Goal: Task Accomplishment & Management: Complete application form

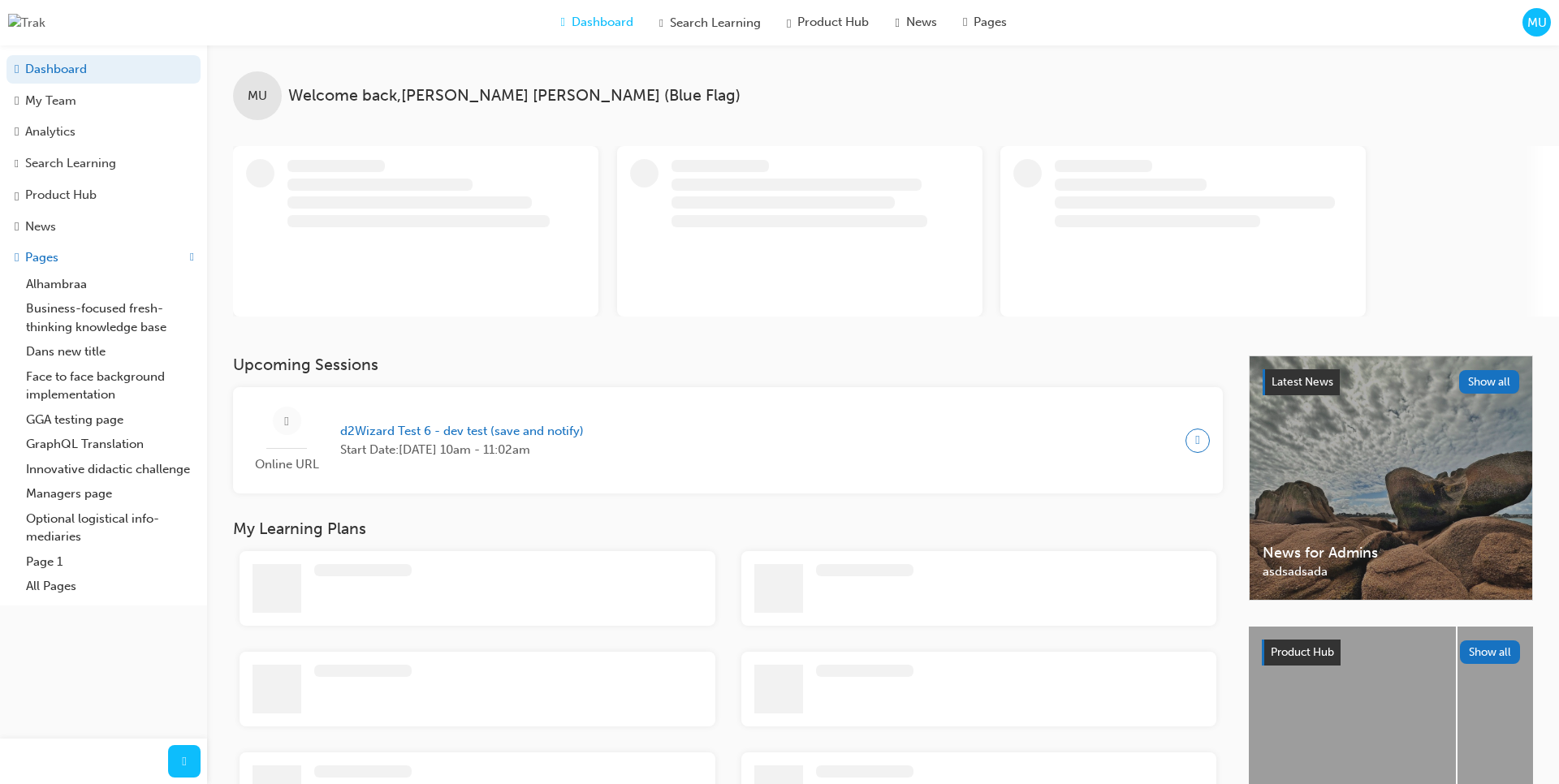
click at [1537, 33] on div "MU" at bounding box center [1537, 22] width 28 height 28
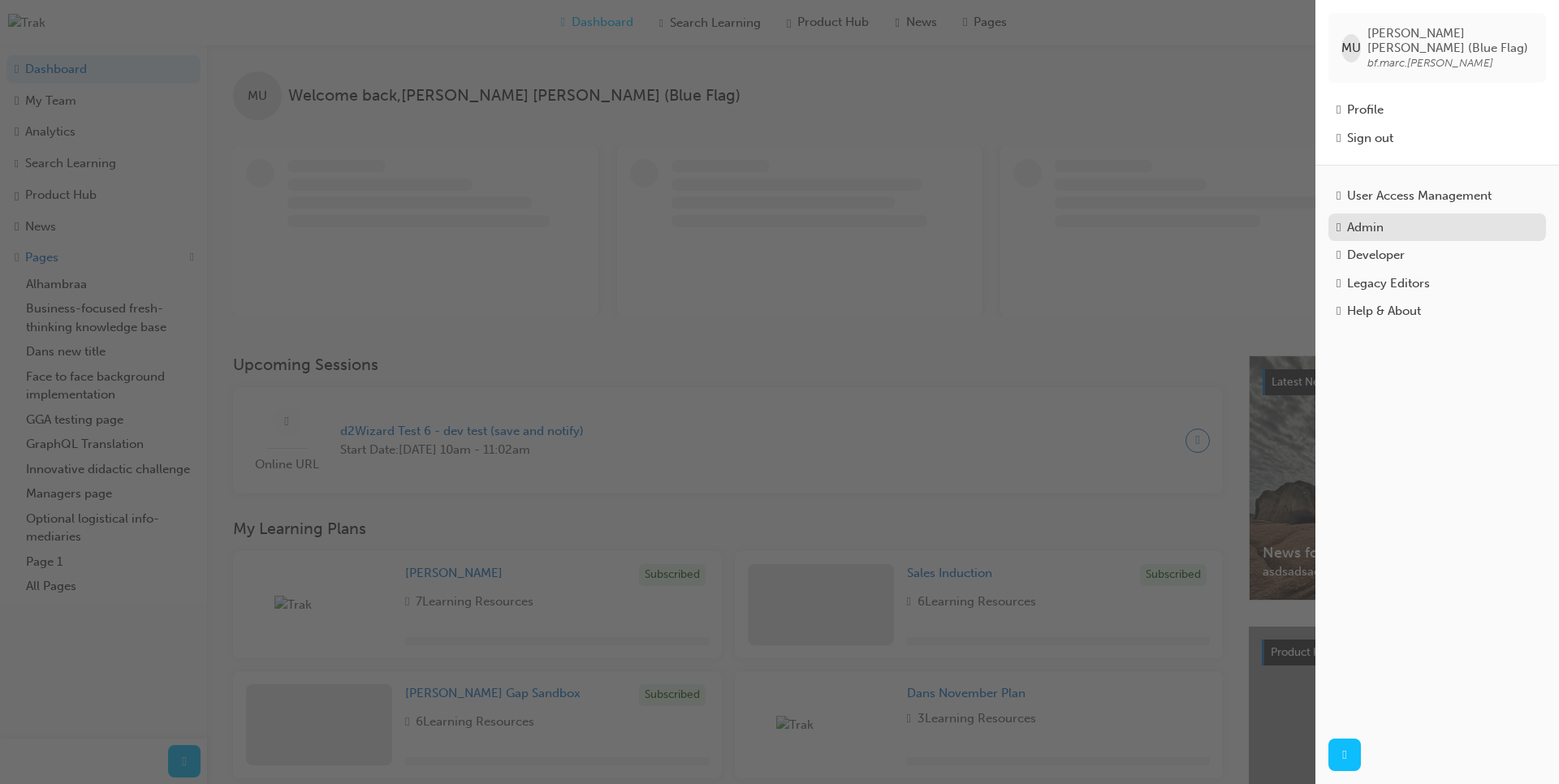
click at [1369, 221] on div "Admin" at bounding box center [1365, 227] width 36 height 19
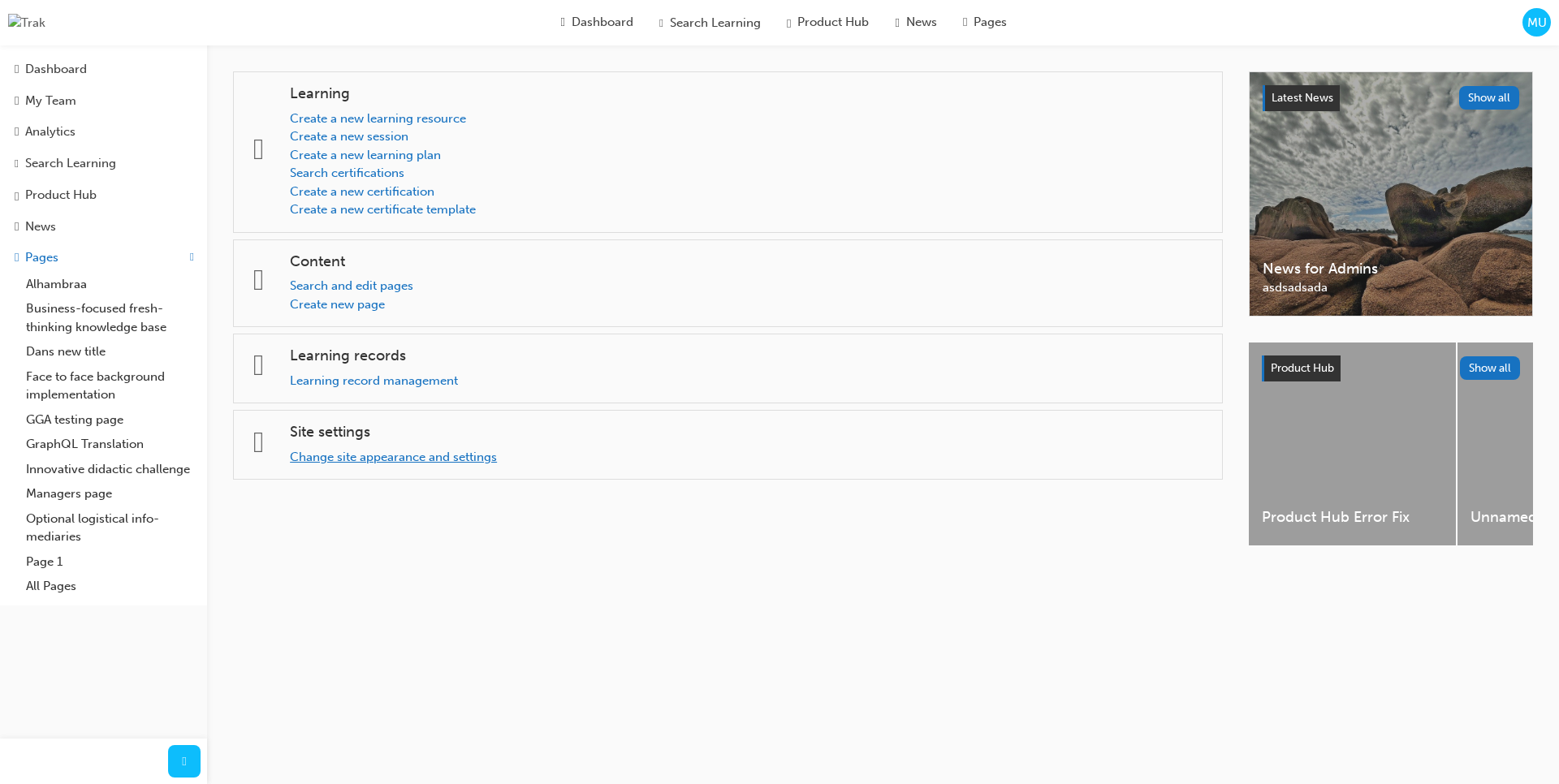
click at [381, 457] on link "Change site appearance and settings" at bounding box center [394, 457] width 207 height 15
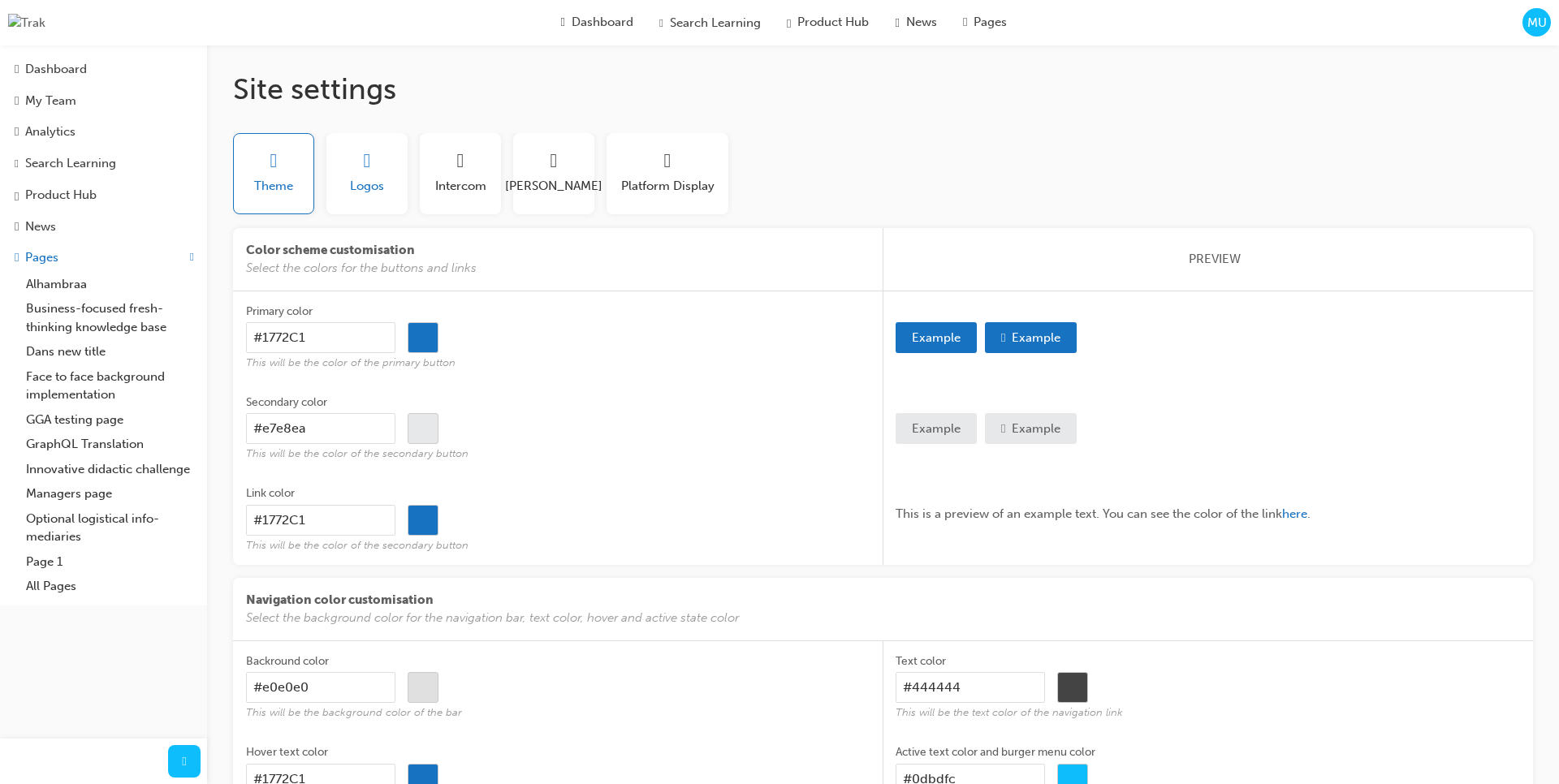
click at [358, 191] on span "Logos" at bounding box center [367, 186] width 34 height 19
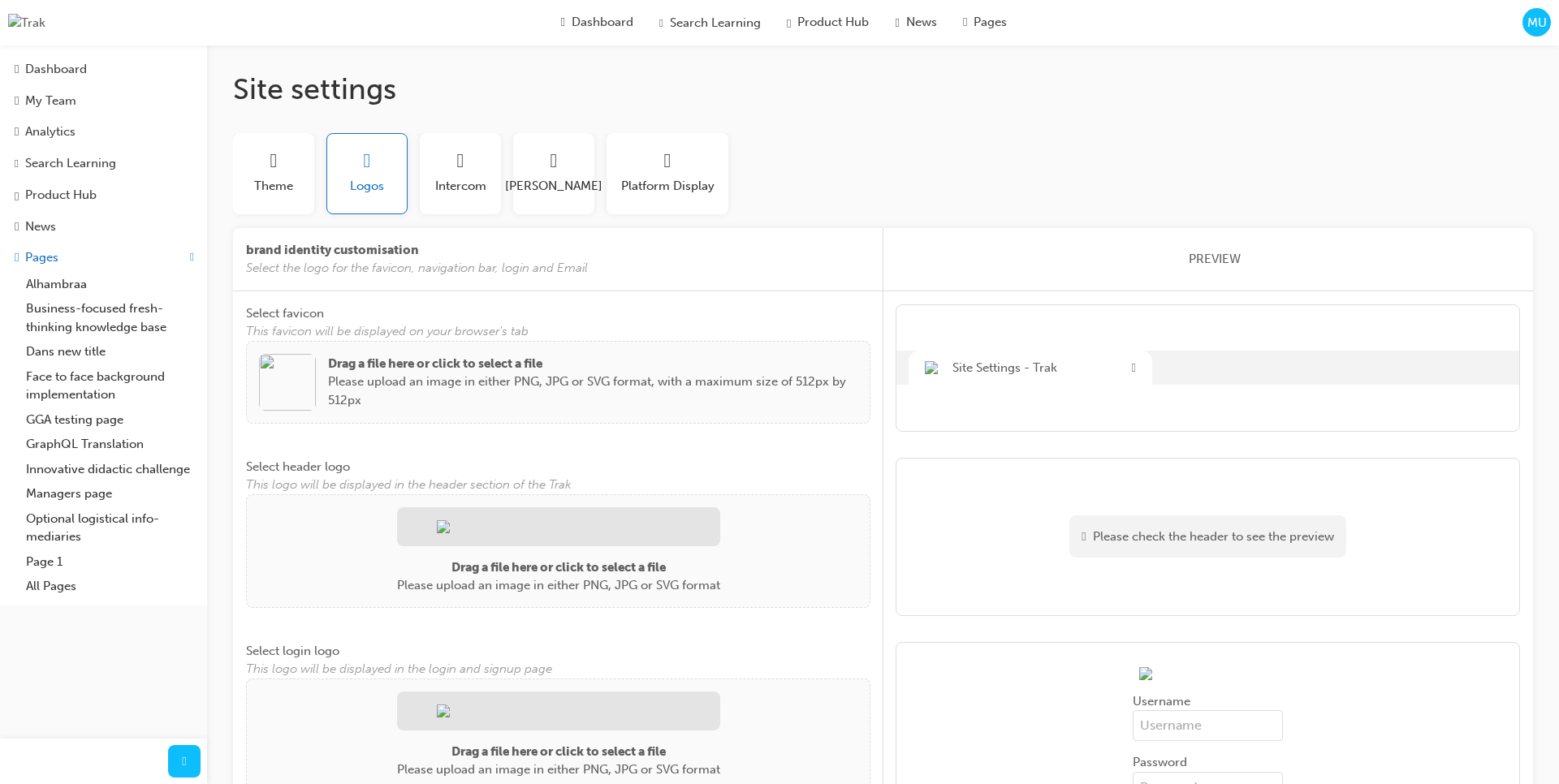
click at [282, 385] on img at bounding box center [287, 382] width 57 height 57
click at [296, 388] on img at bounding box center [287, 382] width 57 height 57
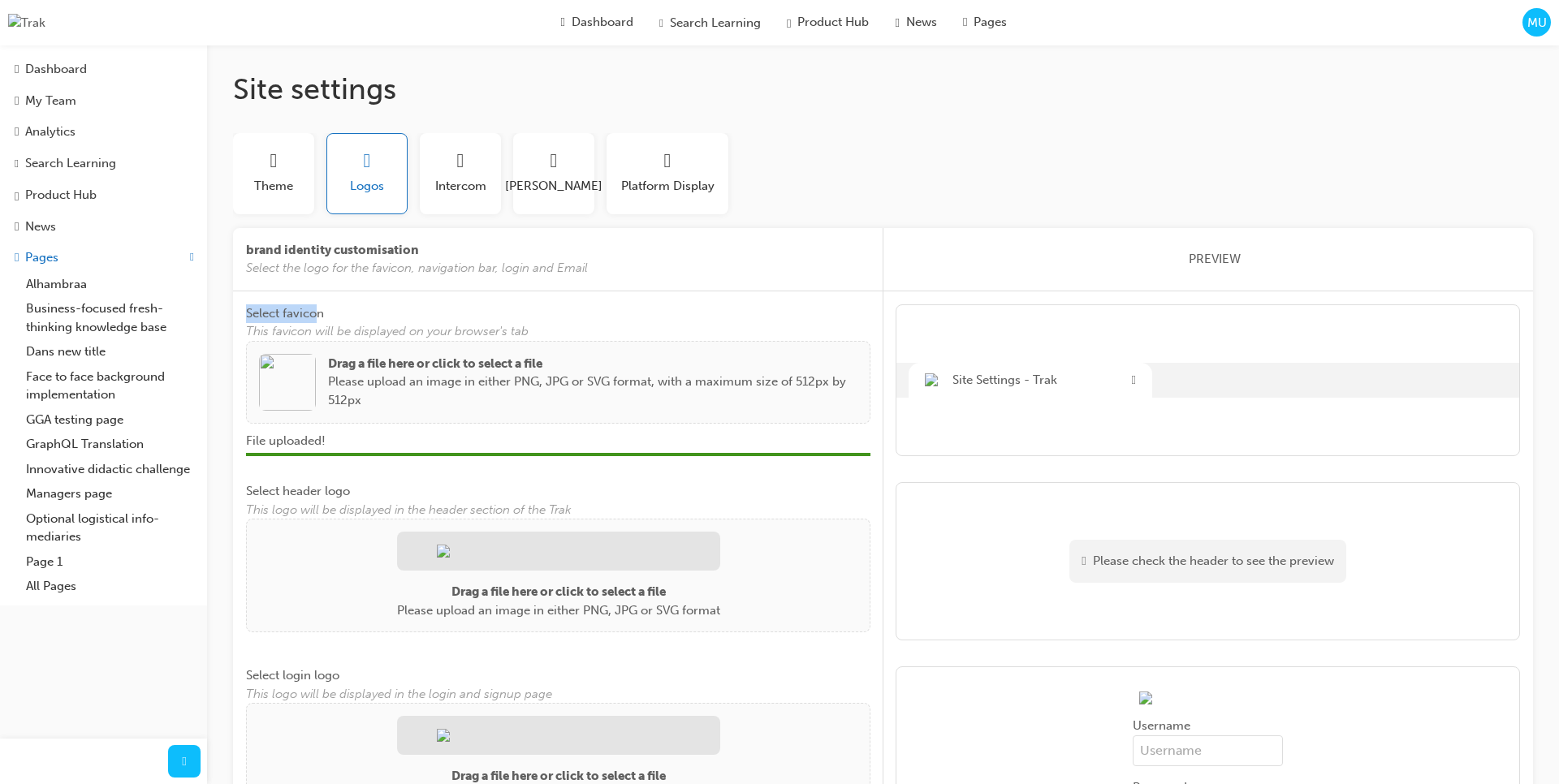
drag, startPoint x: 317, startPoint y: 308, endPoint x: 296, endPoint y: 313, distance: 21.6
click at [249, 314] on span "Select favicon" at bounding box center [285, 313] width 78 height 15
click at [296, 313] on span "Select favicon" at bounding box center [285, 313] width 78 height 15
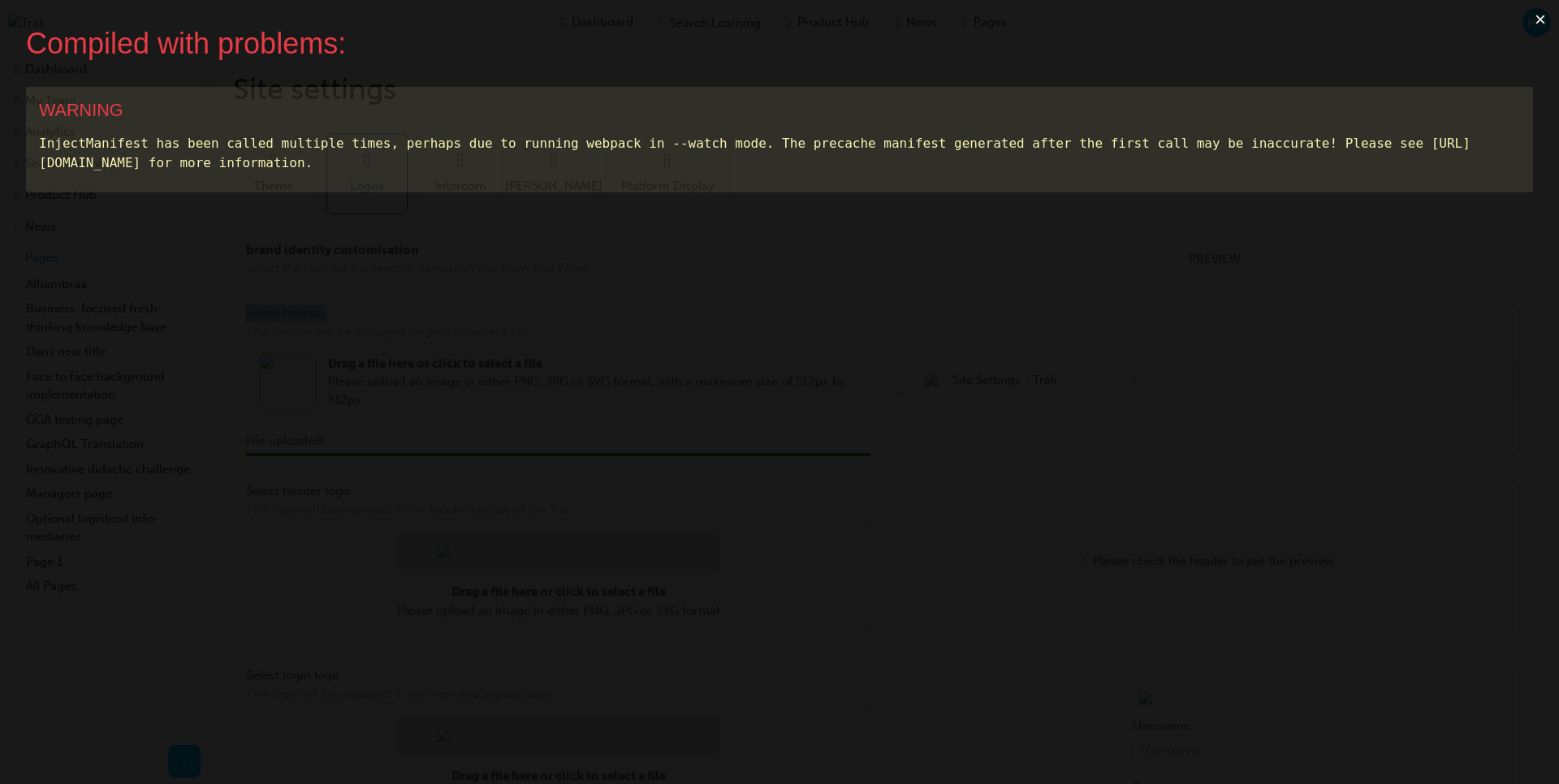
click at [1536, 24] on button "×" at bounding box center [1540, 19] width 37 height 39
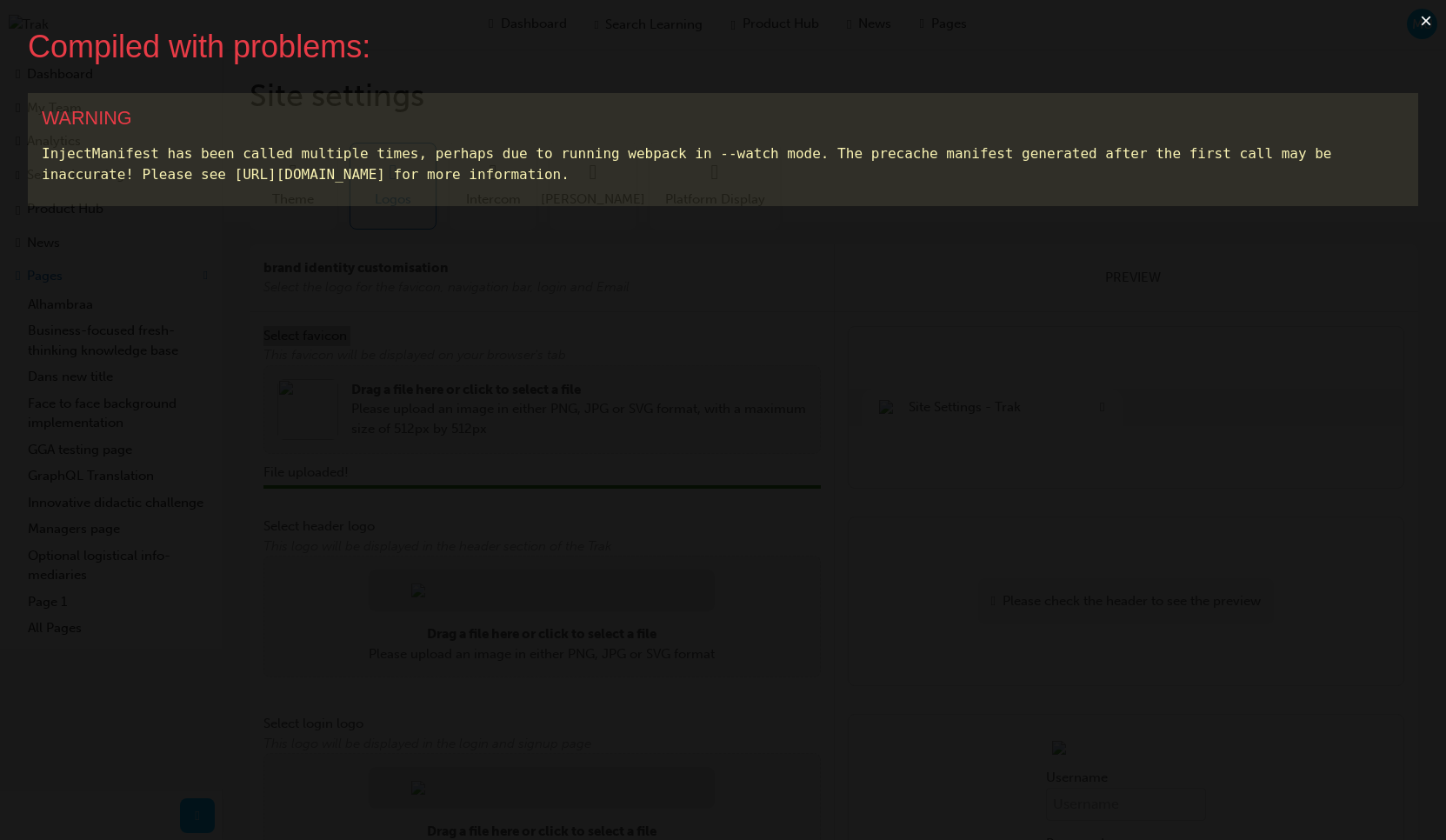
click at [1430, 12] on button "×" at bounding box center [1426, 20] width 40 height 42
click at [1426, 22] on button "×" at bounding box center [1426, 20] width 40 height 42
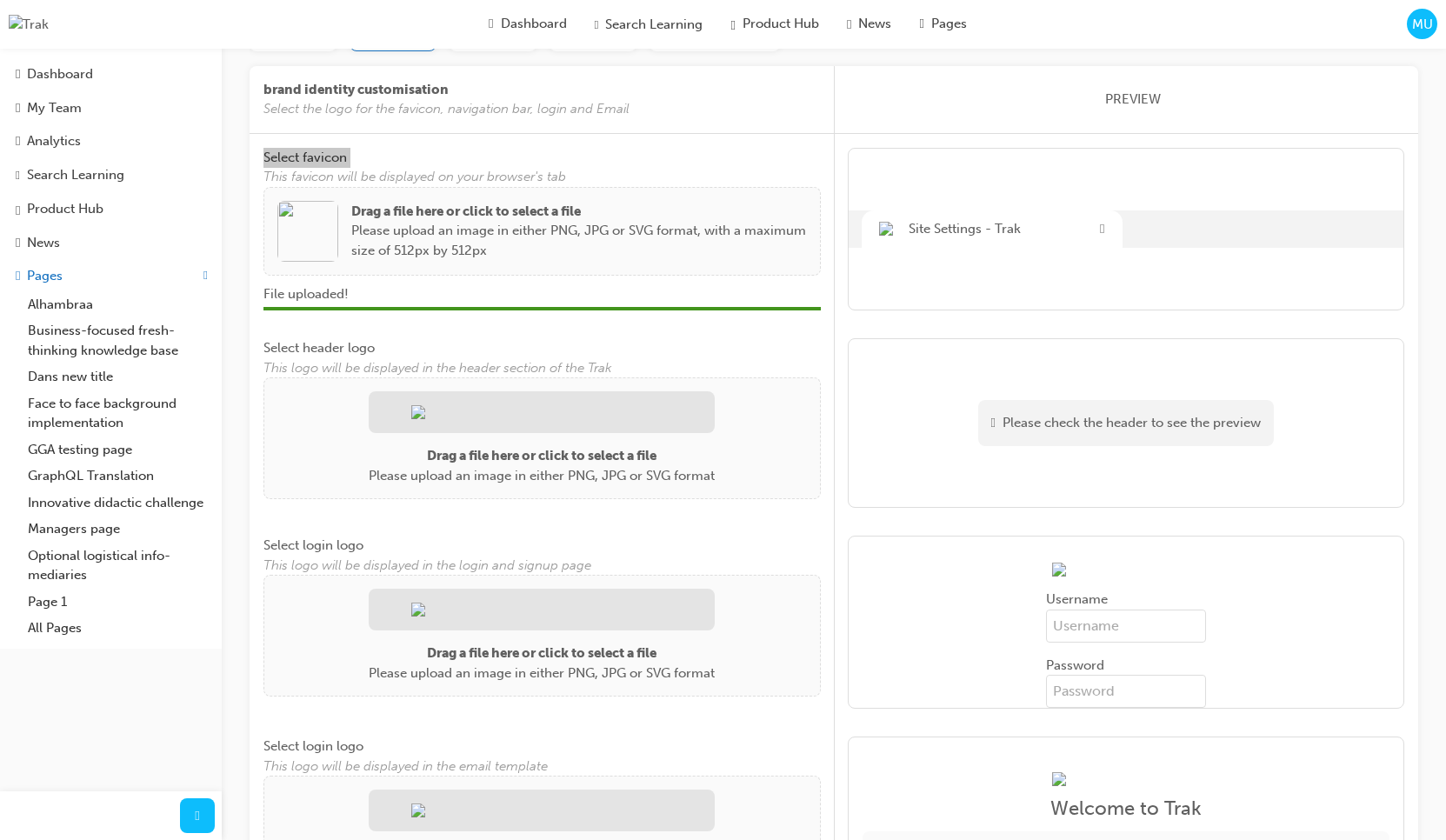
scroll to position [177, 0]
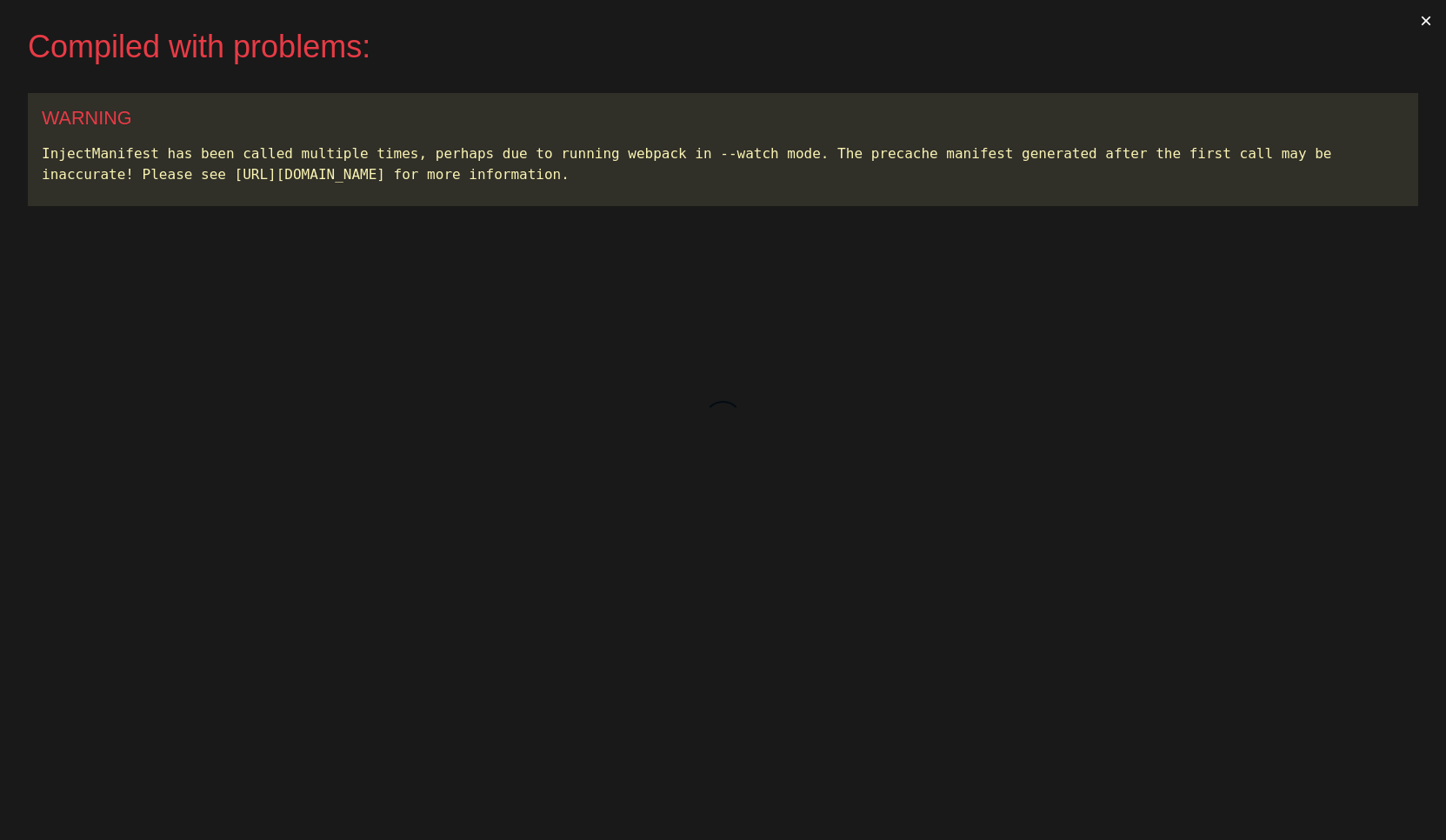
click at [1420, 24] on button "×" at bounding box center [1426, 20] width 40 height 42
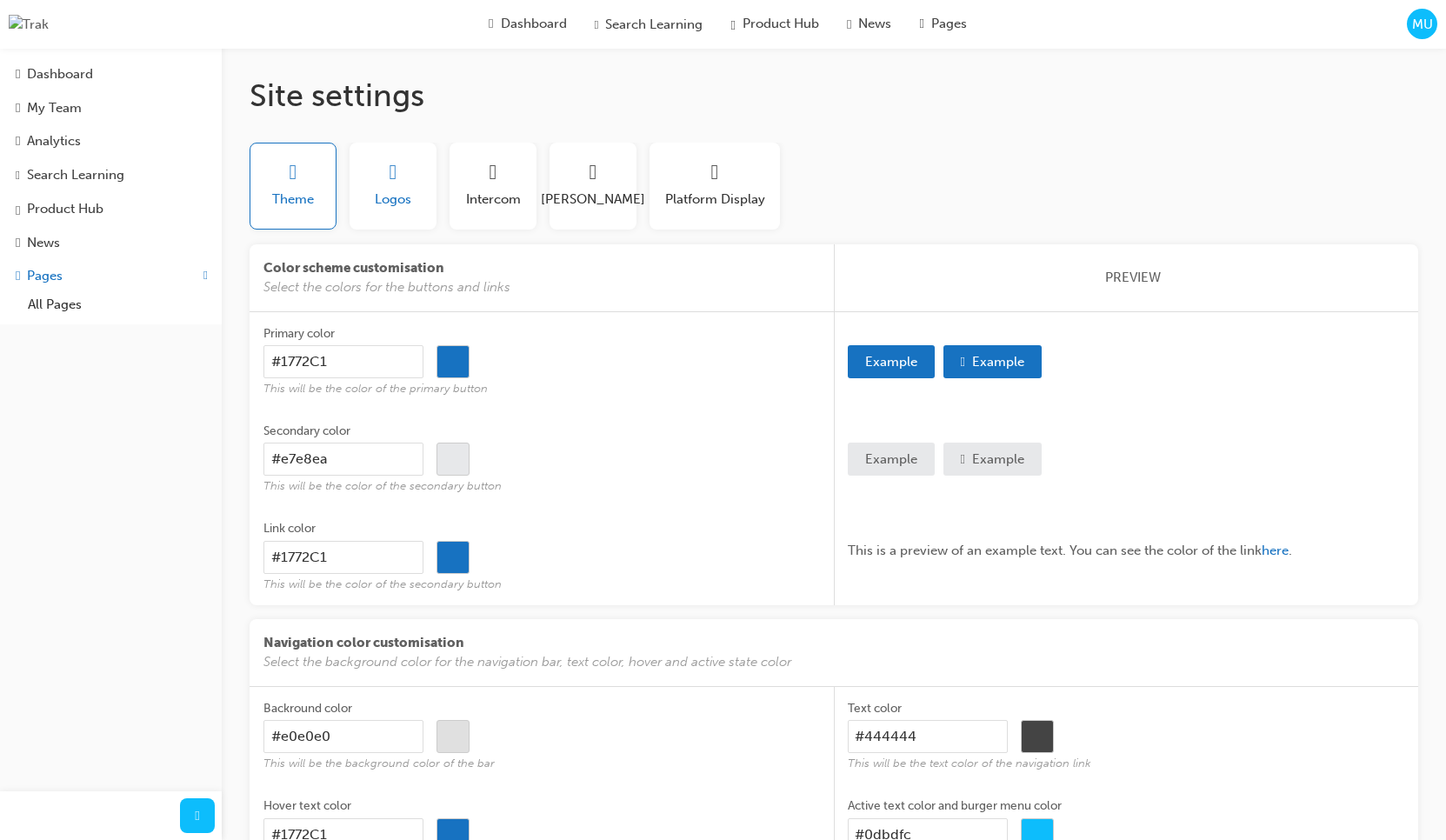
click at [390, 206] on span "Logos" at bounding box center [393, 199] width 36 height 20
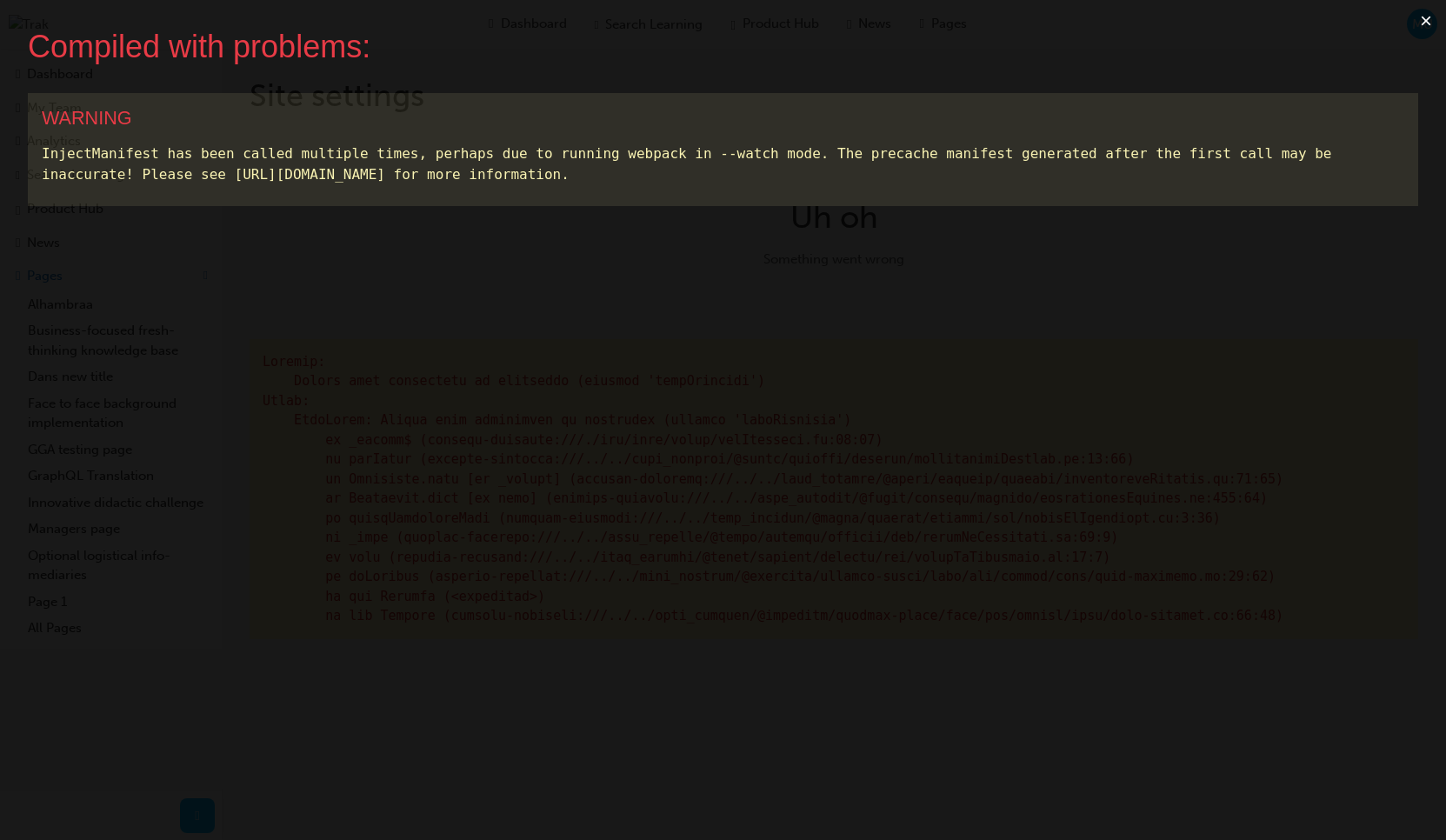
click at [1425, 24] on button "×" at bounding box center [1426, 20] width 40 height 42
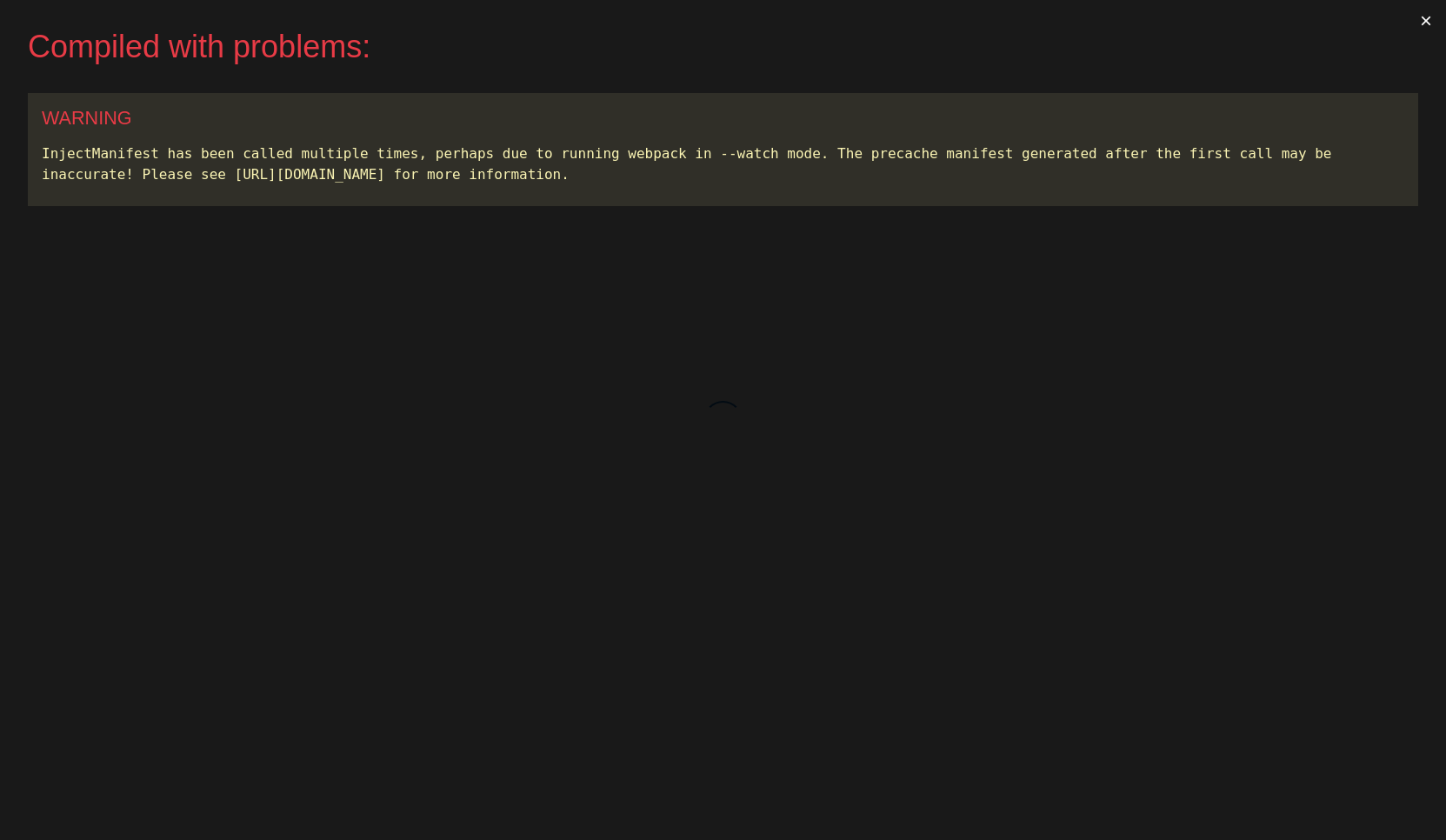
click at [1428, 19] on button "×" at bounding box center [1426, 20] width 40 height 42
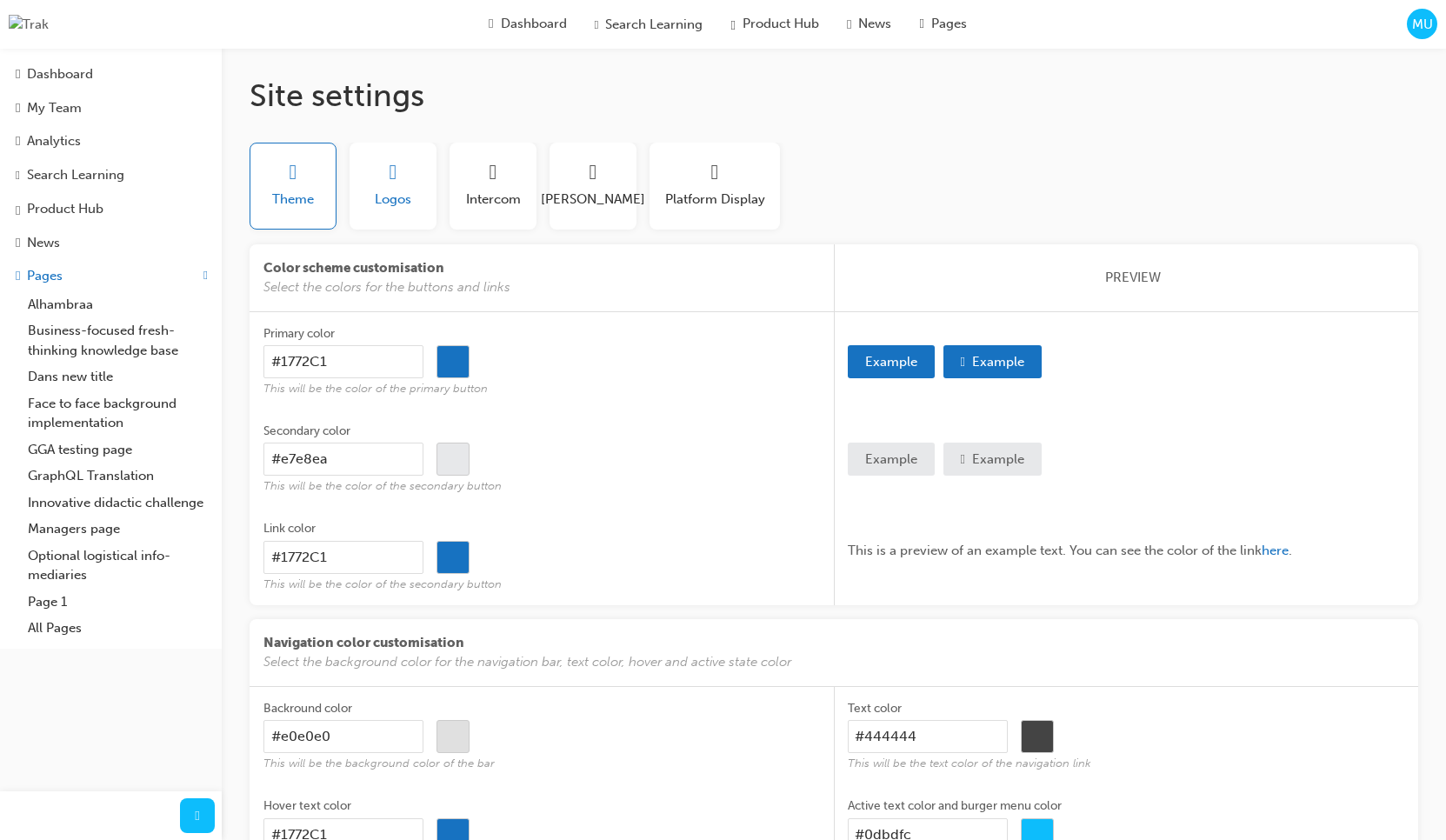
click at [352, 215] on button "Logos" at bounding box center [393, 186] width 87 height 87
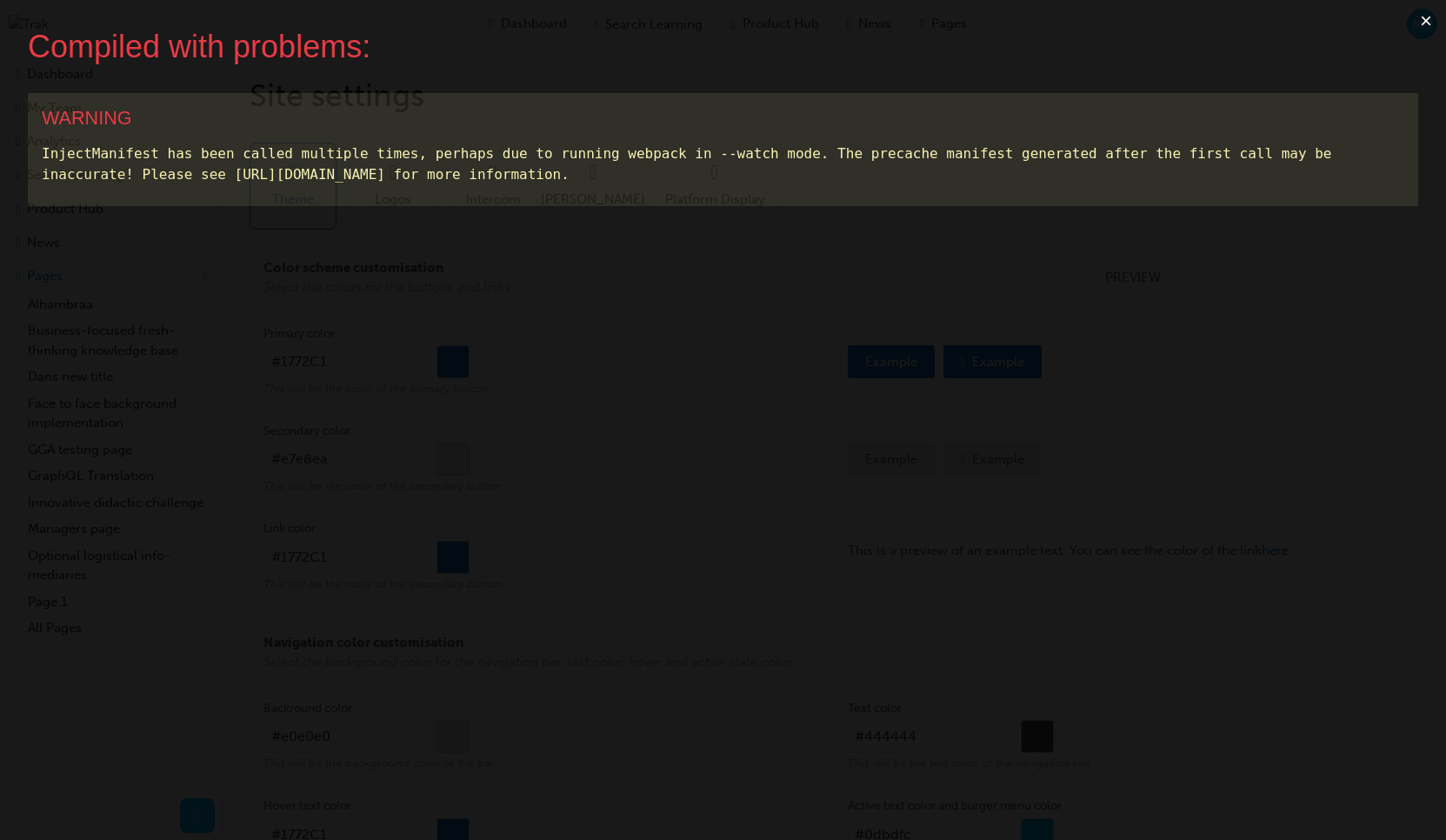
click at [1423, 21] on button "×" at bounding box center [1426, 20] width 40 height 42
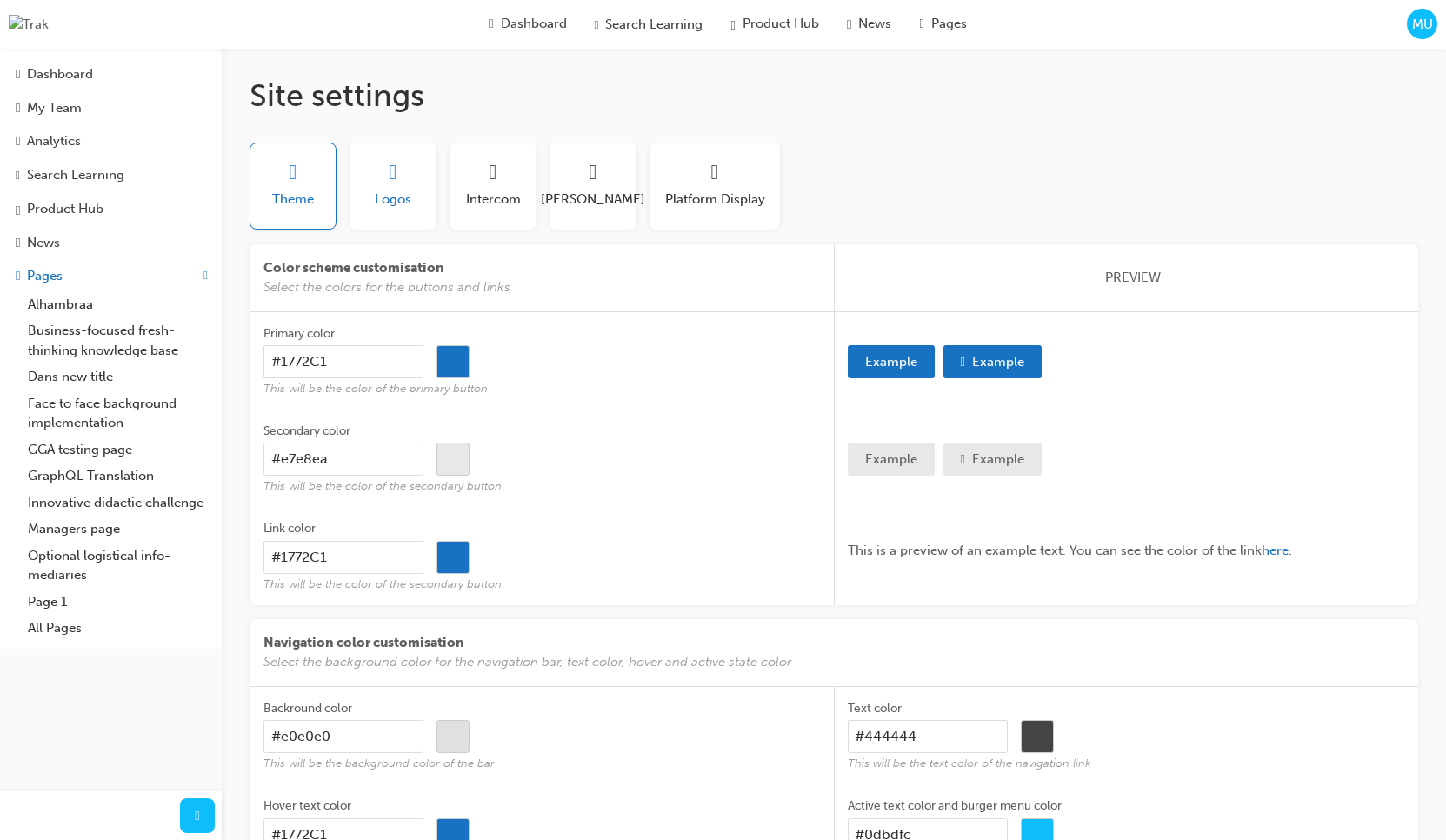
click at [403, 202] on span "Logos" at bounding box center [393, 199] width 36 height 20
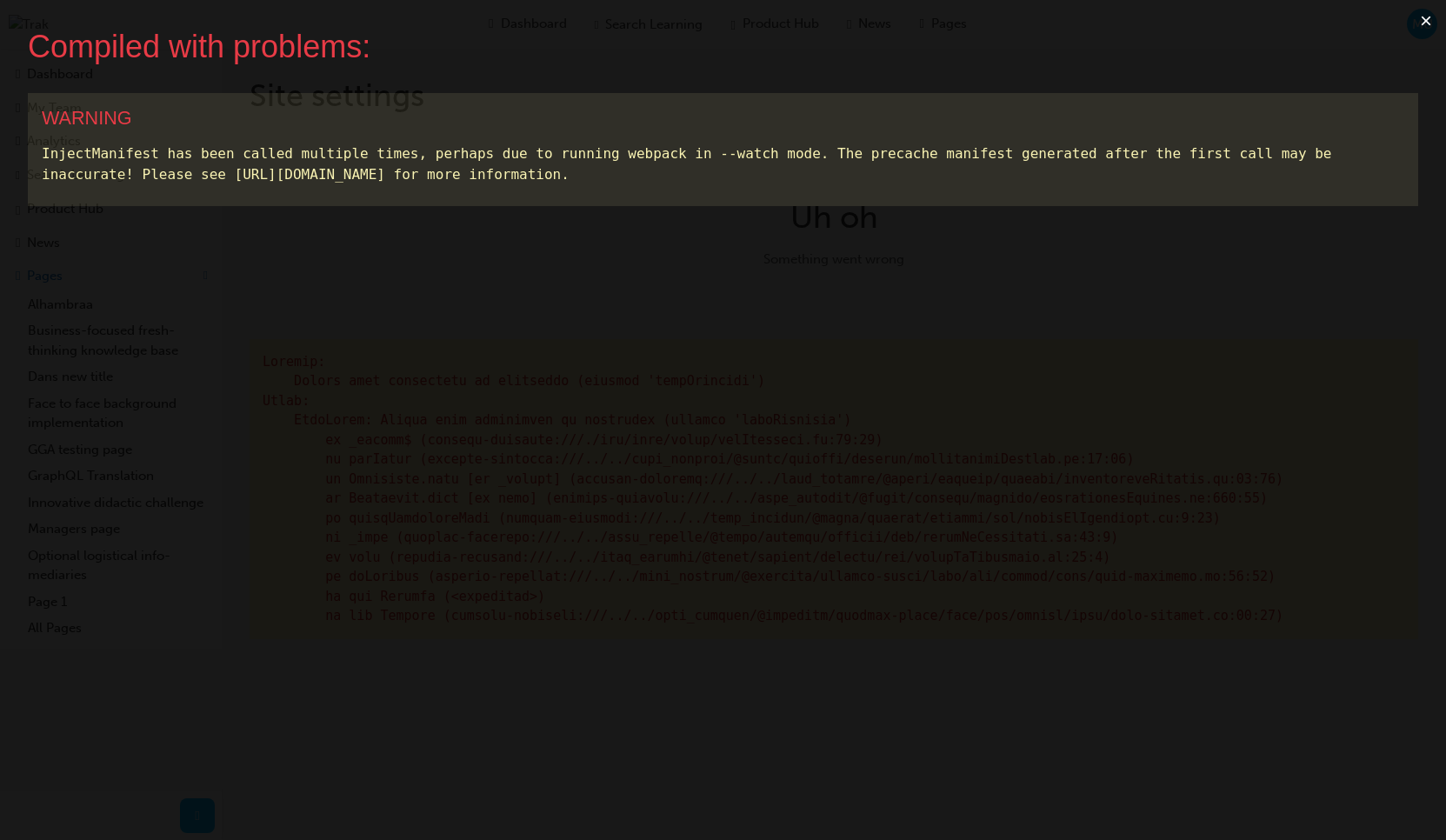
click at [1426, 24] on button "×" at bounding box center [1426, 20] width 40 height 42
click at [1423, 22] on button "×" at bounding box center [1426, 20] width 40 height 42
click at [1432, 22] on button "×" at bounding box center [1426, 20] width 40 height 42
drag, startPoint x: 1181, startPoint y: 120, endPoint x: 1244, endPoint y: 123, distance: 63.1
click at [1182, 121] on div "WARNING" at bounding box center [723, 117] width 1363 height 22
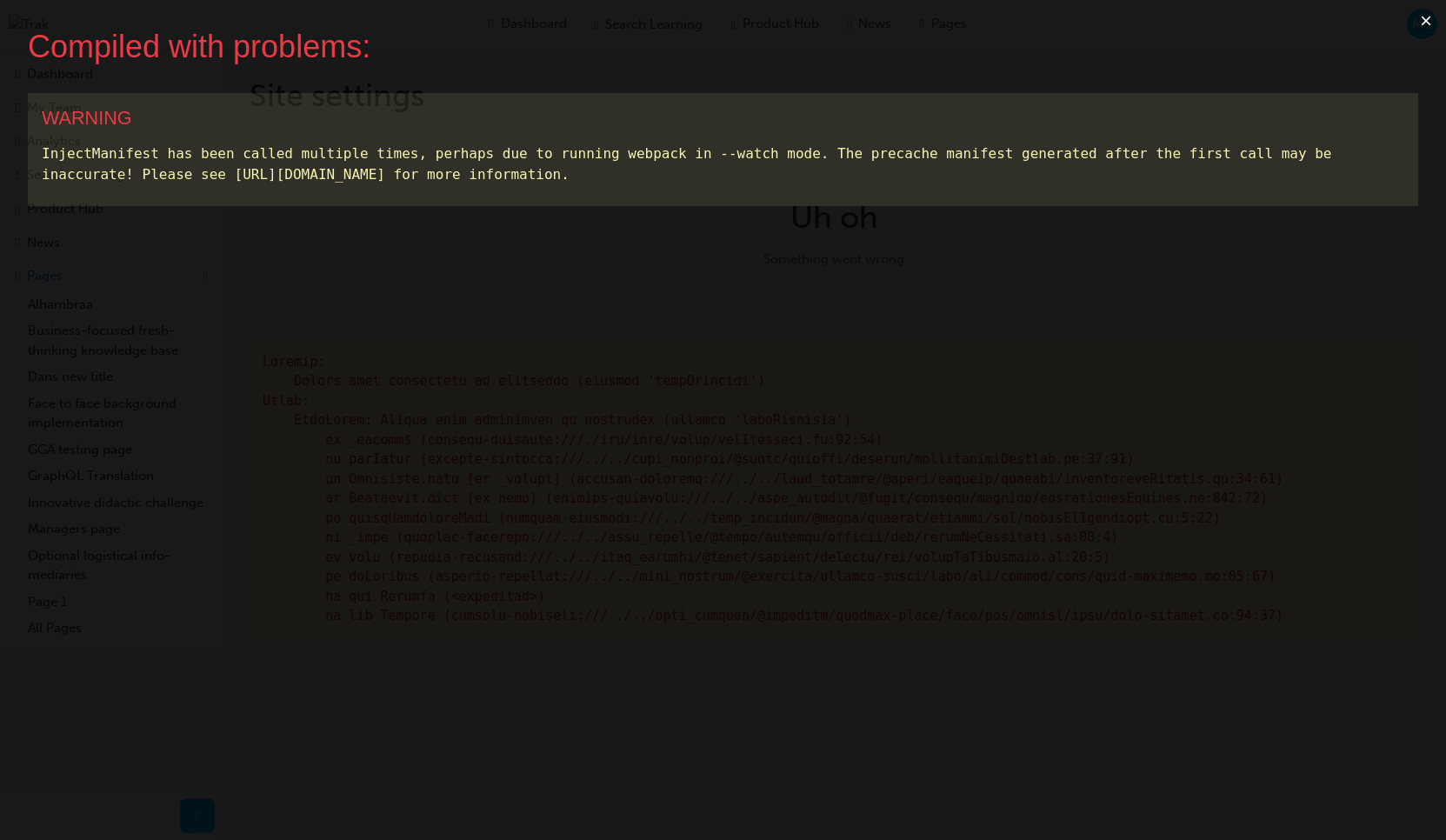
click at [1418, 25] on button "×" at bounding box center [1426, 20] width 40 height 42
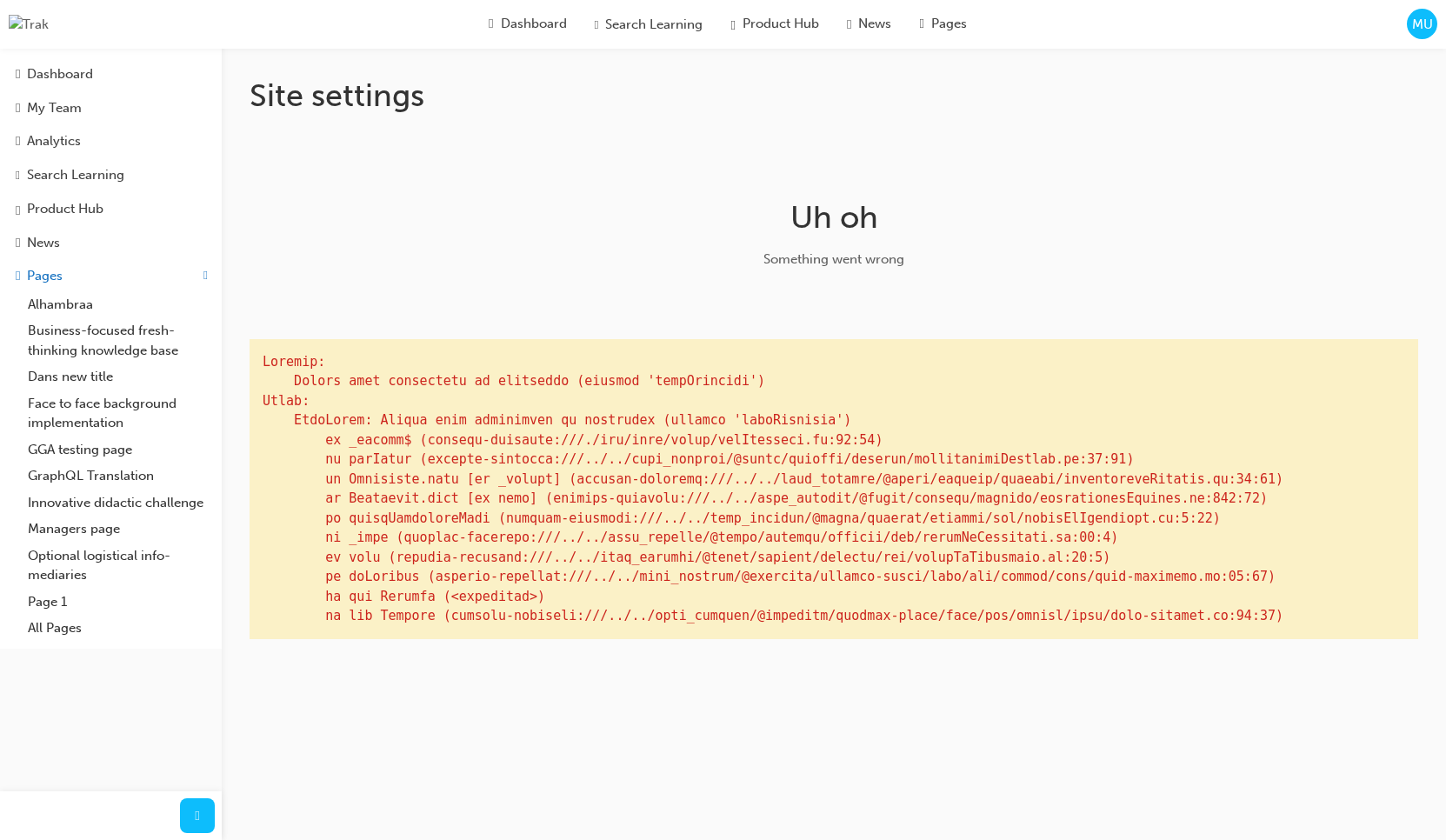
click at [1417, 33] on span "MU" at bounding box center [1422, 25] width 20 height 20
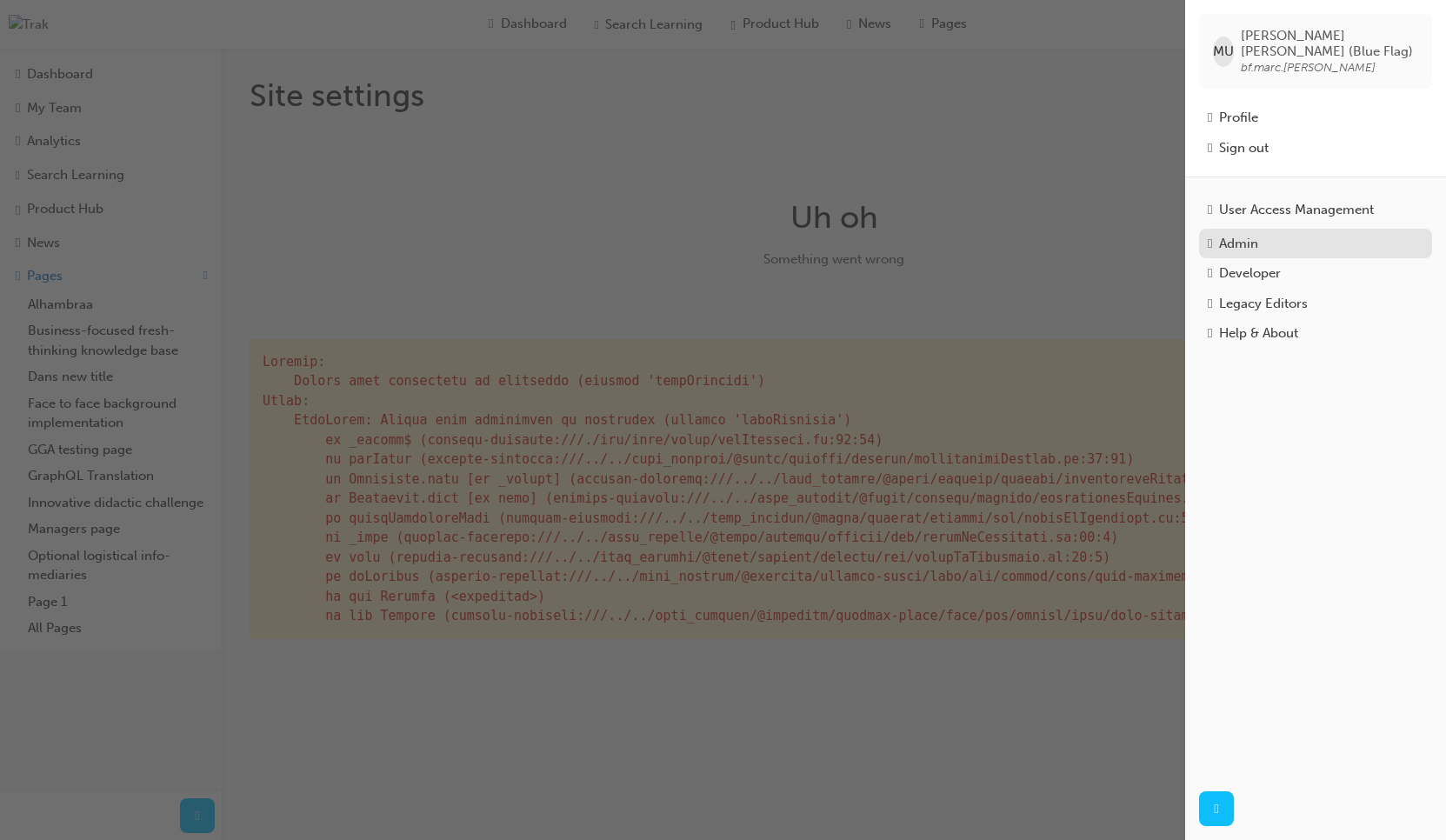
click at [1259, 247] on link "Admin" at bounding box center [1315, 244] width 233 height 30
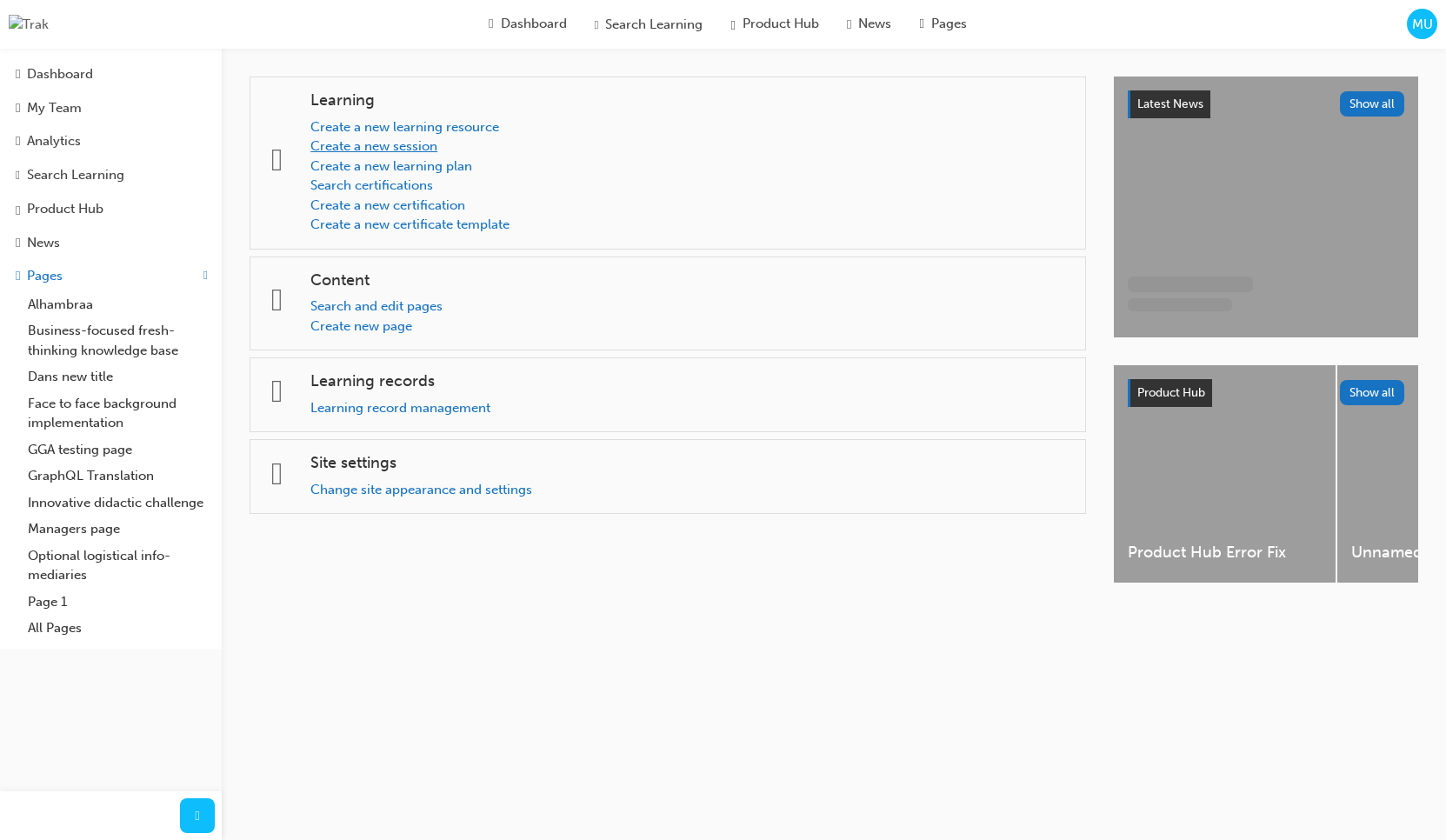
click at [417, 148] on link "Create a new session" at bounding box center [374, 147] width 127 height 16
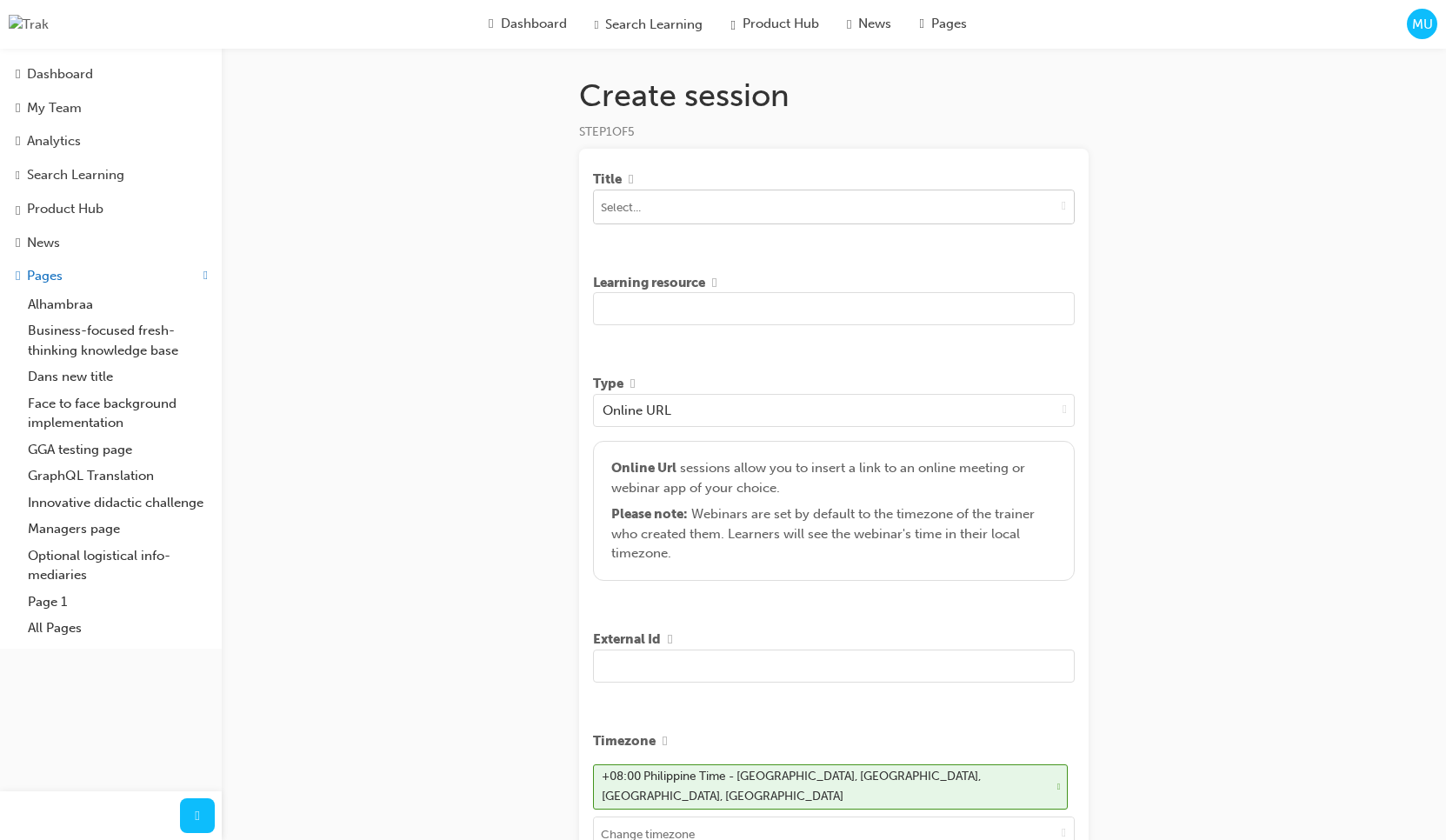
click at [1062, 210] on span "down-icon" at bounding box center [1064, 205] width 4 height 15
type input "Marc"
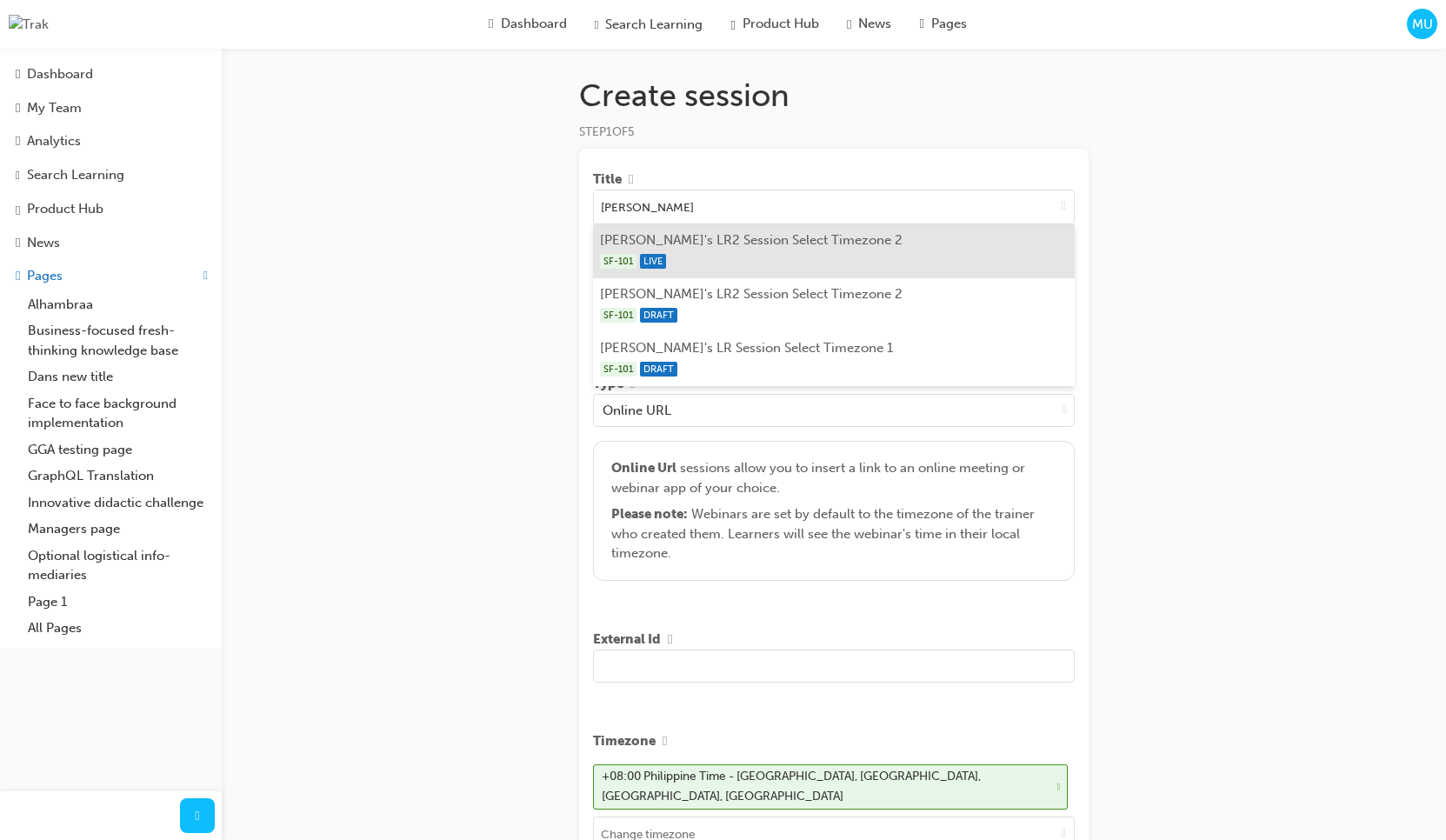
click at [915, 261] on div "SF-101 LIVE" at bounding box center [835, 261] width 469 height 21
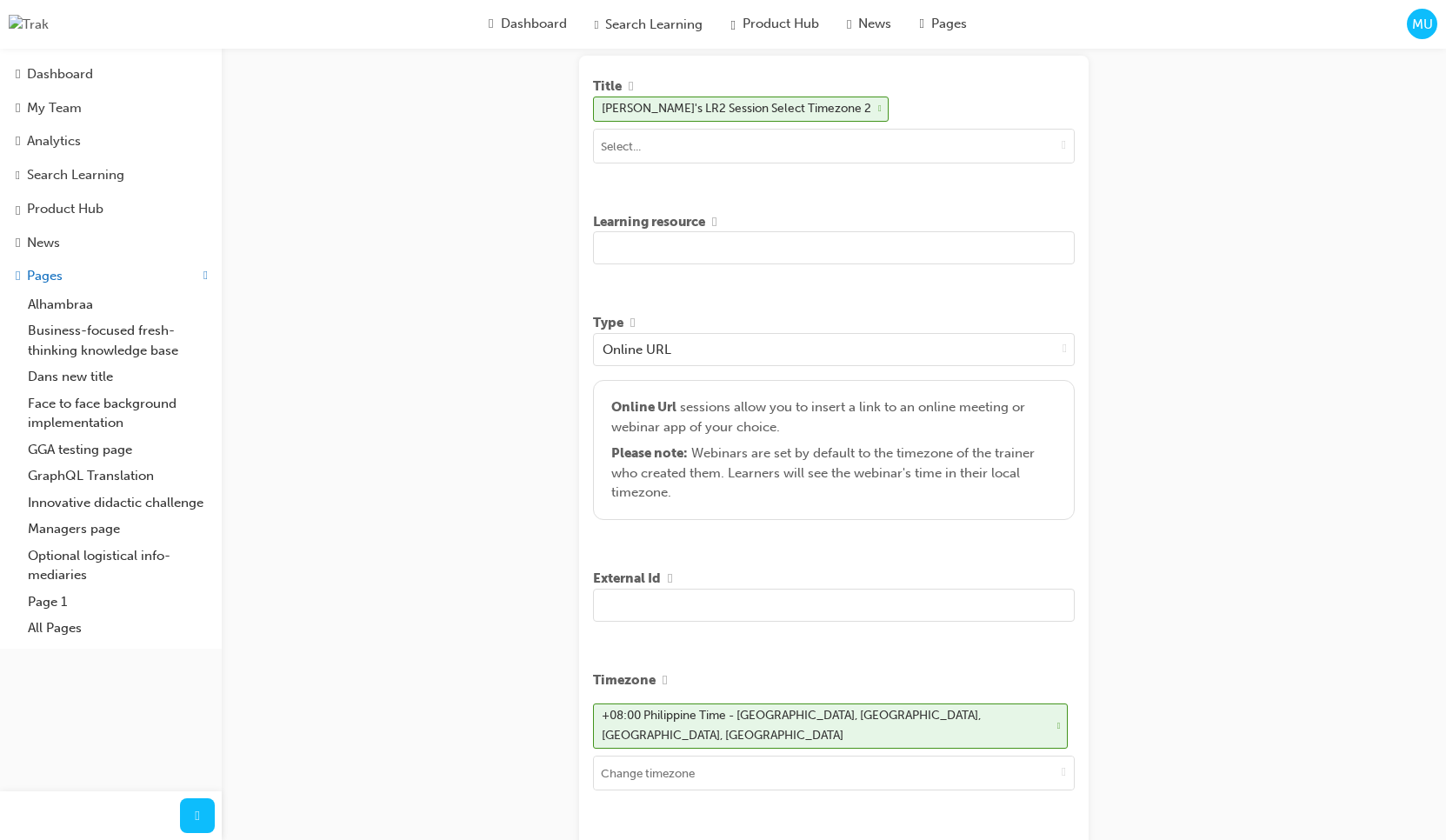
scroll to position [100, 0]
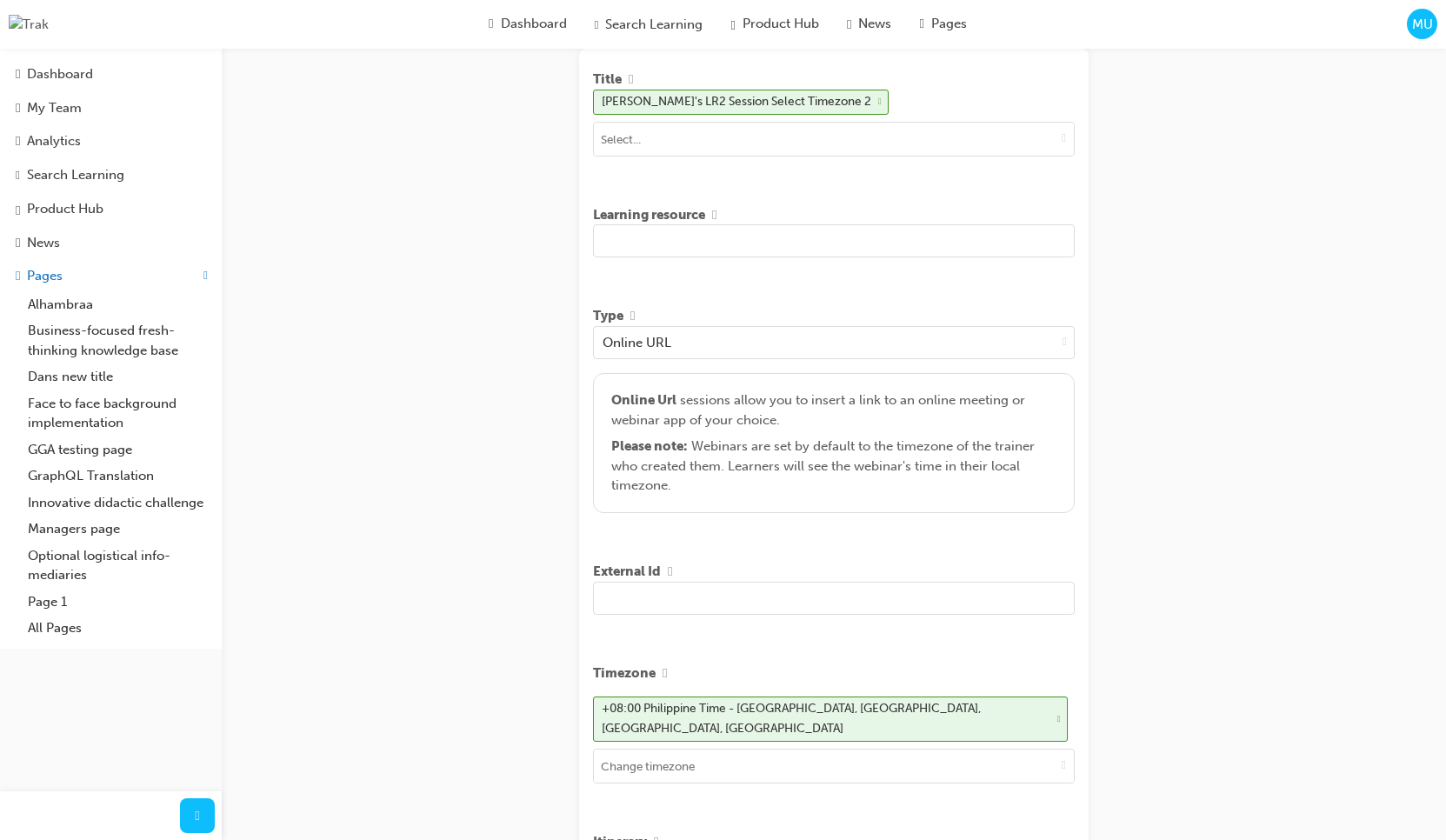
click at [685, 250] on input "text" at bounding box center [834, 241] width 481 height 33
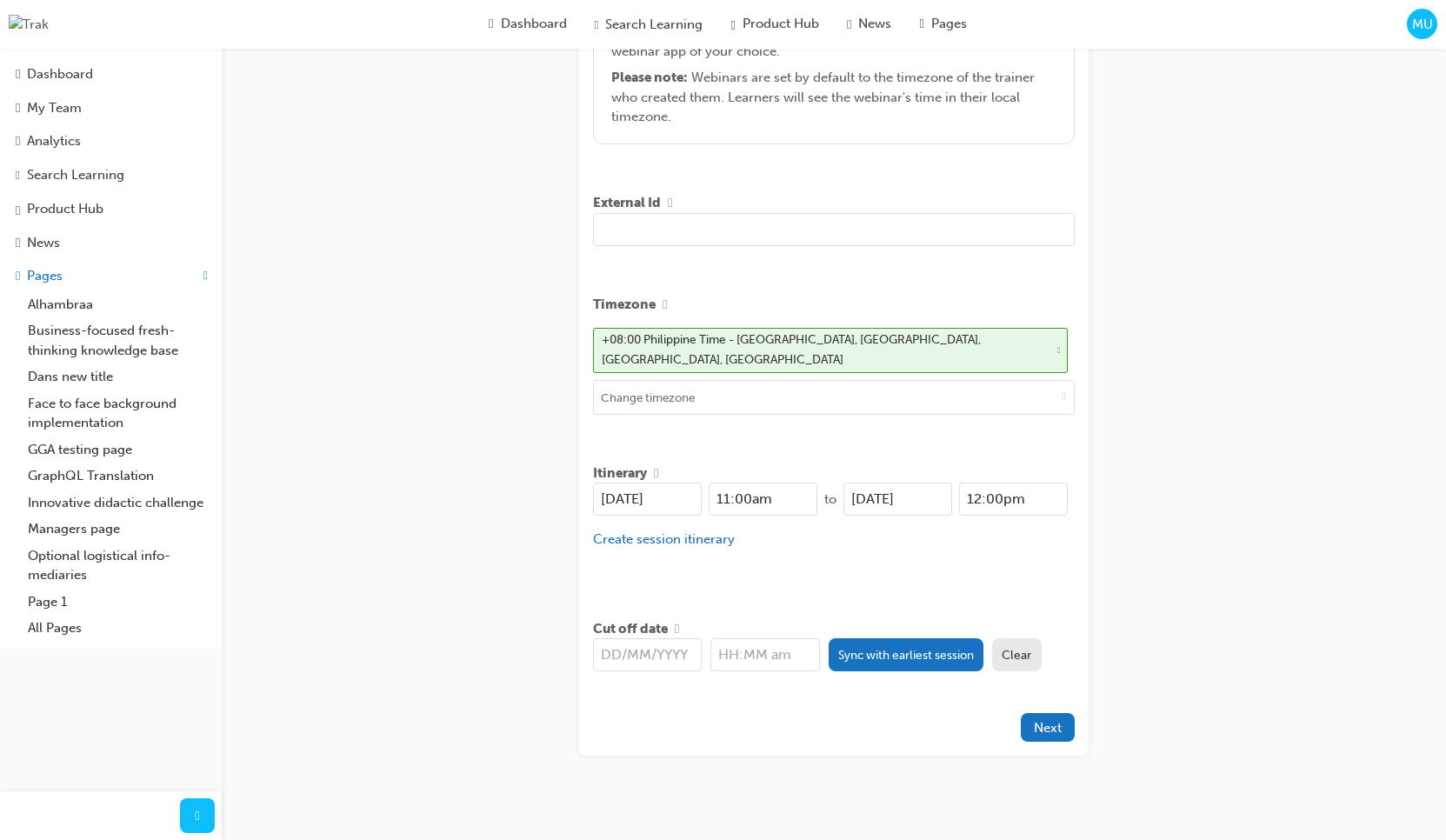
scroll to position [477, 0]
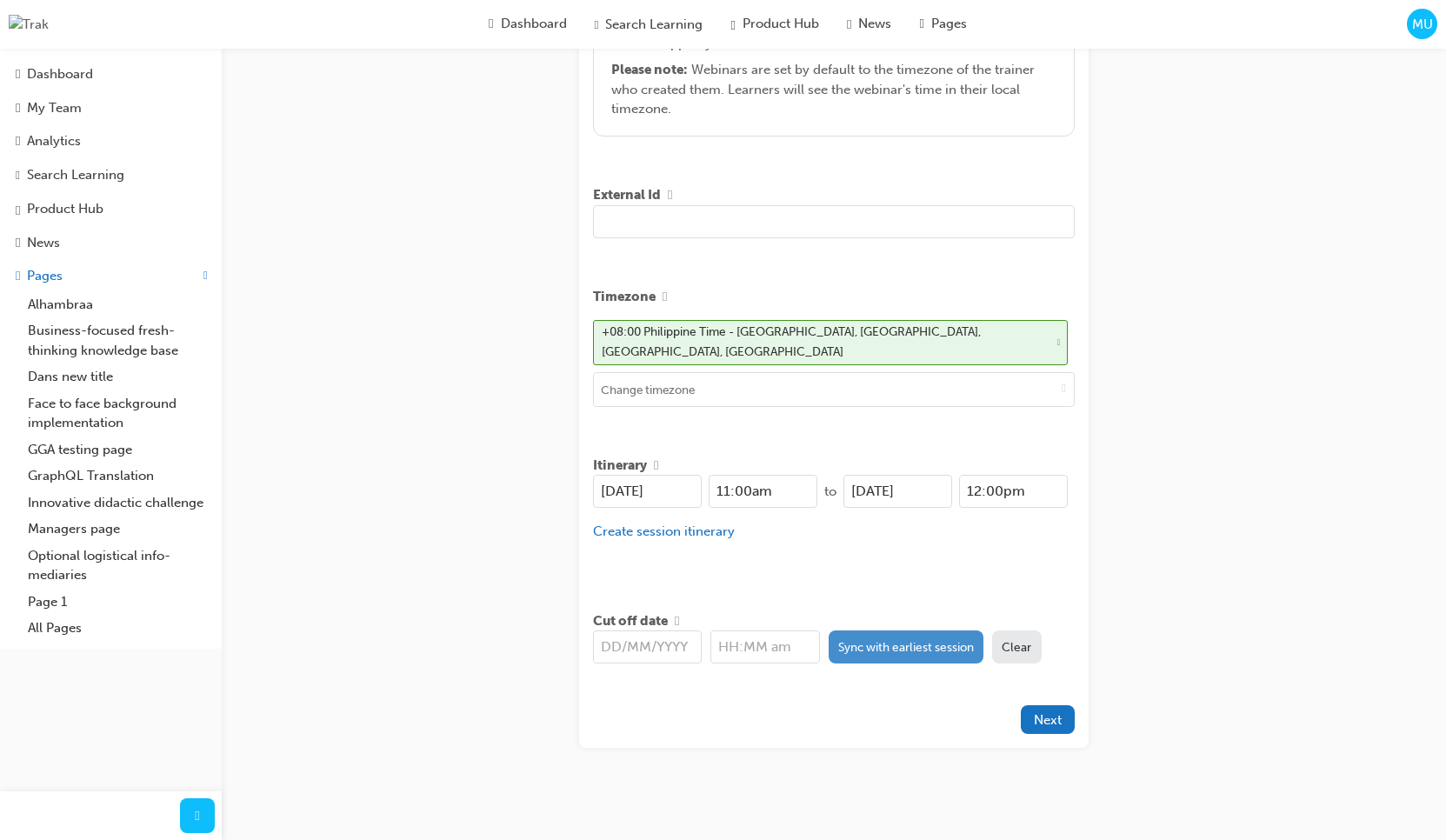
type input "asd ada sd sad asdsa dsad"
click at [893, 630] on button "Sync with earliest session" at bounding box center [906, 646] width 155 height 33
type input "26/08/2025"
type input "11:00am"
click at [1047, 712] on span "Next" at bounding box center [1047, 720] width 28 height 16
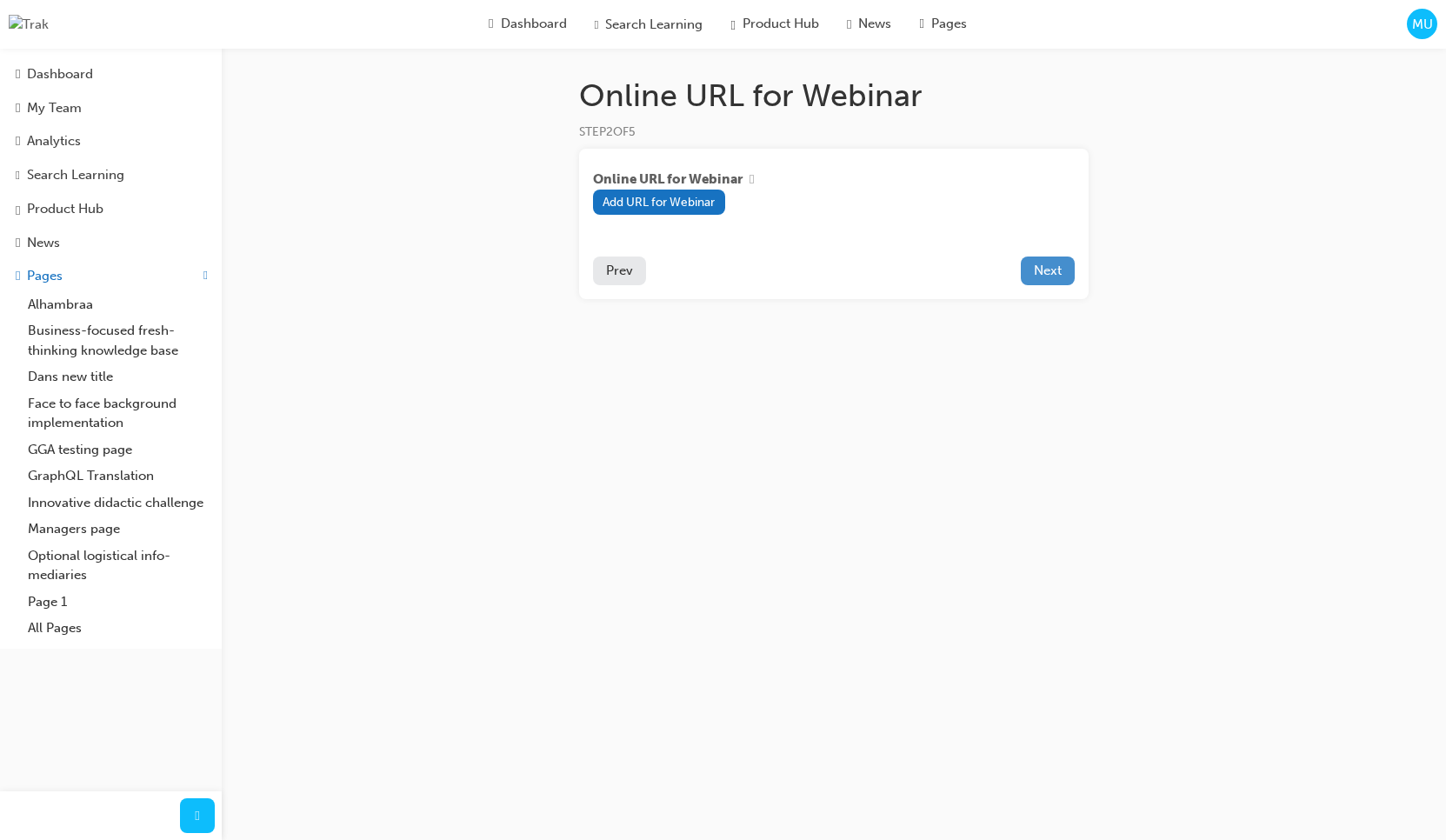
click at [1043, 281] on button "Next" at bounding box center [1048, 271] width 54 height 28
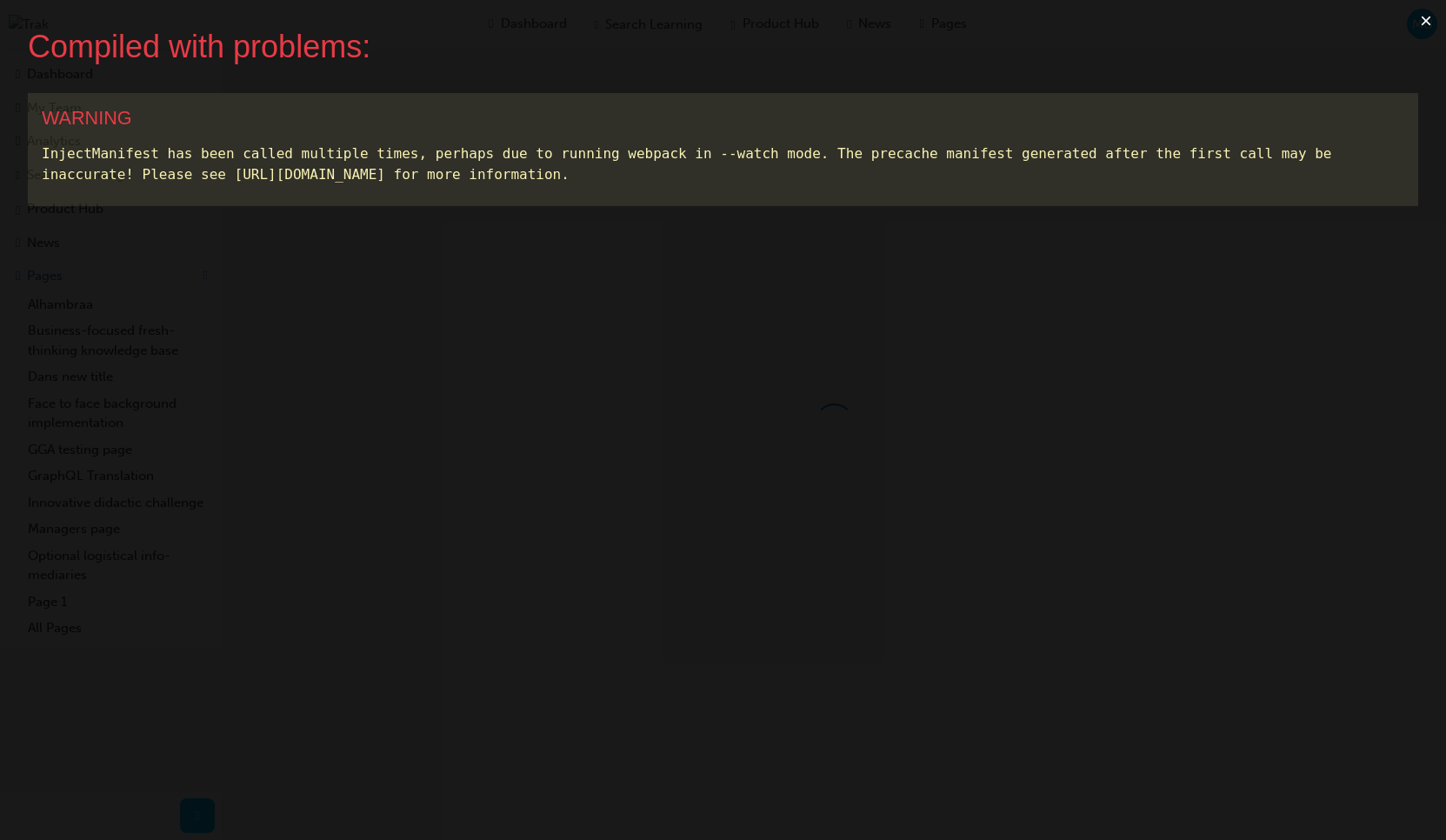
click at [1419, 20] on button "×" at bounding box center [1426, 20] width 40 height 42
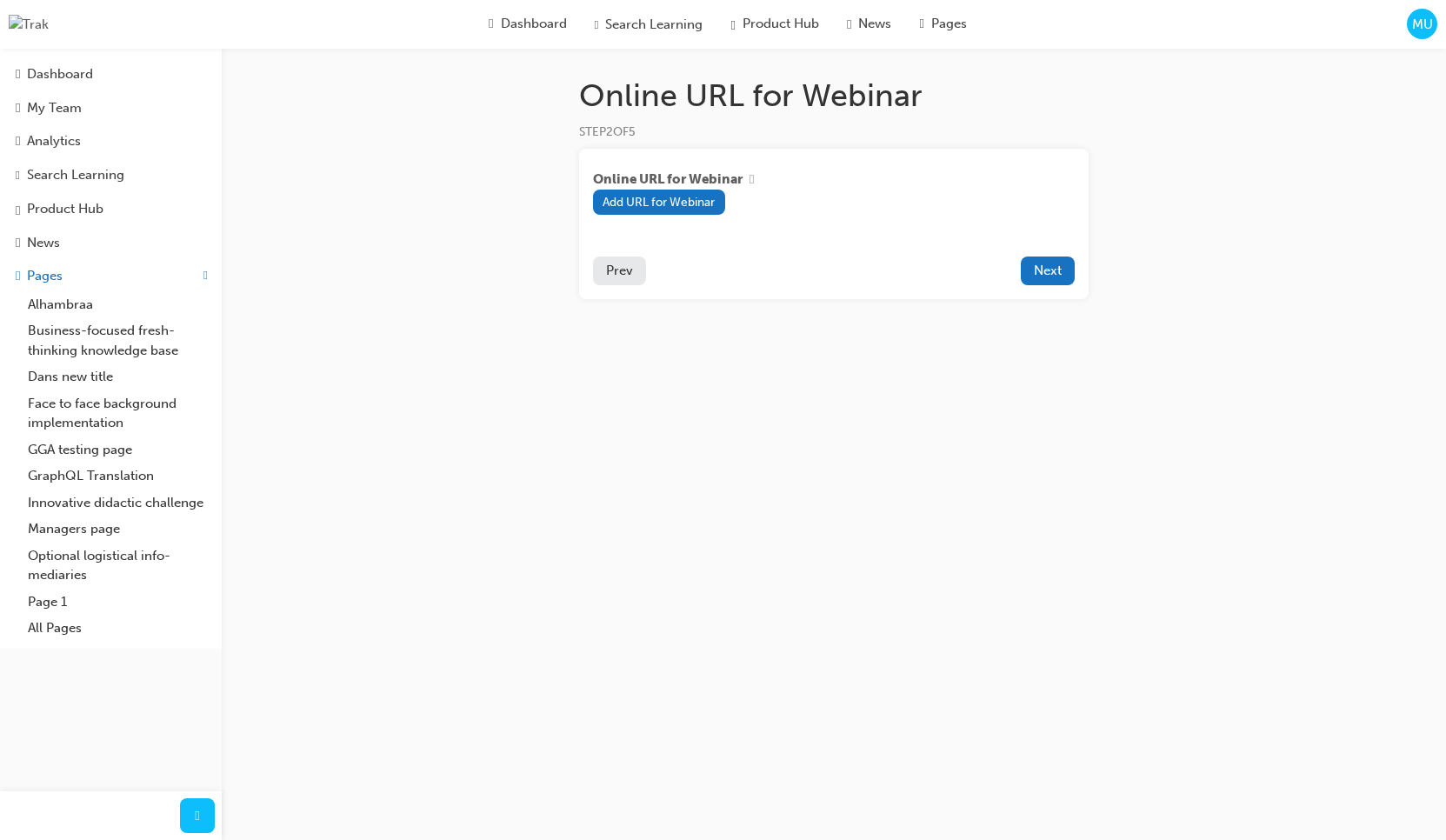
click at [1418, 37] on div "MU" at bounding box center [1422, 24] width 30 height 30
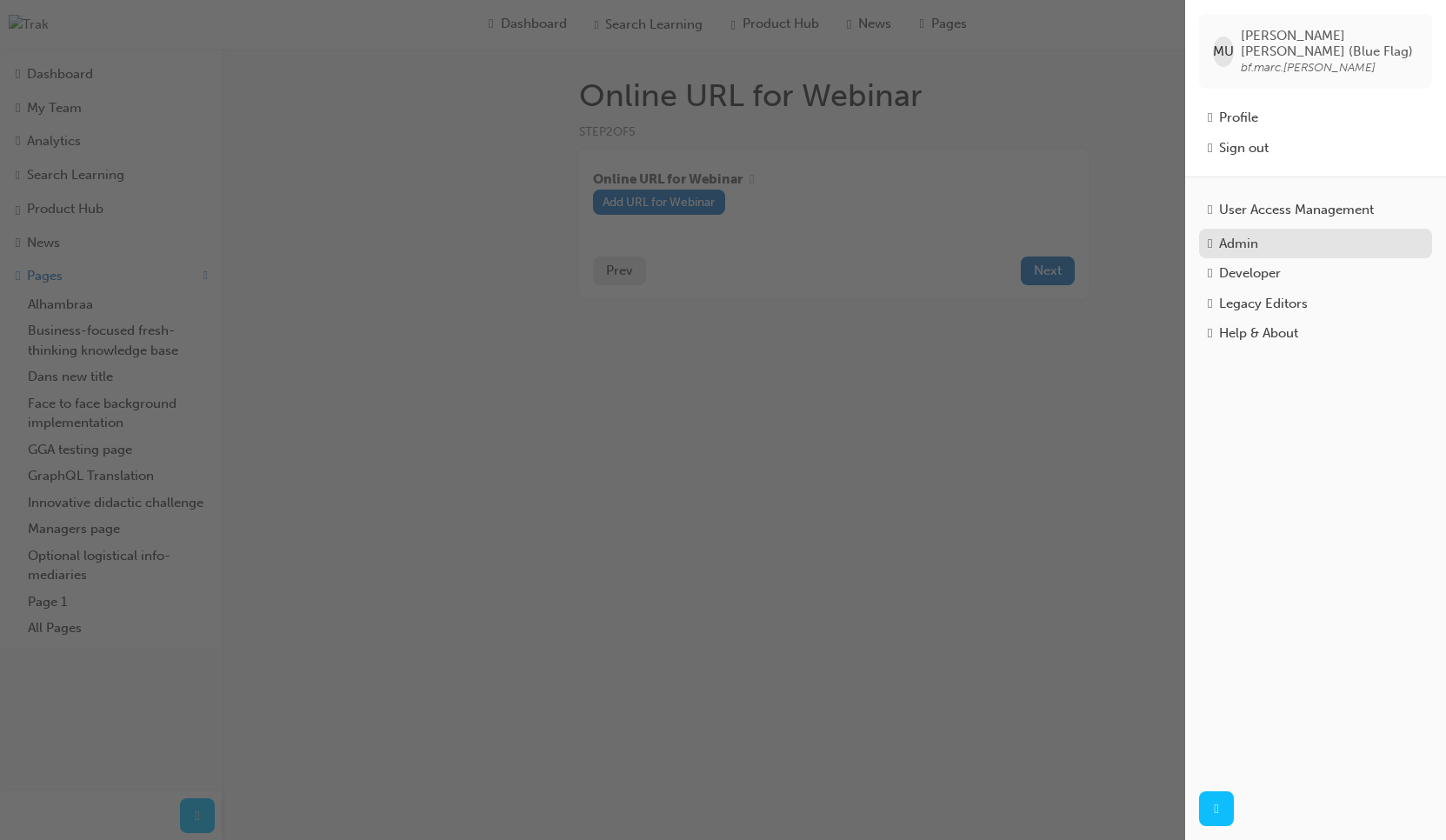
click at [1253, 242] on div "Admin" at bounding box center [1239, 243] width 39 height 20
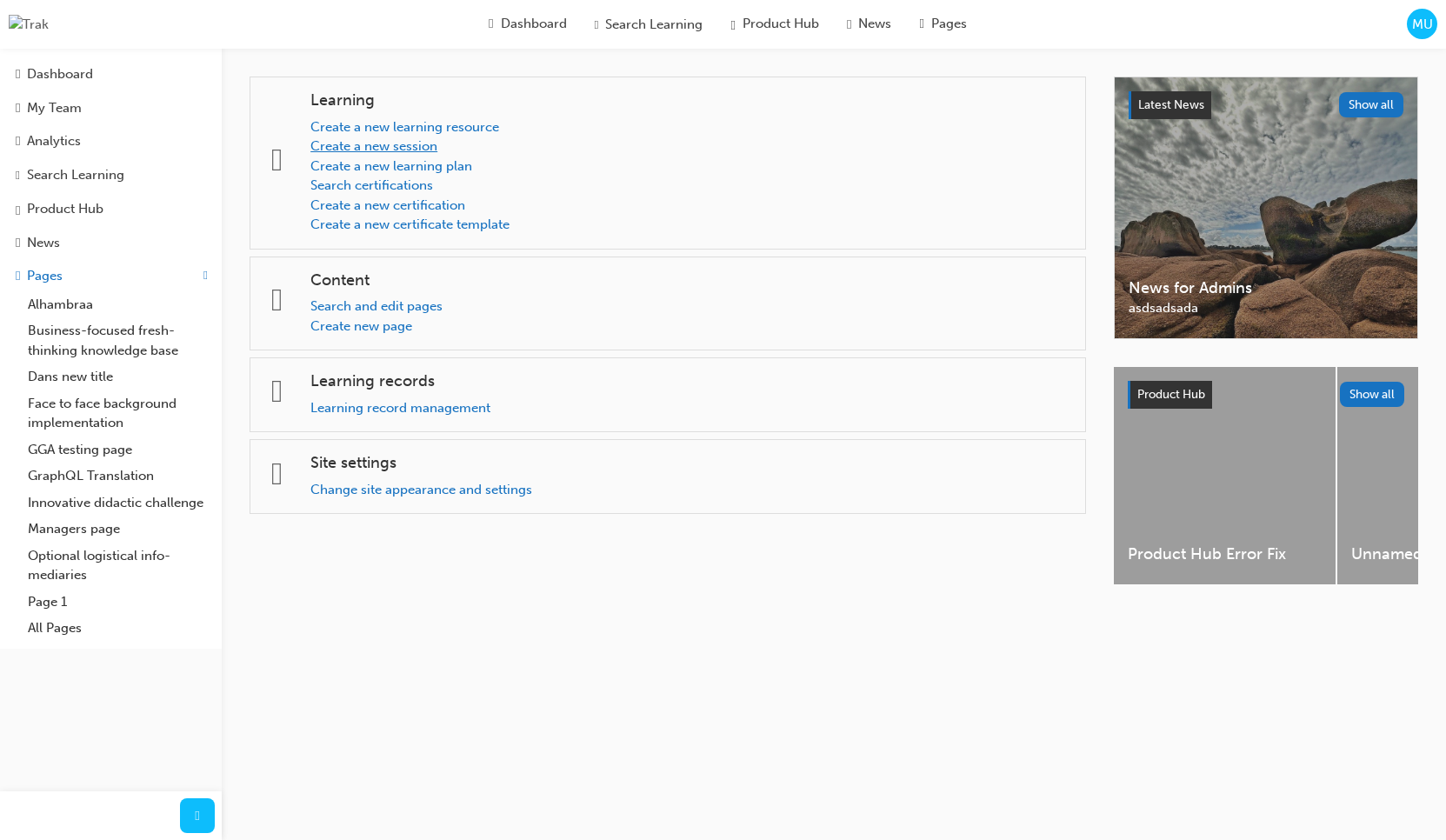
click at [413, 147] on link "Create a new session" at bounding box center [374, 147] width 127 height 16
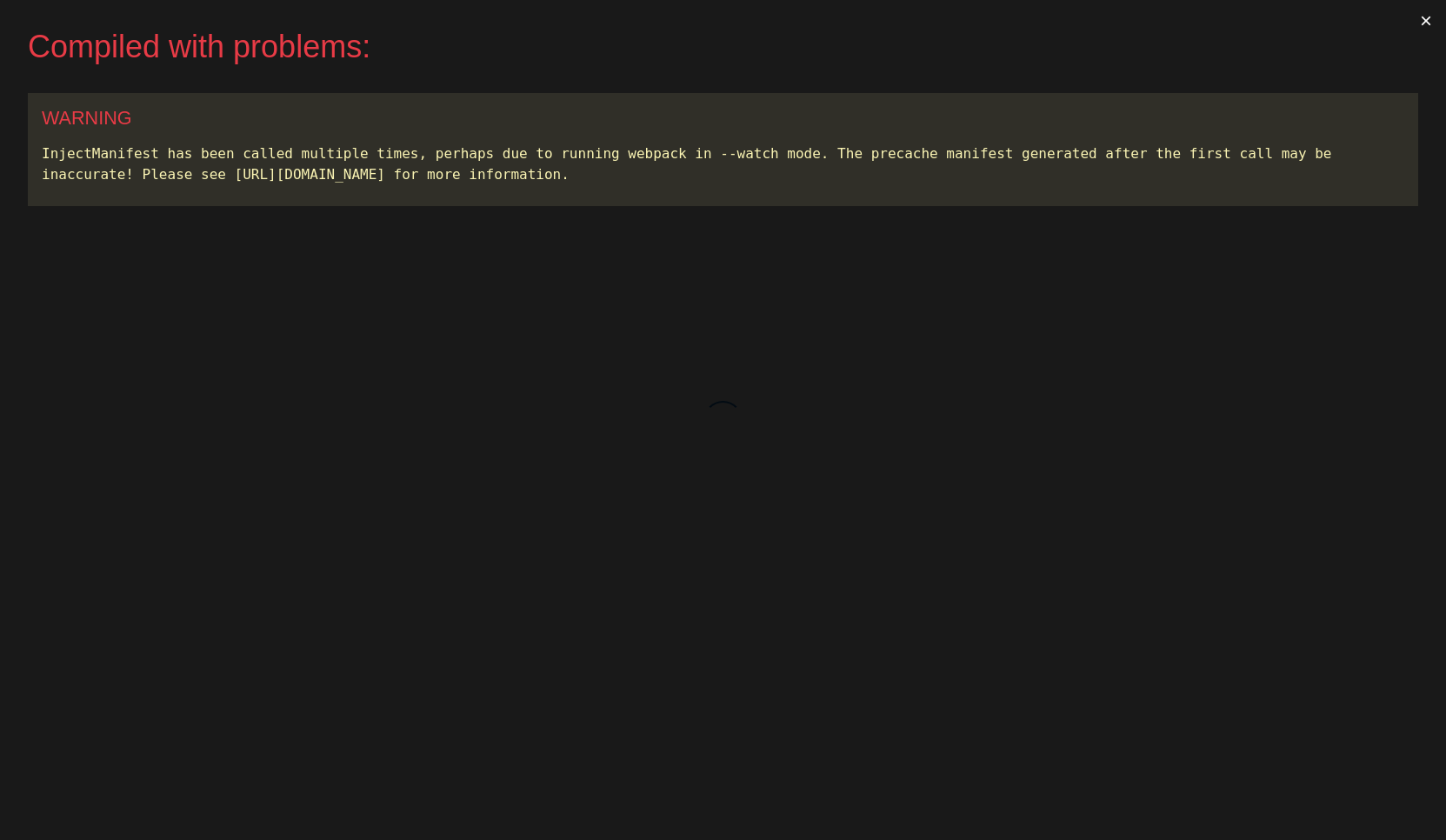
click at [1427, 21] on button "×" at bounding box center [1426, 20] width 40 height 42
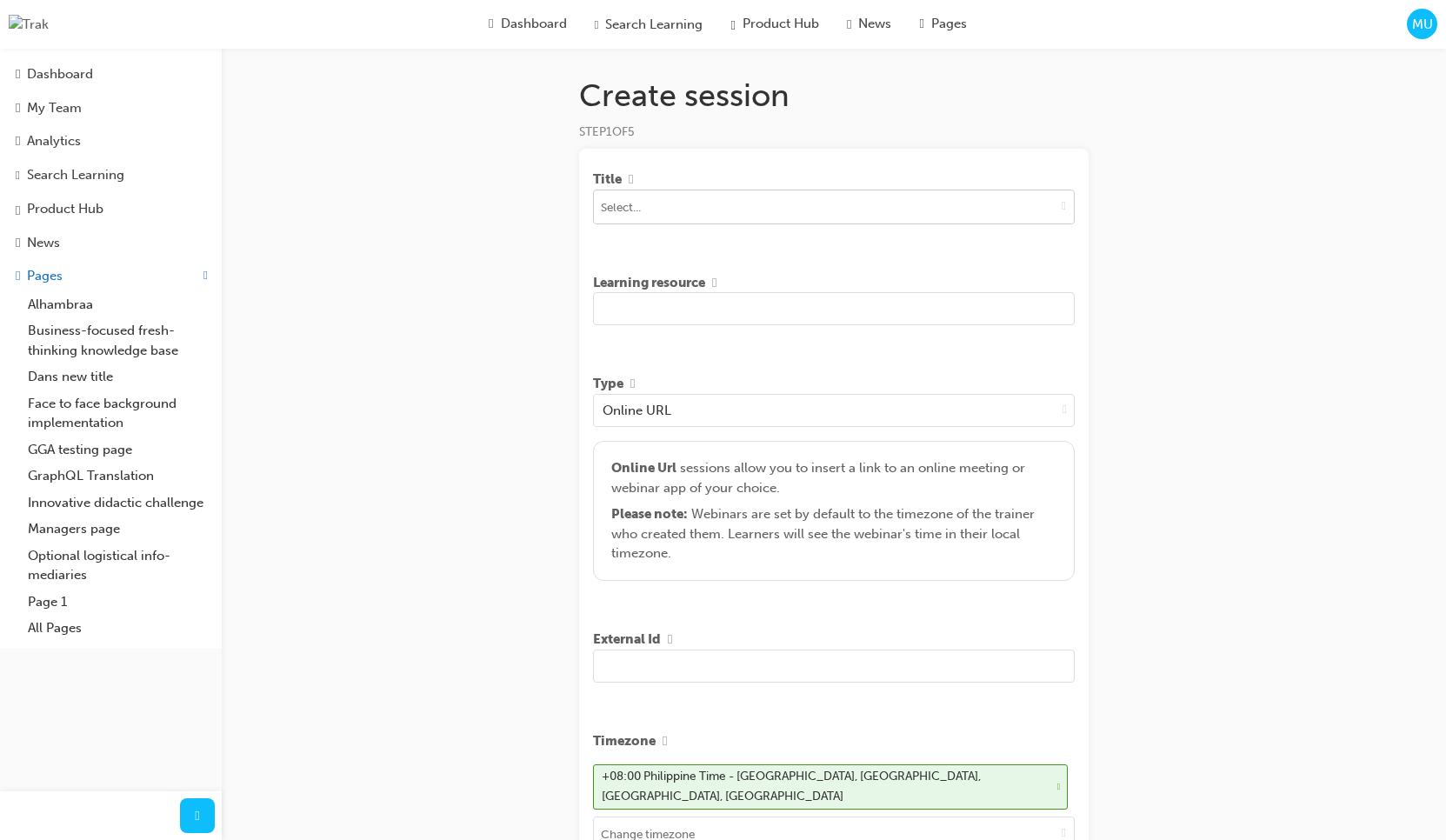
drag, startPoint x: 1145, startPoint y: 151, endPoint x: 1074, endPoint y: 220, distance: 99.0
click at [1145, 152] on div "Create session STEP 1 OF 5 Title Learning resource Type Online URL Online Url s…" at bounding box center [723, 646] width 1446 height 1291
click at [1062, 213] on span "down-icon" at bounding box center [1064, 205] width 4 height 15
type input "[PERSON_NAME]"
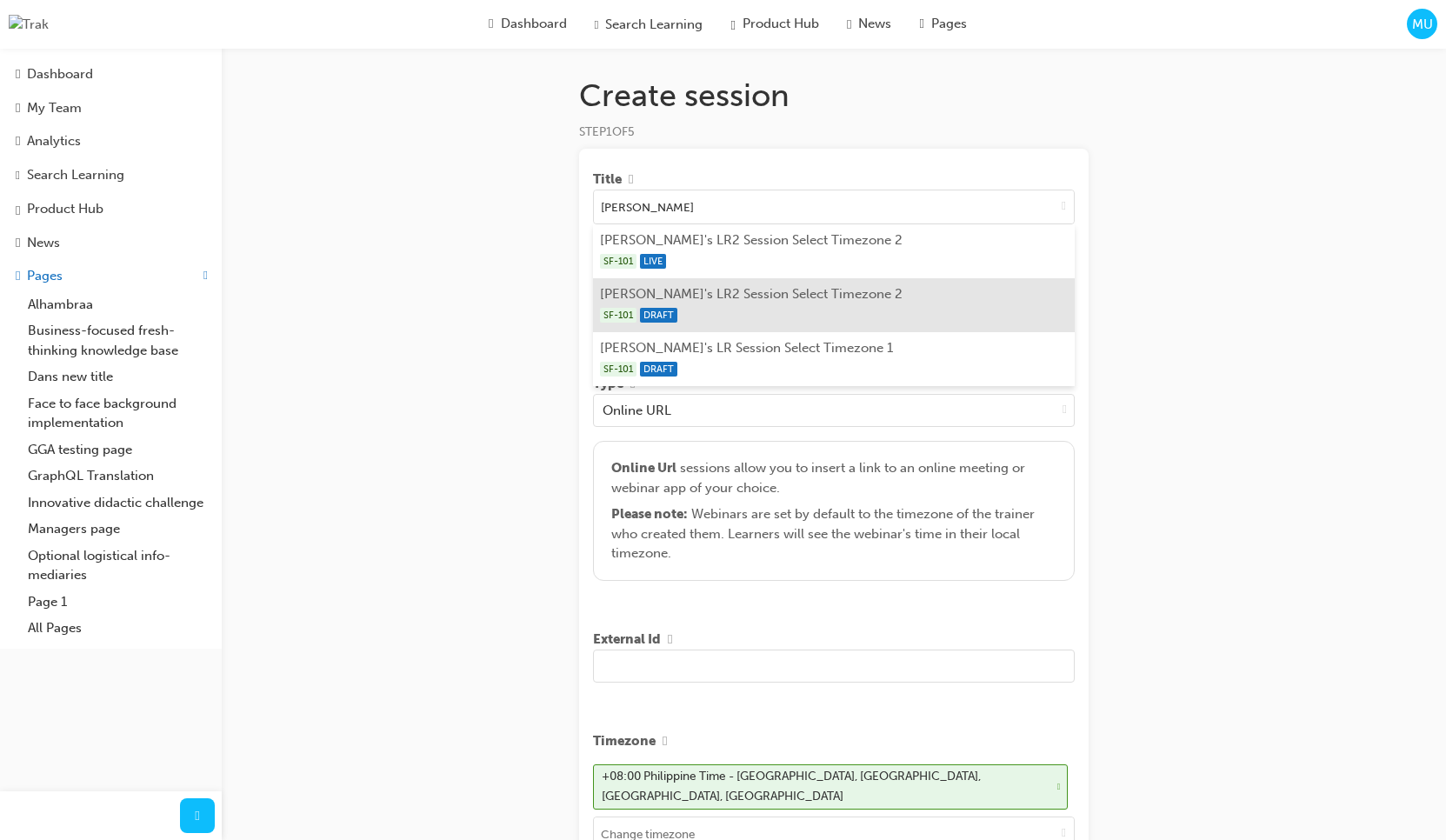
click at [814, 289] on li "Marc's LR2 Session Select Timezone 2 SF-101 DRAFT" at bounding box center [834, 305] width 481 height 54
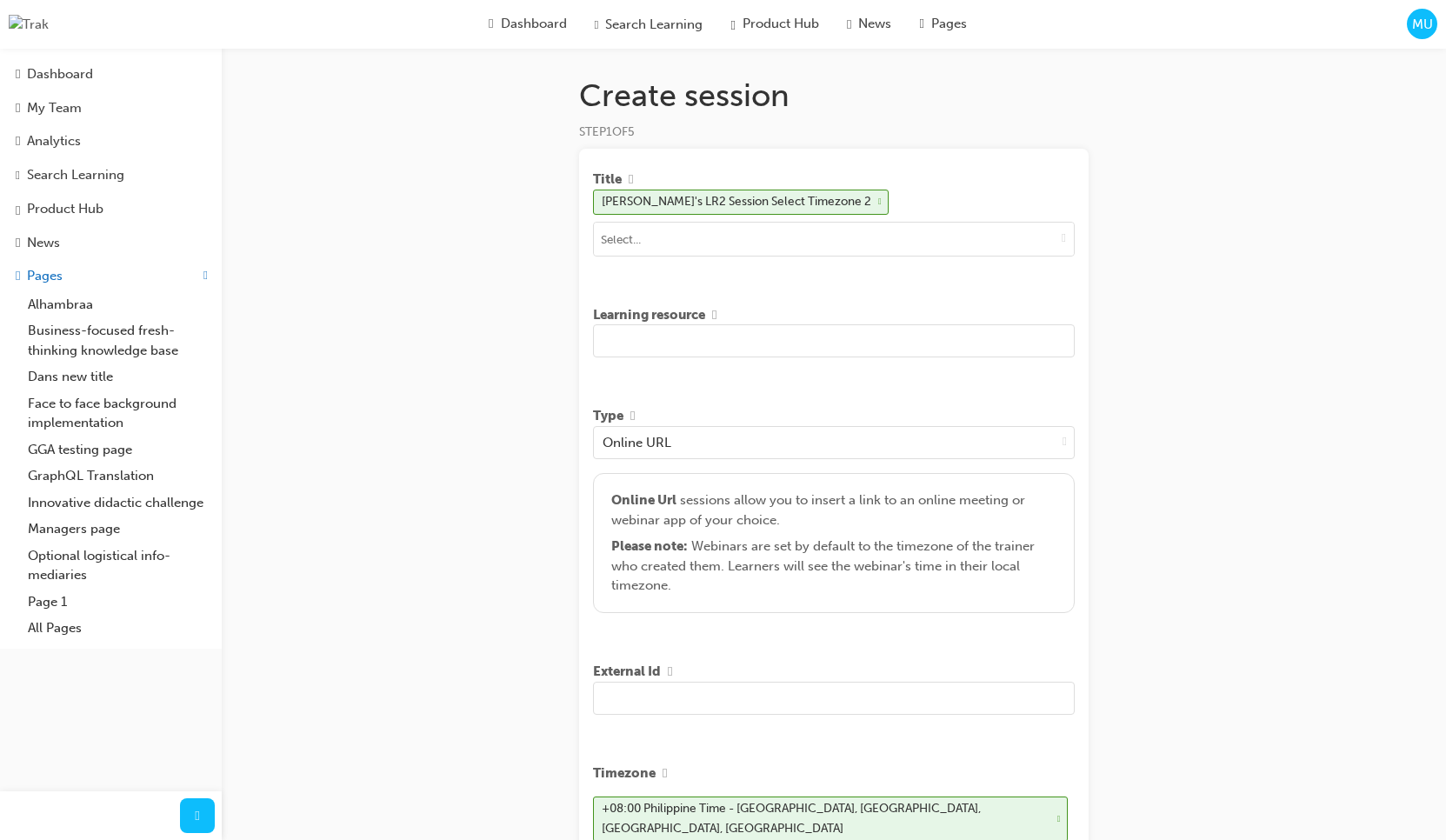
scroll to position [57, 0]
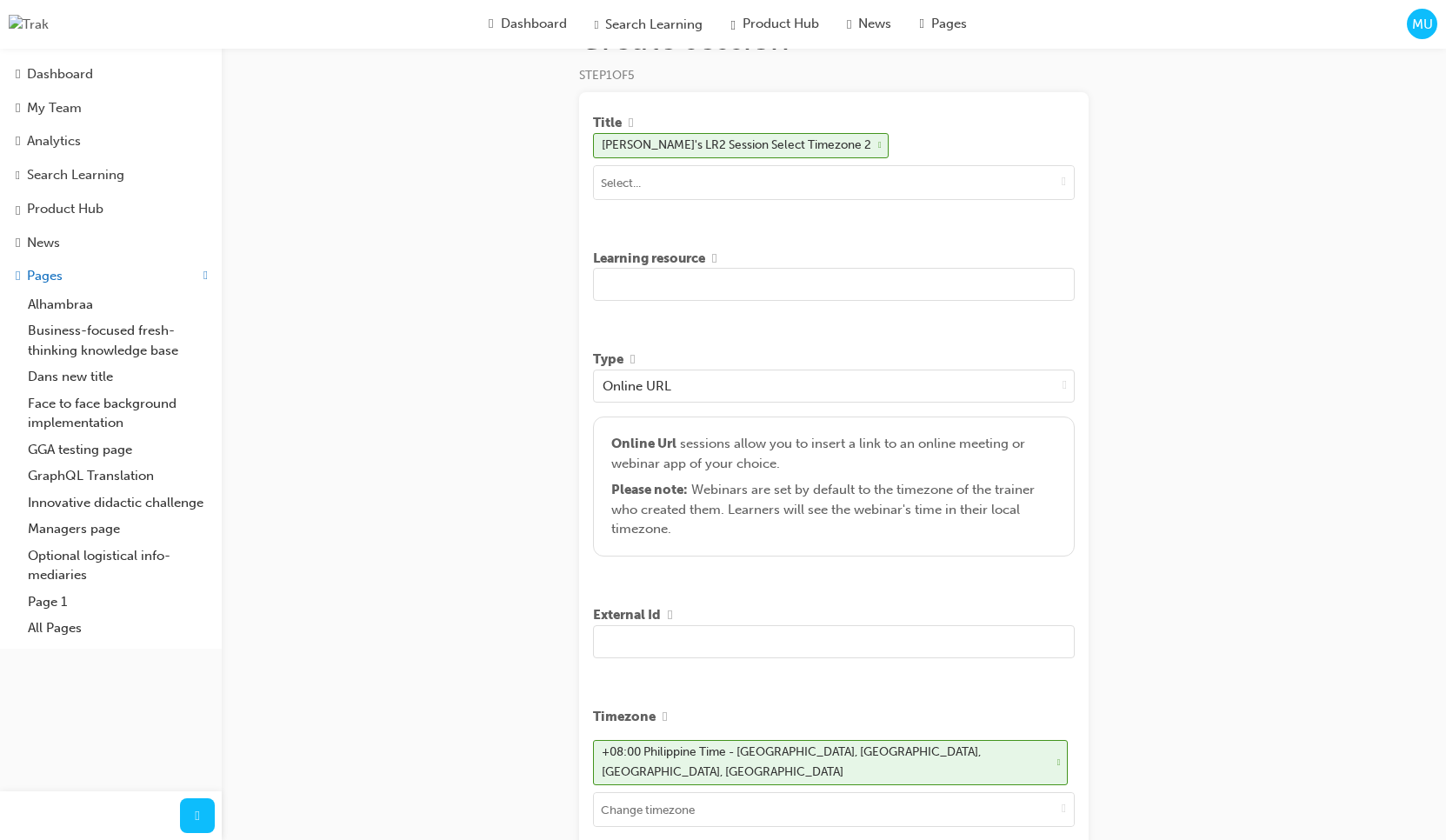
click at [811, 296] on input "text" at bounding box center [834, 284] width 481 height 33
type input "sad sad sad sdasd sad"
click at [532, 319] on div "Create session STEP 1 OF 5 Title Marc's LR2 Session Select Timezone 2 Learning …" at bounding box center [723, 605] width 1446 height 1323
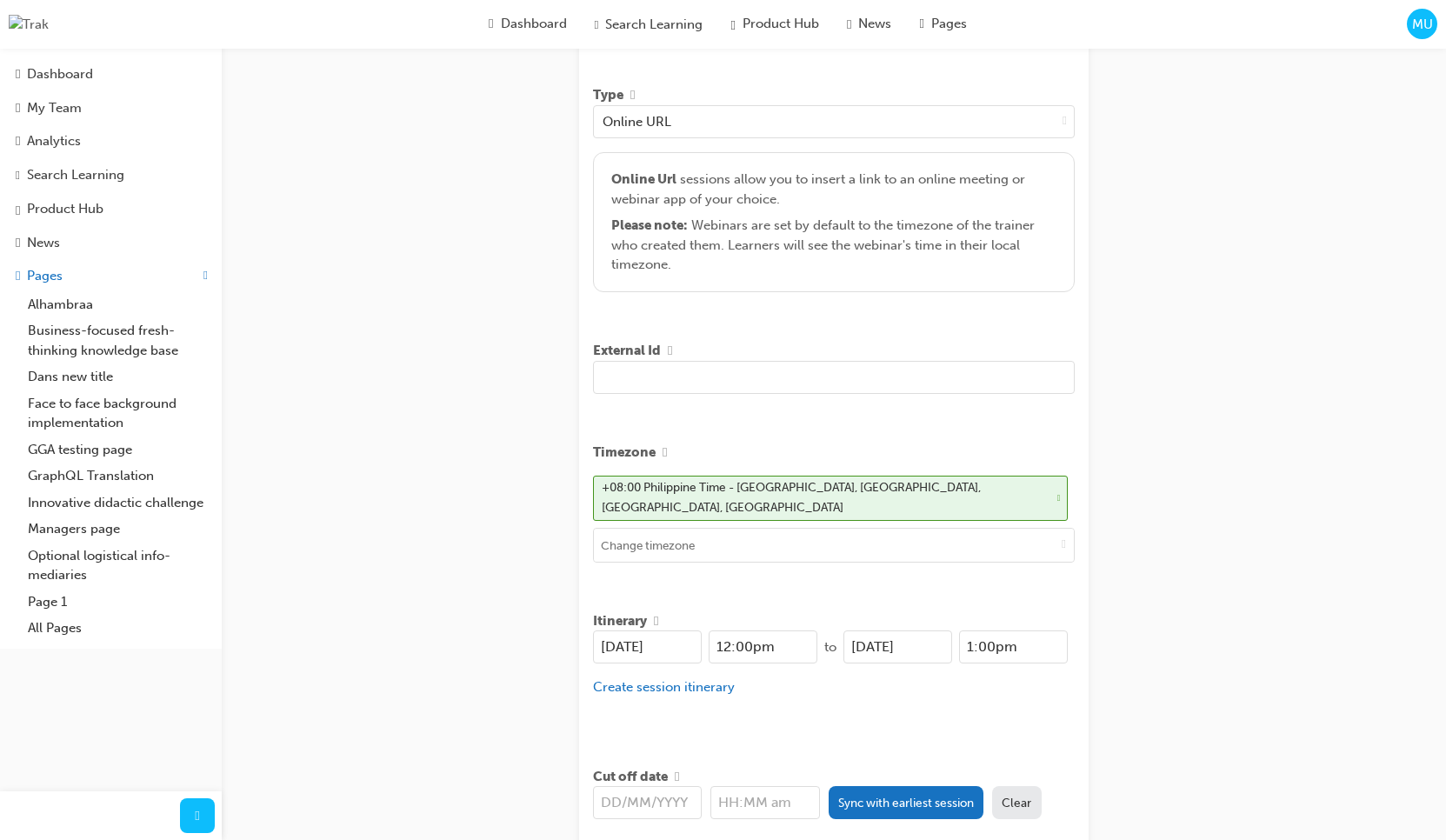
scroll to position [477, 0]
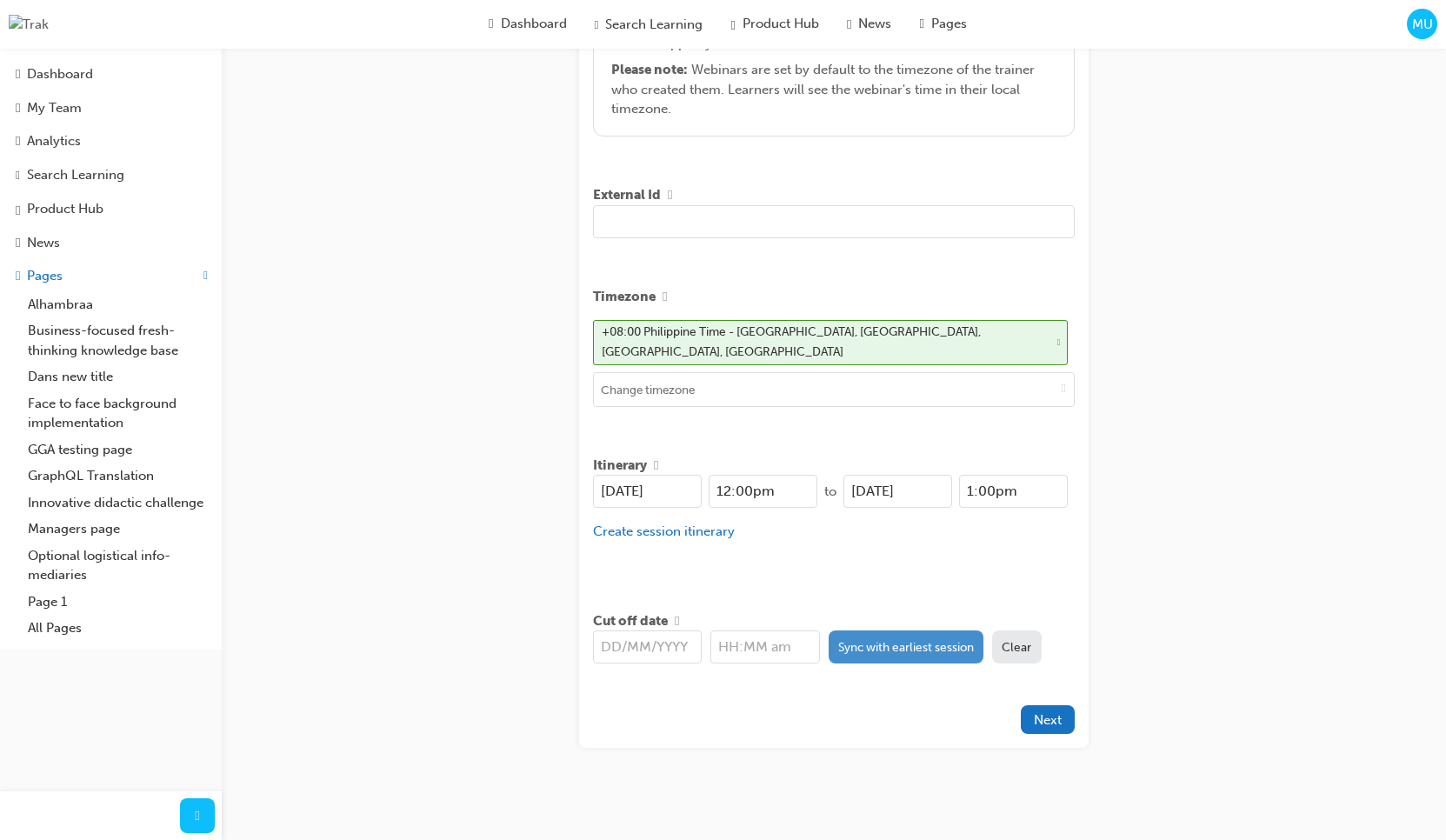
click at [867, 630] on button "Sync with earliest session" at bounding box center [906, 646] width 155 height 33
type input "[DATE]"
type input "12:00pm"
click at [1151, 461] on div "Create session STEP 1 OF 5 Title Marc's LR2 Session Select Timezone 2 Learning …" at bounding box center [723, 185] width 1446 height 1323
click at [1055, 712] on span "Next" at bounding box center [1047, 720] width 28 height 16
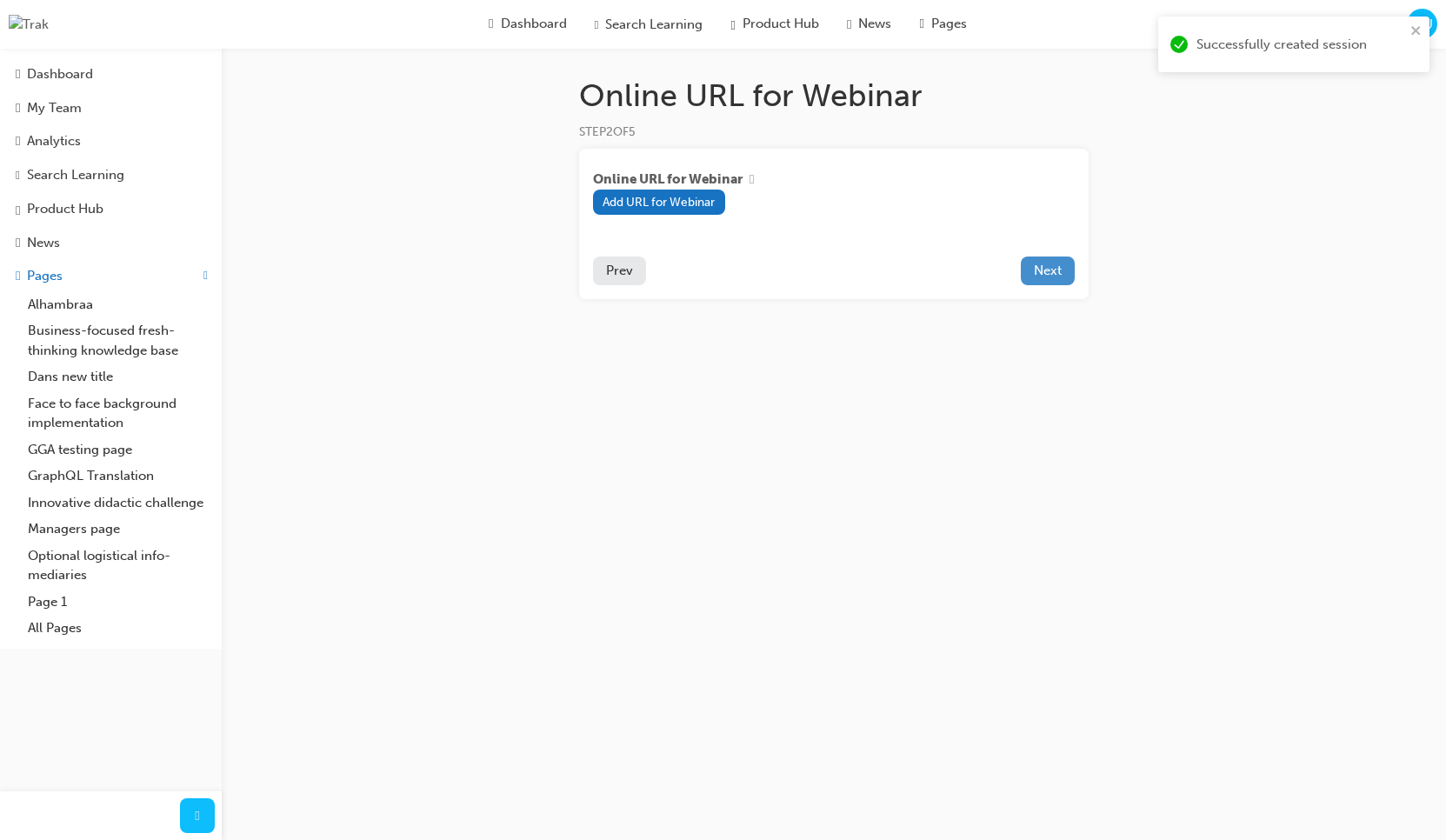
click at [1029, 281] on button "Next" at bounding box center [1048, 271] width 54 height 28
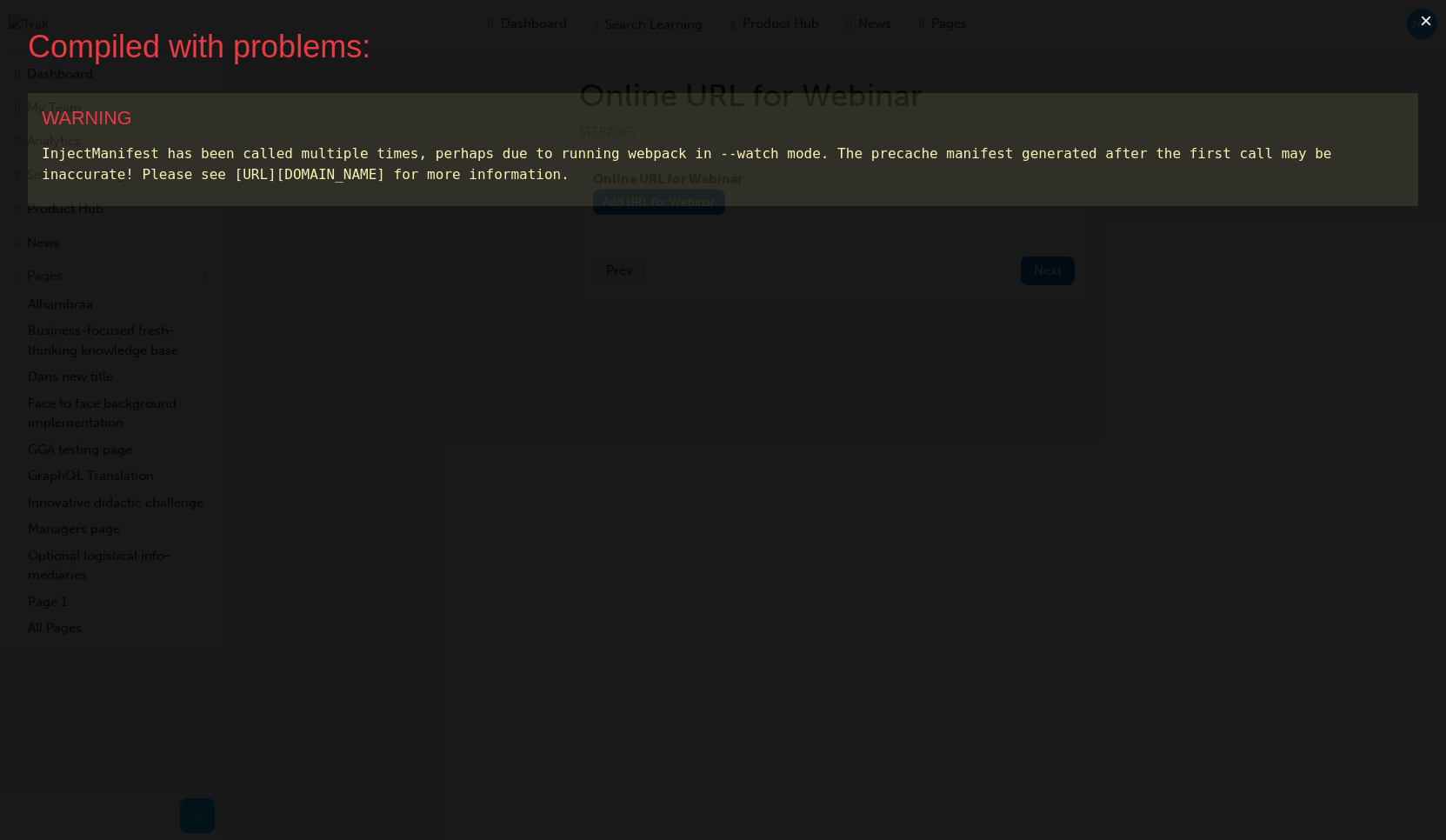
click at [1422, 28] on button "×" at bounding box center [1426, 20] width 40 height 42
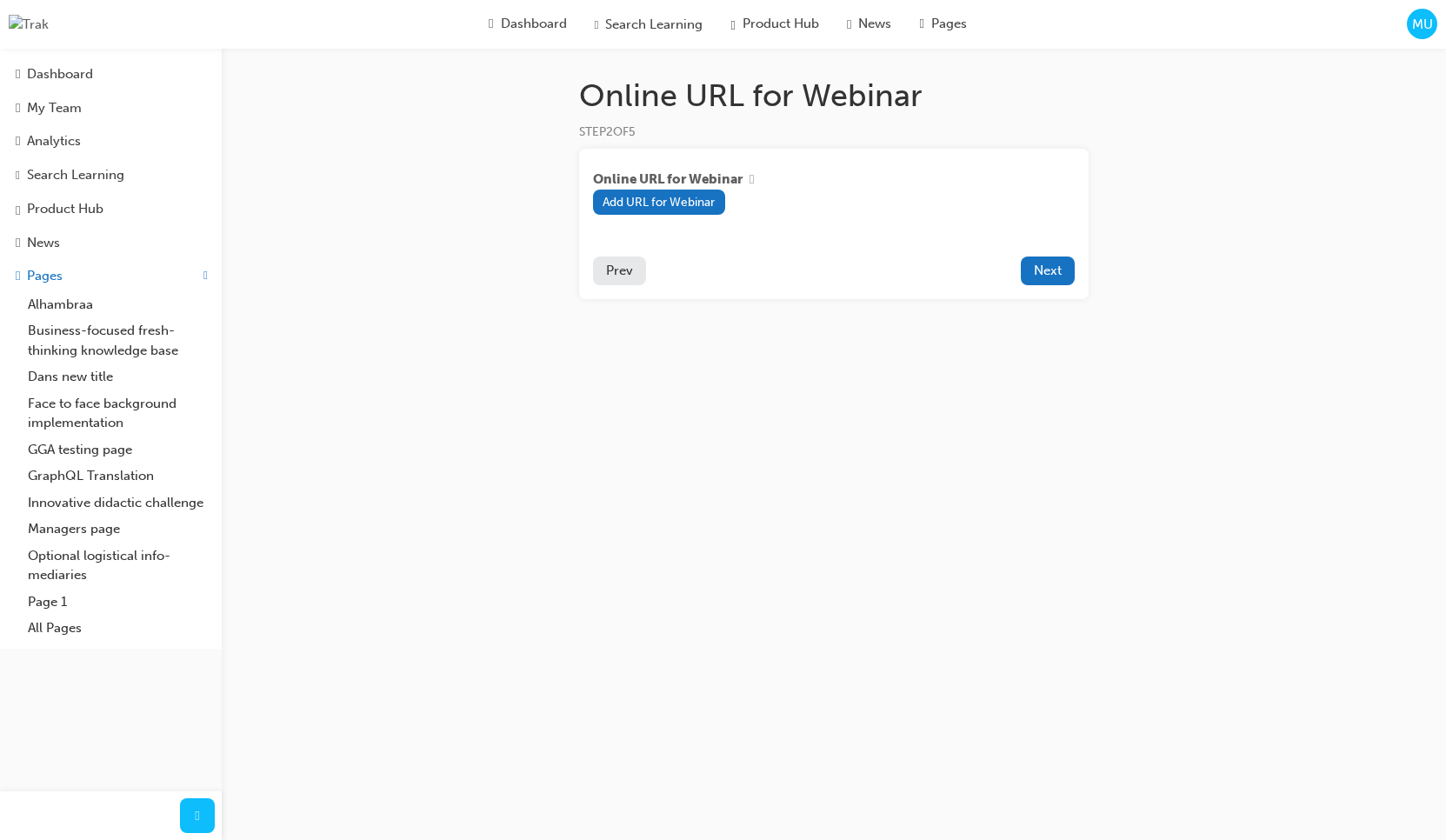
click at [1402, 29] on div "Dashboard Search Learning Product Hub News Pages MU" at bounding box center [723, 24] width 1446 height 49
click at [1412, 29] on span "MU" at bounding box center [1422, 25] width 20 height 20
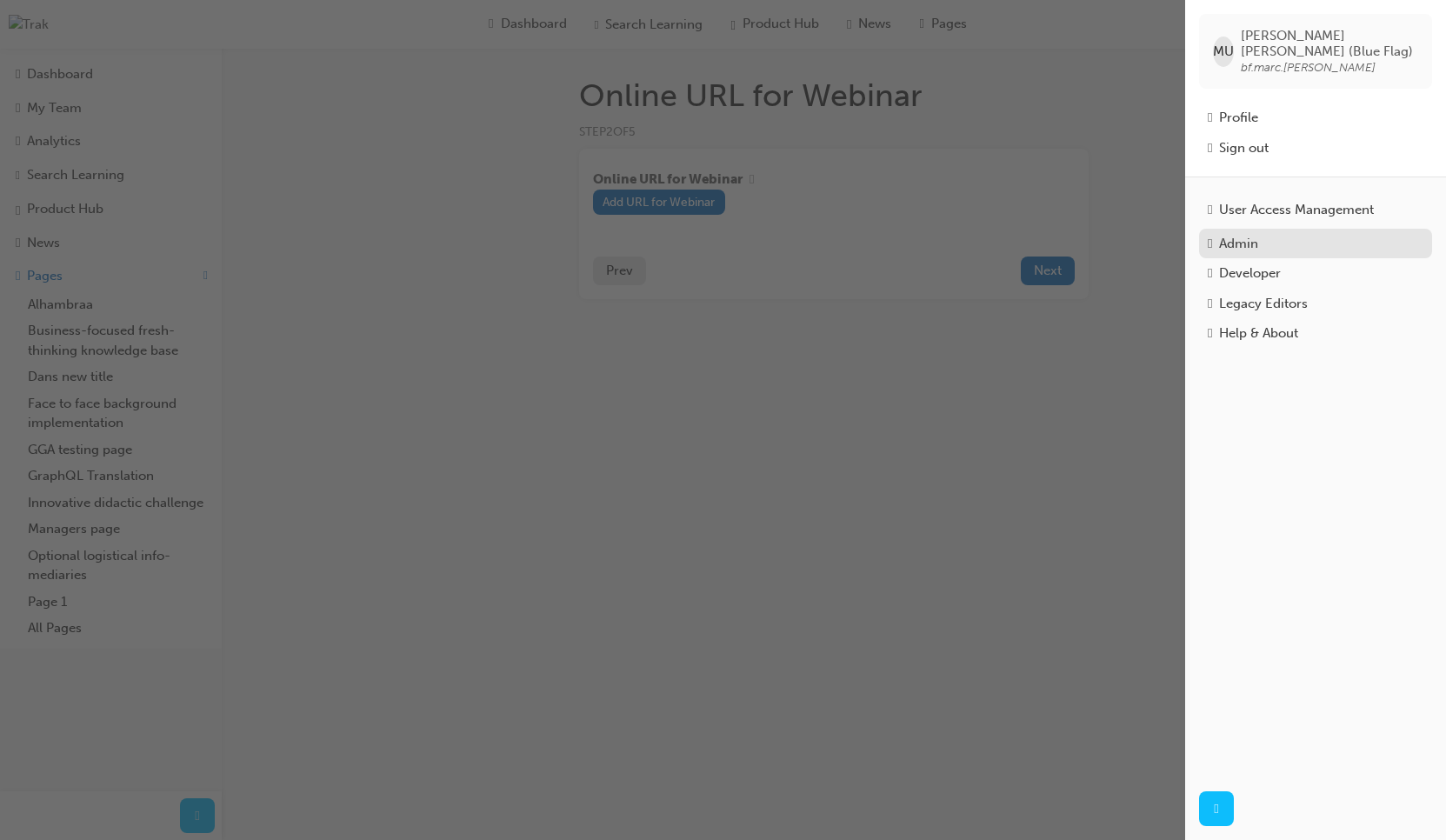
click at [1245, 236] on div "Admin" at bounding box center [1239, 243] width 39 height 20
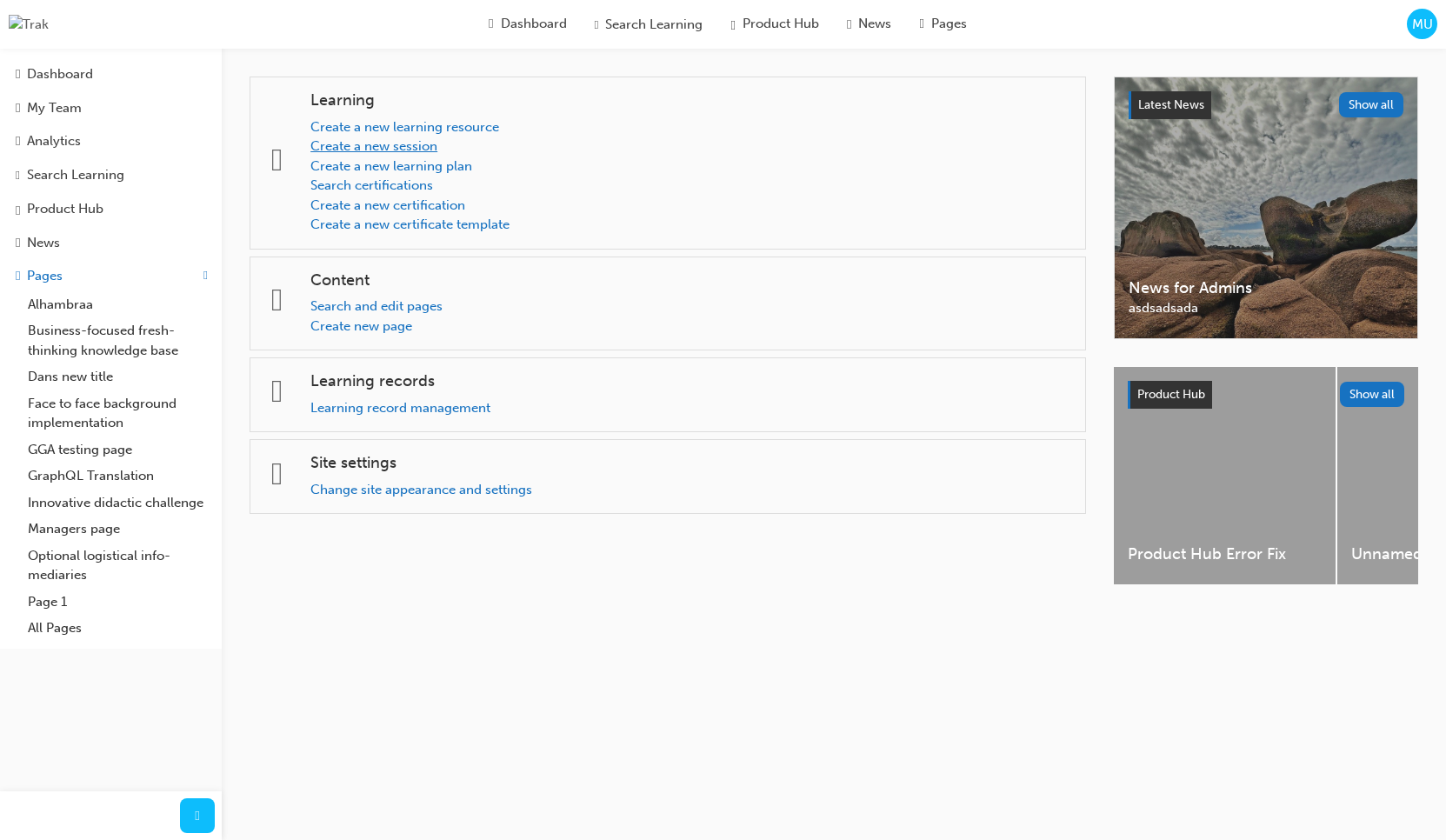
click at [399, 146] on link "Create a new session" at bounding box center [374, 147] width 127 height 16
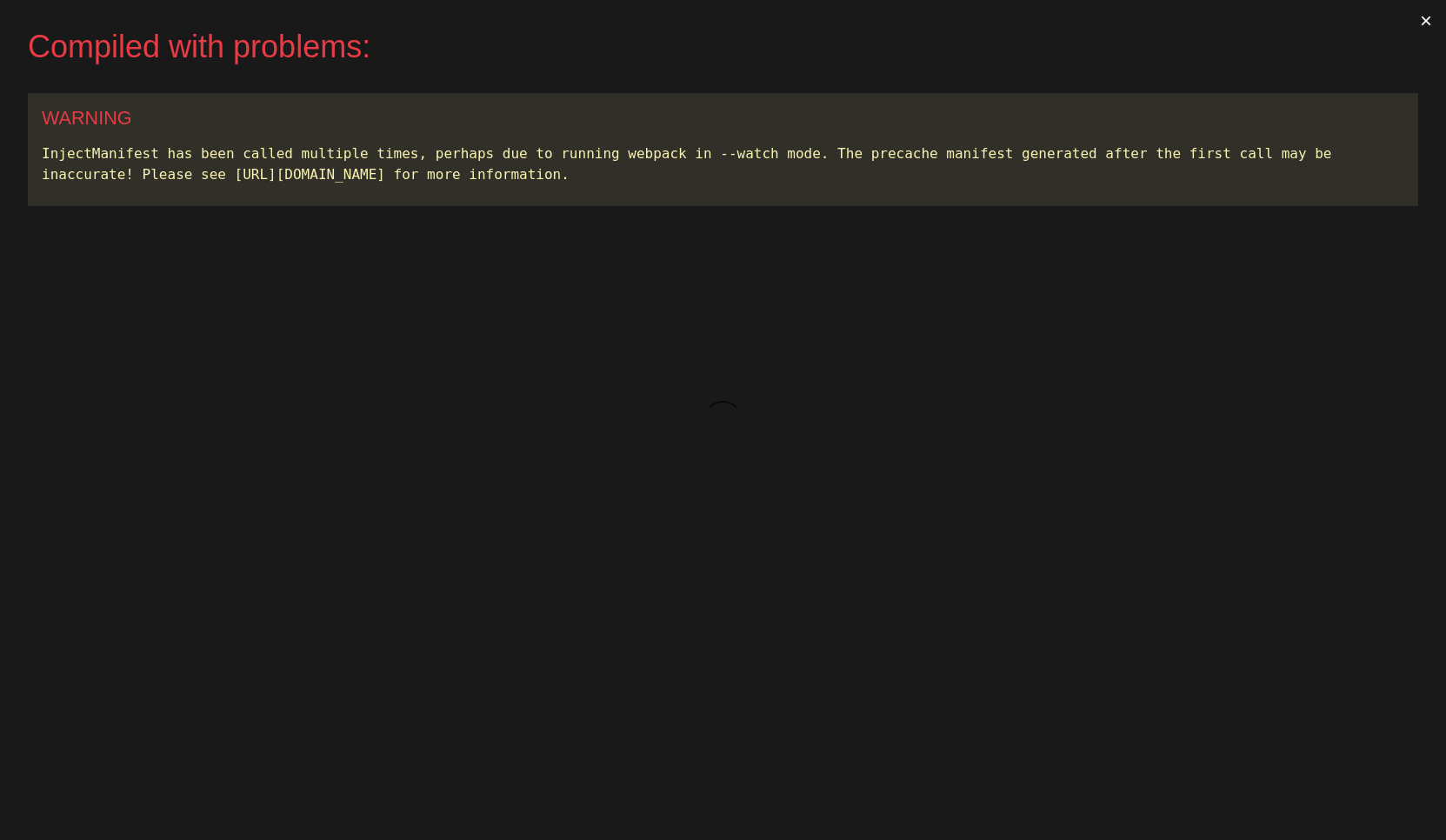
click at [1425, 20] on button "×" at bounding box center [1426, 20] width 40 height 42
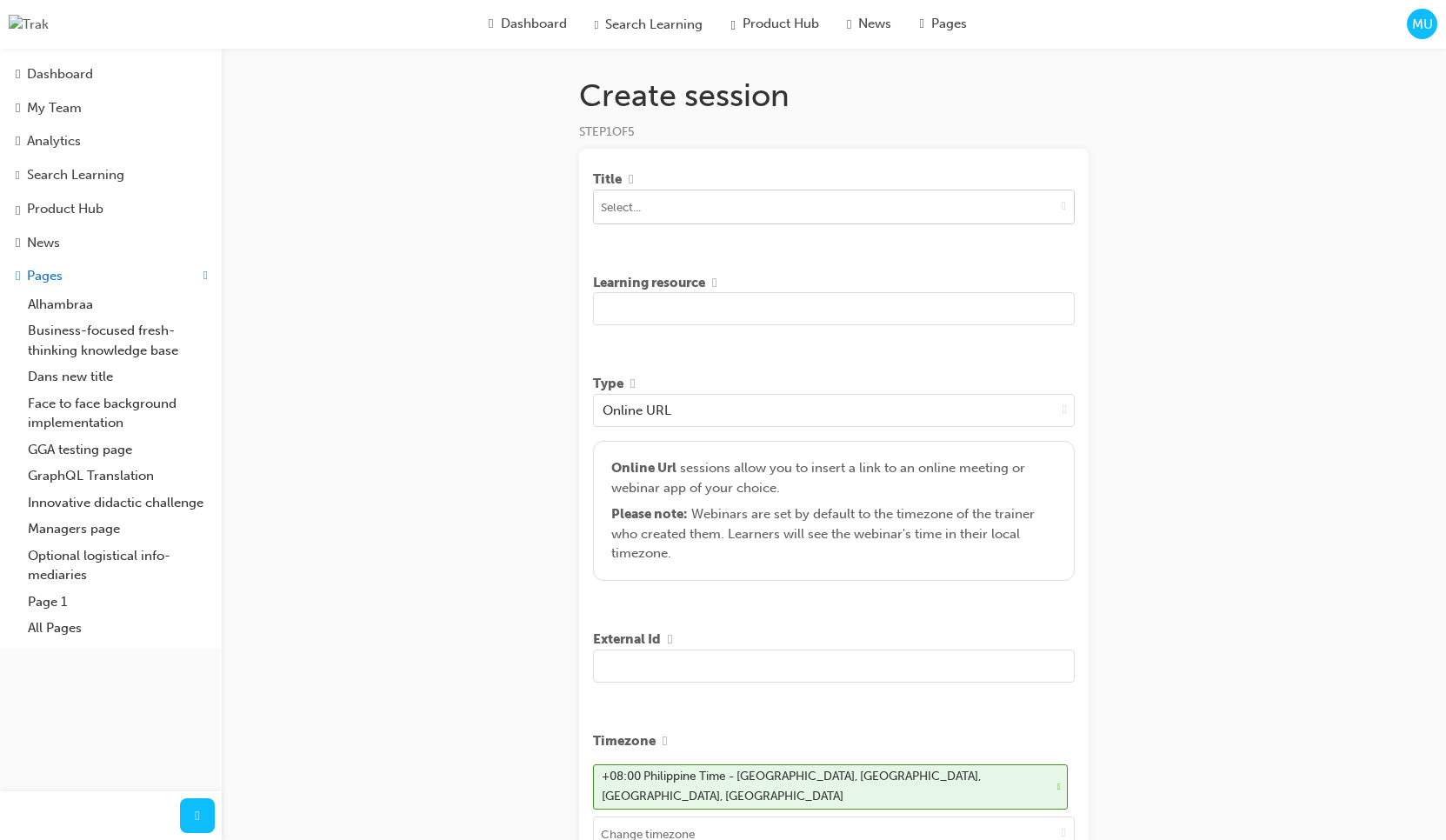
click at [1040, 212] on input at bounding box center [834, 206] width 480 height 33
type input "[PERSON_NAME]"
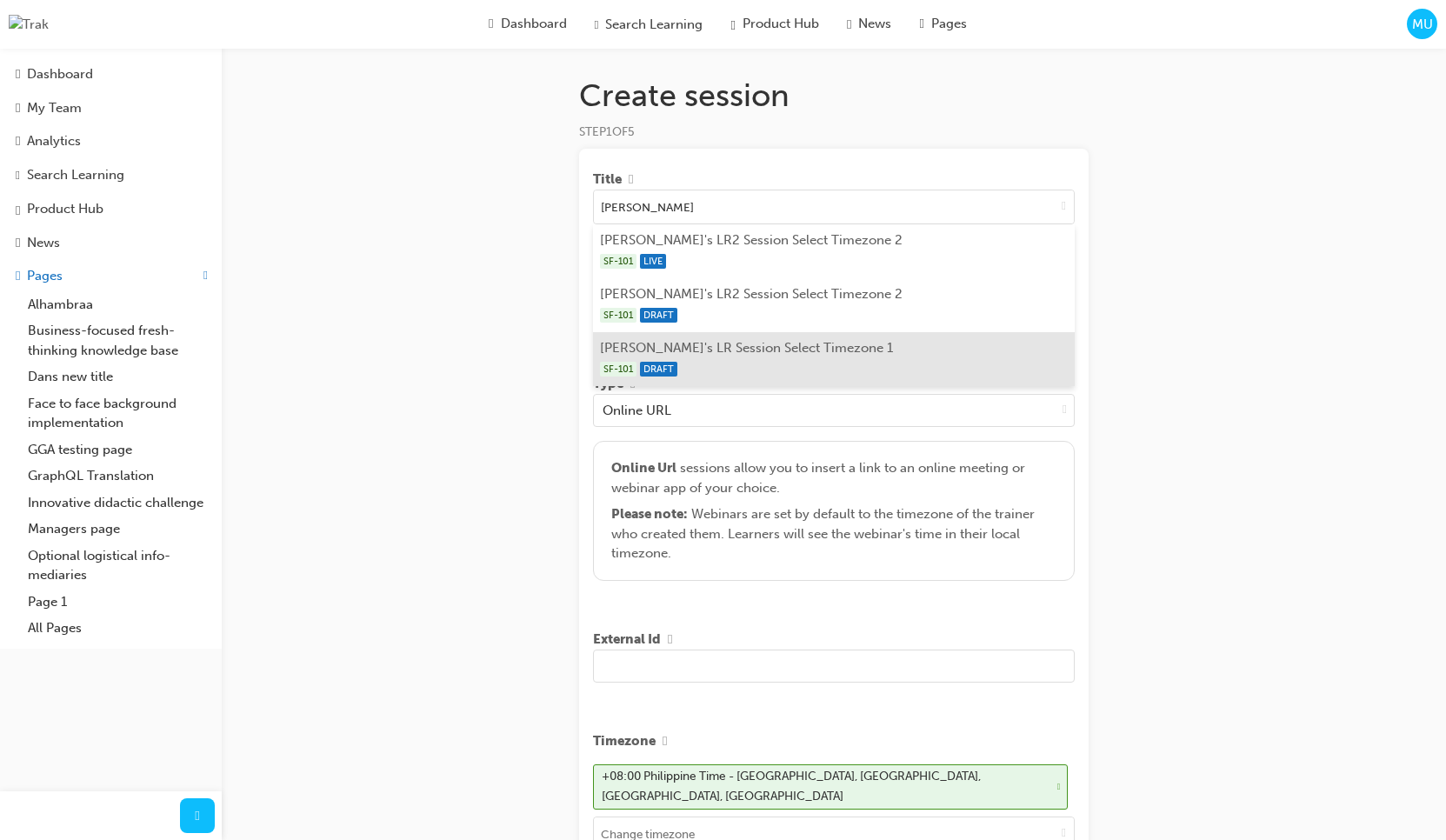
click at [854, 353] on li "[PERSON_NAME]'s LR Session Select Timezone 1 SF-101 DRAFT" at bounding box center [834, 359] width 481 height 54
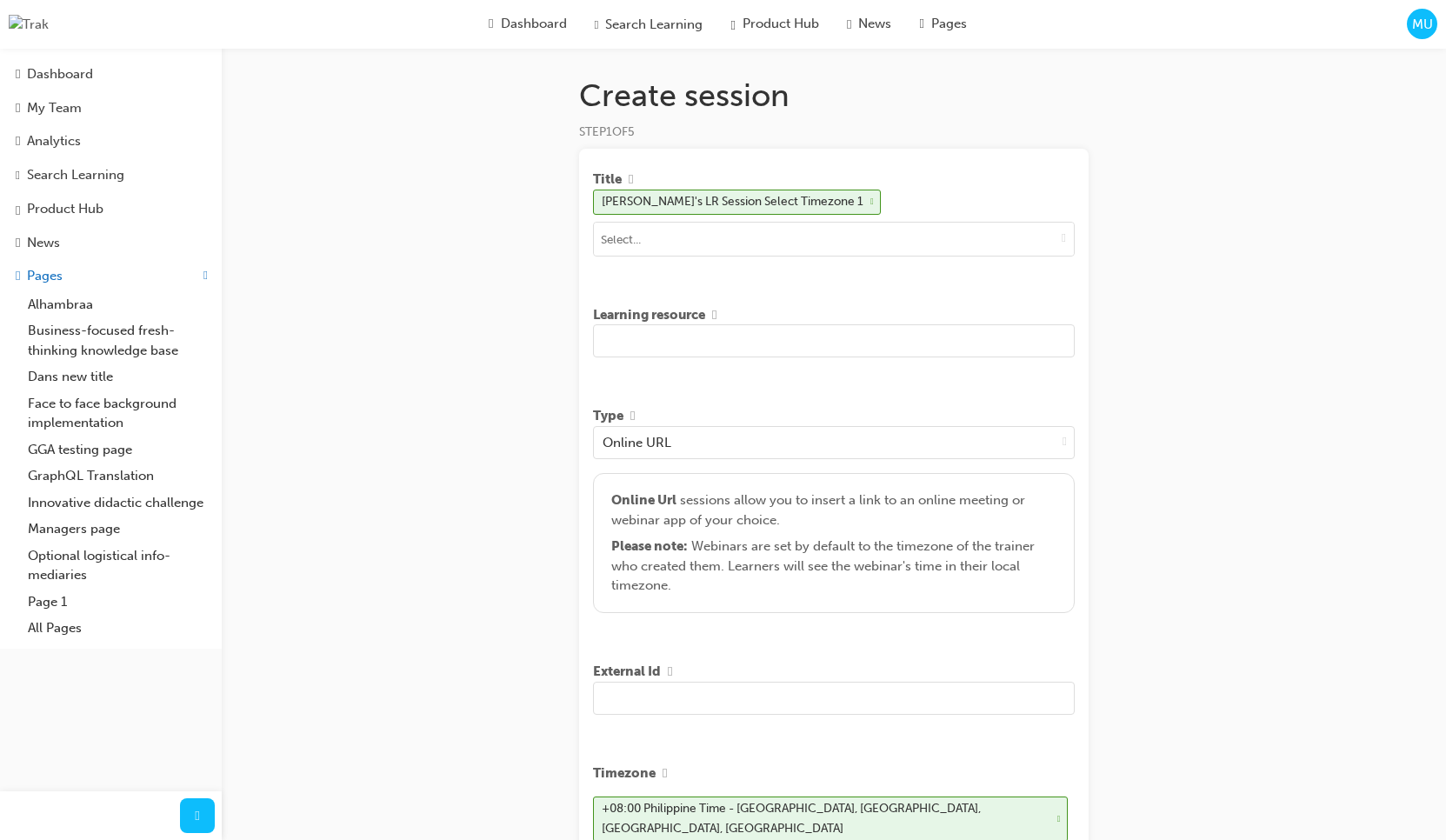
click at [852, 348] on input "text" at bounding box center [834, 340] width 481 height 33
type input "sf sdf dsfdfsdf dsf sdfdsfsfd"
click at [1172, 355] on div "Create session STEP 1 OF 5 Title Marc's LR Session Select Timezone 1 Learning r…" at bounding box center [723, 662] width 1446 height 1323
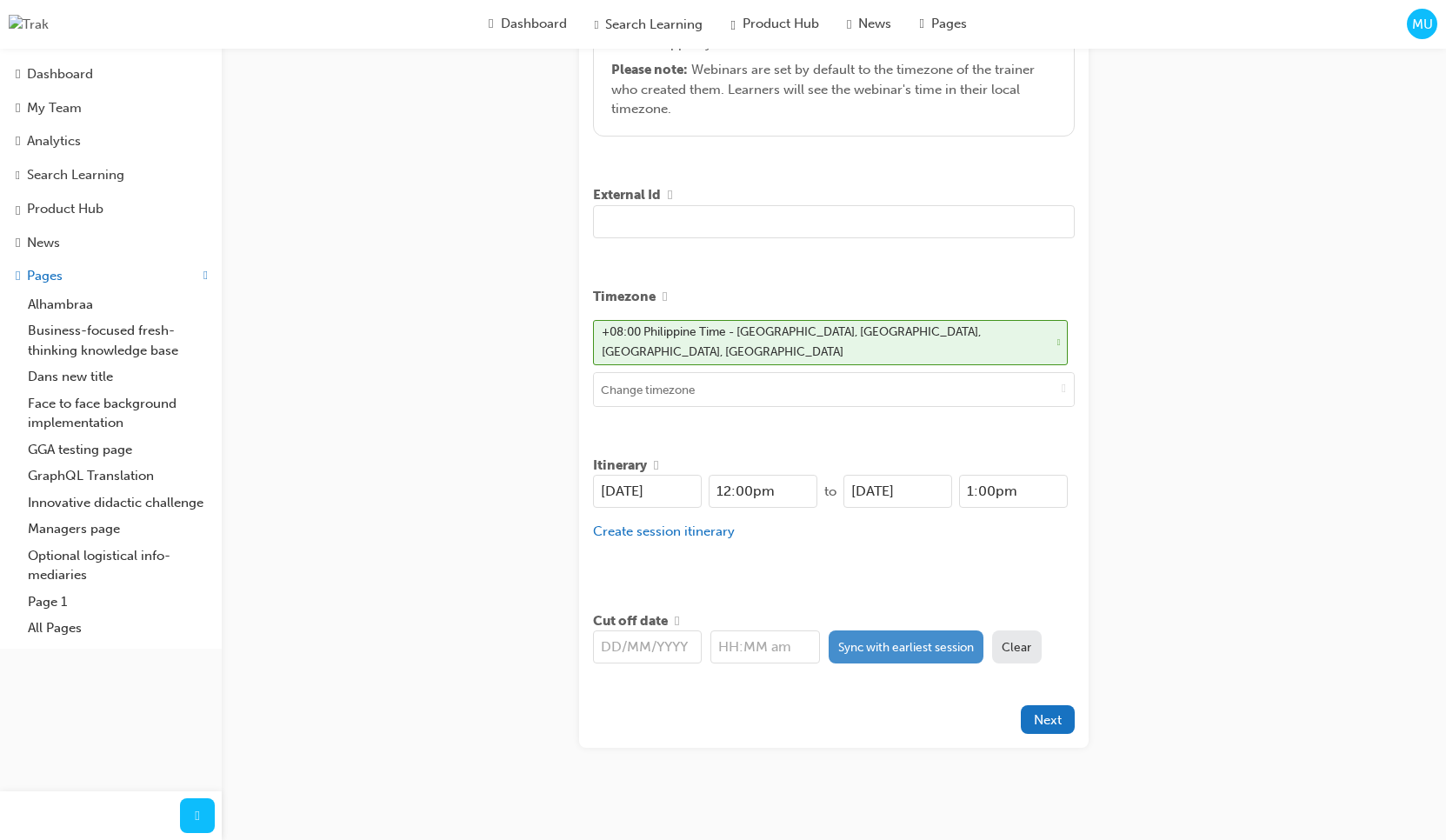
click at [943, 630] on button "Sync with earliest session" at bounding box center [906, 646] width 155 height 33
type input "[DATE]"
type input "12:00pm"
click at [1243, 503] on div "Create session STEP 1 OF 5 Title Marc's LR Session Select Timezone 1 Learning r…" at bounding box center [723, 185] width 1446 height 1323
click at [1058, 713] on span "Next" at bounding box center [1047, 720] width 28 height 16
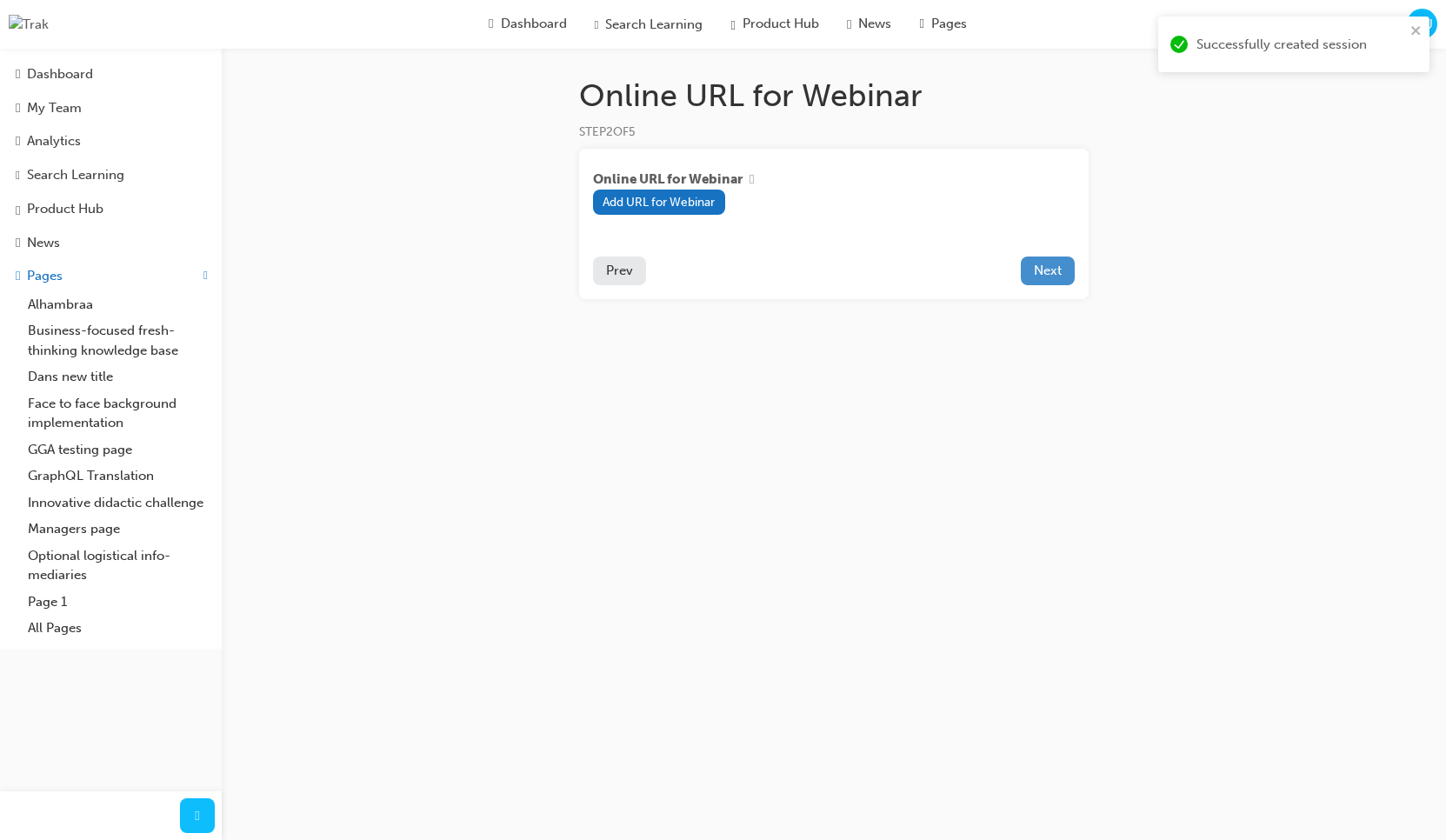
click at [1047, 269] on span "Next" at bounding box center [1047, 271] width 28 height 16
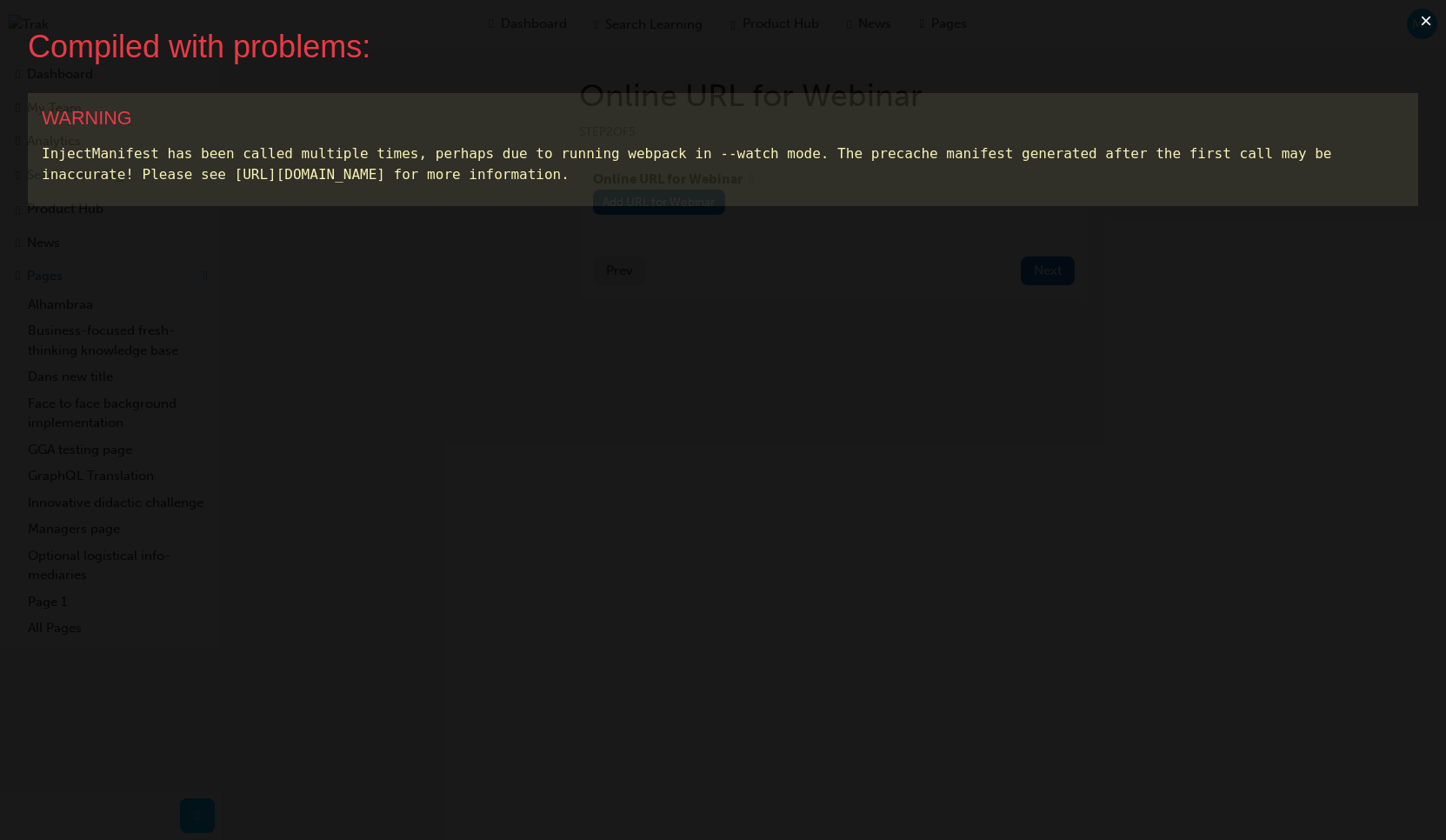
click at [1422, 25] on button "×" at bounding box center [1426, 20] width 40 height 42
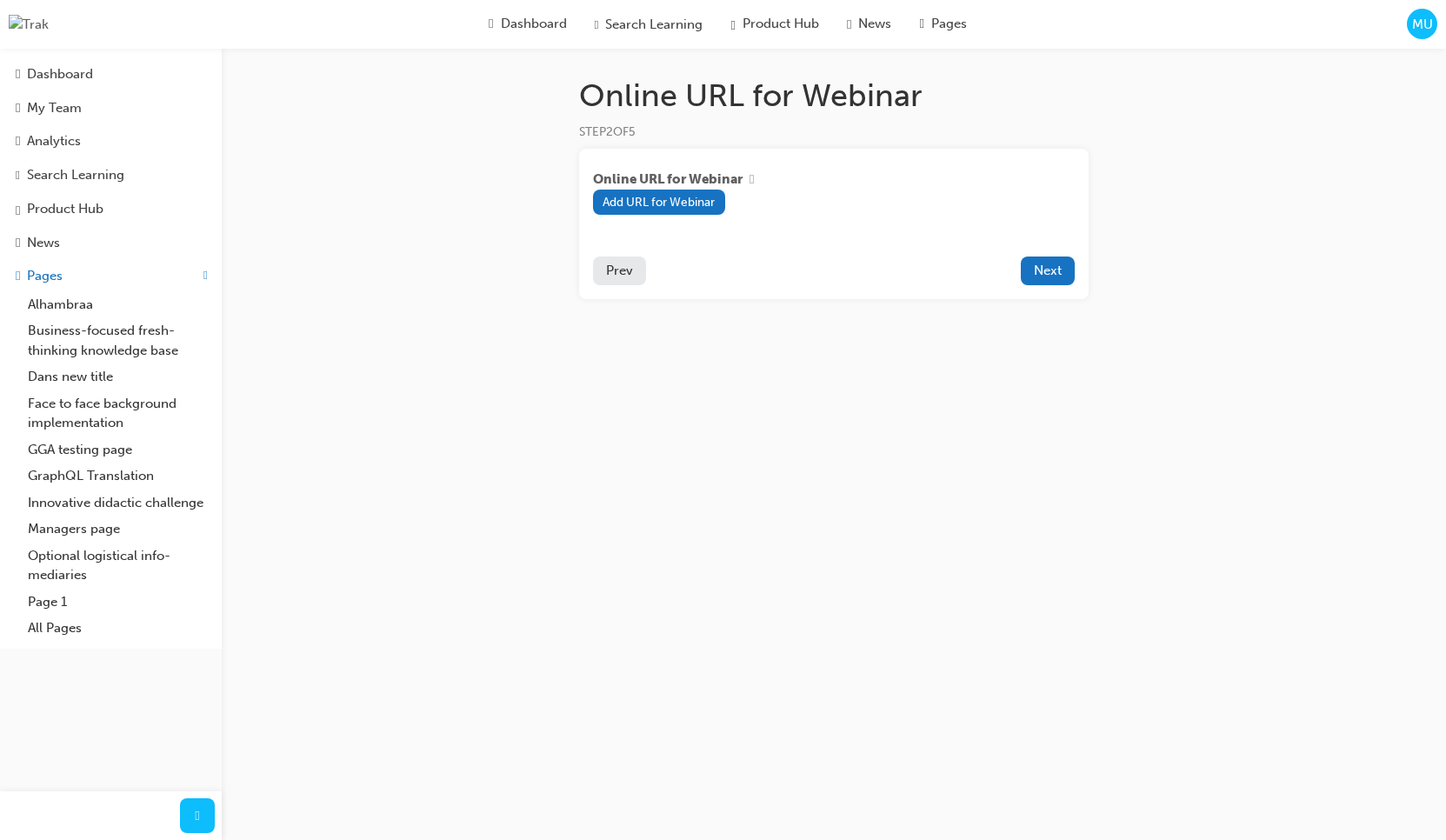
click at [1419, 34] on div "MU" at bounding box center [1422, 24] width 30 height 30
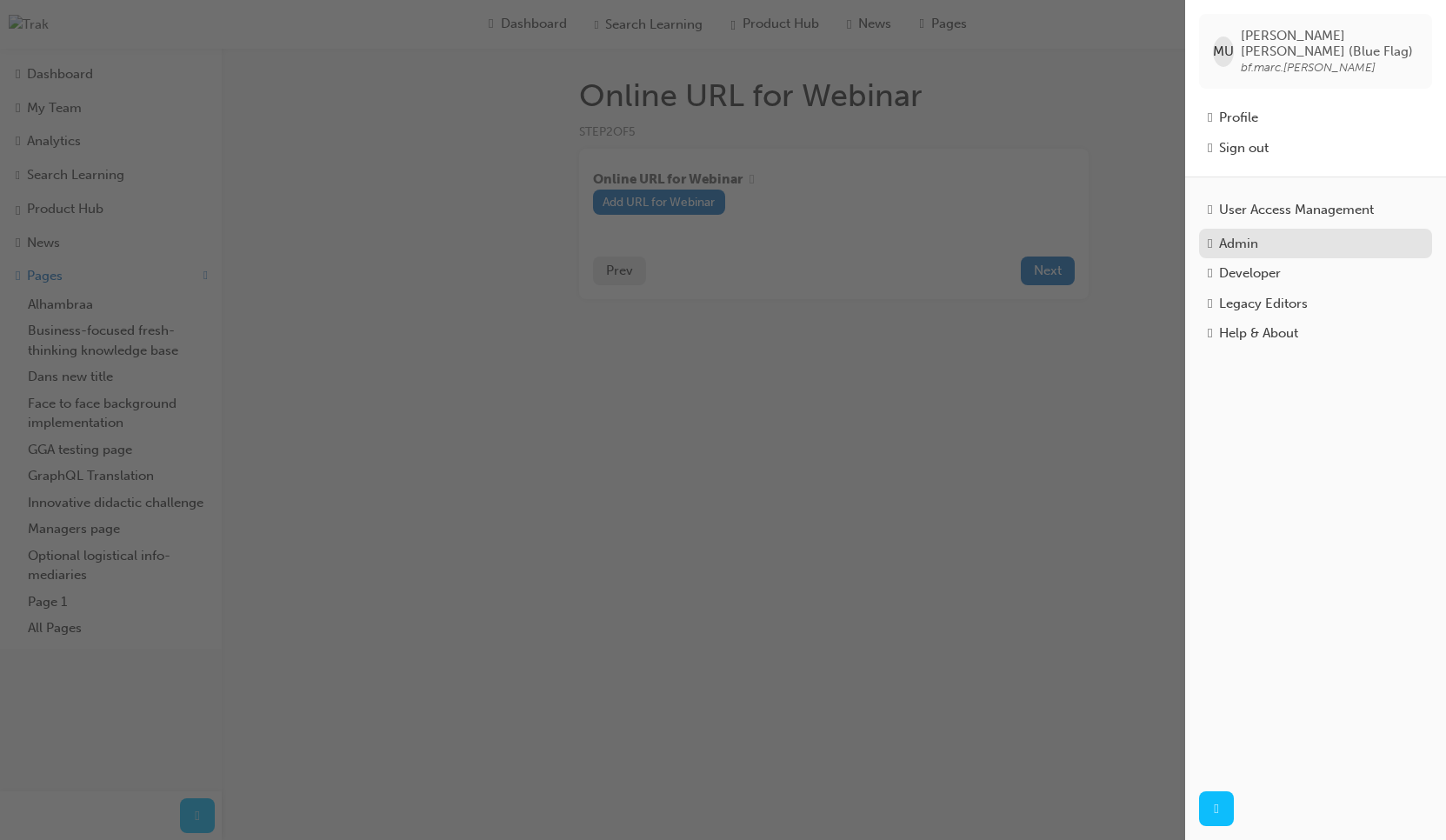
click at [1259, 234] on div "Admin" at bounding box center [1239, 243] width 39 height 20
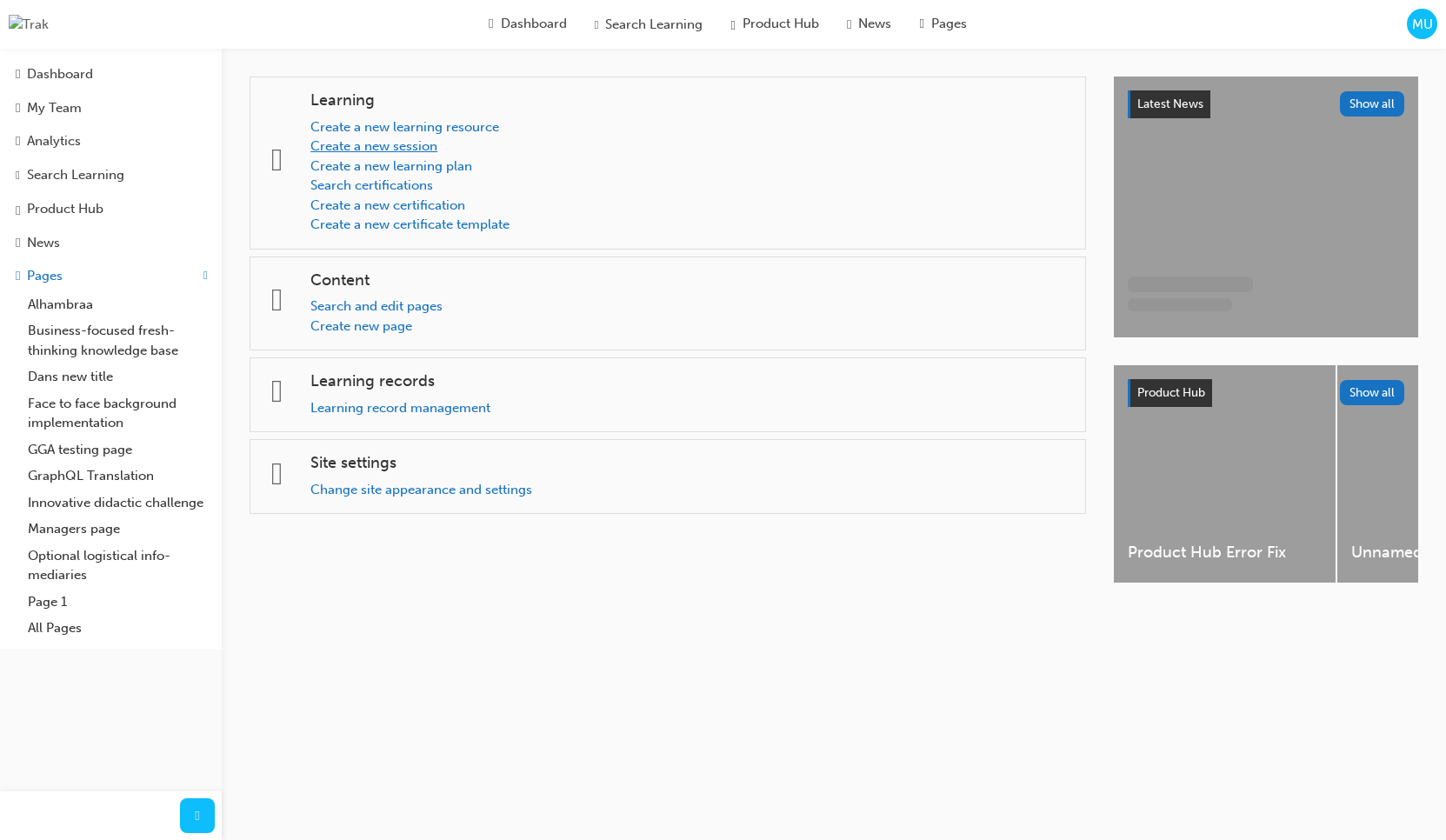
click at [421, 150] on link "Create a new session" at bounding box center [374, 147] width 127 height 16
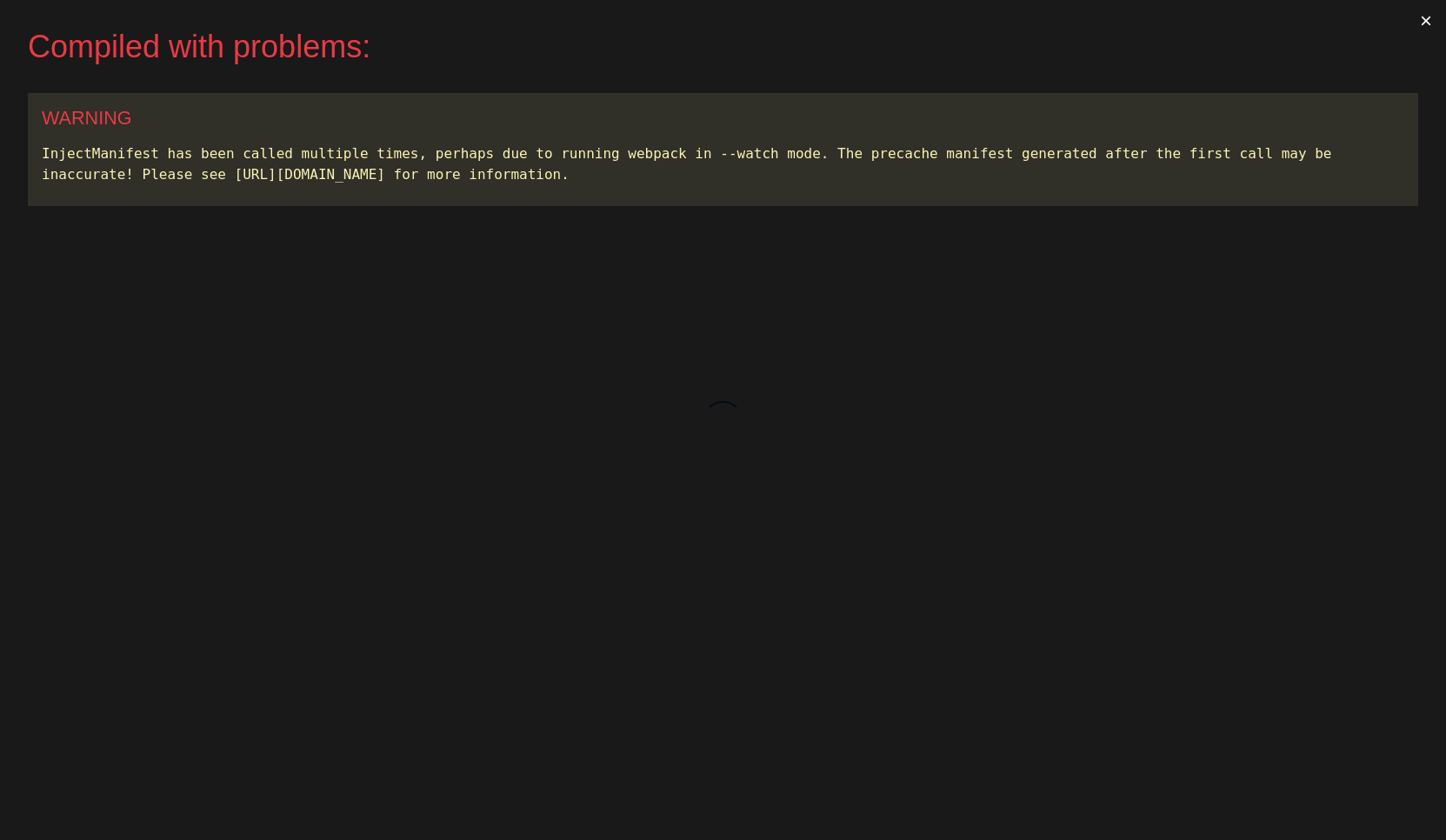
click at [1426, 20] on button "×" at bounding box center [1426, 20] width 40 height 42
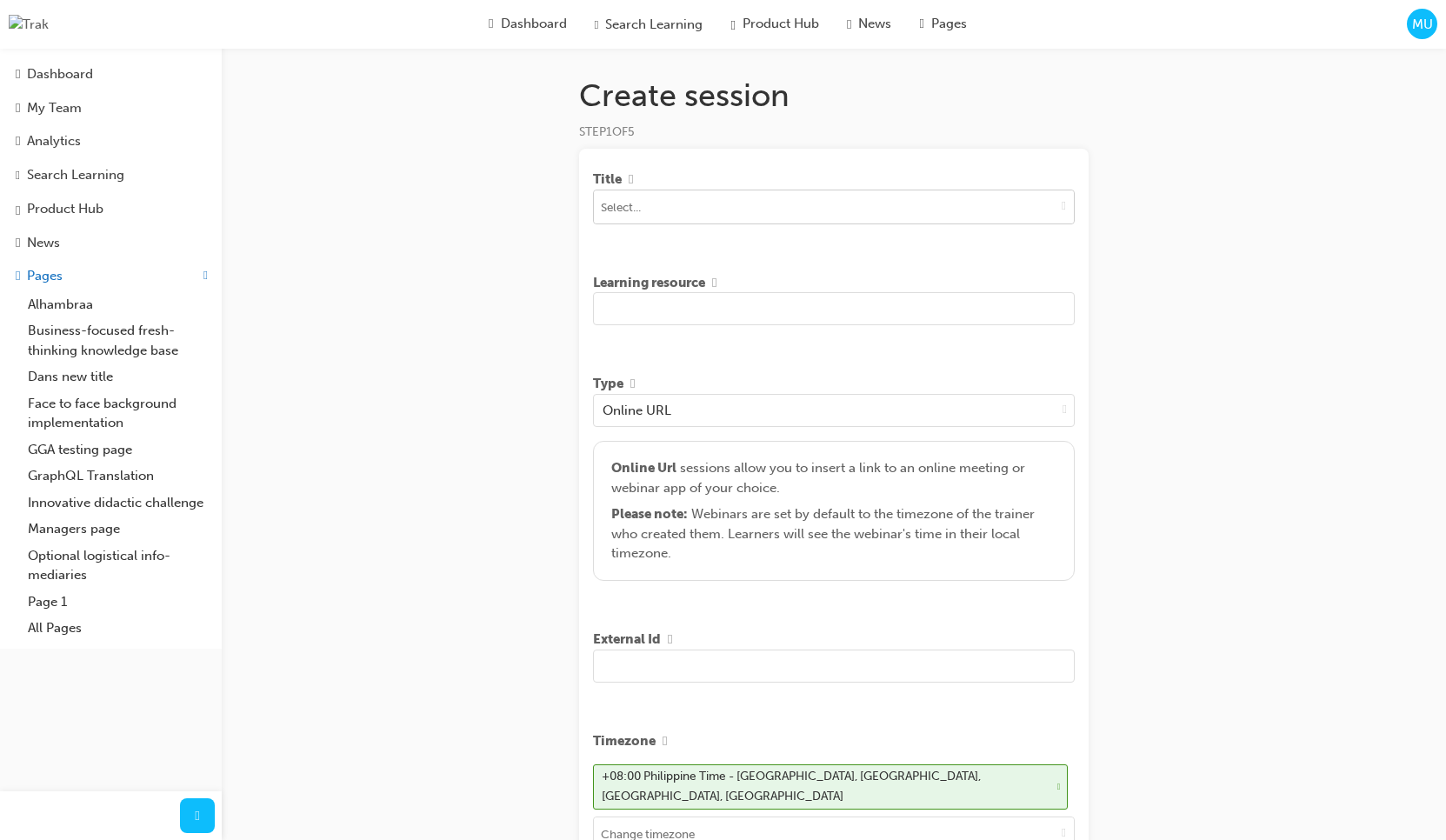
click at [1054, 218] on button "toggle menu" at bounding box center [1064, 206] width 20 height 33
type input "test"
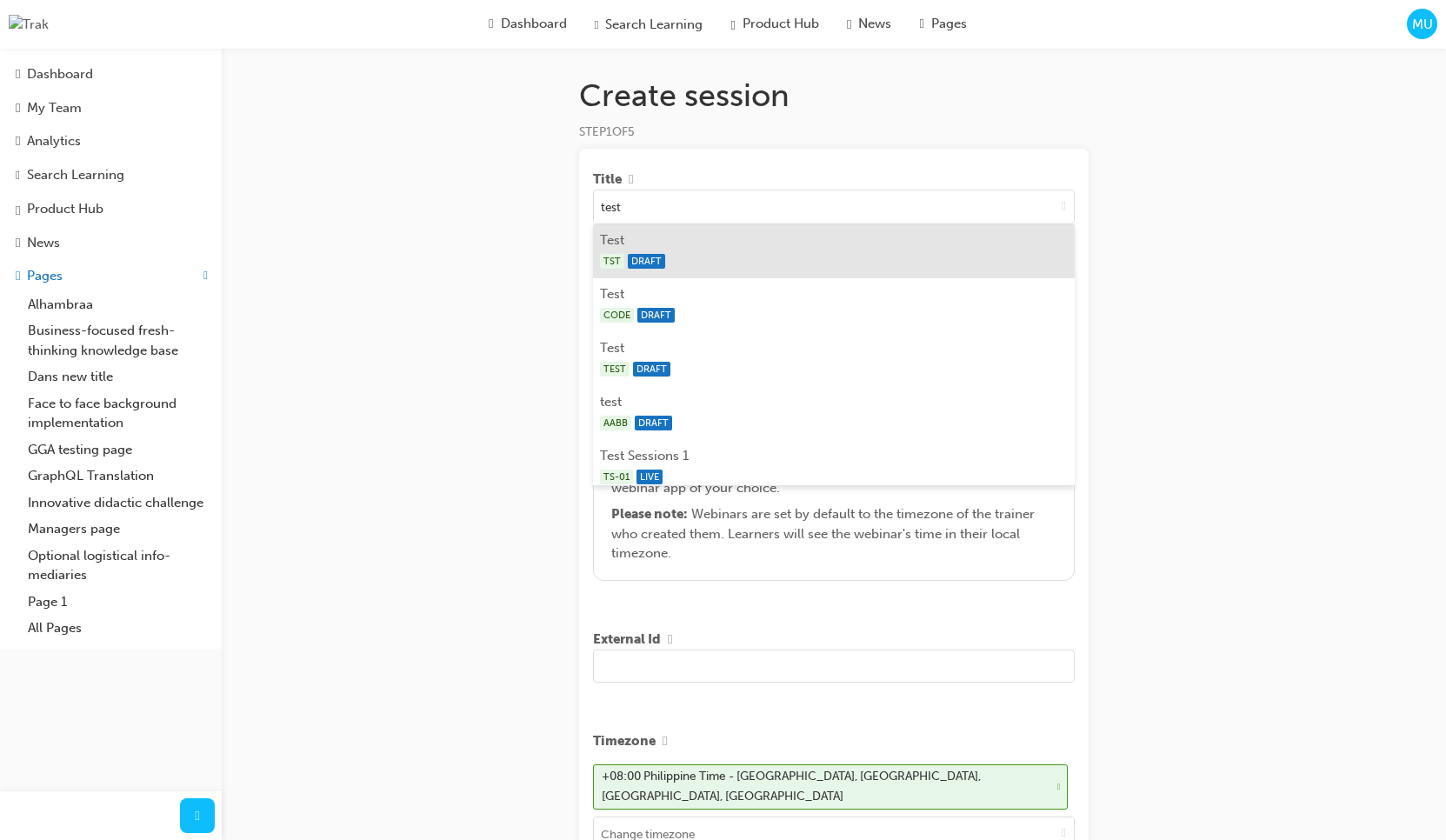
click at [830, 264] on div "TST DRAFT" at bounding box center [835, 261] width 469 height 21
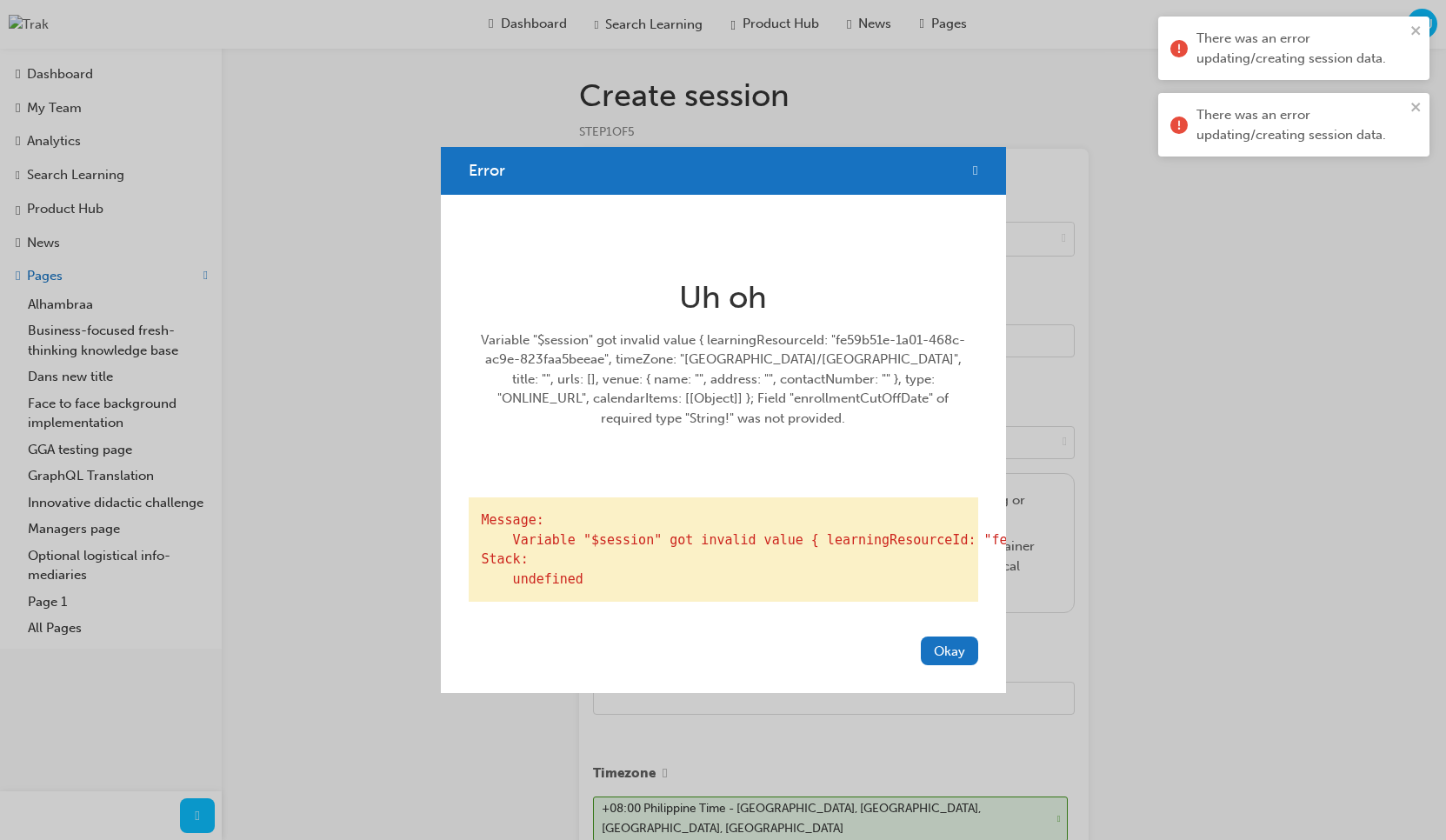
click at [909, 385] on div "Variable "$session" got invalid value { learningResourceId: "fe59b51e-1a01-468c…" at bounding box center [724, 379] width 496 height 99
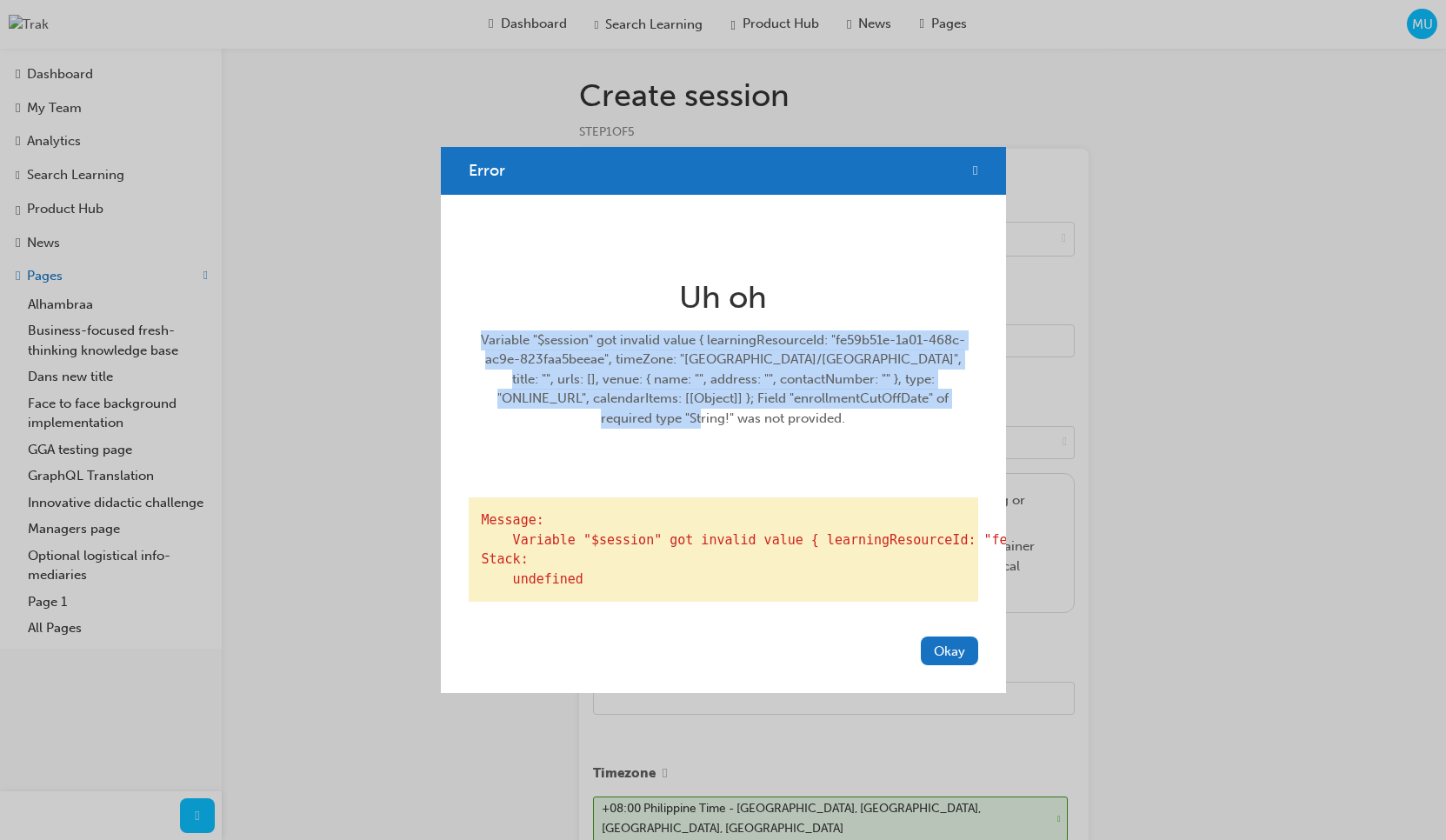
drag, startPoint x: 956, startPoint y: 388, endPoint x: 478, endPoint y: 327, distance: 481.9
click at [478, 330] on div "Variable "$session" got invalid value { learningResourceId: "fe59b51e-1a01-468c…" at bounding box center [724, 379] width 496 height 99
copy div "Variable "$session" got invalid value { learningResourceId: "fe59b51e-1a01-468c…"
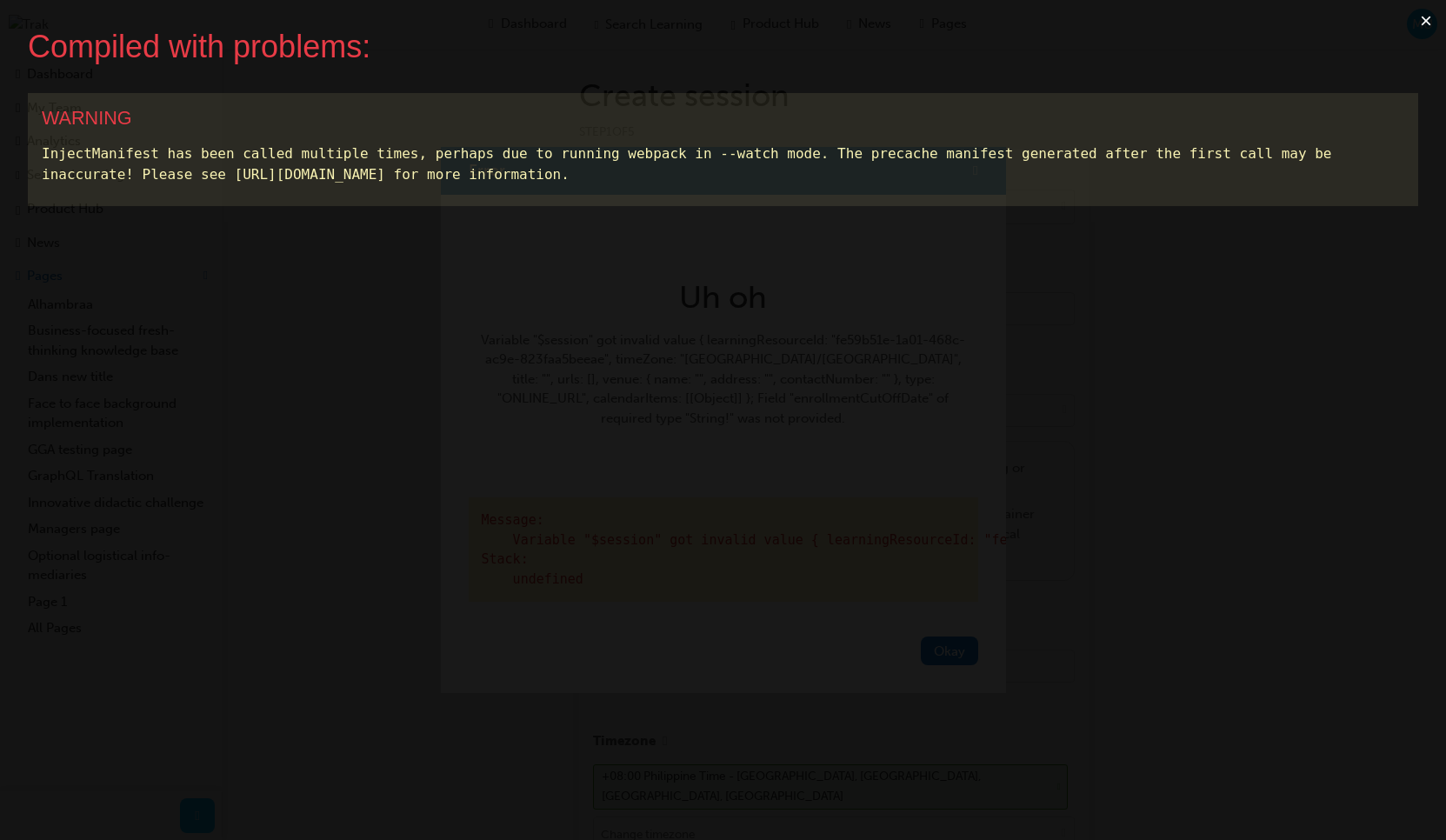
click at [1425, 21] on button "×" at bounding box center [1426, 20] width 40 height 42
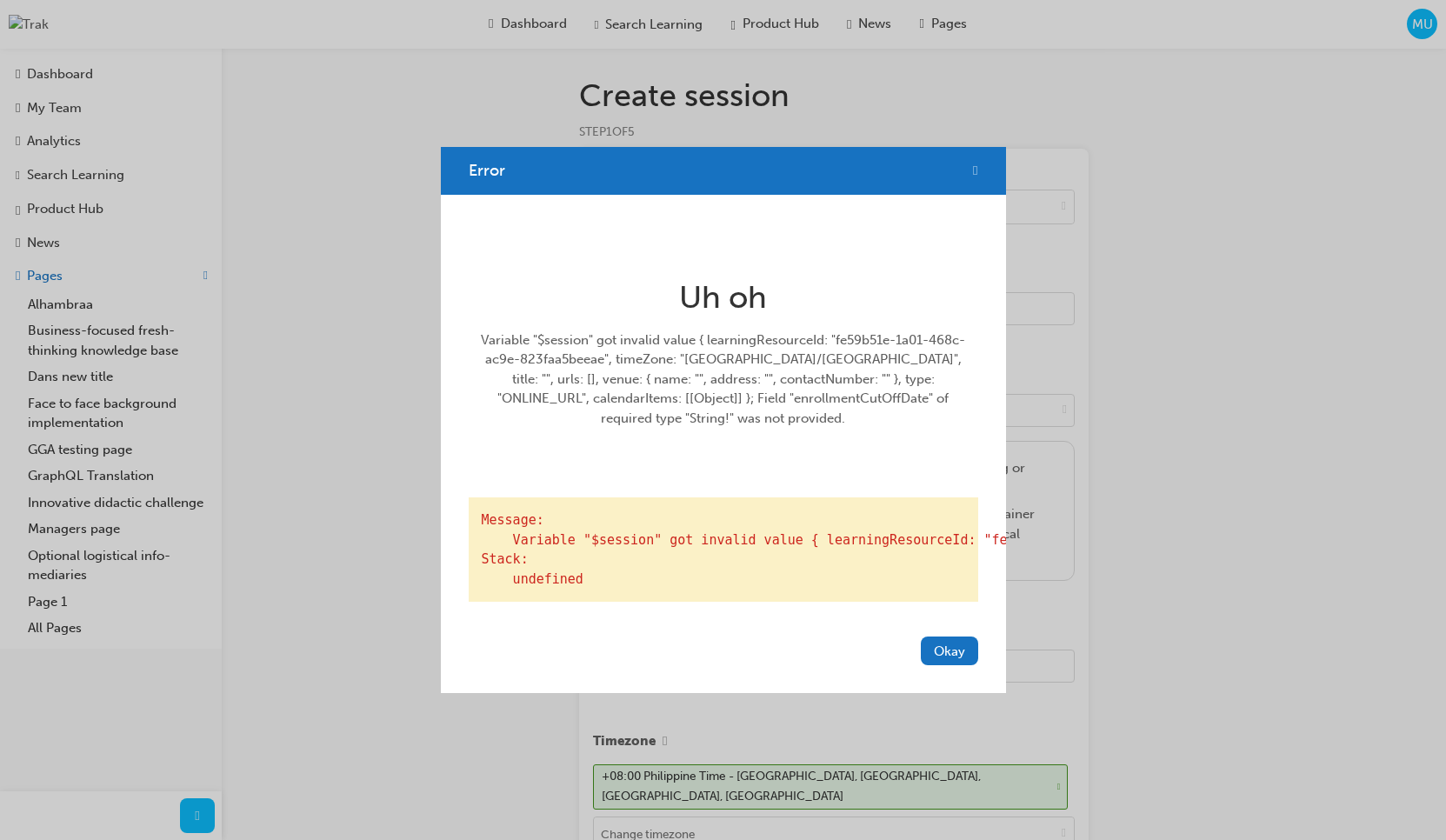
click at [973, 162] on span "cross-icon" at bounding box center [975, 170] width 4 height 16
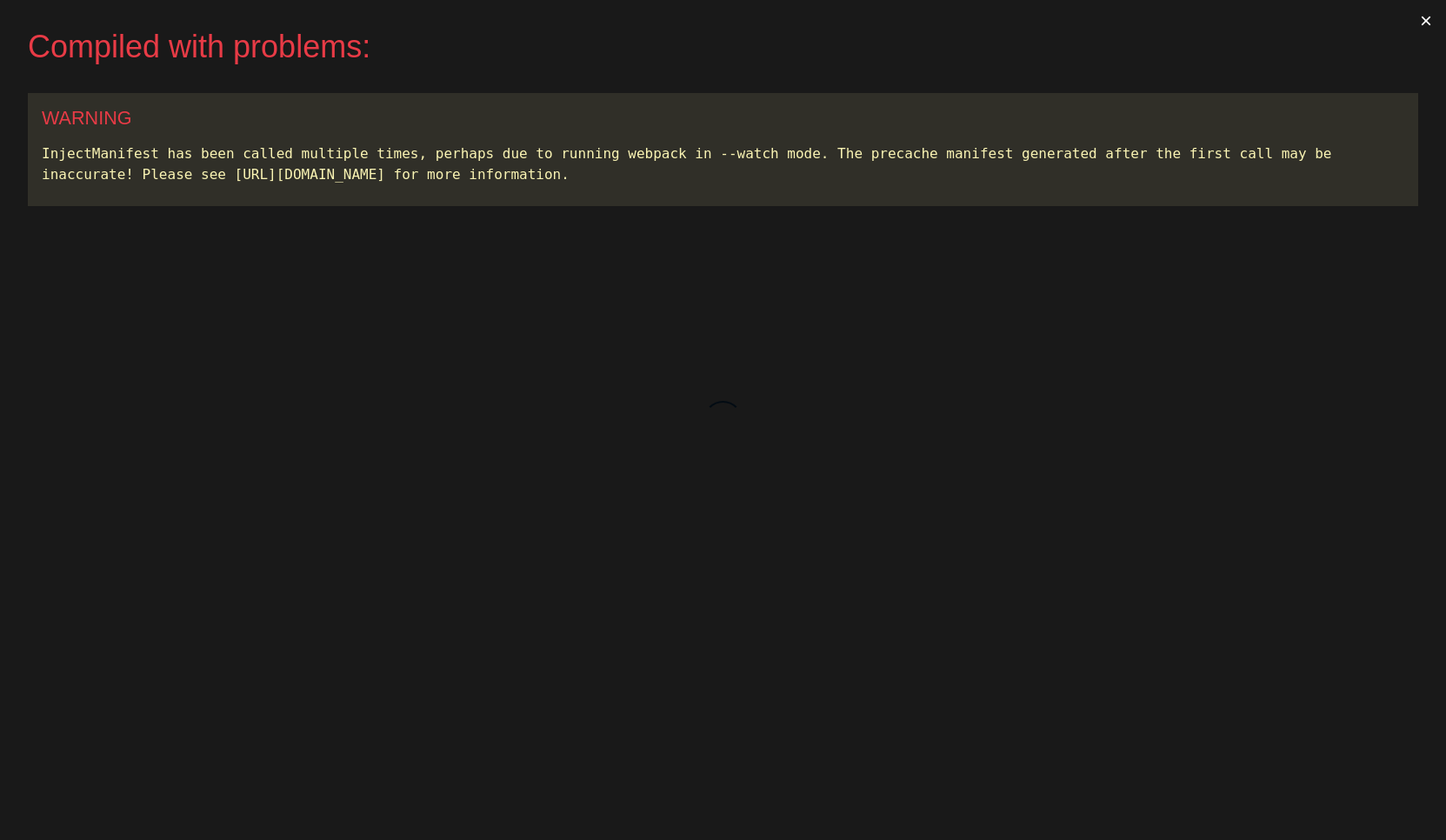
click at [1423, 23] on button "×" at bounding box center [1426, 20] width 40 height 42
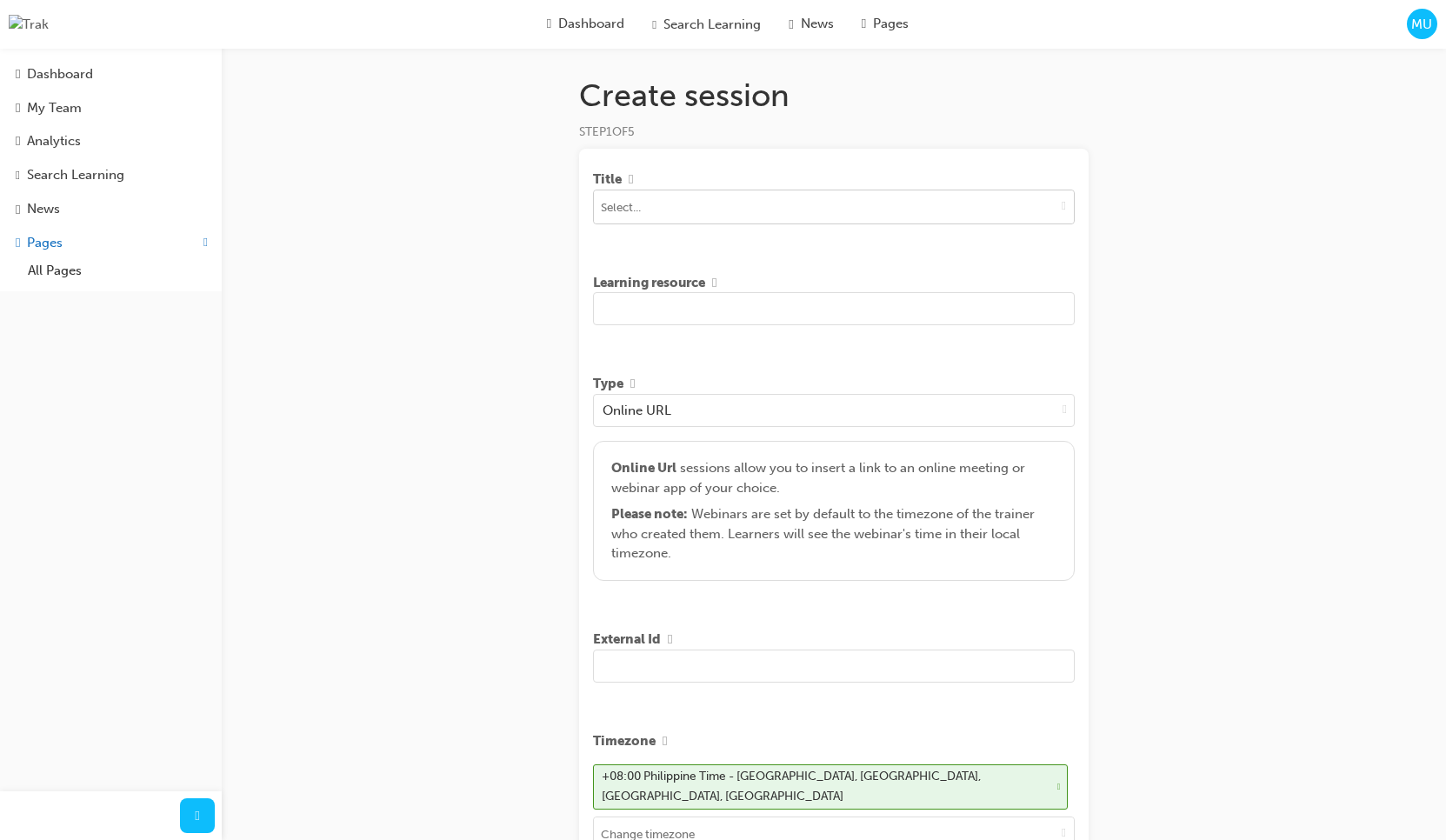
click at [1067, 207] on button "toggle menu" at bounding box center [1064, 206] width 20 height 33
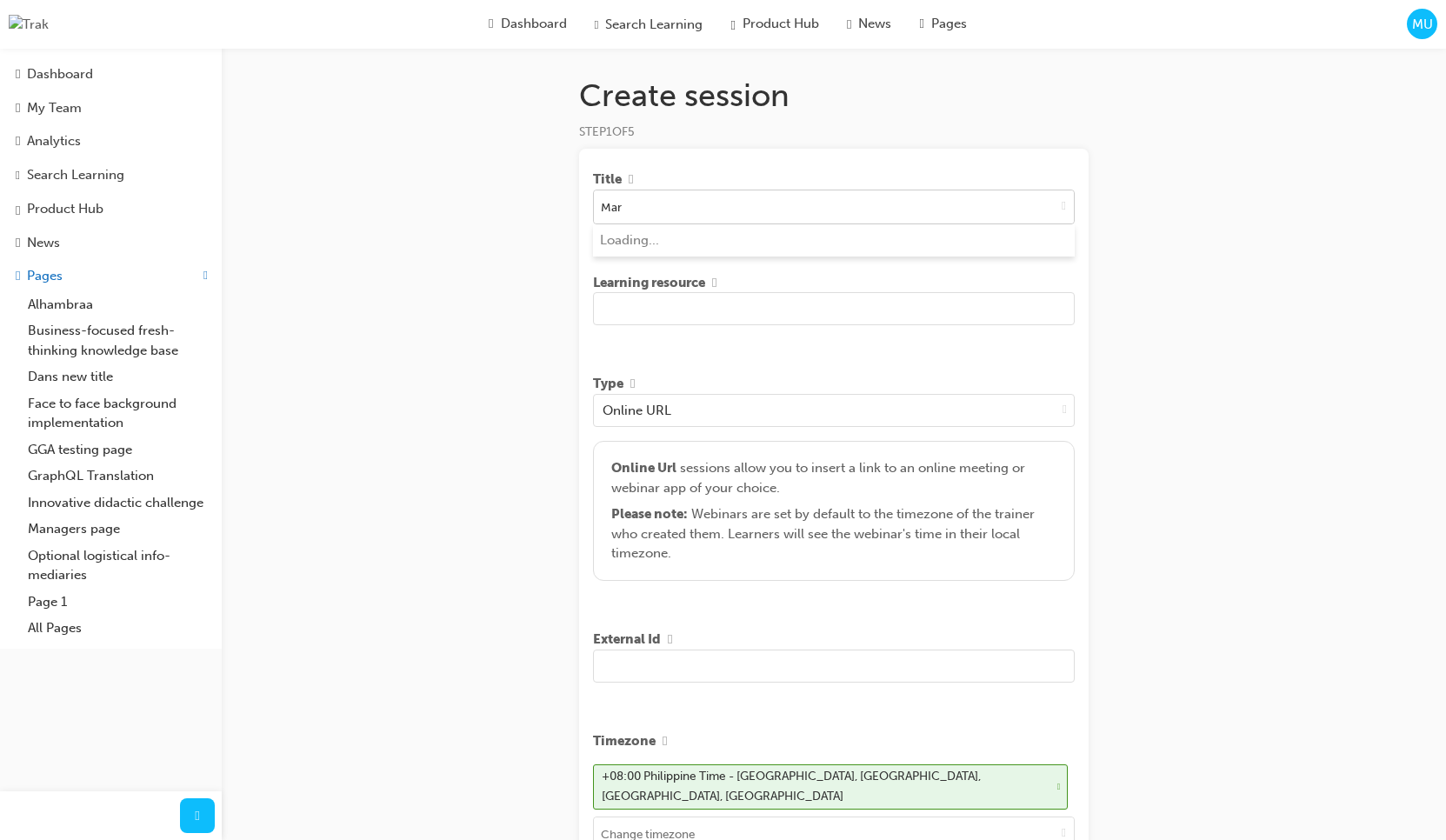
type input "[PERSON_NAME]"
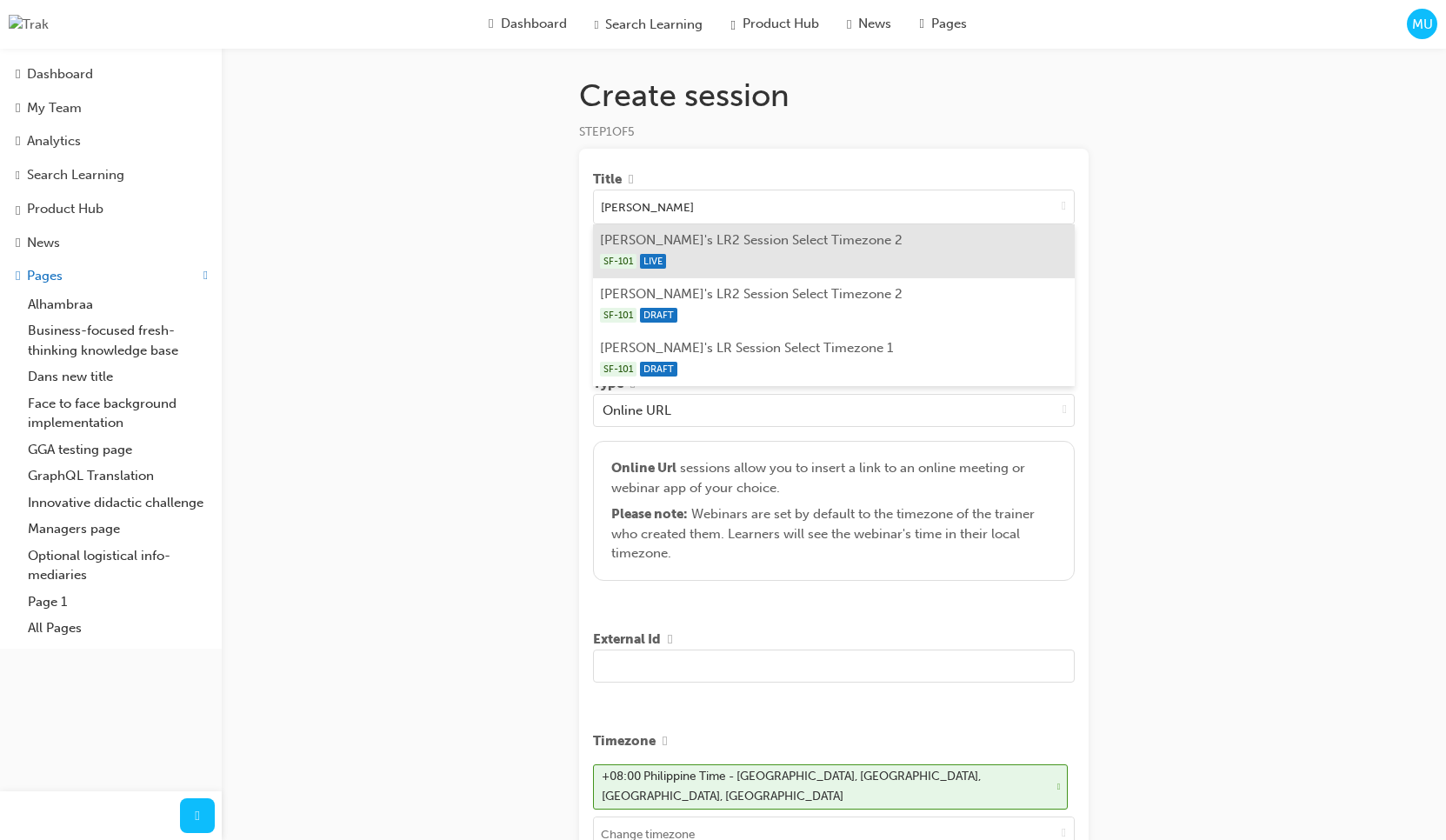
click at [951, 242] on li "[PERSON_NAME]'s LR2 Session Select Timezone 2 SF-101 LIVE" at bounding box center [834, 251] width 481 height 54
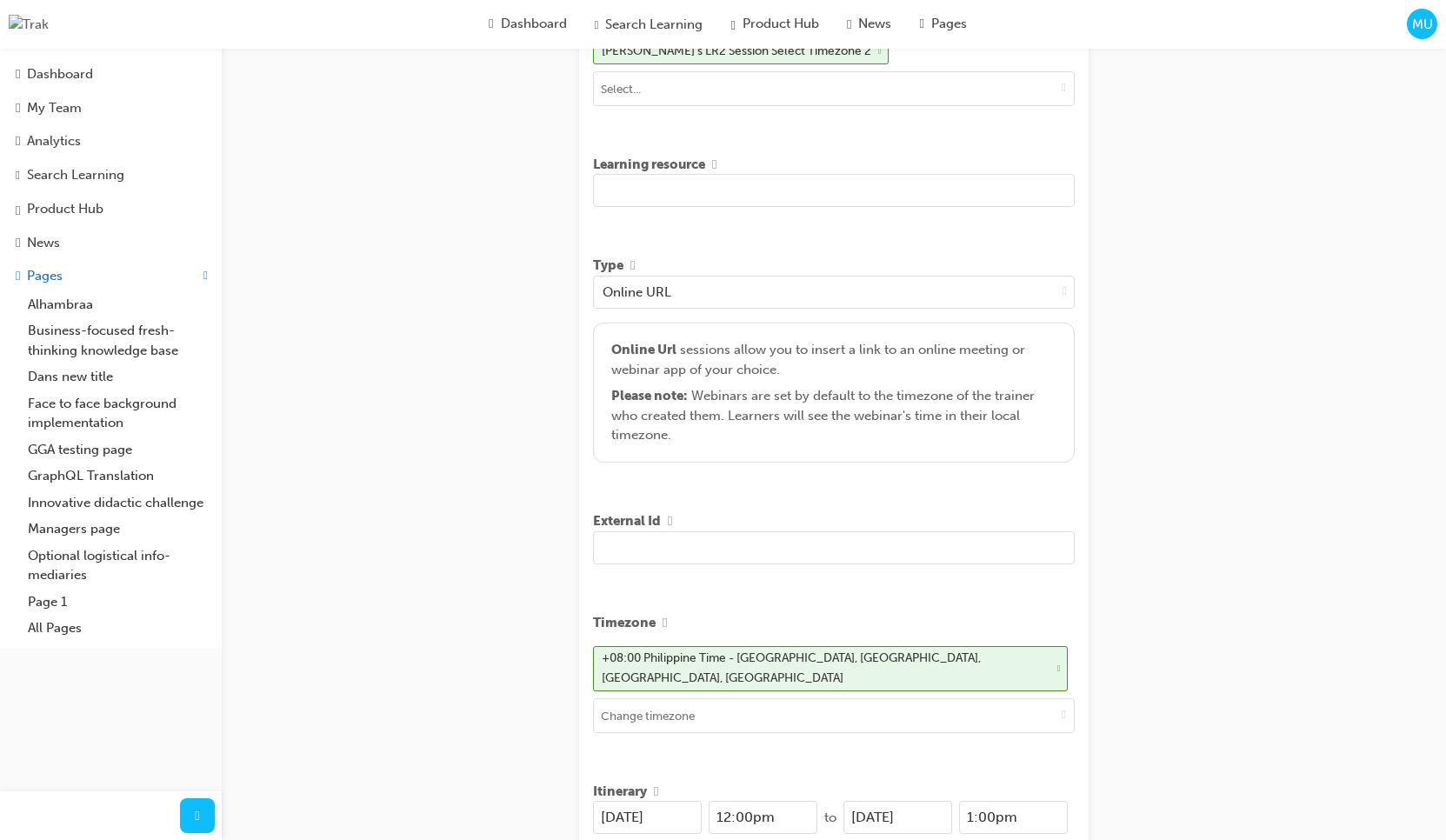
scroll to position [154, 0]
click at [890, 194] on input "text" at bounding box center [834, 186] width 481 height 33
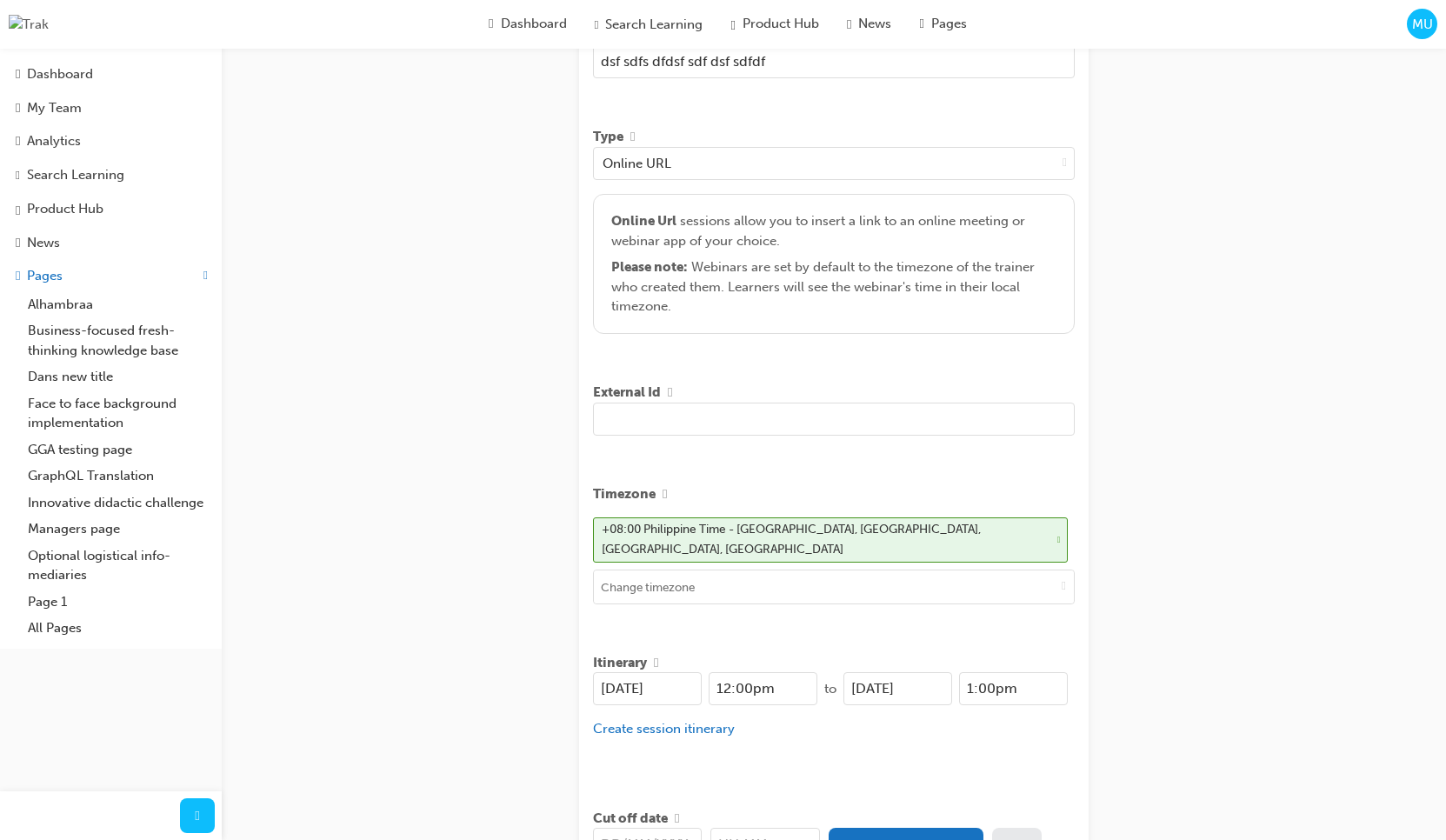
scroll to position [477, 0]
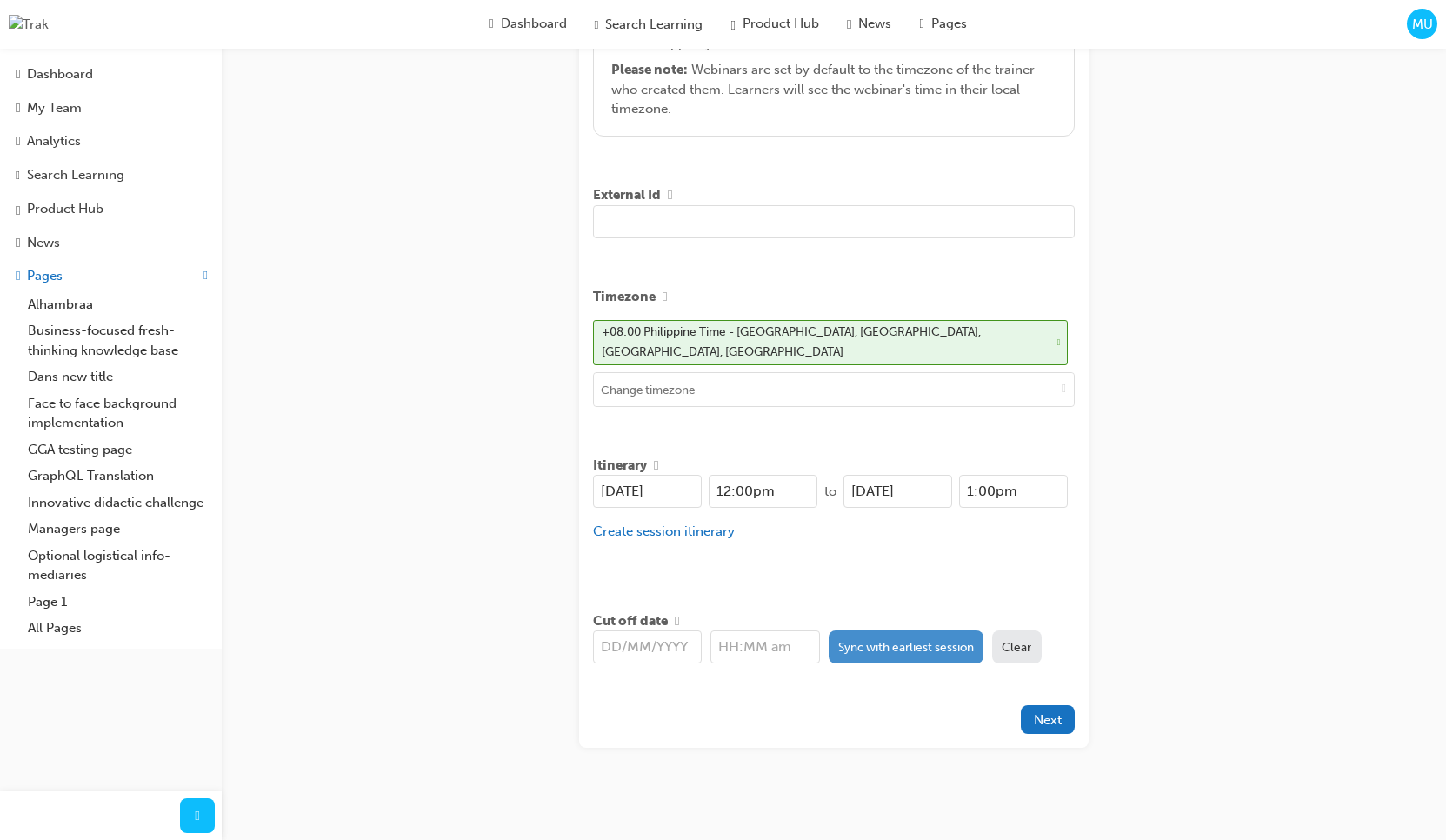
type input "dsf sdfs dfdsf sdf dsf sdfdf"
click at [905, 632] on button "Sync with earliest session" at bounding box center [906, 646] width 155 height 33
type input "[DATE]"
type input "12:00pm"
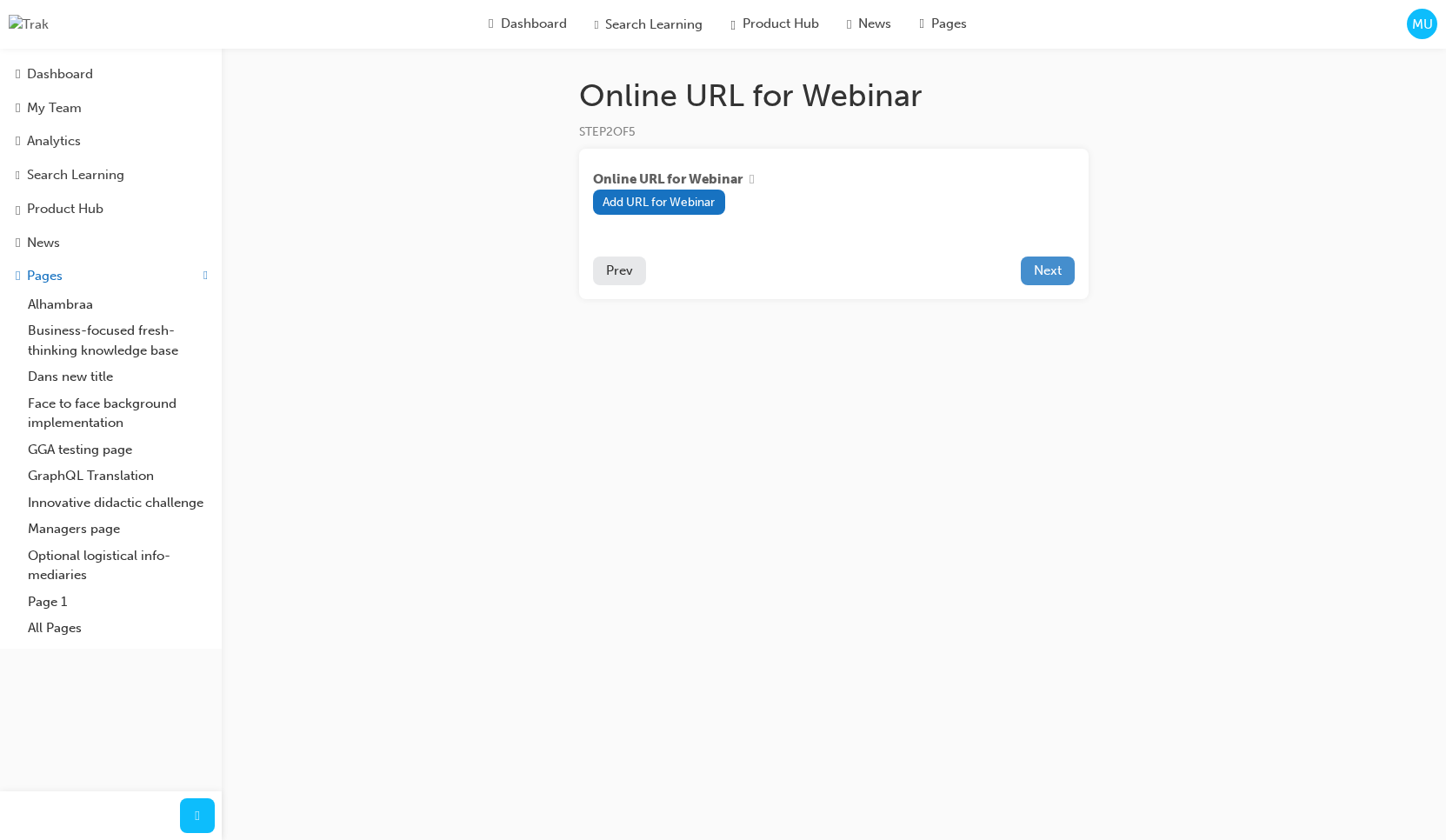
click at [1047, 283] on button "Next" at bounding box center [1048, 271] width 54 height 28
click at [616, 273] on span "Prev" at bounding box center [619, 271] width 27 height 16
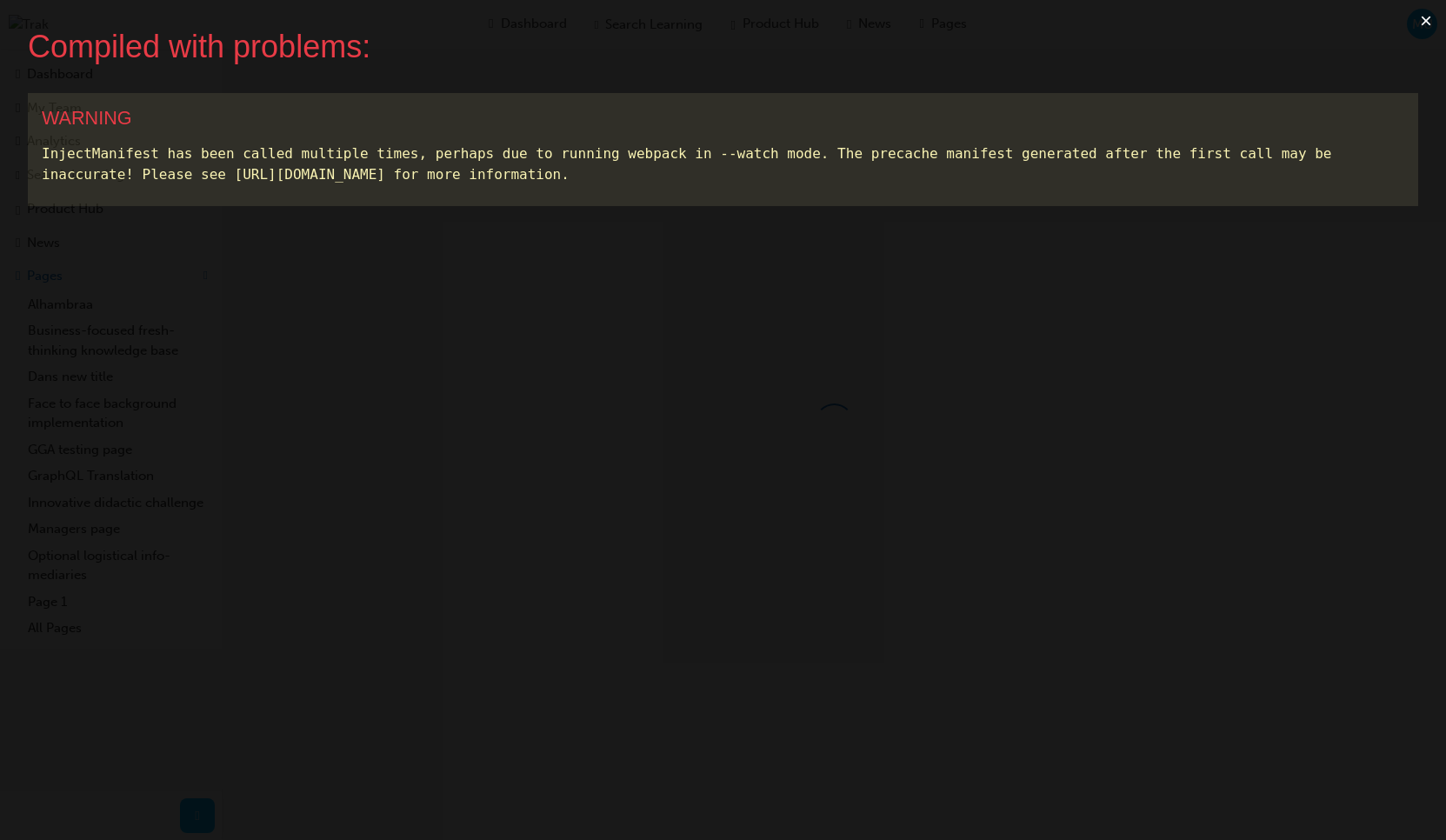
click at [1418, 23] on button "×" at bounding box center [1426, 20] width 40 height 42
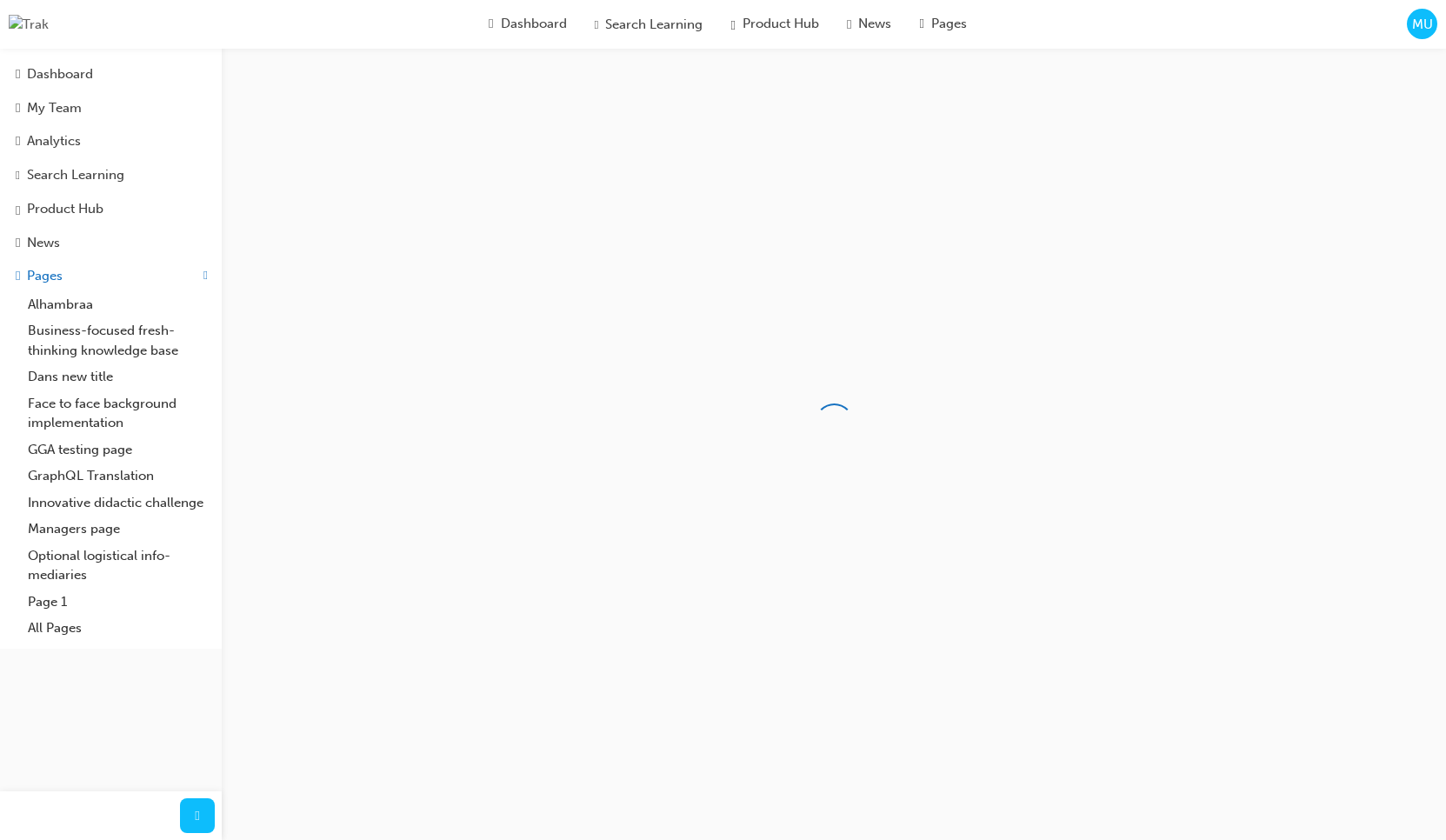
click at [1430, 20] on span "MU" at bounding box center [1422, 25] width 20 height 20
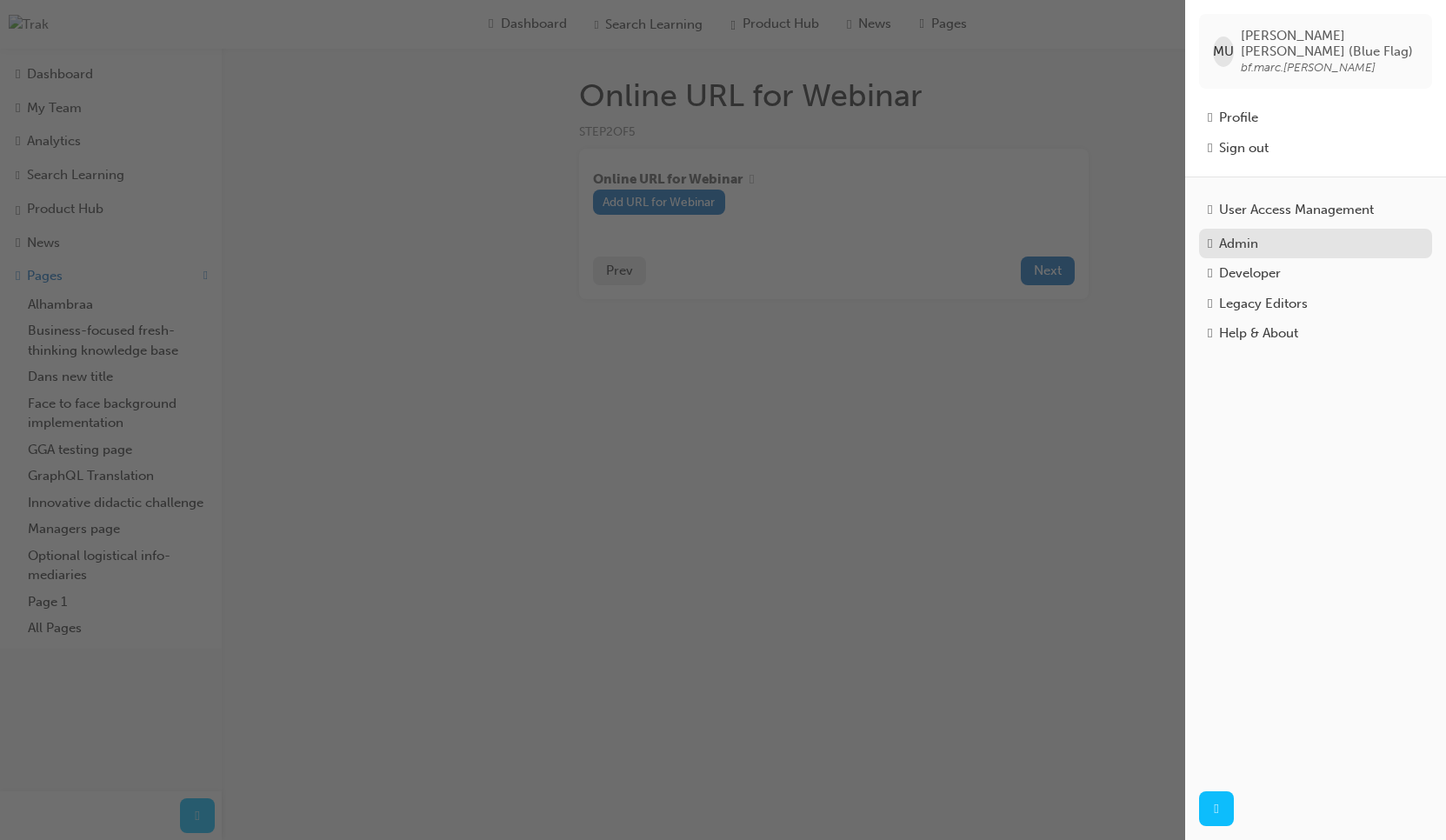
click at [1259, 234] on div "Admin" at bounding box center [1239, 243] width 39 height 20
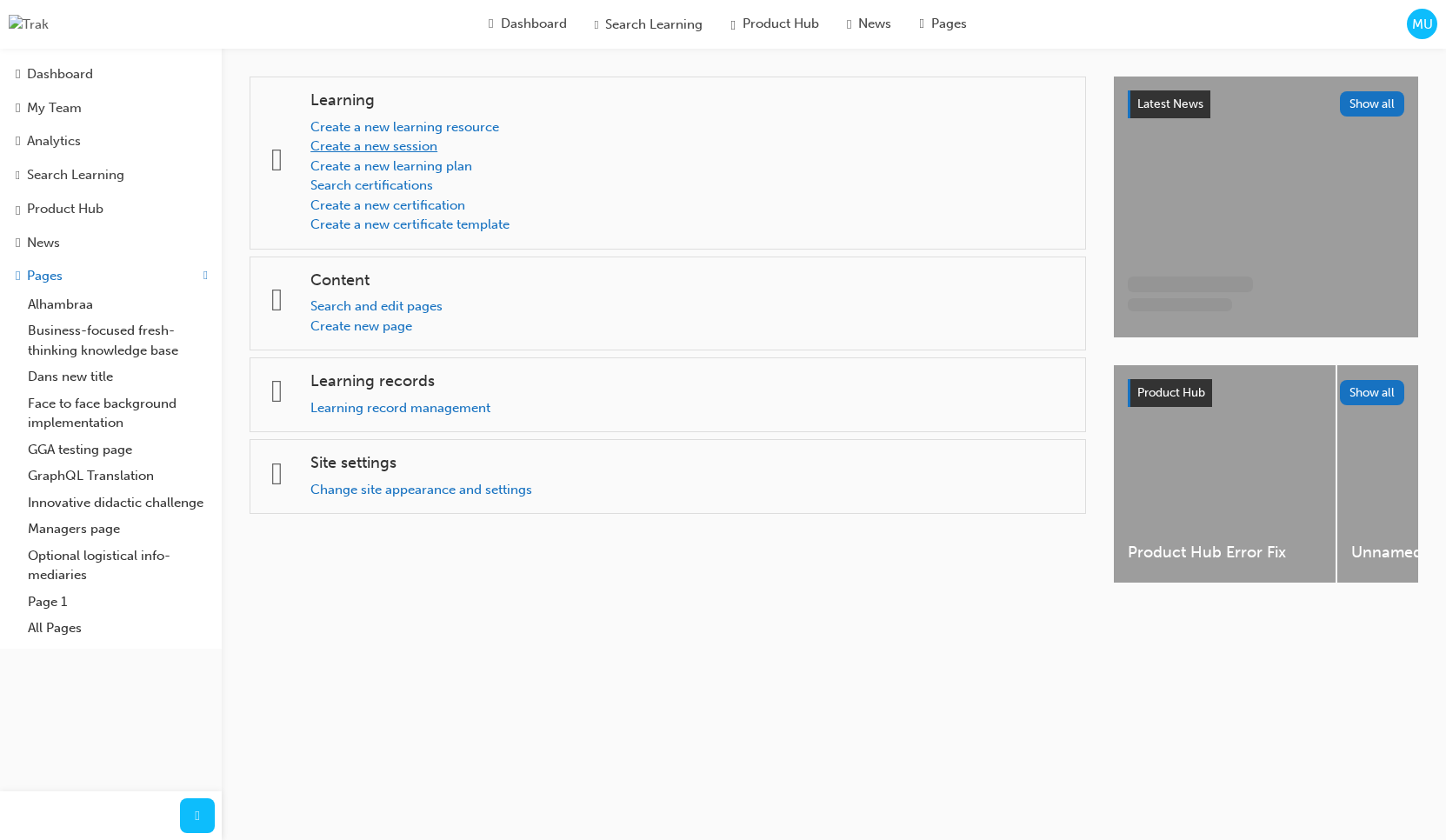
click at [419, 146] on link "Create a new session" at bounding box center [374, 147] width 127 height 16
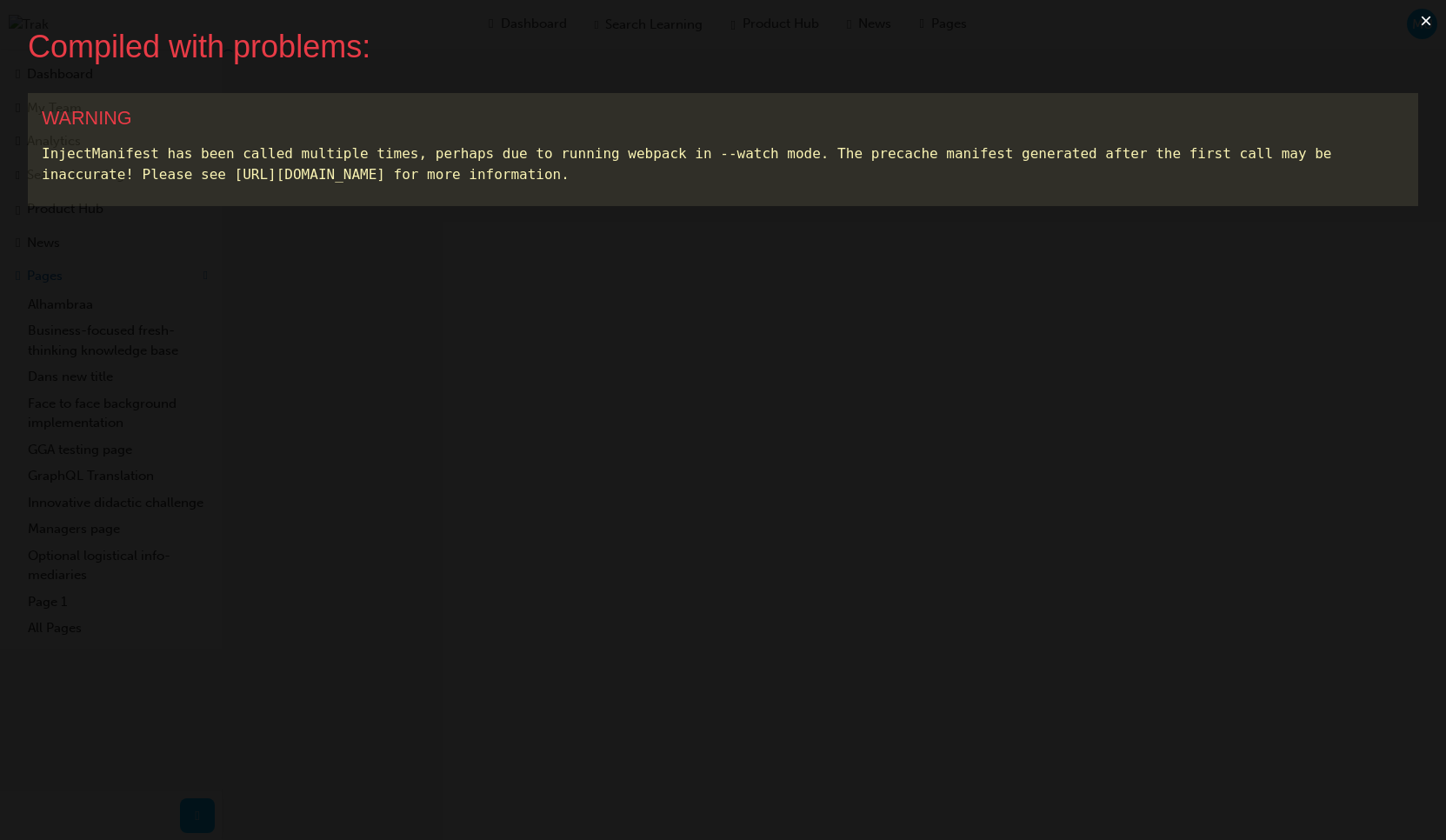
click at [1426, 20] on button "×" at bounding box center [1426, 20] width 40 height 42
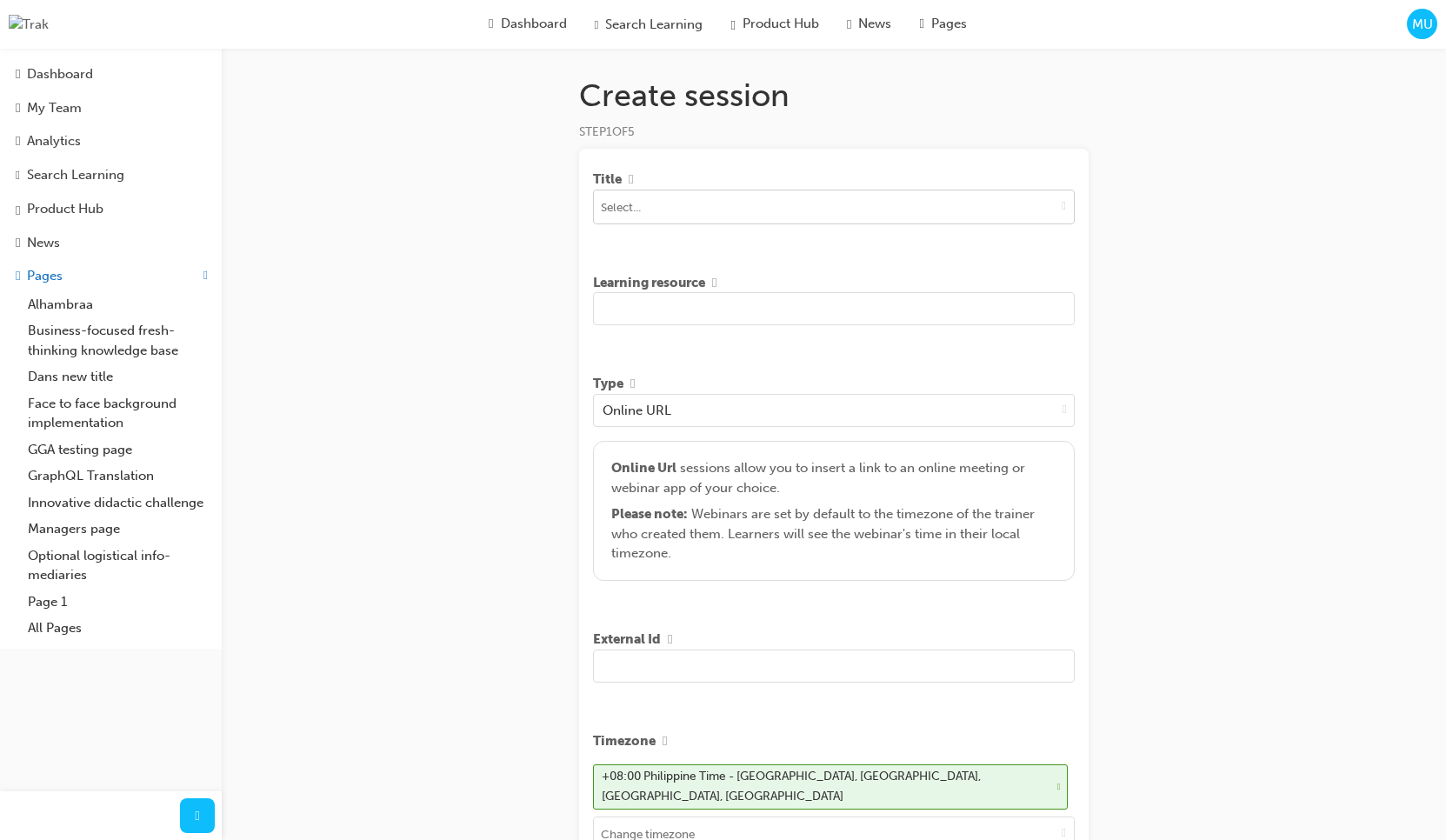
click at [1029, 210] on input at bounding box center [834, 206] width 480 height 33
type input "[PERSON_NAME]"
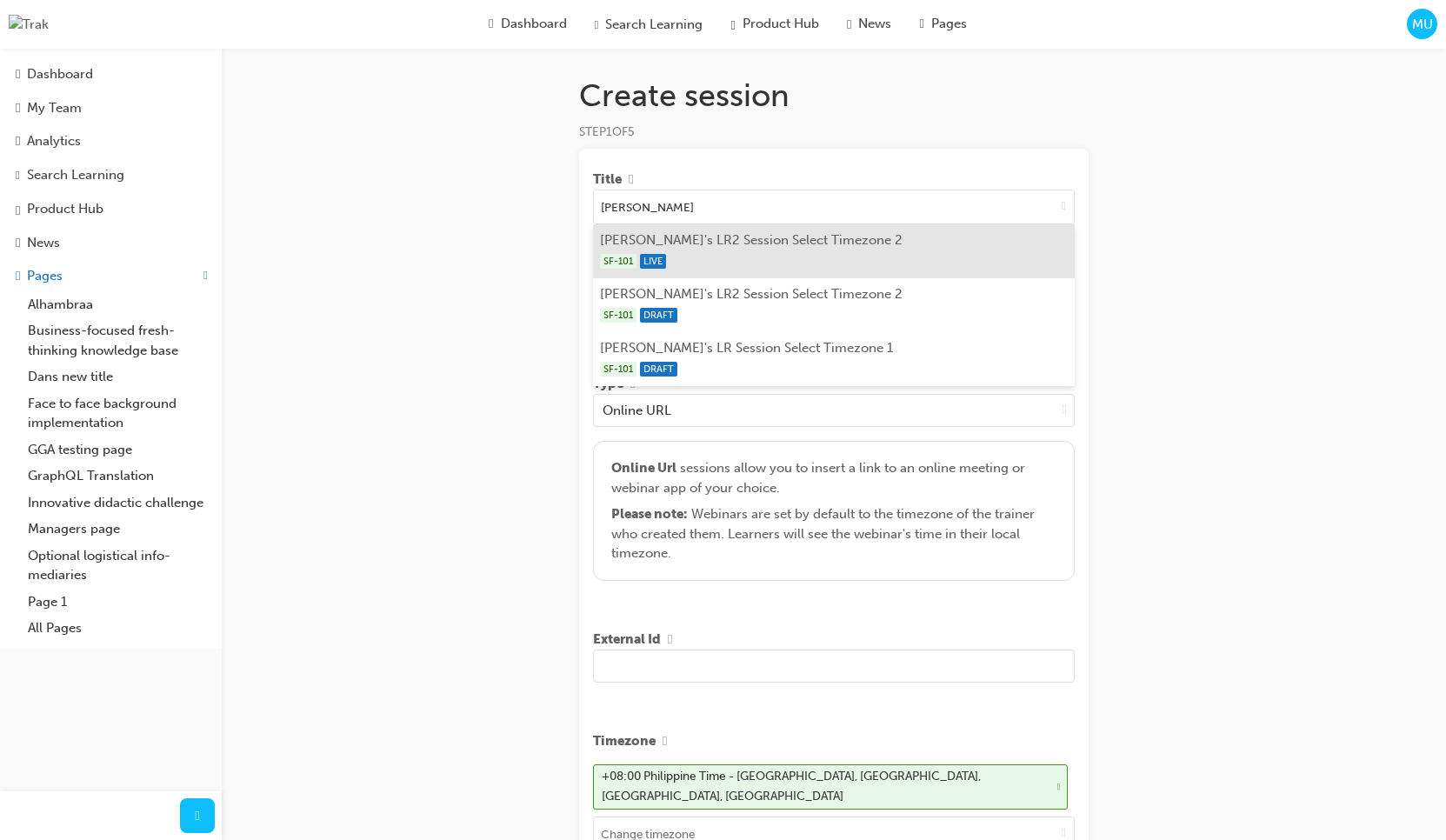
click at [976, 254] on div "SF-101 LIVE" at bounding box center [835, 261] width 469 height 21
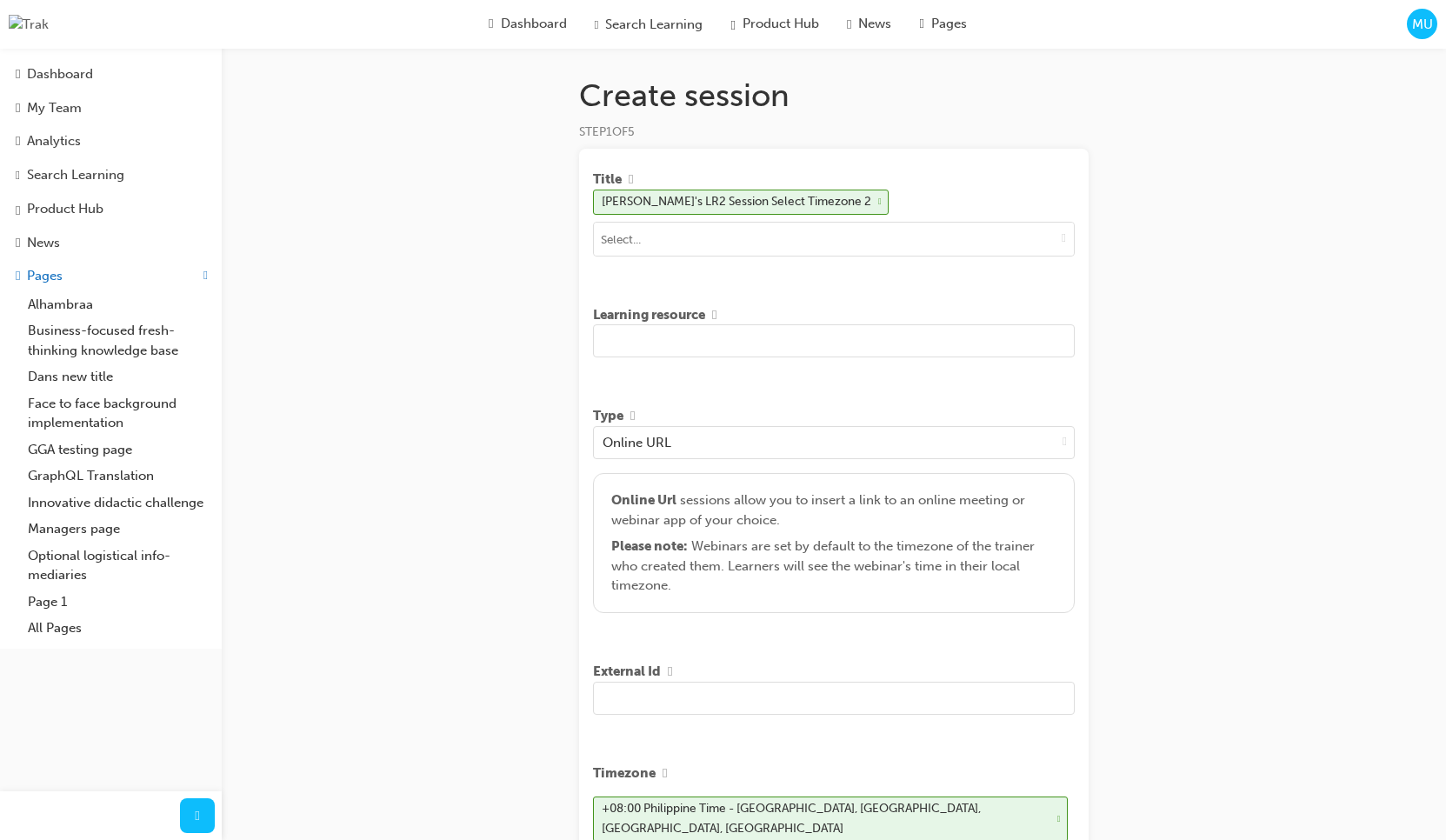
scroll to position [110, 0]
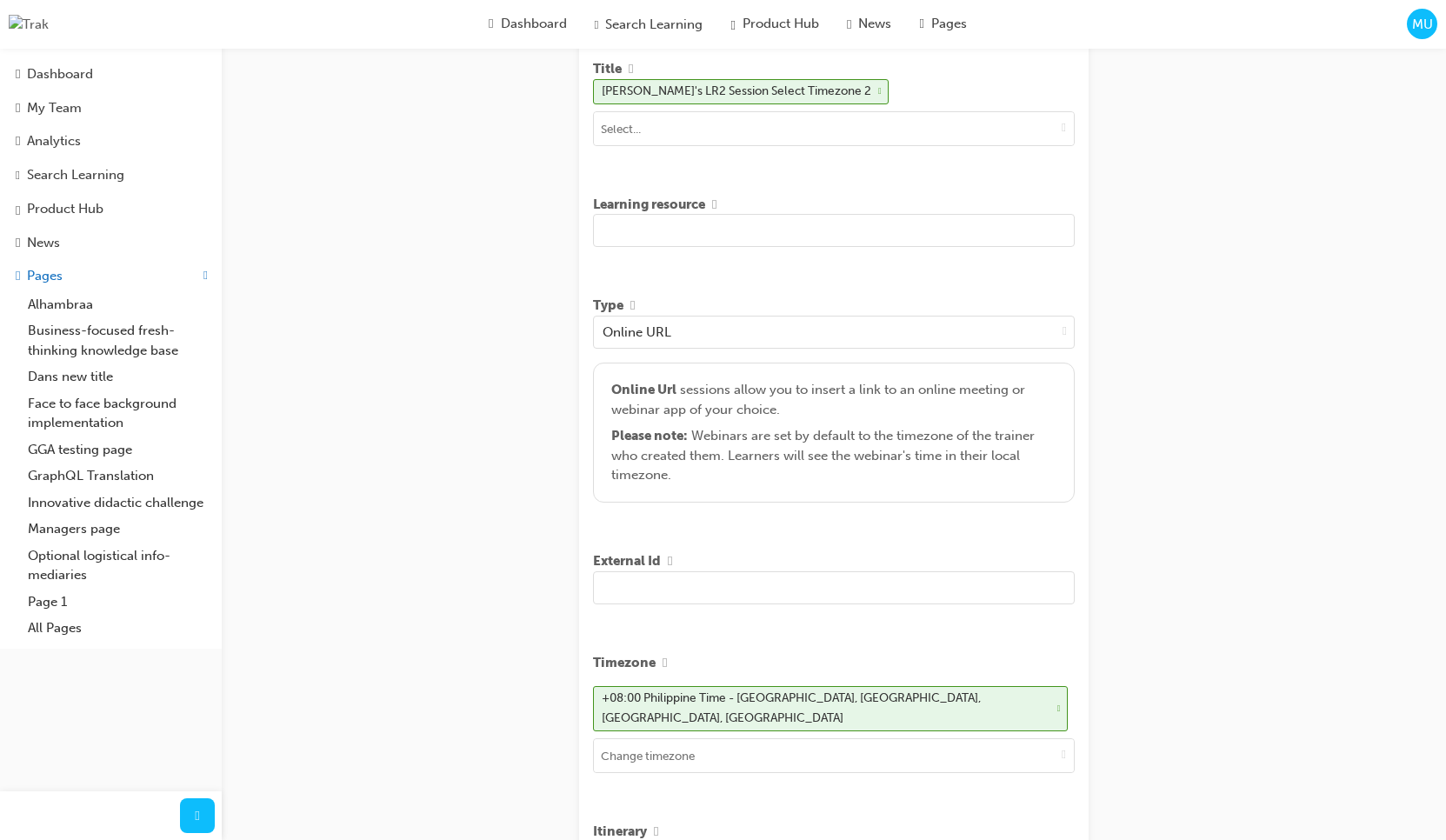
click at [876, 242] on input "text" at bounding box center [834, 230] width 481 height 33
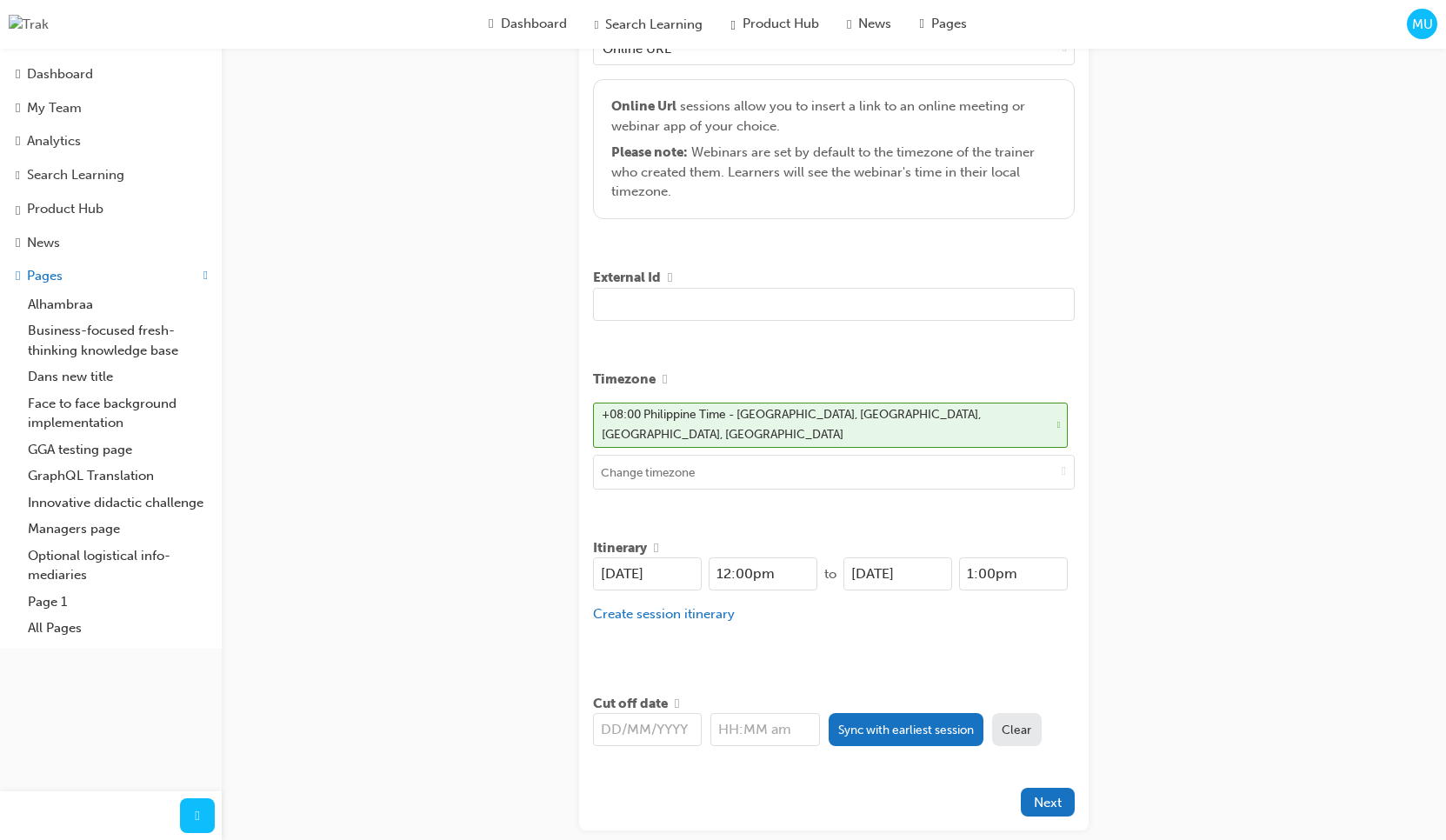
scroll to position [477, 0]
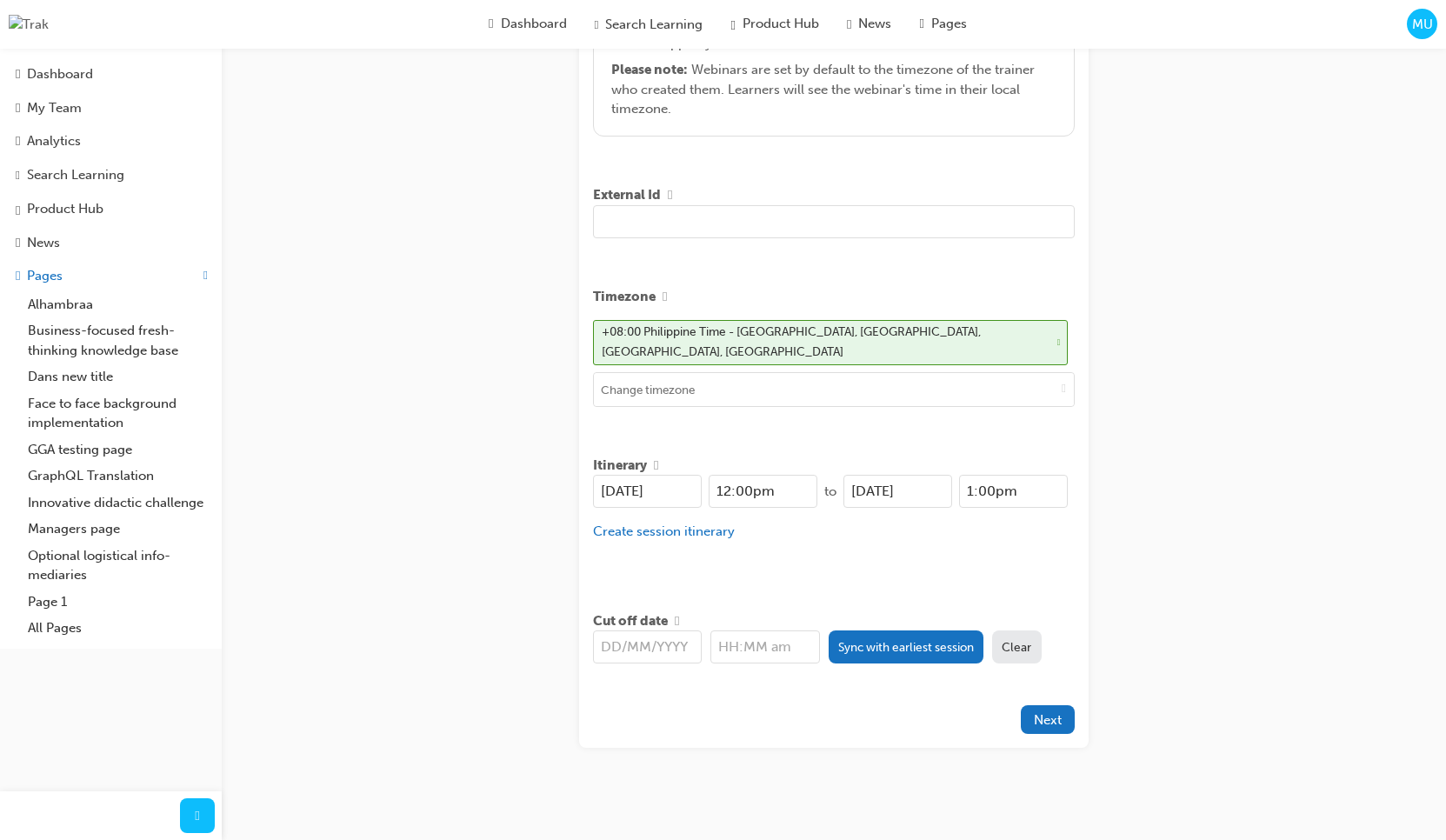
type input "sd fsdf sdf dsfsdf sdfdsff"
click at [859, 677] on div "Title [PERSON_NAME]'s LR2 Session Select Timezone 2 Learning resource sd fsdf s…" at bounding box center [834, 210] width 510 height 1075
click at [872, 646] on button "Sync with earliest session" at bounding box center [906, 646] width 155 height 33
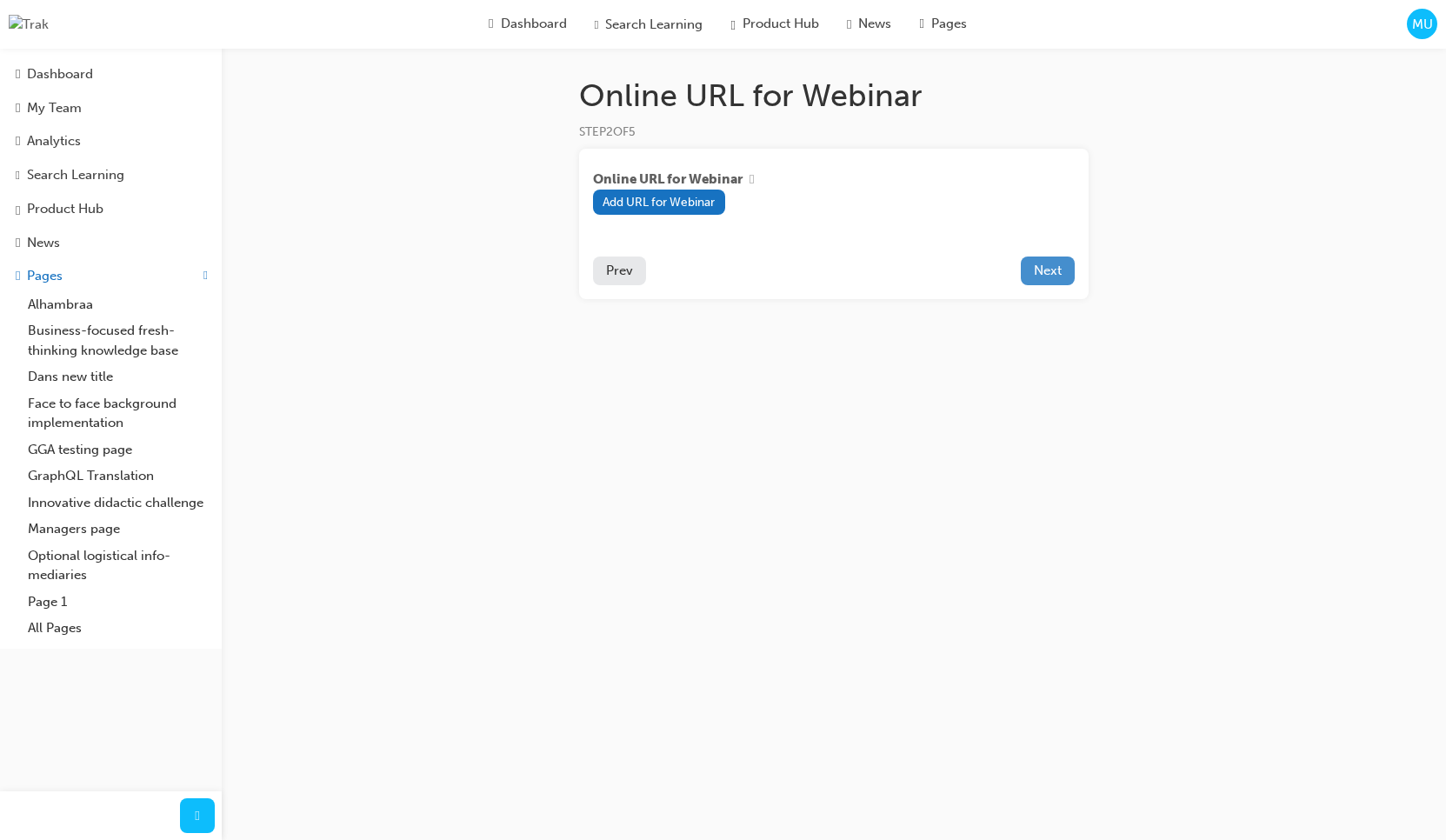
click at [1034, 278] on span "Next" at bounding box center [1047, 271] width 28 height 16
click at [639, 277] on button "Prev" at bounding box center [620, 271] width 53 height 28
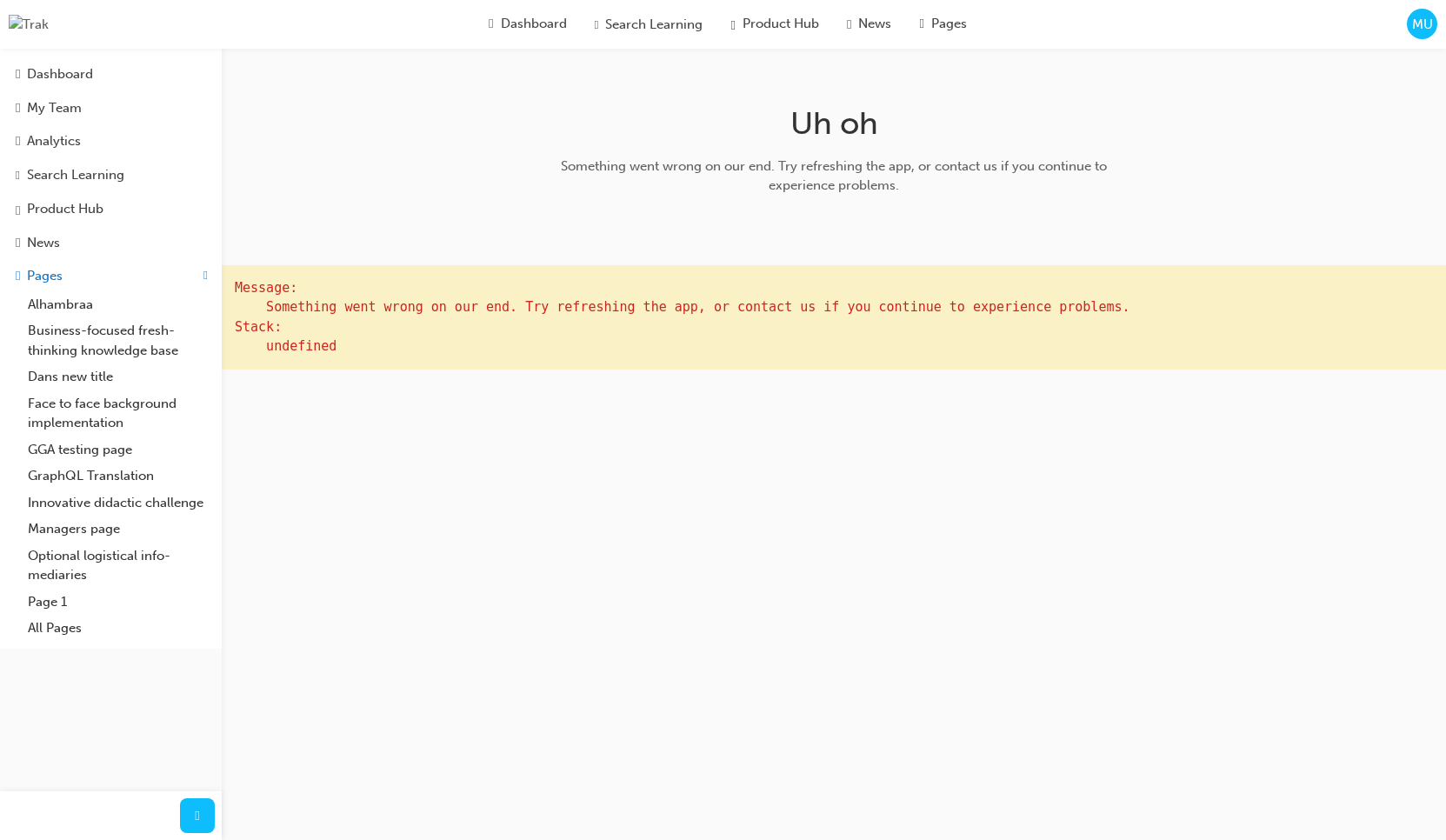
click at [1423, 30] on span "MU" at bounding box center [1422, 25] width 20 height 20
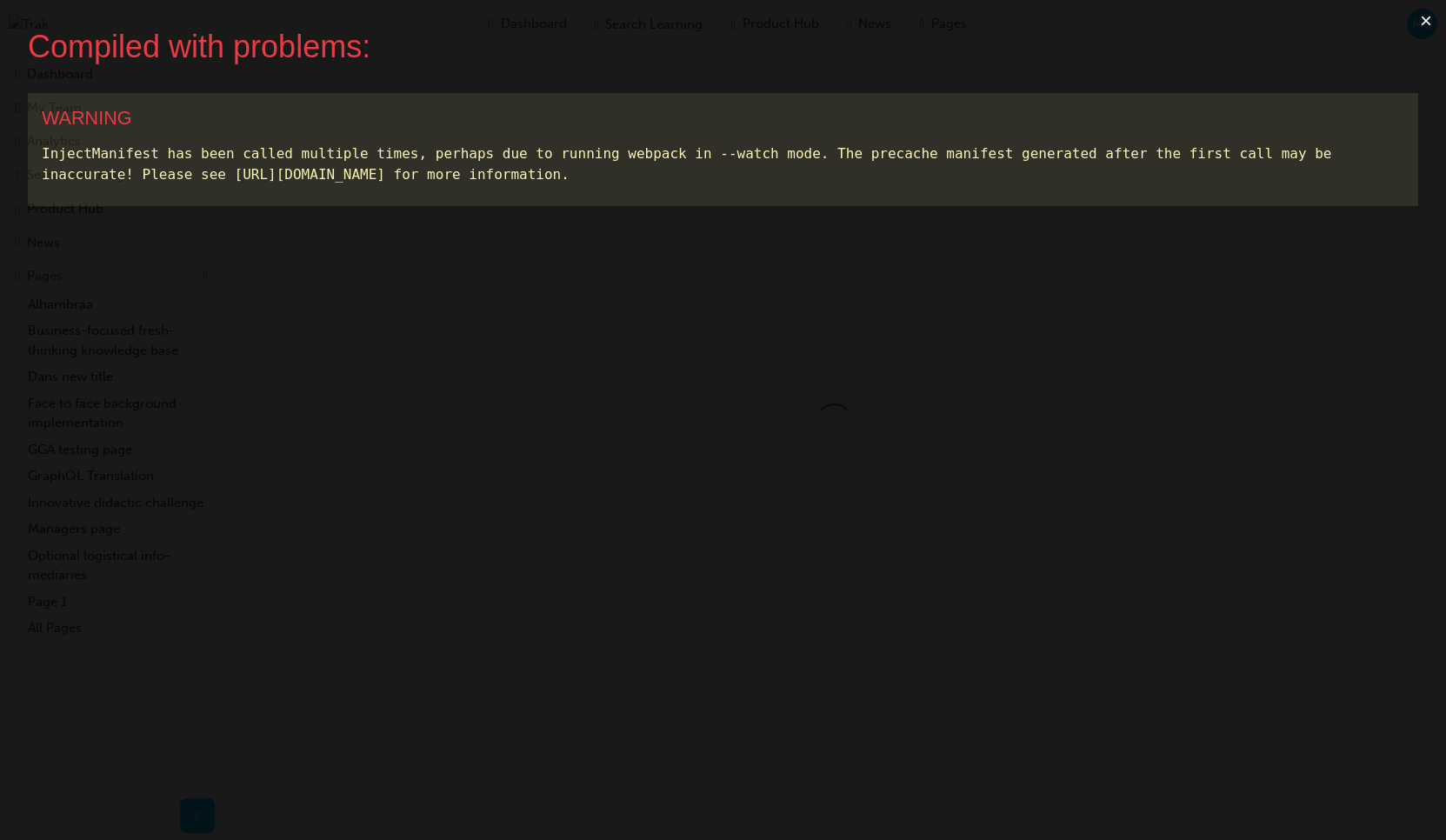
click at [1426, 22] on button "×" at bounding box center [1426, 20] width 40 height 42
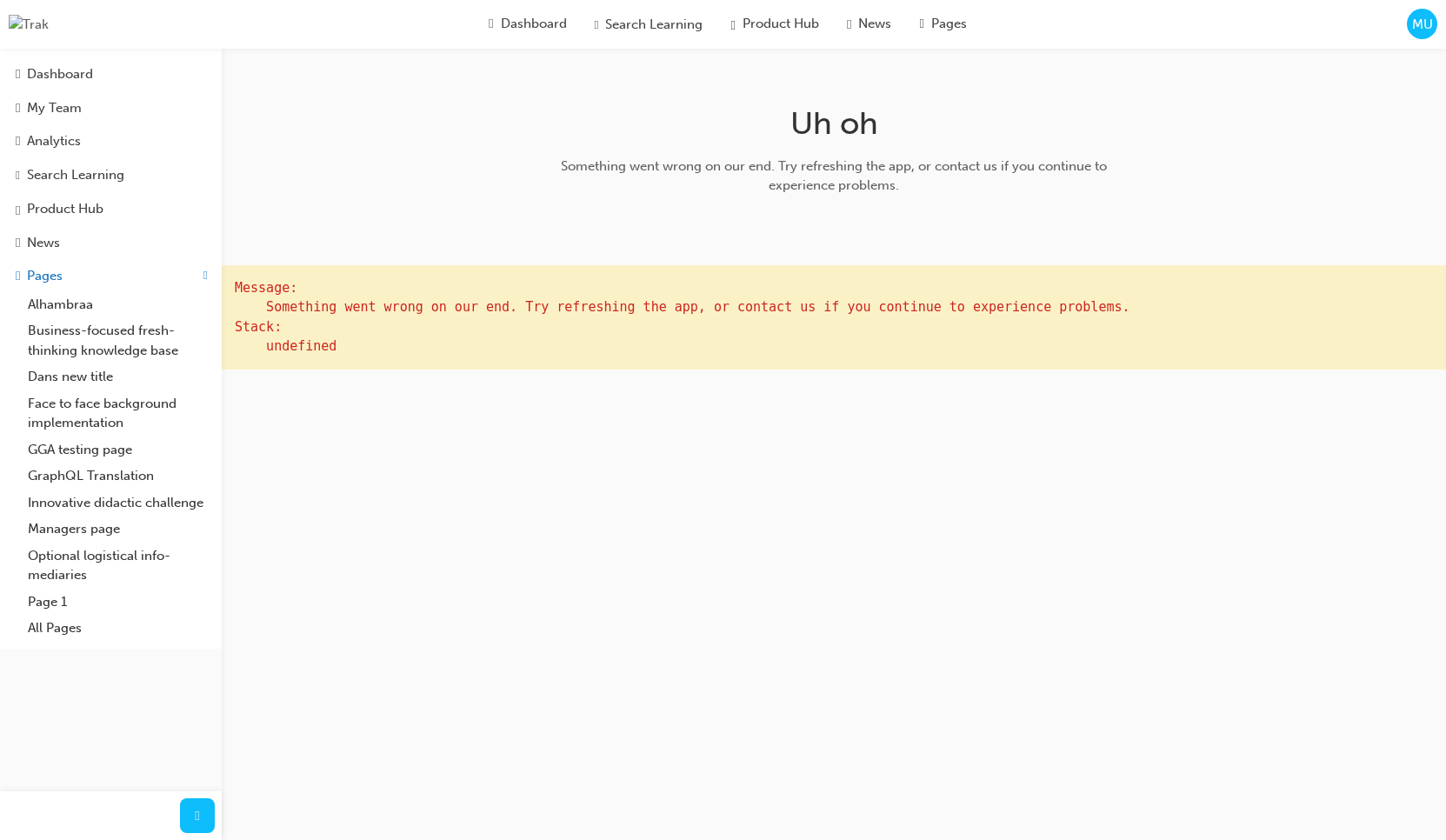
click at [1426, 37] on div "MU" at bounding box center [1422, 24] width 30 height 30
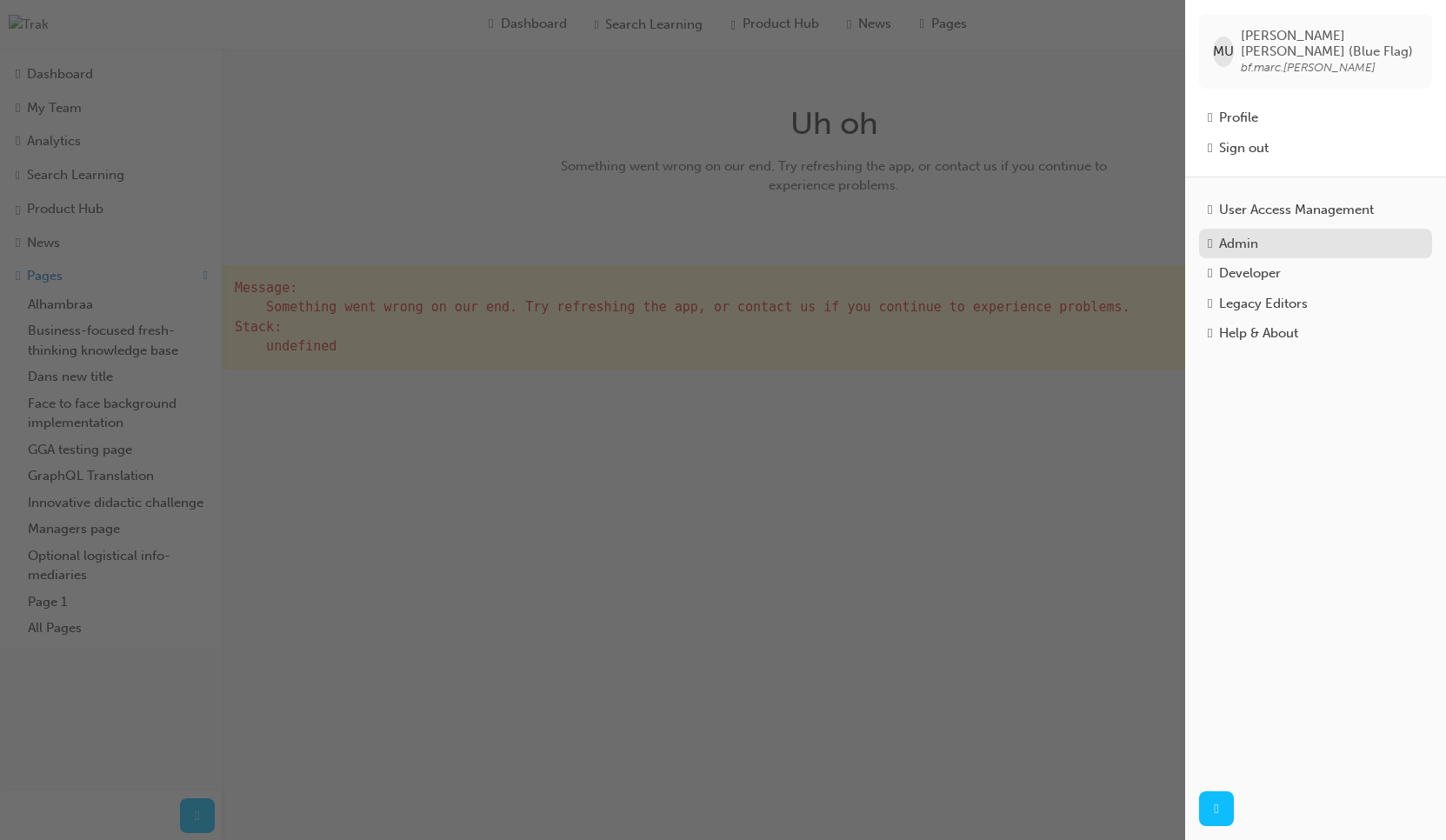
click at [1270, 240] on div "Admin" at bounding box center [1315, 243] width 216 height 20
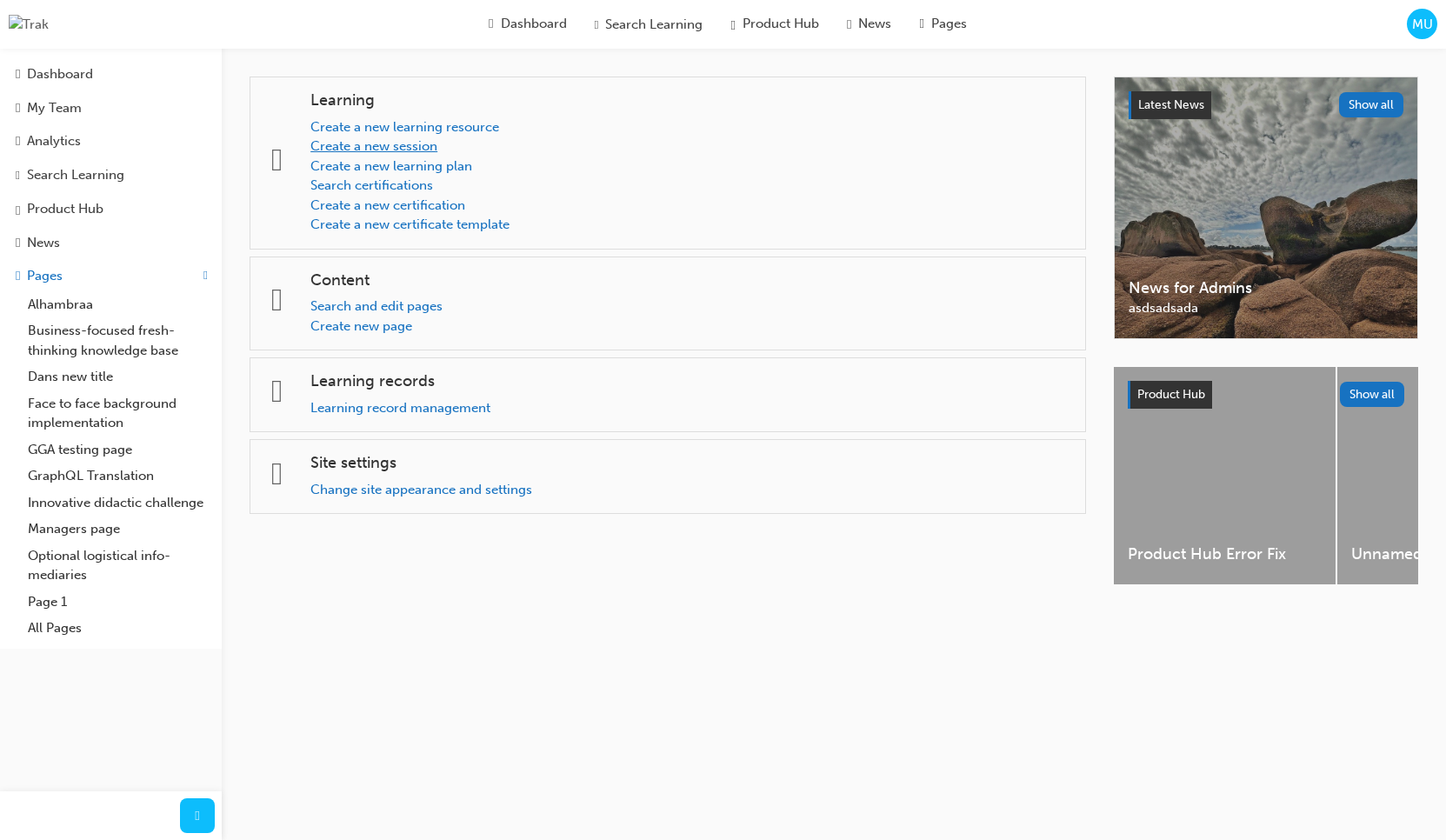
click at [427, 142] on link "Create a new session" at bounding box center [374, 147] width 127 height 16
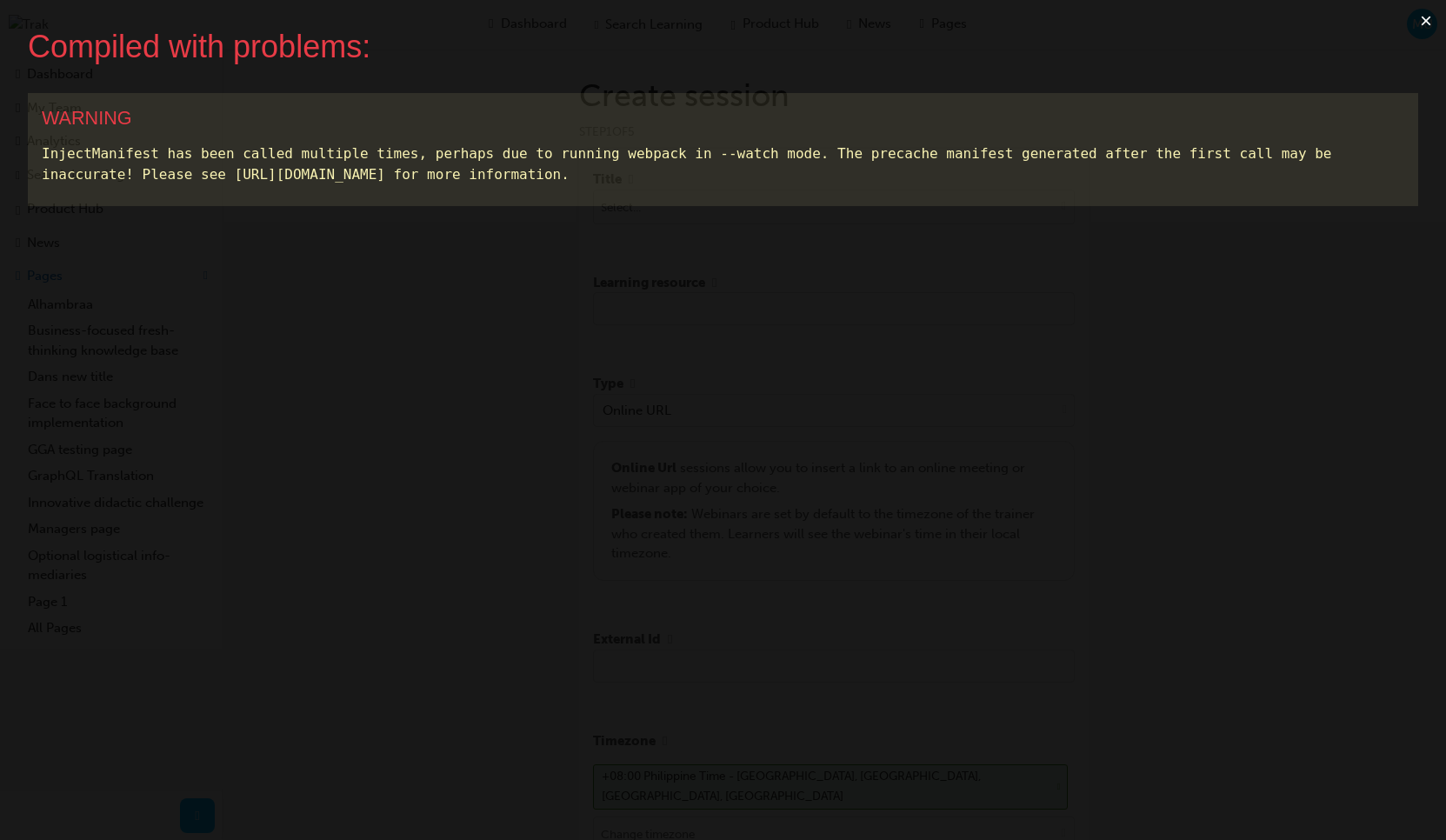
click at [1426, 18] on button "×" at bounding box center [1426, 20] width 40 height 42
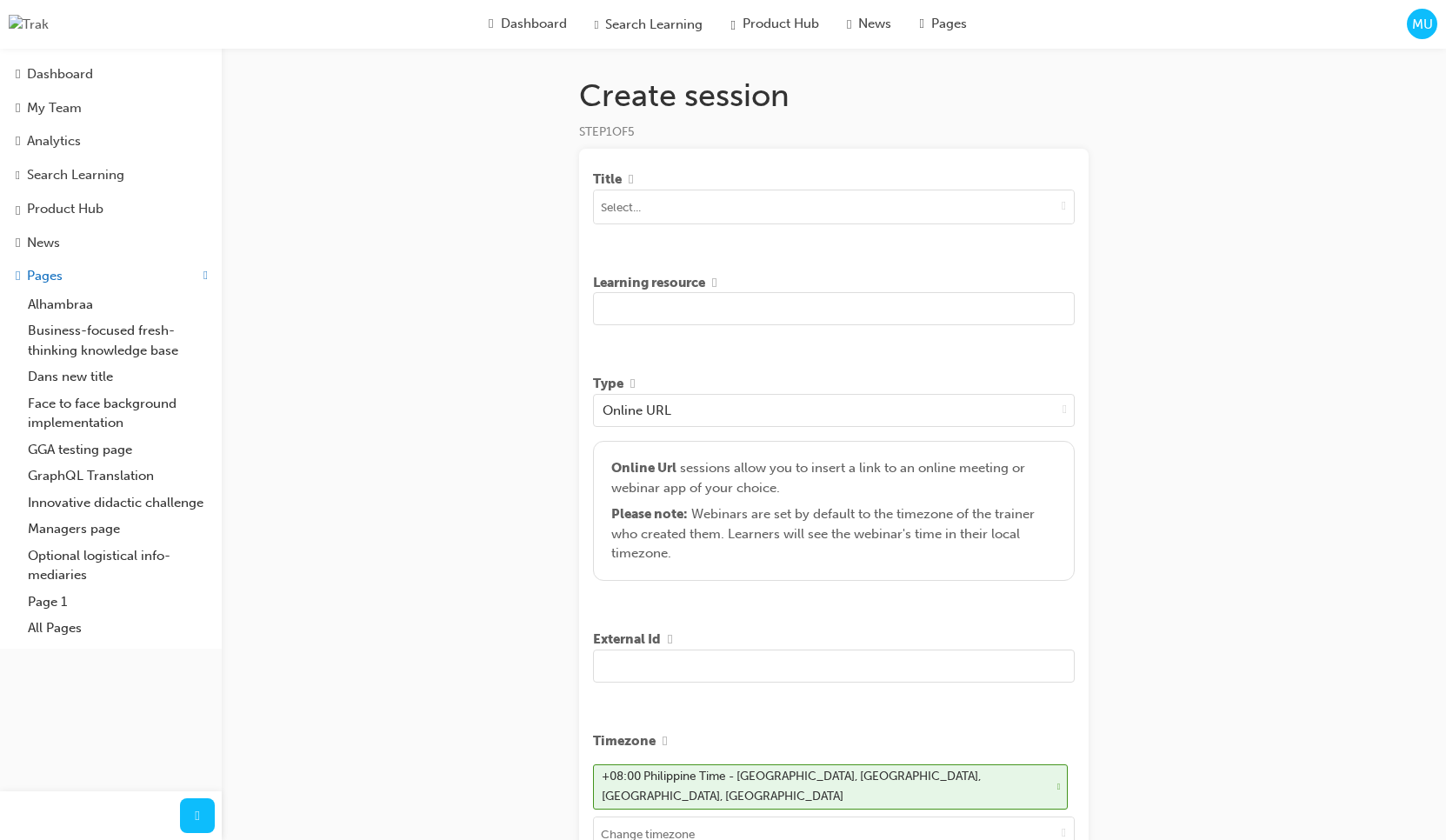
drag, startPoint x: 1132, startPoint y: 244, endPoint x: 1092, endPoint y: 219, distance: 47.2
click at [1132, 242] on div "Create session STEP 1 OF 5 Title Learning resource Type Online URL Online Url s…" at bounding box center [723, 646] width 1446 height 1291
click at [1062, 210] on span "down-icon" at bounding box center [1064, 205] width 4 height 15
type input "test"
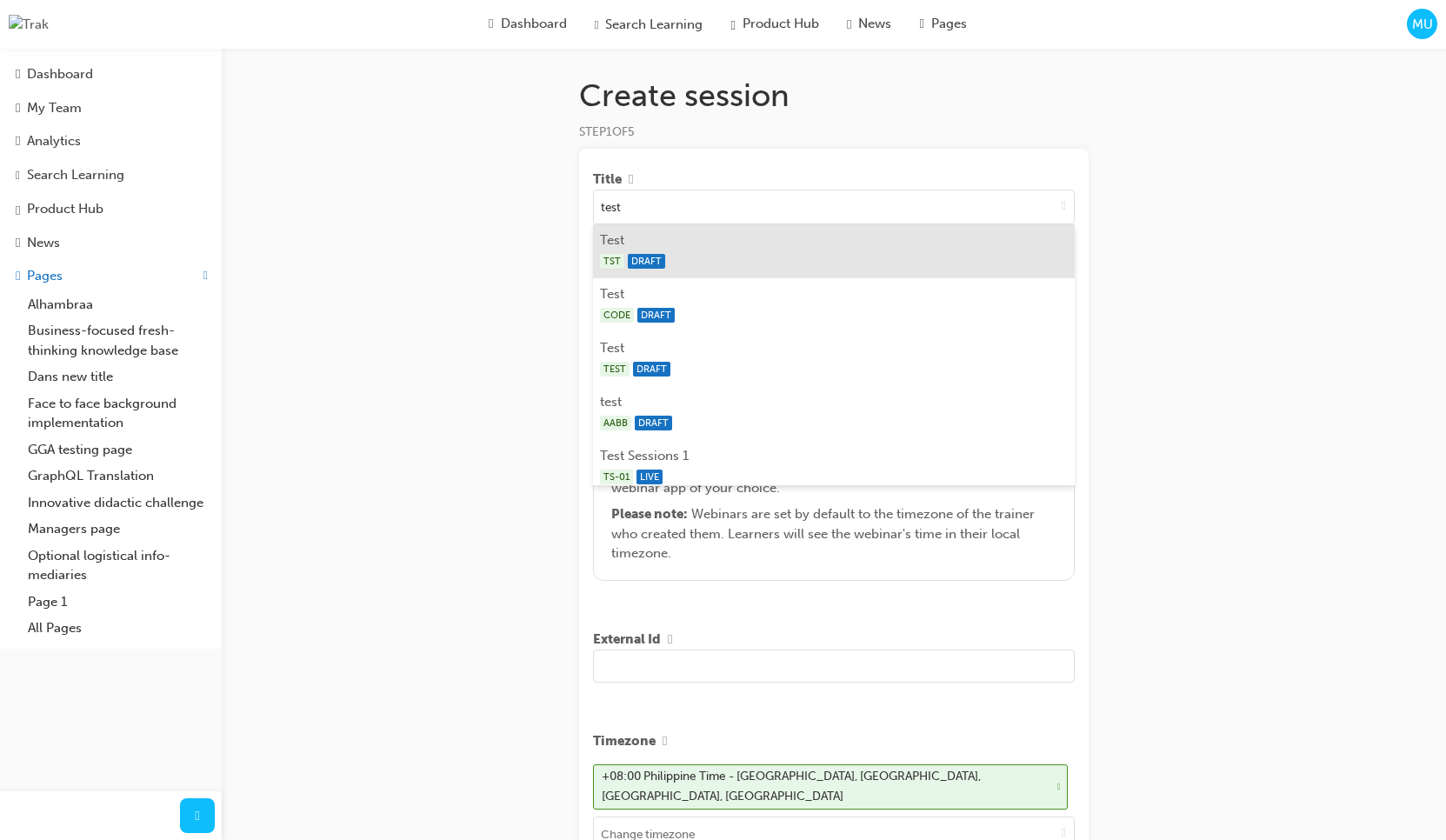
click at [860, 261] on div "TST DRAFT" at bounding box center [835, 261] width 469 height 21
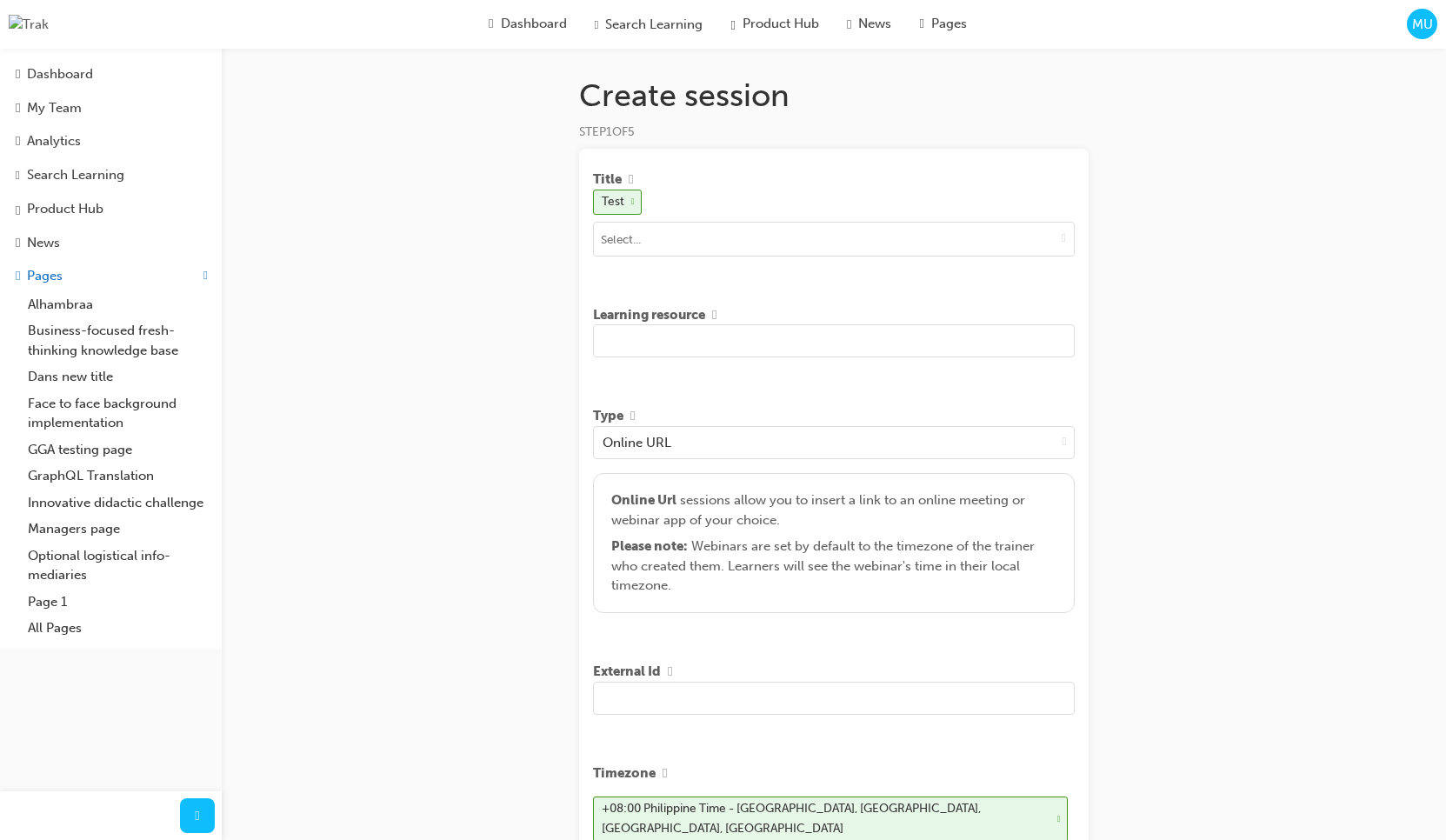
drag, startPoint x: 857, startPoint y: 329, endPoint x: 859, endPoint y: 345, distance: 16.1
click at [857, 329] on input "text" at bounding box center [834, 340] width 481 height 33
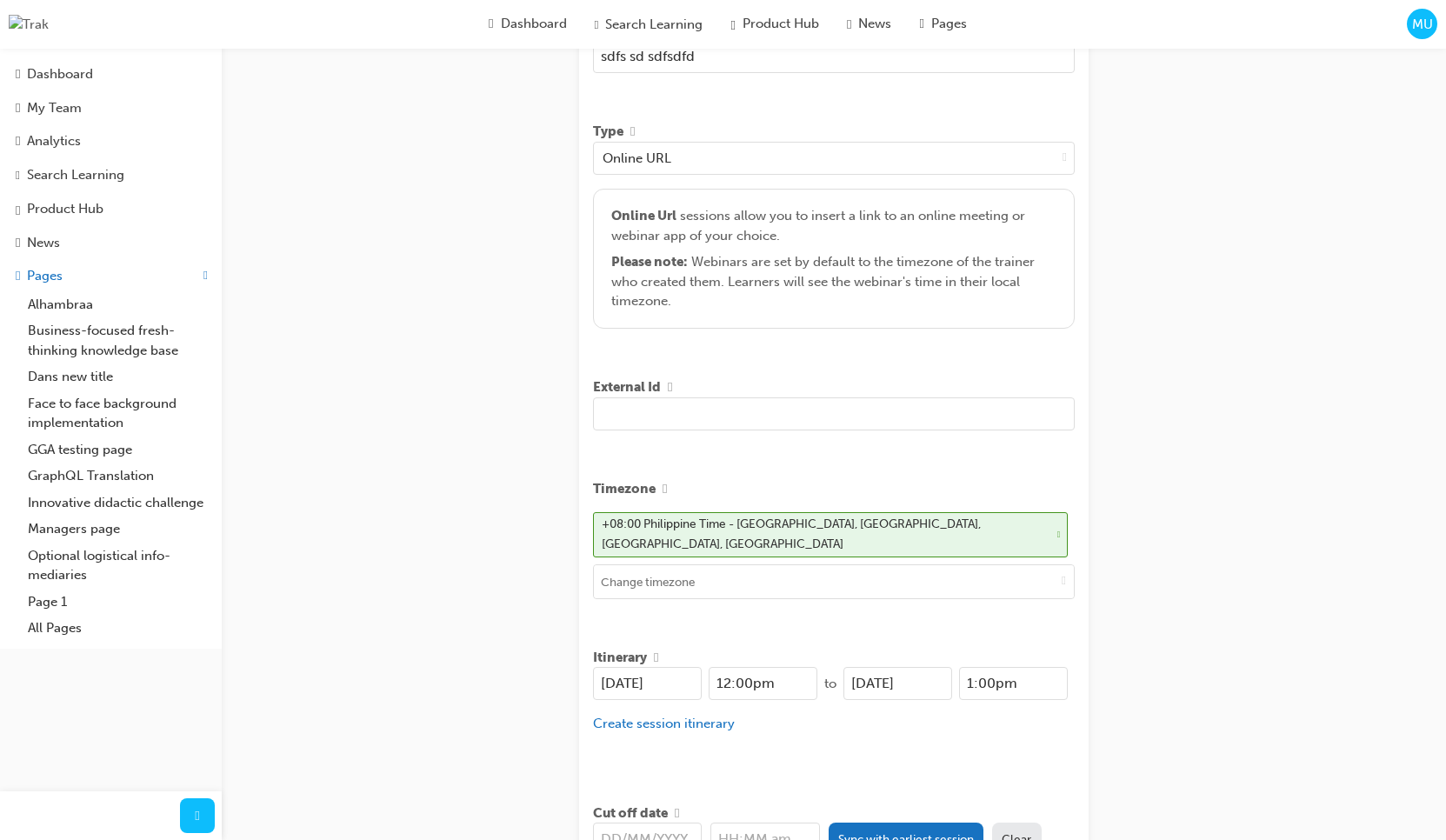
scroll to position [477, 0]
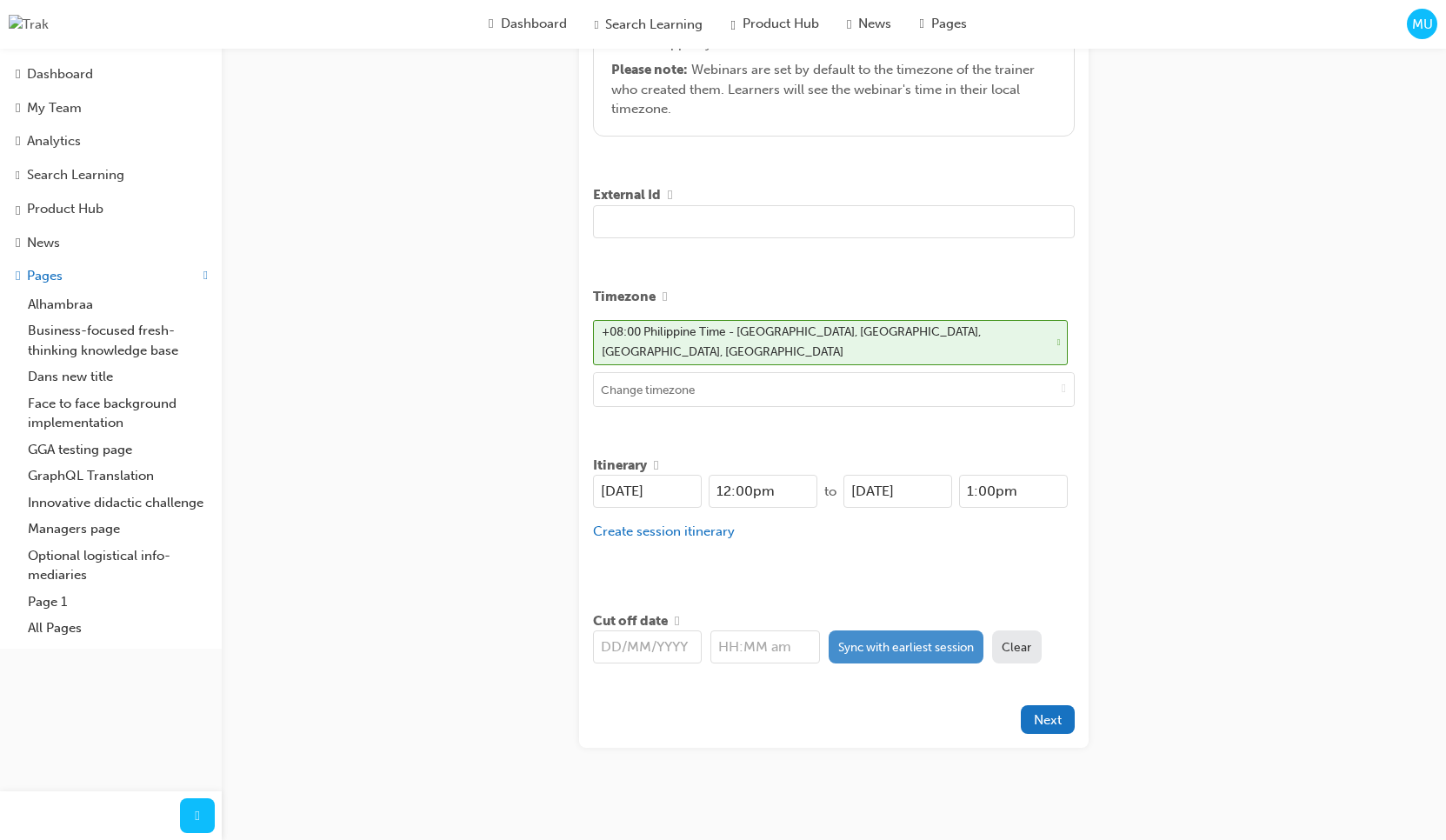
type input "sdfs sd sdfsdfd"
click at [892, 630] on button "Sync with earliest session" at bounding box center [906, 646] width 155 height 33
type input "[DATE]"
type input "12:00pm"
click at [886, 692] on div "Title Test Learning resource sdfs sd sdfsdfd Type Online URL Online Url session…" at bounding box center [834, 210] width 510 height 1075
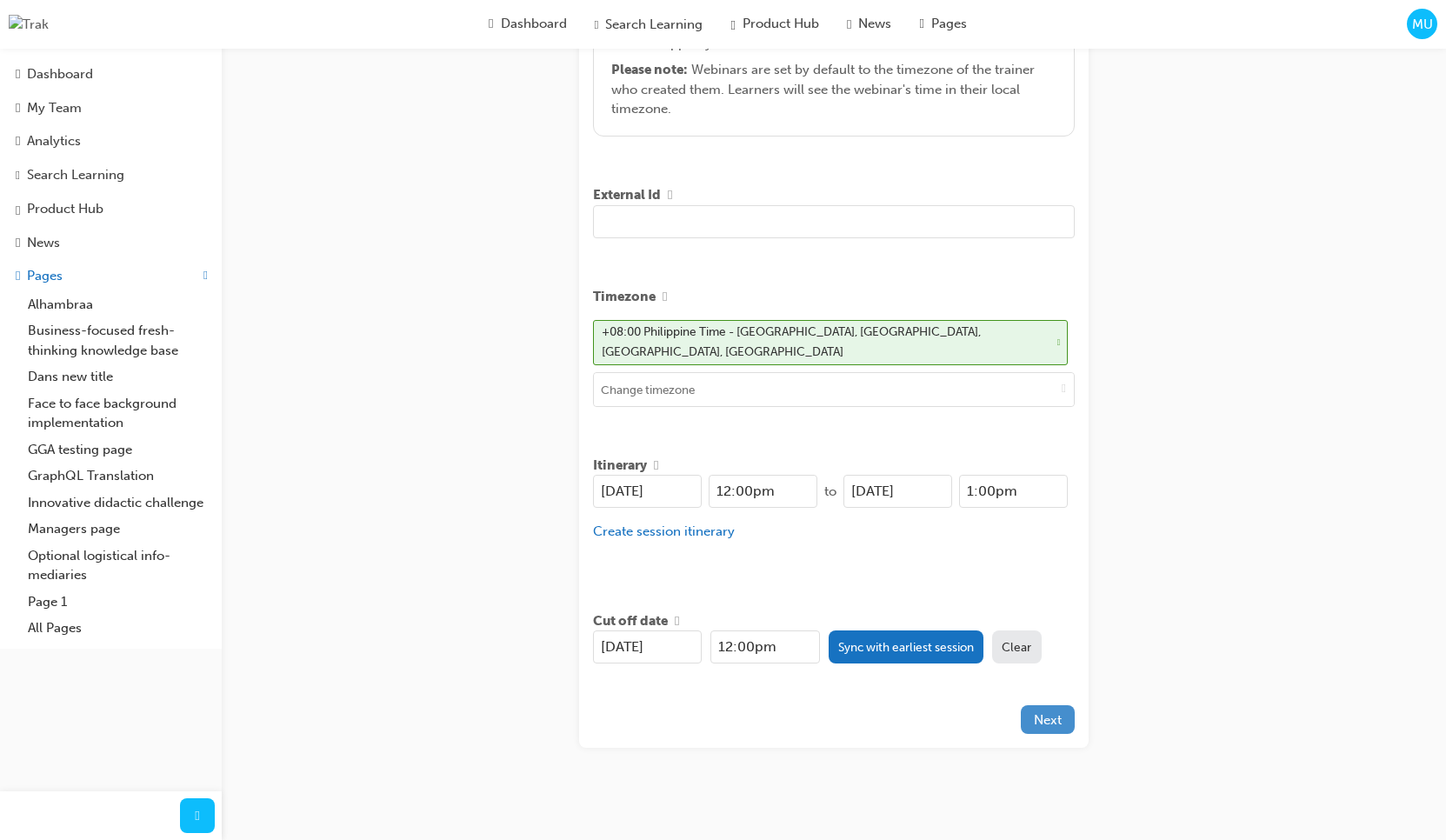
click at [1067, 715] on button "Next" at bounding box center [1048, 719] width 54 height 28
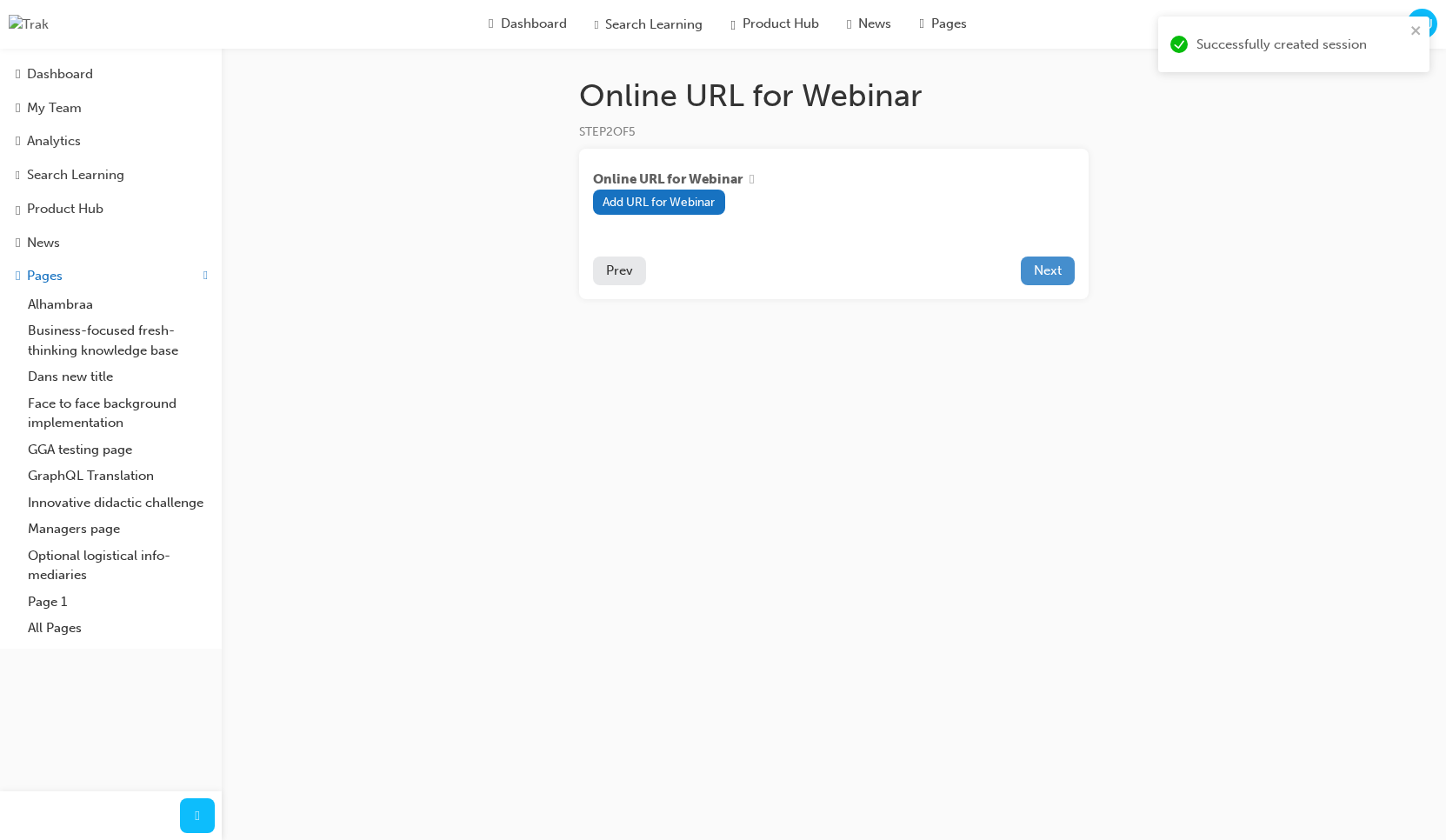
click at [1051, 277] on span "Next" at bounding box center [1047, 271] width 28 height 16
click at [623, 278] on span "Prev" at bounding box center [619, 271] width 27 height 16
click at [82, 80] on div "Dashboard" at bounding box center [60, 74] width 66 height 20
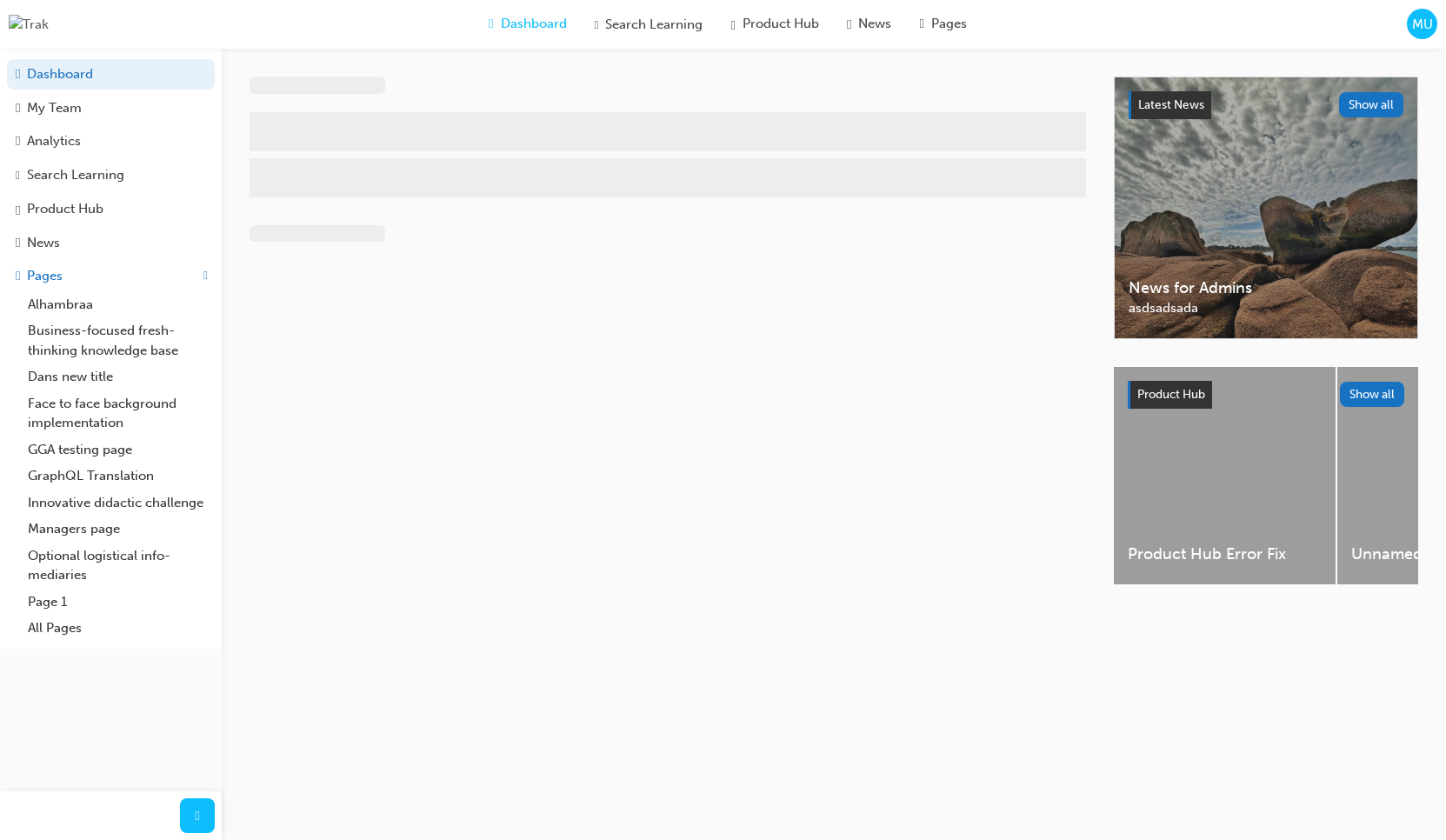
click at [1420, 35] on div "MU" at bounding box center [1422, 24] width 30 height 30
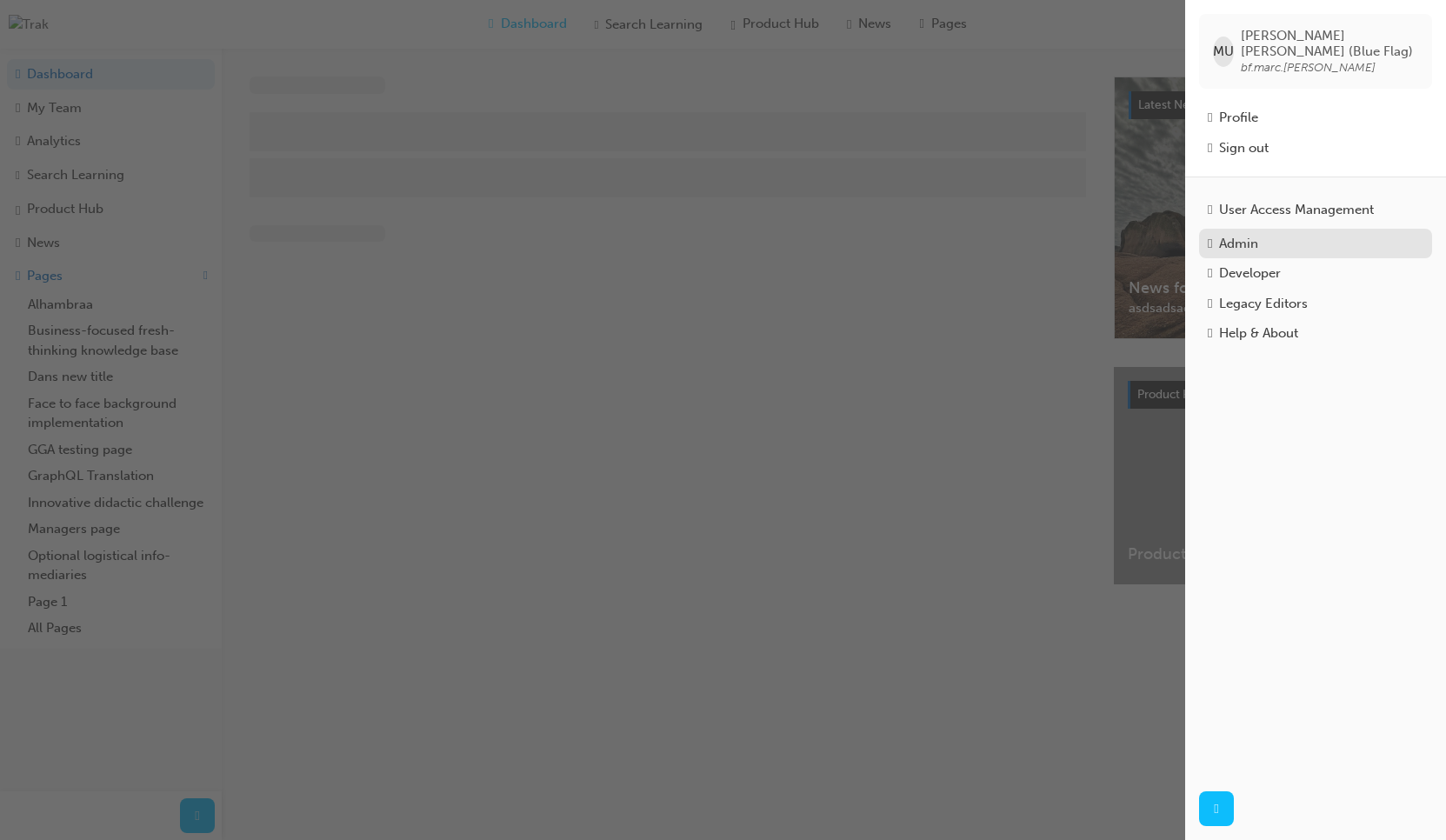
click at [1309, 239] on div "Admin" at bounding box center [1315, 243] width 216 height 20
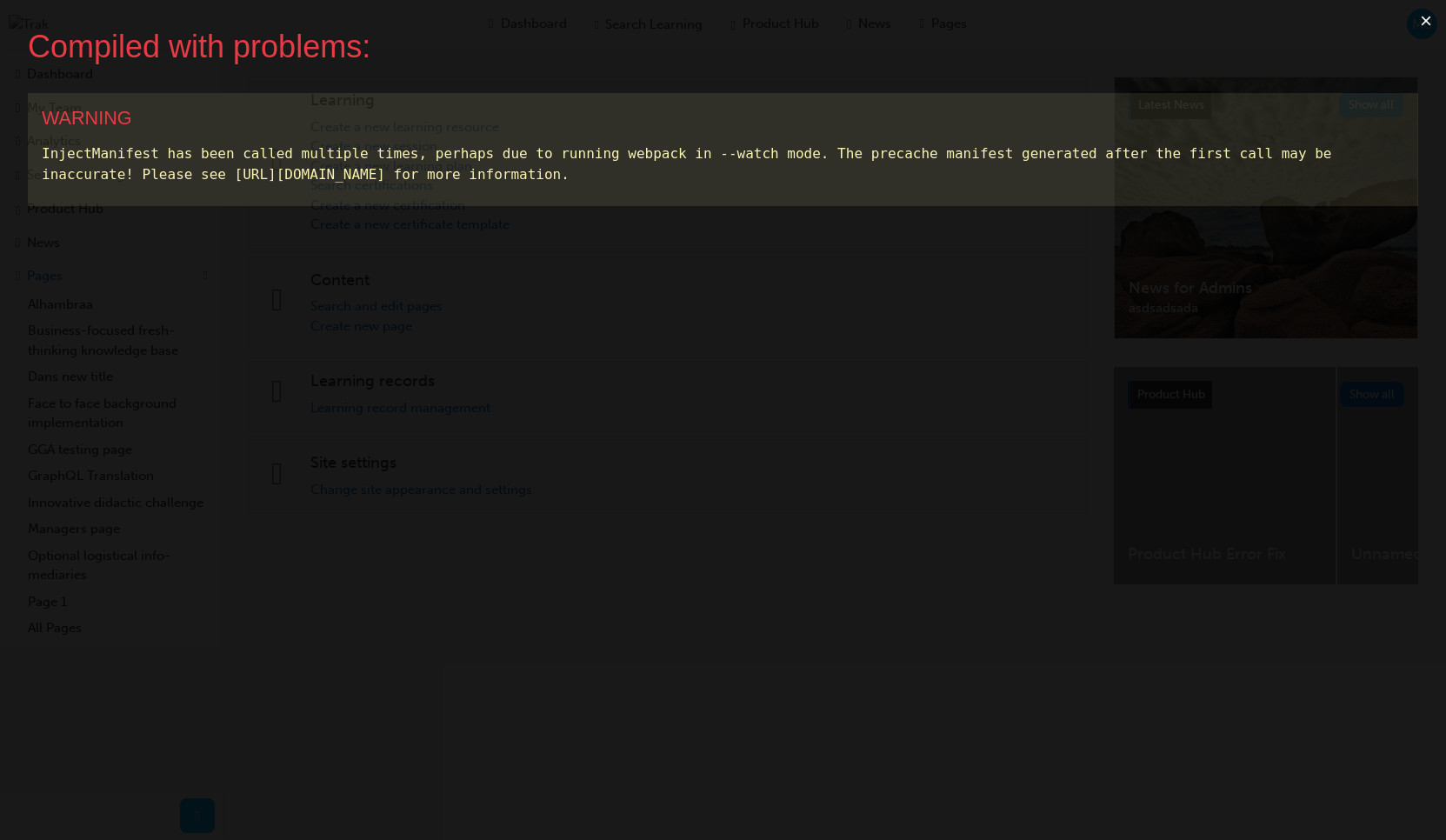
click at [1435, 20] on button "×" at bounding box center [1426, 20] width 40 height 42
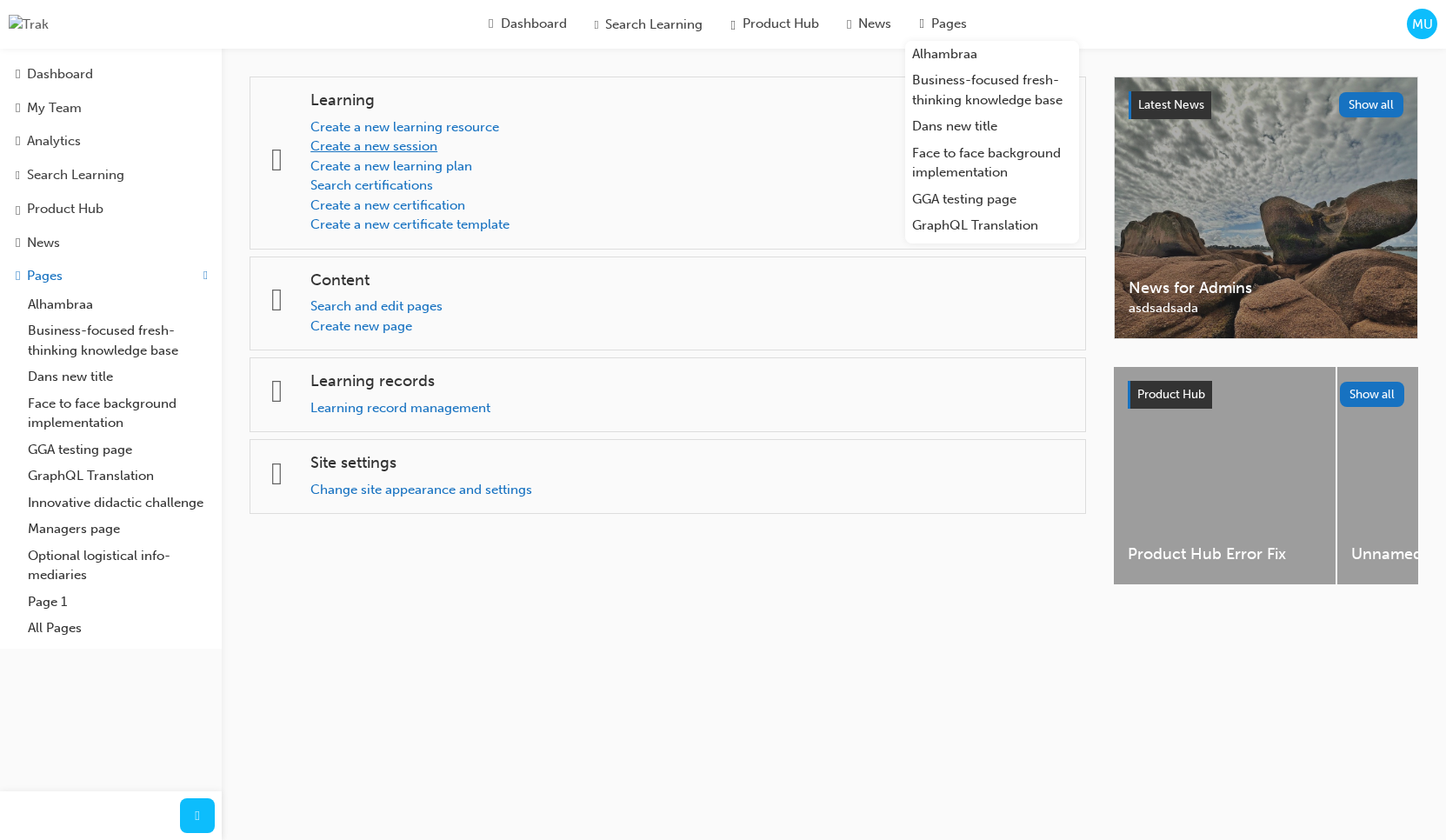
click at [401, 149] on link "Create a new session" at bounding box center [374, 147] width 127 height 16
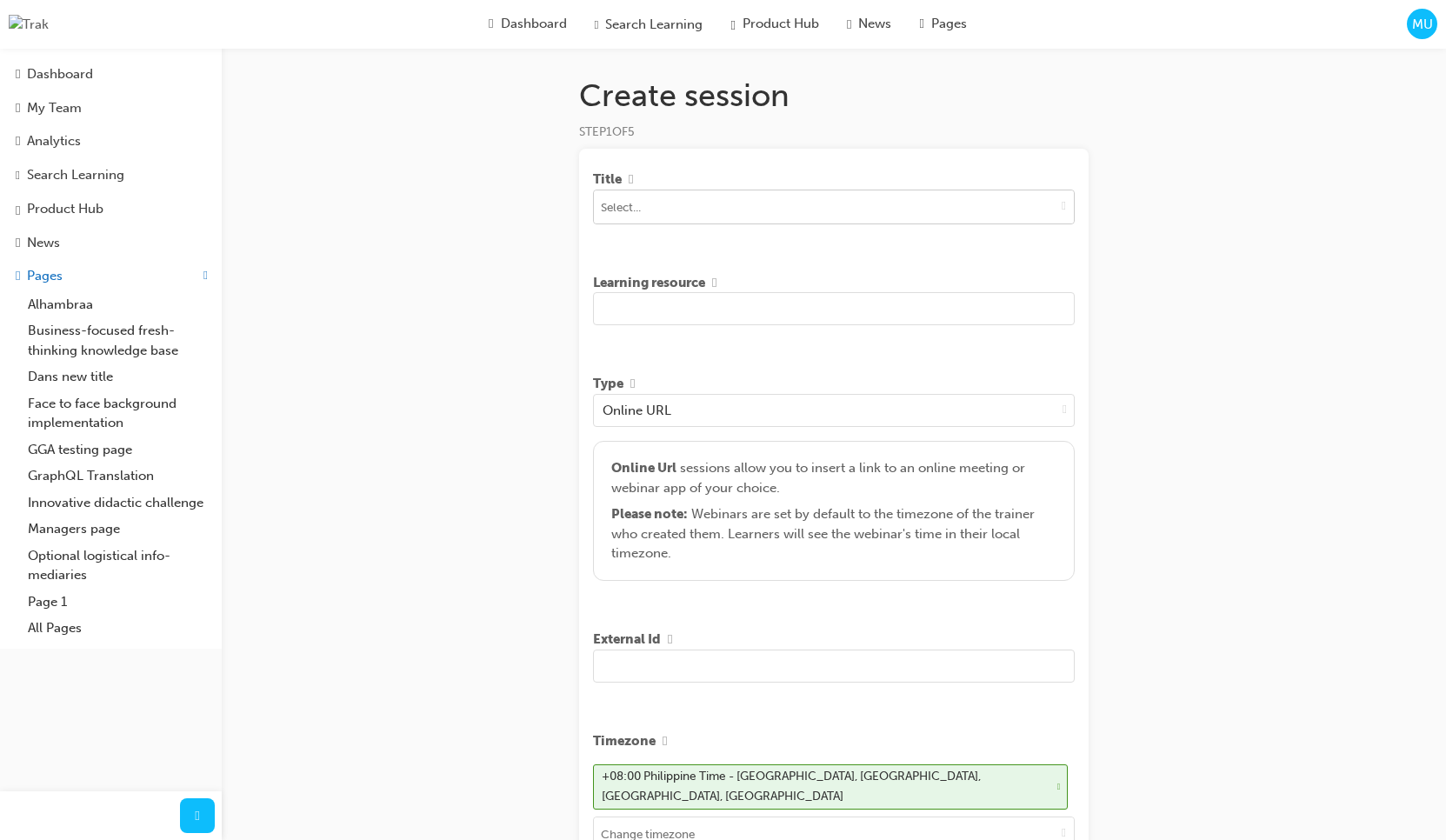
click at [1063, 210] on span "down-icon" at bounding box center [1064, 205] width 4 height 15
type input "test"
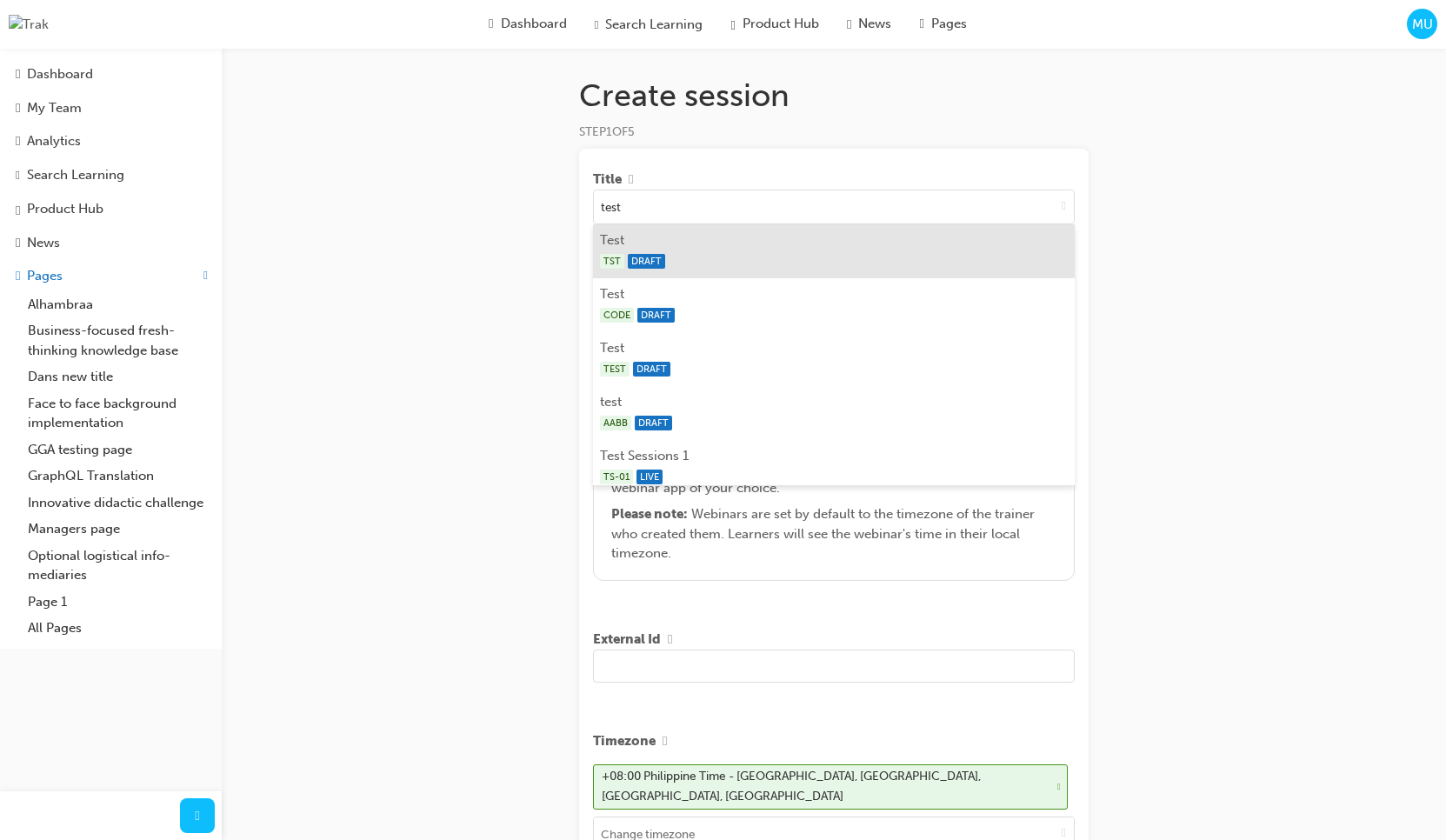
drag, startPoint x: 818, startPoint y: 240, endPoint x: 840, endPoint y: 349, distance: 111.2
click at [819, 242] on li "Test TST DRAFT" at bounding box center [834, 251] width 481 height 54
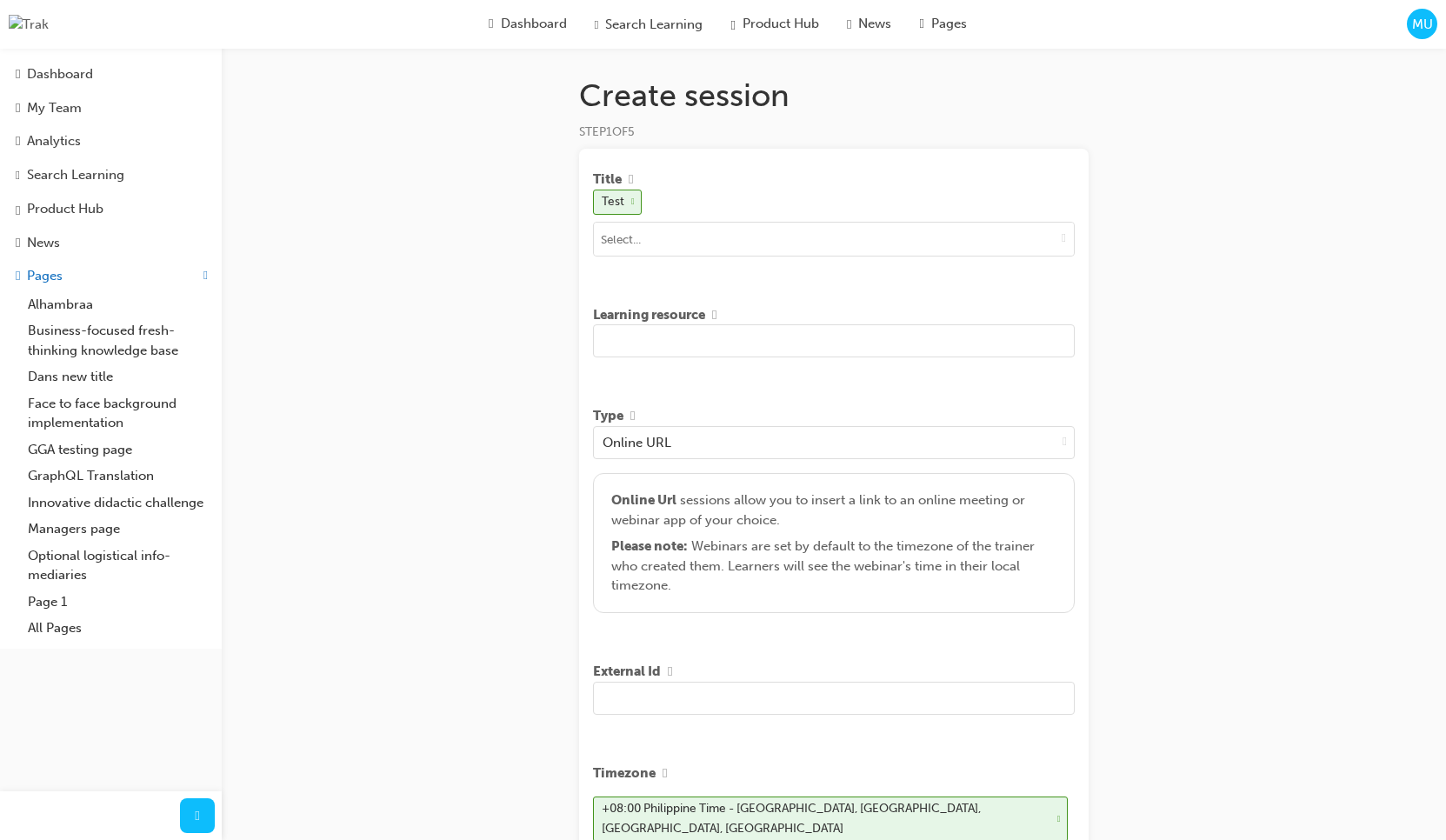
click at [755, 336] on input "text" at bounding box center [834, 340] width 481 height 33
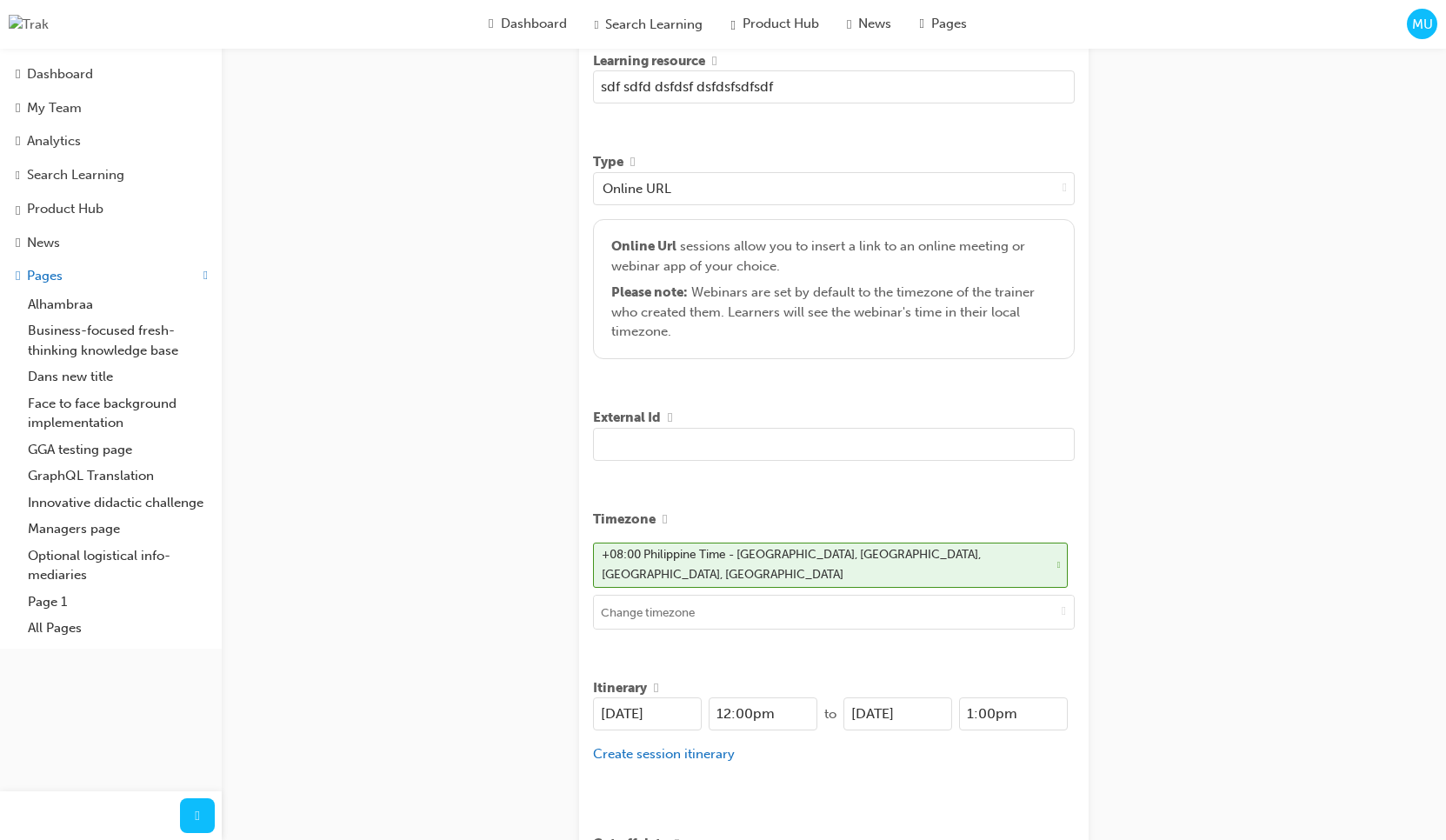
scroll to position [477, 0]
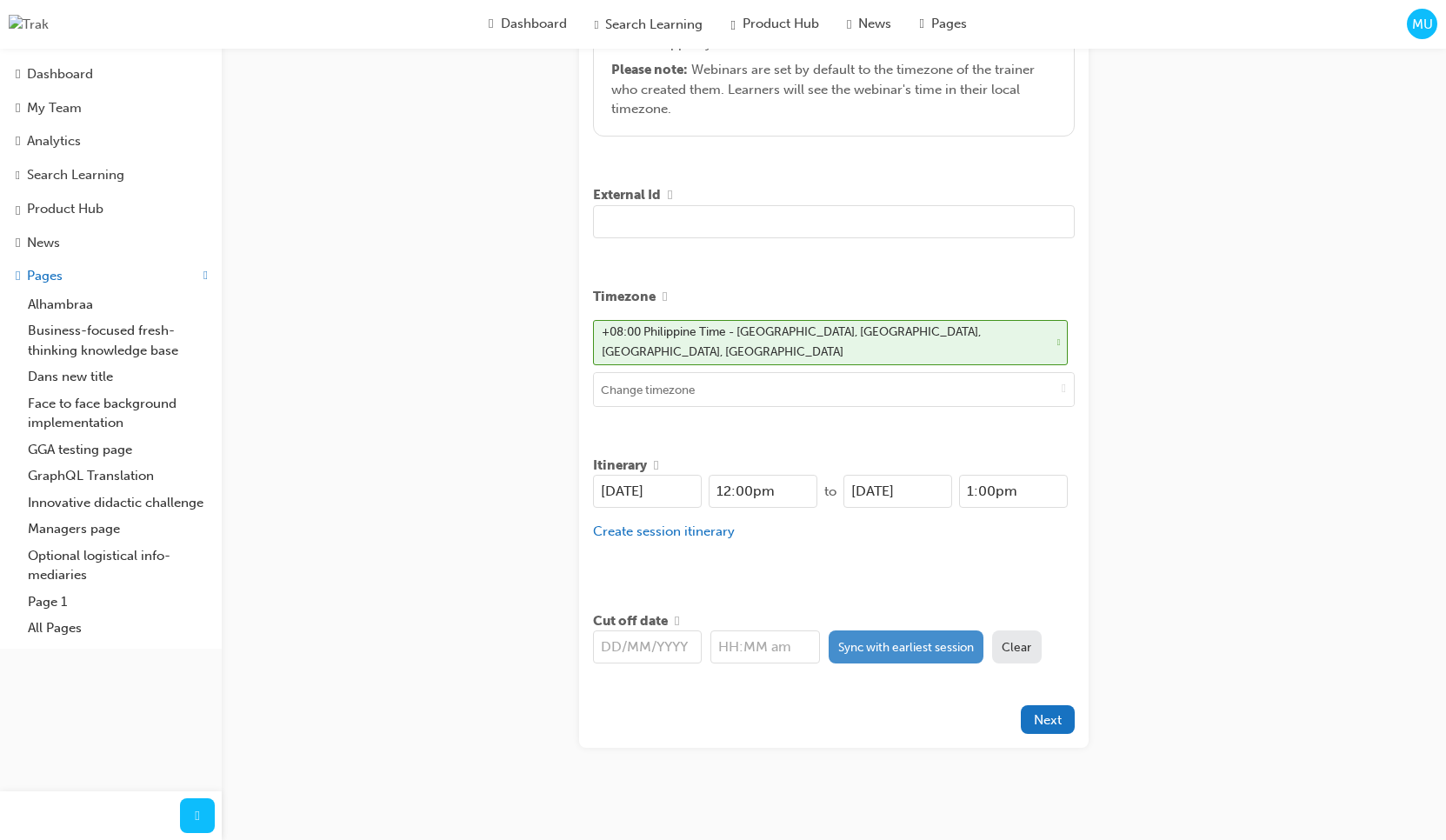
type input "sdf sdfd dsfdsf dsfdsfsdfsdf"
click at [904, 633] on button "Sync with earliest session" at bounding box center [906, 646] width 155 height 33
type input "[DATE]"
type input "12:00pm"
click at [1062, 705] on button "Next" at bounding box center [1048, 719] width 54 height 28
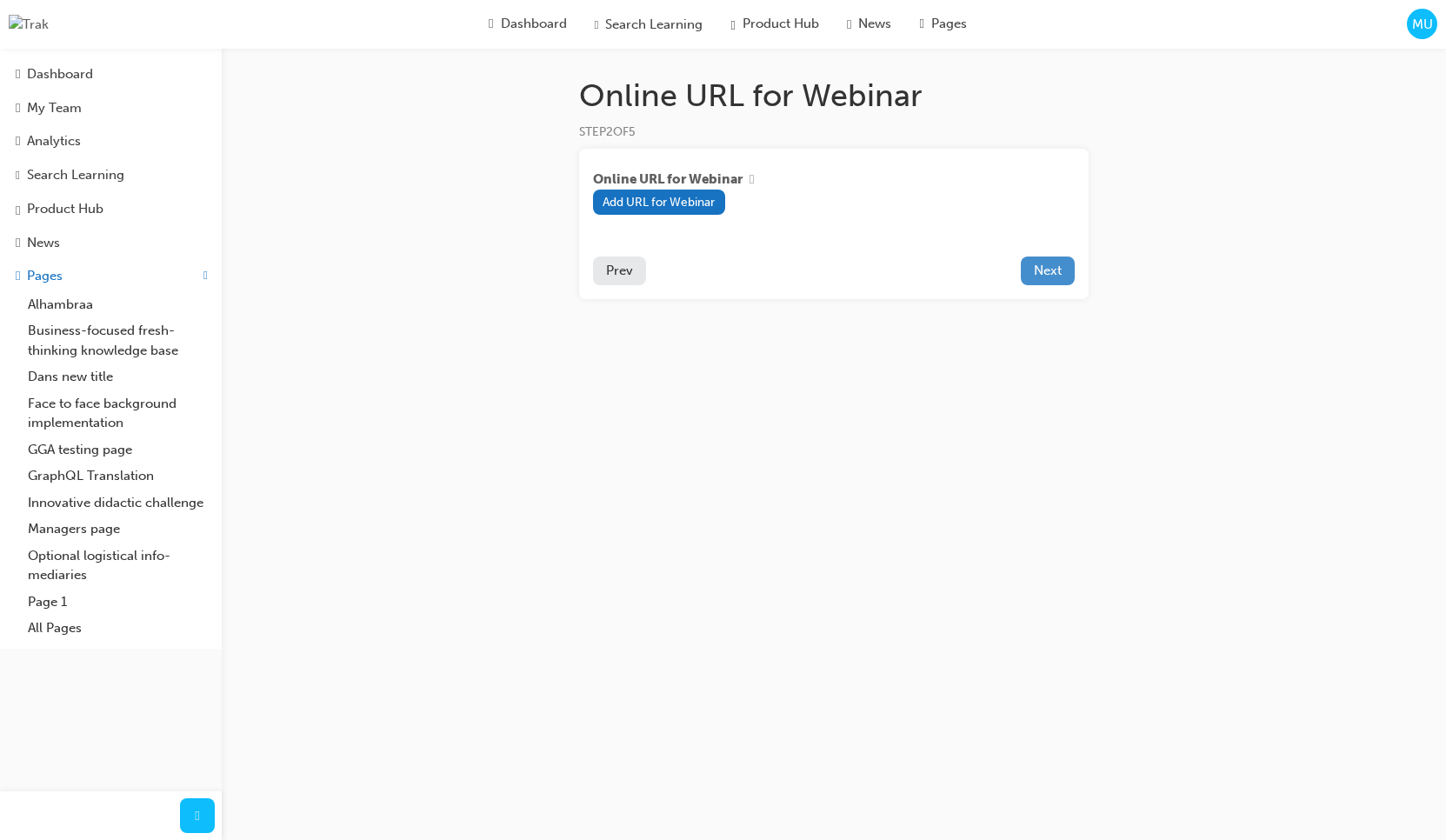
click at [1056, 276] on span "Next" at bounding box center [1047, 271] width 28 height 16
click at [626, 277] on span "Prev" at bounding box center [619, 271] width 27 height 16
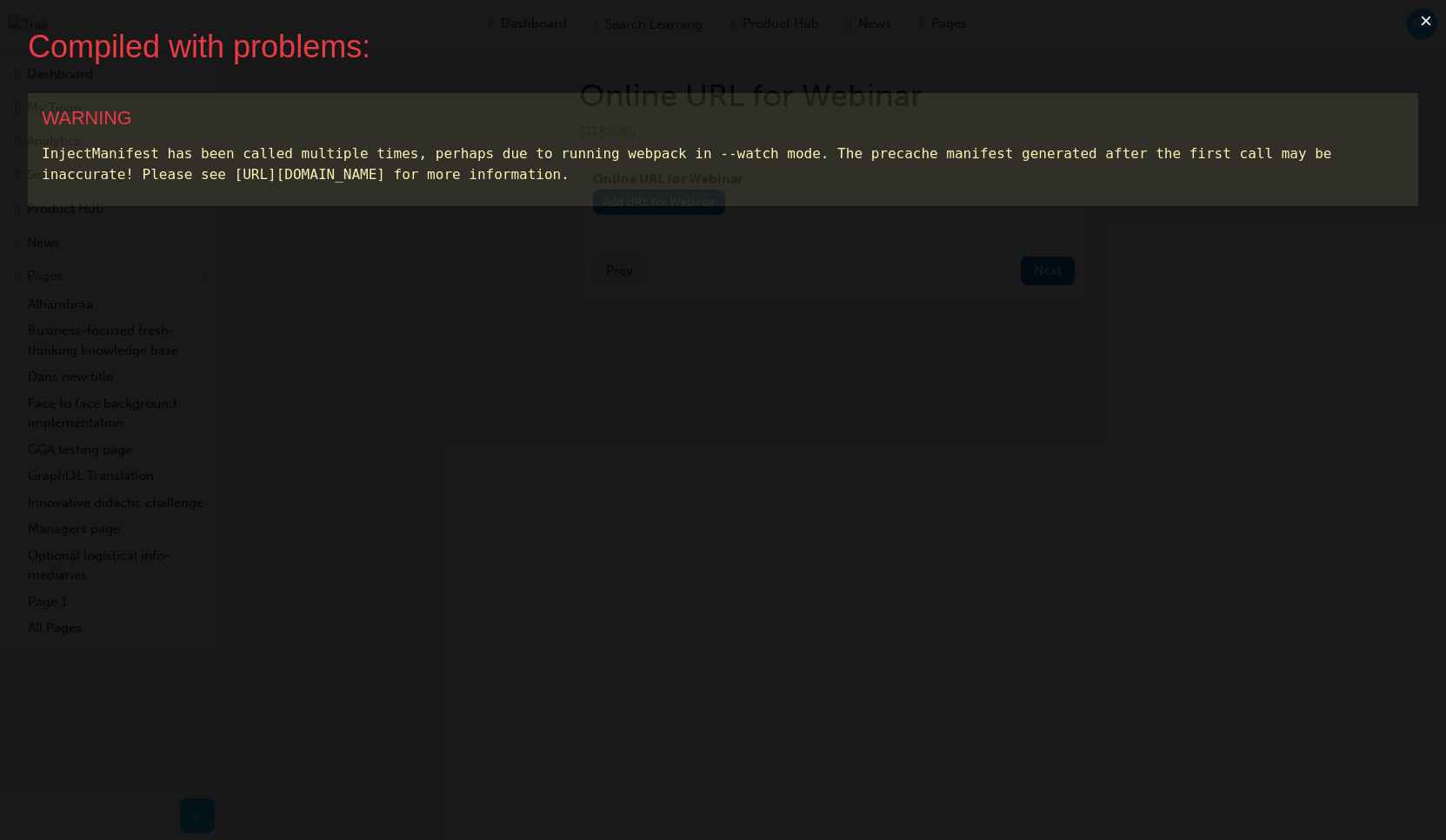
click at [1424, 6] on button "×" at bounding box center [1426, 20] width 40 height 42
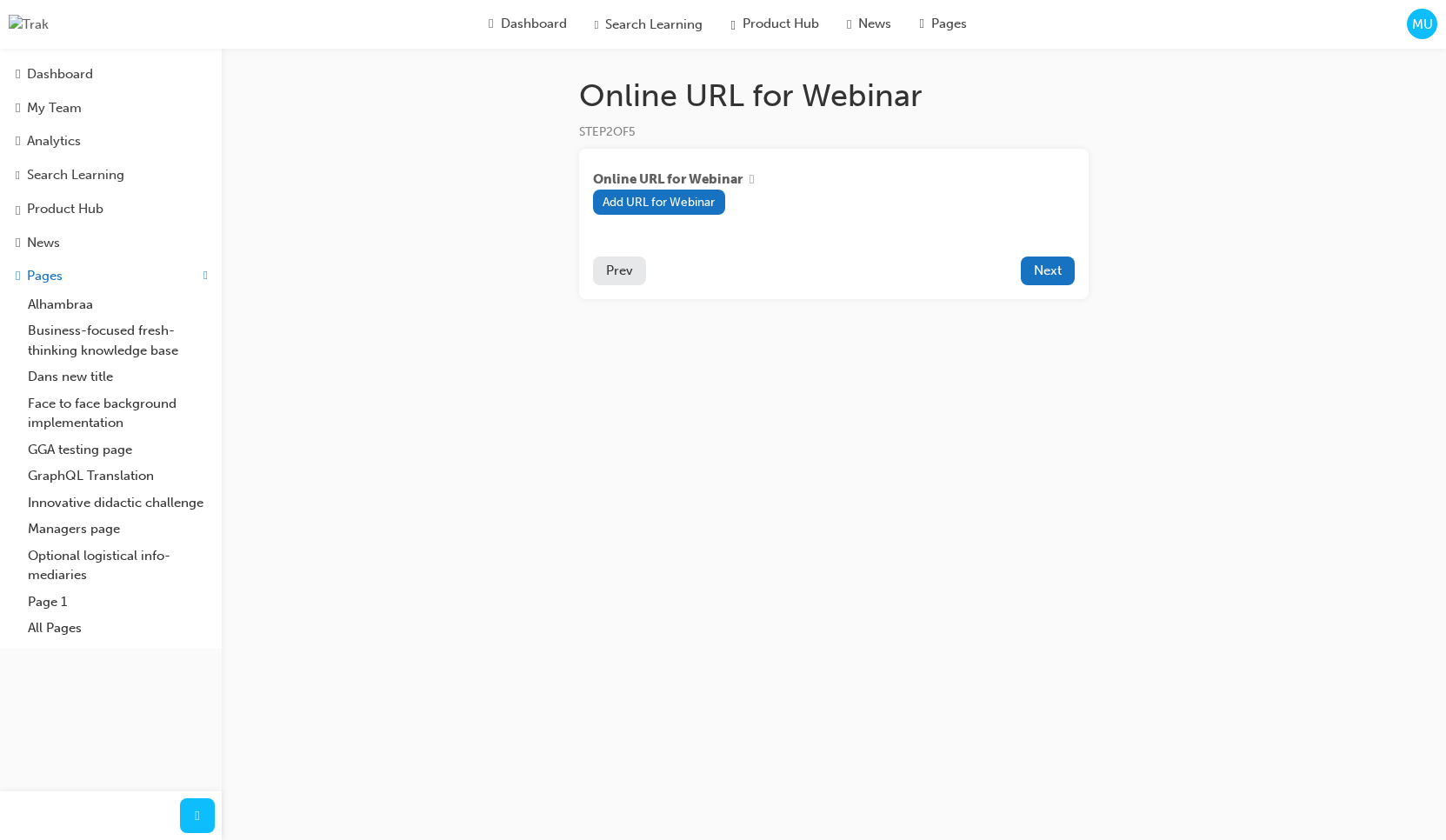
click at [1428, 34] on span "MU" at bounding box center [1422, 25] width 20 height 20
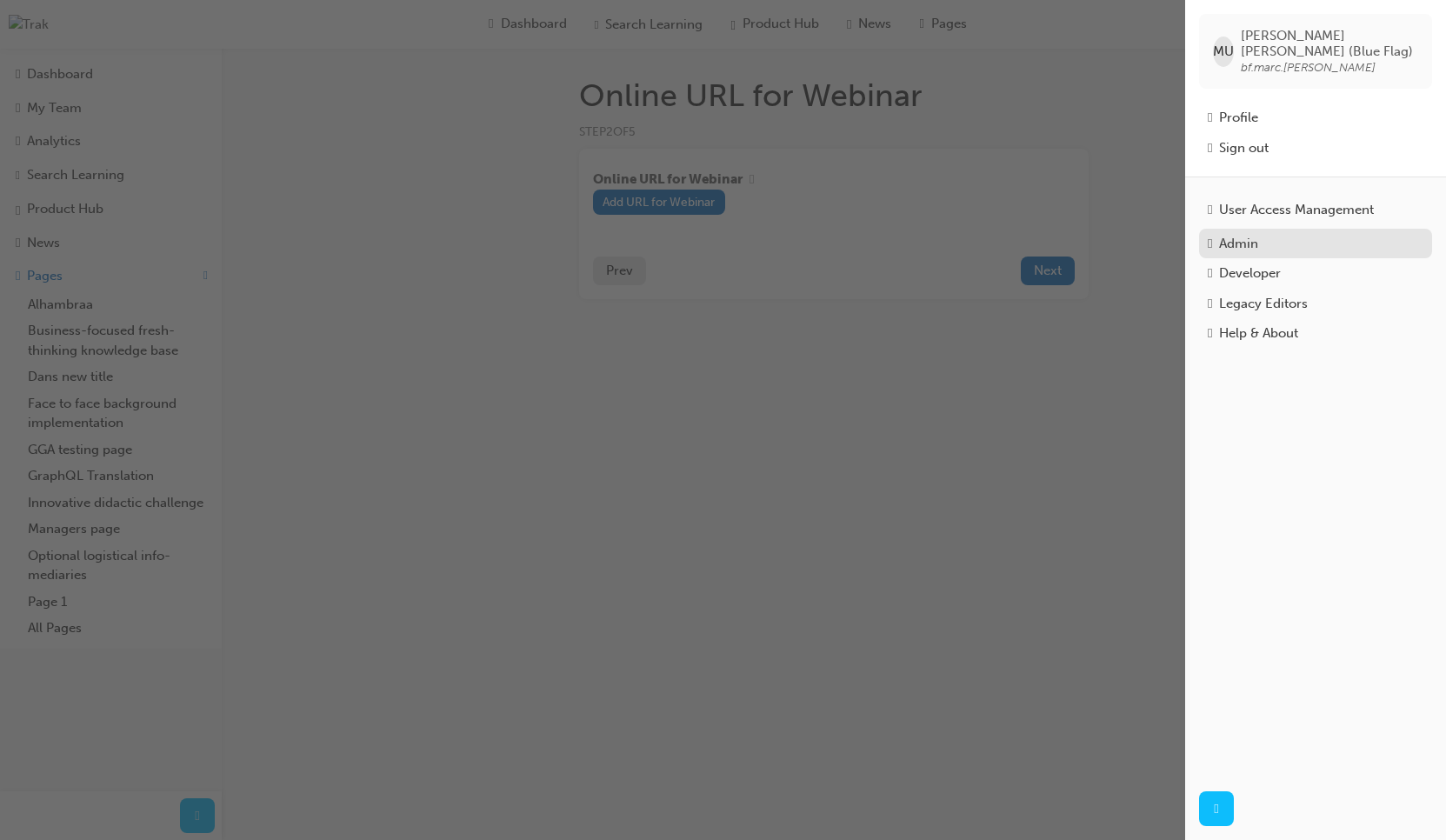
click at [1247, 241] on div "Admin" at bounding box center [1239, 243] width 39 height 20
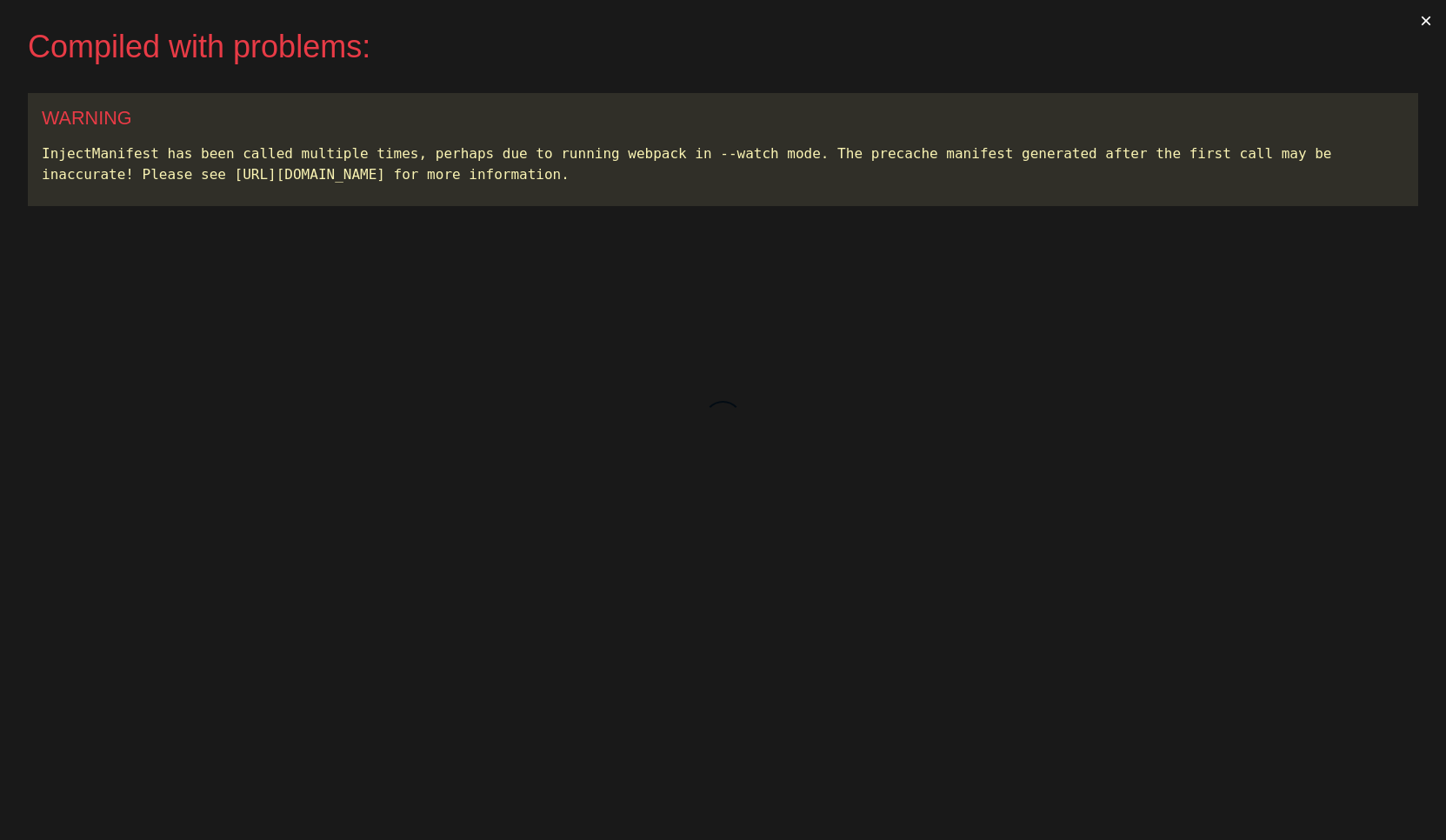
click at [1430, 19] on button "×" at bounding box center [1426, 20] width 40 height 42
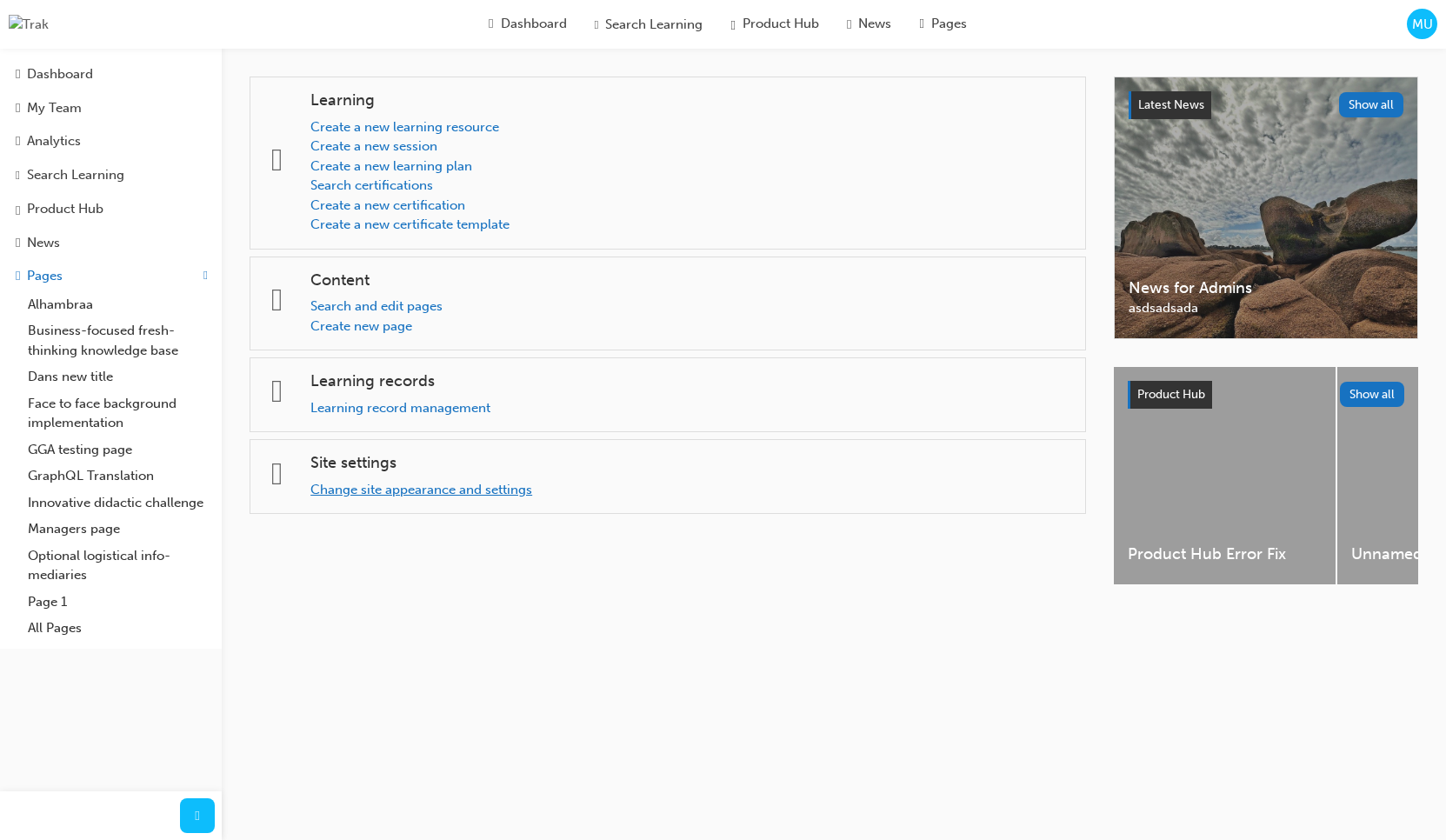
click at [389, 488] on link "Change site appearance and settings" at bounding box center [422, 489] width 222 height 16
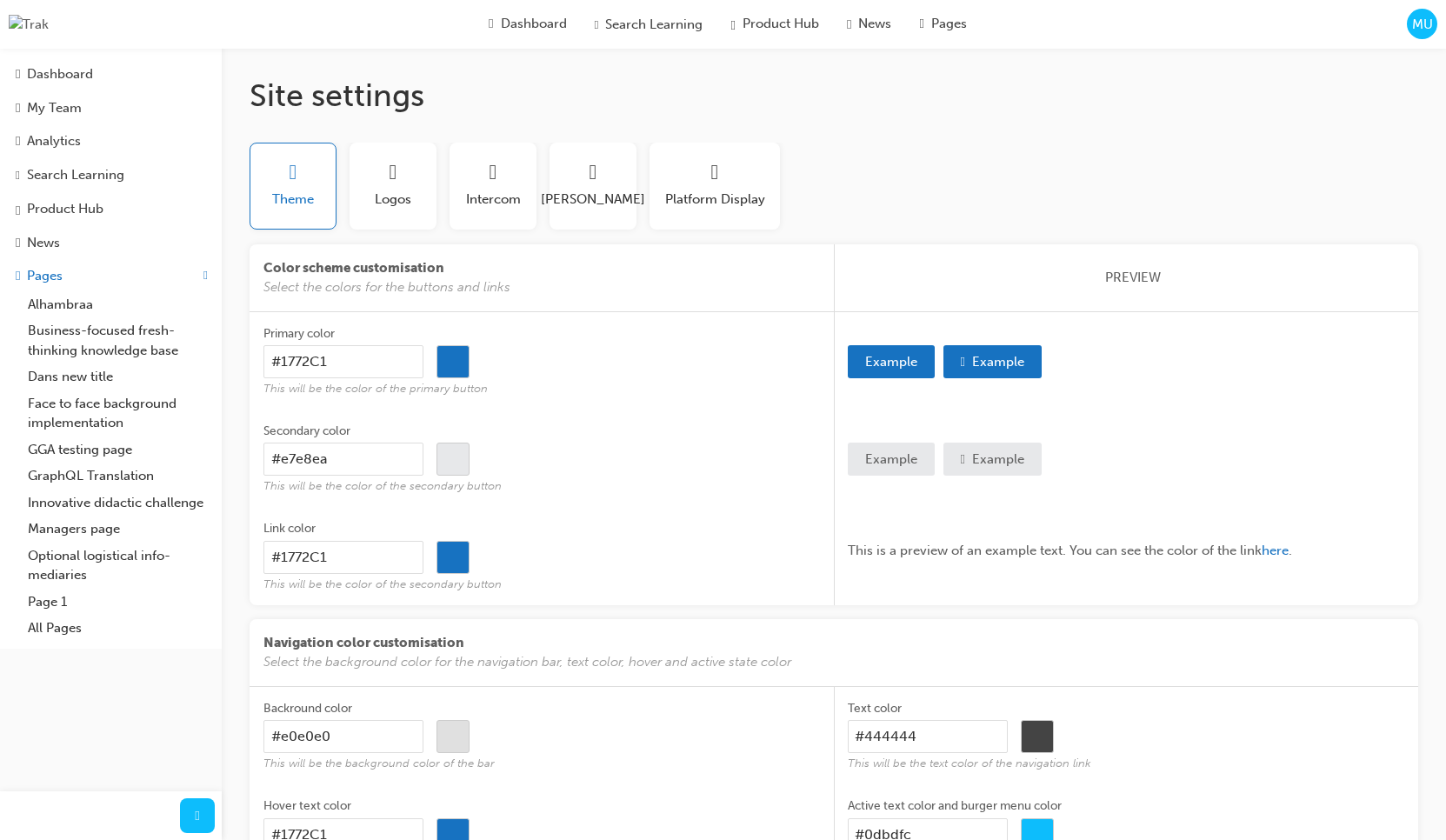
click at [1418, 29] on span "MU" at bounding box center [1422, 25] width 20 height 20
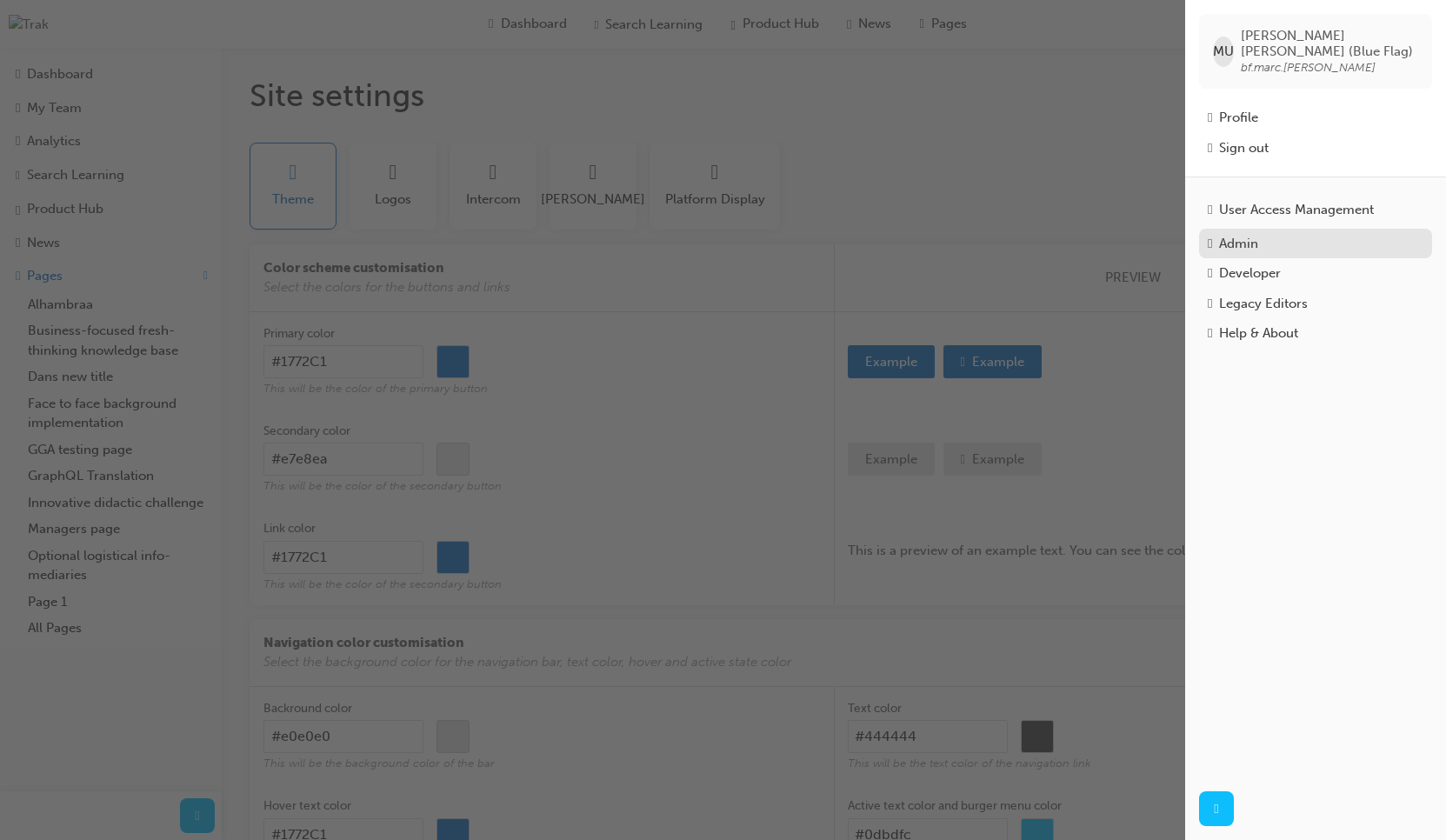
click at [1285, 234] on div "Admin" at bounding box center [1315, 243] width 216 height 20
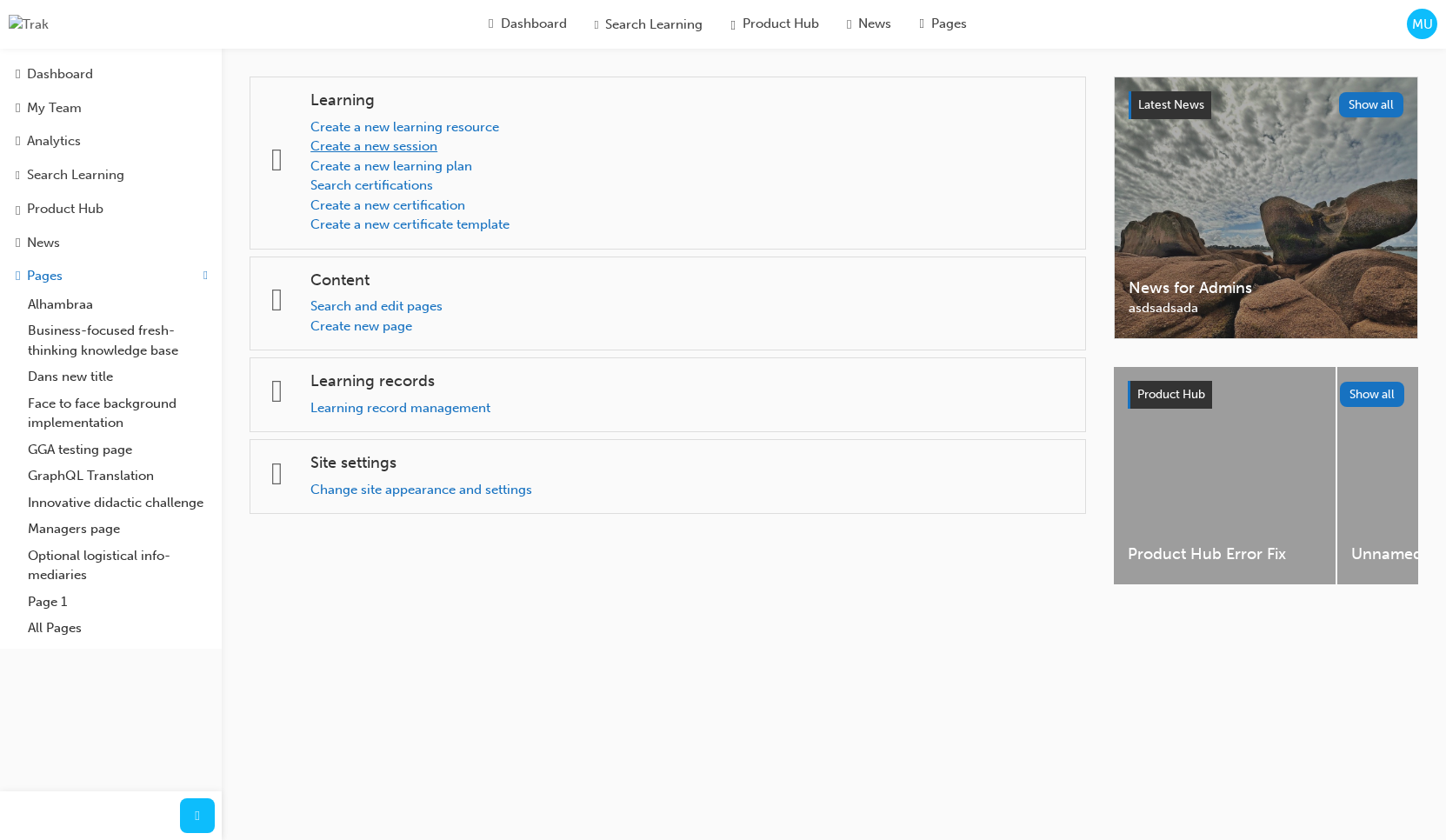
click at [438, 148] on link "Create a new session" at bounding box center [374, 147] width 127 height 16
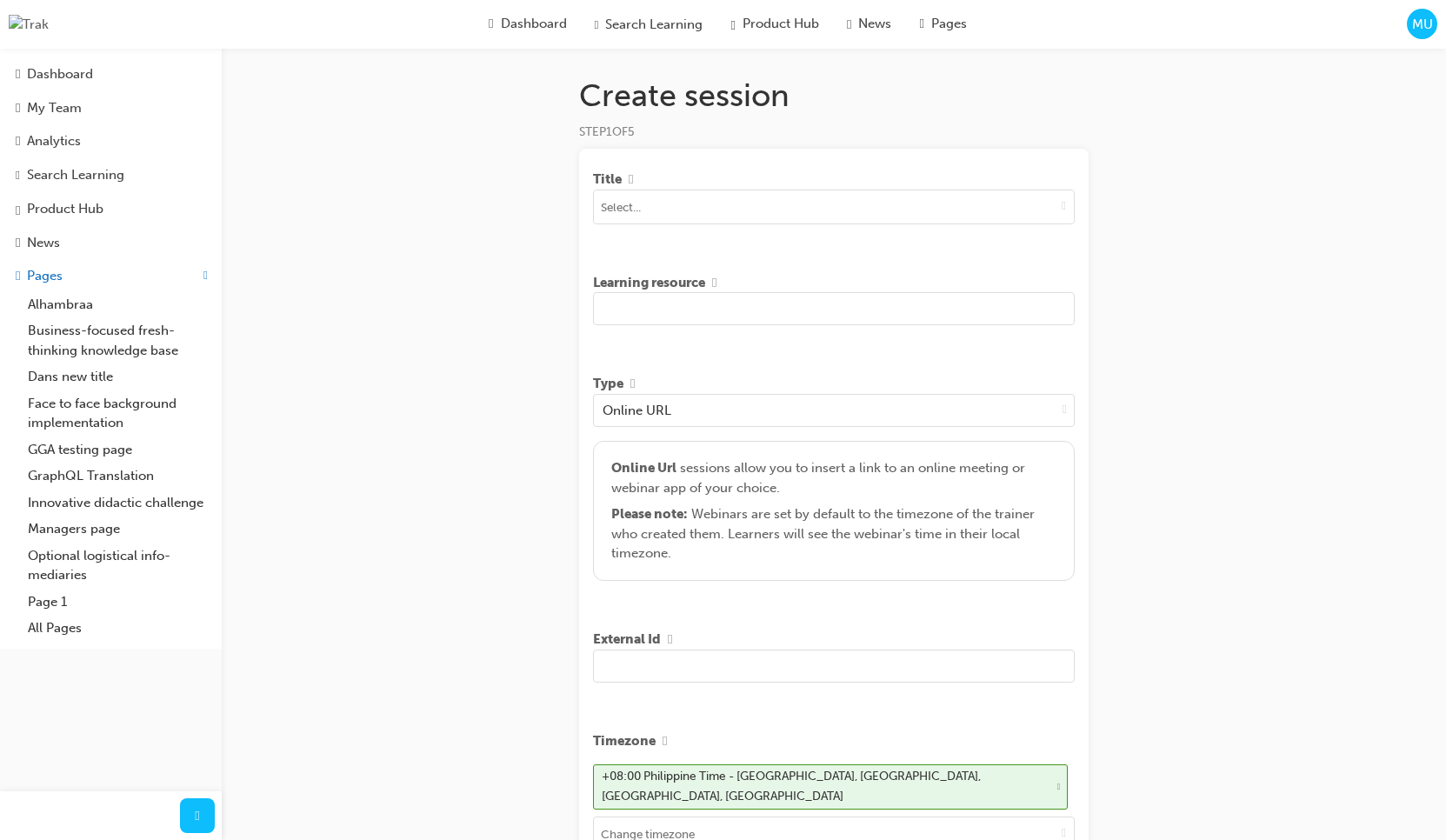
click at [760, 226] on div "Title" at bounding box center [834, 200] width 481 height 75
click at [763, 216] on input at bounding box center [834, 206] width 480 height 33
type input "[PERSON_NAME]"
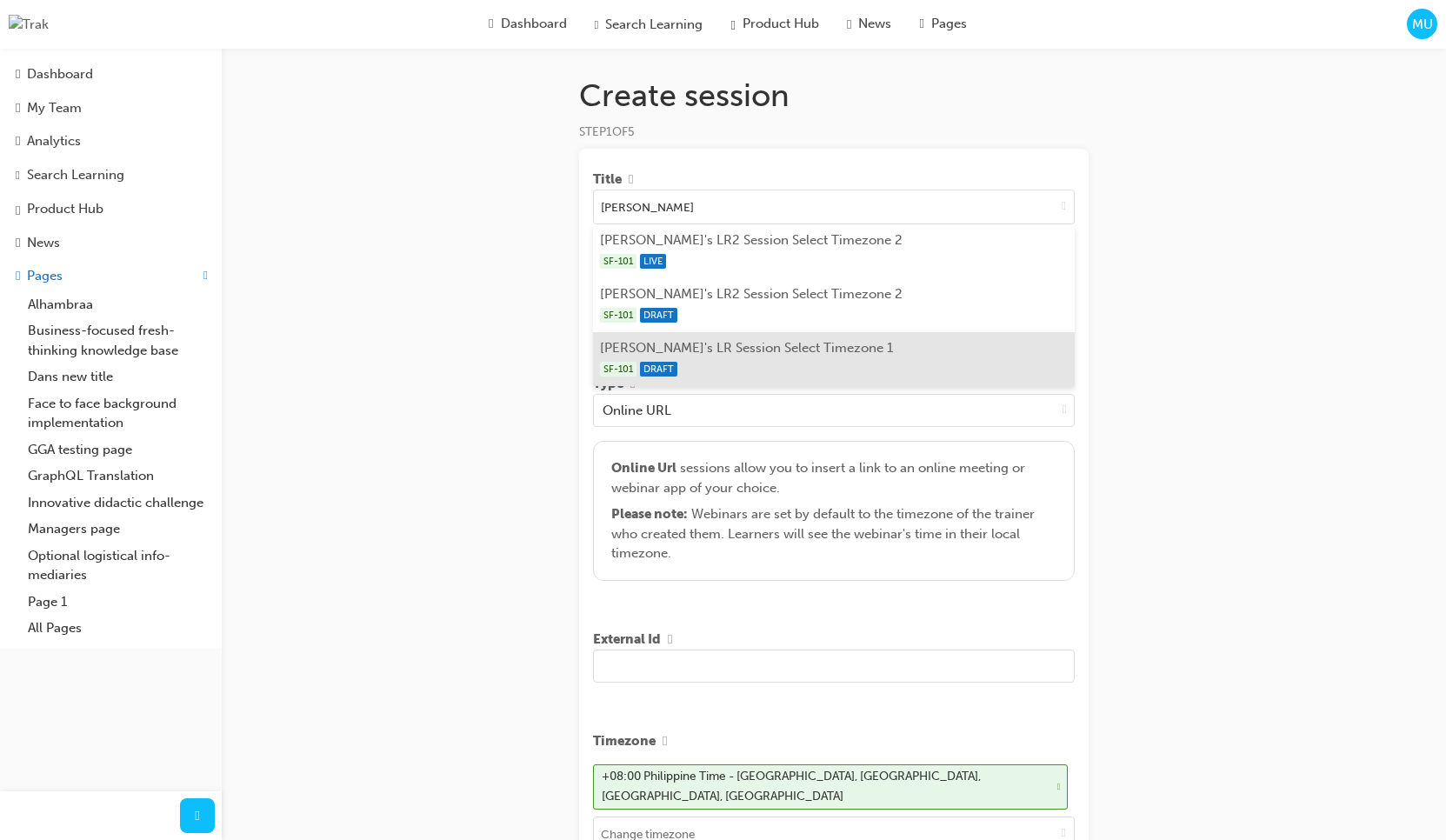
click at [773, 347] on li "Marc's LR Session Select Timezone 1 SF-101 DRAFT" at bounding box center [834, 359] width 481 height 54
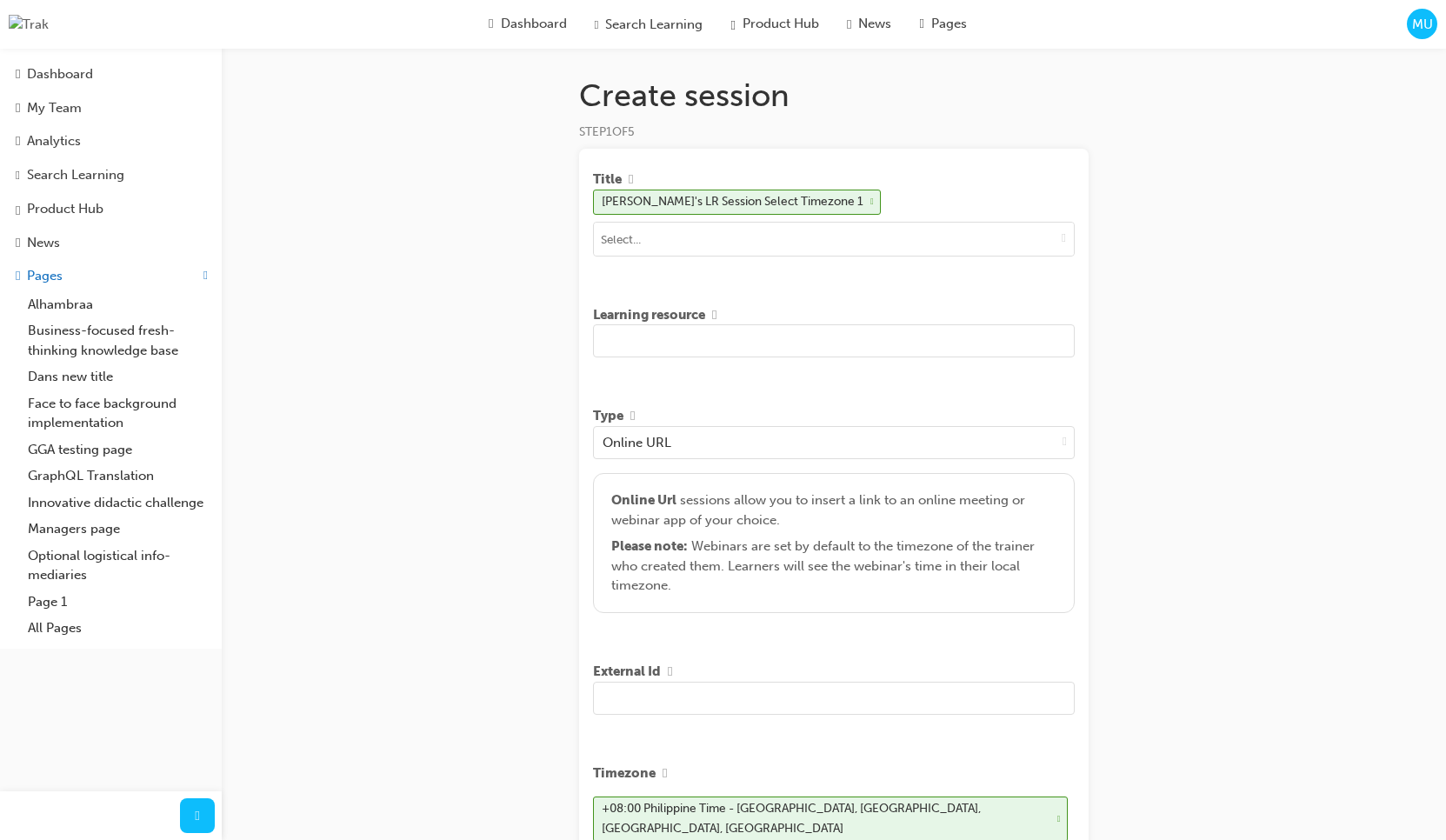
click at [786, 333] on input "text" at bounding box center [834, 340] width 481 height 33
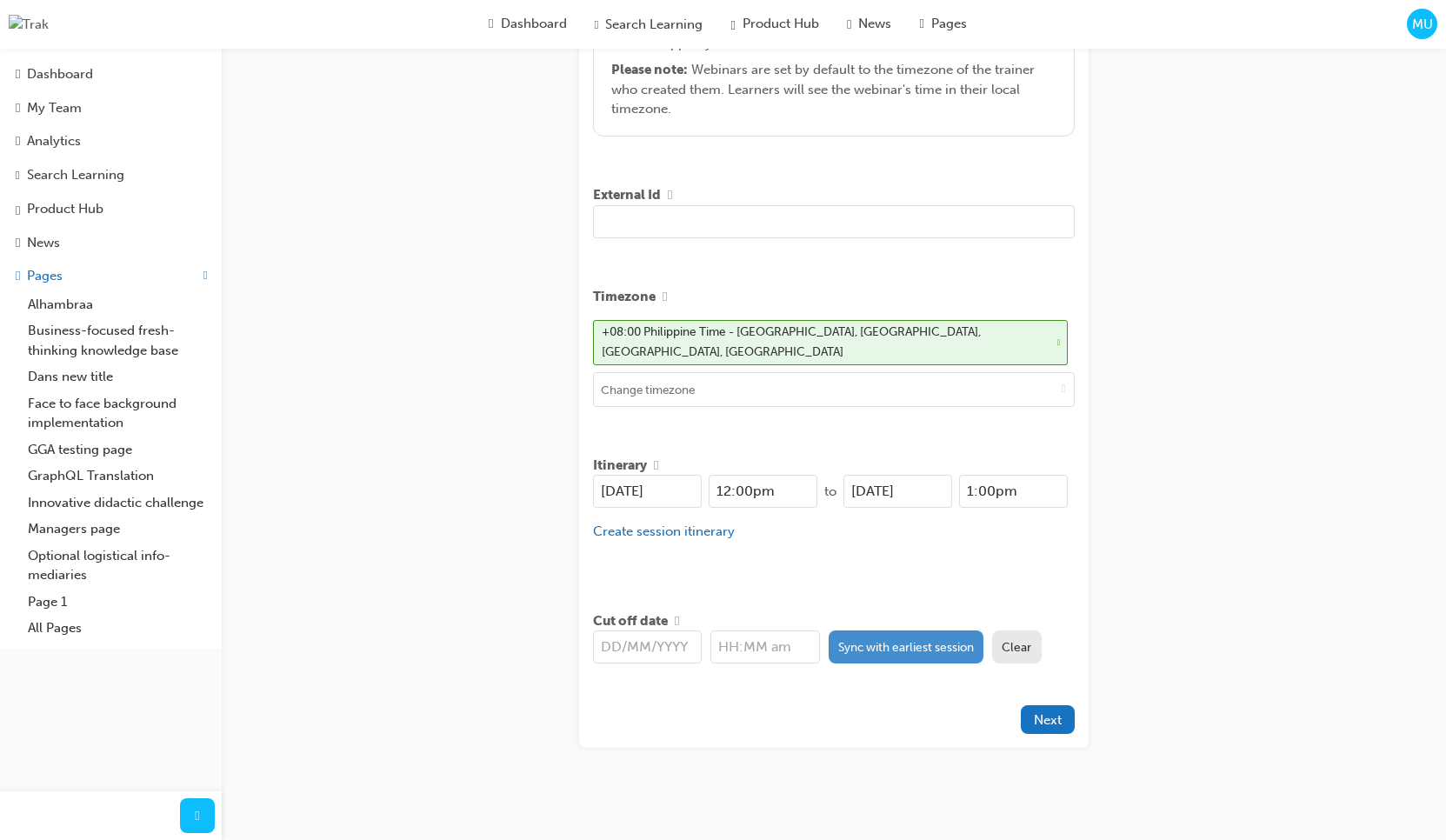
type input "asd asd asd sad sad sadsadd"
click at [853, 630] on button "Sync with earliest session" at bounding box center [906, 646] width 155 height 33
type input "[DATE]"
type input "12:00pm"
drag, startPoint x: 861, startPoint y: 582, endPoint x: 1001, endPoint y: 710, distance: 189.7
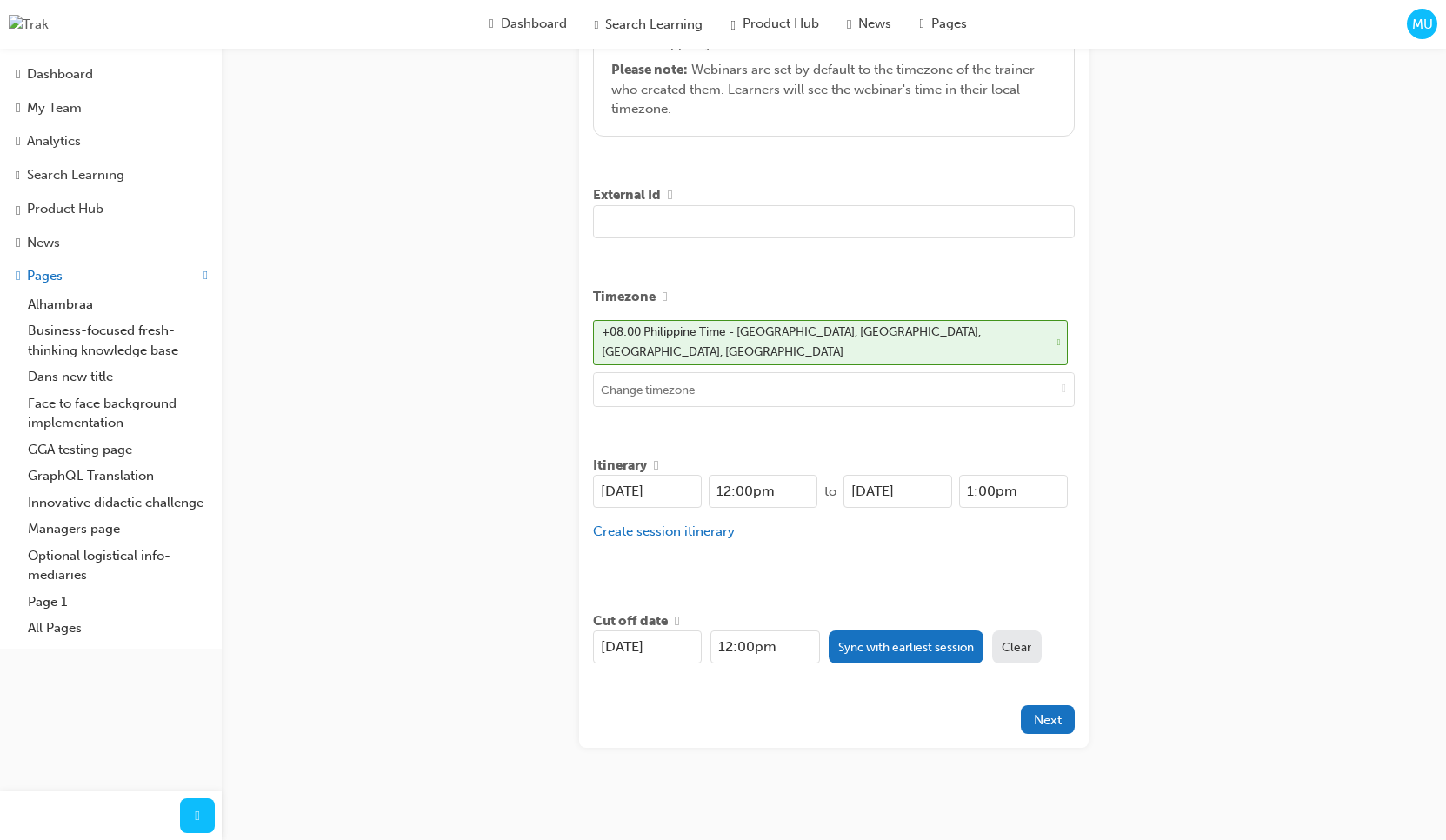
click at [869, 586] on div "Title Marc's LR Session Select Timezone 1 Learning resource asd asd asd sad sad…" at bounding box center [834, 210] width 510 height 1075
click at [1039, 717] on span "Next" at bounding box center [1047, 720] width 28 height 16
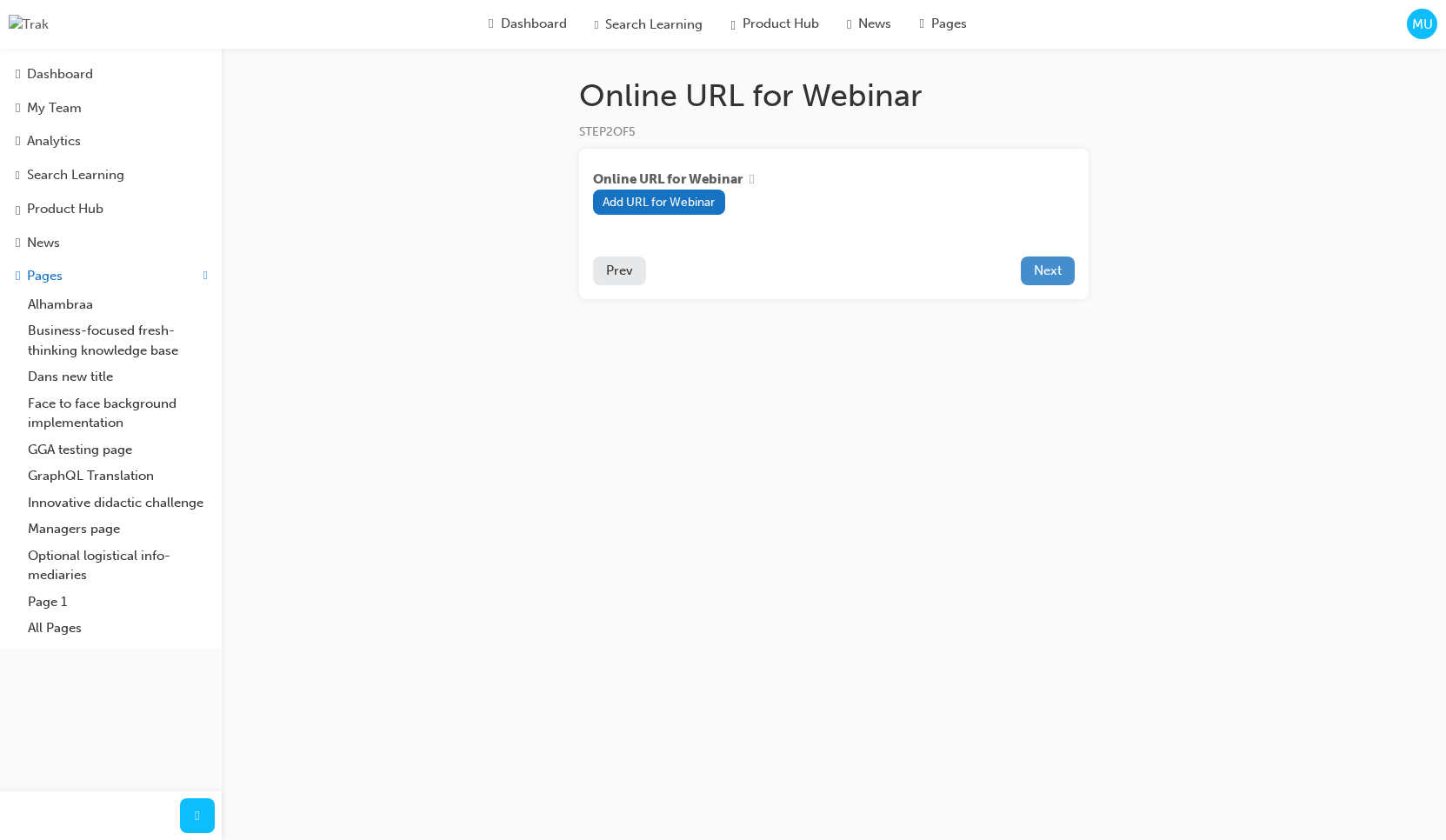
click at [1049, 277] on span "Next" at bounding box center [1047, 271] width 28 height 16
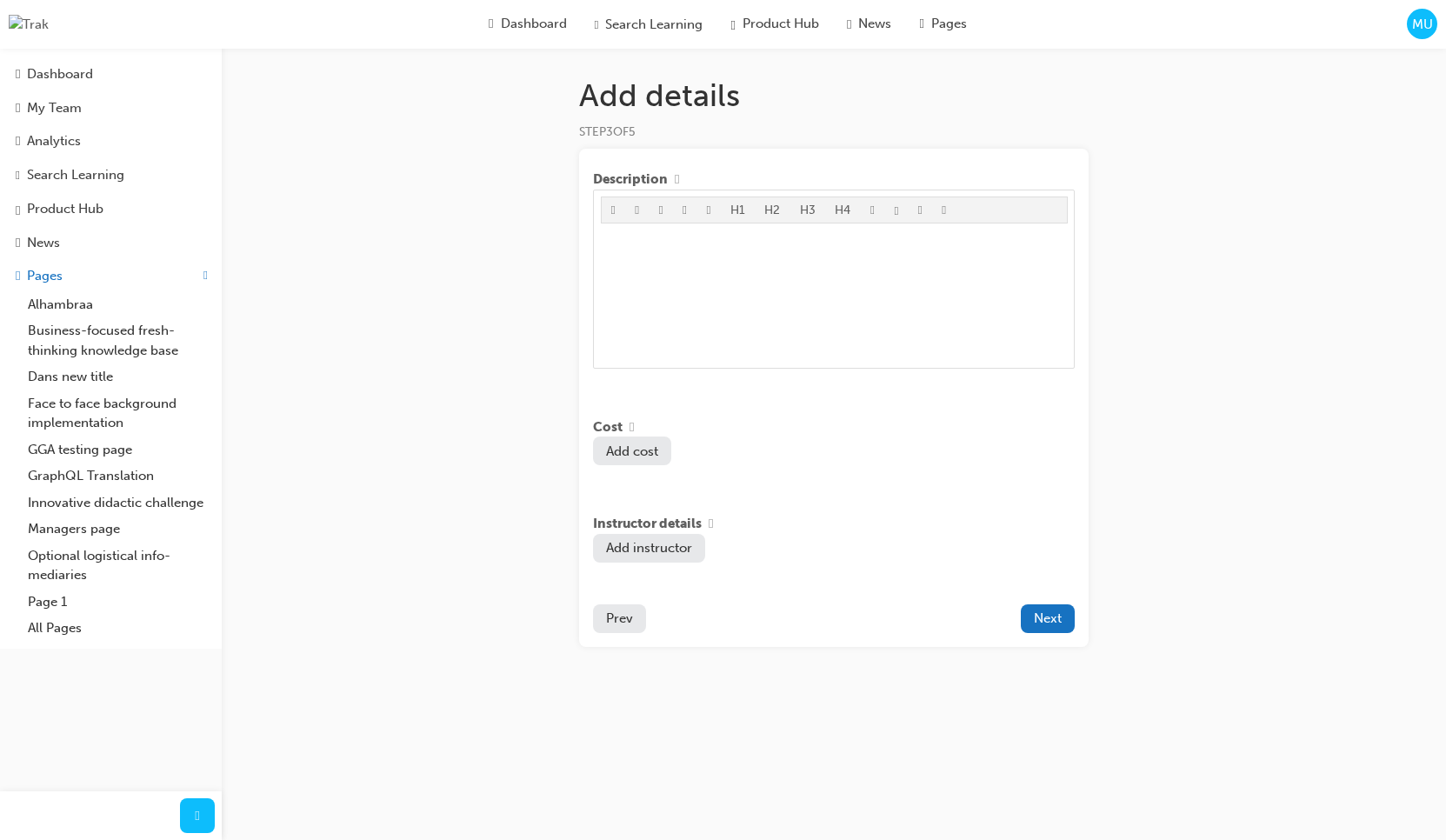
click at [628, 626] on span "Prev" at bounding box center [619, 618] width 27 height 16
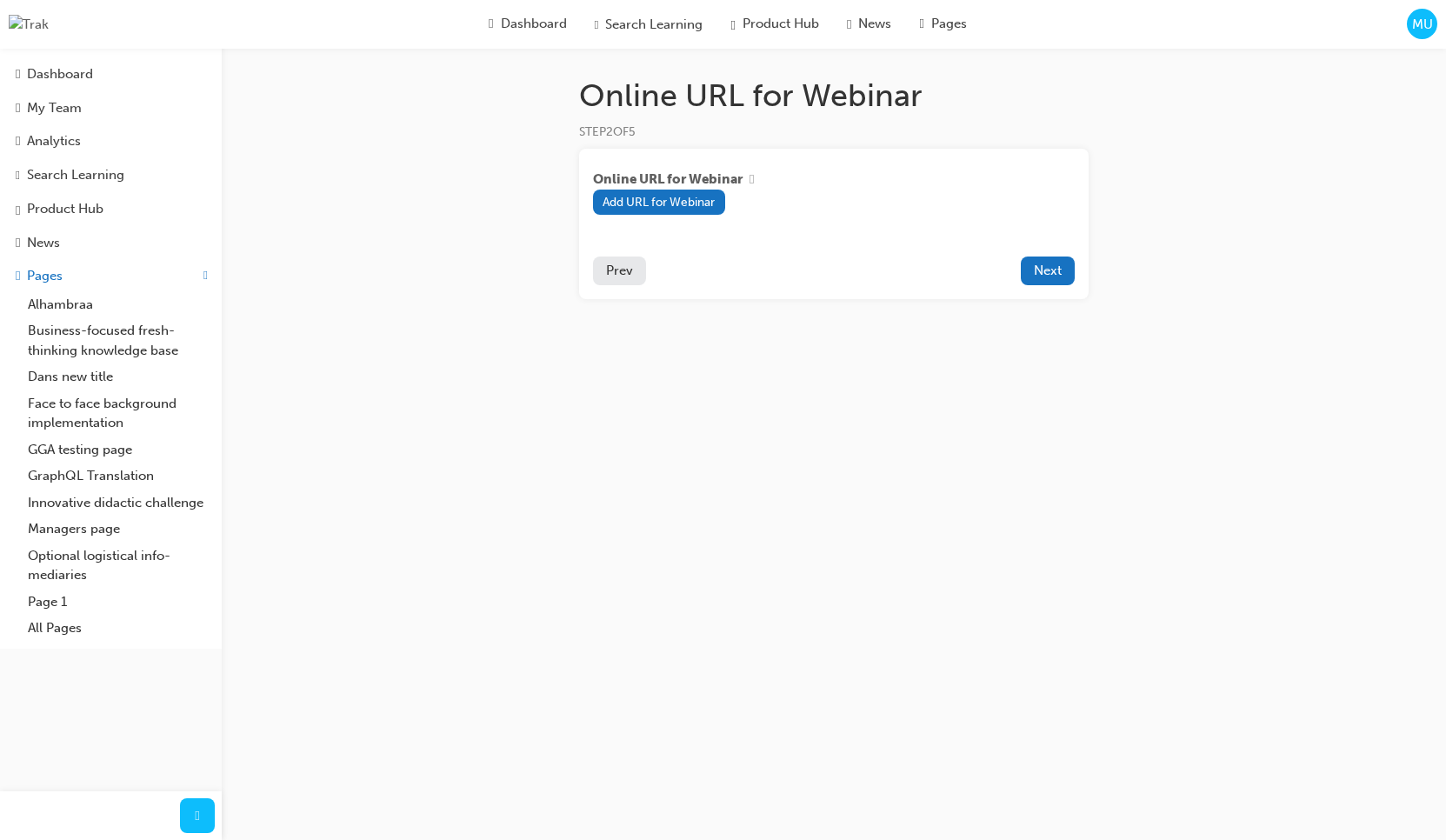
click at [619, 285] on button "Prev" at bounding box center [620, 271] width 53 height 28
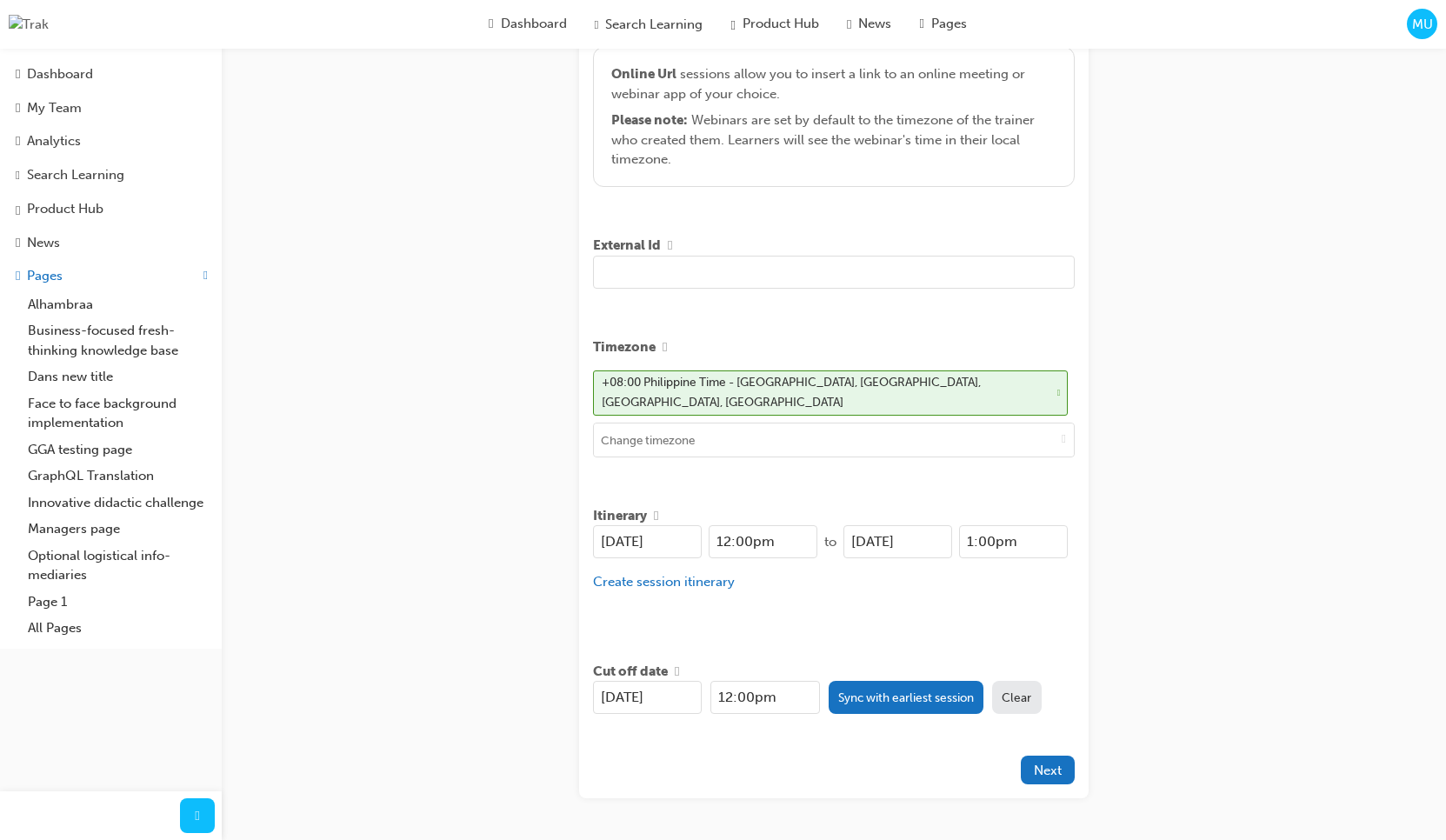
scroll to position [477, 0]
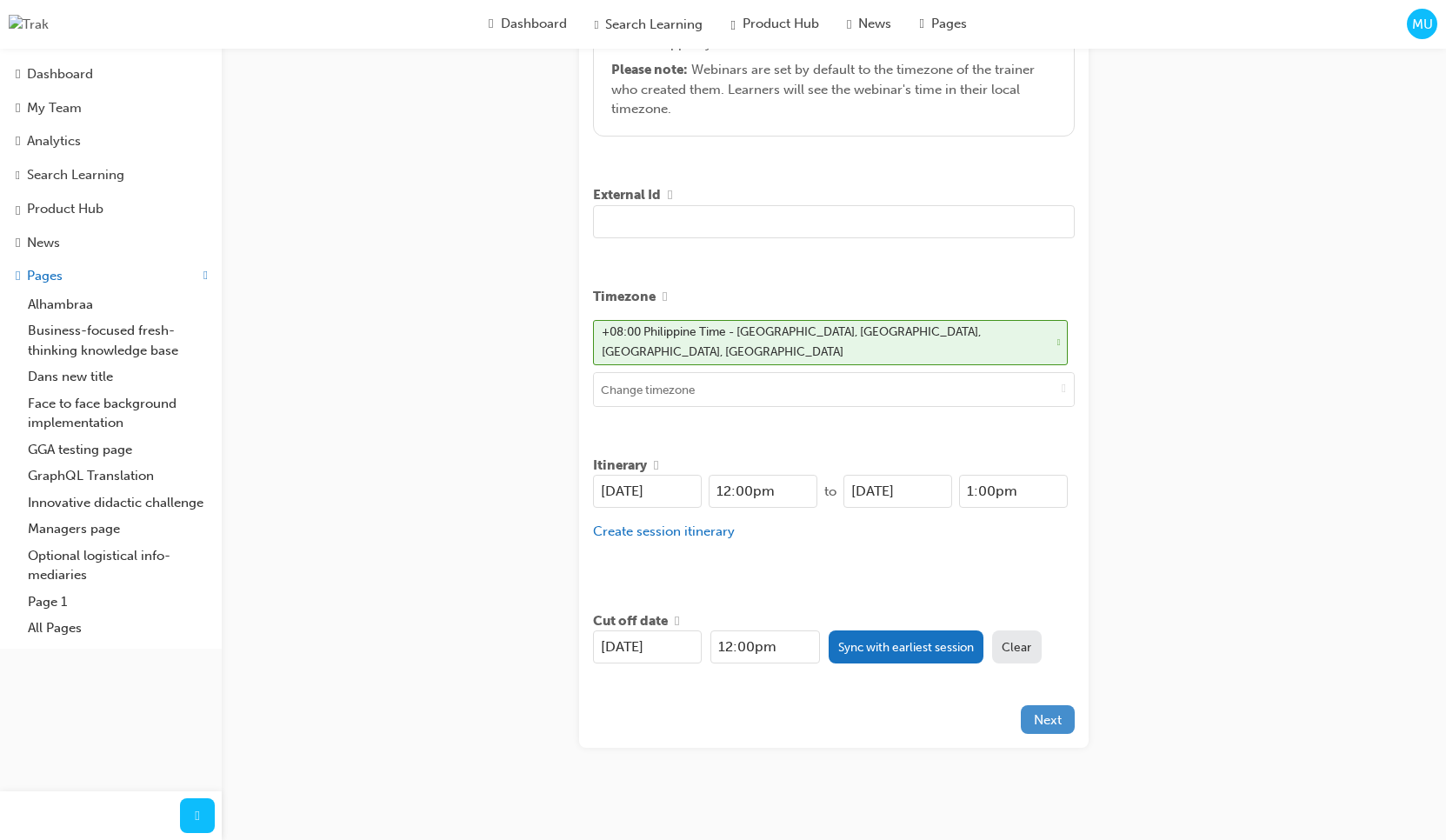
click at [1062, 714] on button "Next" at bounding box center [1048, 719] width 54 height 28
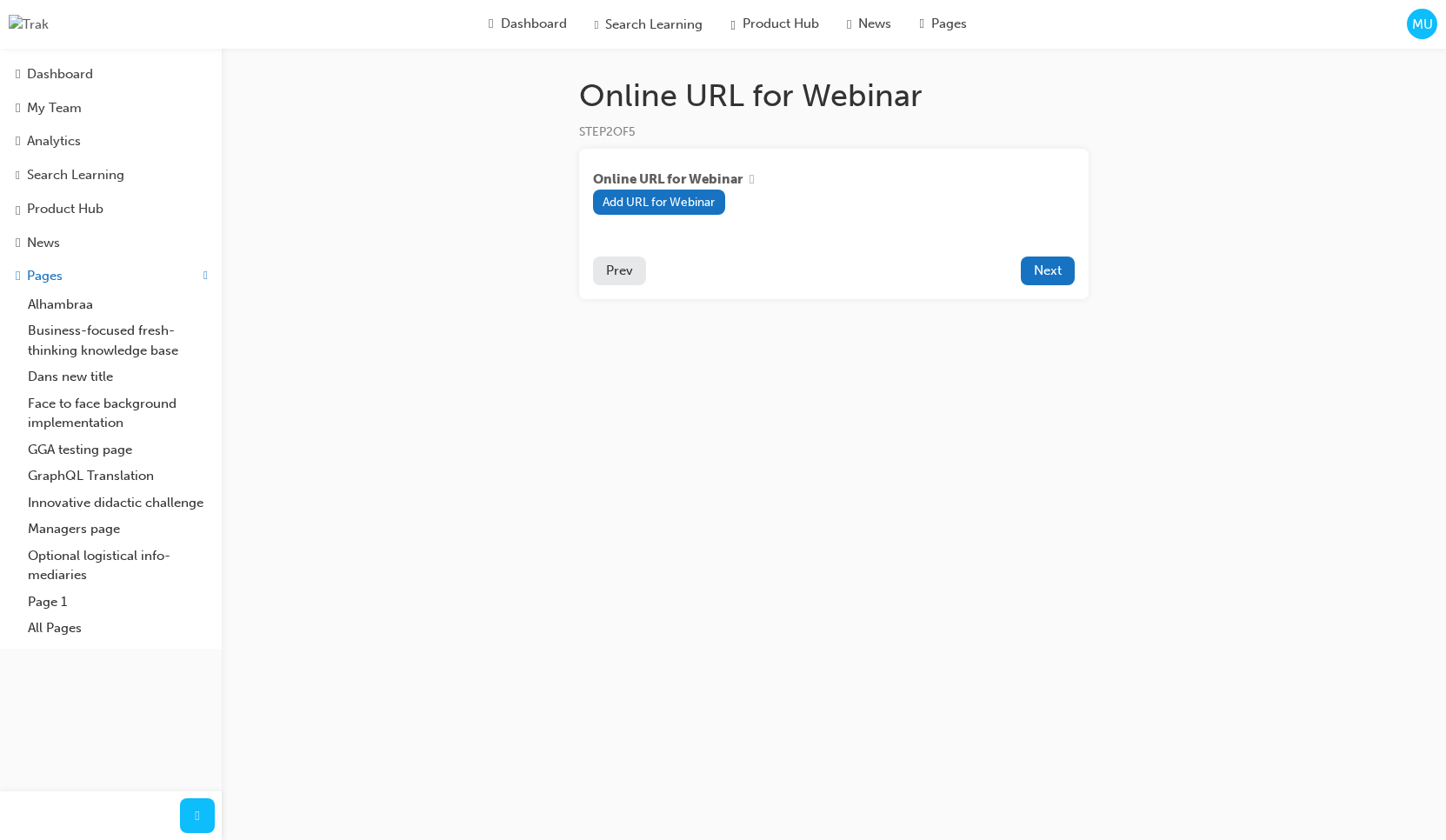
click at [625, 269] on span "Prev" at bounding box center [619, 271] width 27 height 16
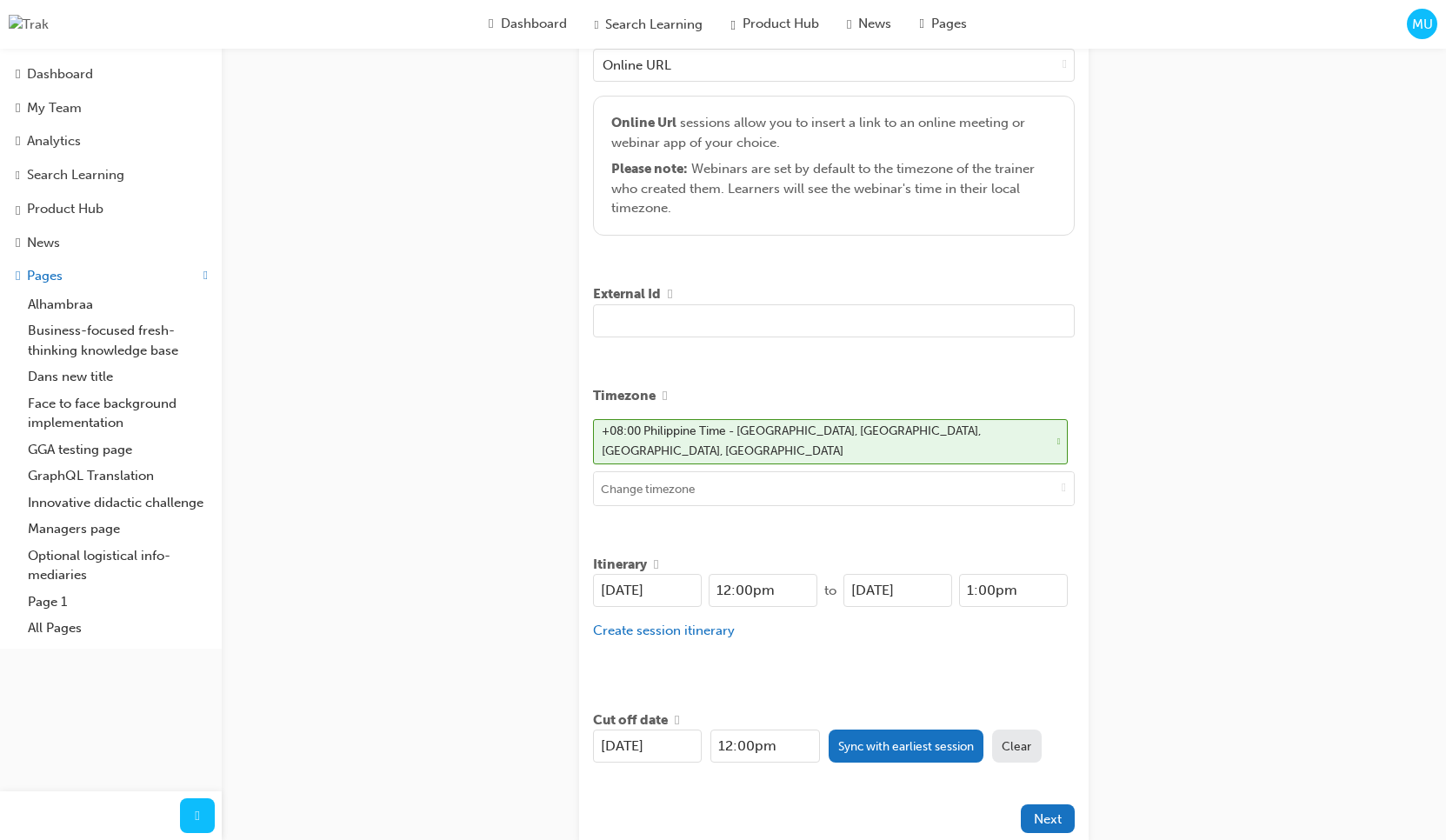
scroll to position [477, 0]
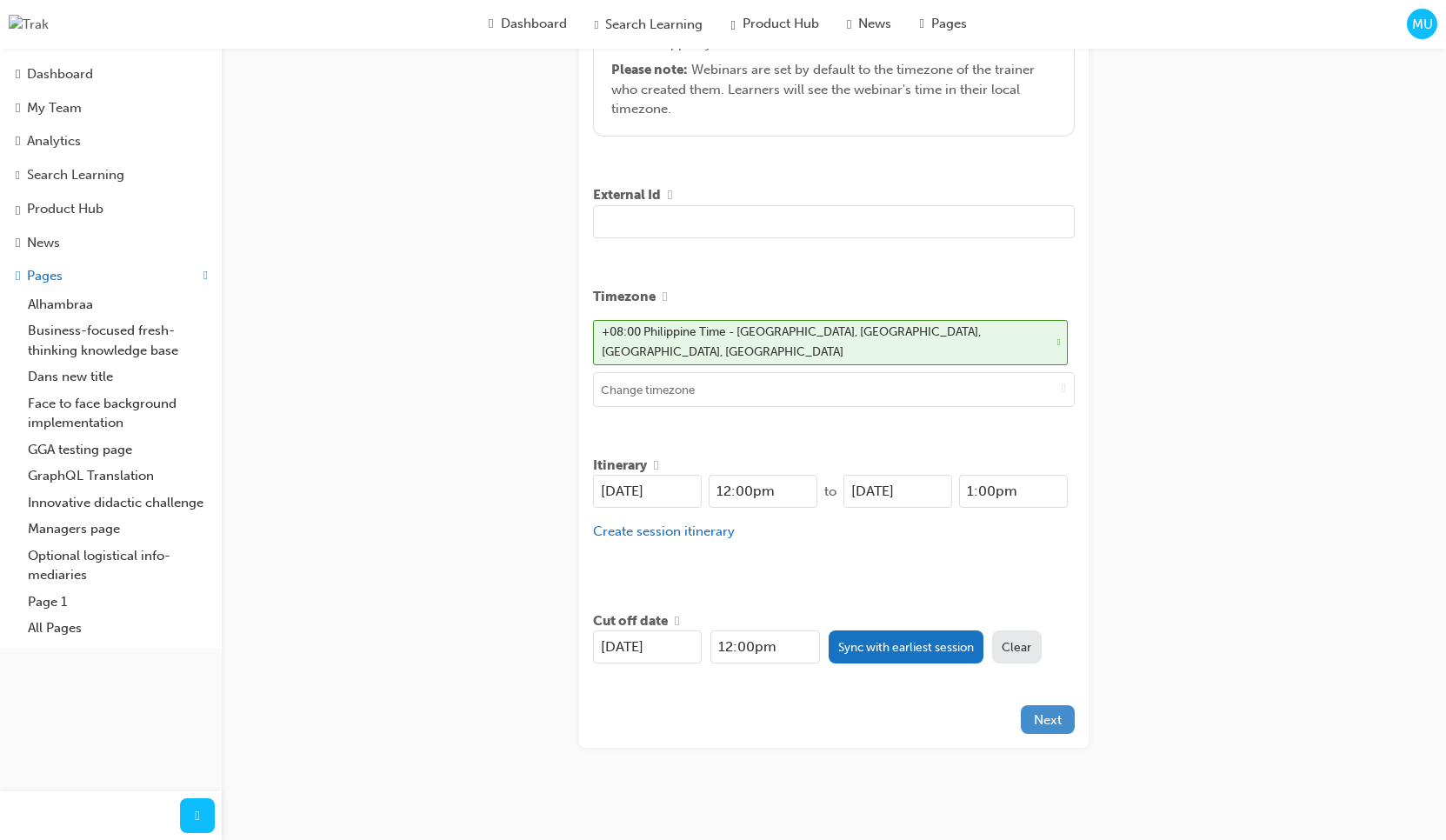
click at [1053, 712] on span "Next" at bounding box center [1047, 720] width 28 height 16
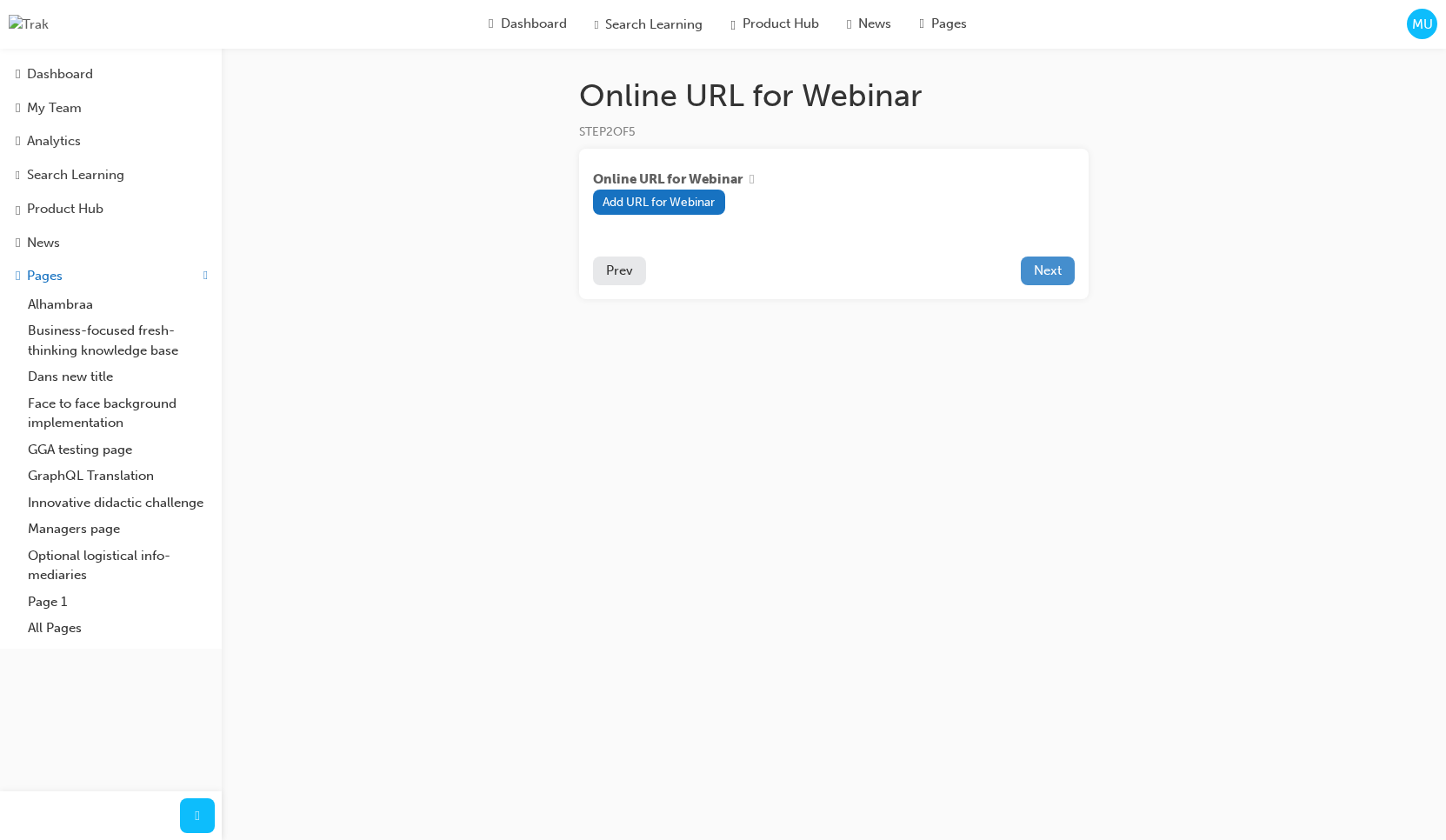
click at [1056, 276] on span "Next" at bounding box center [1047, 271] width 28 height 16
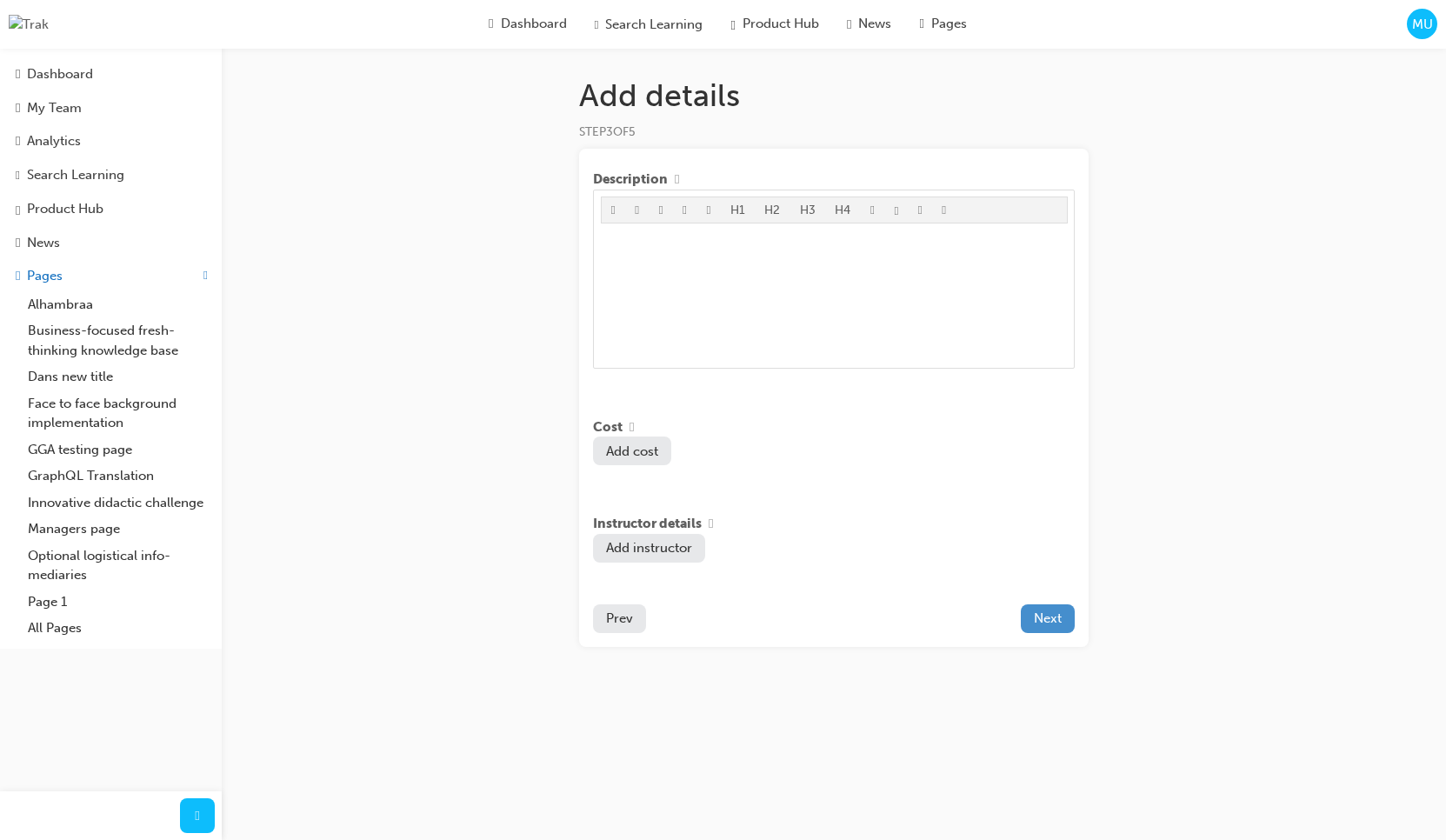
click at [1064, 623] on button "Next" at bounding box center [1048, 619] width 54 height 28
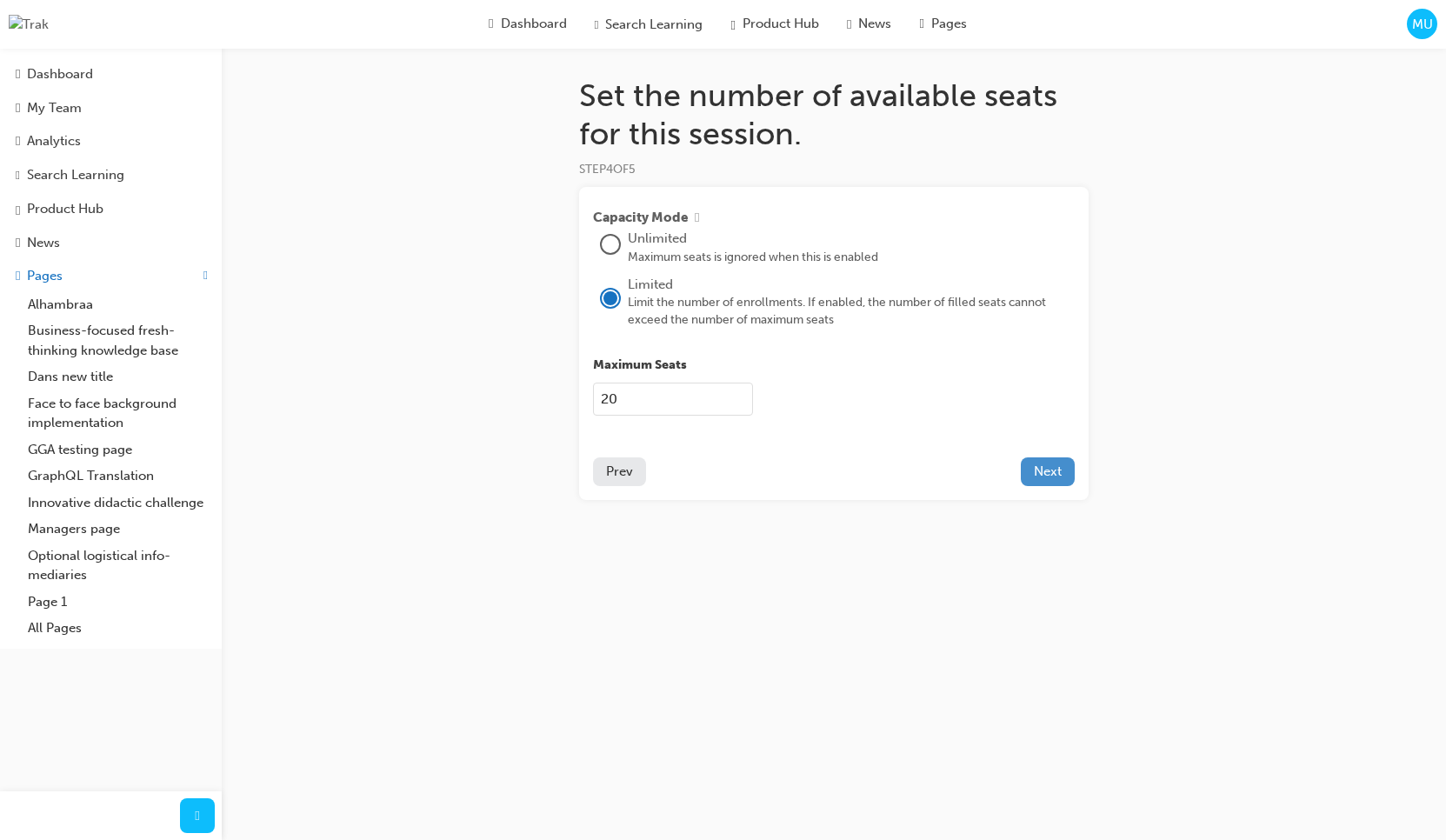
click at [1042, 466] on span "Next" at bounding box center [1047, 472] width 28 height 16
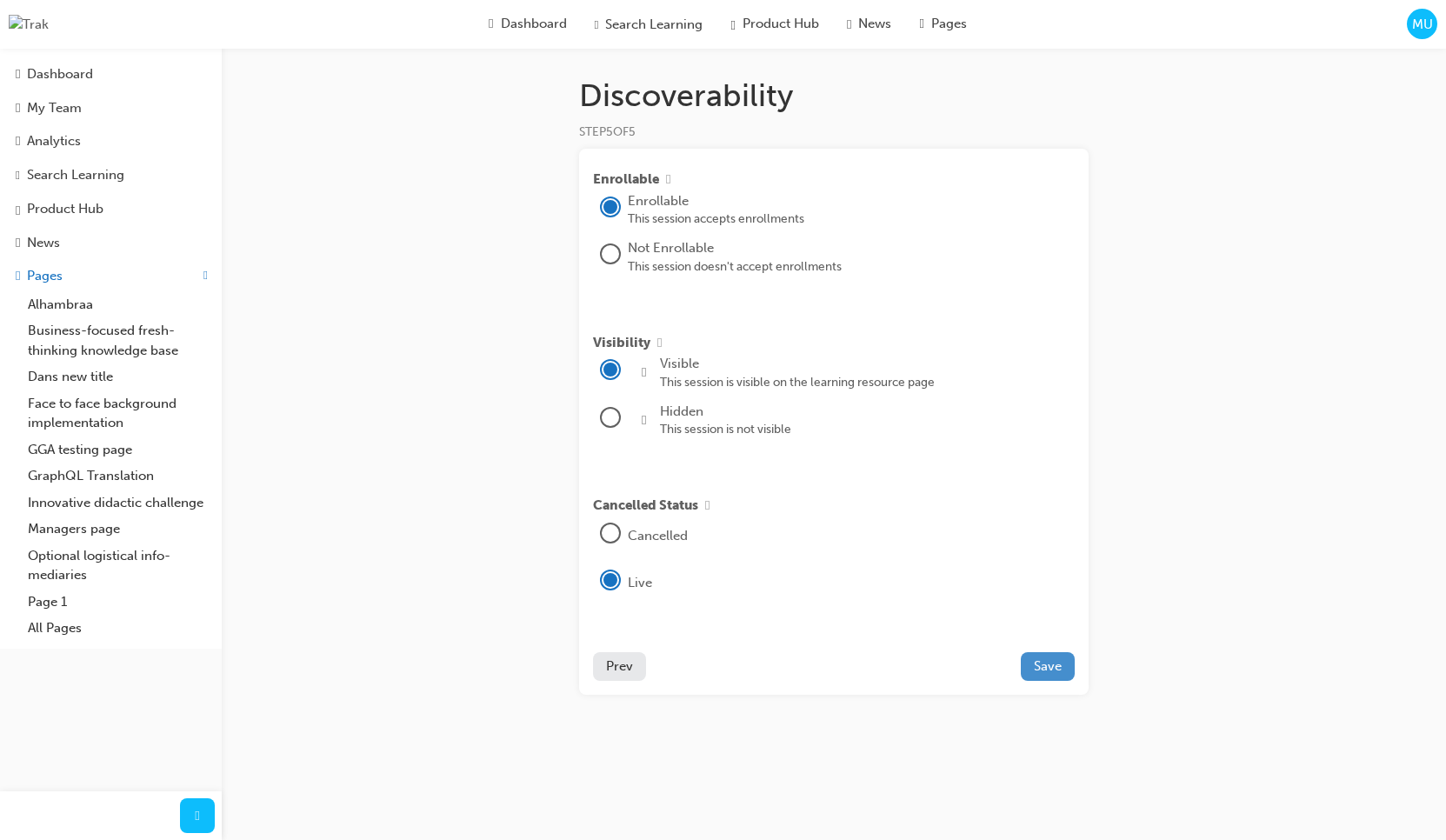
click at [1057, 680] on button "Save" at bounding box center [1048, 666] width 54 height 28
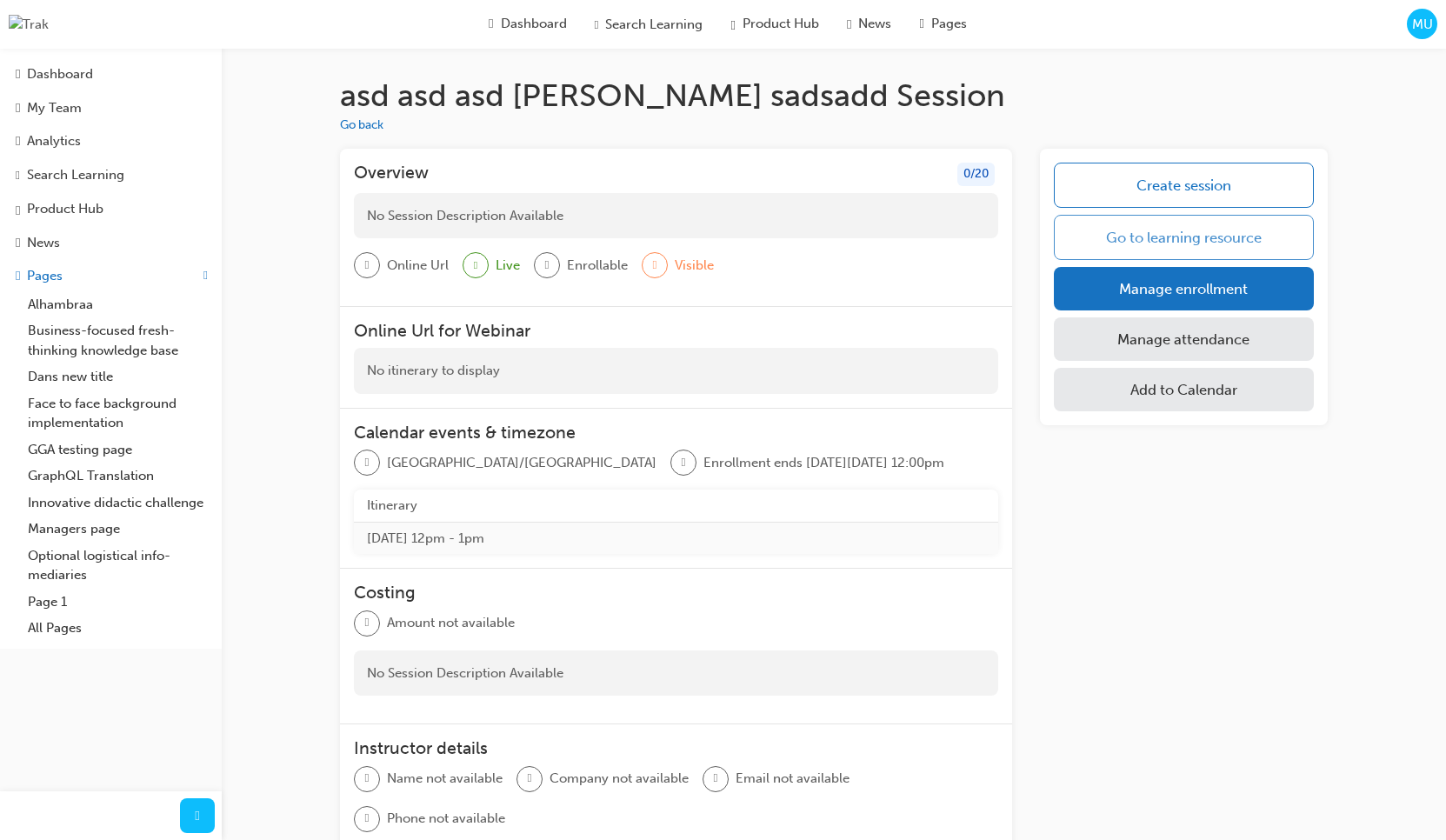
click at [1147, 250] on link "Go to learning resource" at bounding box center [1184, 237] width 260 height 45
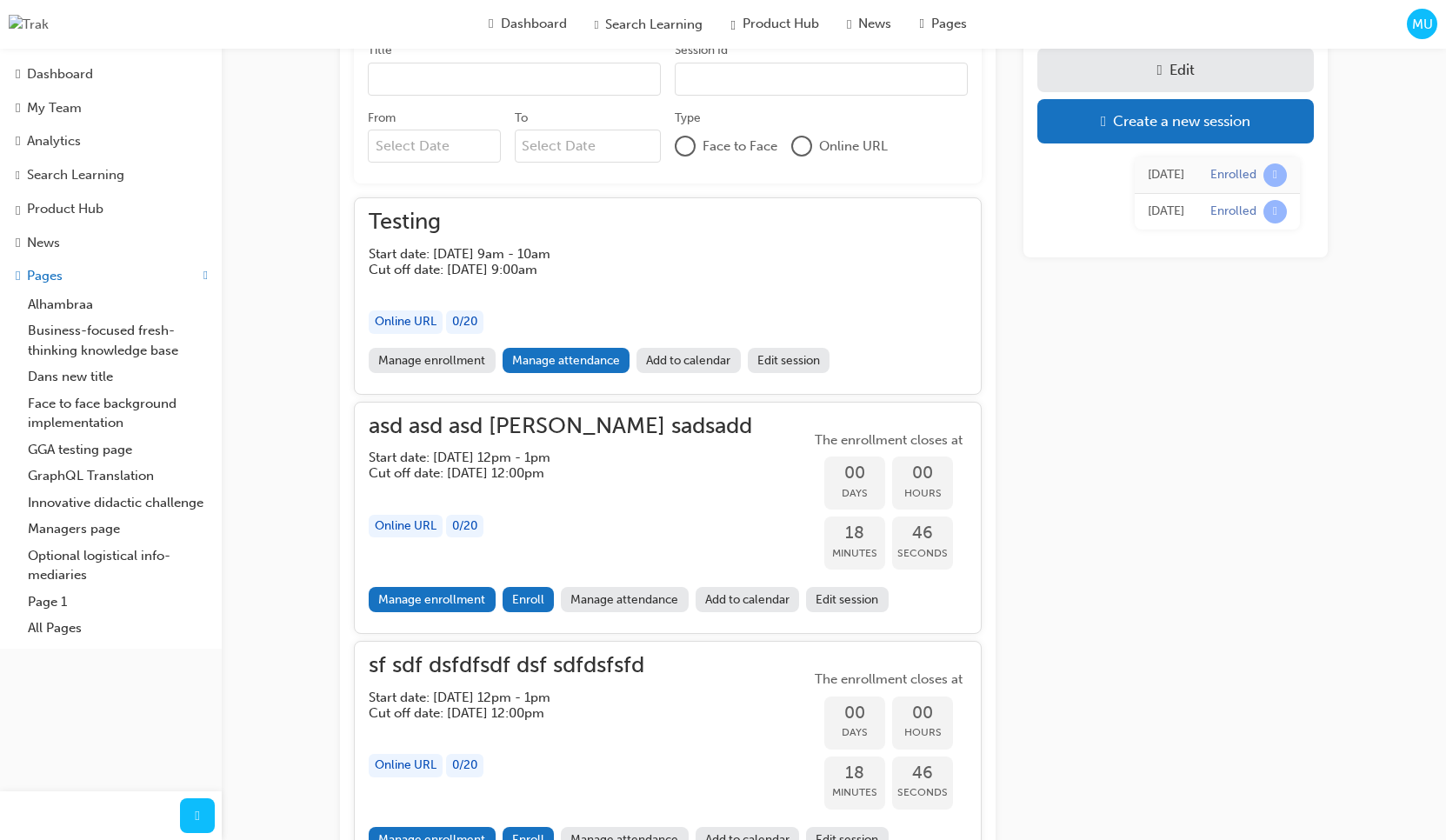
scroll to position [580, 0]
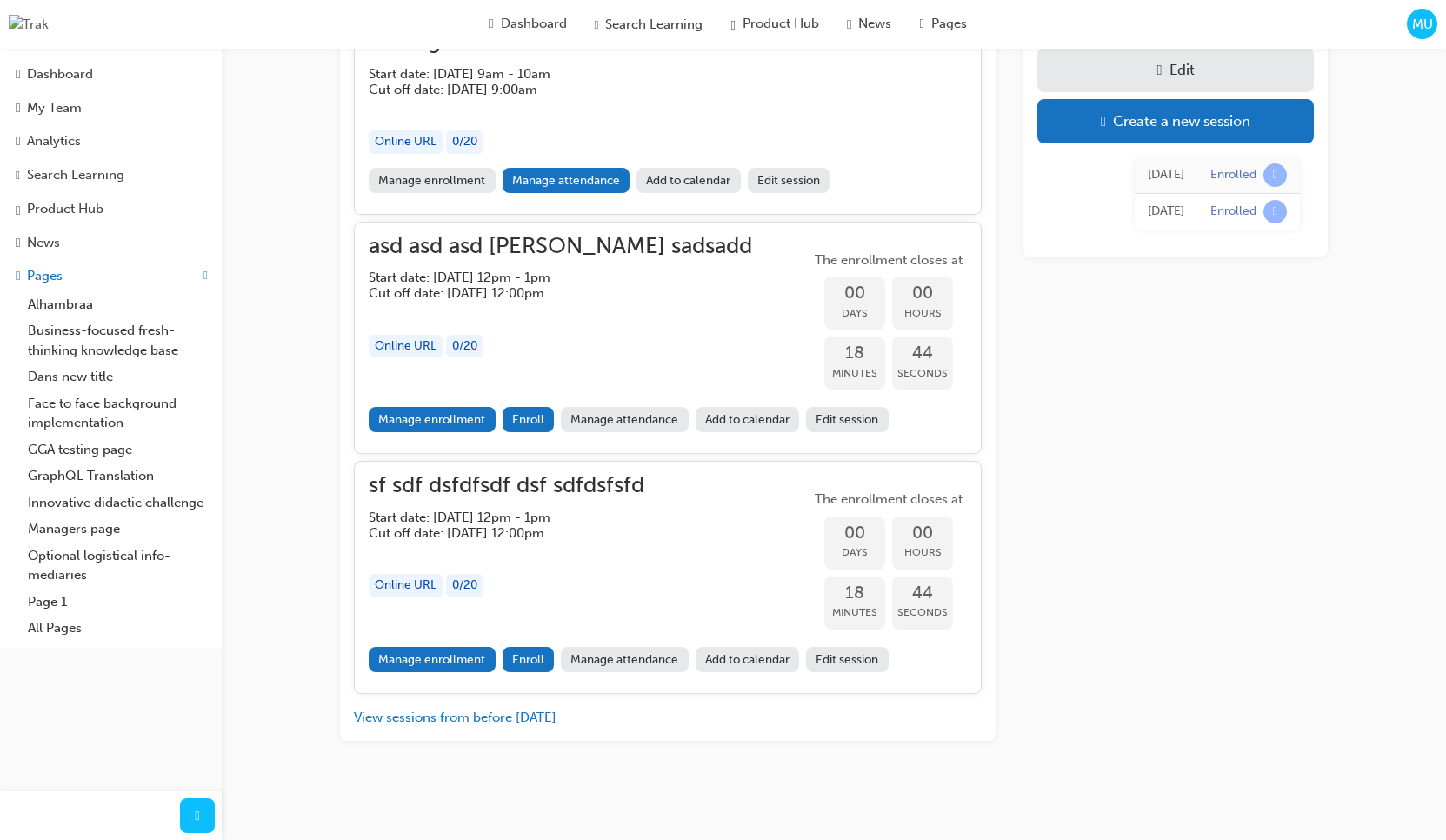
click at [854, 424] on link "Edit session" at bounding box center [847, 419] width 83 height 25
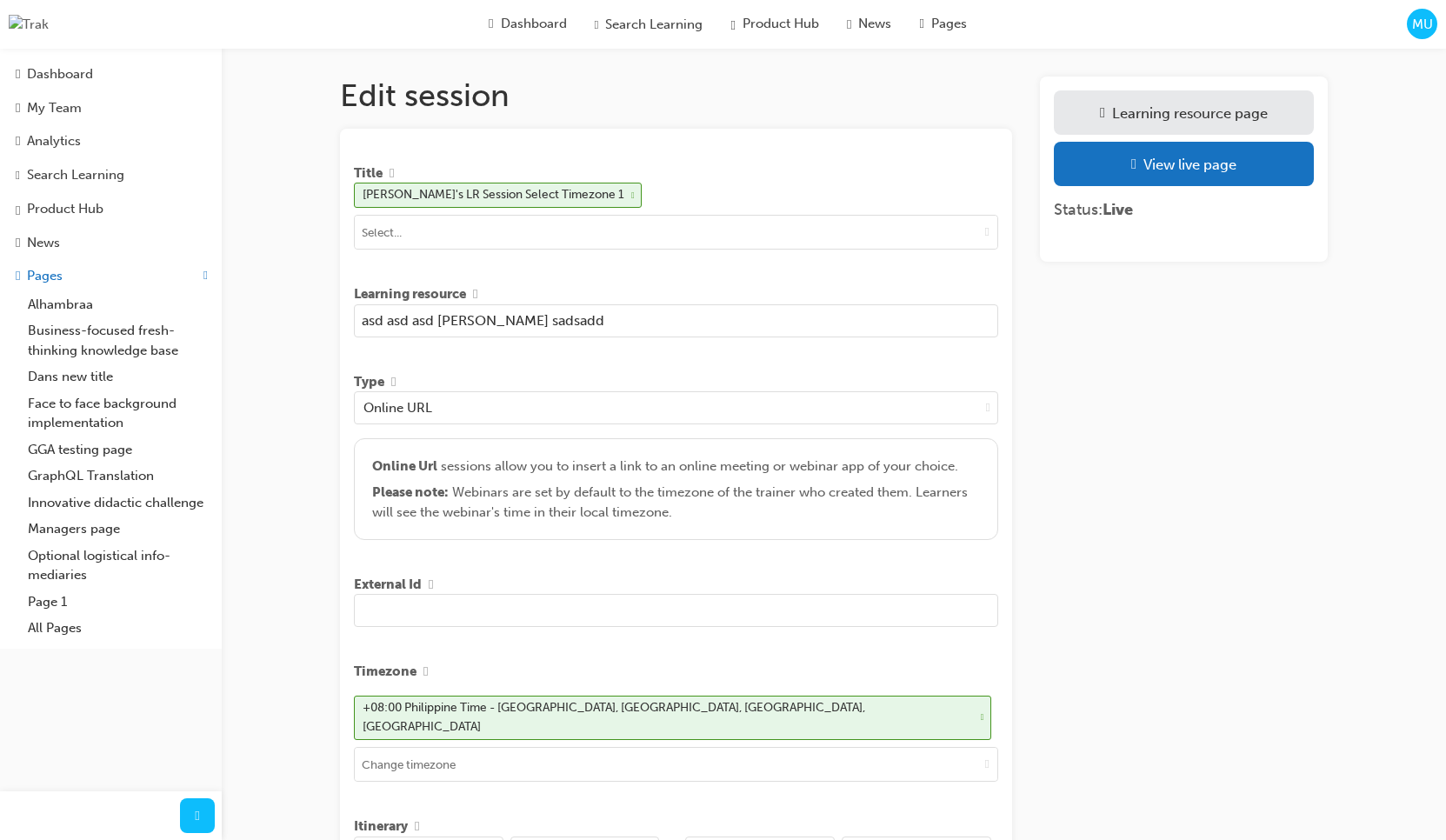
click at [703, 329] on input "asd asd asd sad sad sadsadd" at bounding box center [677, 321] width 645 height 33
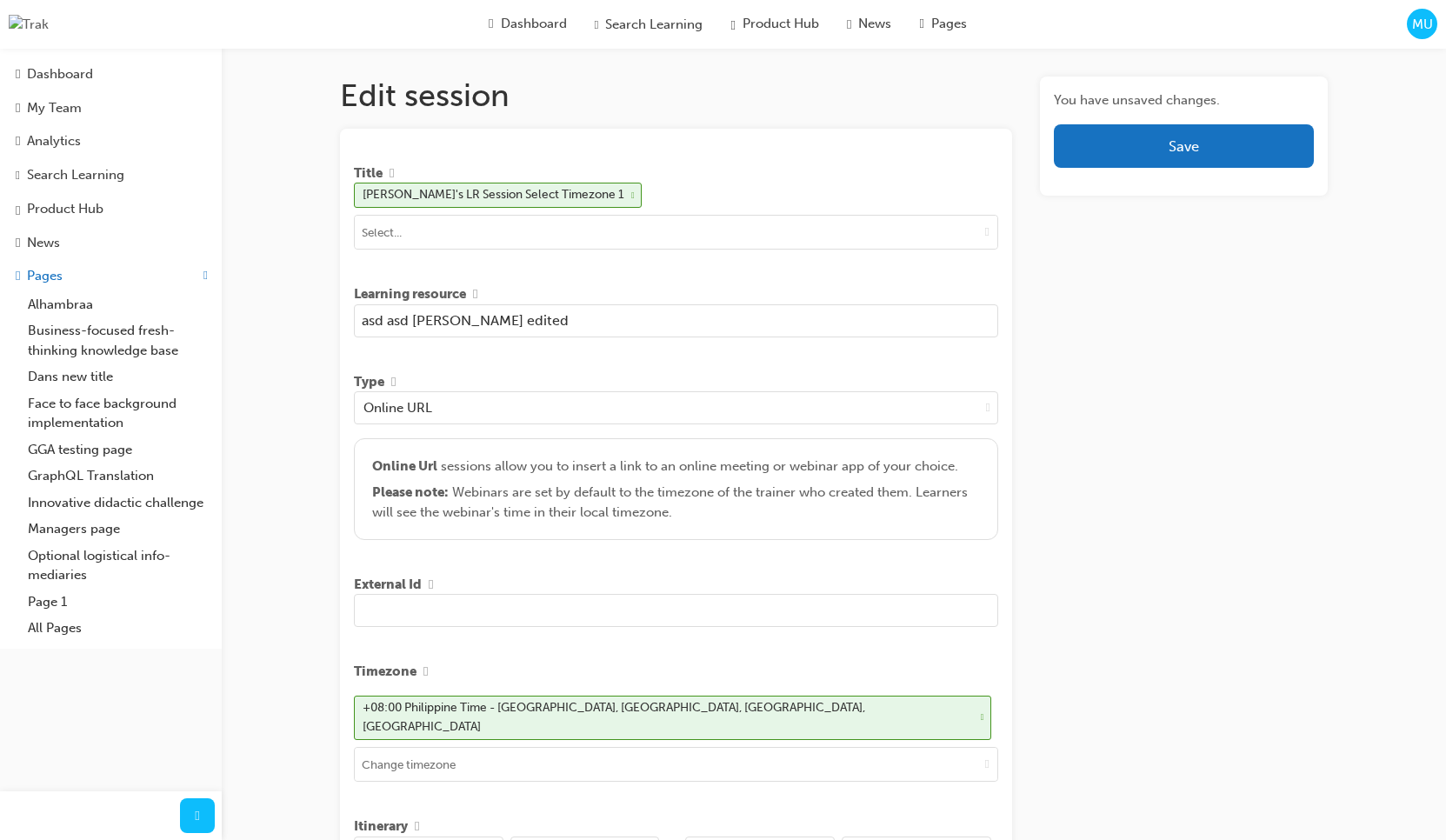
type input "asd asd asd sad sad sadsadd edited"
drag, startPoint x: 1220, startPoint y: 251, endPoint x: 1205, endPoint y: 215, distance: 39.0
click at [1179, 148] on button "Save" at bounding box center [1184, 146] width 260 height 44
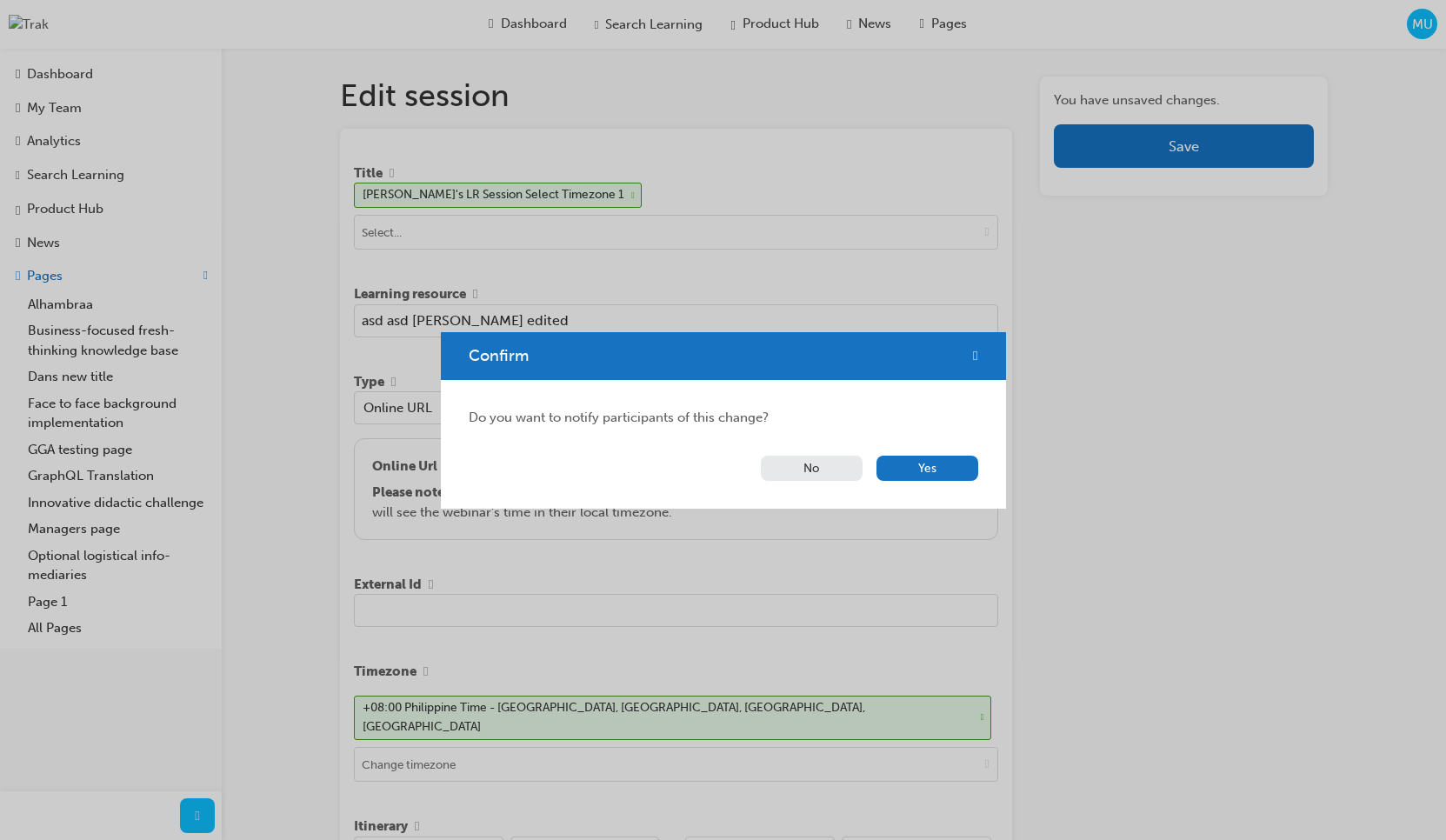
click at [812, 474] on button "No" at bounding box center [812, 468] width 102 height 25
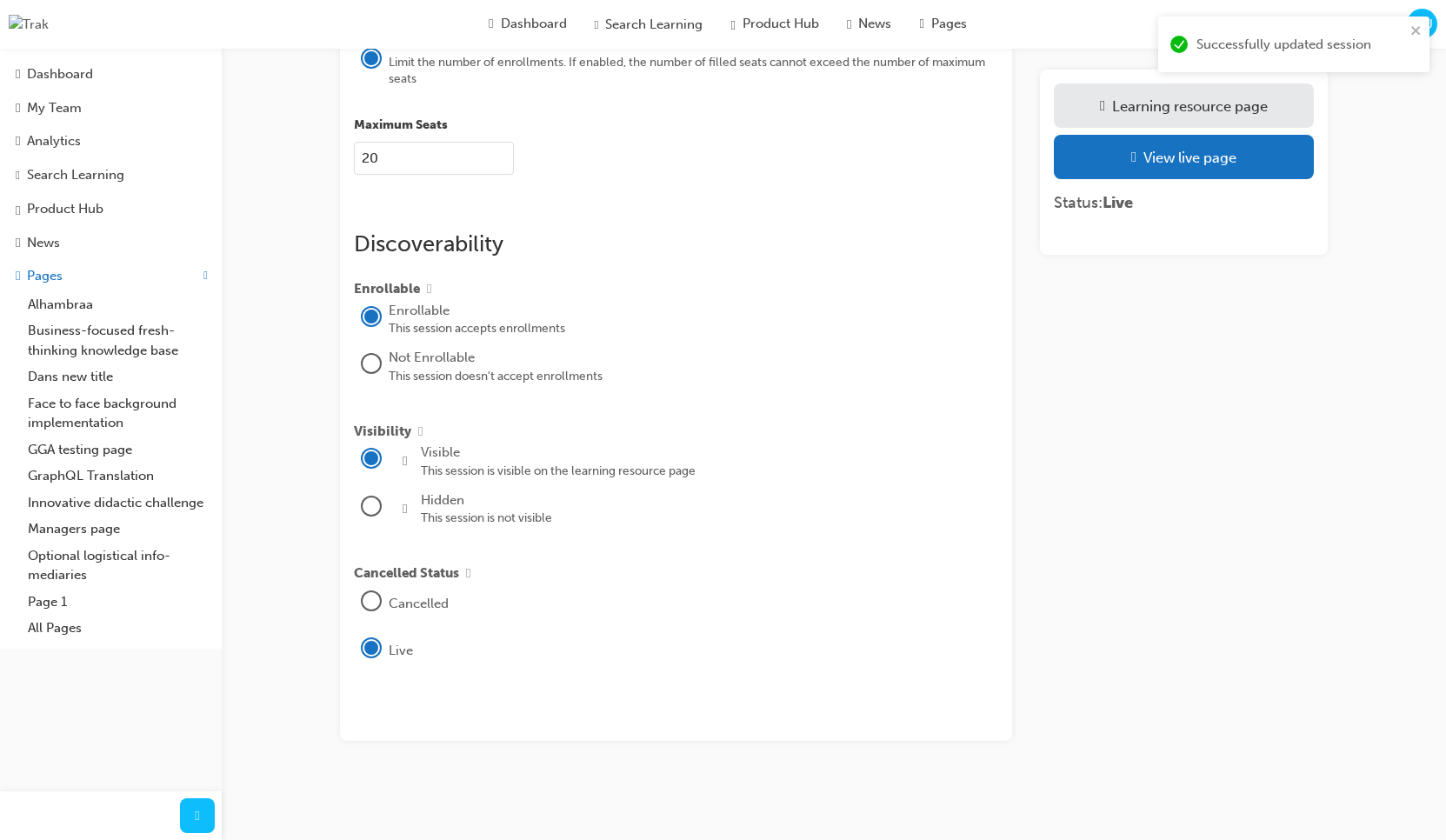
scroll to position [574, 0]
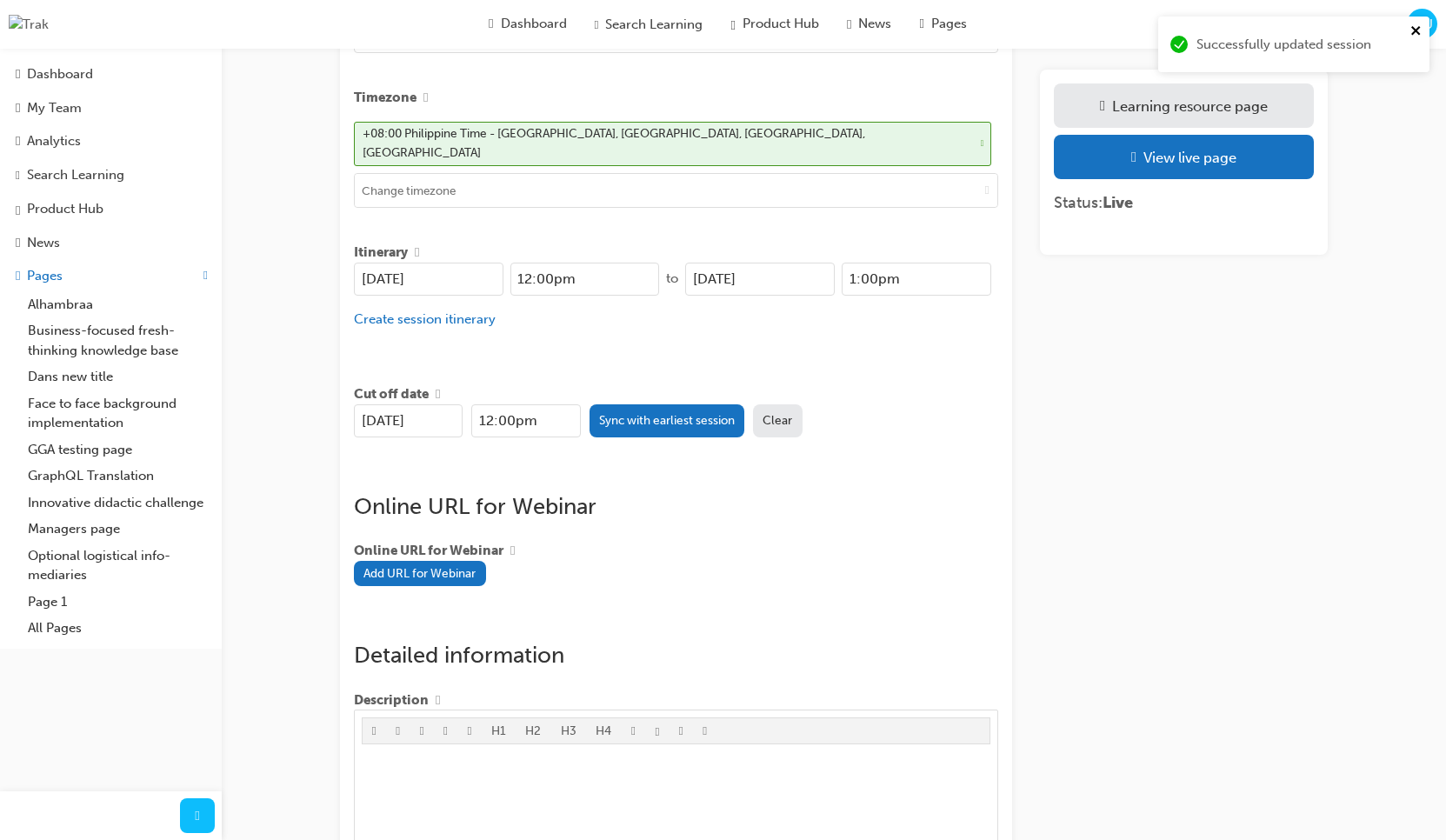
click at [1420, 29] on icon "close" at bounding box center [1417, 30] width 12 height 14
click at [80, 186] on div "Search Learning" at bounding box center [75, 175] width 98 height 20
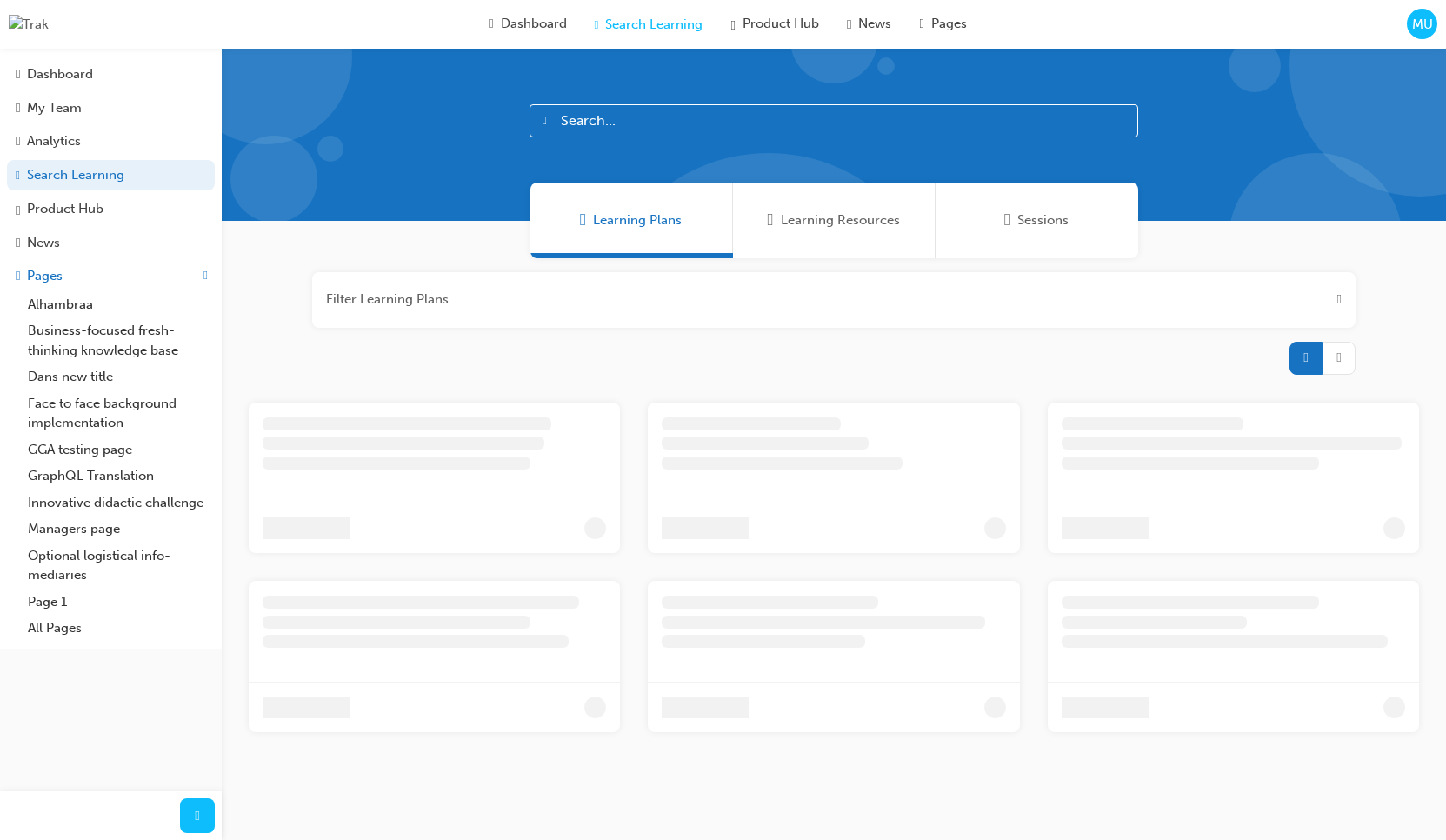
click at [1011, 221] on span "Sessions" at bounding box center [1007, 220] width 6 height 20
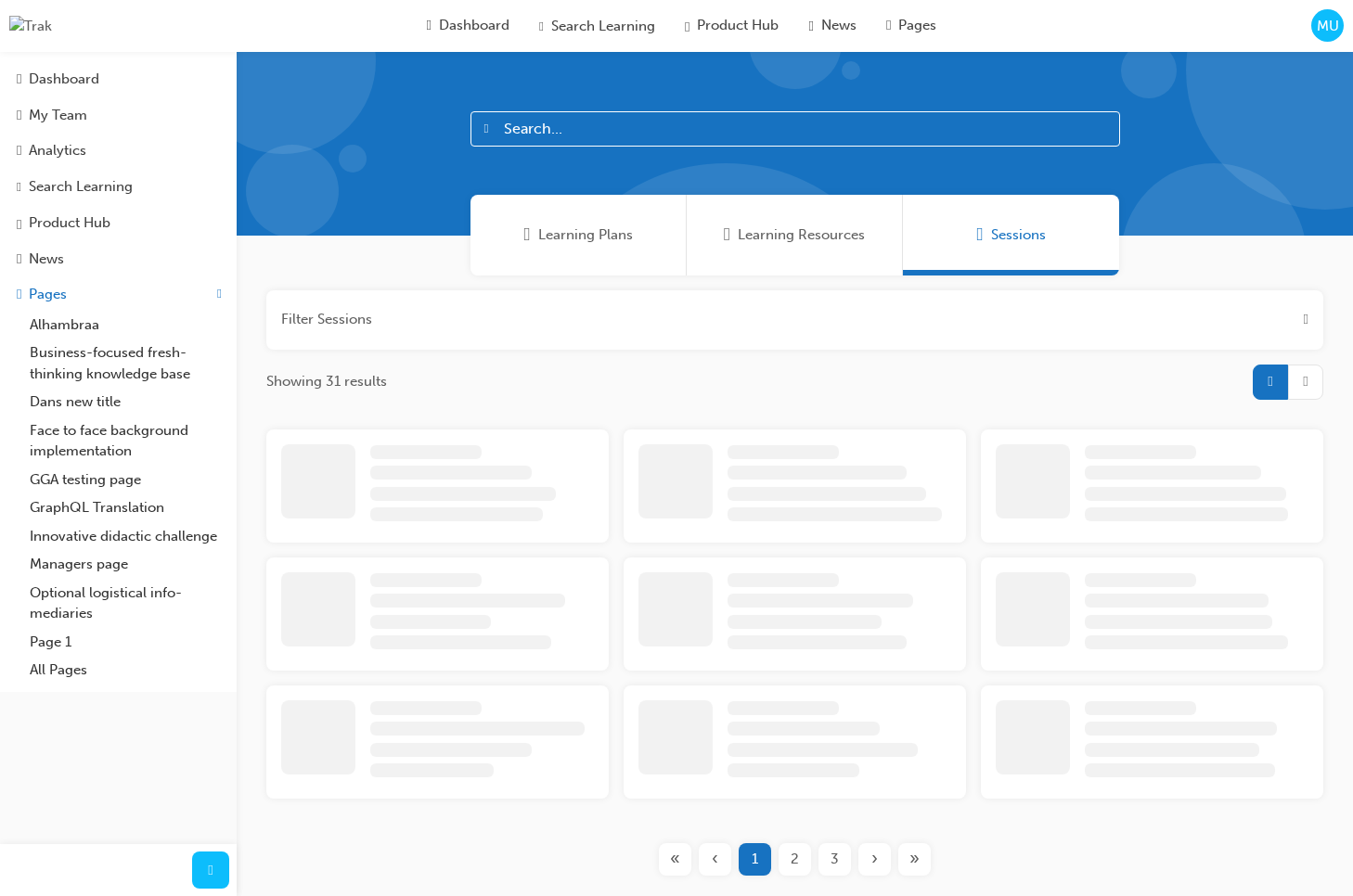
click at [796, 237] on span "Learning Resources" at bounding box center [801, 235] width 127 height 22
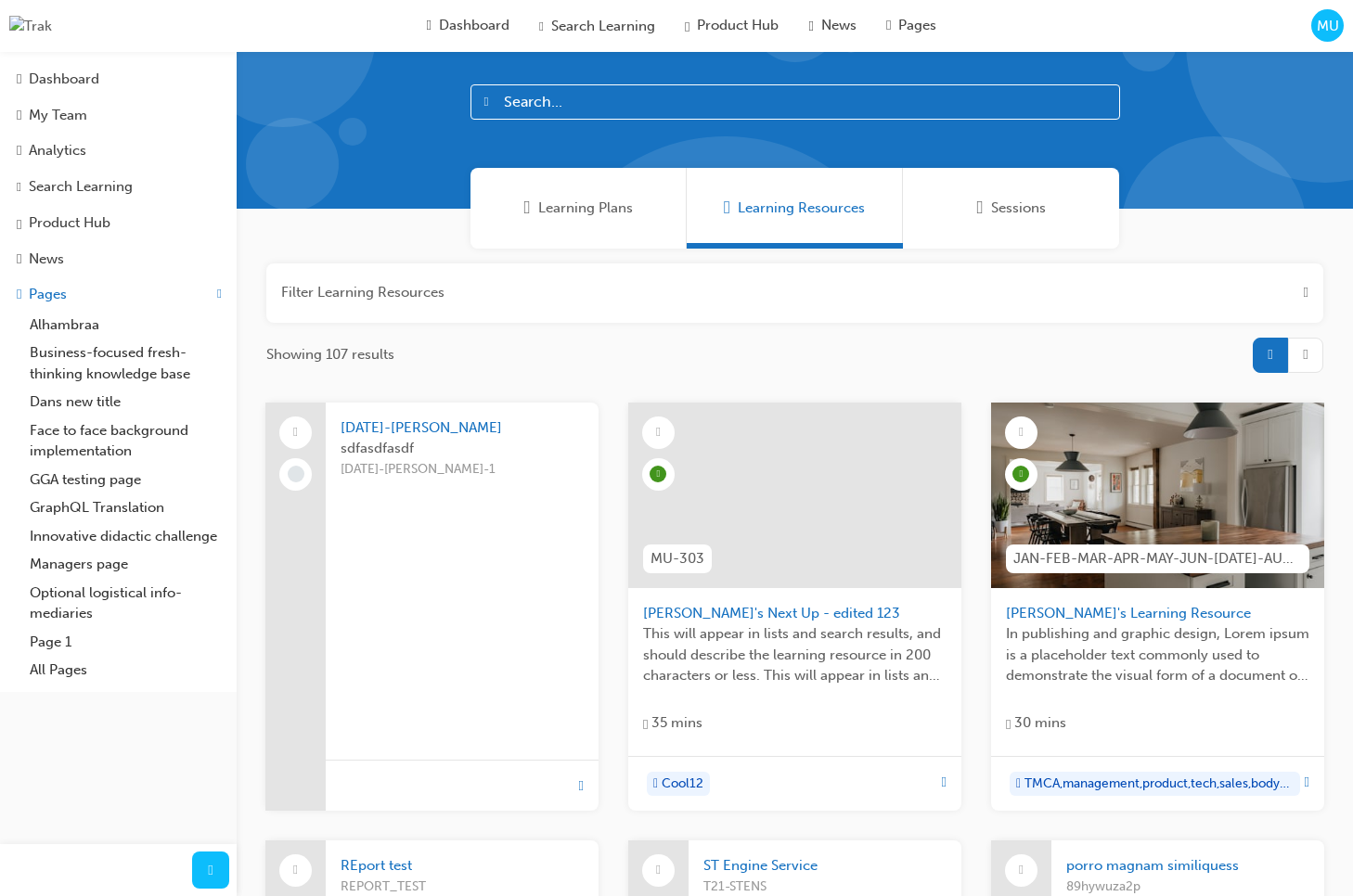
scroll to position [34, 0]
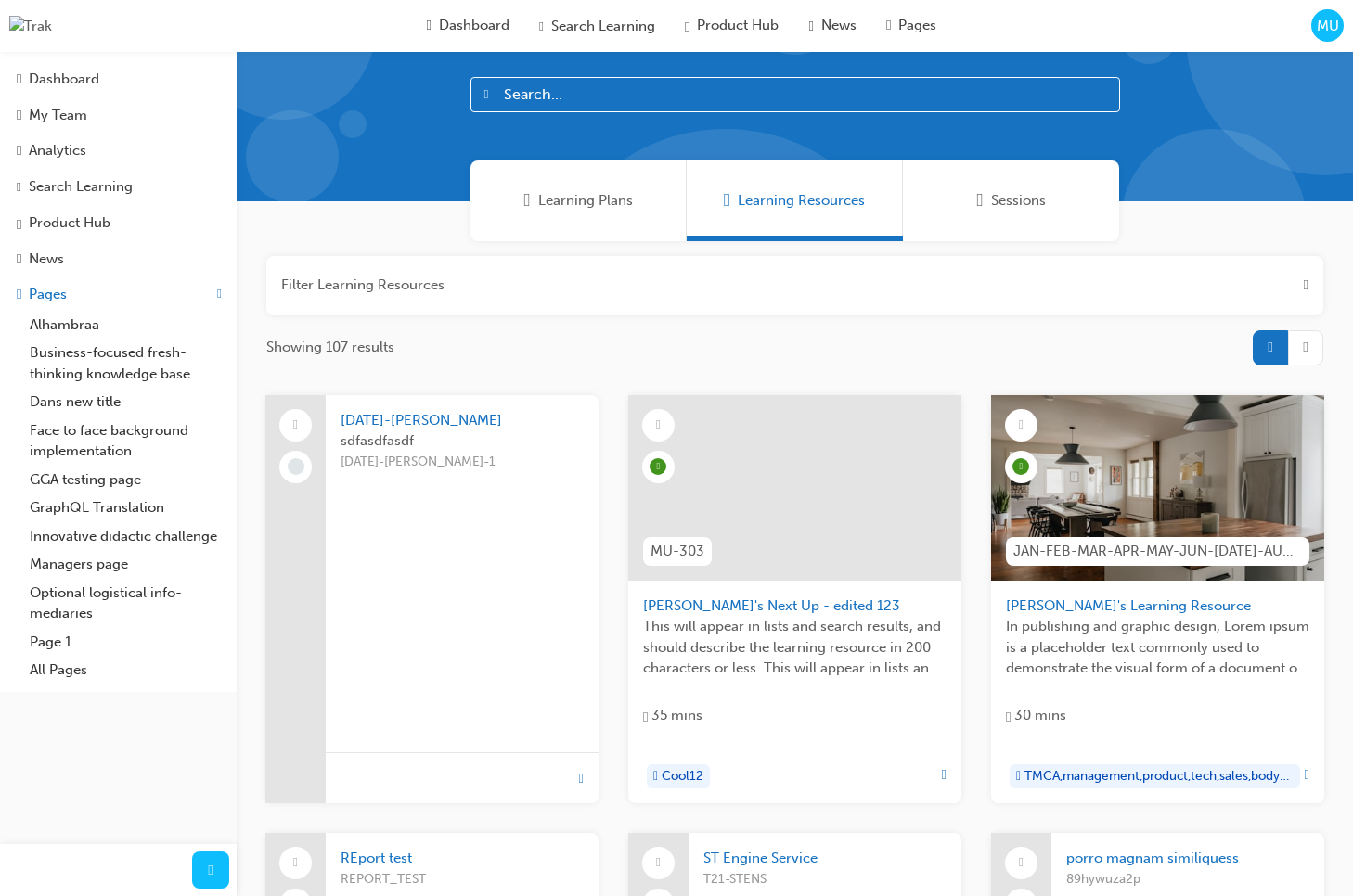
click at [1299, 295] on button "button" at bounding box center [794, 285] width 1056 height 60
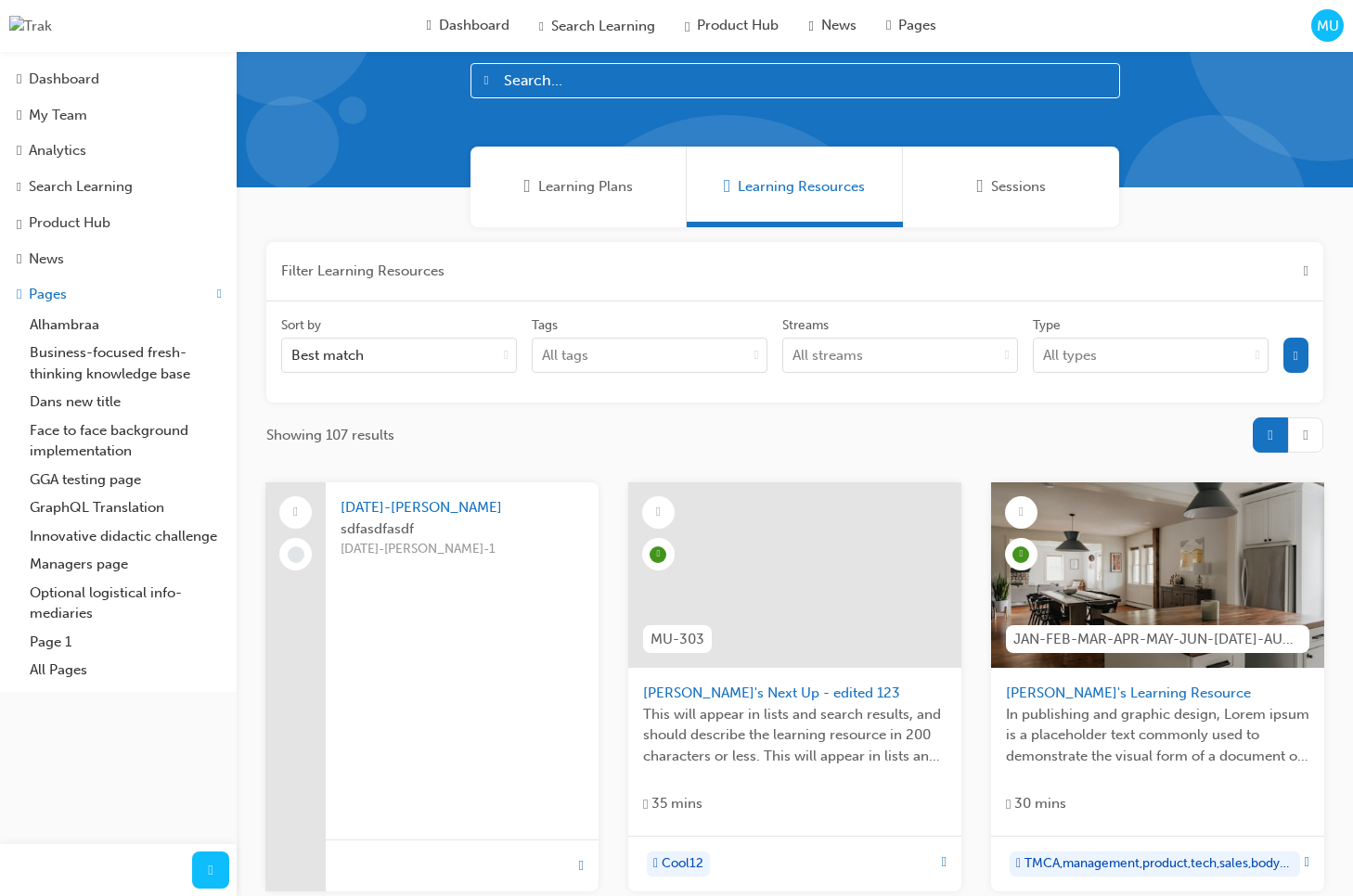
scroll to position [52, 0]
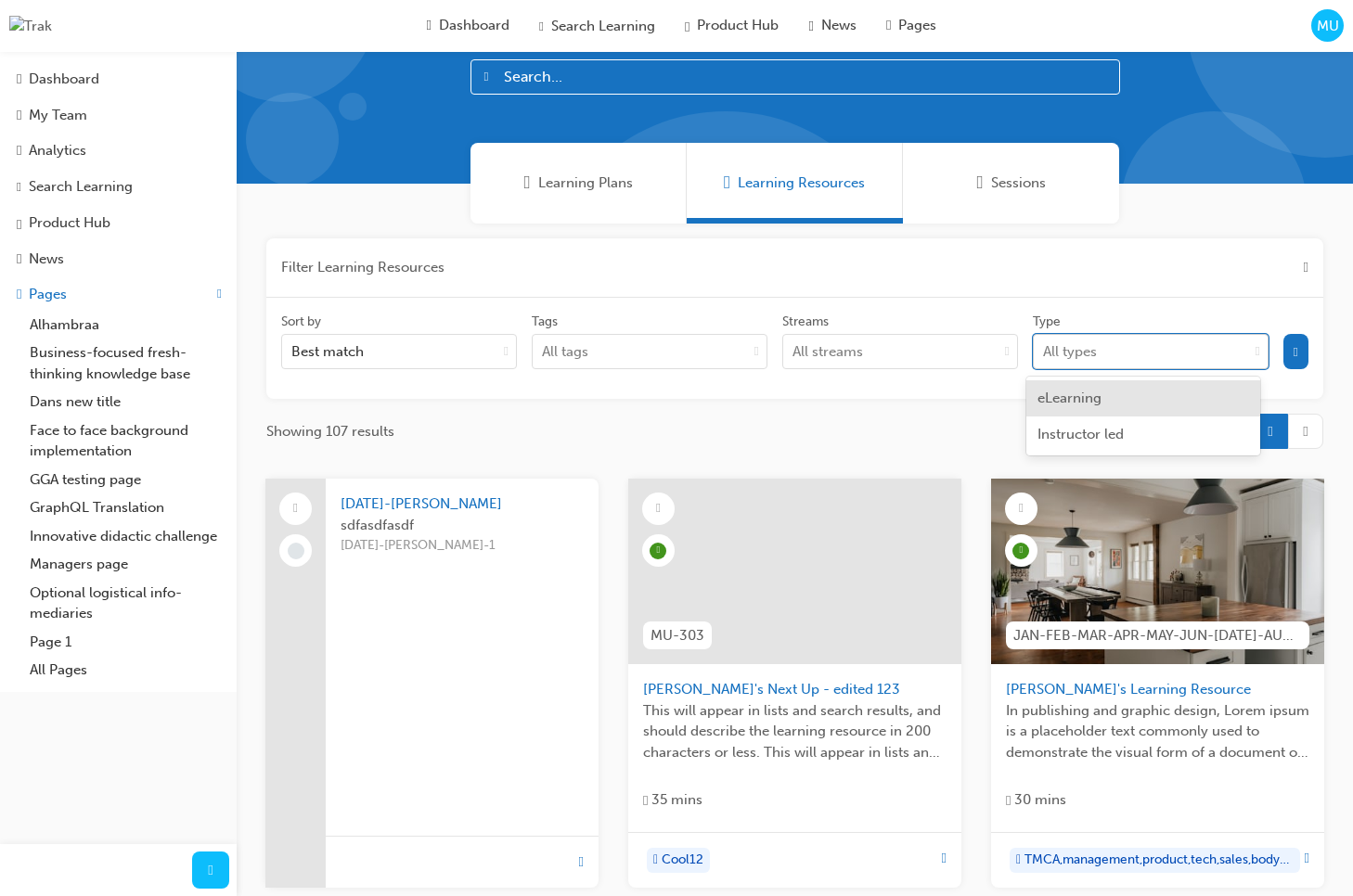
click at [1219, 355] on div "All types" at bounding box center [1141, 351] width 214 height 32
click at [1045, 355] on input "Type option eLearning focused, 1 of 2. 2 results available. Use Up and Down to …" at bounding box center [1044, 350] width 2 height 16
click at [1148, 441] on div "Instructor led" at bounding box center [1143, 435] width 234 height 36
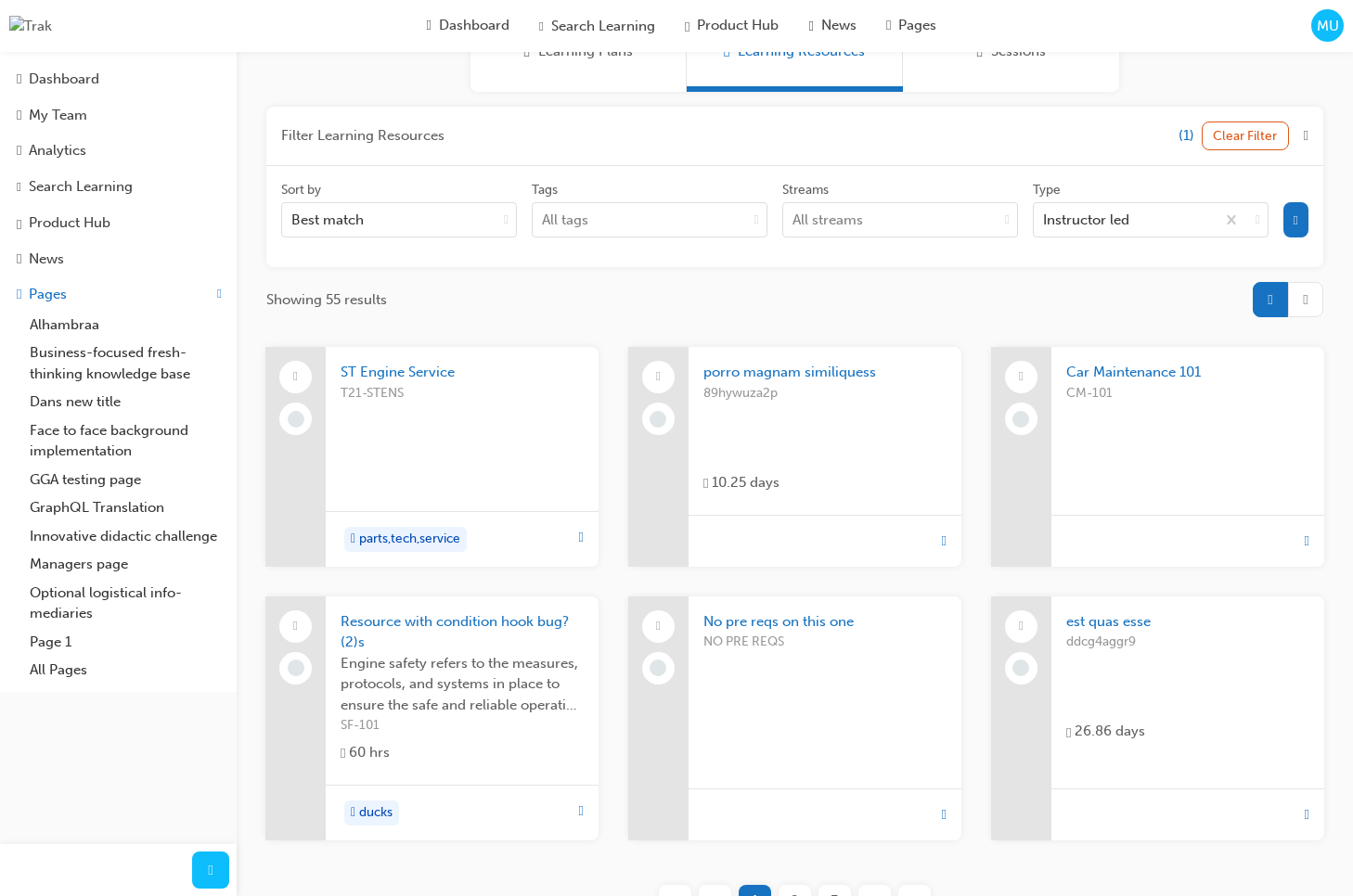
scroll to position [351, 0]
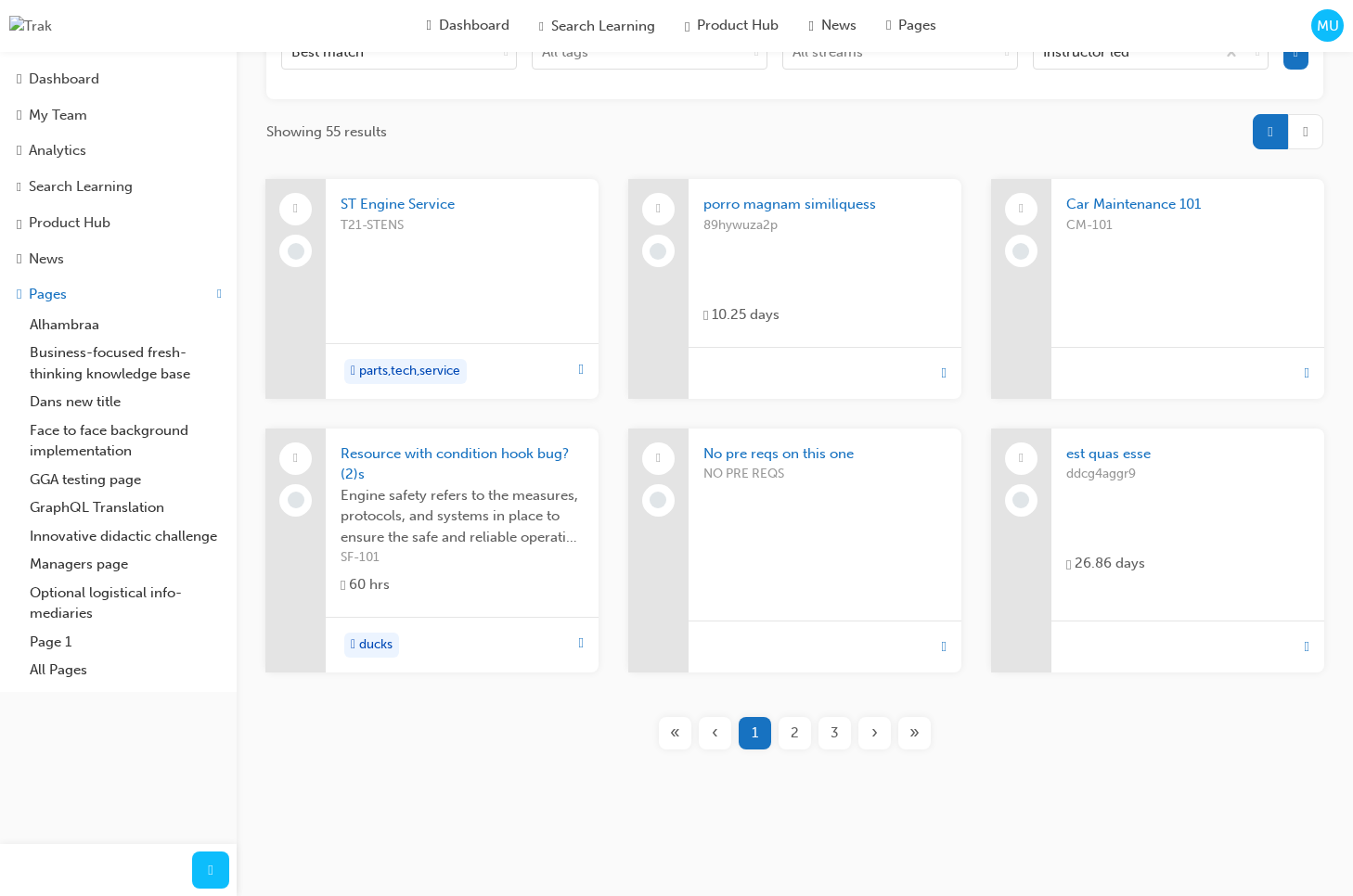
click at [534, 536] on span "Engine safety refers to the measures, protocols, and systems in place to ensure…" at bounding box center [461, 516] width 244 height 63
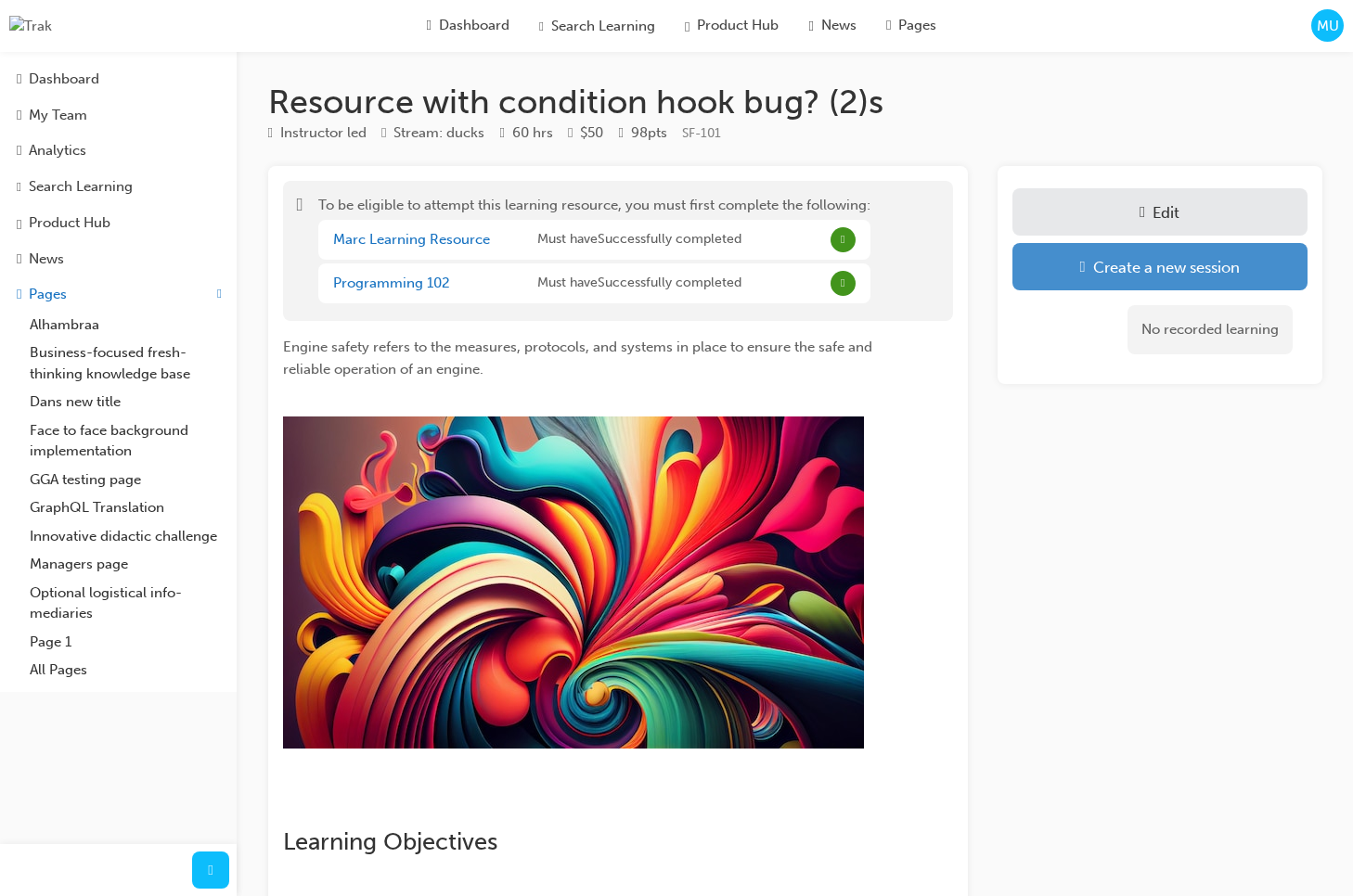
click at [1110, 277] on div "Create a new session" at bounding box center [1165, 267] width 147 height 19
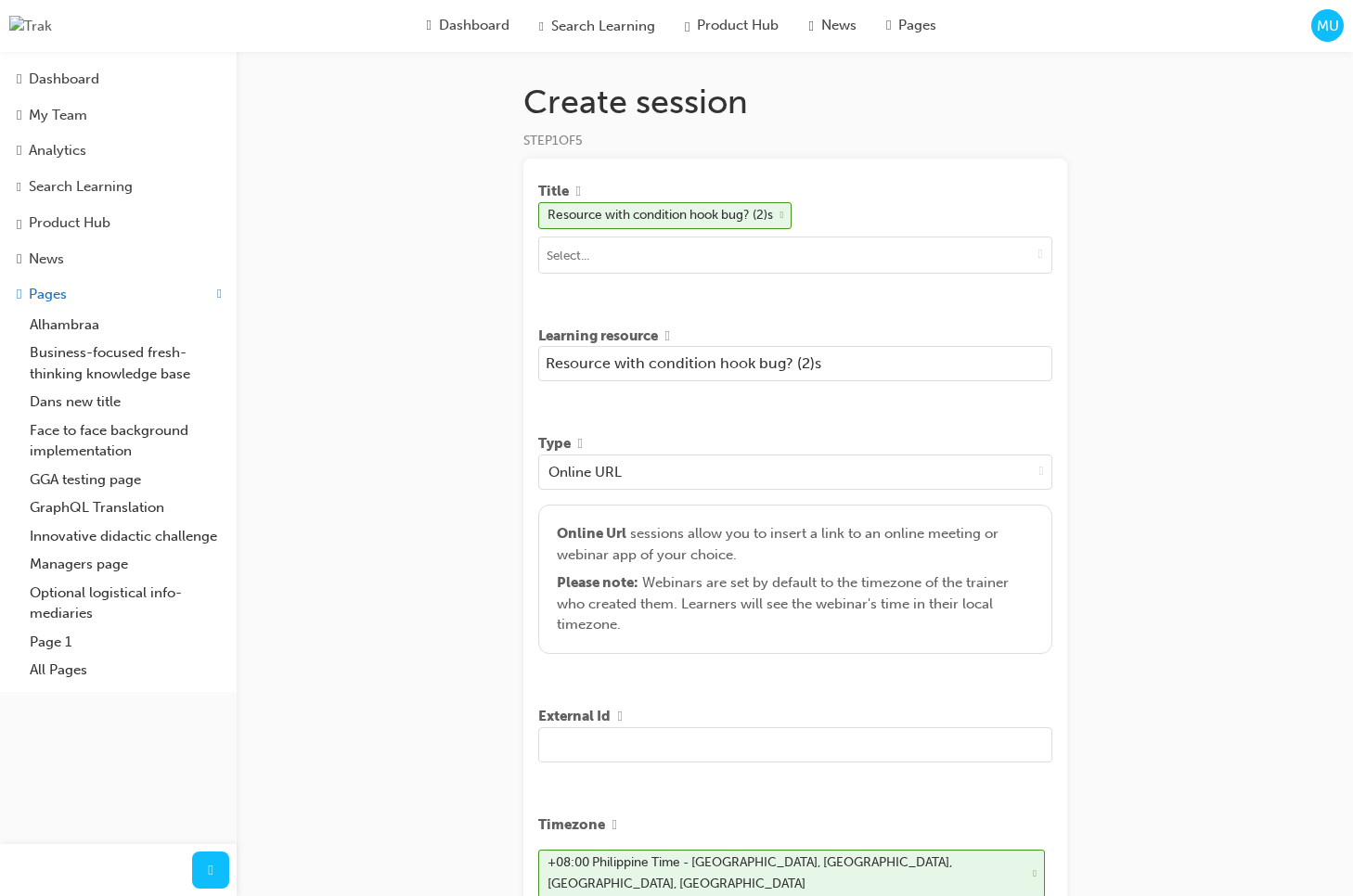
drag, startPoint x: 868, startPoint y: 370, endPoint x: 446, endPoint y: 380, distance: 422.1
click at [446, 380] on div "Create session STEP 1 OF 5 Title Resource with condition hook bug? (2)s Learnin…" at bounding box center [676, 706] width 1353 height 1411
click at [673, 371] on input "Resource with condition hook bug? (2)s" at bounding box center [795, 363] width 514 height 35
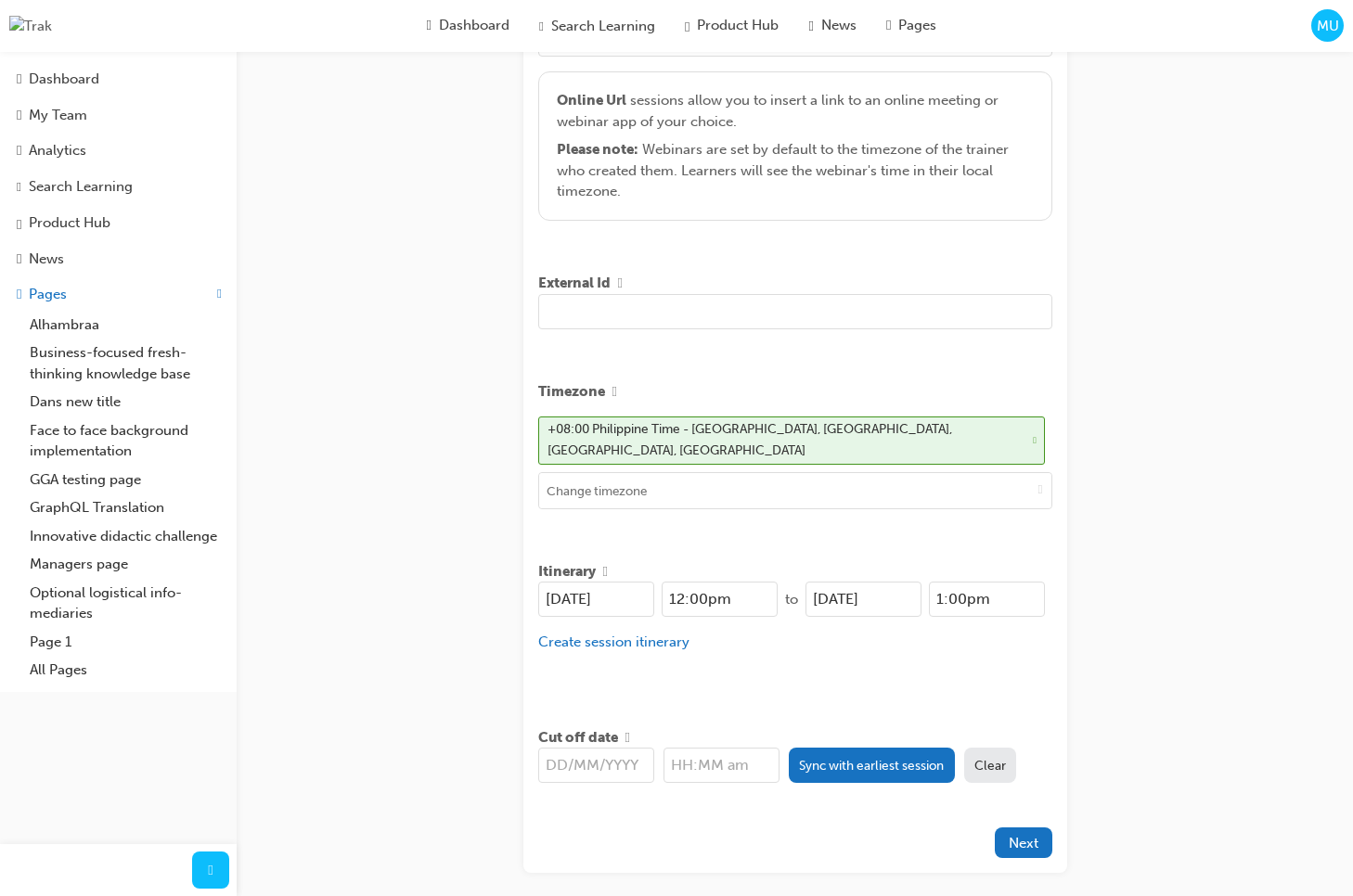
scroll to position [509, 0]
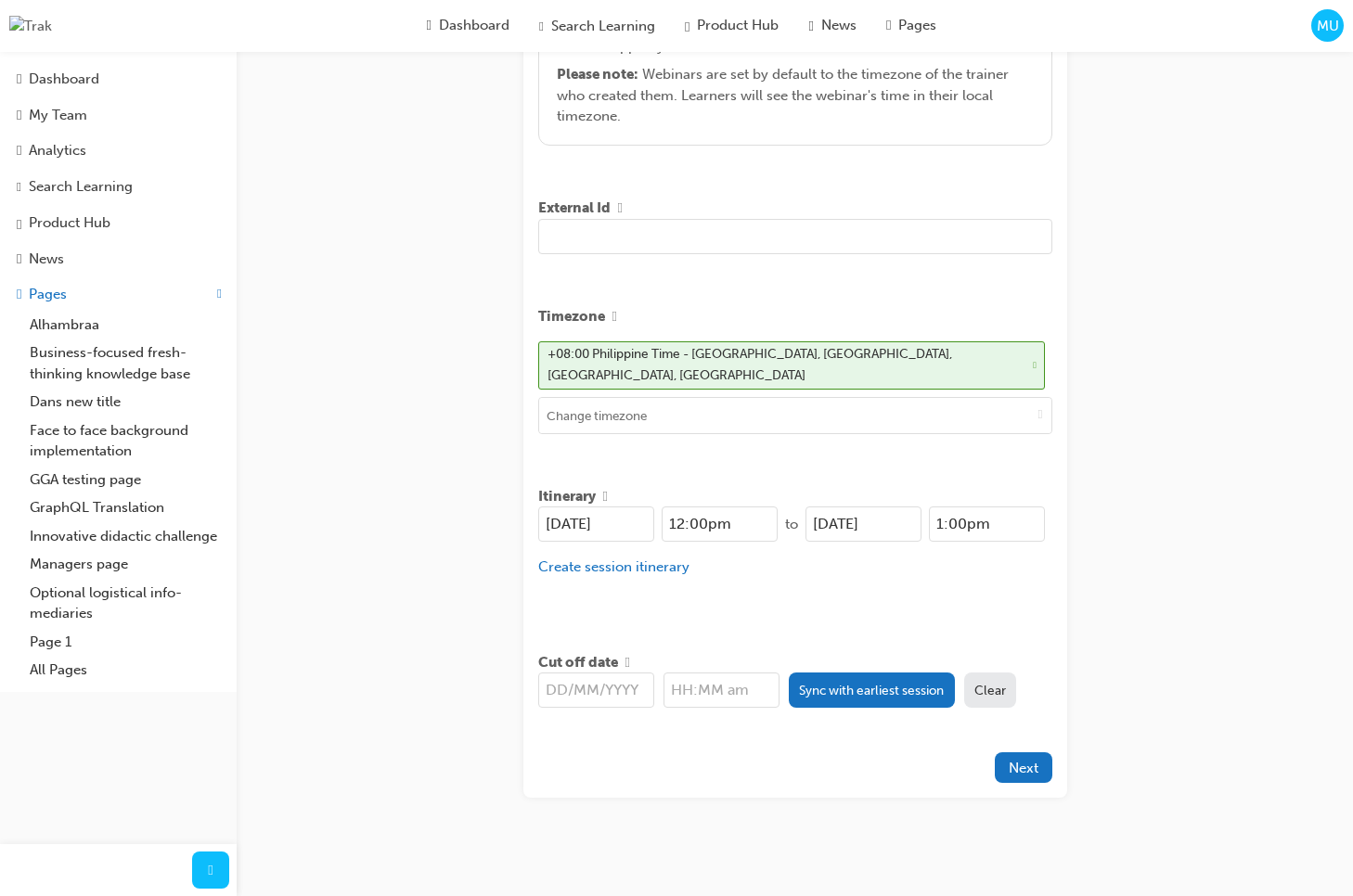
type input "Test session create"
drag, startPoint x: 1119, startPoint y: 519, endPoint x: 1063, endPoint y: 650, distance: 142.5
click at [1119, 521] on div "Create session STEP 1 OF 5 Title Resource with condition hook bug? (2)s Learnin…" at bounding box center [676, 197] width 1353 height 1411
click at [893, 672] on button "Sync with earliest session" at bounding box center [871, 690] width 166 height 35
type input "[DATE]"
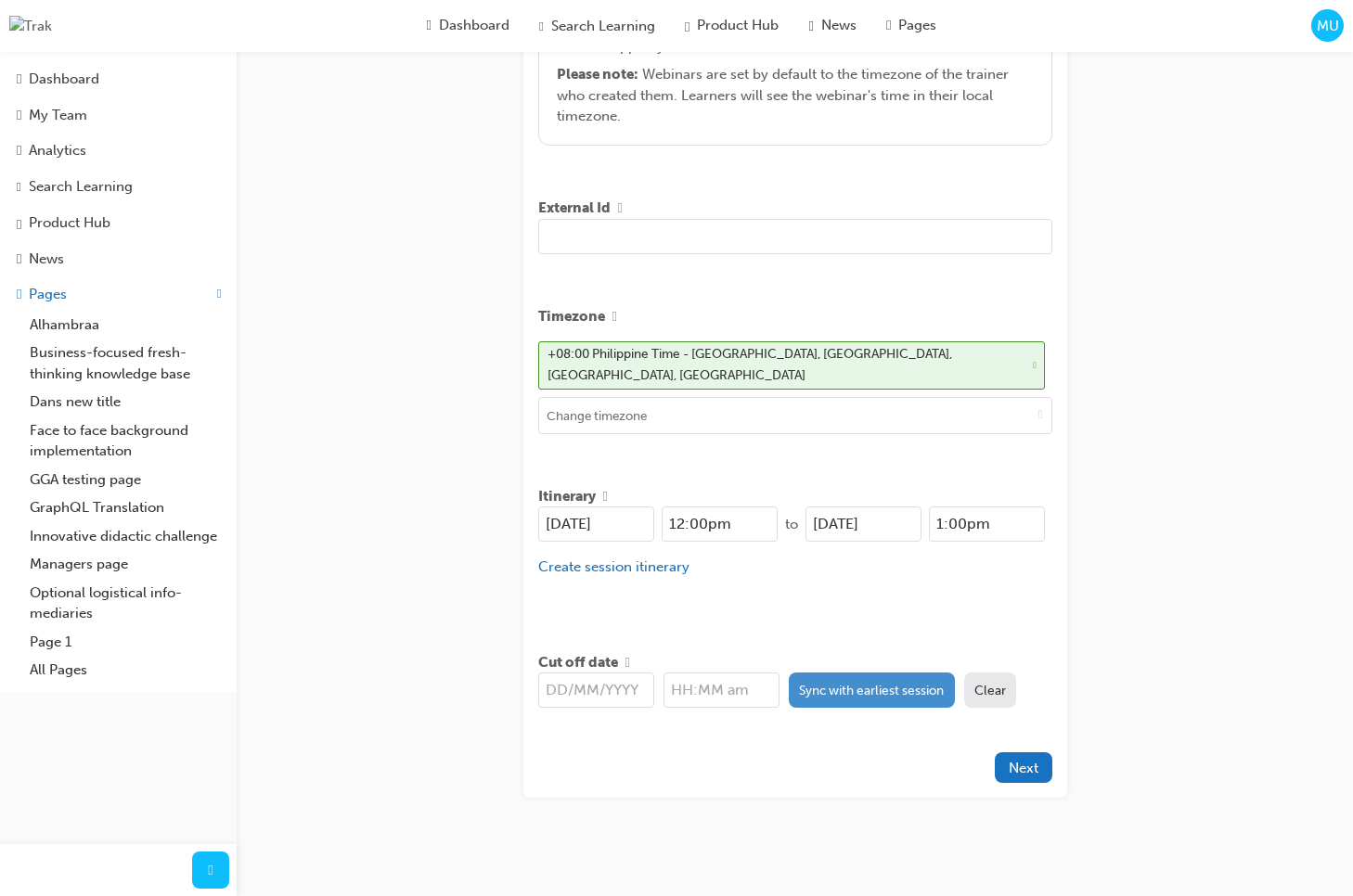
type input "12:00pm"
drag, startPoint x: 1163, startPoint y: 617, endPoint x: 1128, endPoint y: 739, distance: 126.9
click at [1163, 611] on div "Create session STEP 1 OF 5 Title Resource with condition hook bug? (2)s Learnin…" at bounding box center [676, 197] width 1353 height 1411
click at [1035, 772] on button "Next" at bounding box center [1023, 767] width 58 height 30
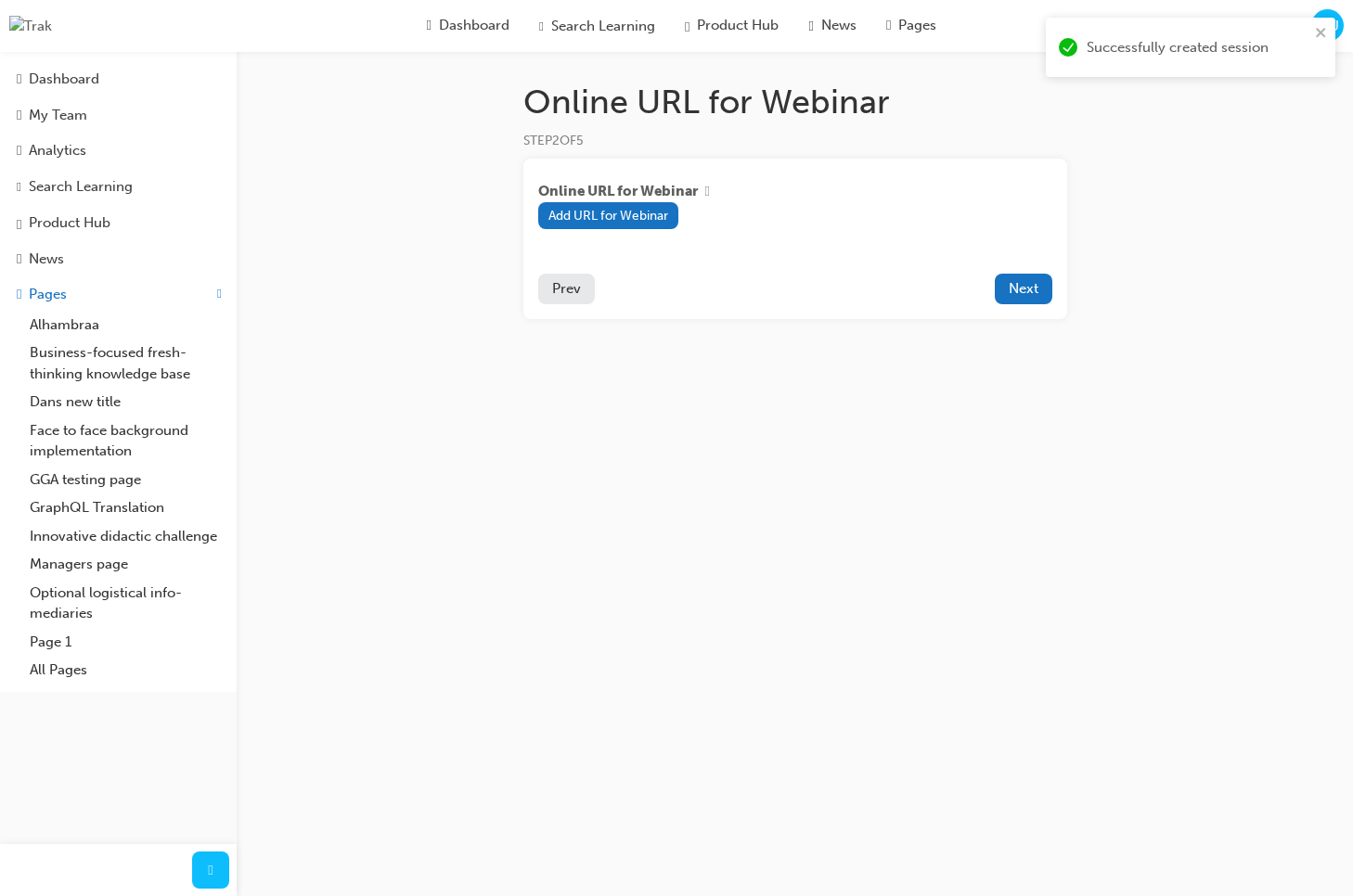
click at [567, 296] on span "Prev" at bounding box center [567, 289] width 28 height 17
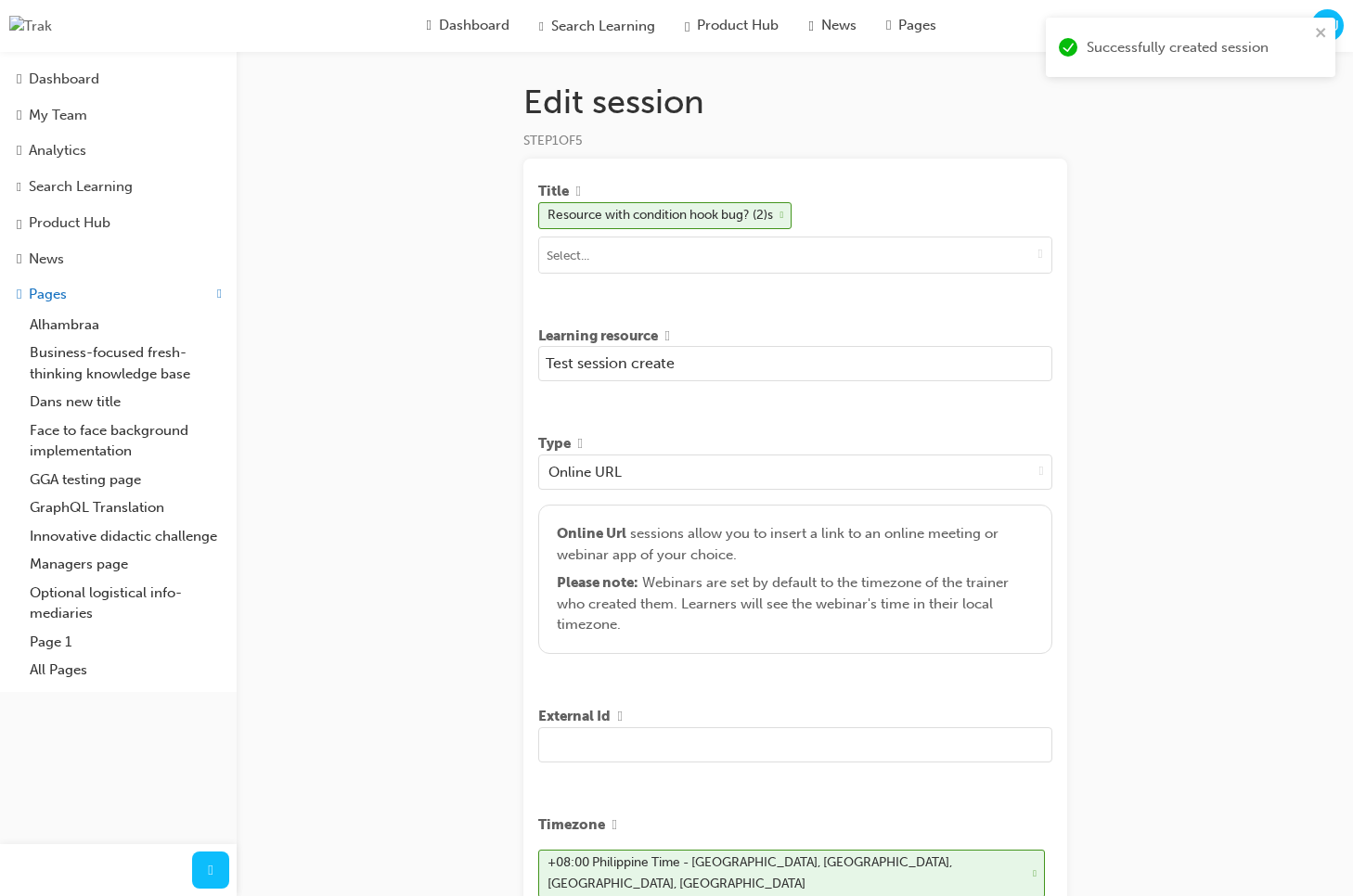
scroll to position [509, 0]
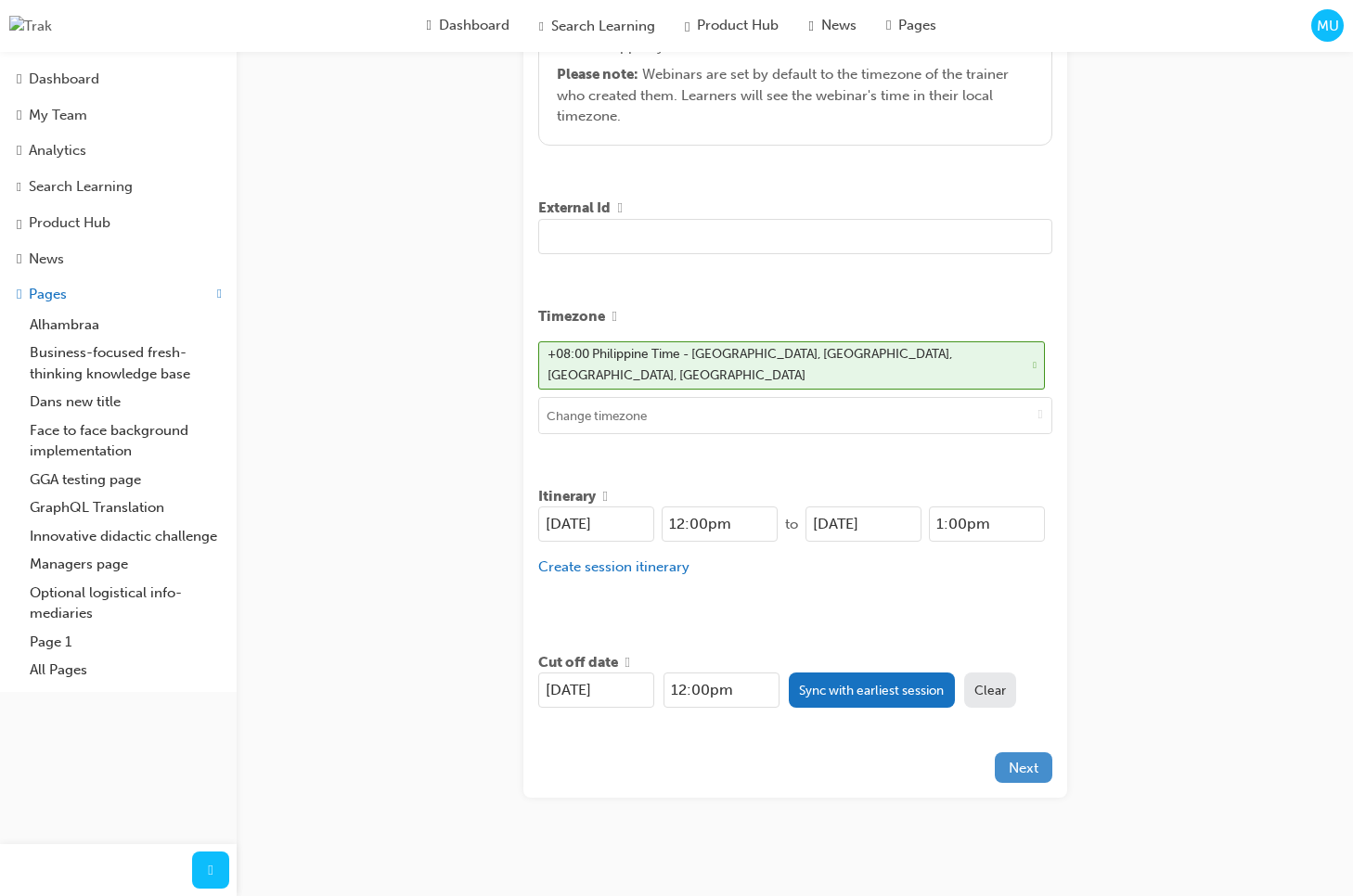
click at [1034, 764] on span "Next" at bounding box center [1022, 768] width 29 height 17
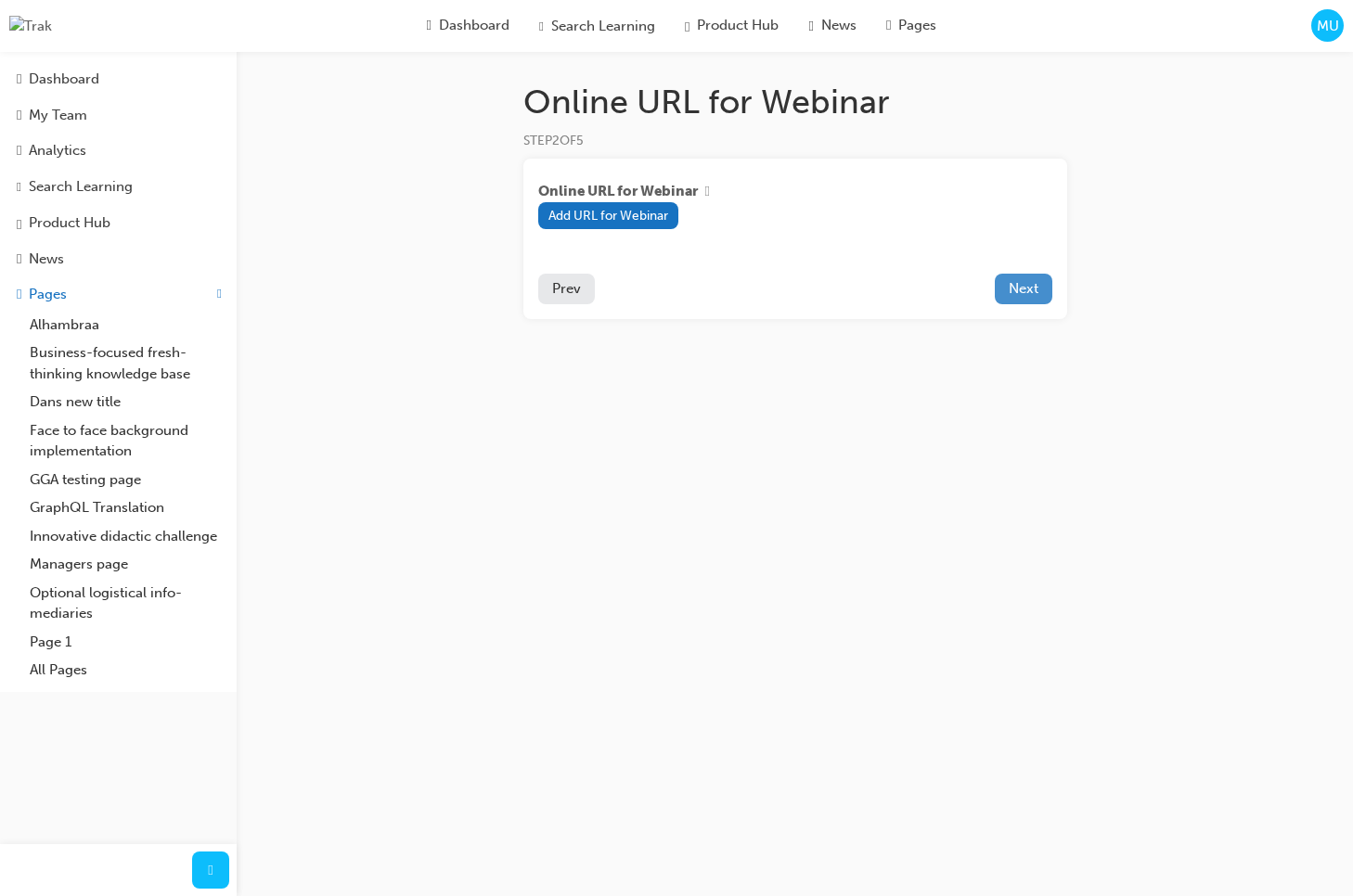
click at [1019, 294] on span "Next" at bounding box center [1022, 289] width 29 height 17
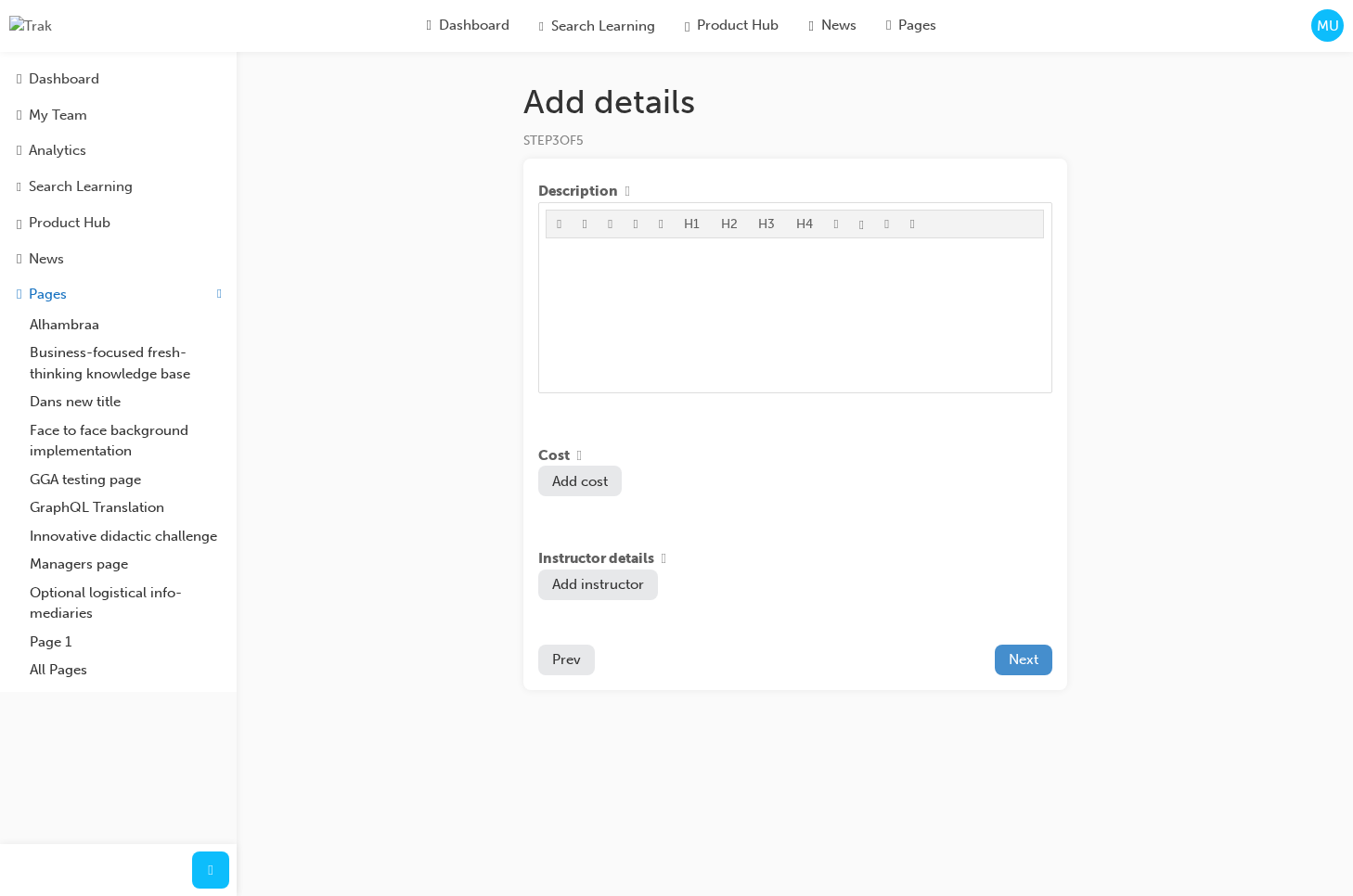
click at [1013, 656] on button "Next" at bounding box center [1023, 660] width 58 height 30
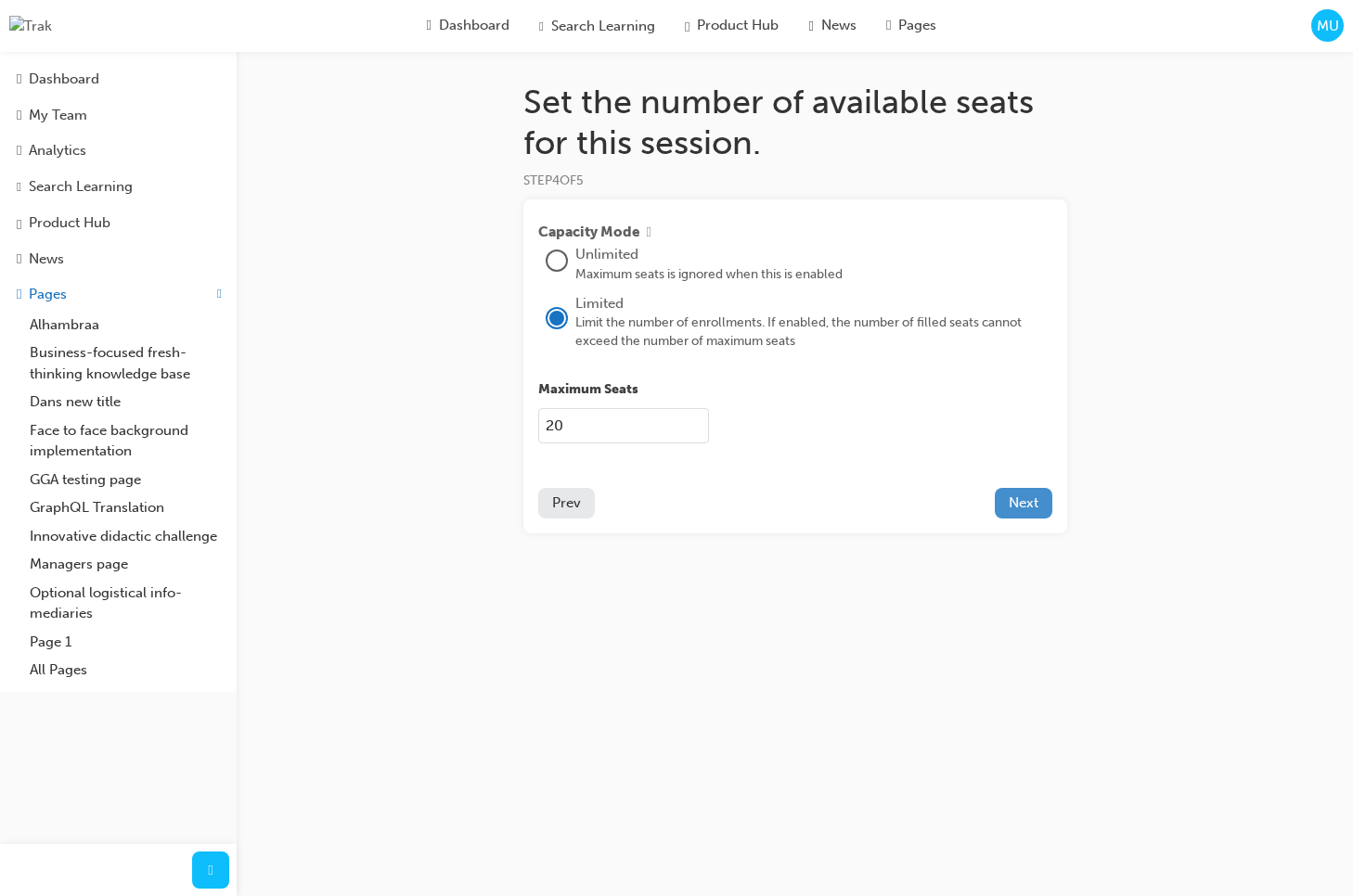
click at [1023, 511] on span "Next" at bounding box center [1022, 503] width 29 height 17
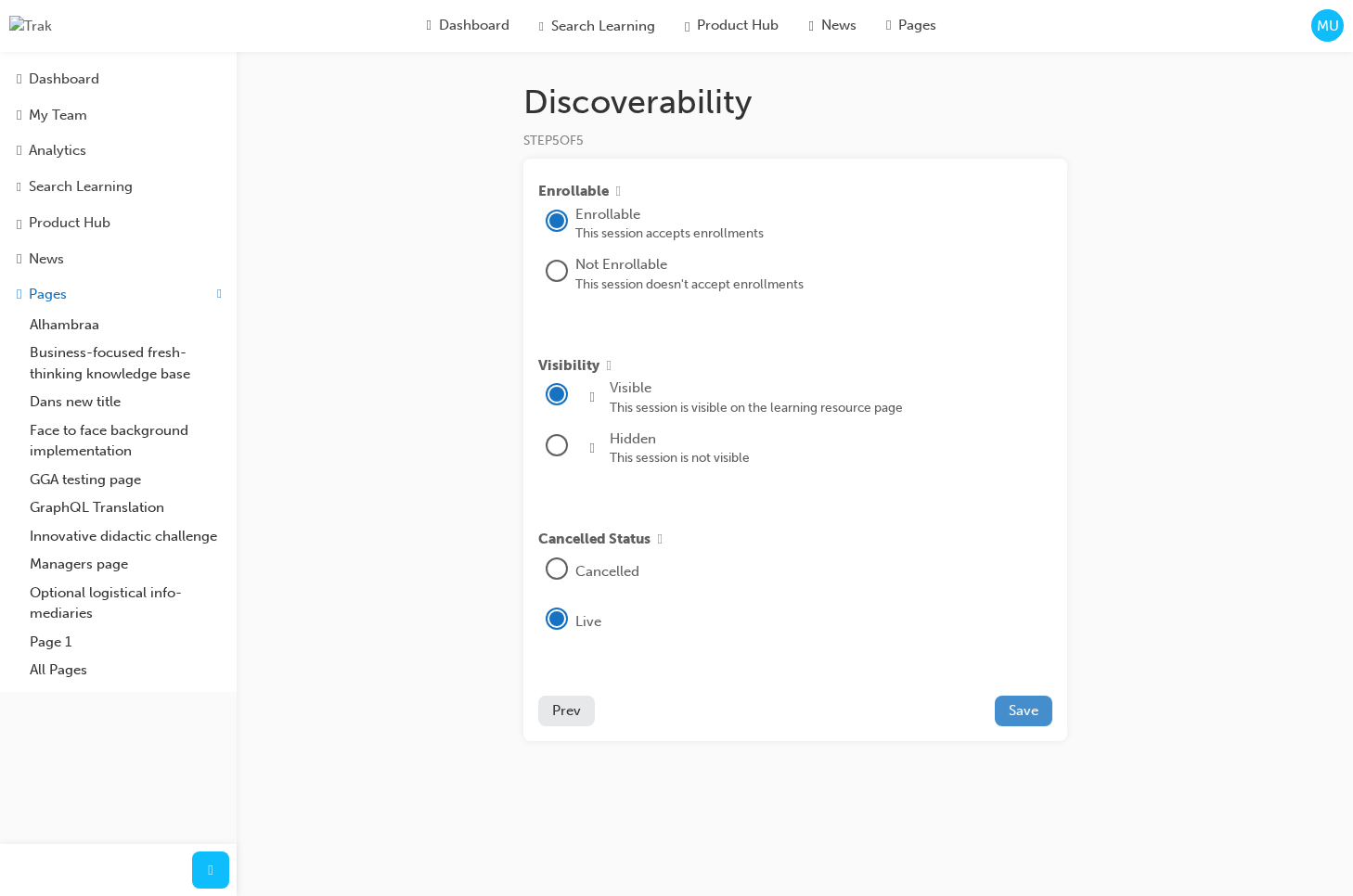
click at [1025, 719] on span "Save" at bounding box center [1022, 710] width 29 height 17
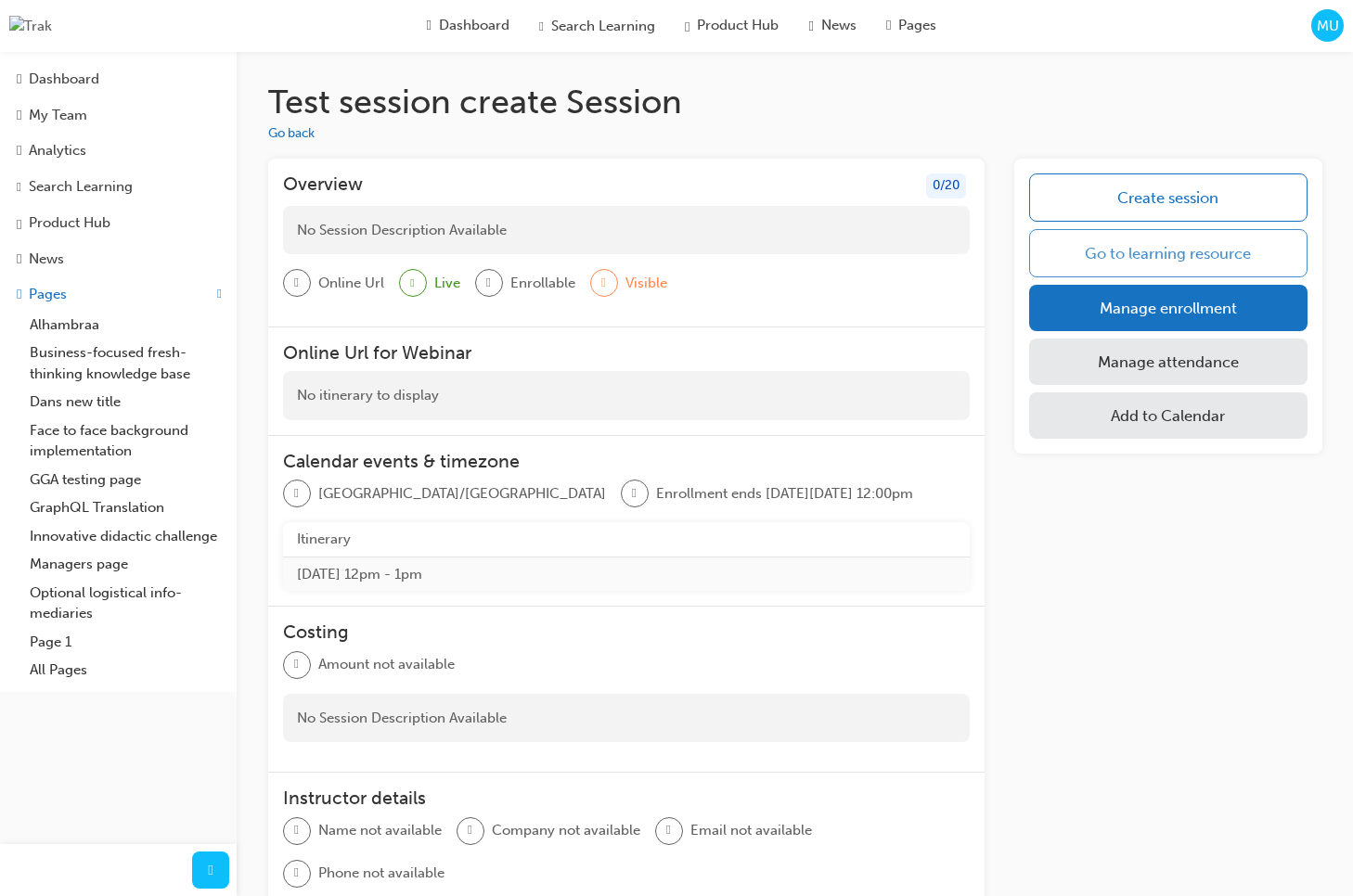
click at [1135, 260] on link "Go to learning resource" at bounding box center [1167, 253] width 278 height 48
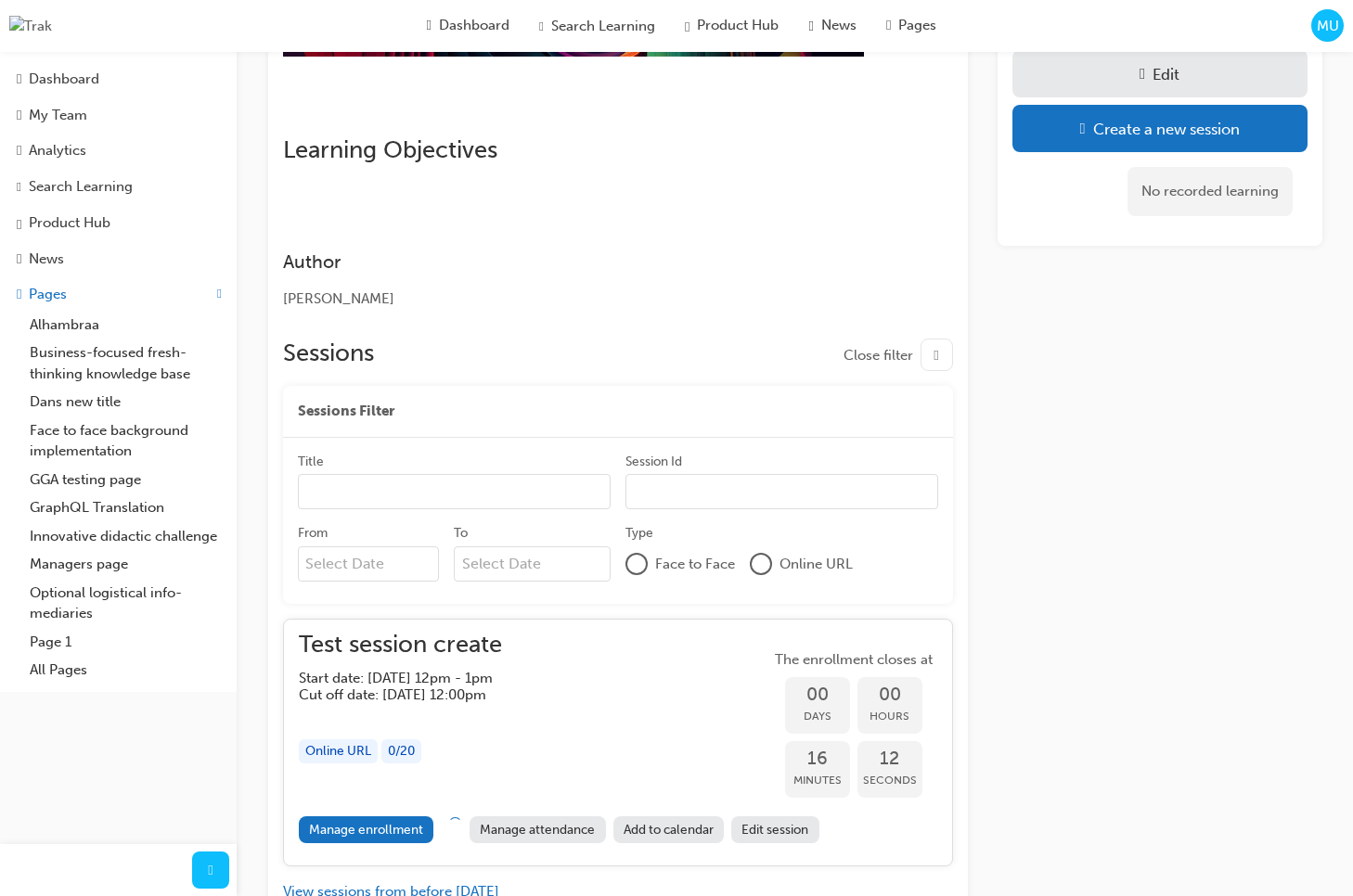
scroll to position [820, 0]
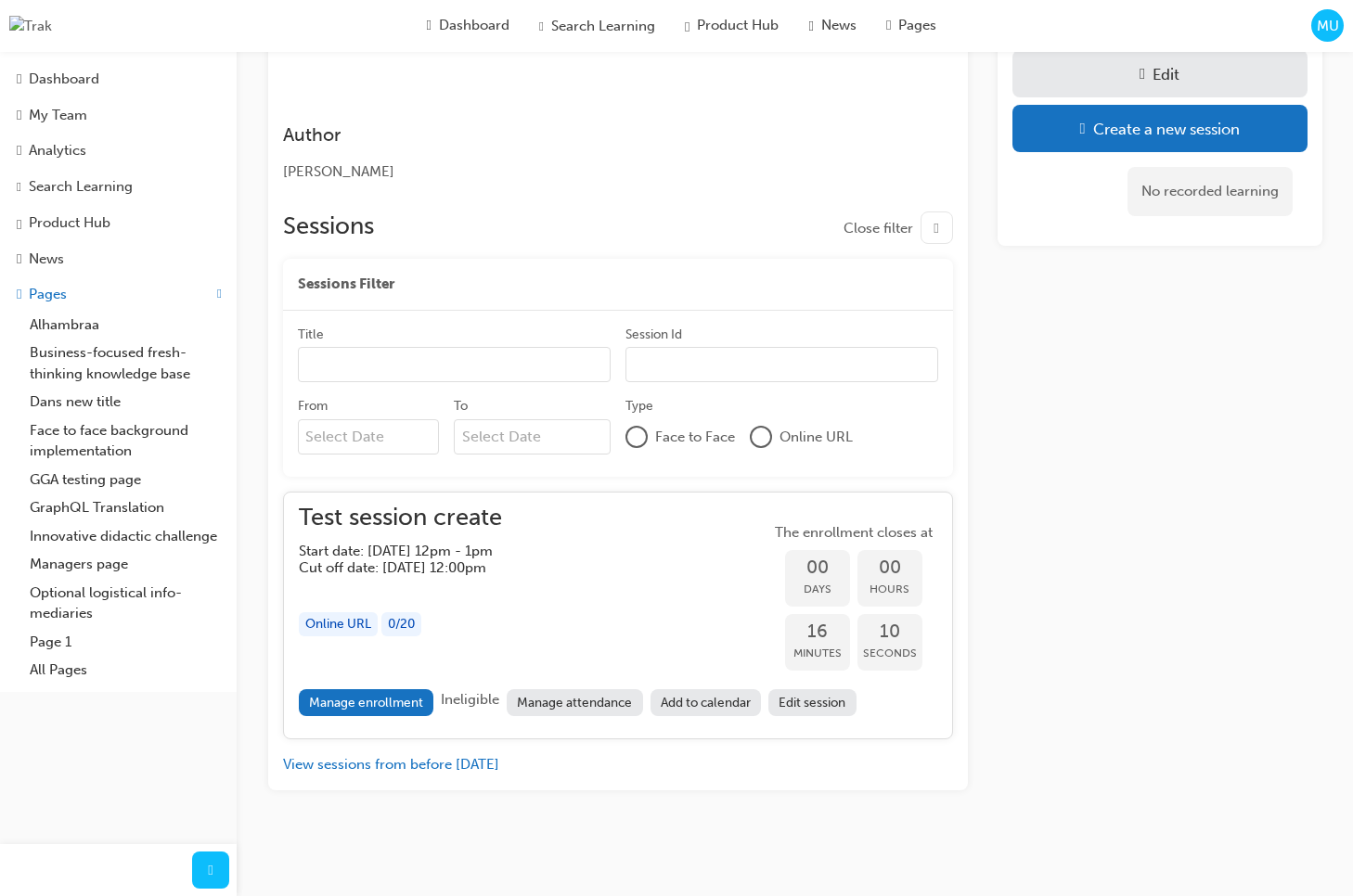
click at [838, 694] on link "Edit session" at bounding box center [812, 703] width 88 height 27
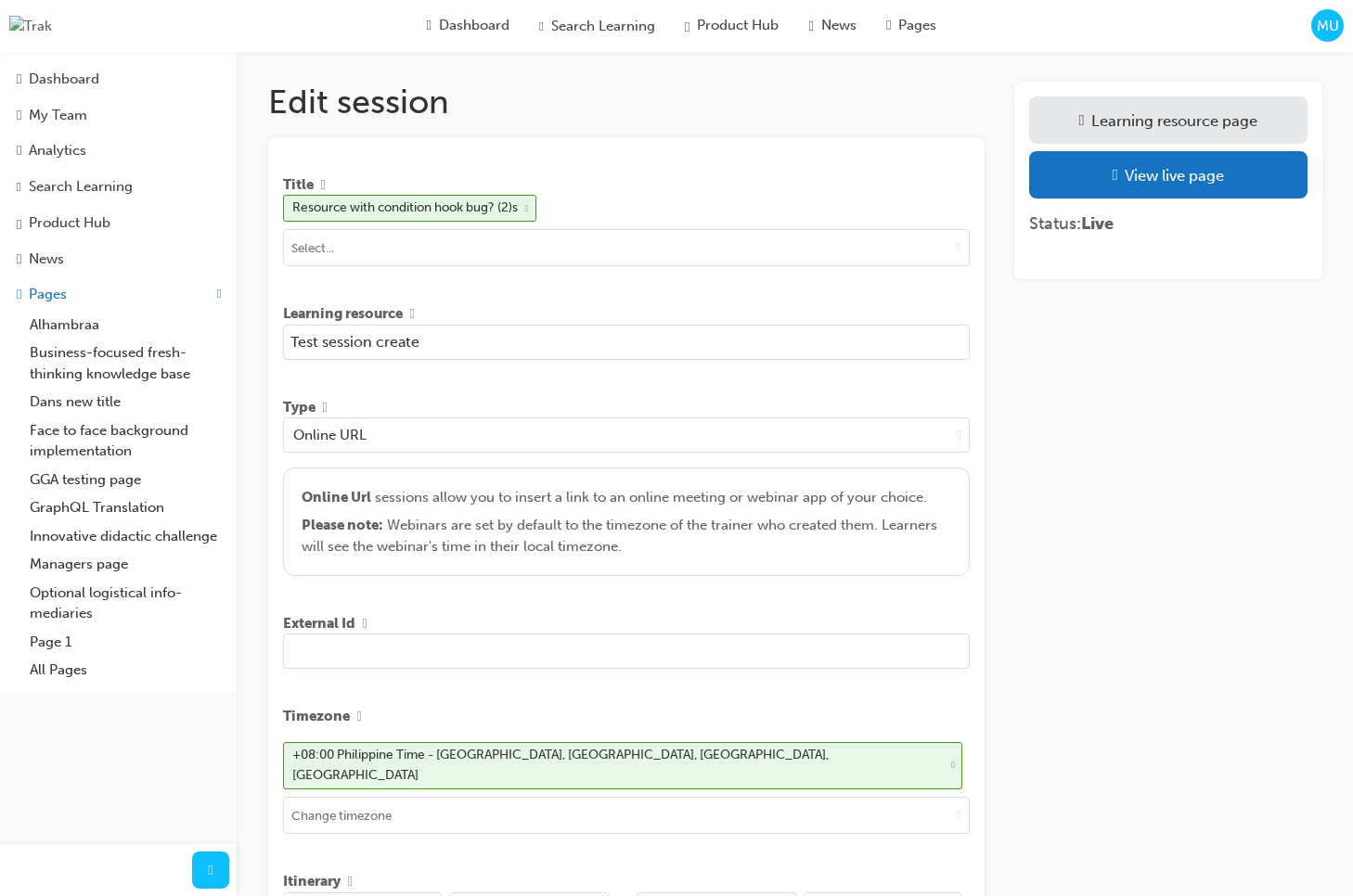
click at [475, 340] on input "Test session create" at bounding box center [627, 342] width 688 height 35
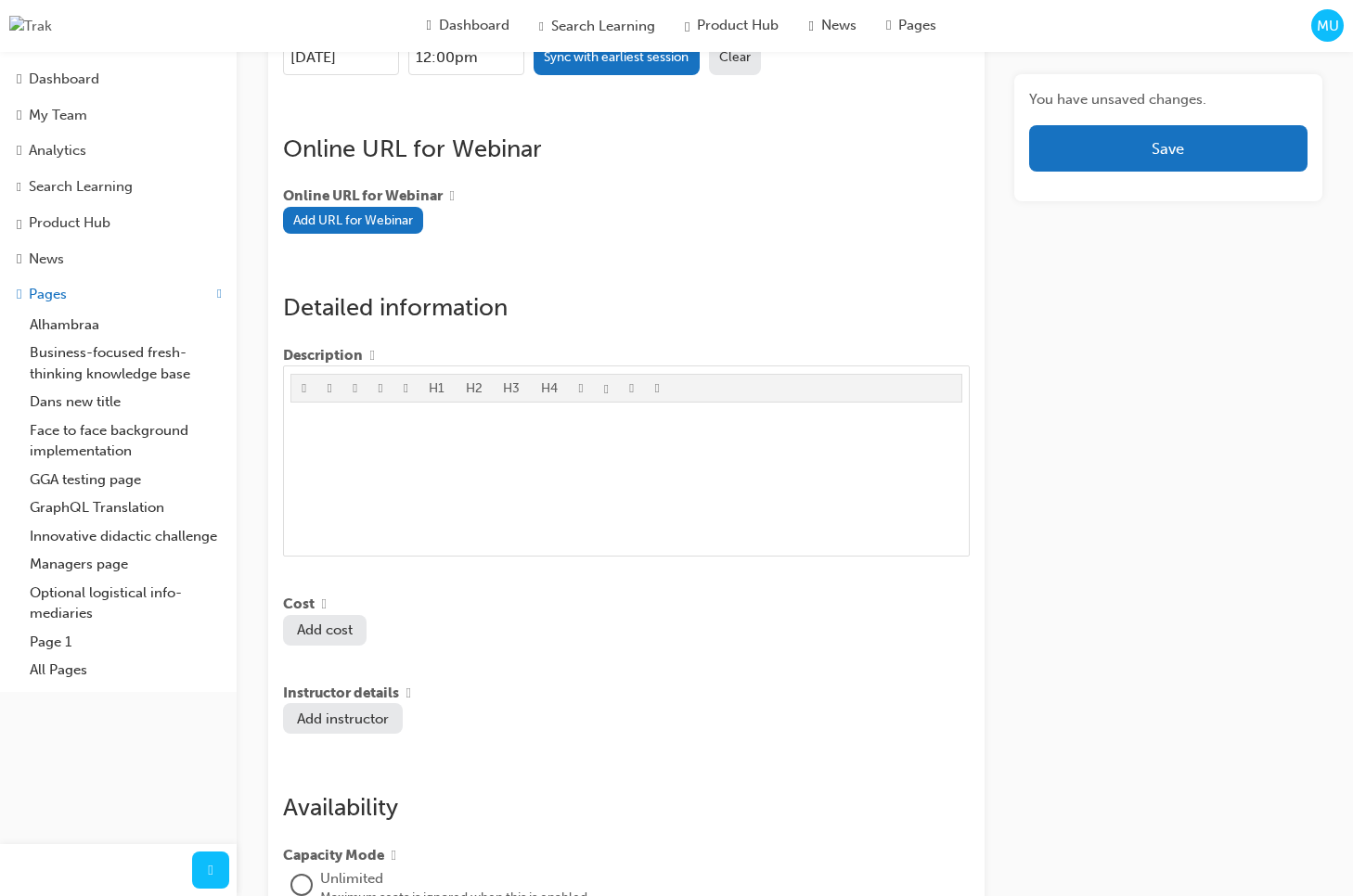
scroll to position [900, 0]
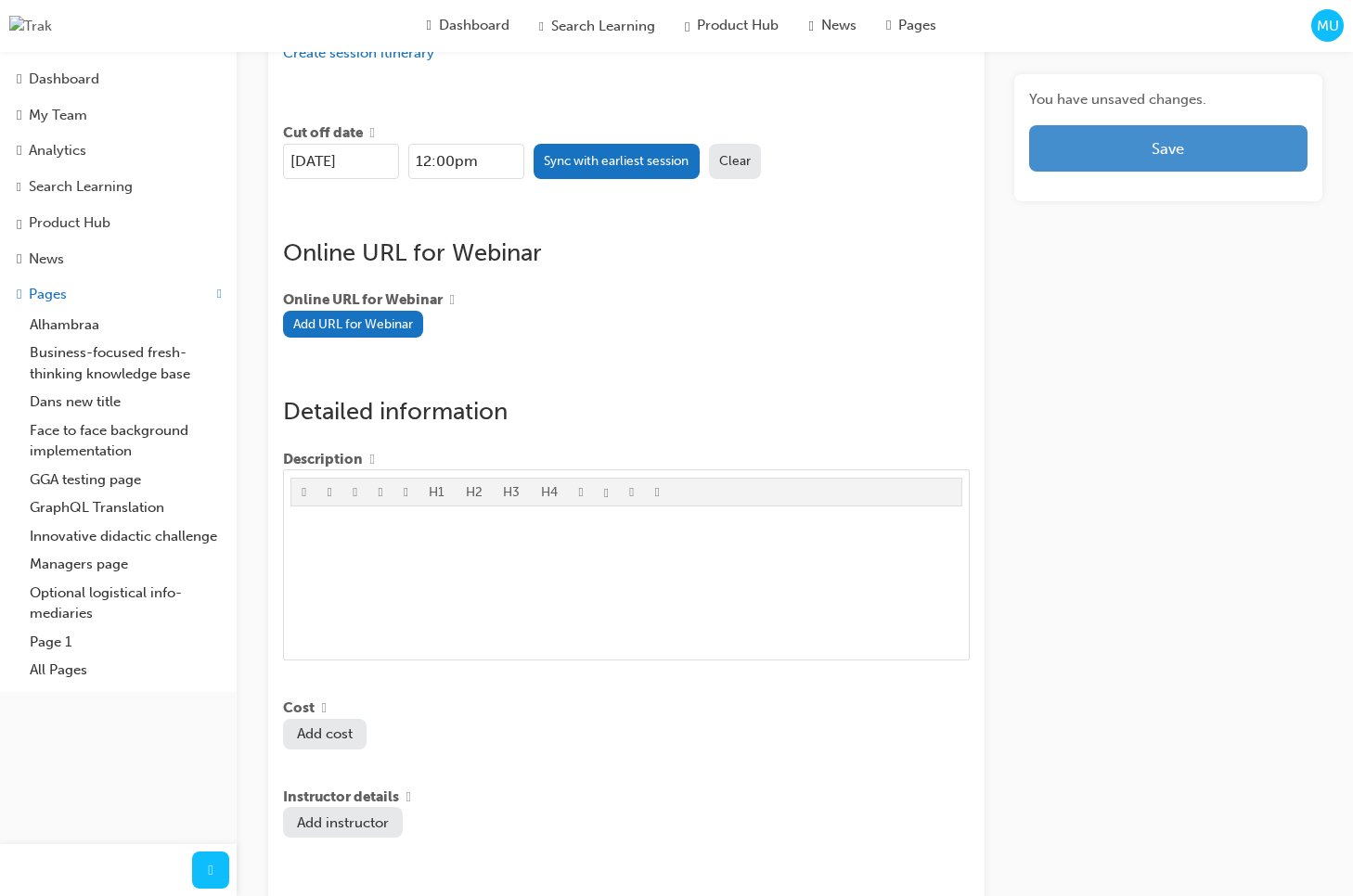
type input "Test session create 2"
click at [1176, 151] on button "Save" at bounding box center [1167, 148] width 278 height 46
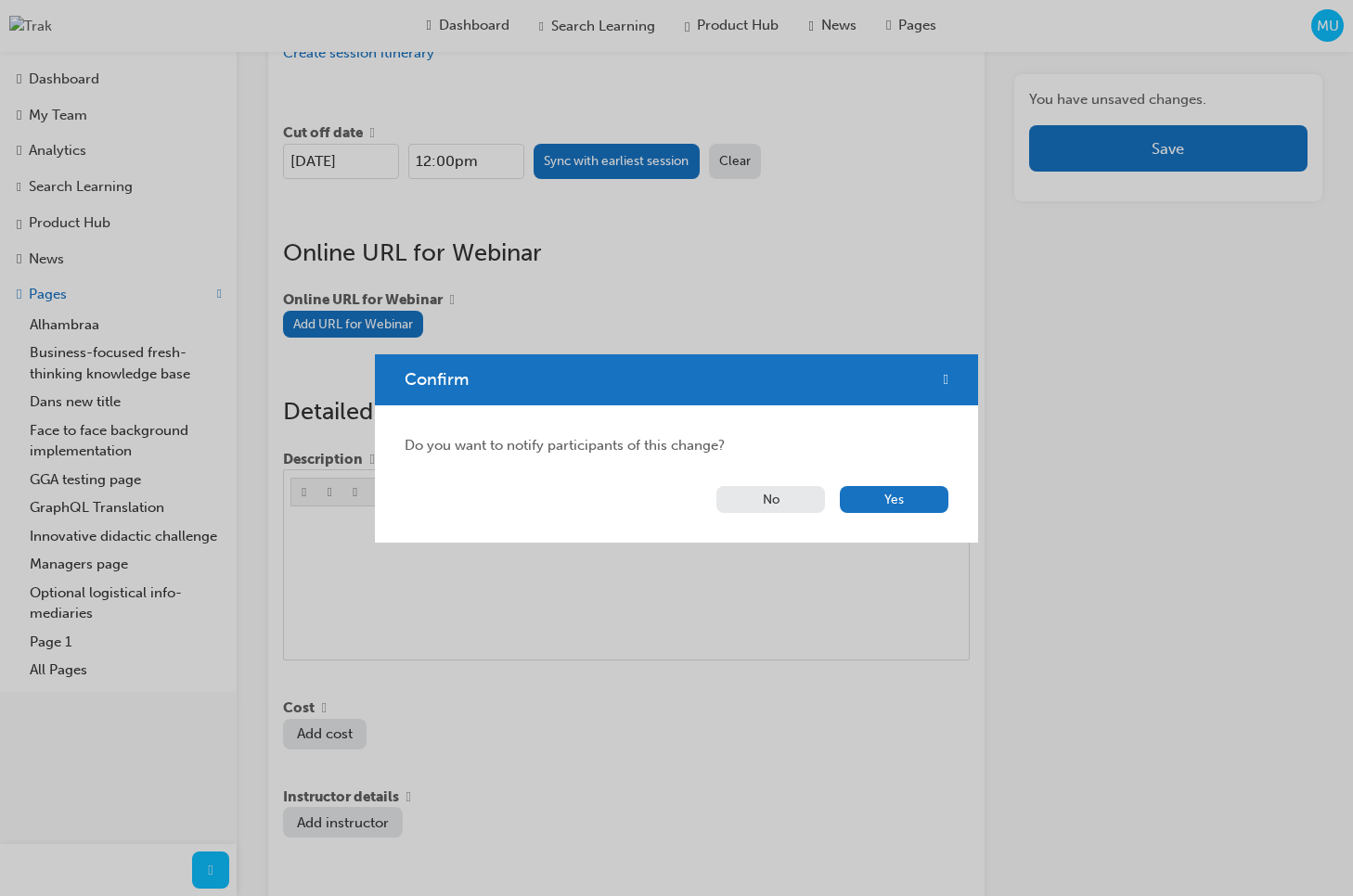
click at [800, 492] on button "No" at bounding box center [770, 499] width 109 height 27
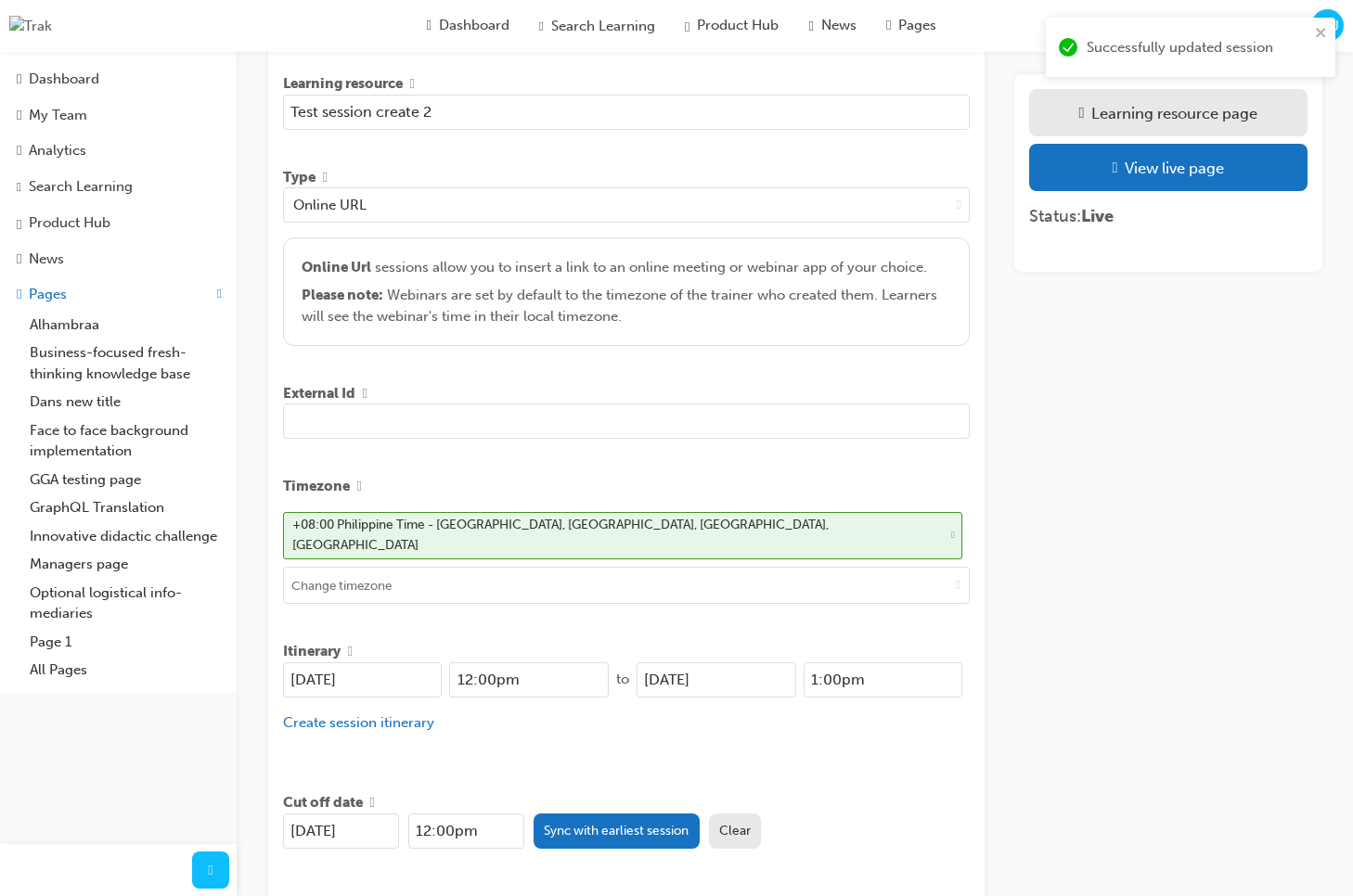
scroll to position [0, 0]
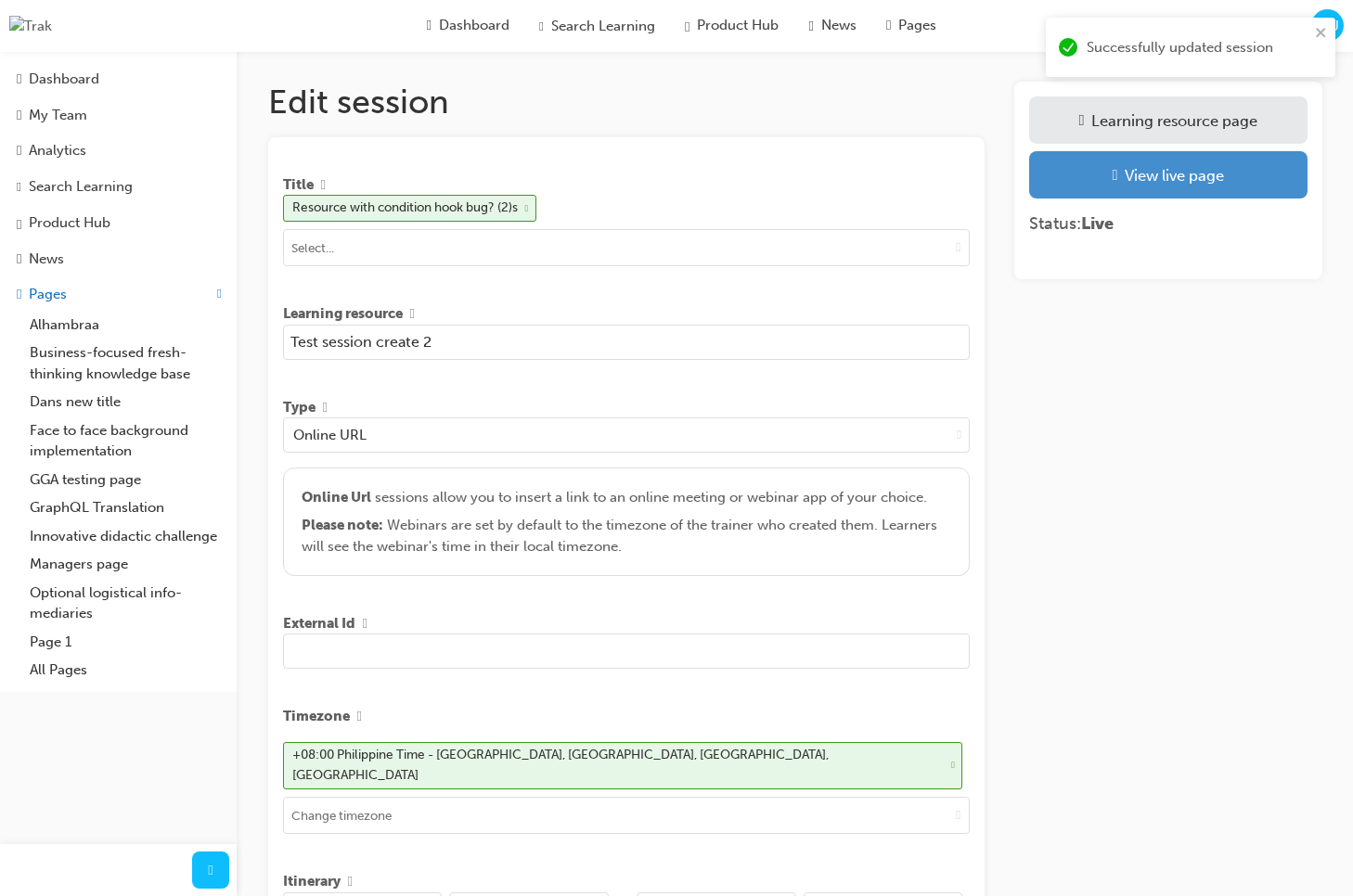
click at [1159, 185] on div "View live page" at bounding box center [1174, 175] width 99 height 19
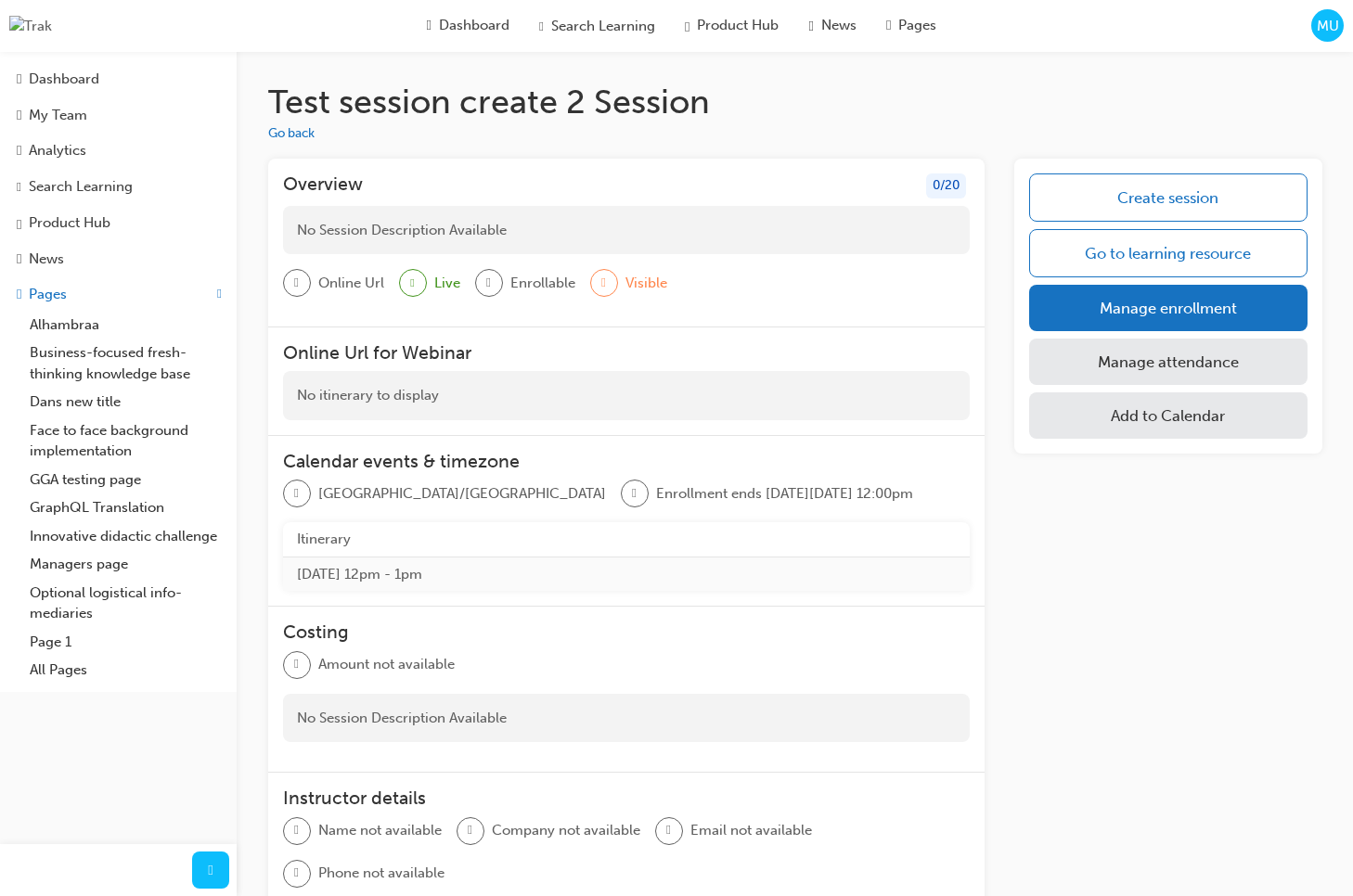
click at [1318, 28] on span "MU" at bounding box center [1326, 27] width 22 height 22
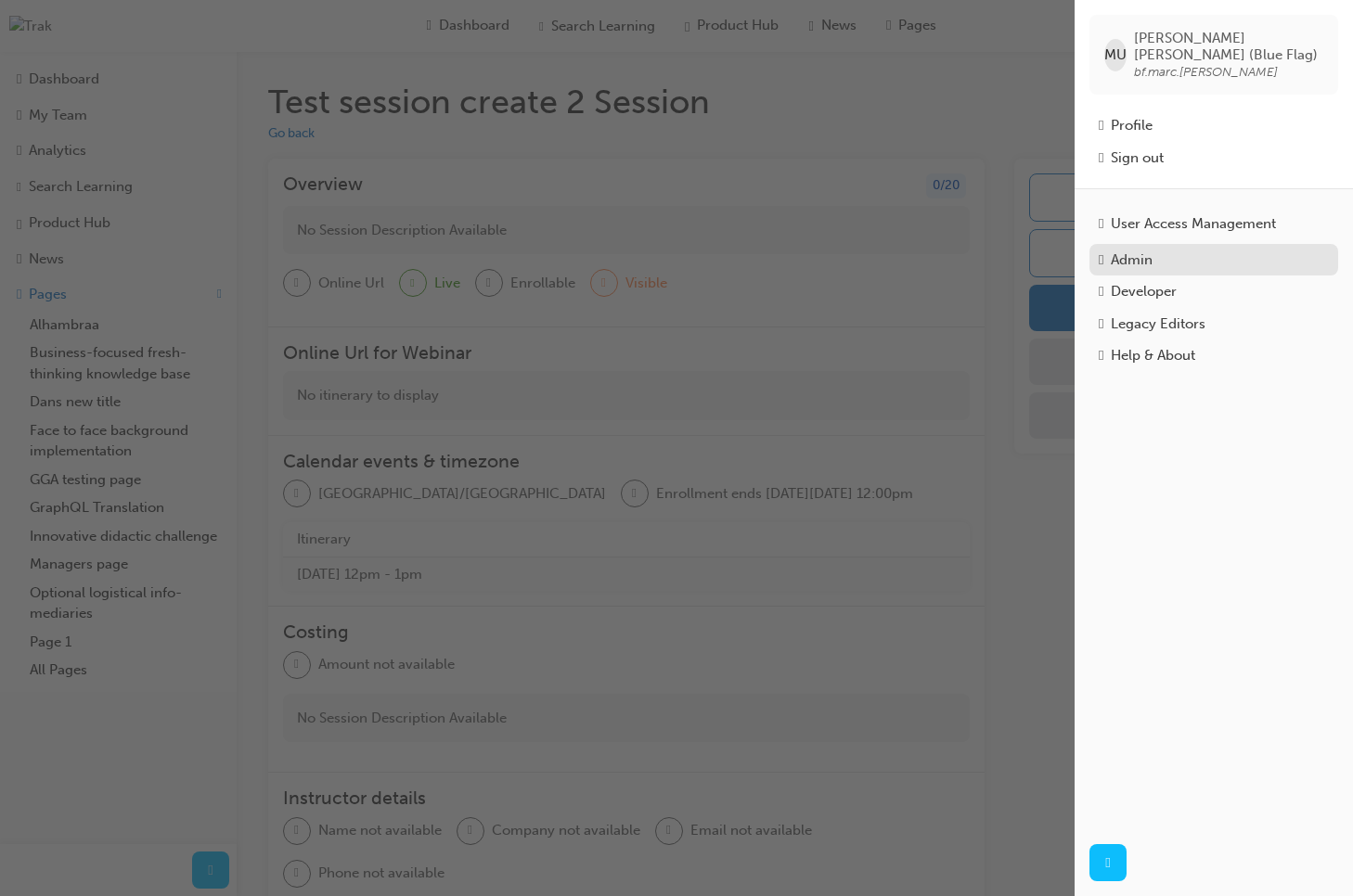
click at [1152, 254] on div "Admin" at bounding box center [1131, 260] width 42 height 22
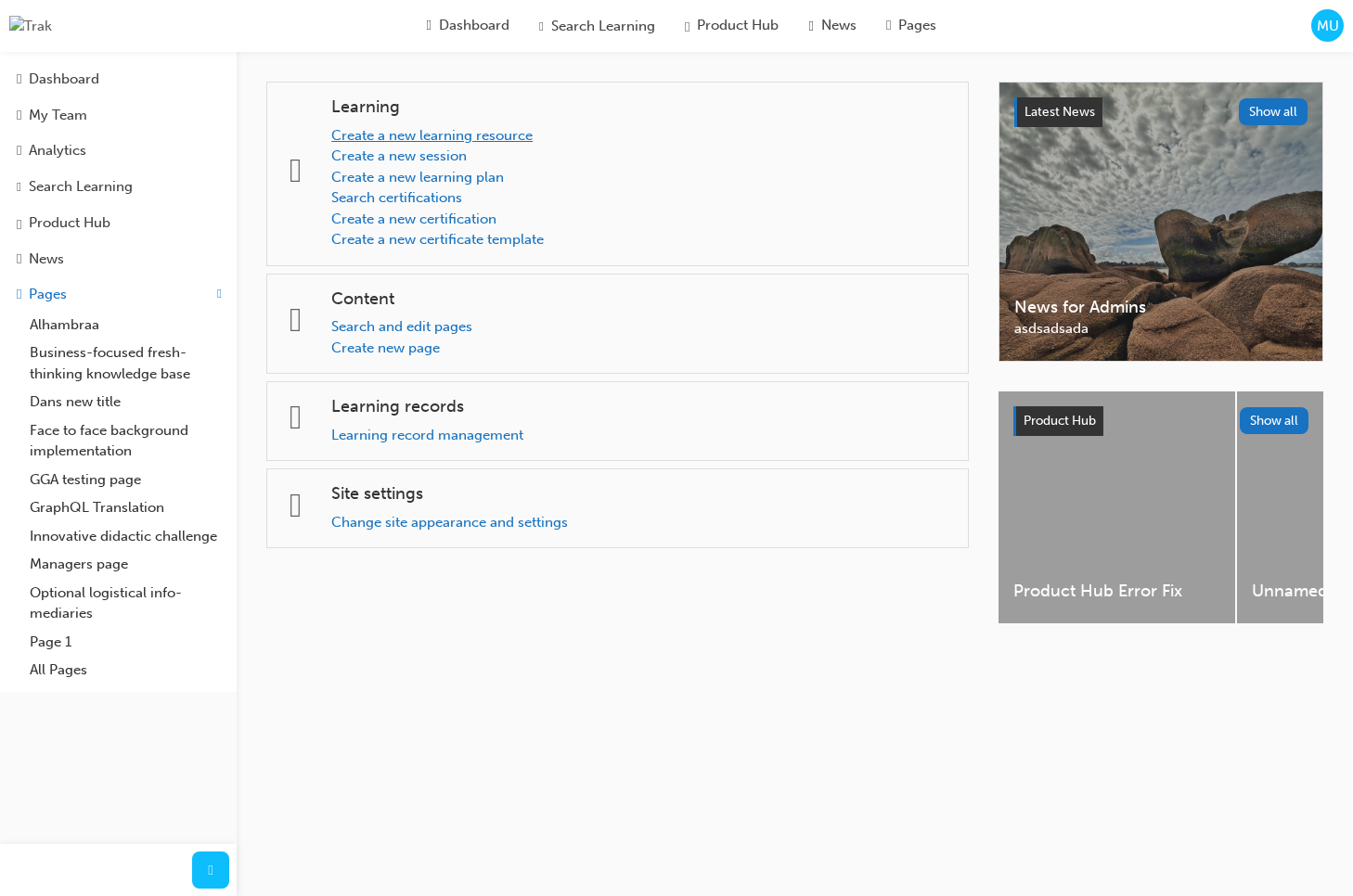
click at [445, 138] on link "Create a new learning resource" at bounding box center [432, 135] width 201 height 17
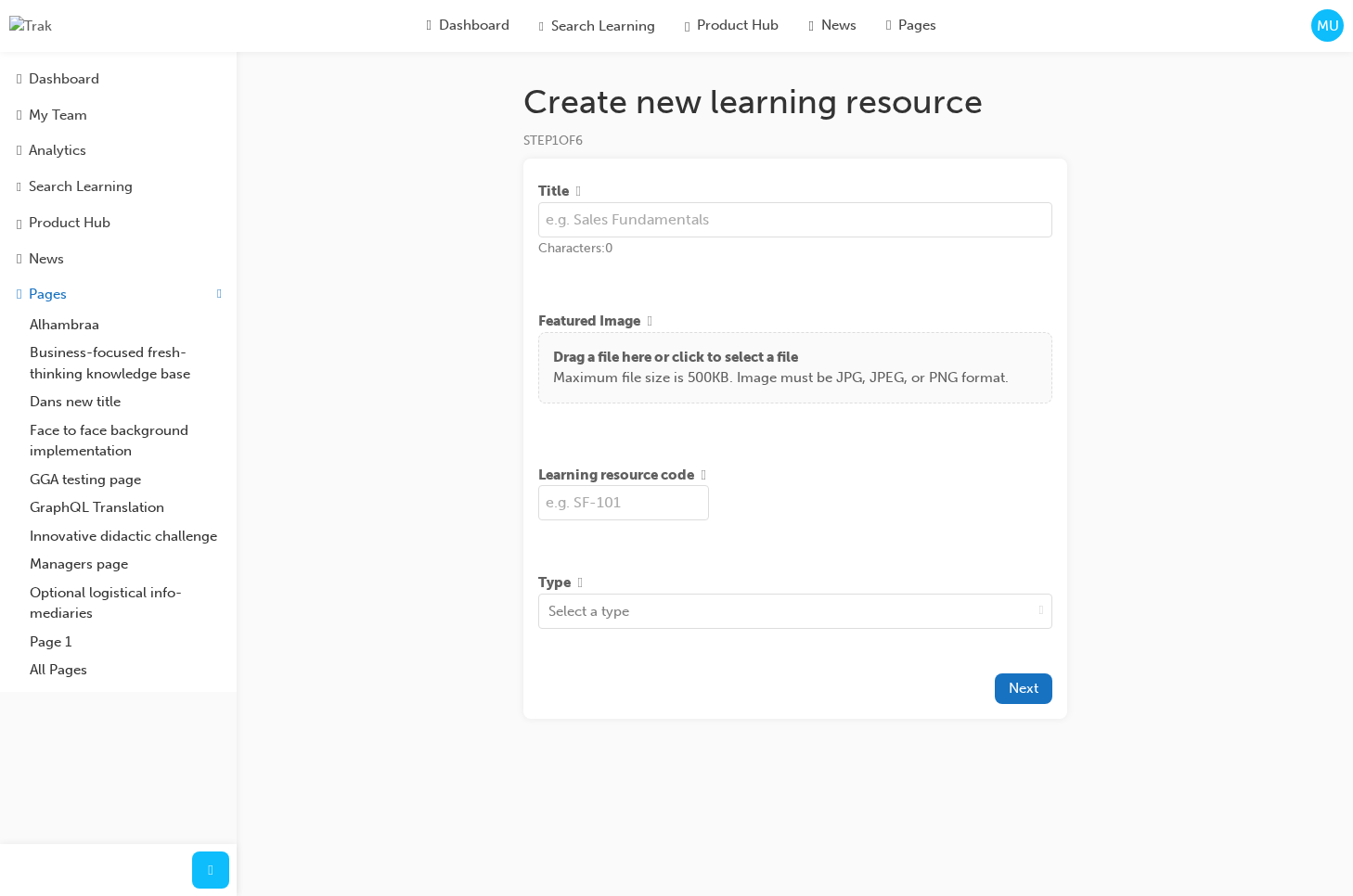
click at [682, 224] on input "text" at bounding box center [795, 219] width 514 height 35
type input "T"
type input "New Learning Resource Test"
click at [646, 512] on input "text" at bounding box center [623, 502] width 171 height 35
type input "NLRT-123"
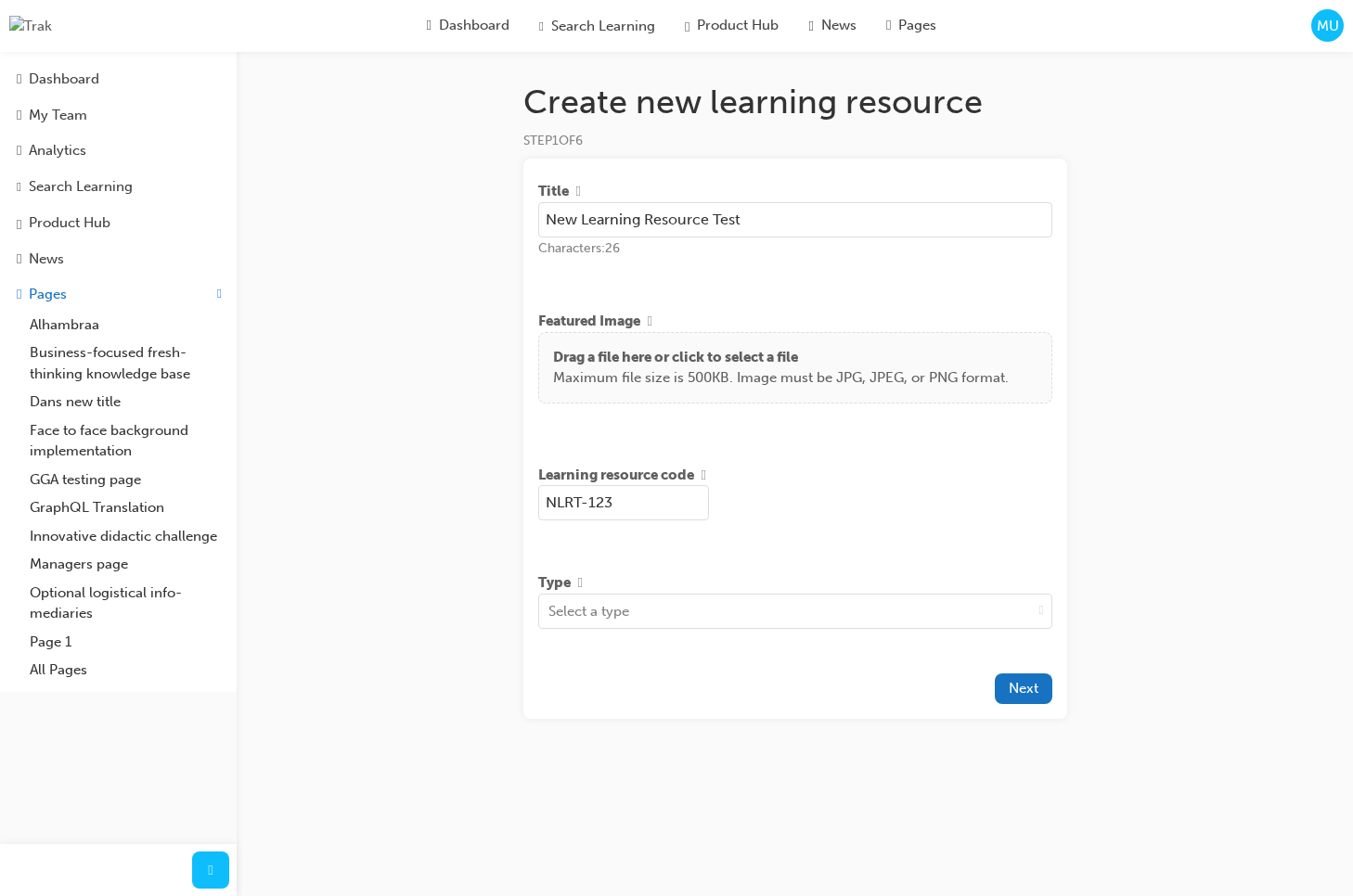
click at [827, 551] on div "Title New Learning Resource Test Characters: 26 Featured Image Drag a file here…" at bounding box center [795, 438] width 544 height 560
click at [1039, 616] on span "down-icon" at bounding box center [1041, 611] width 5 height 22
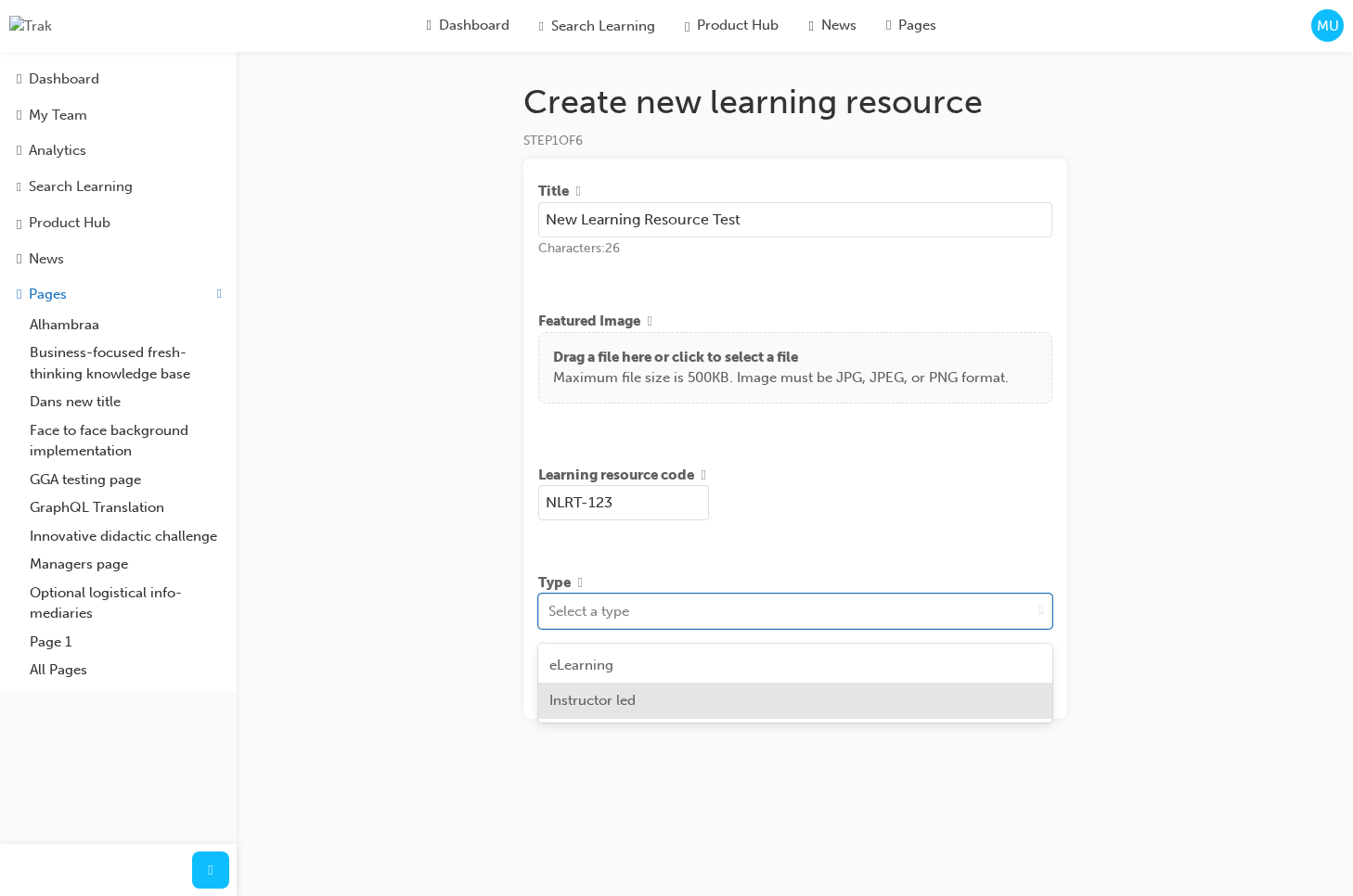
click at [889, 698] on div "Instructor led" at bounding box center [795, 701] width 514 height 36
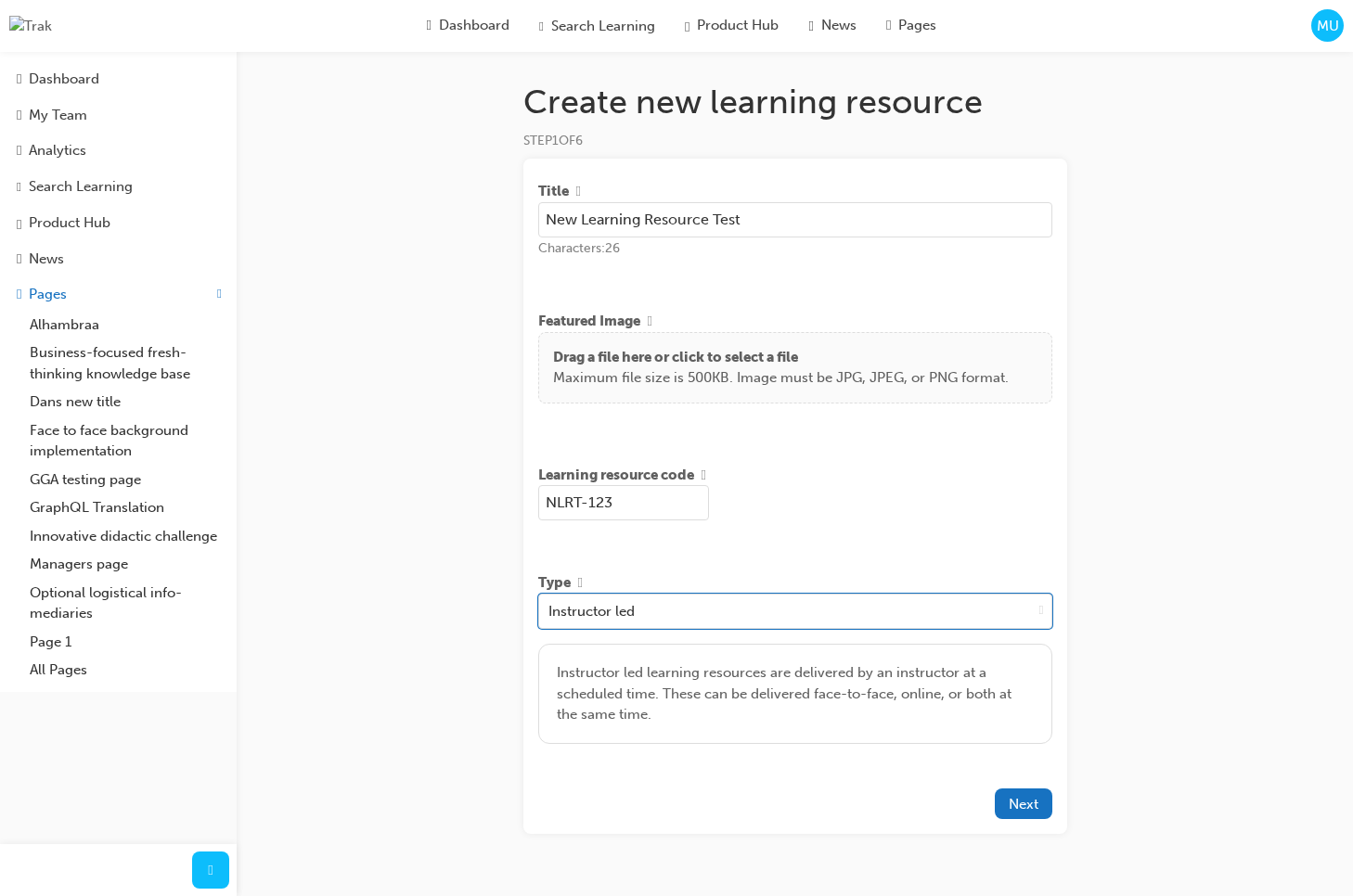
scroll to position [51, 0]
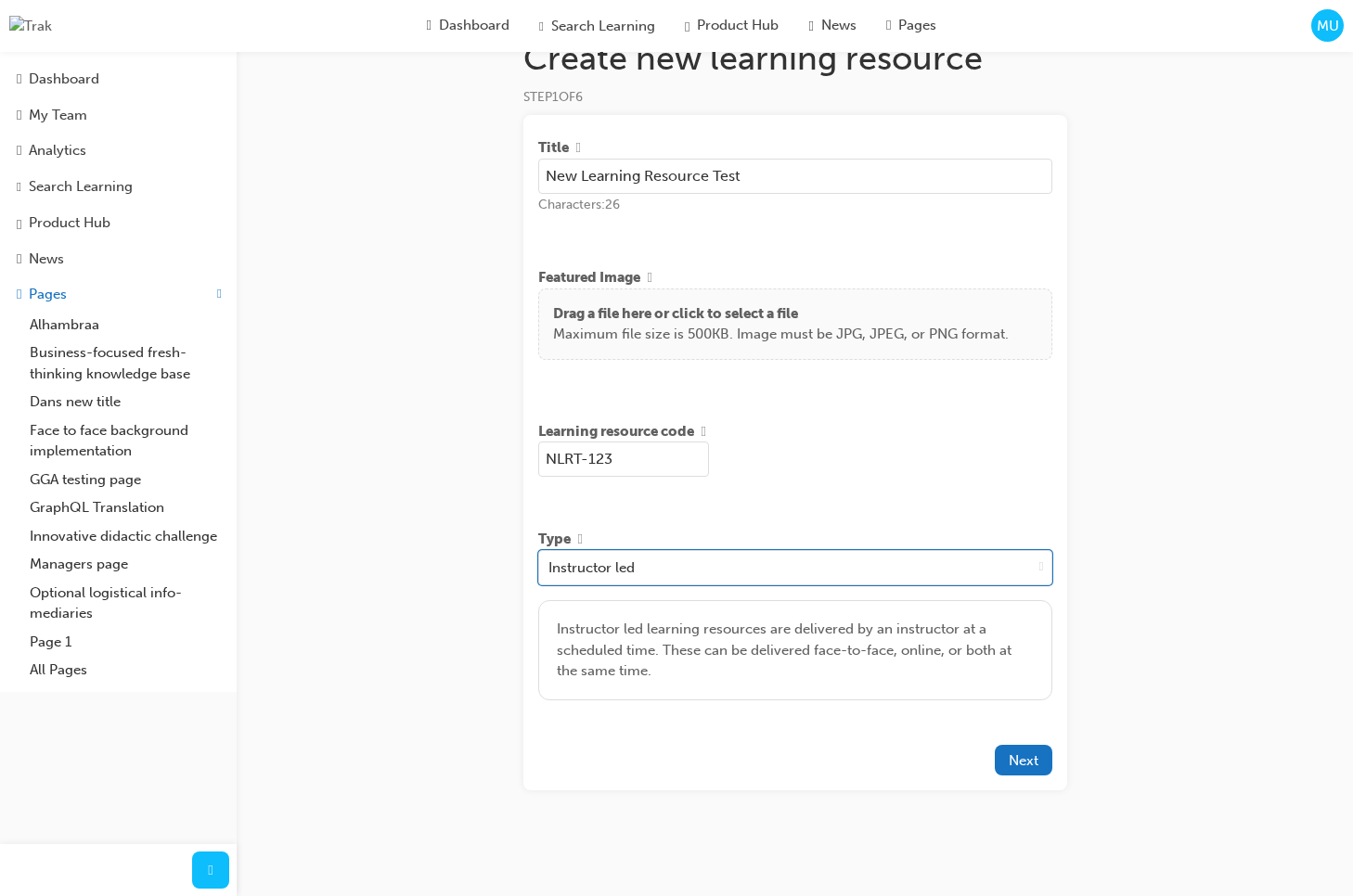
drag, startPoint x: 1141, startPoint y: 565, endPoint x: 1064, endPoint y: 783, distance: 231.2
click at [1141, 554] on div "Create new learning resource STEP 1 OF 6 Title New Learning Resource Test Chara…" at bounding box center [676, 426] width 1353 height 940
click at [1030, 762] on span "Next" at bounding box center [1022, 761] width 29 height 17
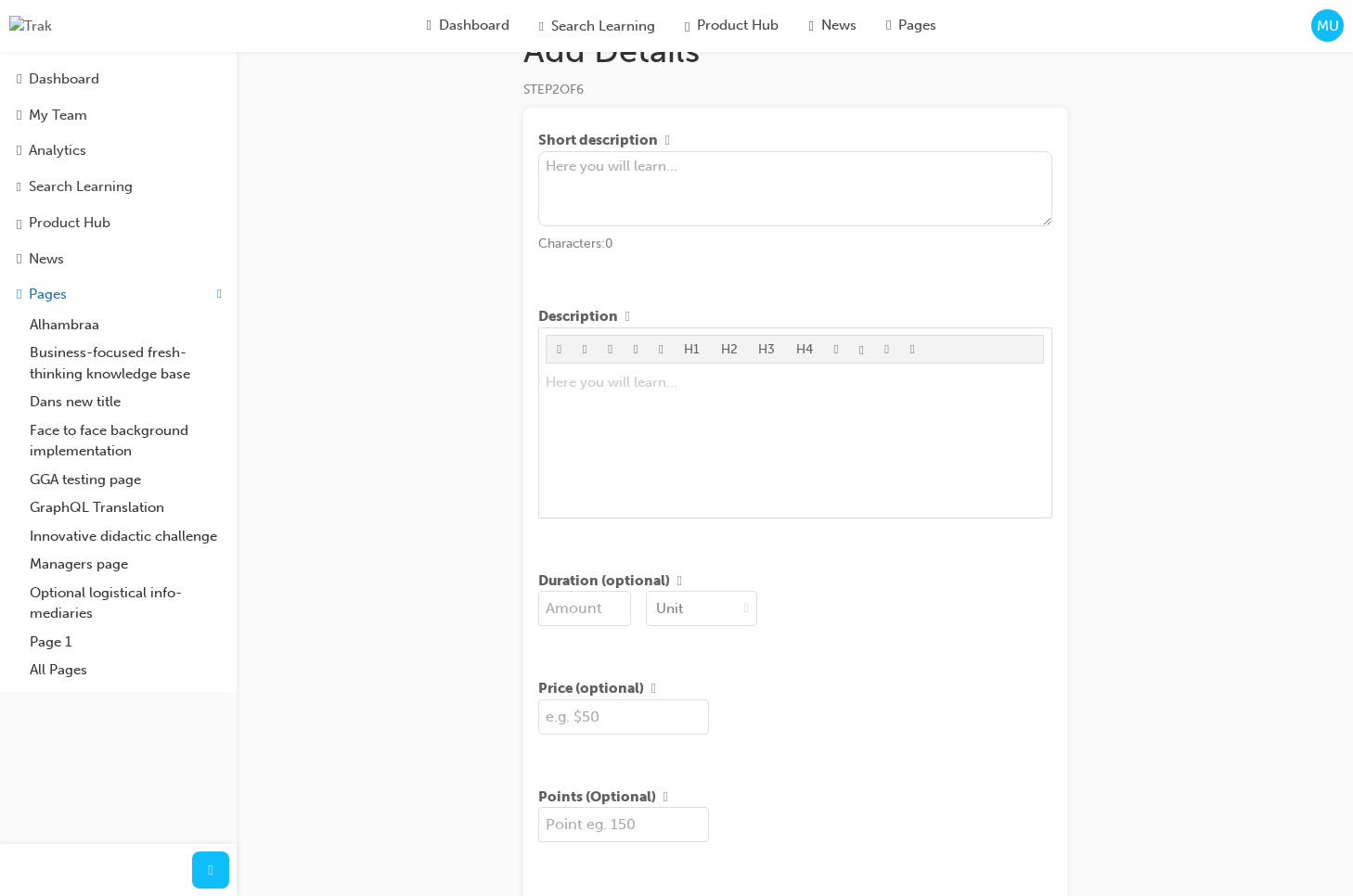
scroll to position [68, 0]
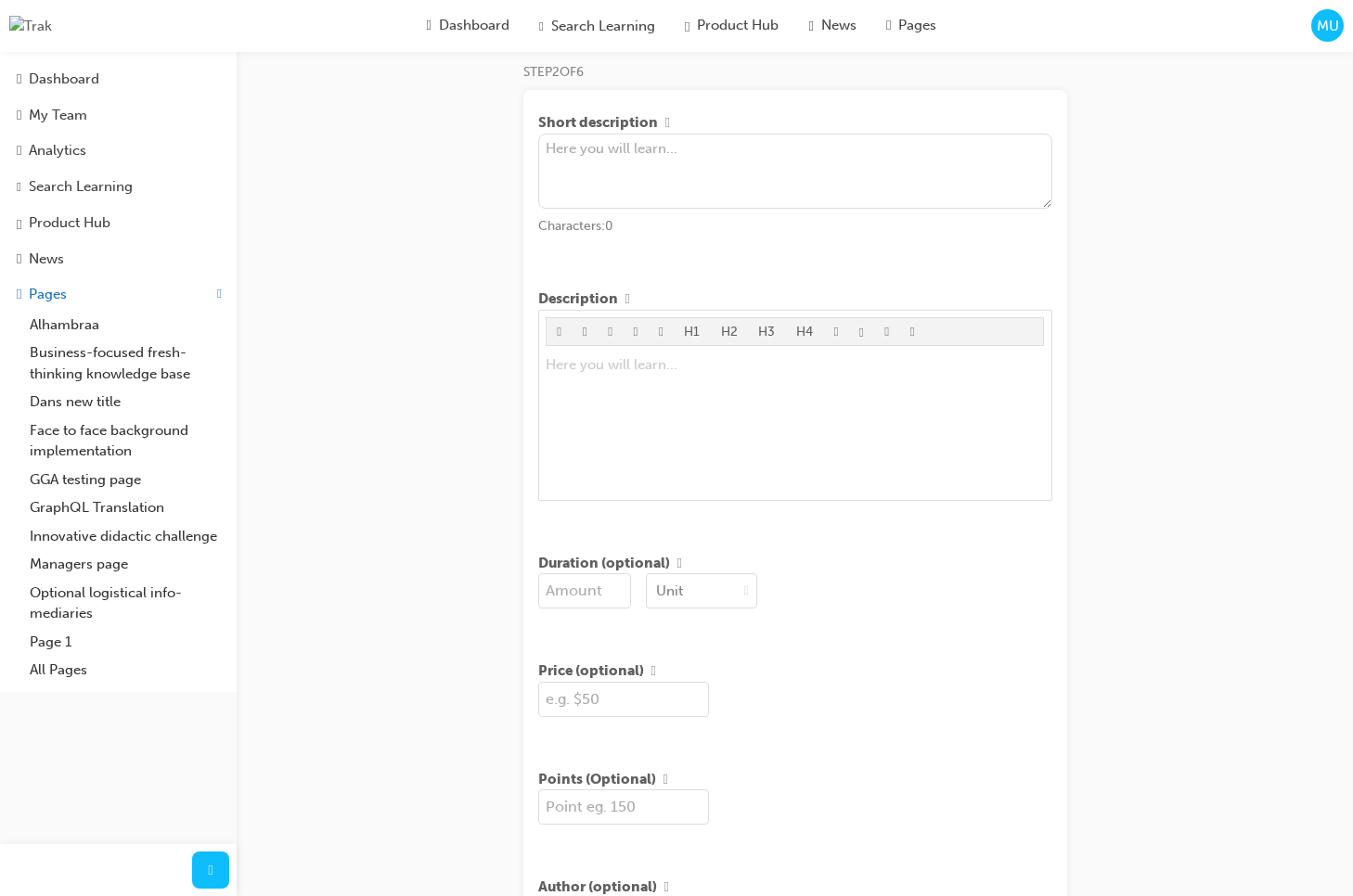
click at [702, 153] on textarea at bounding box center [795, 171] width 514 height 76
type textarea "asdasd sad"
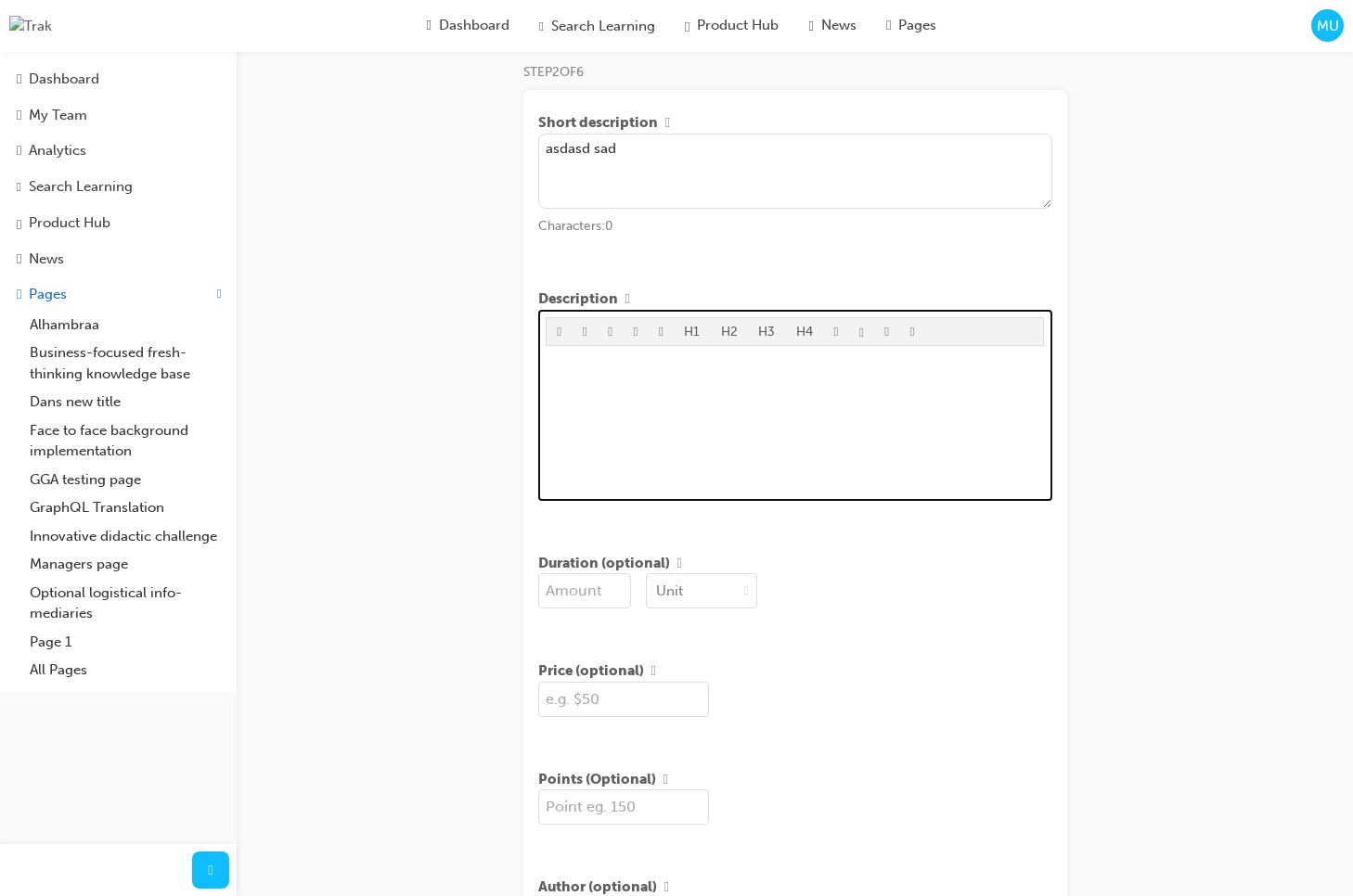
click at [755, 427] on div at bounding box center [795, 422] width 498 height 139
click at [755, 427] on div "ad" at bounding box center [795, 422] width 498 height 139
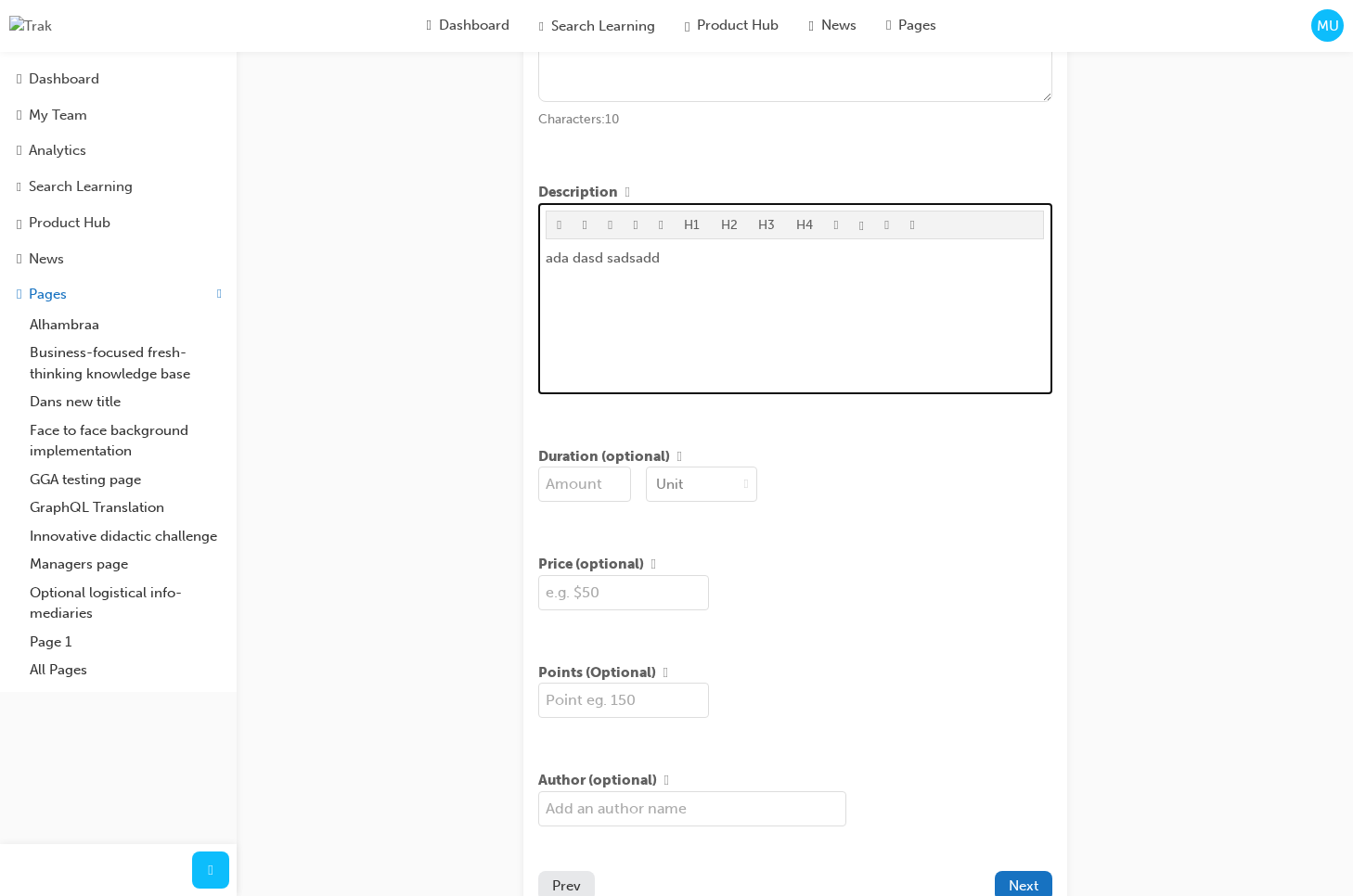
scroll to position [316, 0]
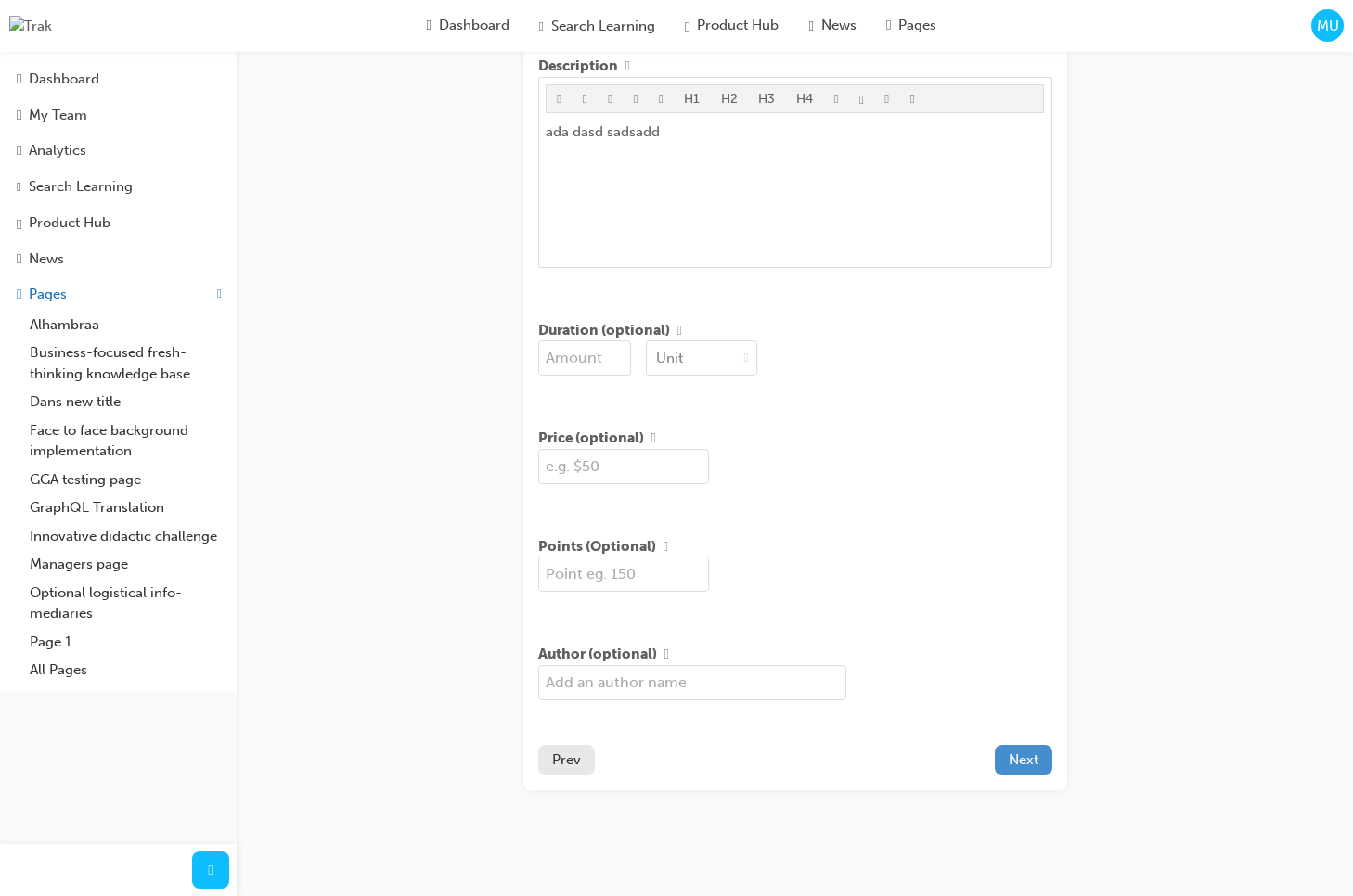
click at [1033, 757] on span "Next" at bounding box center [1022, 760] width 29 height 17
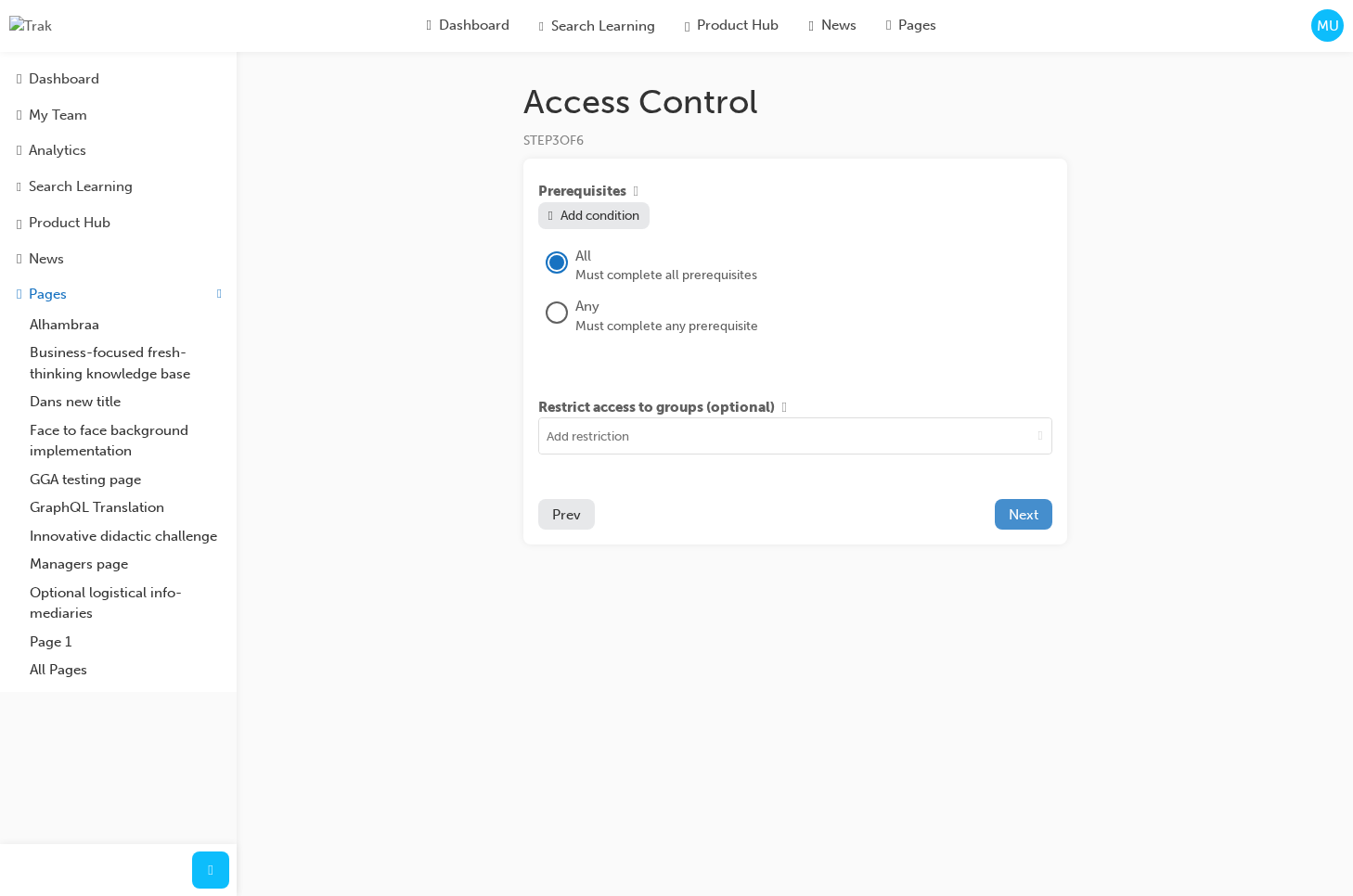
click at [1021, 523] on span "Next" at bounding box center [1022, 515] width 29 height 17
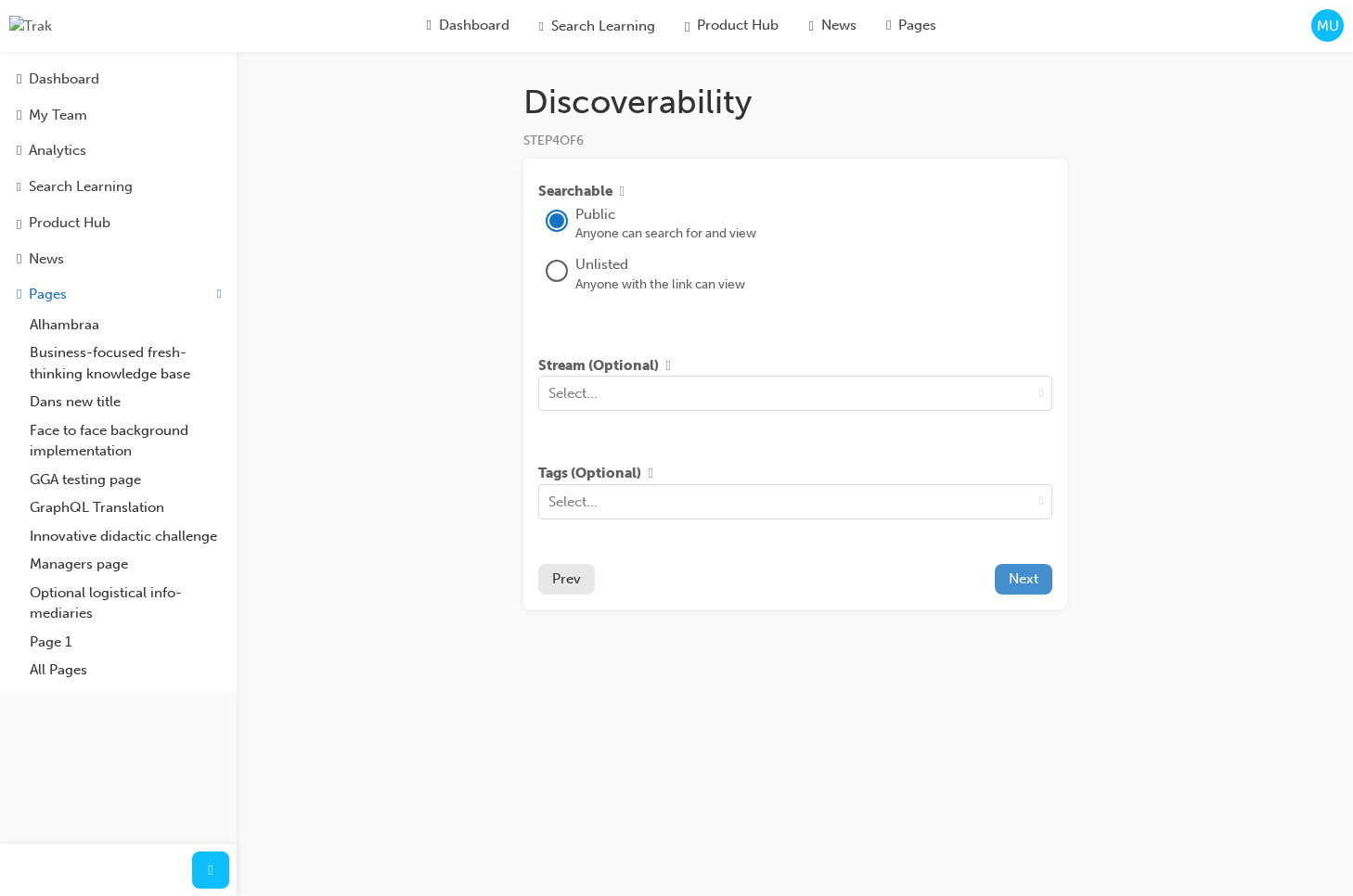
click at [1026, 587] on span "Next" at bounding box center [1022, 579] width 29 height 17
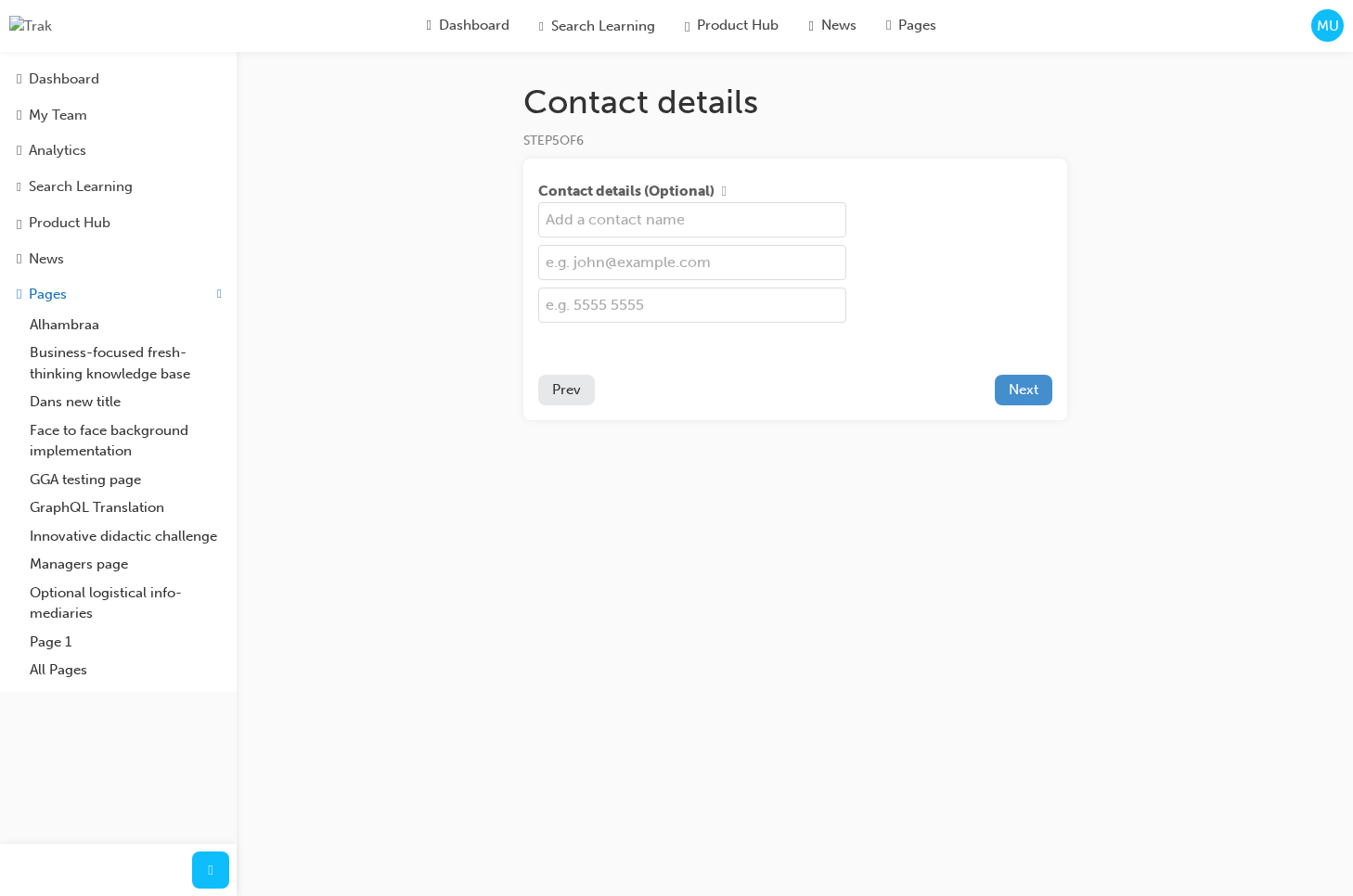
click at [1021, 393] on span "Next" at bounding box center [1022, 389] width 29 height 17
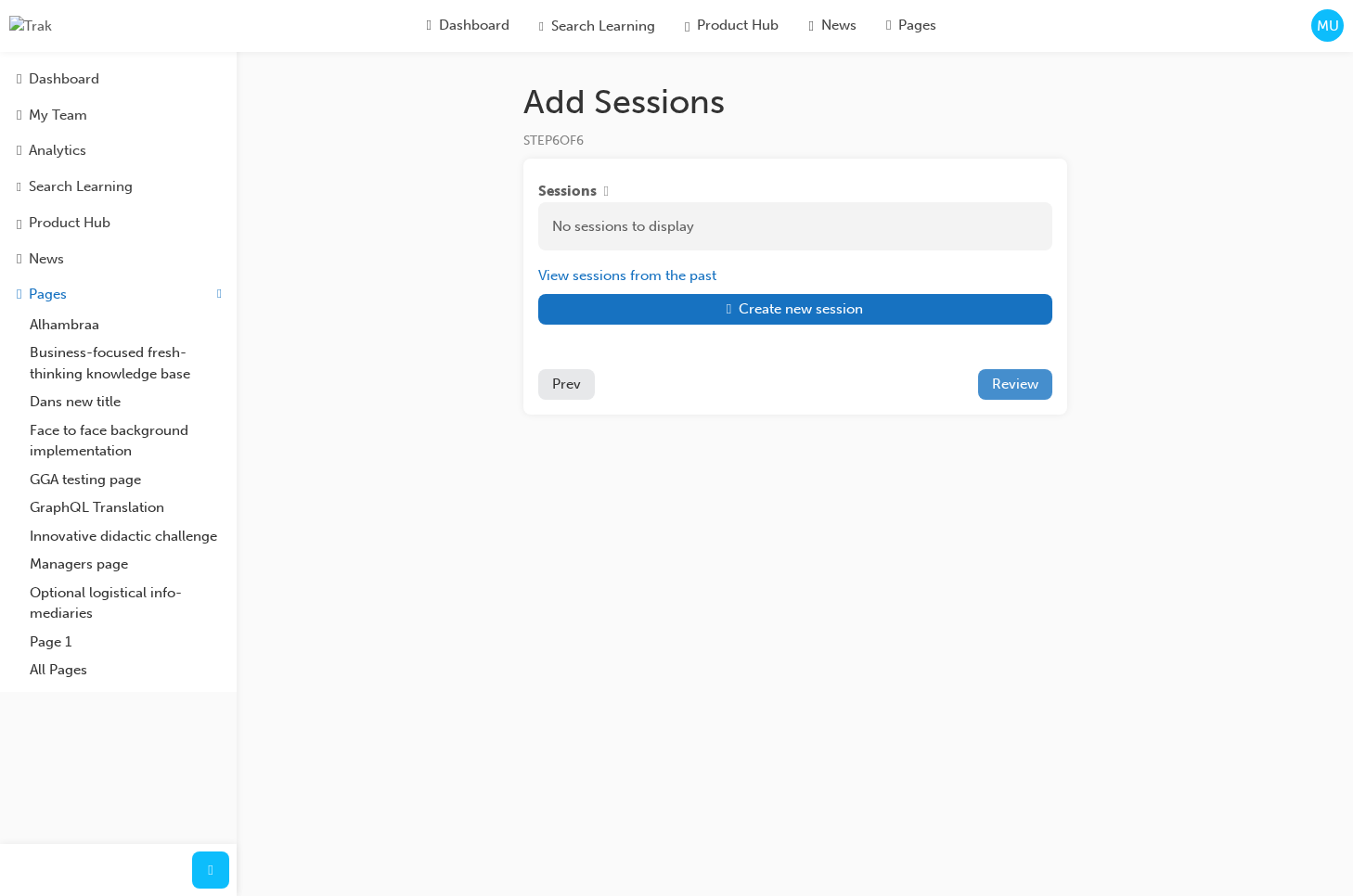
click at [1017, 392] on span "Review" at bounding box center [1015, 385] width 46 height 17
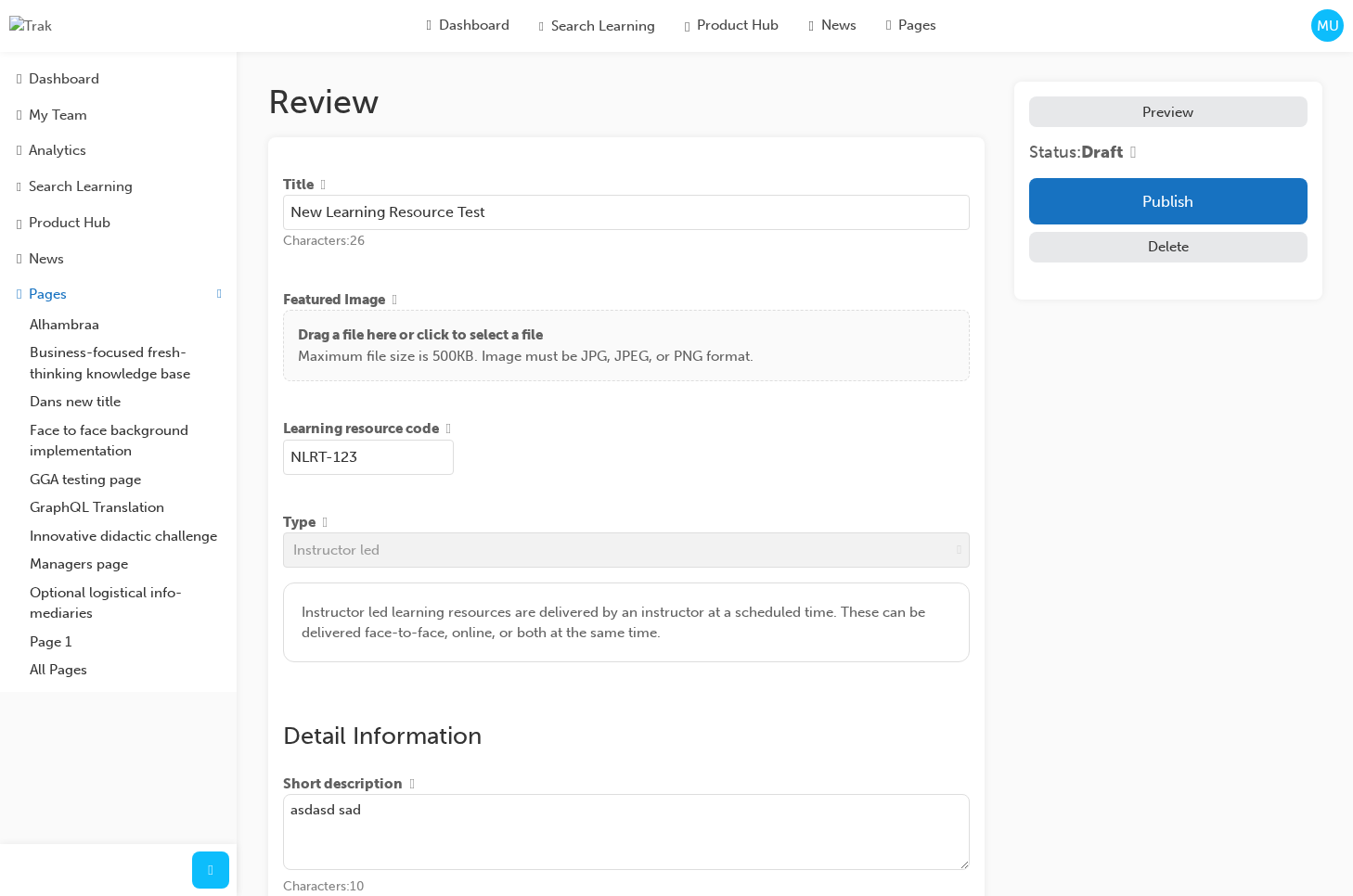
click at [542, 215] on input "New Learning Resource Test" at bounding box center [627, 212] width 688 height 35
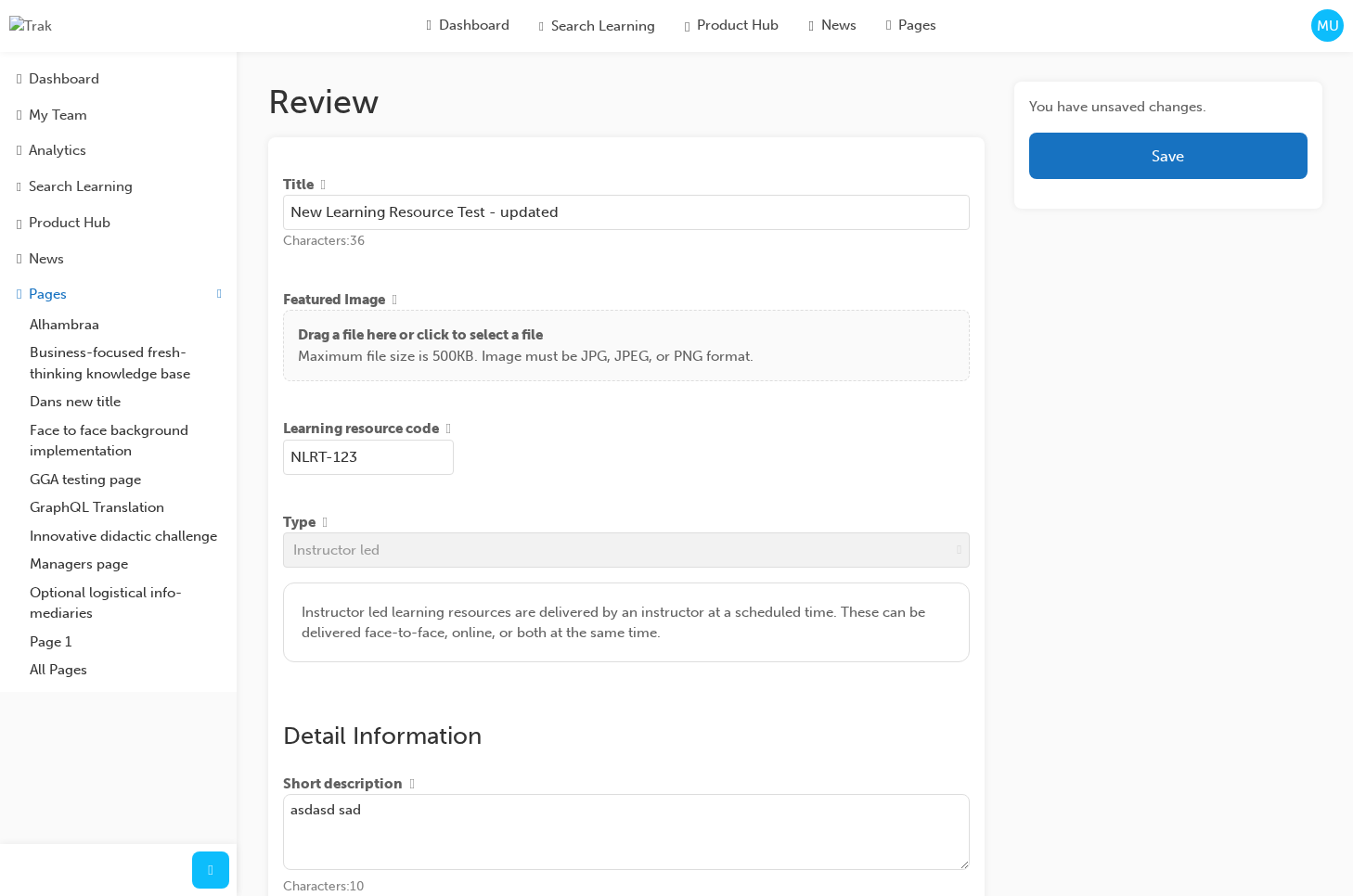
type input "New Learning Resource Test - updated"
drag, startPoint x: 1091, startPoint y: 372, endPoint x: 1129, endPoint y: 206, distance: 170.3
click at [1128, 144] on button "Save" at bounding box center [1167, 155] width 278 height 46
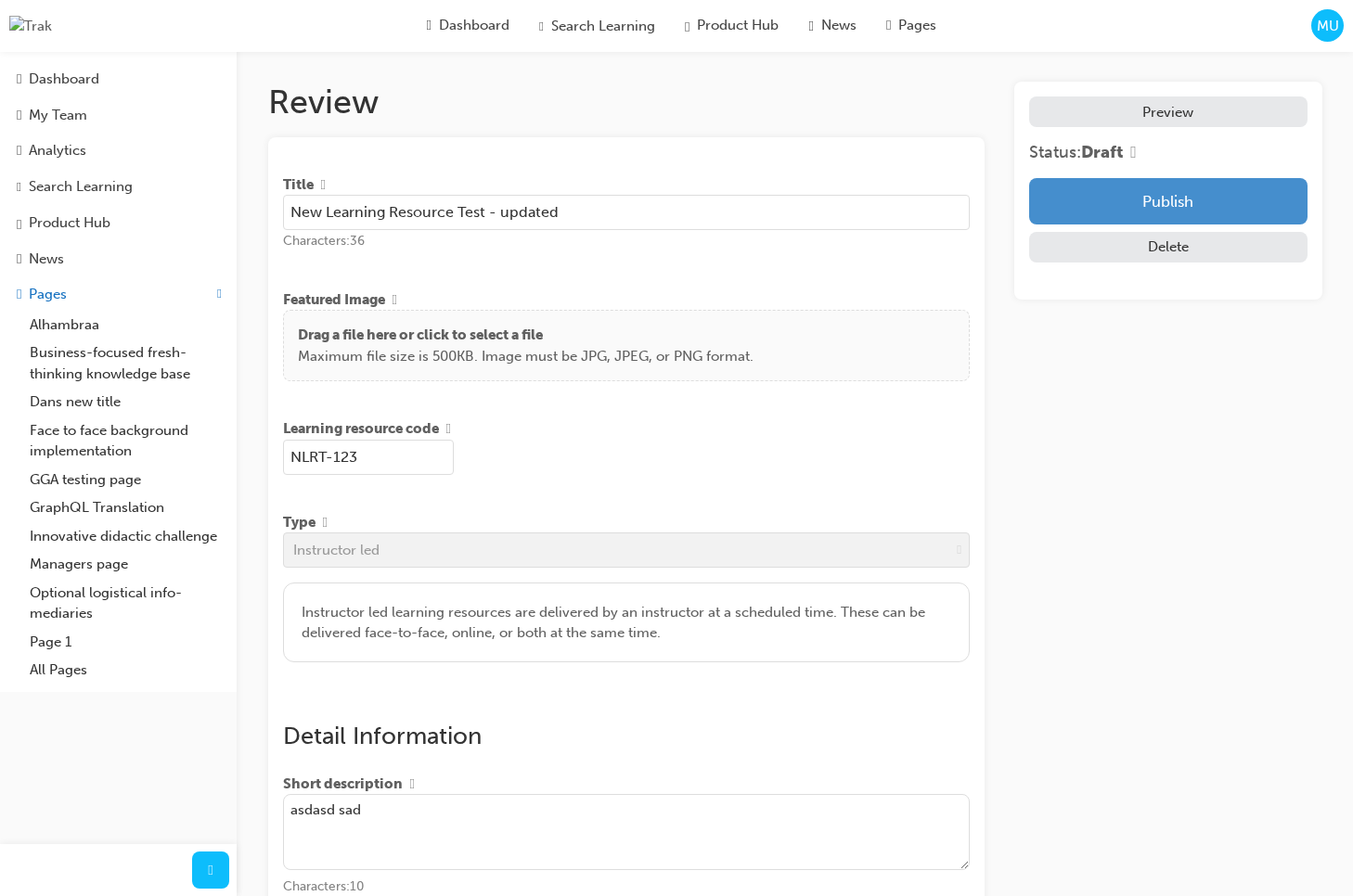
click at [1127, 200] on button "Publish" at bounding box center [1167, 201] width 278 height 46
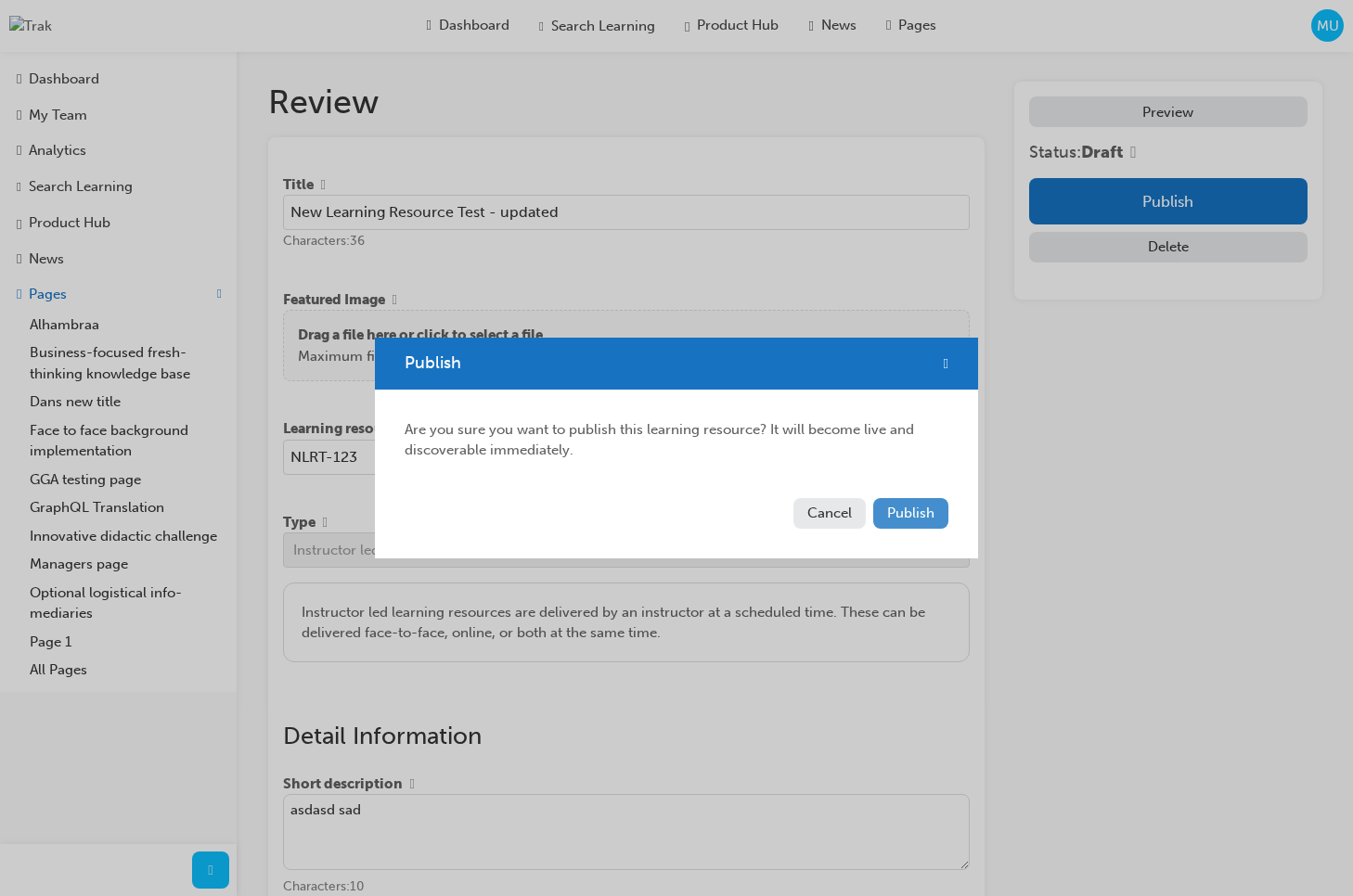
click at [900, 511] on span "Publish" at bounding box center [911, 513] width 47 height 17
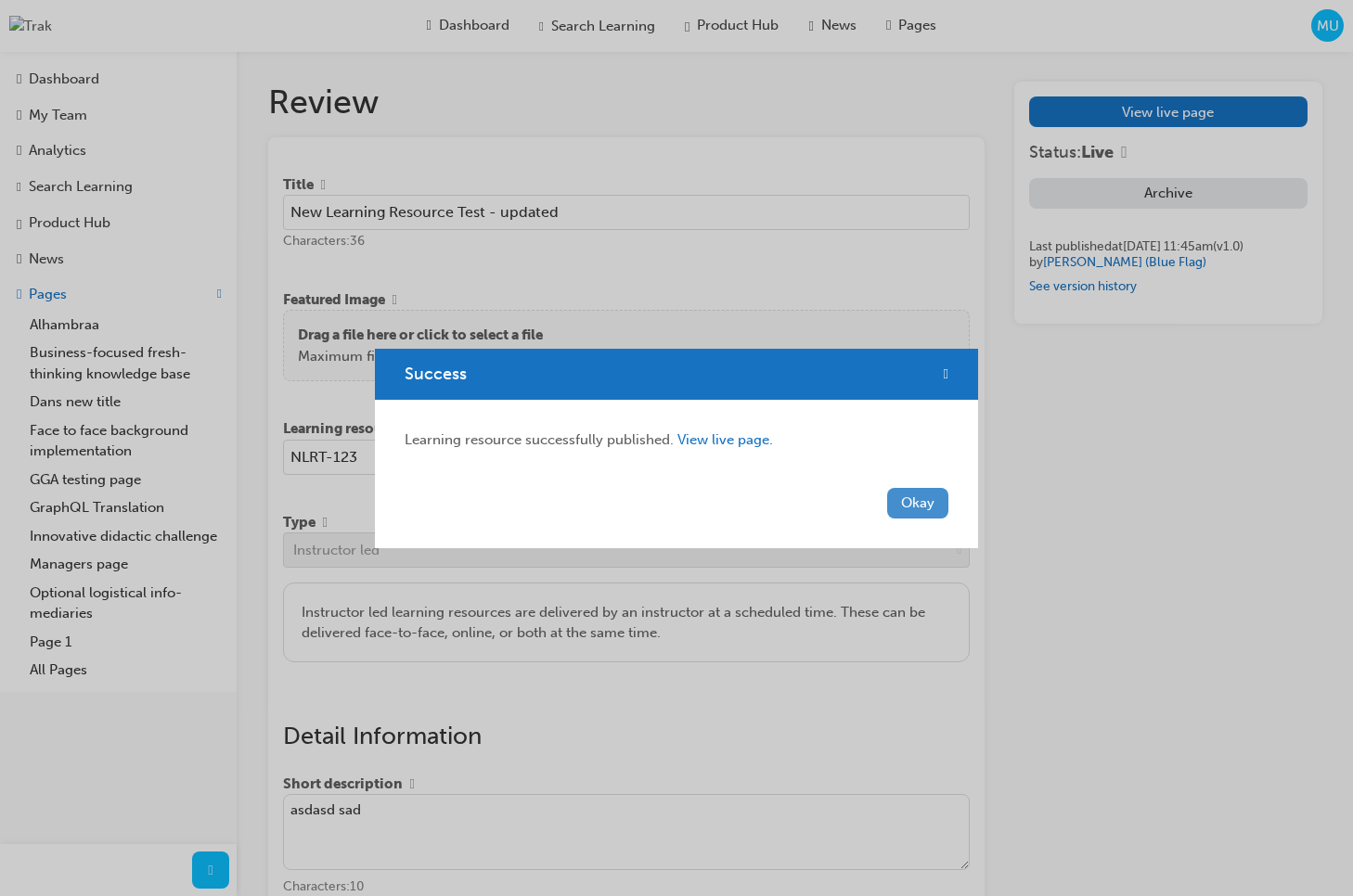
click at [919, 507] on button "Okay" at bounding box center [917, 503] width 62 height 30
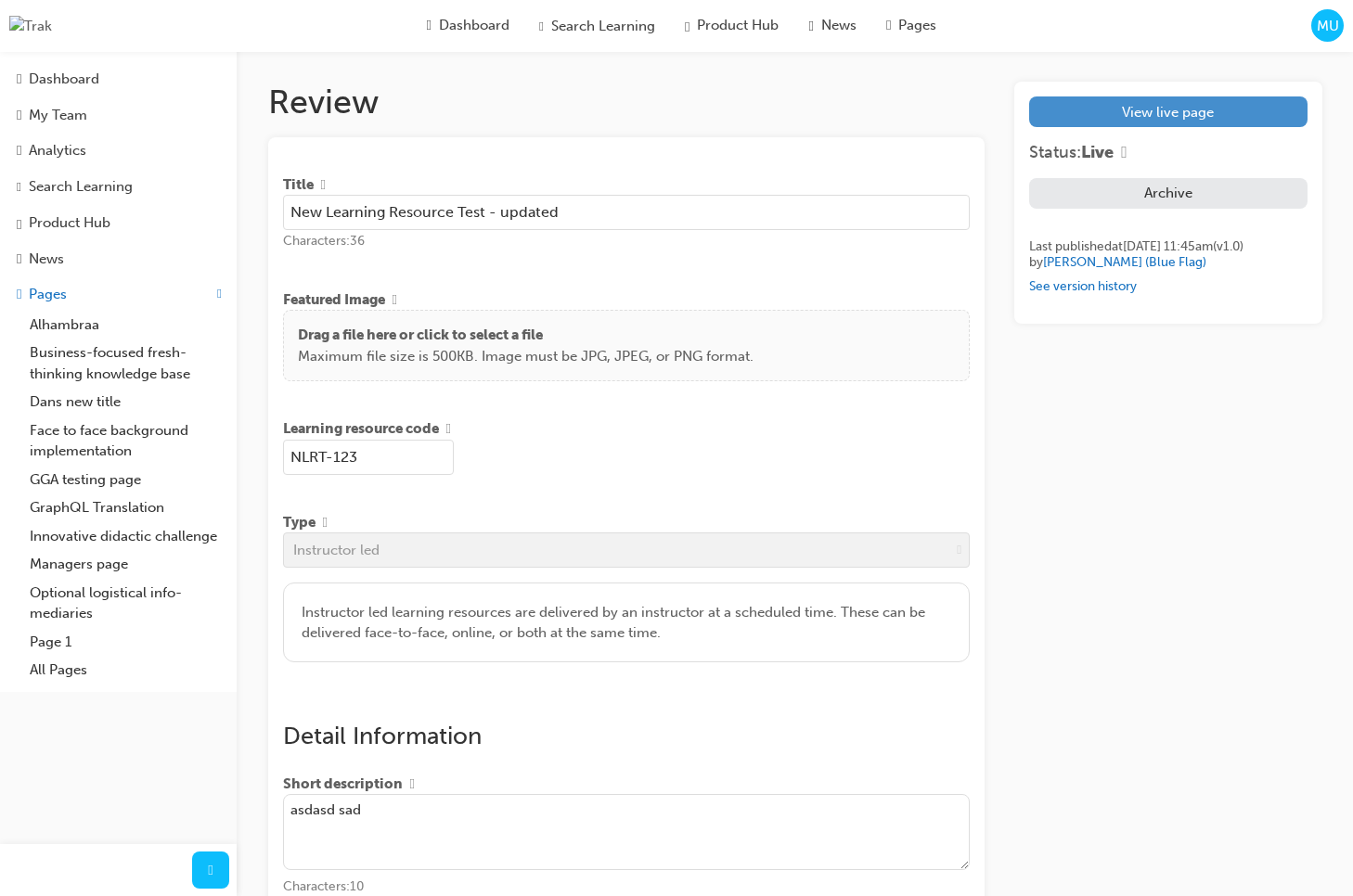
click at [1141, 119] on link "View live page" at bounding box center [1167, 112] width 278 height 30
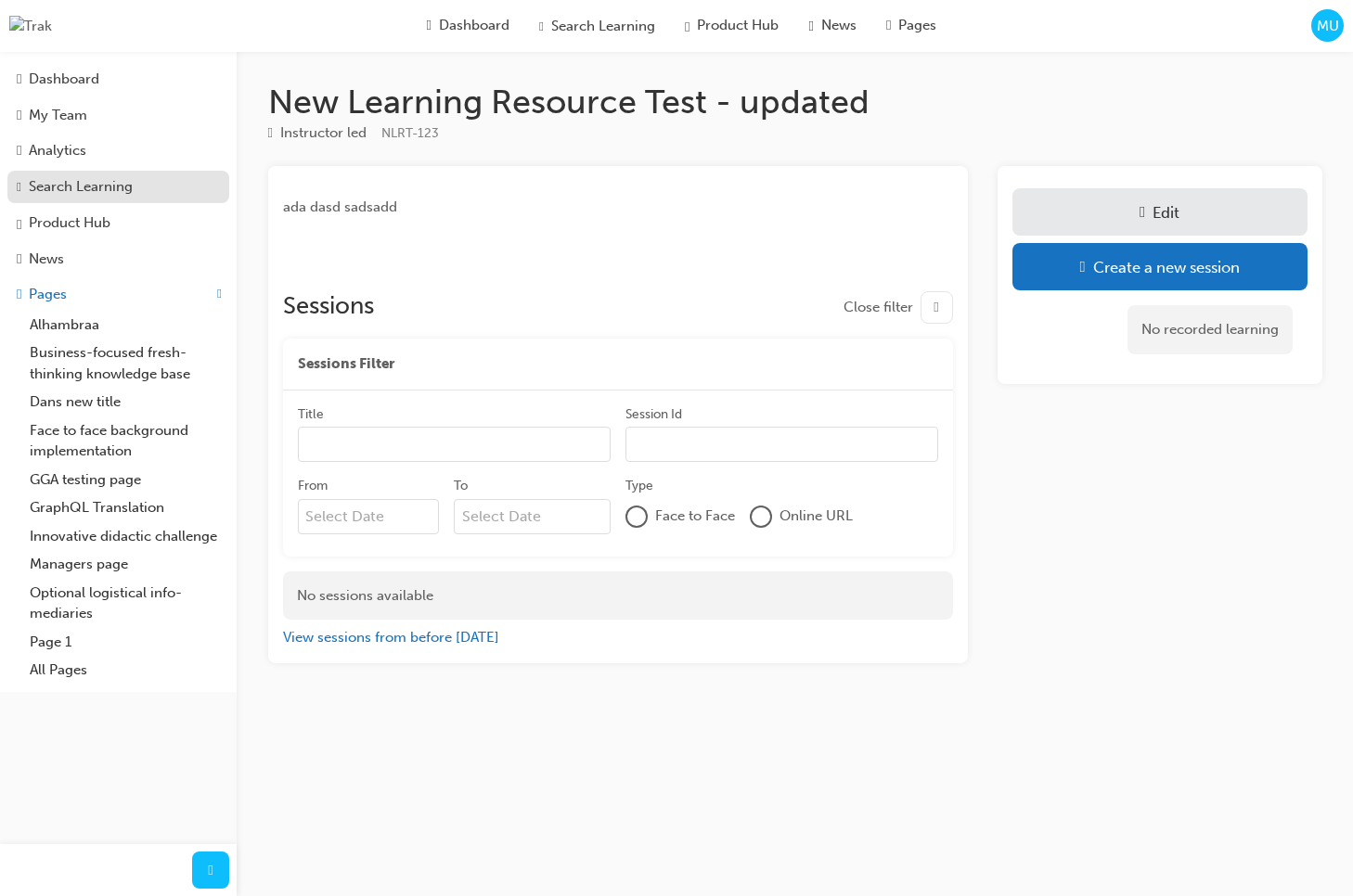
click at [132, 194] on div "Search Learning" at bounding box center [81, 187] width 104 height 22
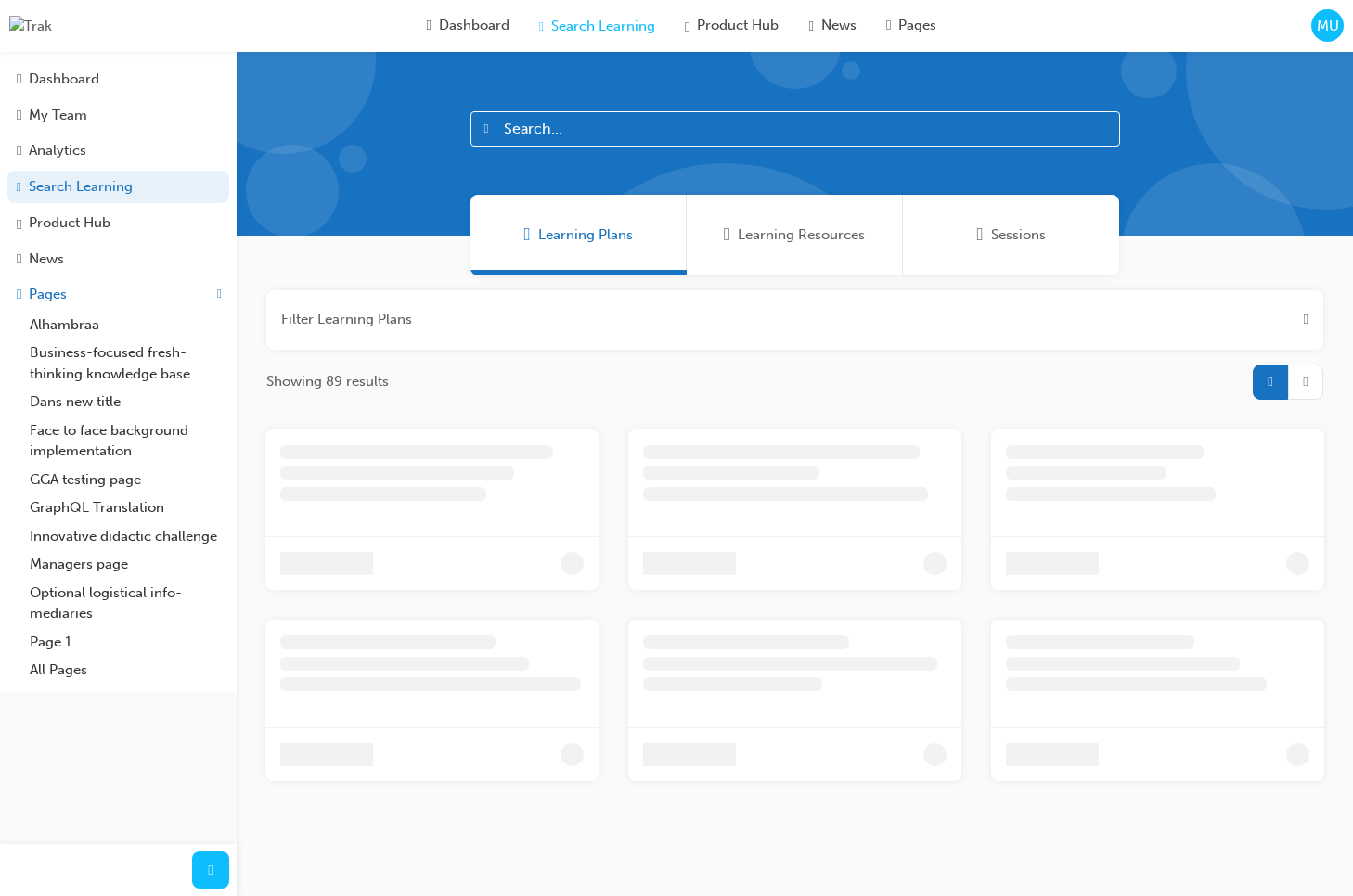
click at [1322, 30] on span "MU" at bounding box center [1326, 27] width 22 height 22
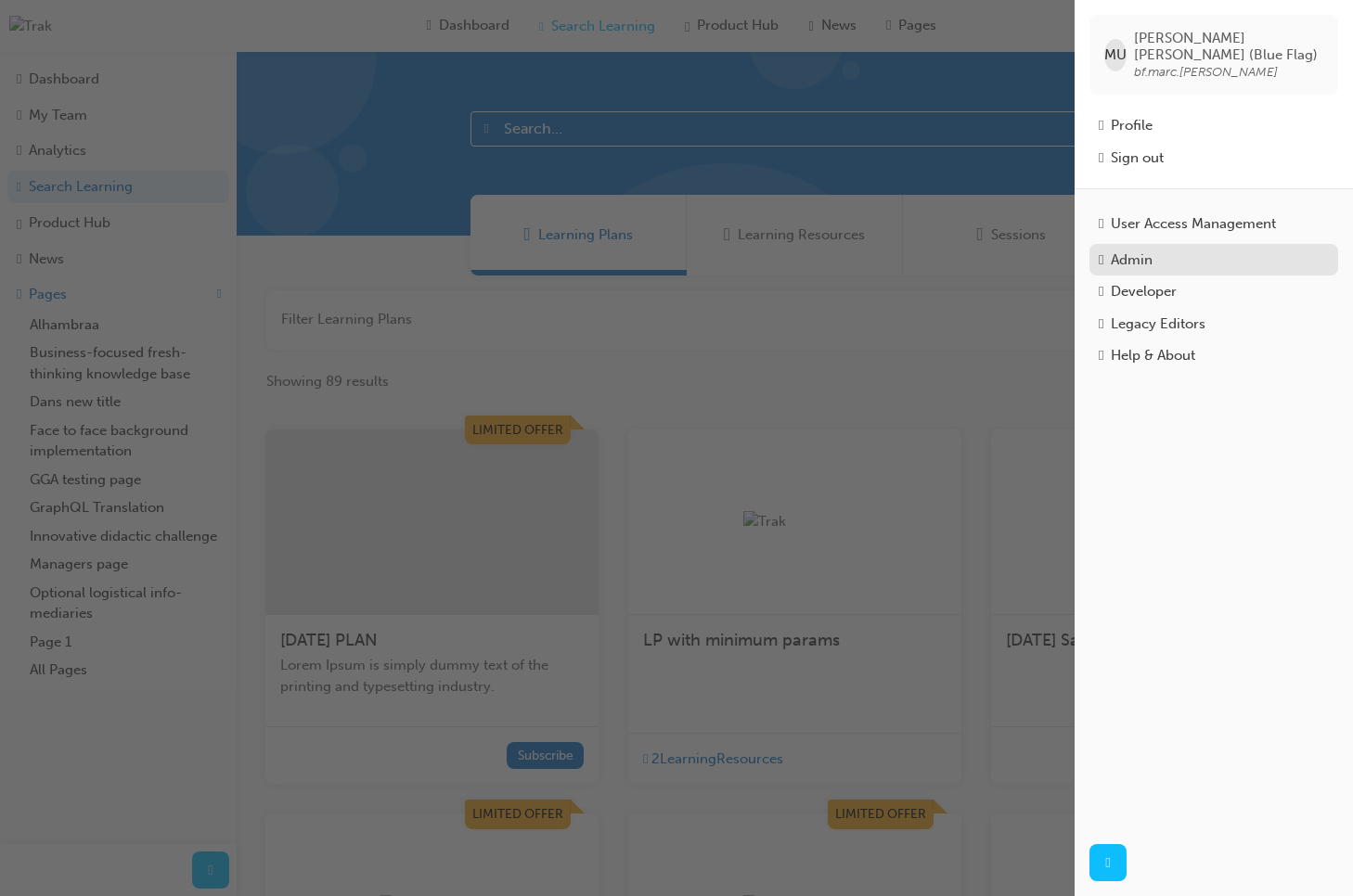
click at [1152, 249] on div "Admin" at bounding box center [1131, 260] width 42 height 22
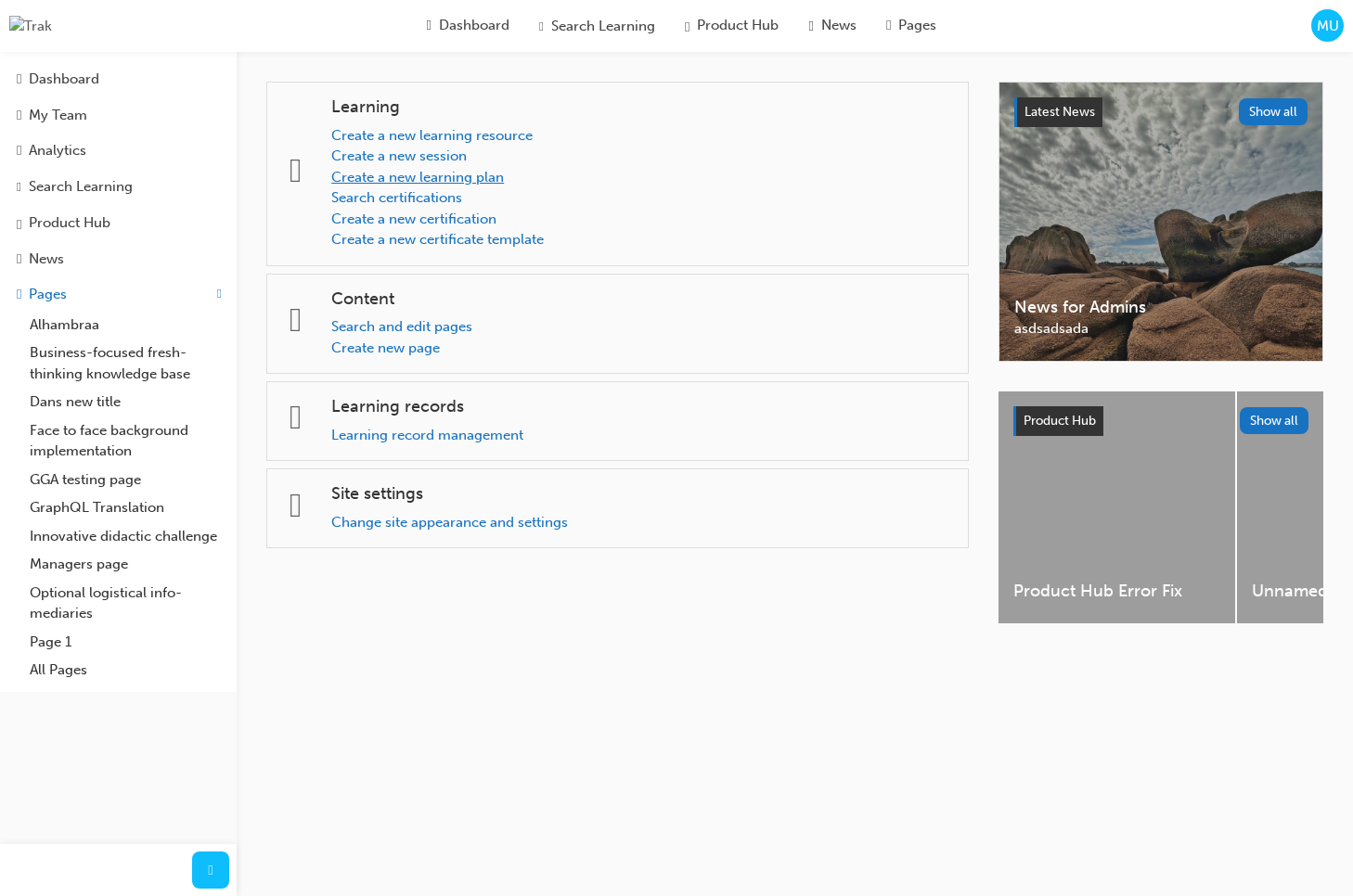
click at [453, 174] on link "Create a new learning plan" at bounding box center [418, 177] width 172 height 17
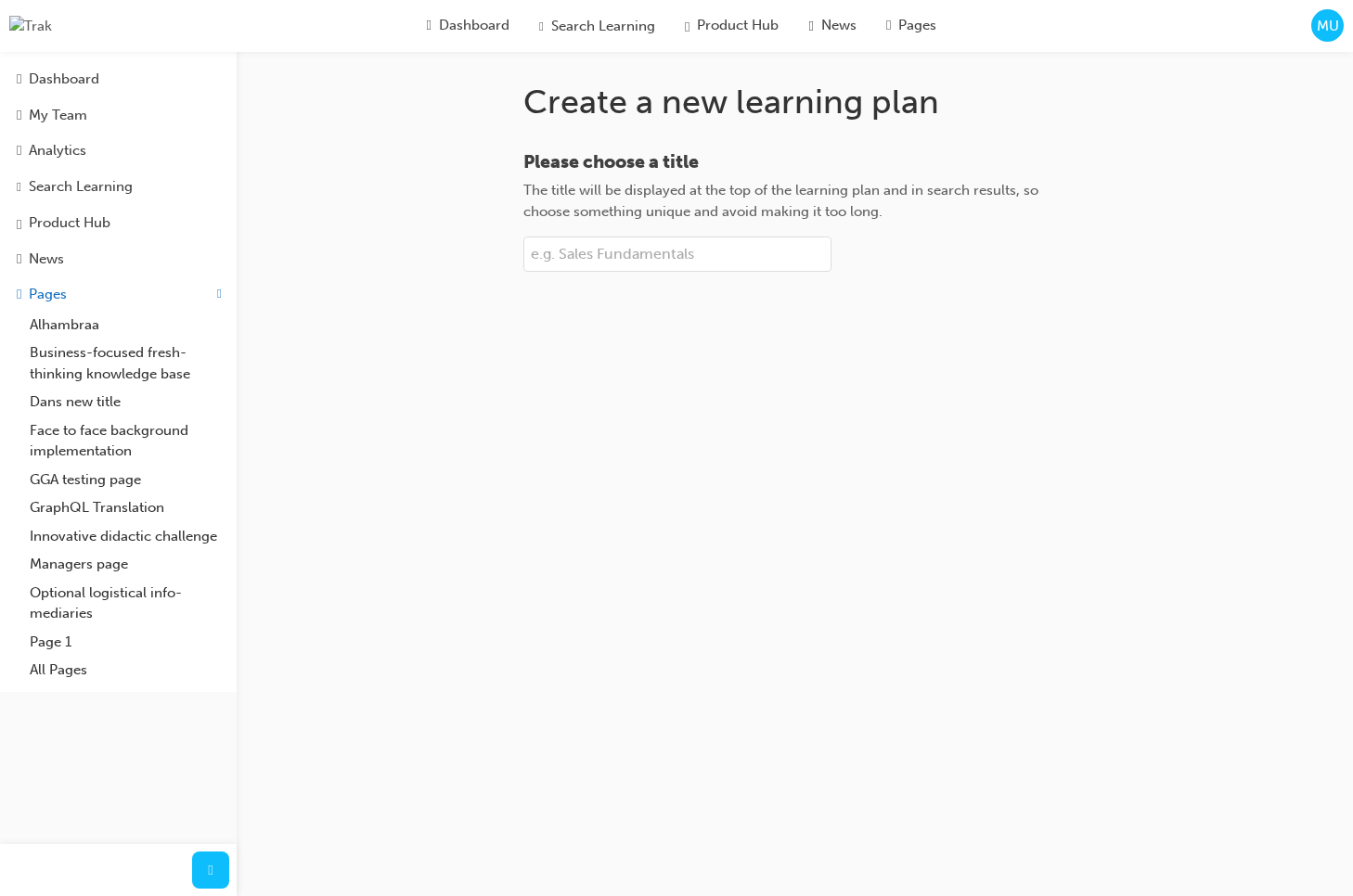
click at [640, 255] on input "Please choose a title The title will be displayed at the top of the learning pl…" at bounding box center [676, 254] width 308 height 35
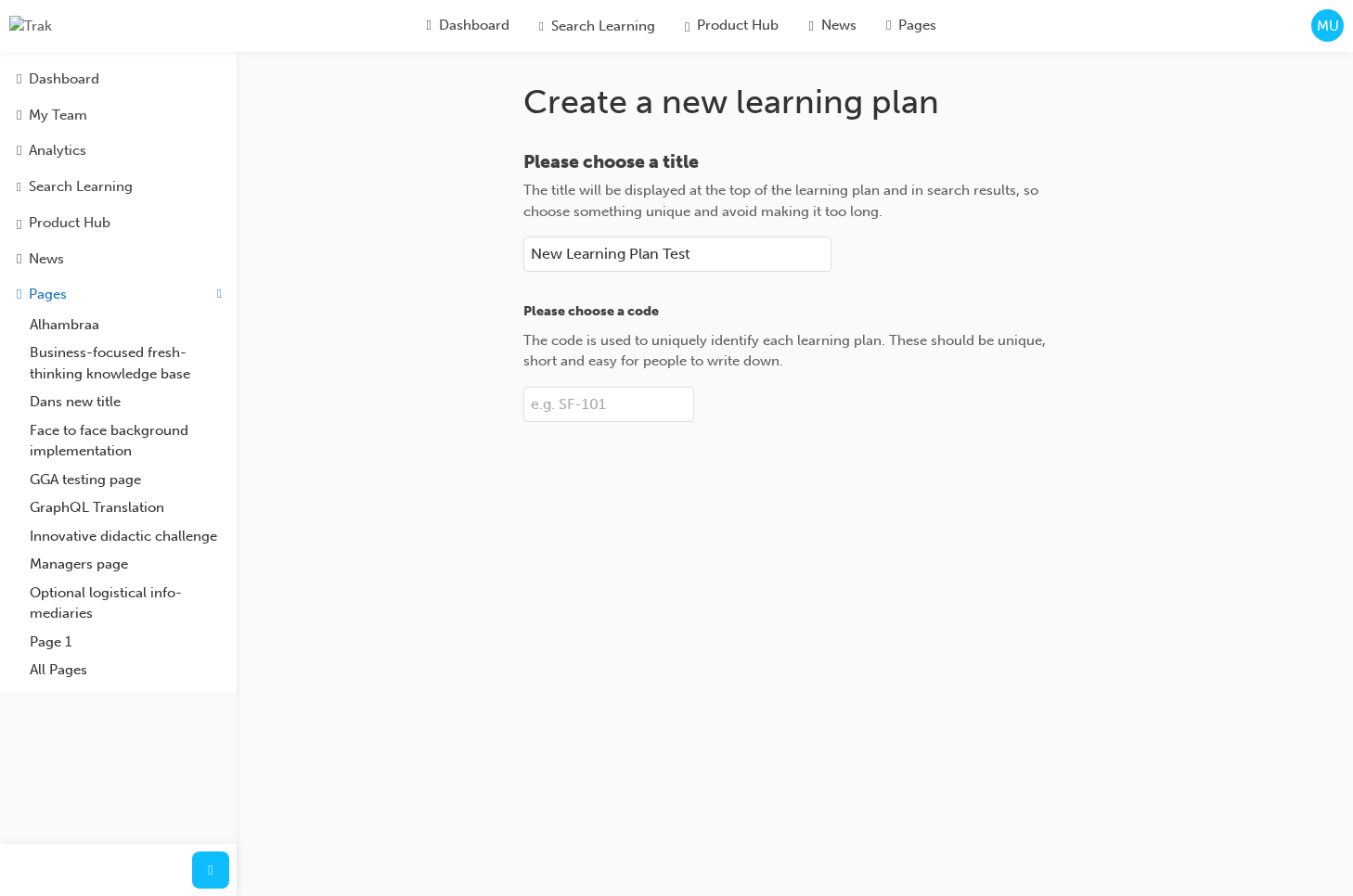
type input "New Learning Plan Test"
click at [613, 401] on input "Please choose a code The code is used to uniquely identify each learning plan. …" at bounding box center [608, 403] width 171 height 35
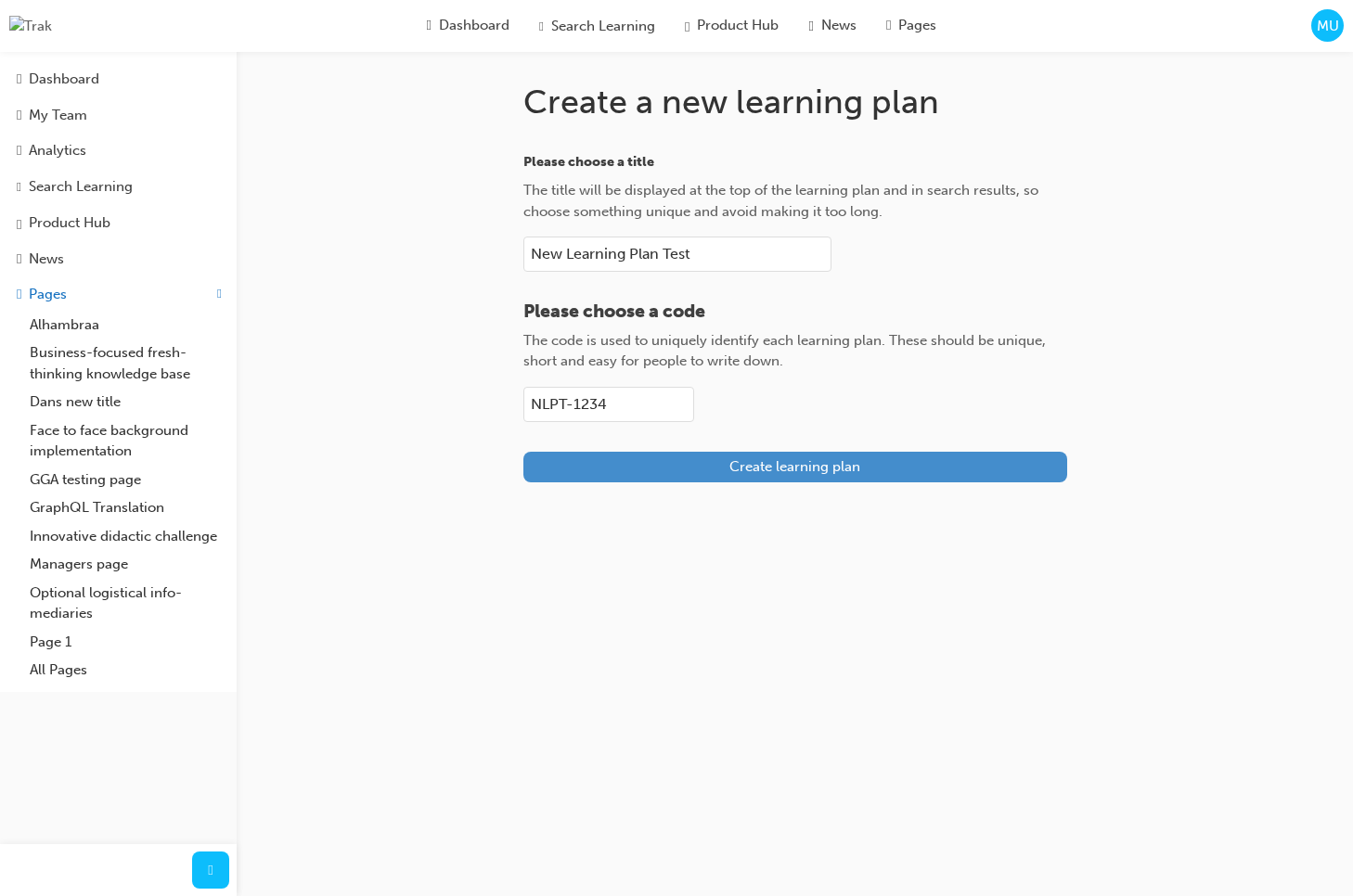
type input "NLPT-1234"
click at [669, 459] on button "Create learning plan" at bounding box center [795, 467] width 544 height 30
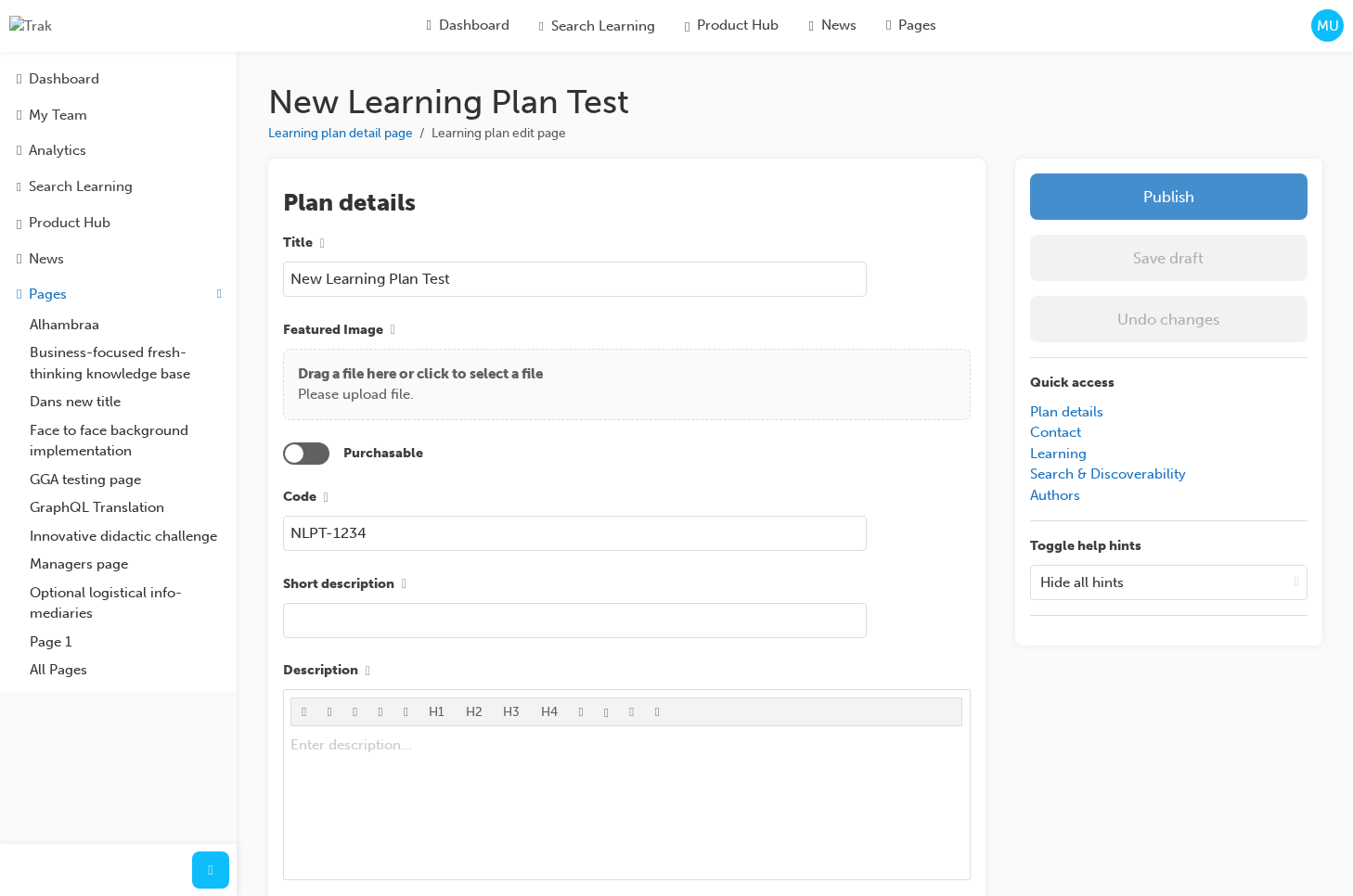
click at [1083, 201] on button "Publish" at bounding box center [1168, 196] width 278 height 46
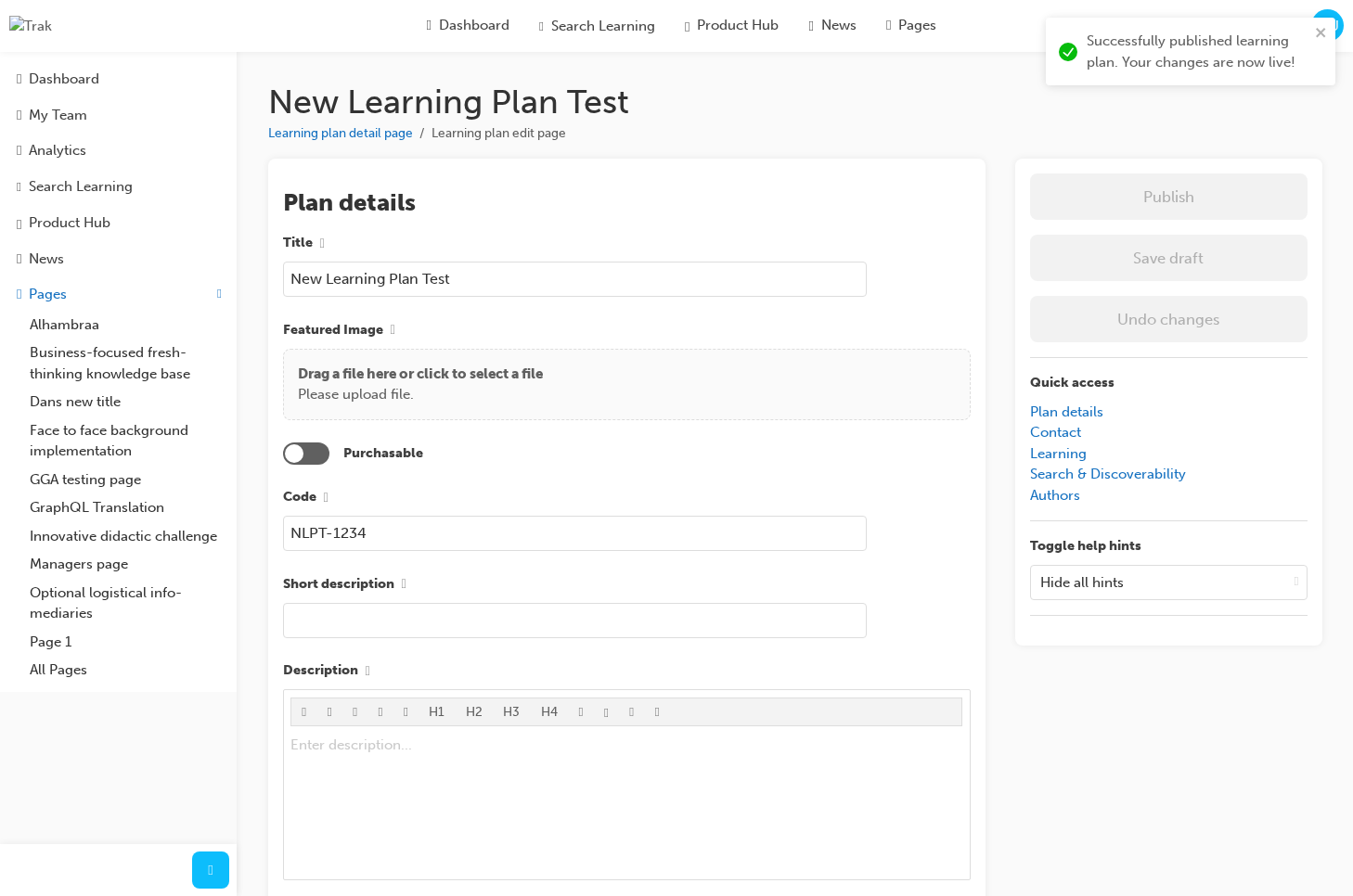
click at [385, 287] on input "New Learning Plan Test" at bounding box center [575, 278] width 584 height 35
click at [1129, 123] on ul "Learning plan detail page Learning plan edit page" at bounding box center [795, 133] width 1054 height 22
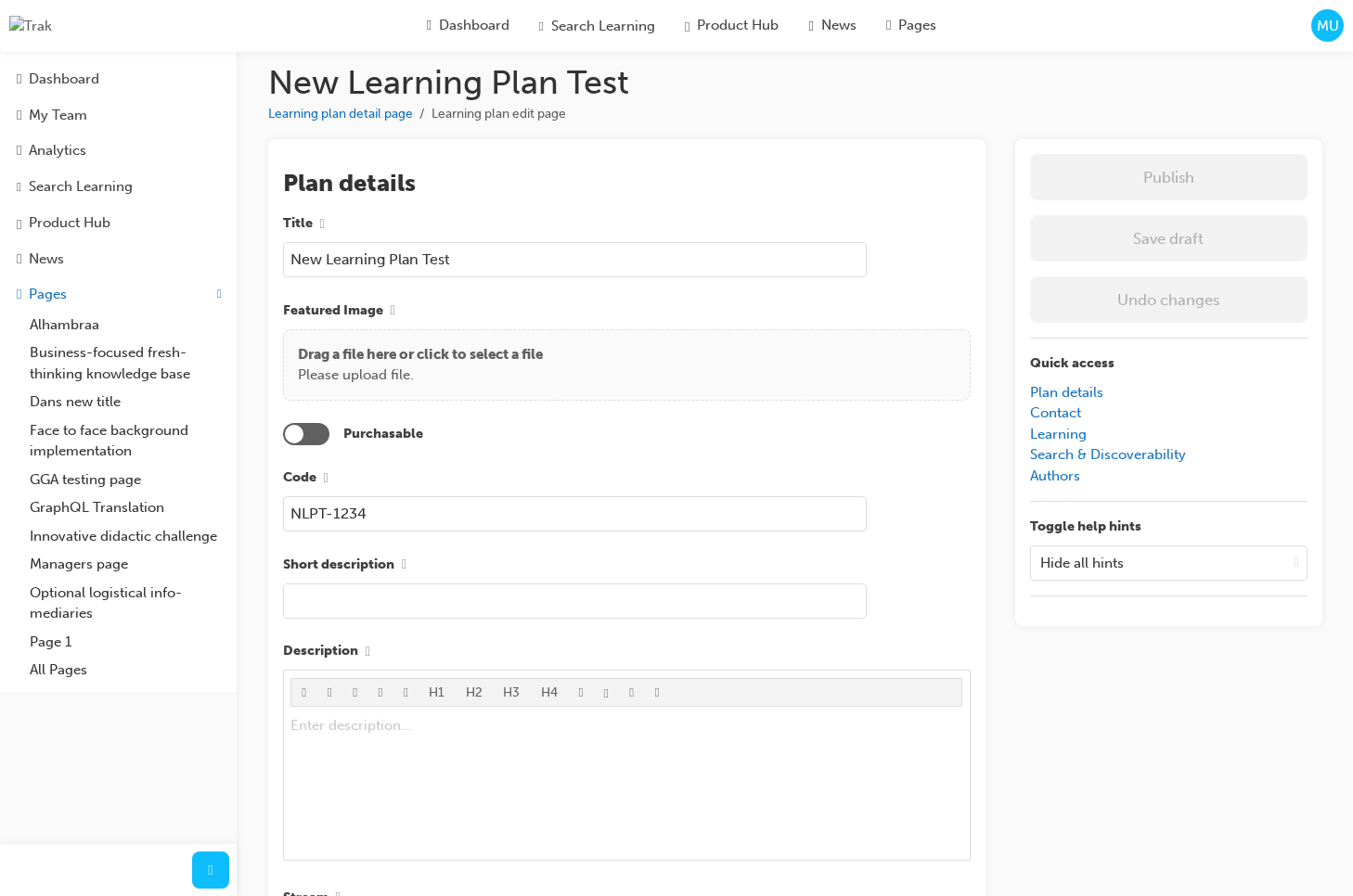
click at [517, 264] on input "New Learning Plan Test" at bounding box center [575, 260] width 584 height 35
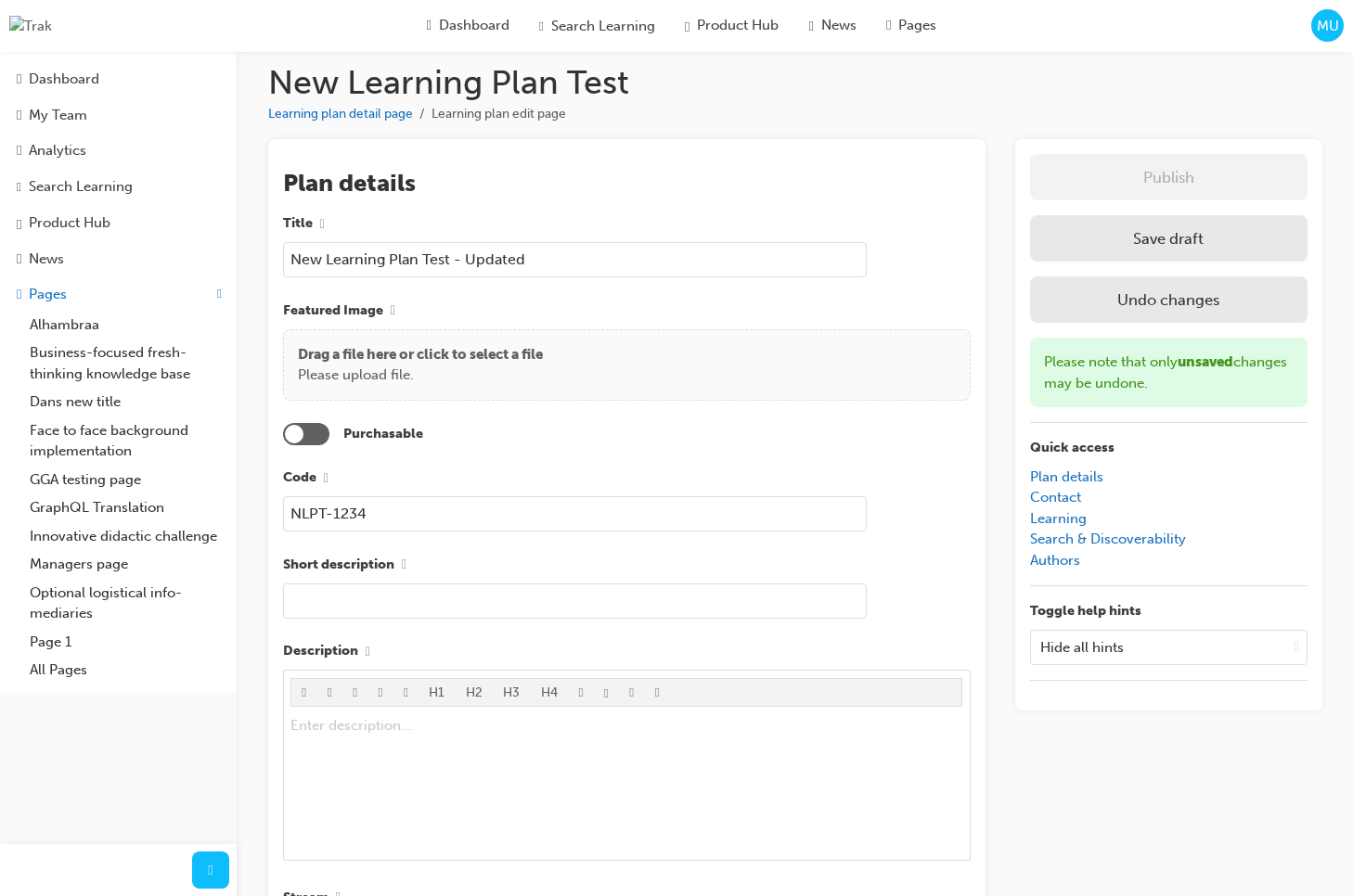
type input "New Learning Plan Test - Updated"
click at [1093, 243] on button "Save draft" at bounding box center [1168, 238] width 278 height 46
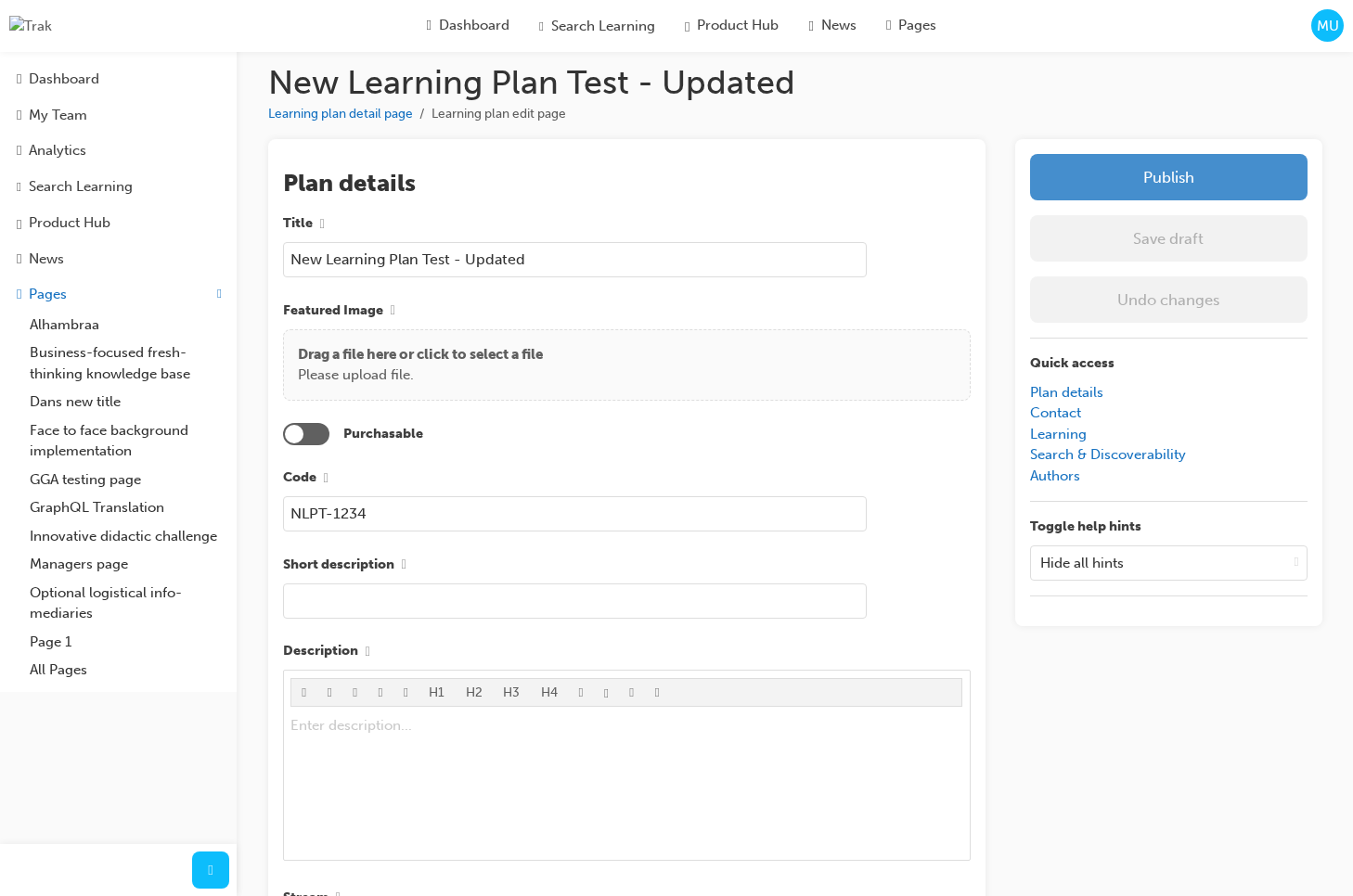
click at [1073, 181] on button "Publish" at bounding box center [1168, 177] width 278 height 46
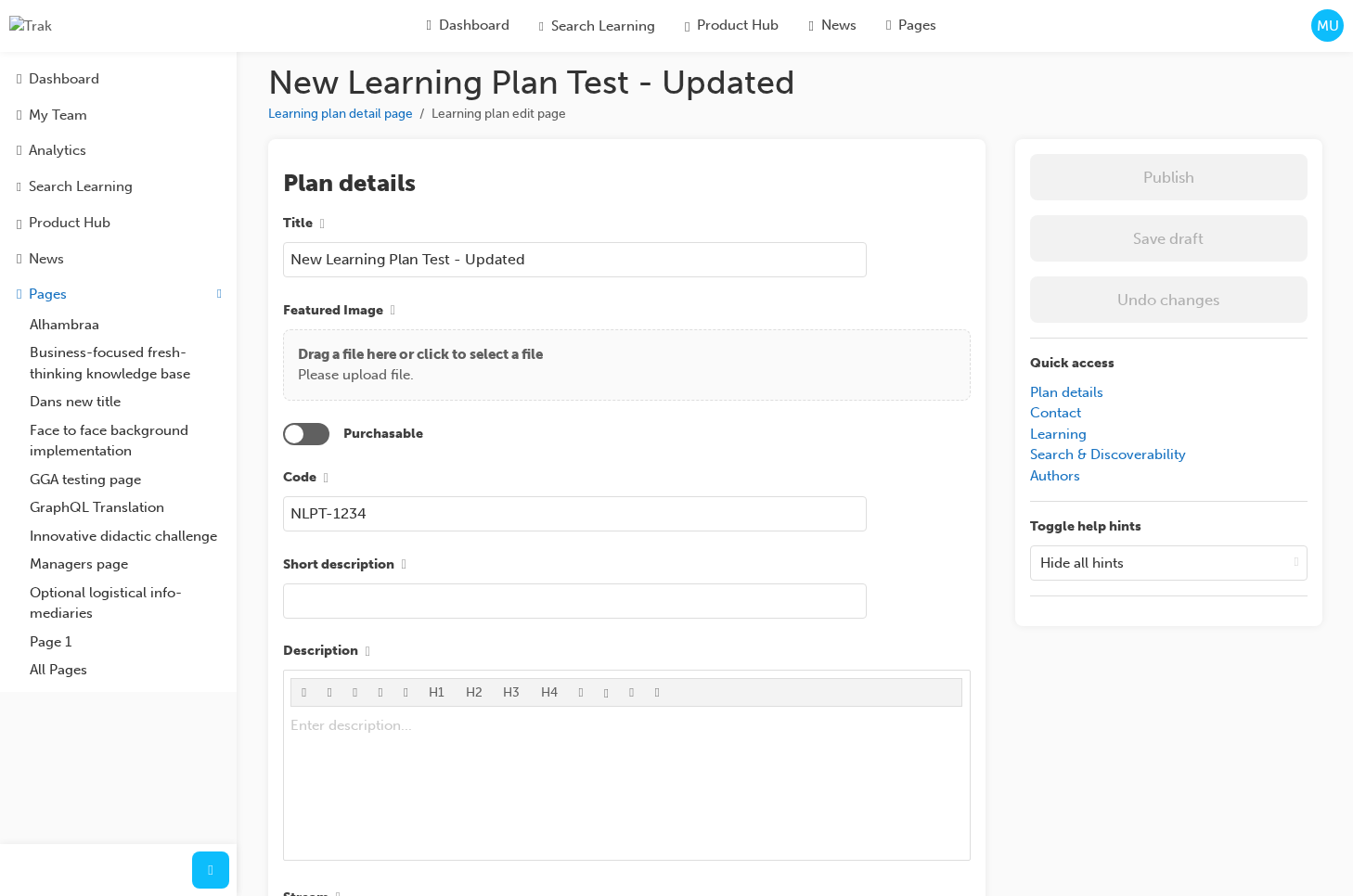
scroll to position [0, 0]
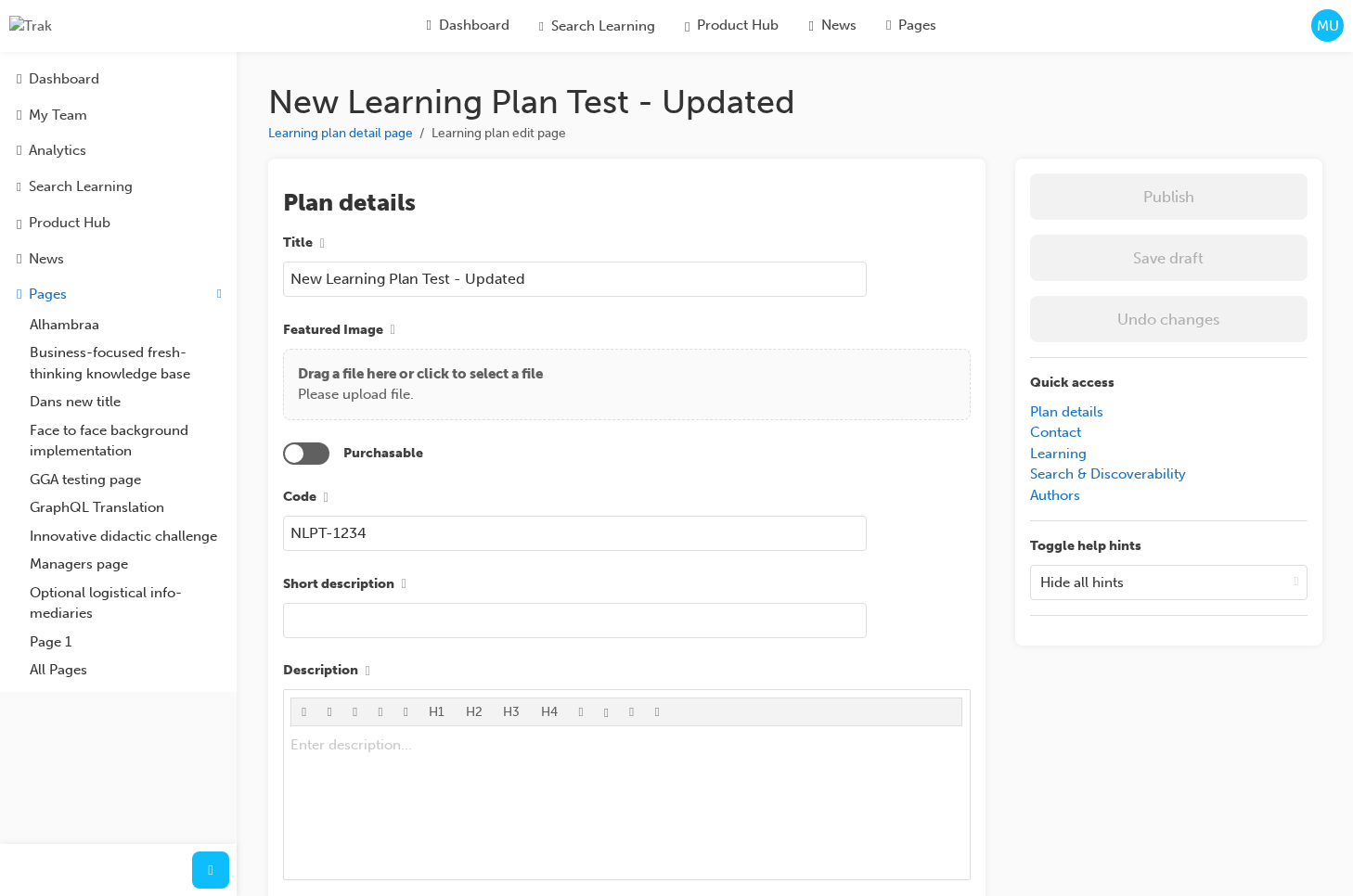
click at [469, 134] on li "Learning plan edit page" at bounding box center [498, 134] width 135 height 22
drag, startPoint x: 535, startPoint y: 143, endPoint x: 528, endPoint y: 150, distance: 9.9
click at [535, 143] on li "Learning plan edit page" at bounding box center [498, 134] width 135 height 22
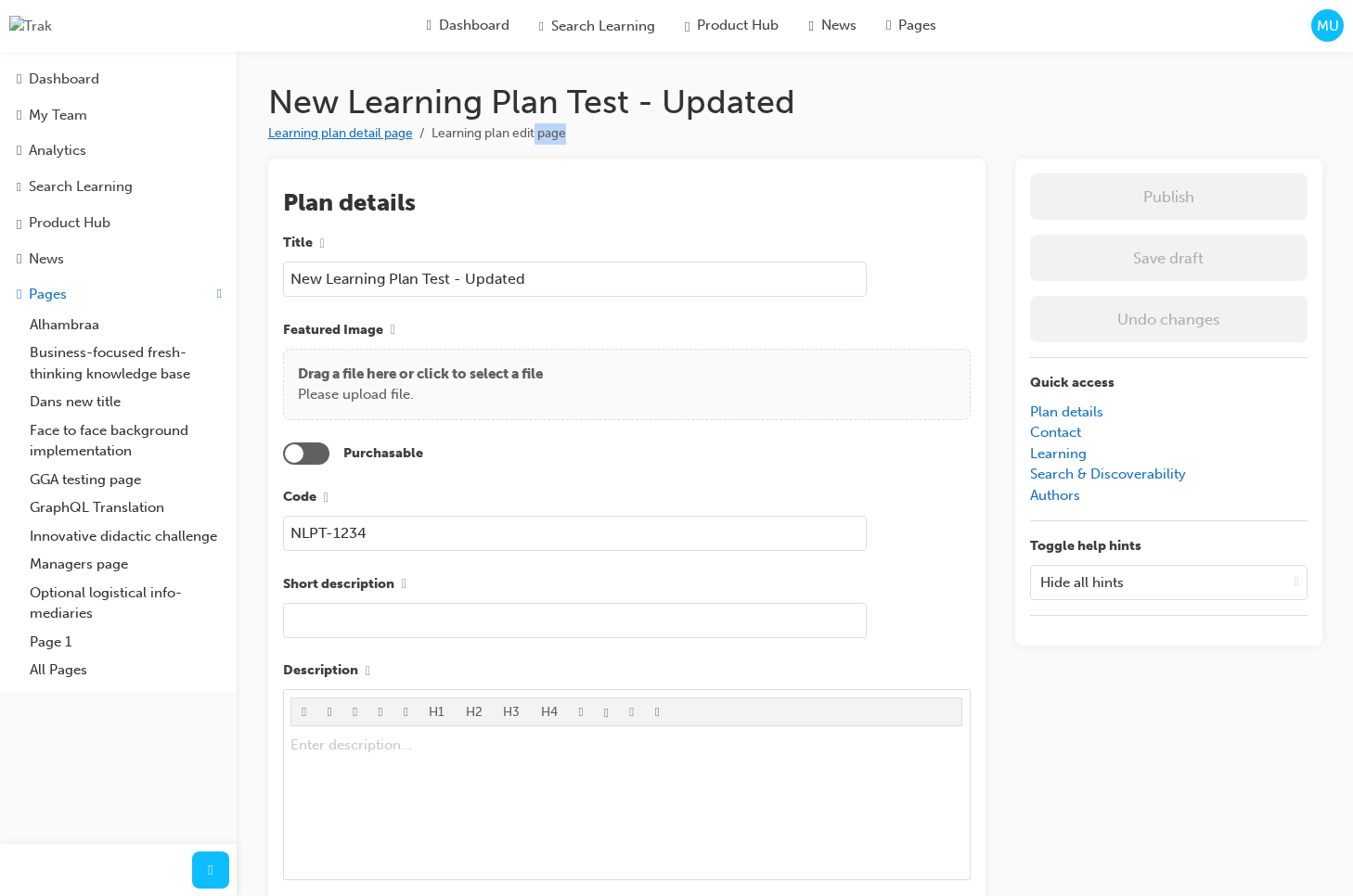
click at [358, 137] on link "Learning plan detail page" at bounding box center [340, 133] width 145 height 16
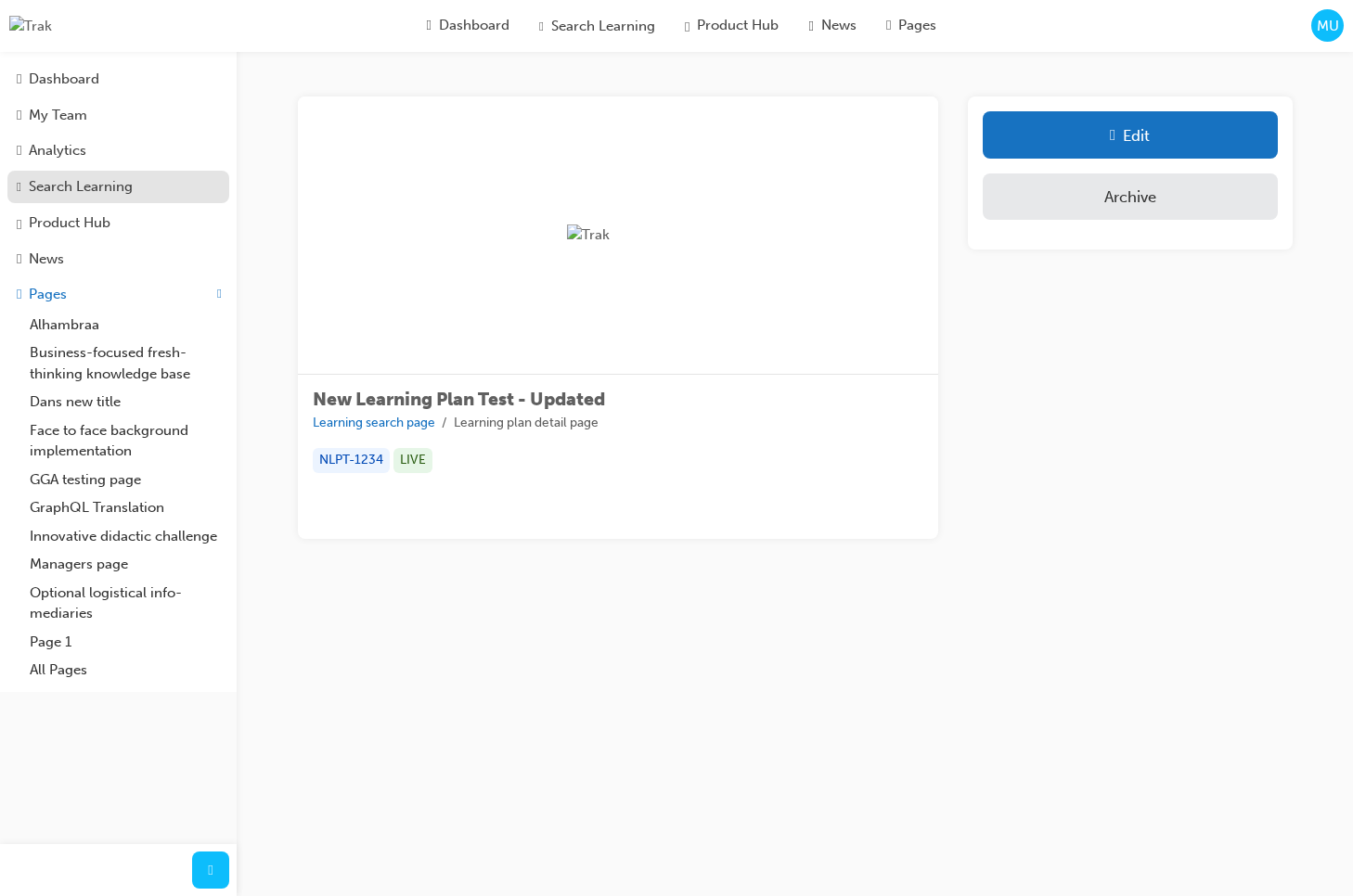
click at [120, 177] on link "Search Learning" at bounding box center [118, 187] width 222 height 33
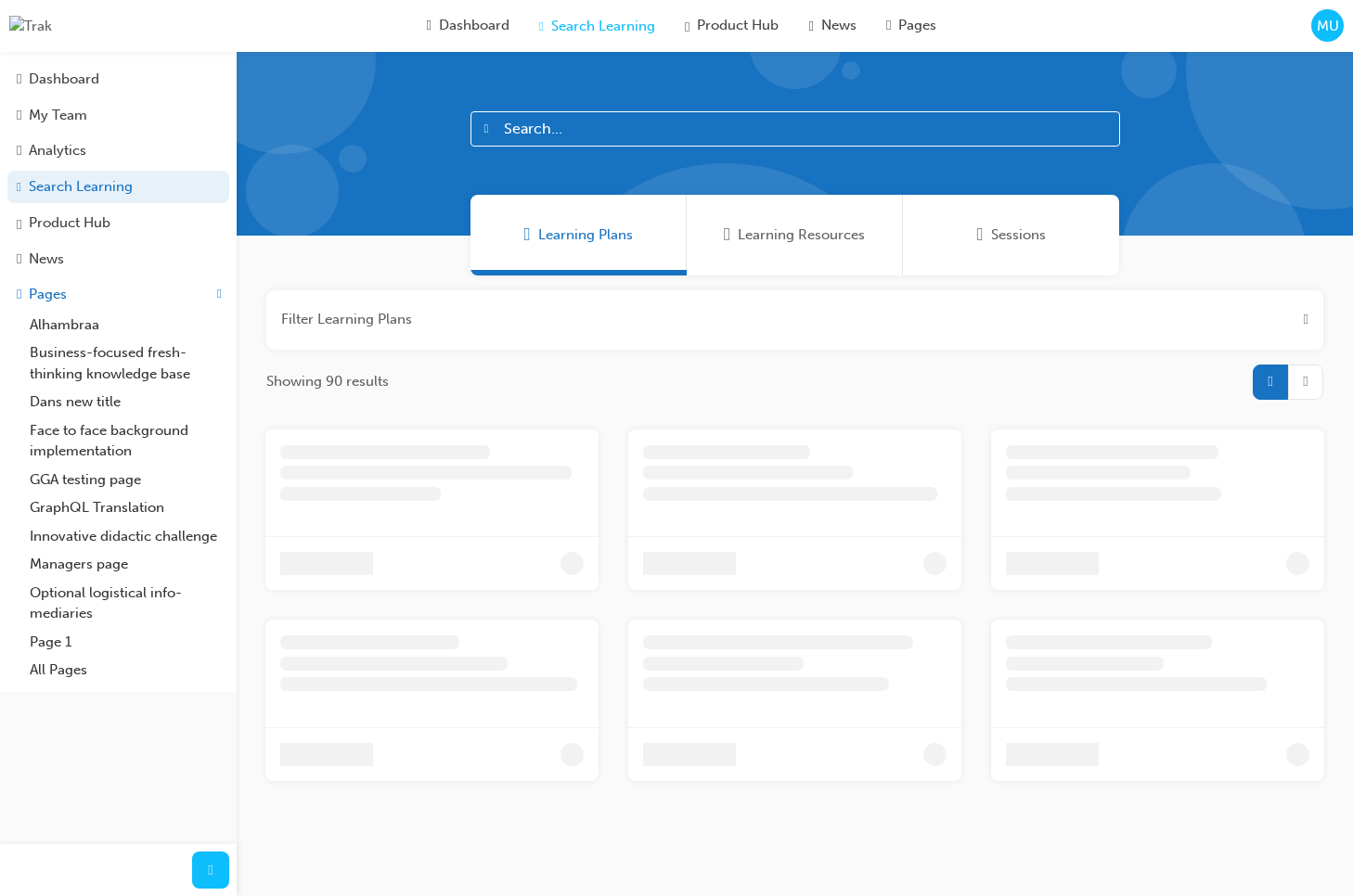
click at [584, 133] on input "text" at bounding box center [794, 128] width 649 height 35
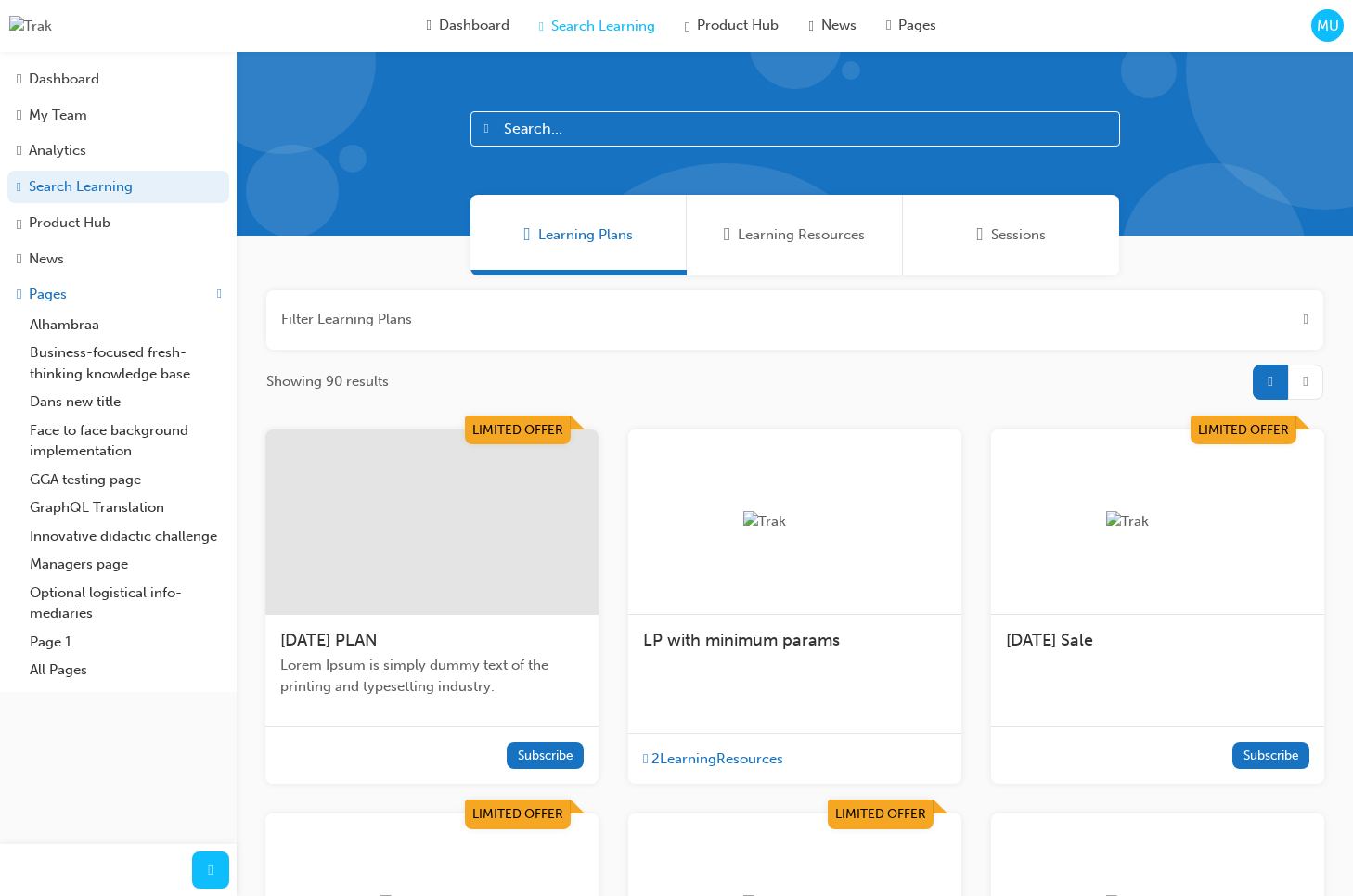
paste input "New Learning Plan Test"
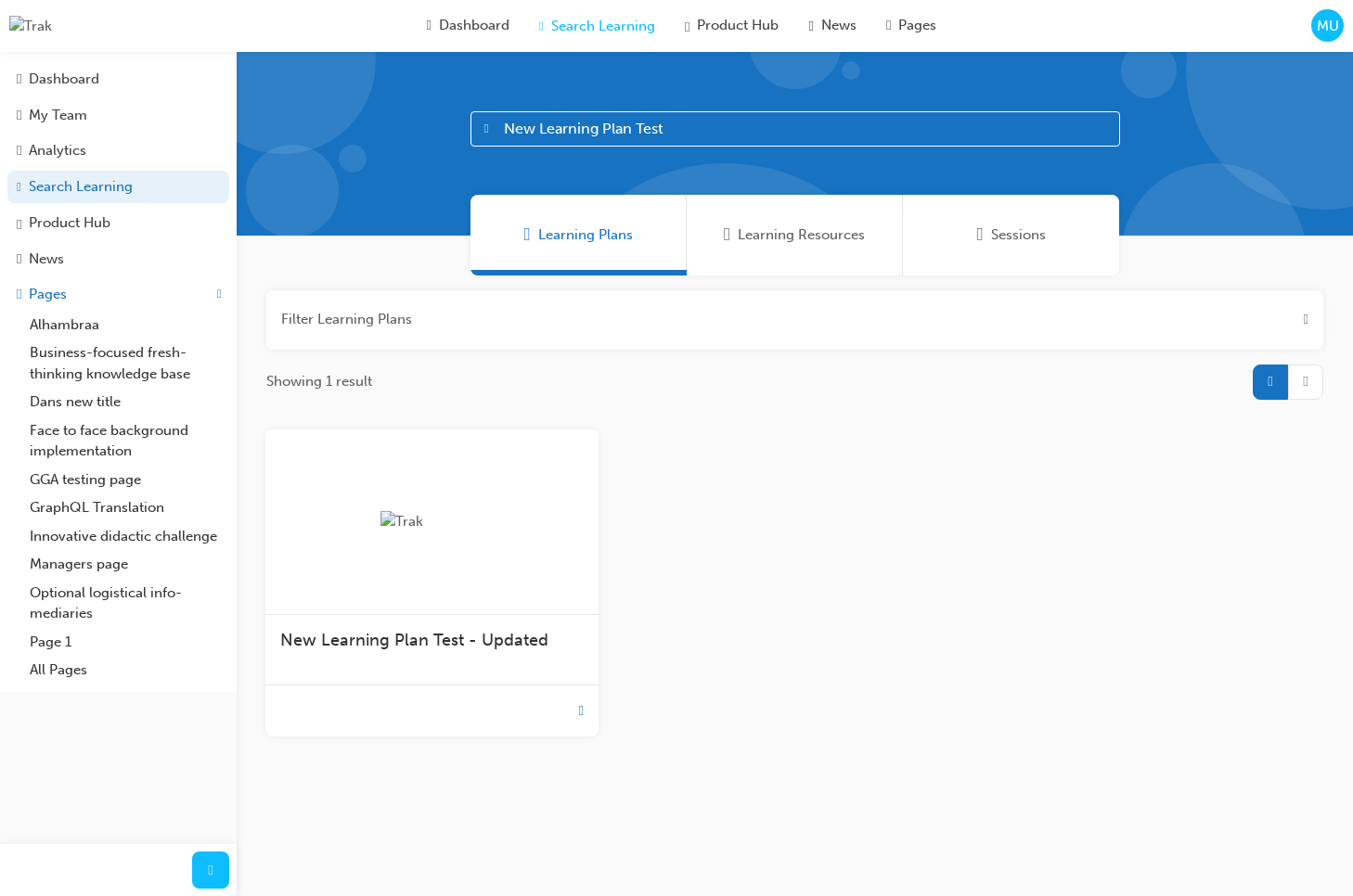
type input "New Learning Plan Test"
click at [778, 249] on div "Learning Resources" at bounding box center [795, 235] width 216 height 81
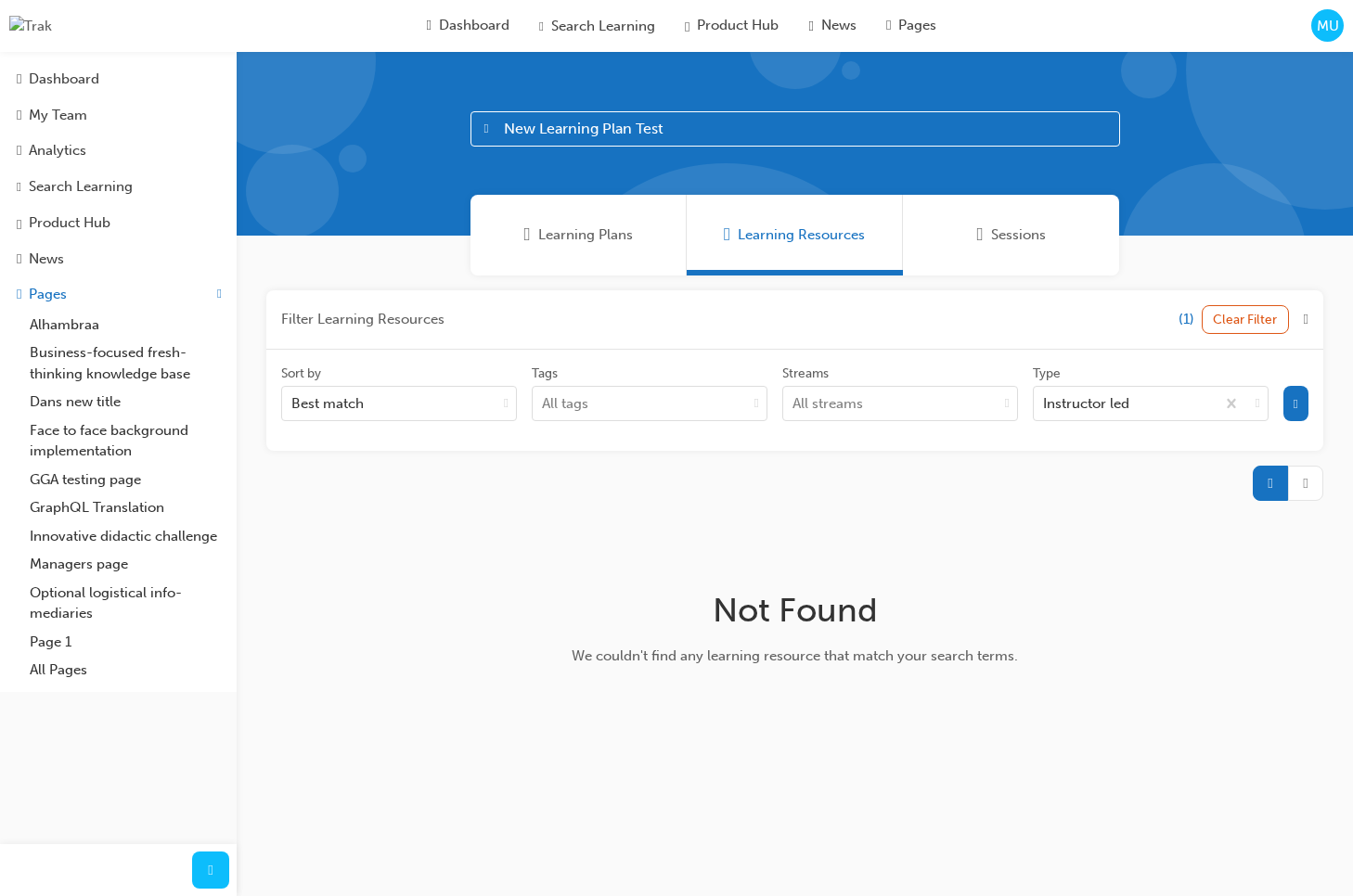
drag, startPoint x: 688, startPoint y: 125, endPoint x: 370, endPoint y: 129, distance: 318.0
click at [370, 129] on div "New Learning Plan Test" at bounding box center [795, 144] width 1116 height 184
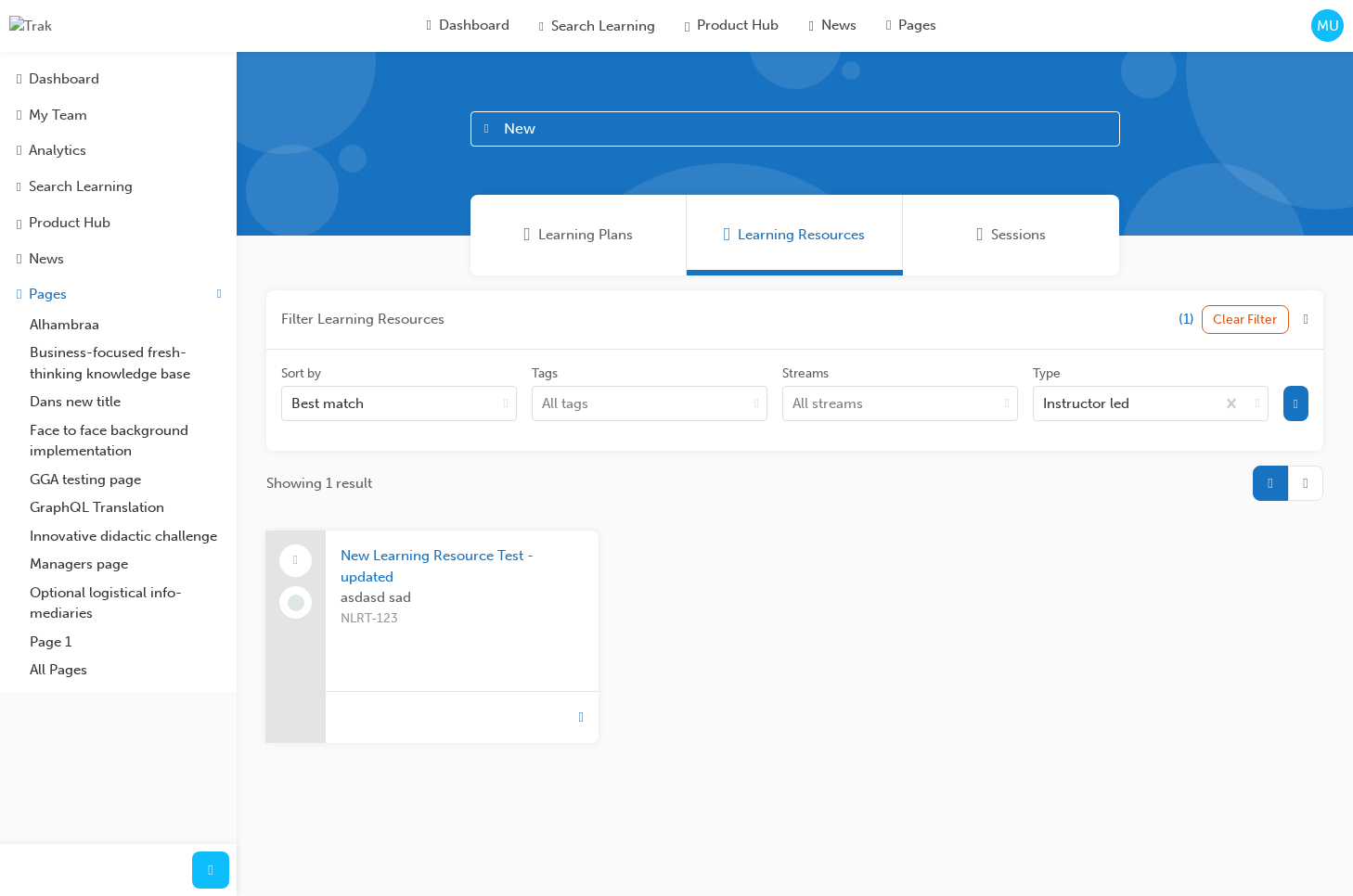
click at [1006, 233] on span "Sessions" at bounding box center [1019, 235] width 55 height 22
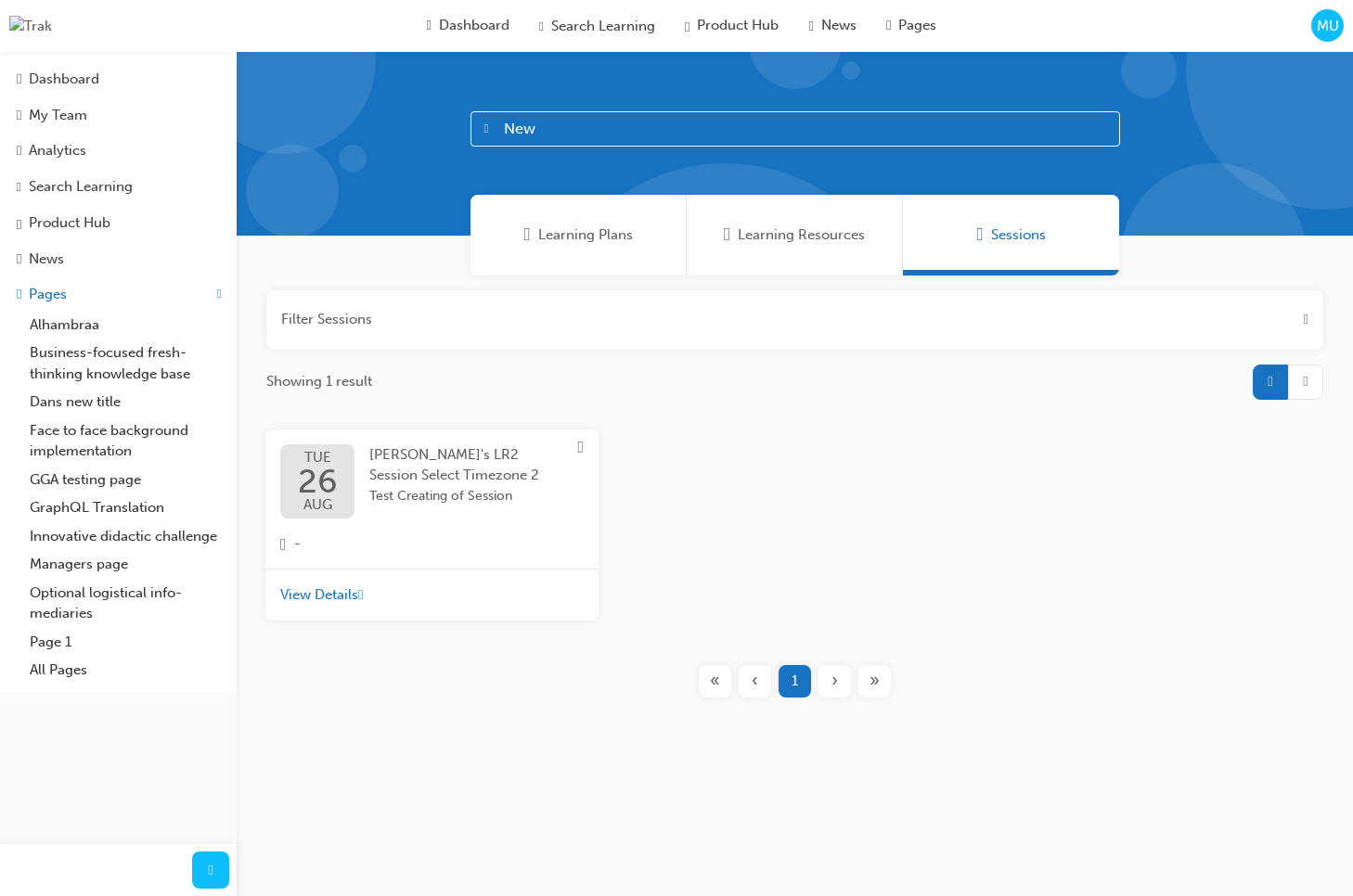
click at [560, 141] on input "New" at bounding box center [794, 128] width 649 height 35
type input "N"
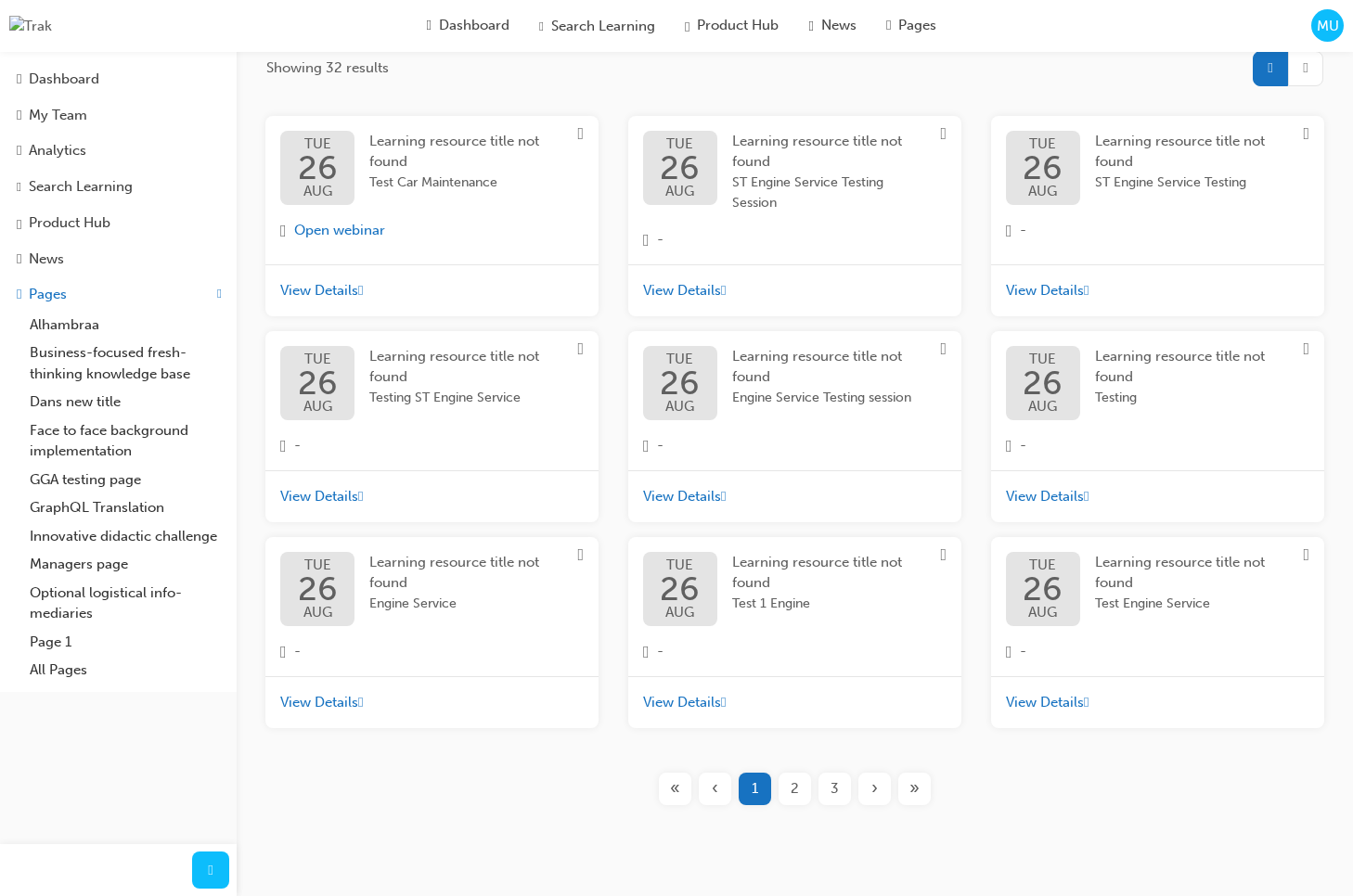
scroll to position [357, 0]
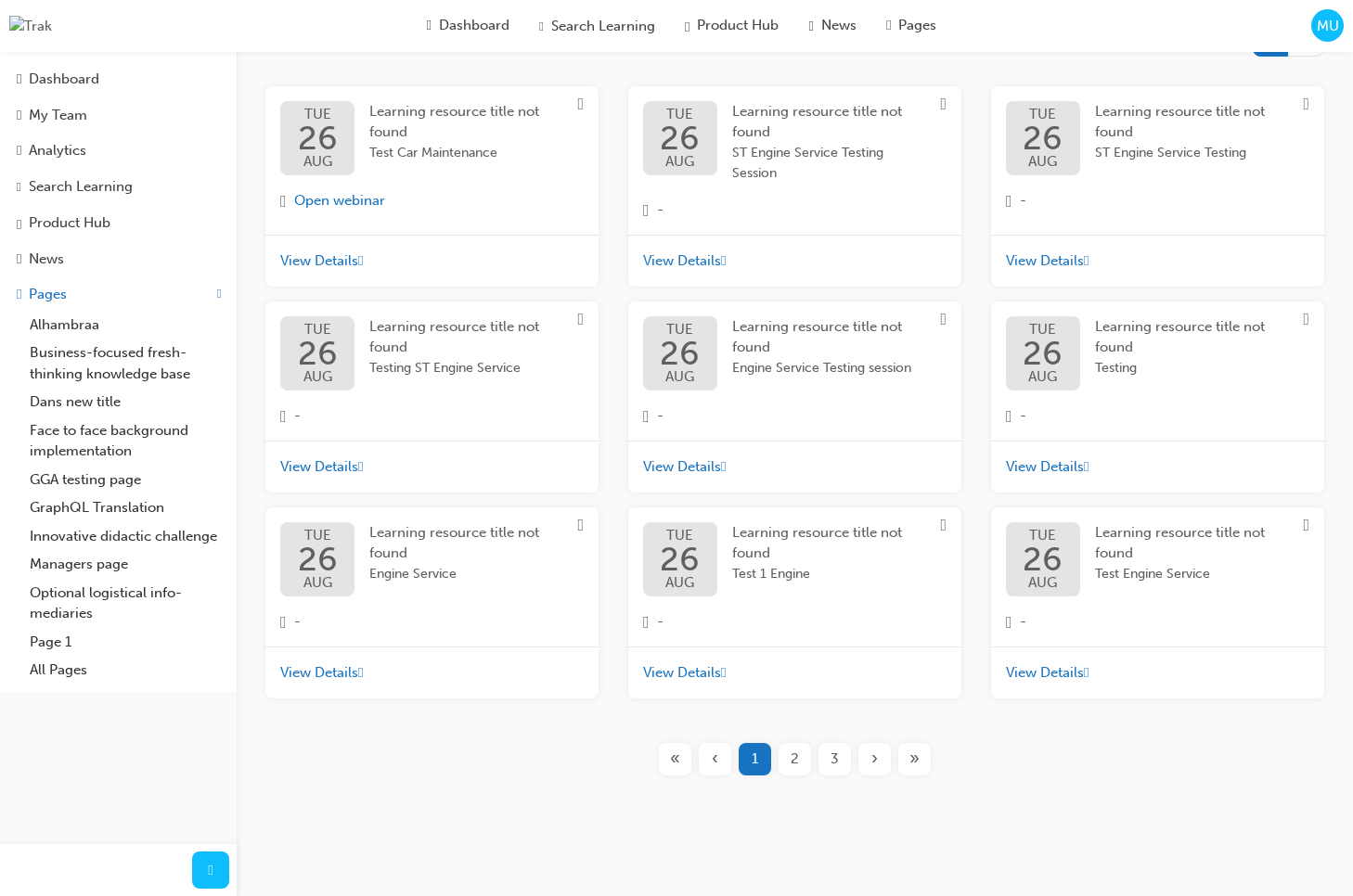
click at [827, 762] on div "3" at bounding box center [835, 759] width 32 height 32
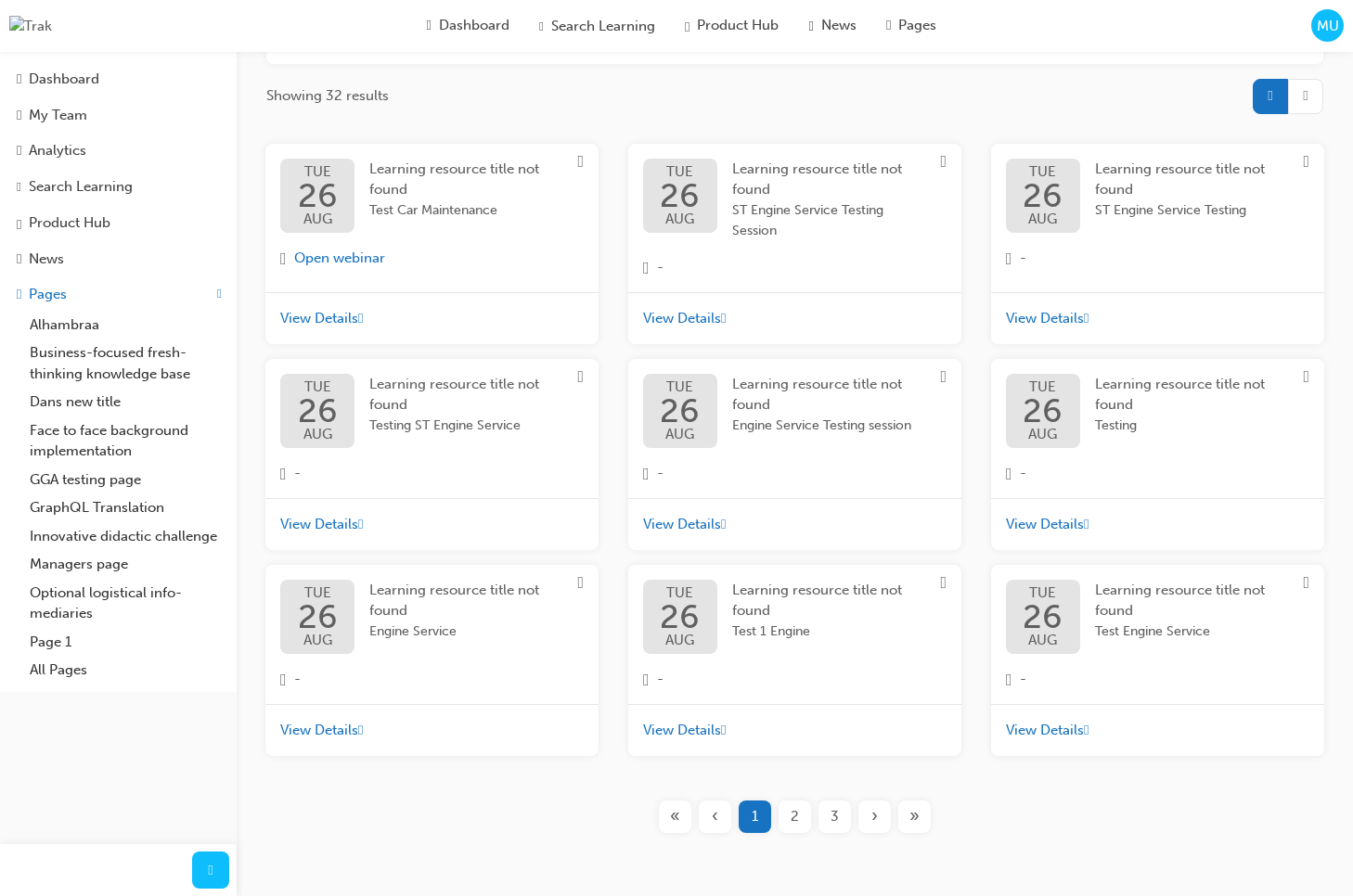
scroll to position [283, 0]
click at [833, 830] on span "3" at bounding box center [834, 819] width 9 height 22
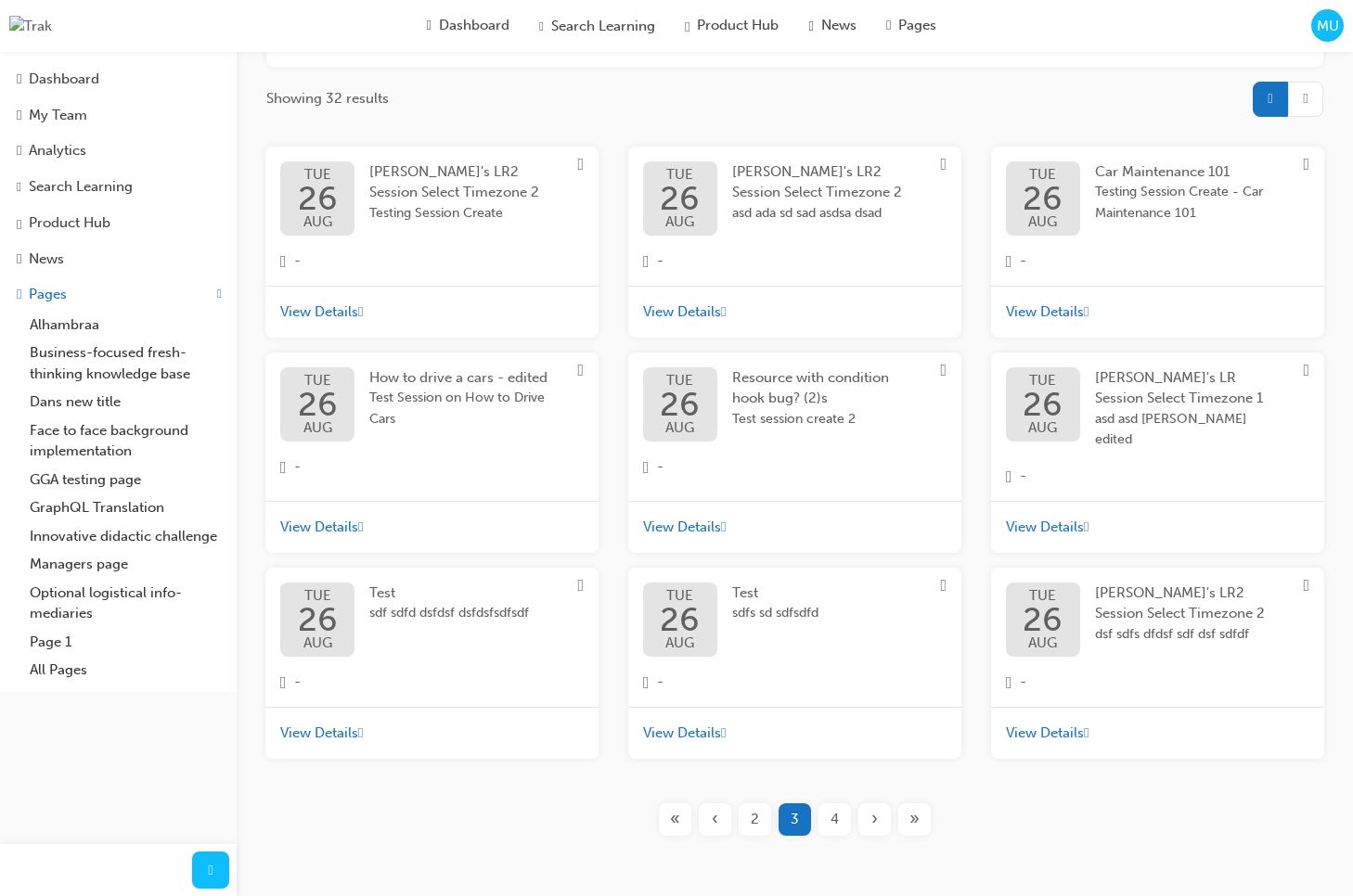
click at [453, 402] on span "Test Session on How to Drive Cars" at bounding box center [461, 408] width 185 height 42
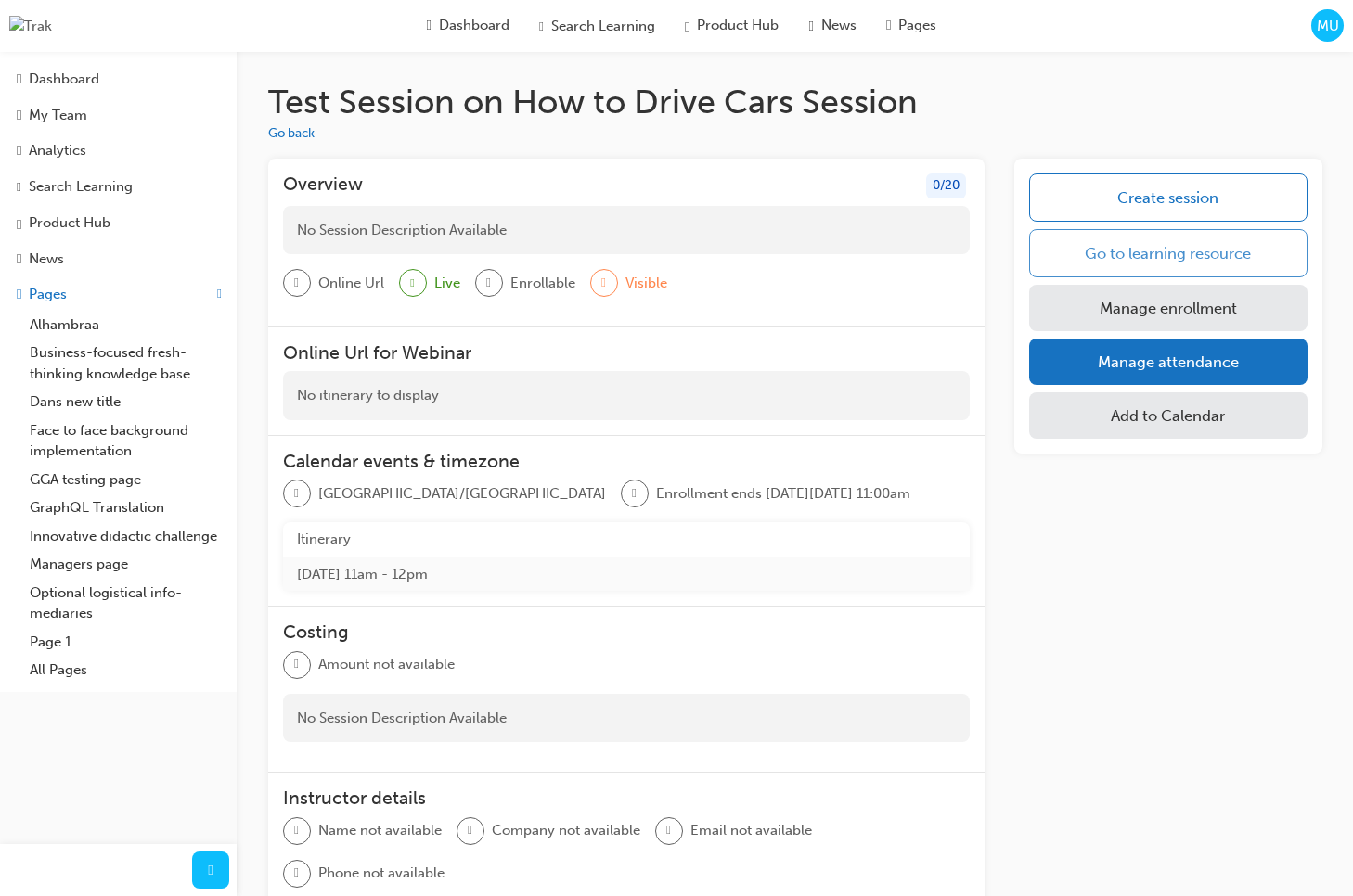
click at [1131, 252] on link "Go to learning resource" at bounding box center [1167, 253] width 278 height 48
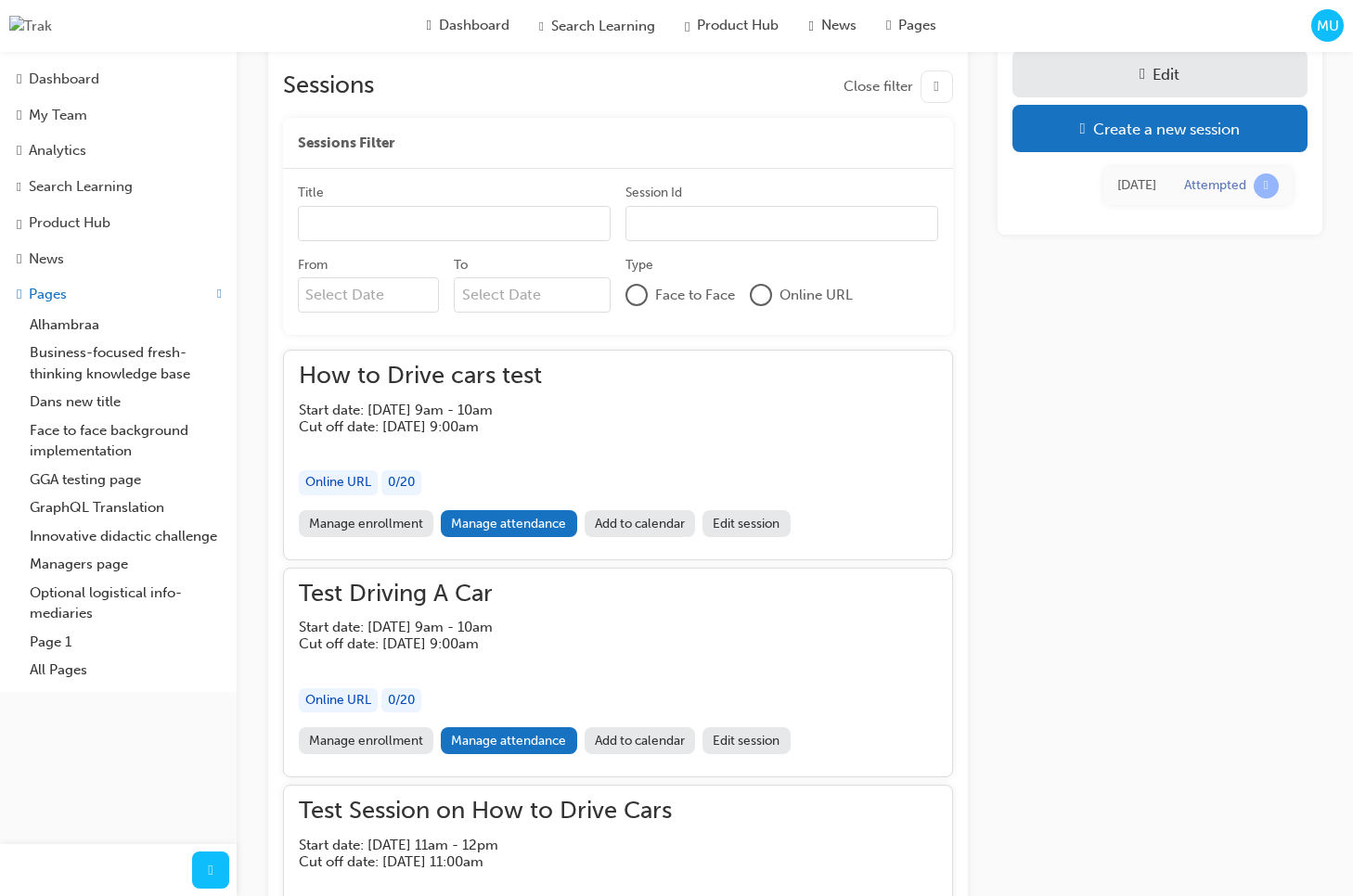
scroll to position [1120, 0]
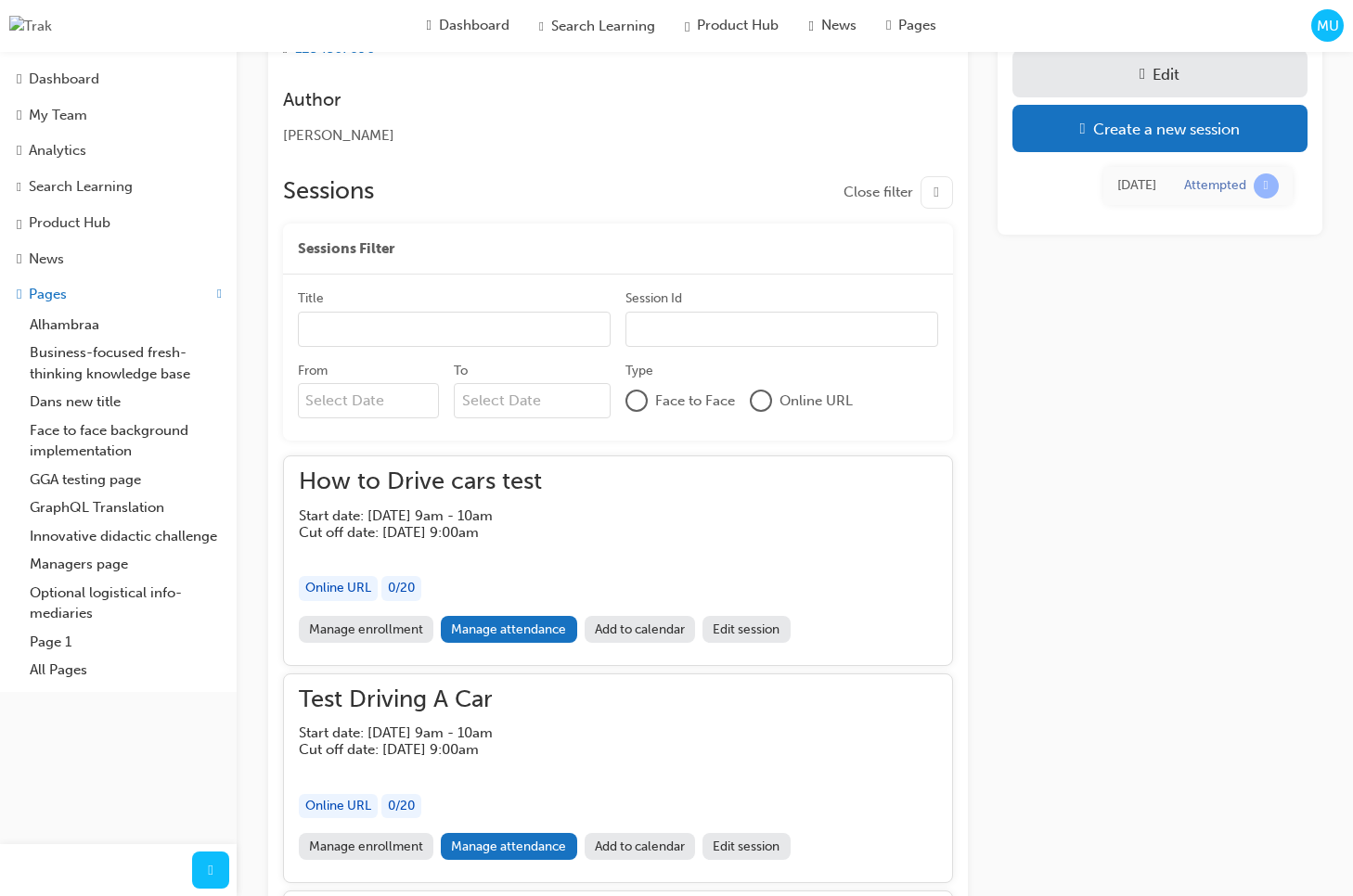
click at [746, 638] on link "Edit session" at bounding box center [746, 629] width 88 height 27
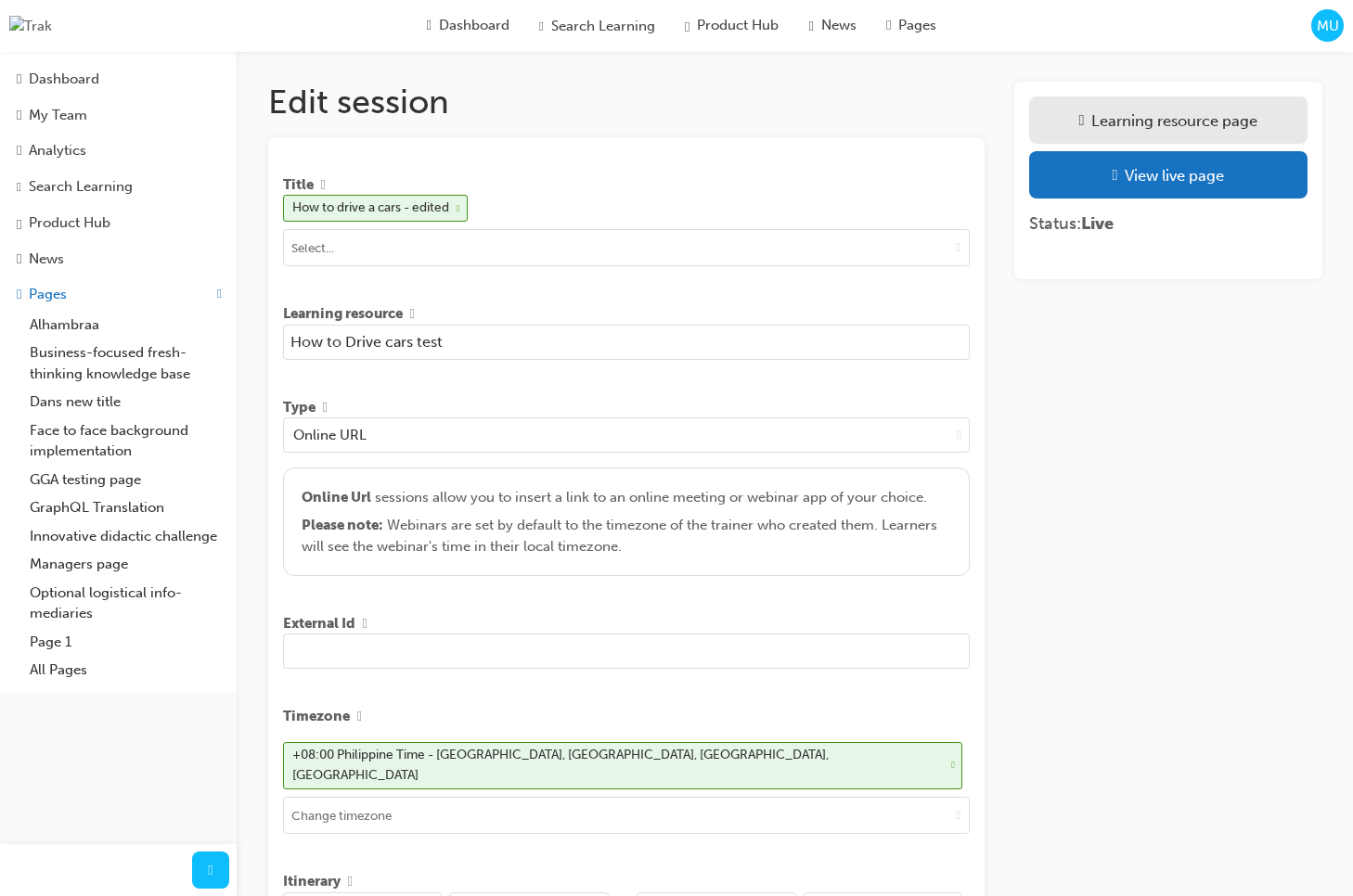
click at [498, 355] on input "How to Drive cars test" at bounding box center [627, 342] width 688 height 35
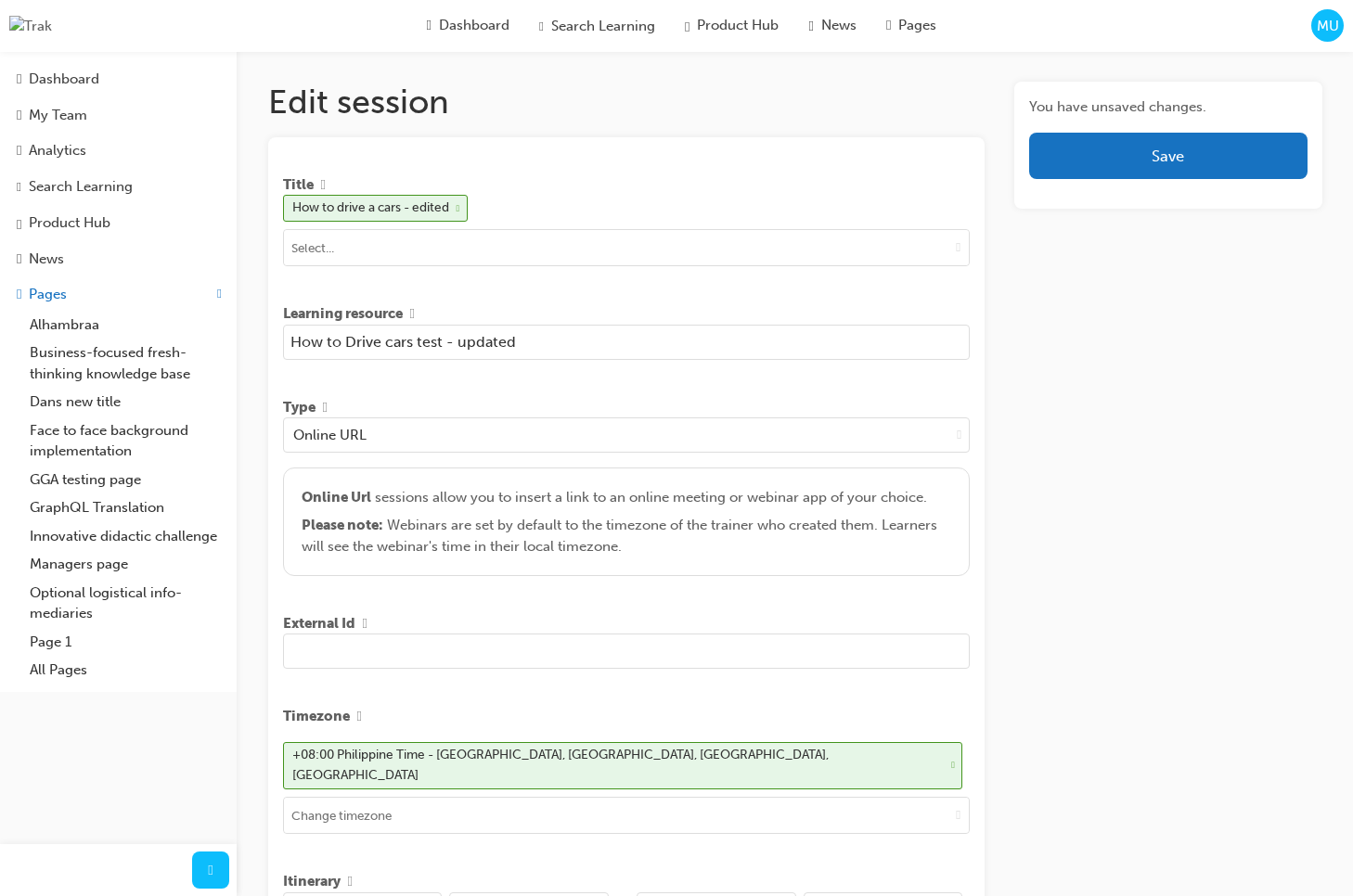
type input "How to Drive cars test - updated"
drag, startPoint x: 1120, startPoint y: 243, endPoint x: 1145, endPoint y: 173, distance: 74.3
click at [1145, 168] on button "Save" at bounding box center [1167, 155] width 278 height 46
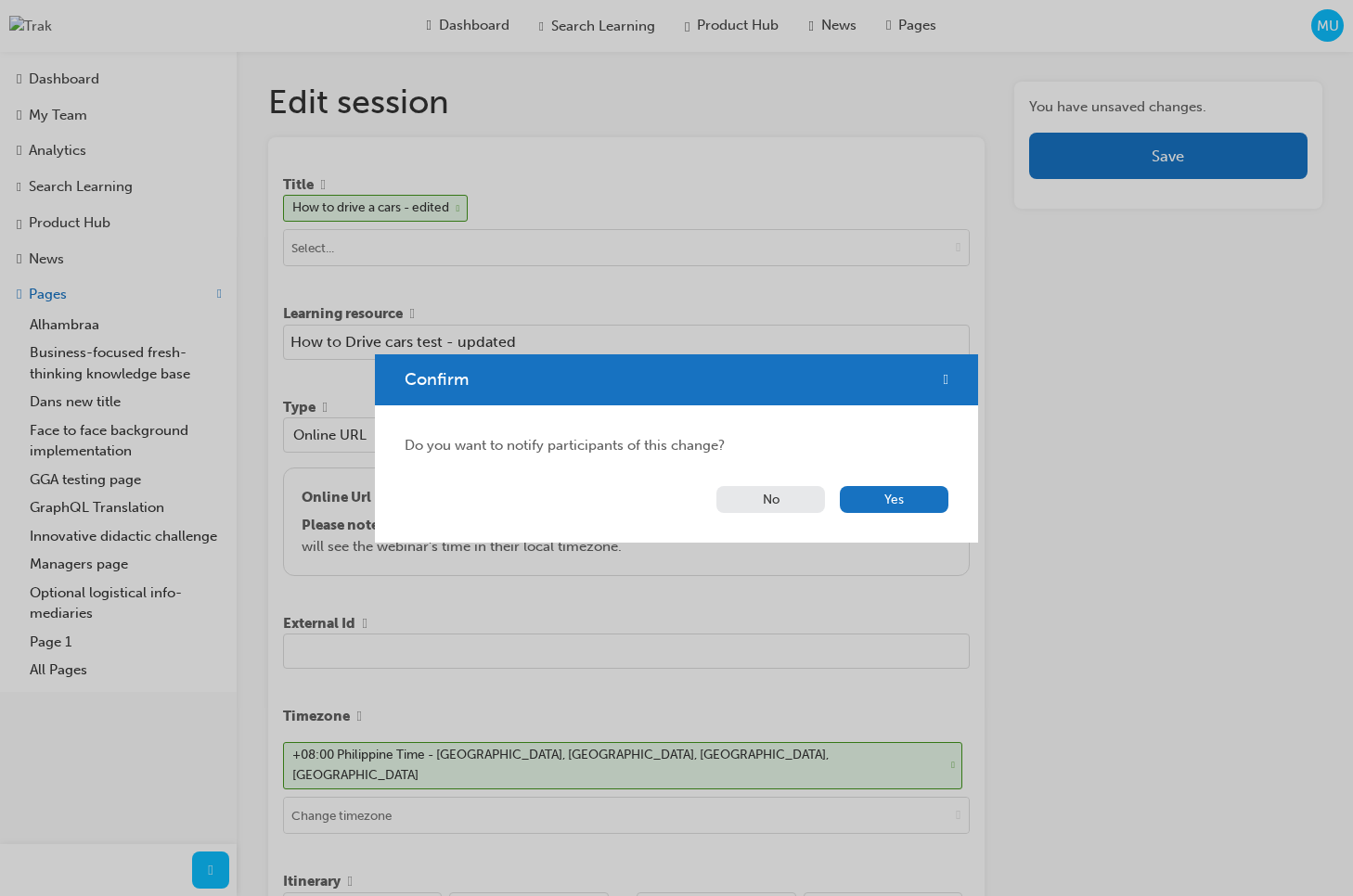
click at [753, 503] on button "No" at bounding box center [770, 499] width 109 height 27
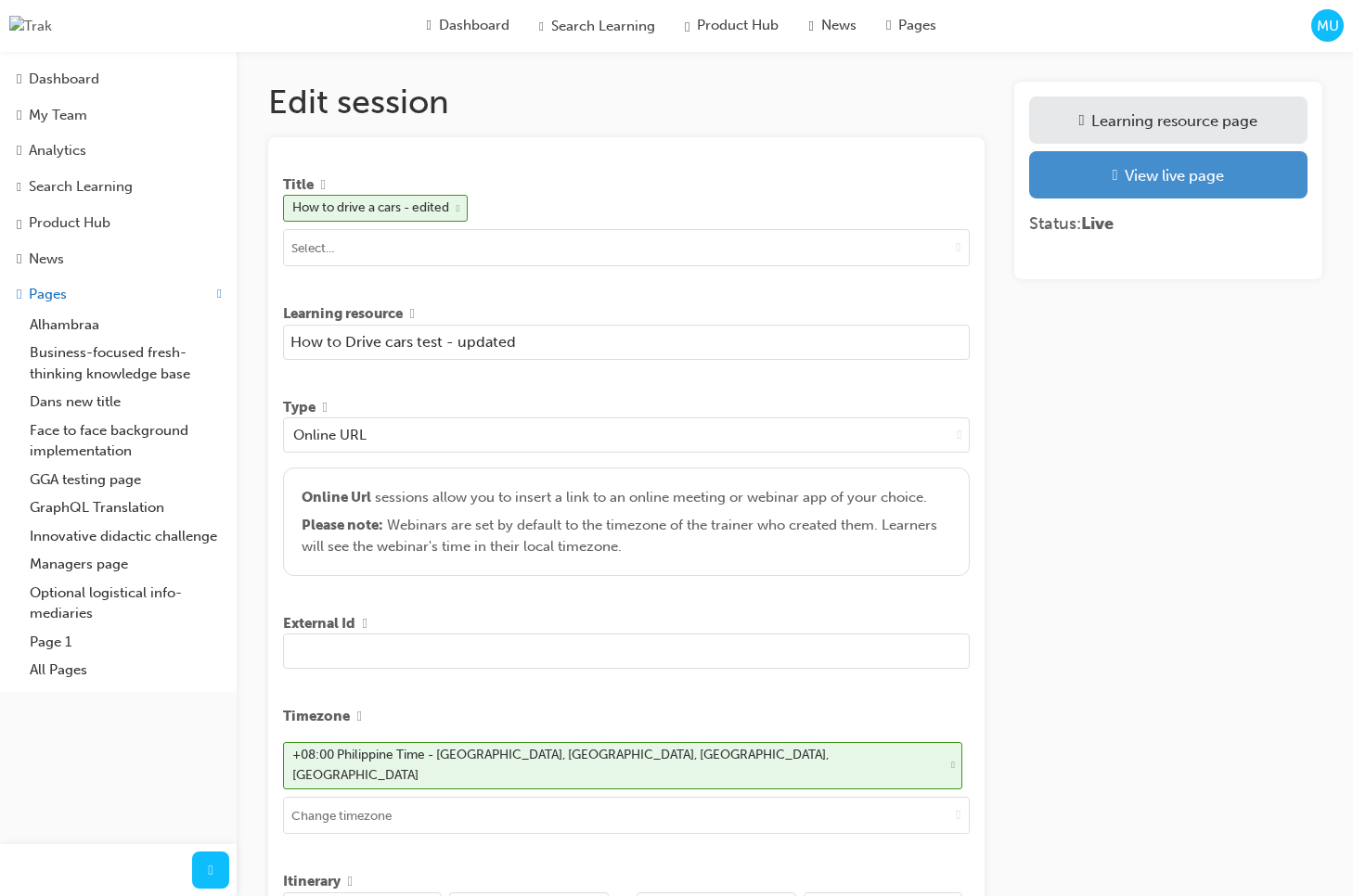
click at [1137, 179] on div "View live page" at bounding box center [1174, 175] width 99 height 19
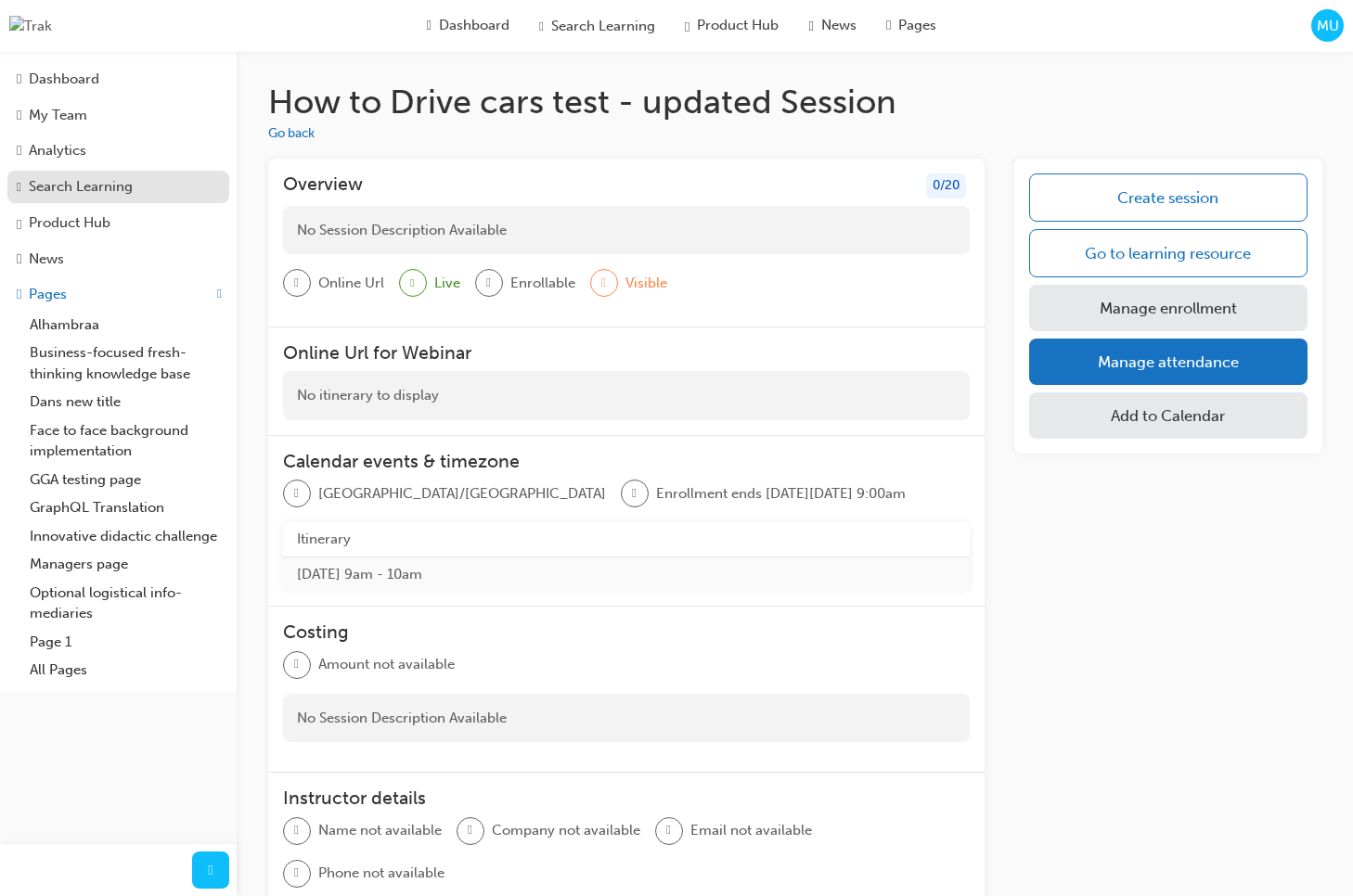
click at [133, 197] on div "Search Learning" at bounding box center [81, 187] width 104 height 22
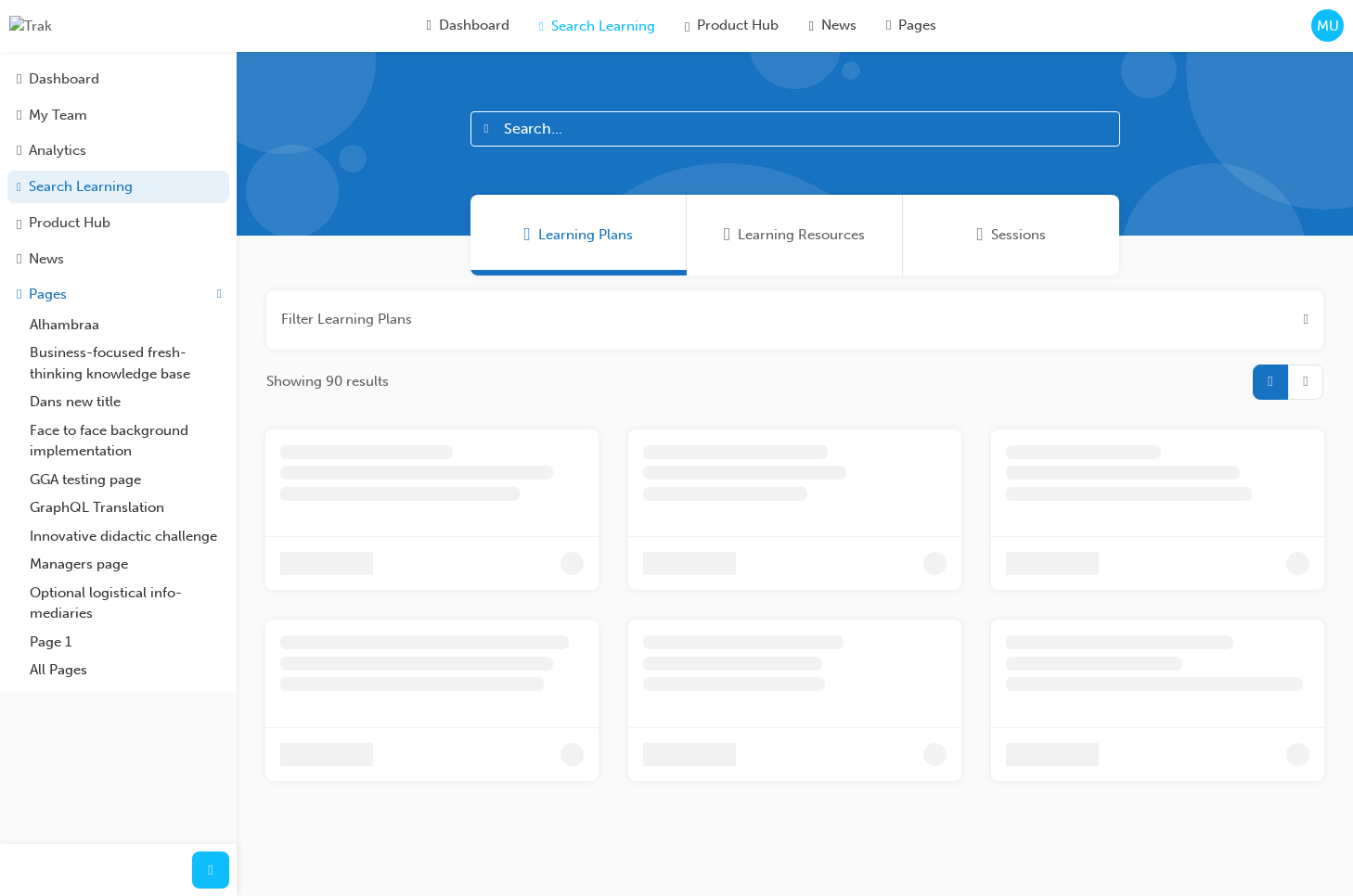
click at [983, 230] on span "Sessions" at bounding box center [979, 235] width 7 height 22
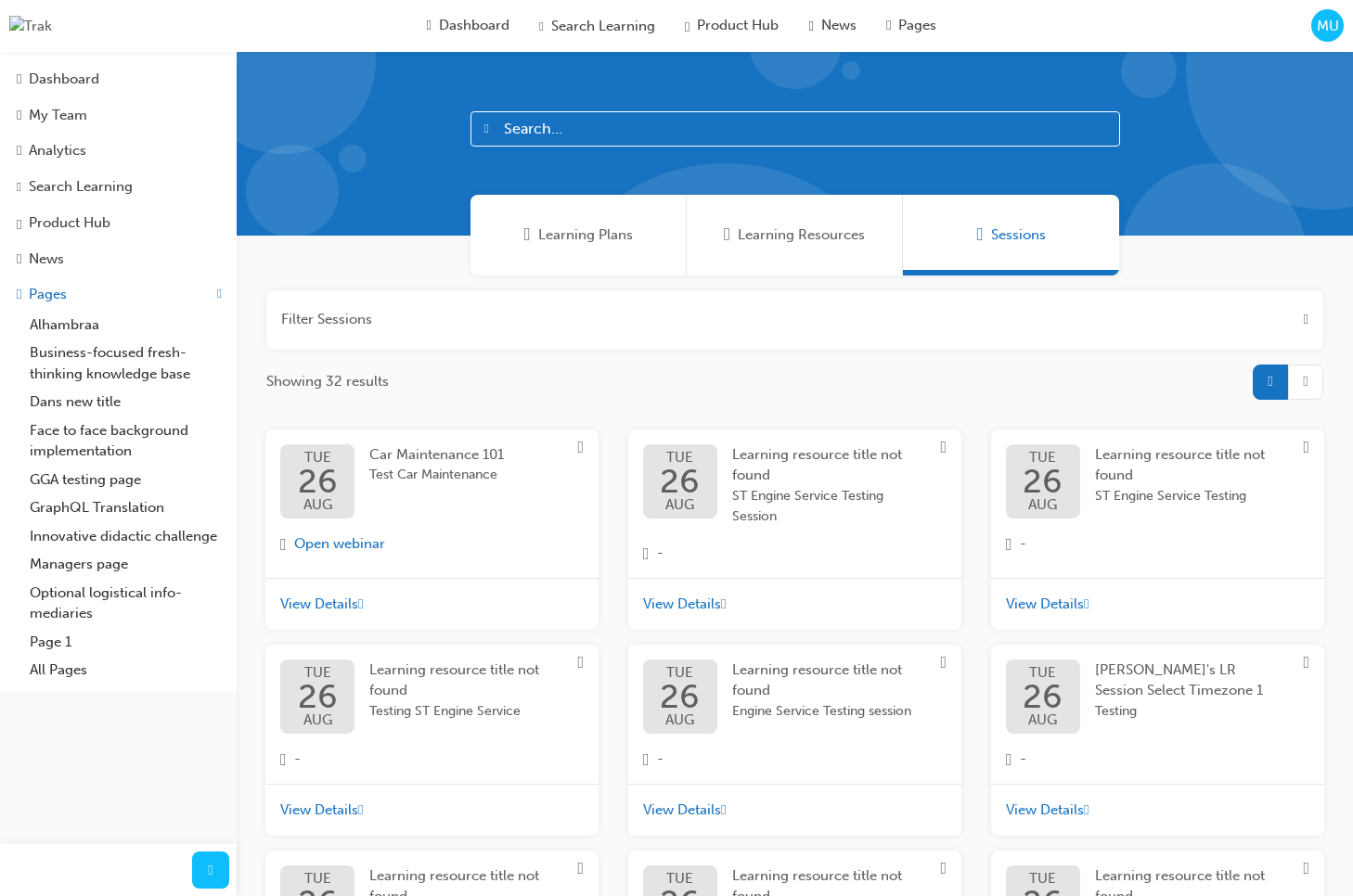
click at [745, 127] on input "text" at bounding box center [794, 128] width 649 height 35
paste input "How to Drive cars test - updated"
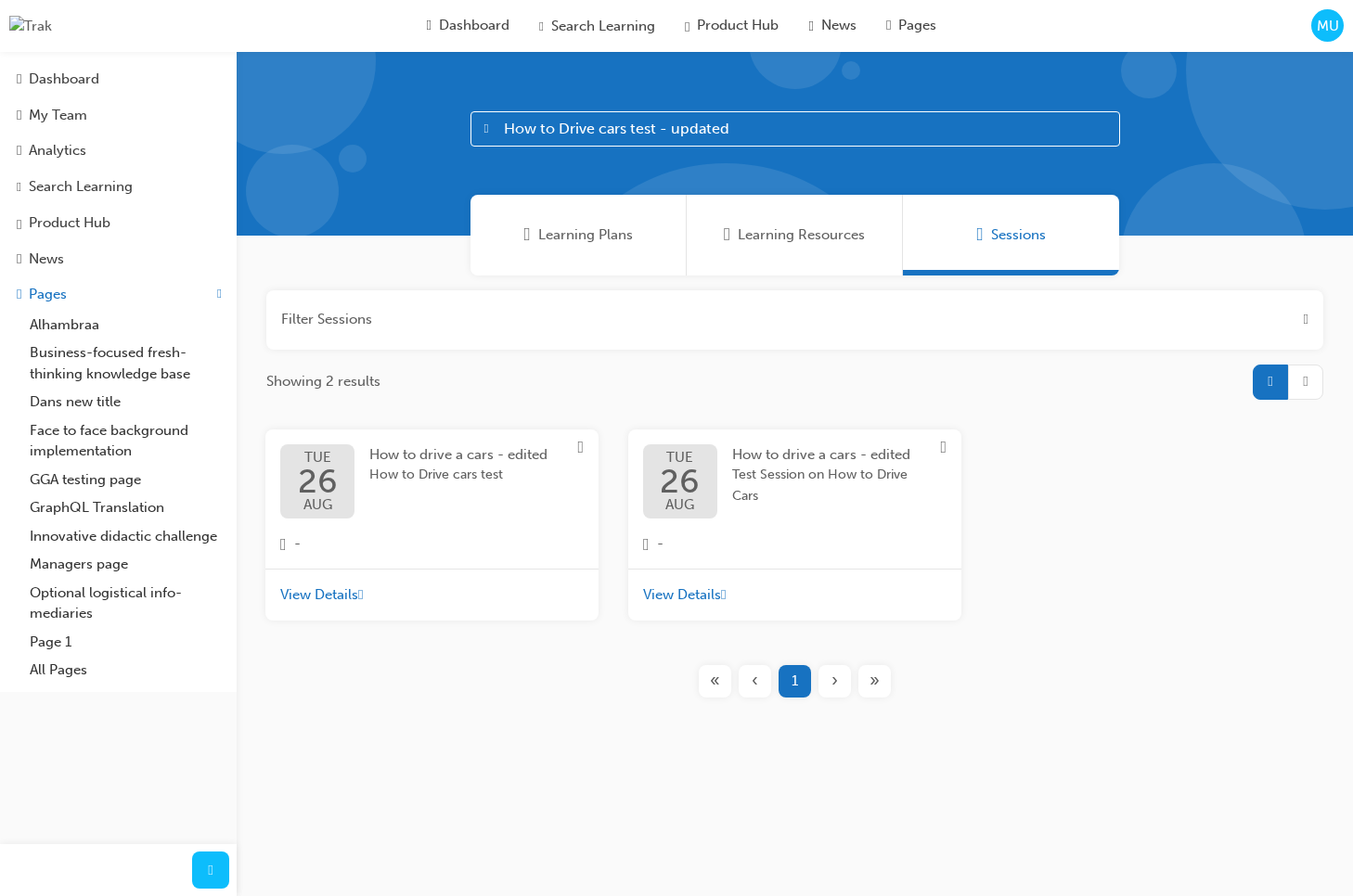
type input "How to Drive cars test - updated"
click at [499, 559] on div "TUE 26 AUG How to drive a cars - edited How to Drive cars test -" at bounding box center [432, 499] width 334 height 140
click at [468, 484] on span "How to Drive cars test" at bounding box center [459, 475] width 178 height 22
click at [924, 471] on div "TUE 26 AUG How to drive a cars - edited How to Drive cars test - updated - View…" at bounding box center [794, 531] width 1089 height 206
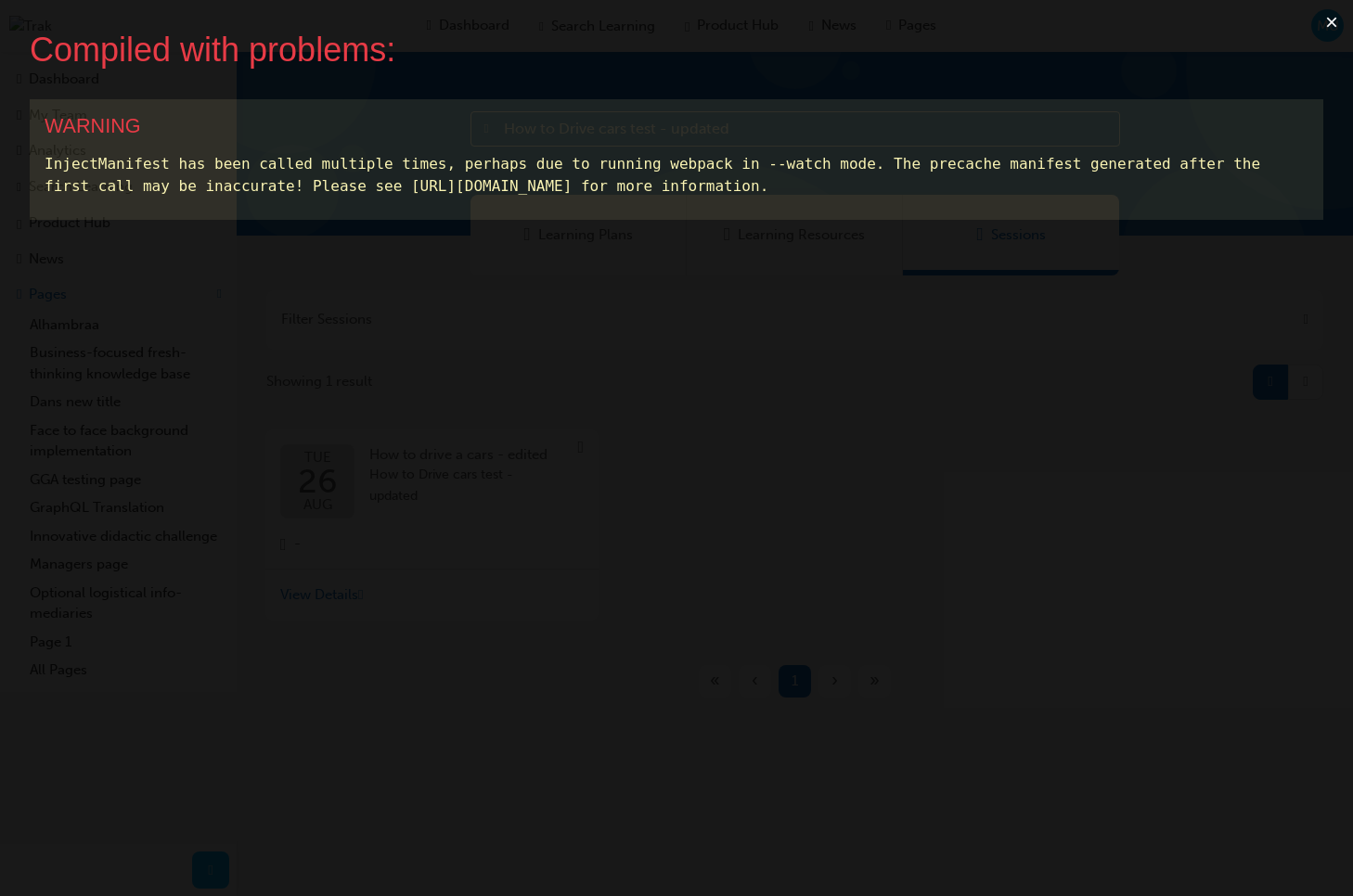
click at [1333, 26] on button "×" at bounding box center [1331, 22] width 43 height 45
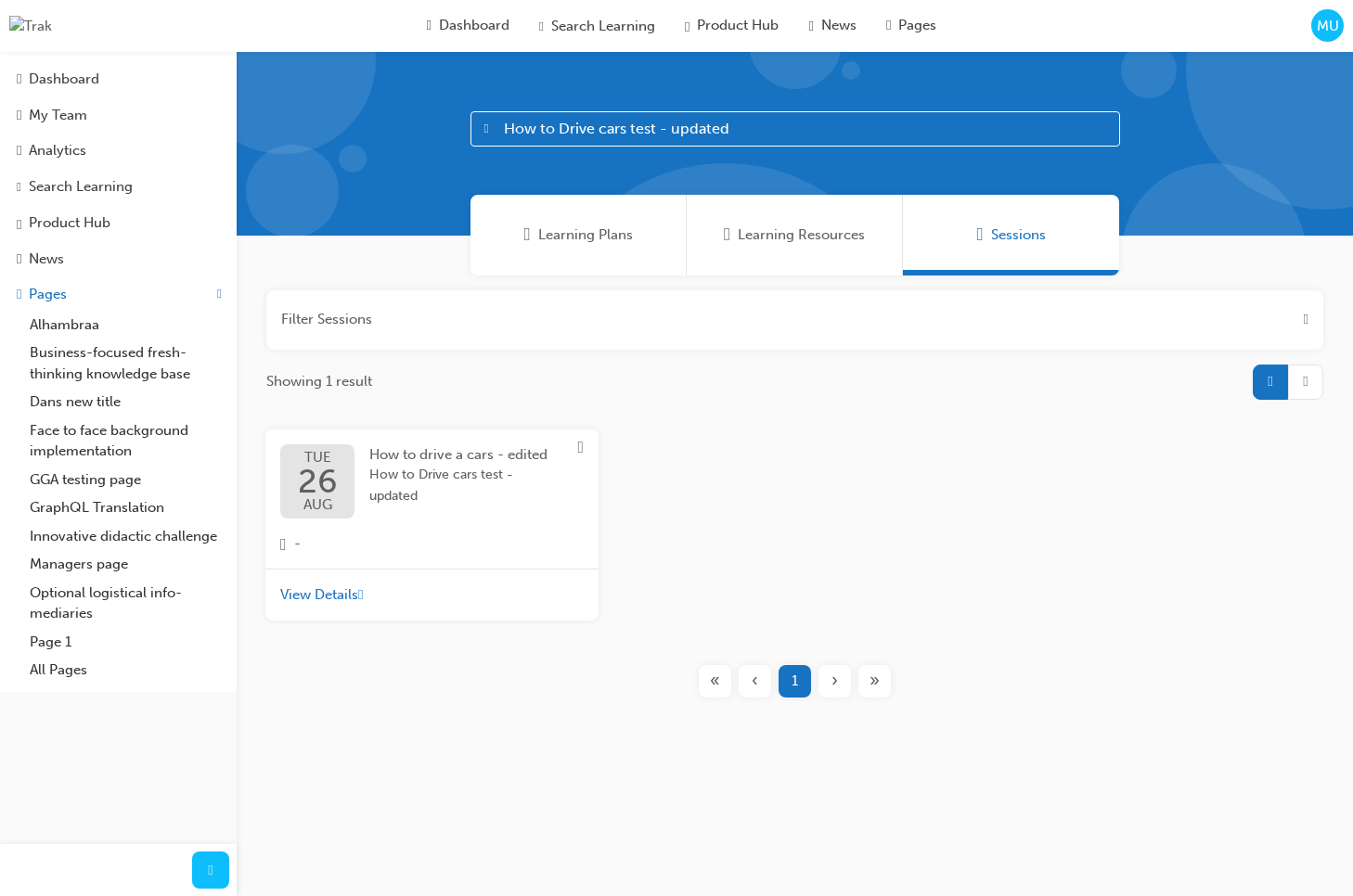
drag, startPoint x: 842, startPoint y: 485, endPoint x: 1162, endPoint y: 191, distance: 434.6
click at [842, 485] on div "TUE 26 AUG How to drive a cars - edited How to Drive cars test - updated - View…" at bounding box center [794, 531] width 1089 height 206
click at [1320, 34] on span "MU" at bounding box center [1326, 27] width 22 height 22
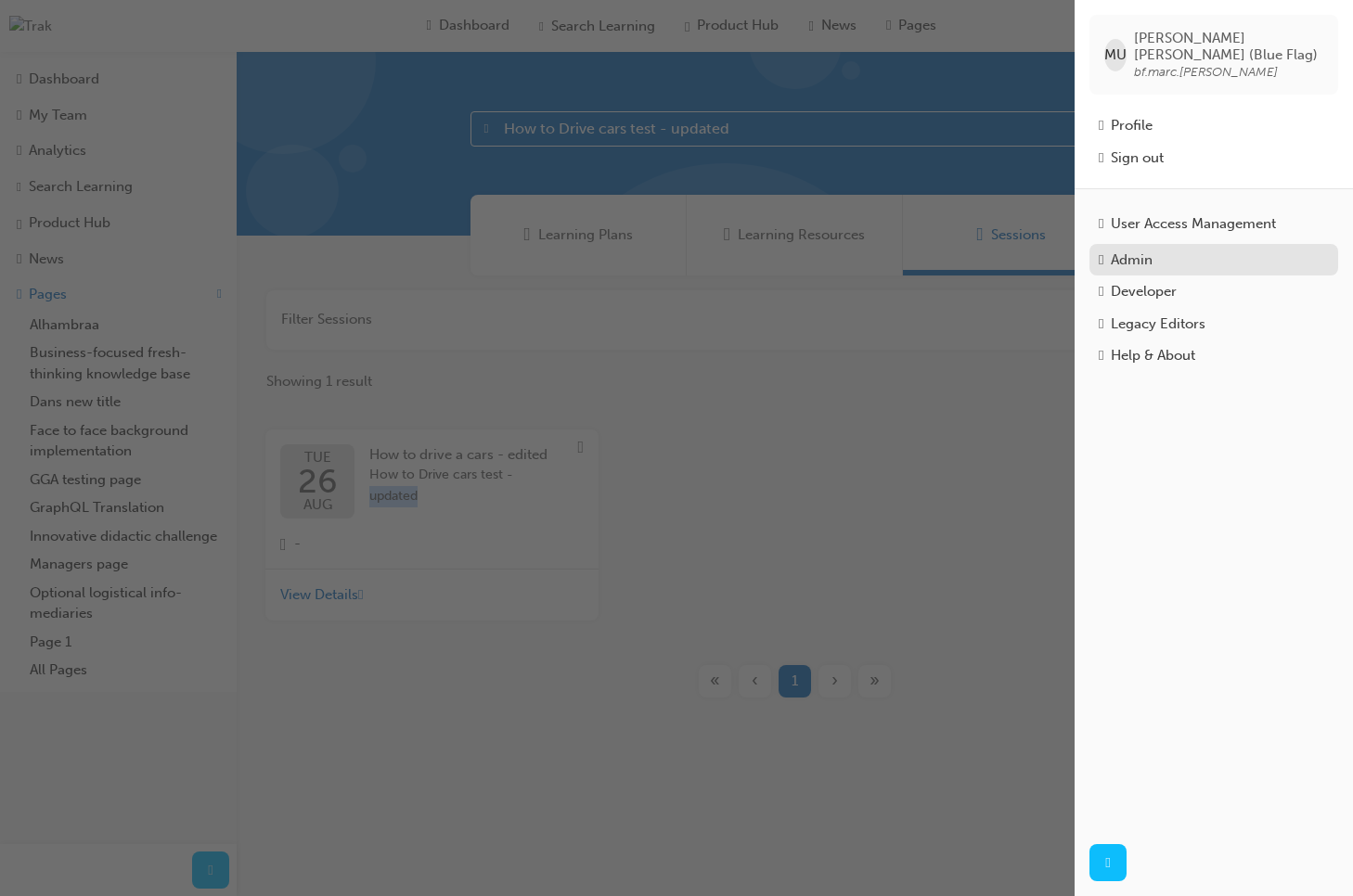
click at [1164, 254] on div "Admin" at bounding box center [1213, 260] width 230 height 22
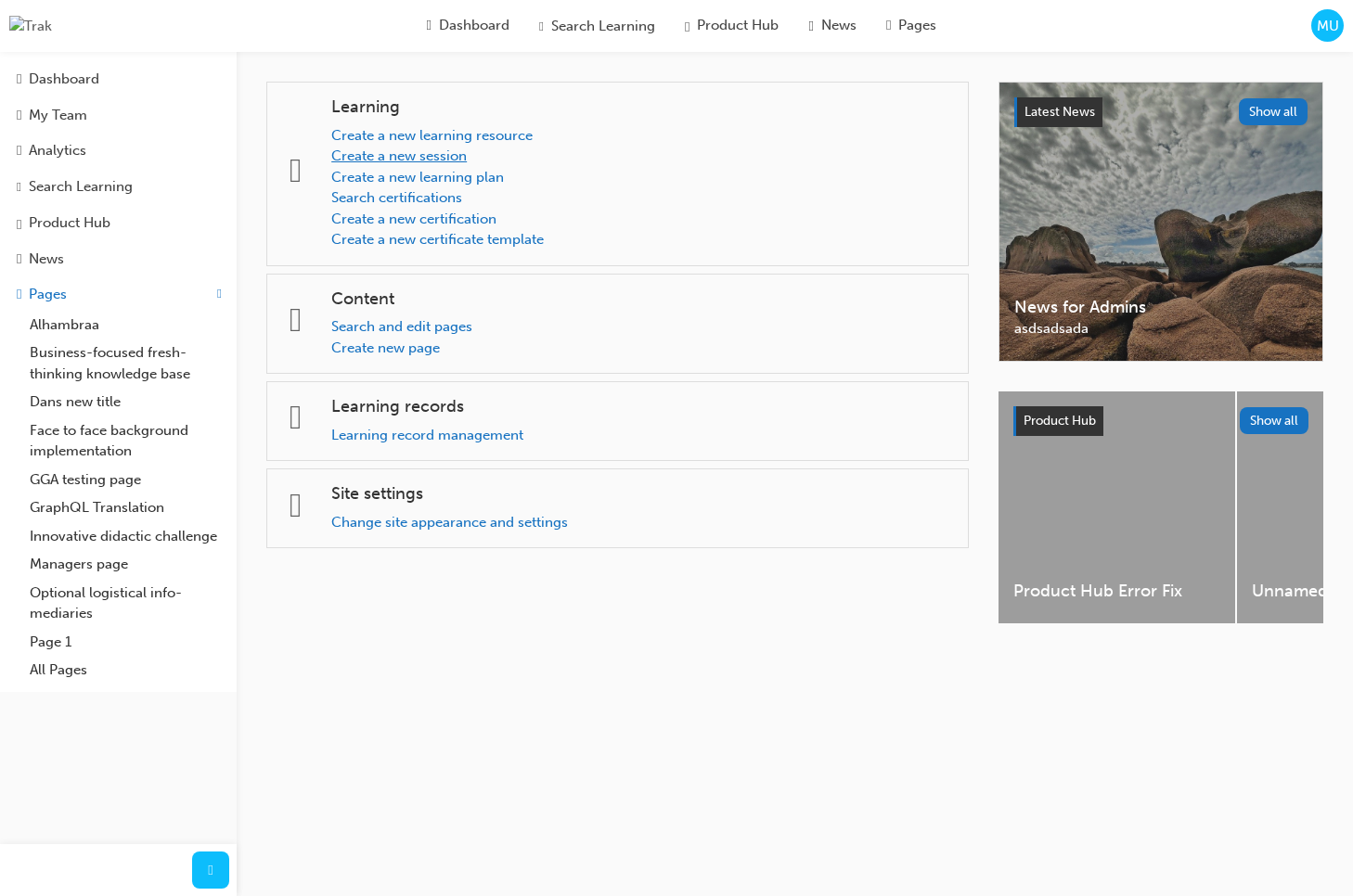
click at [441, 155] on link "Create a new session" at bounding box center [399, 156] width 135 height 17
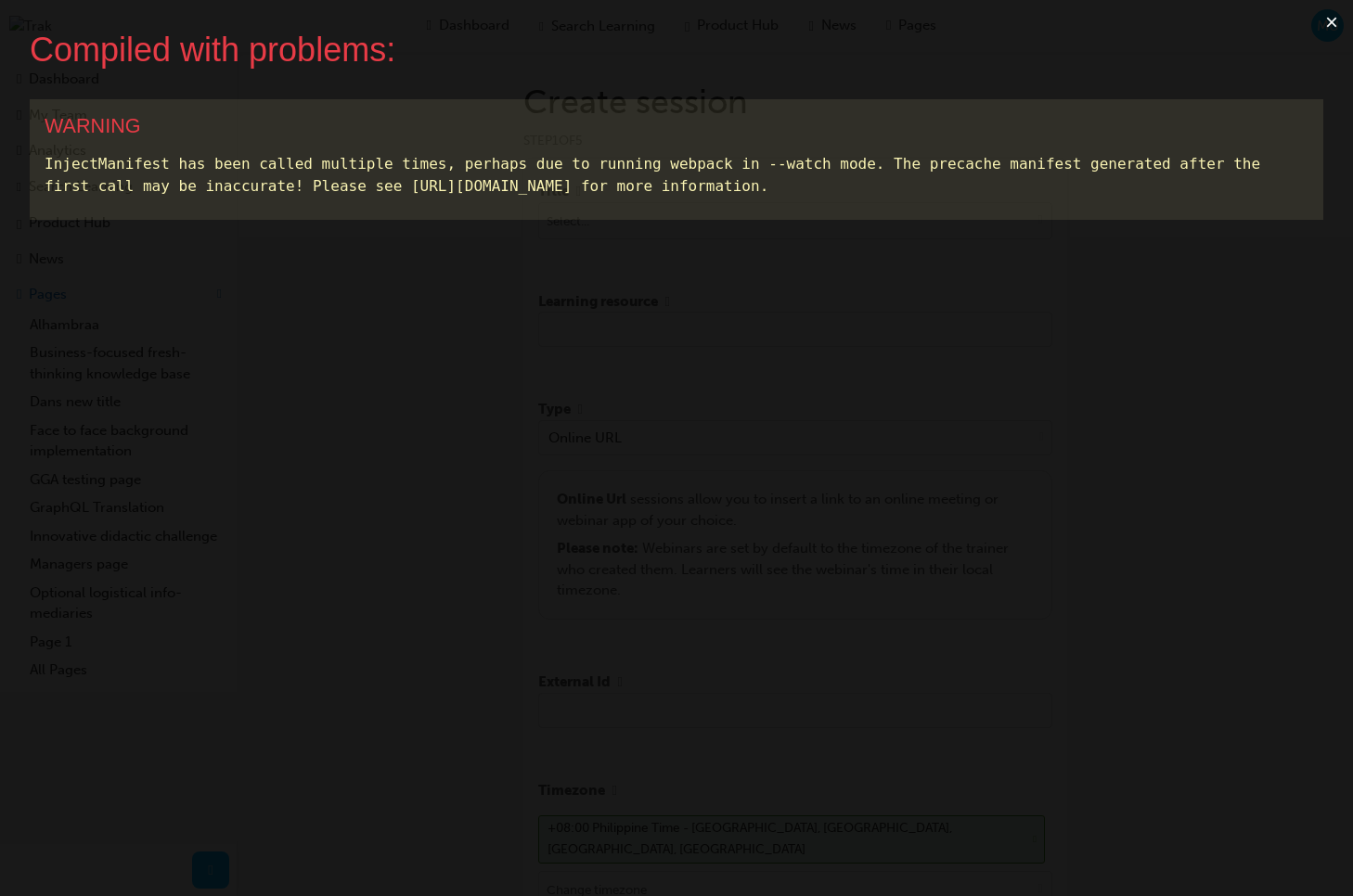
click at [1330, 24] on button "×" at bounding box center [1331, 22] width 43 height 45
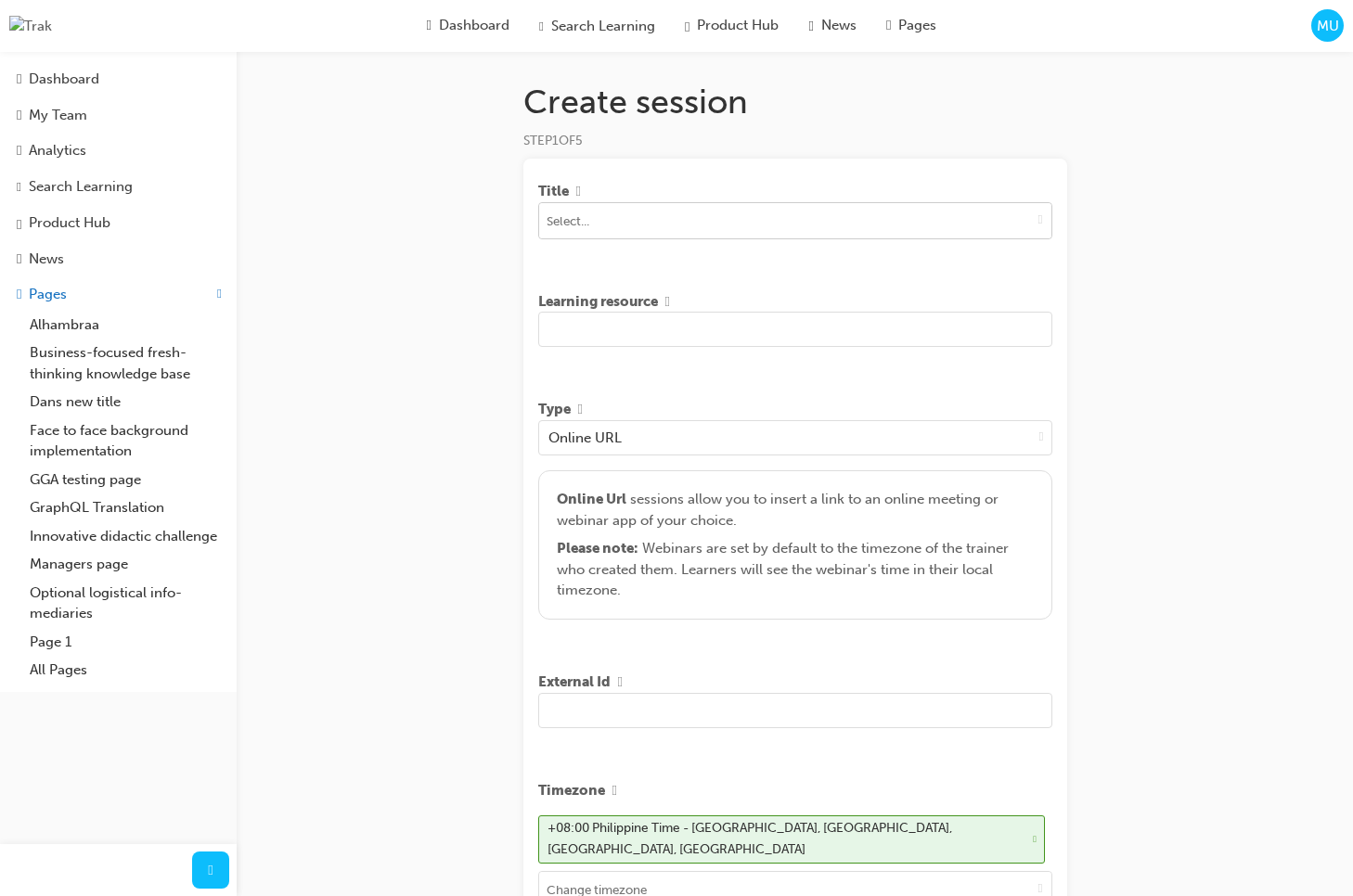
click at [1040, 224] on span "down-icon" at bounding box center [1040, 219] width 5 height 16
type input "test"
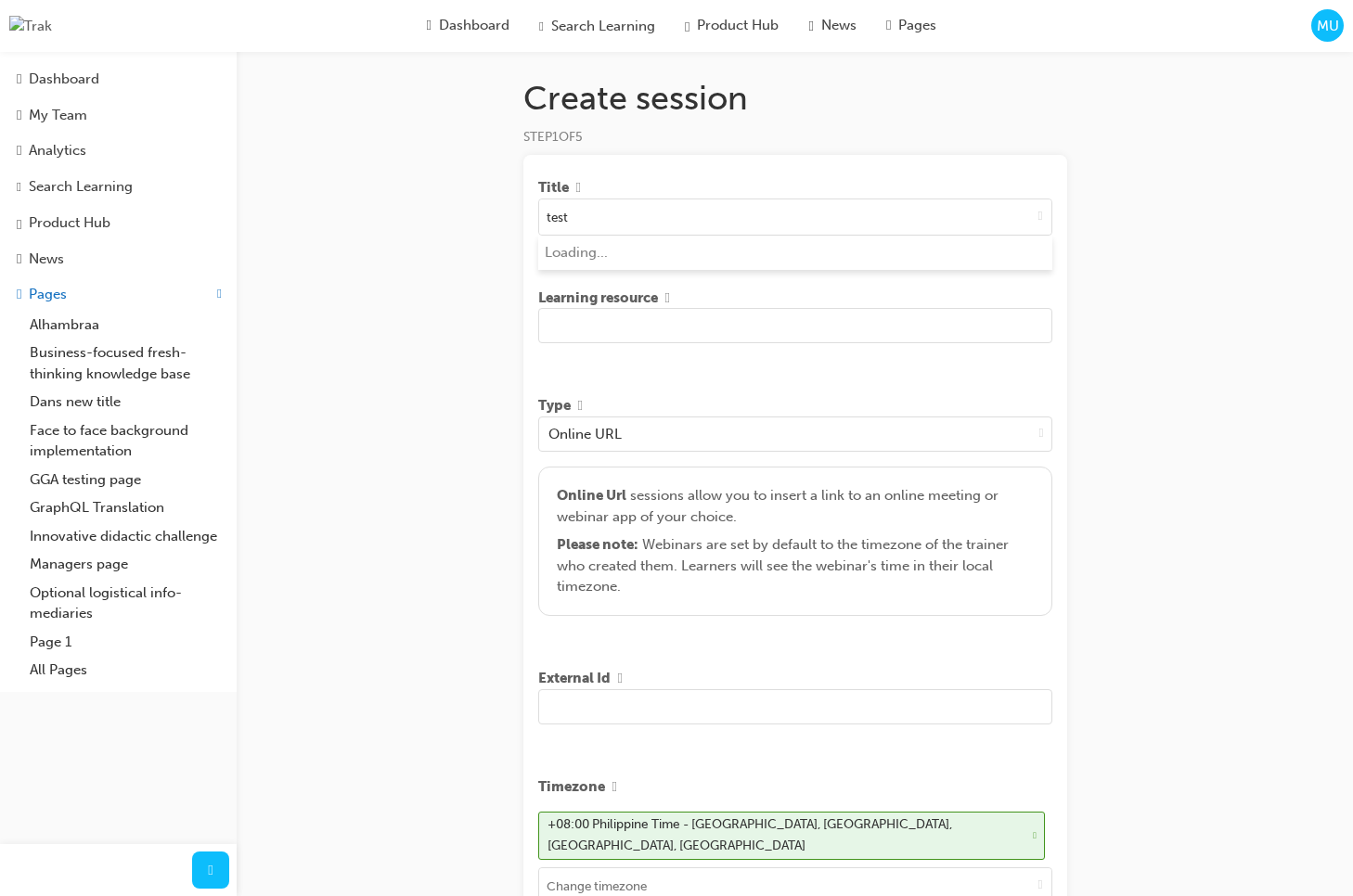
scroll to position [6, 0]
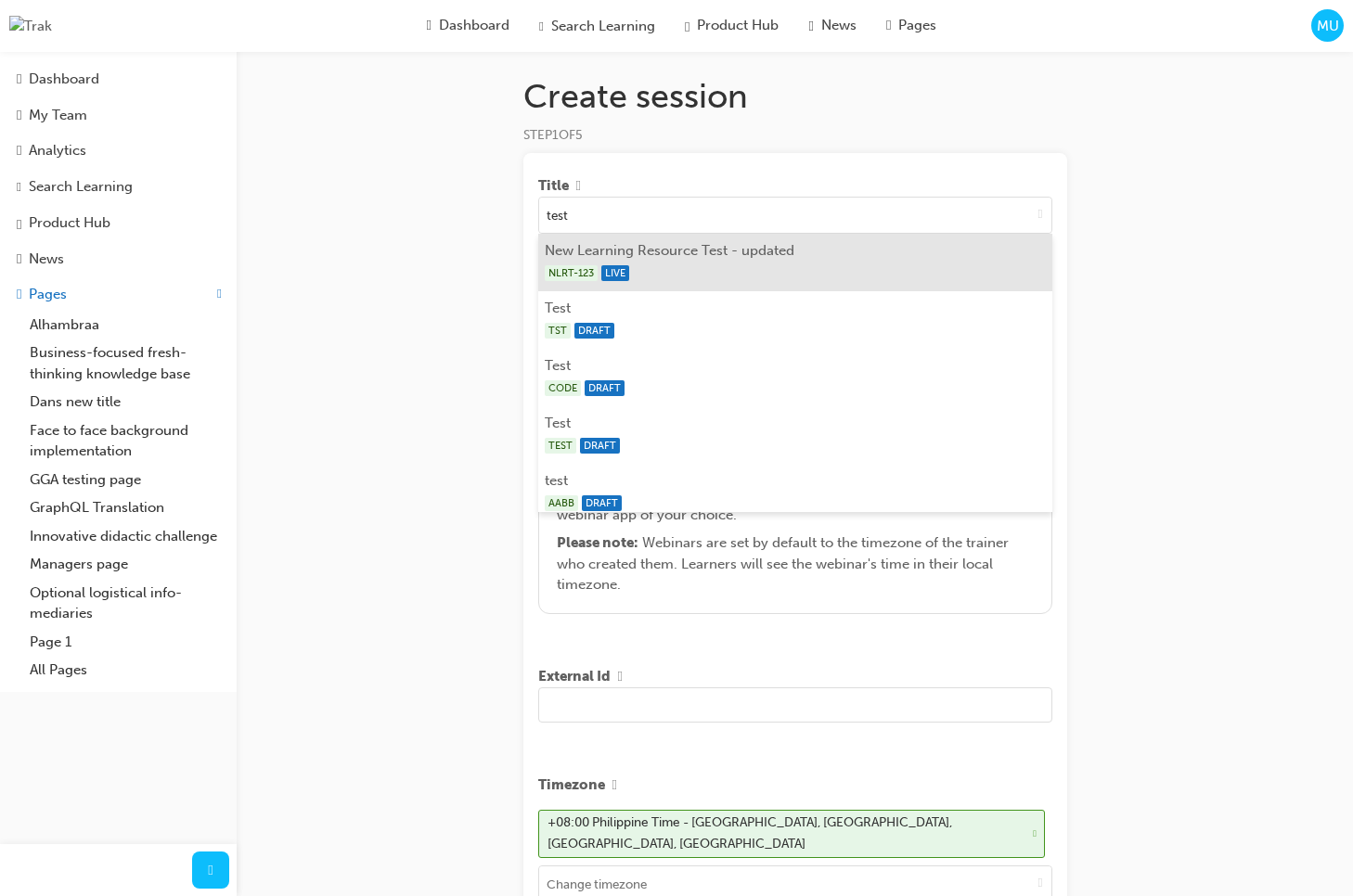
drag, startPoint x: 928, startPoint y: 267, endPoint x: 938, endPoint y: 290, distance: 25.1
click at [931, 267] on div "NLRT-123 LIVE" at bounding box center [795, 273] width 500 height 23
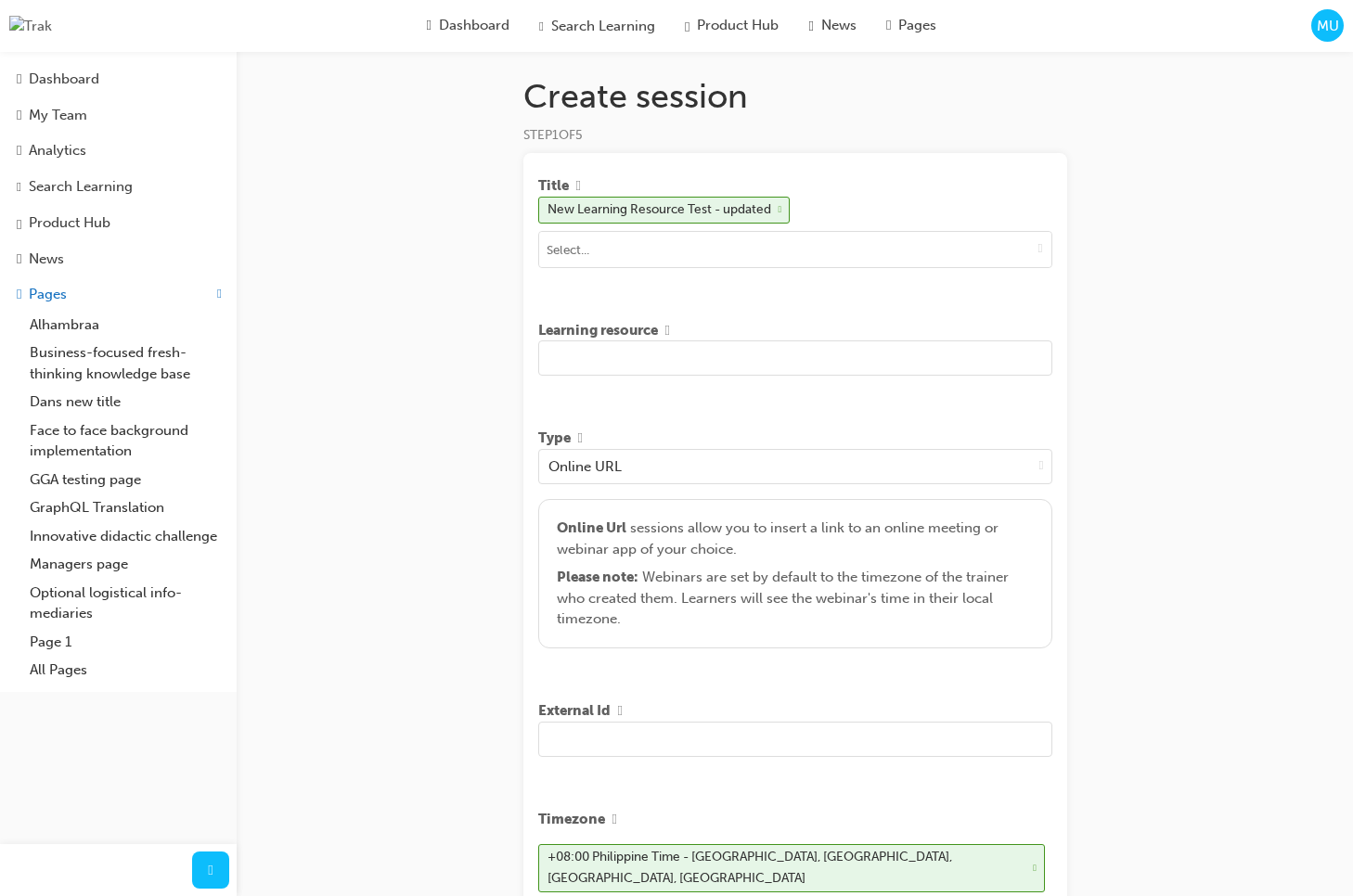
click at [687, 351] on input "text" at bounding box center [795, 357] width 514 height 35
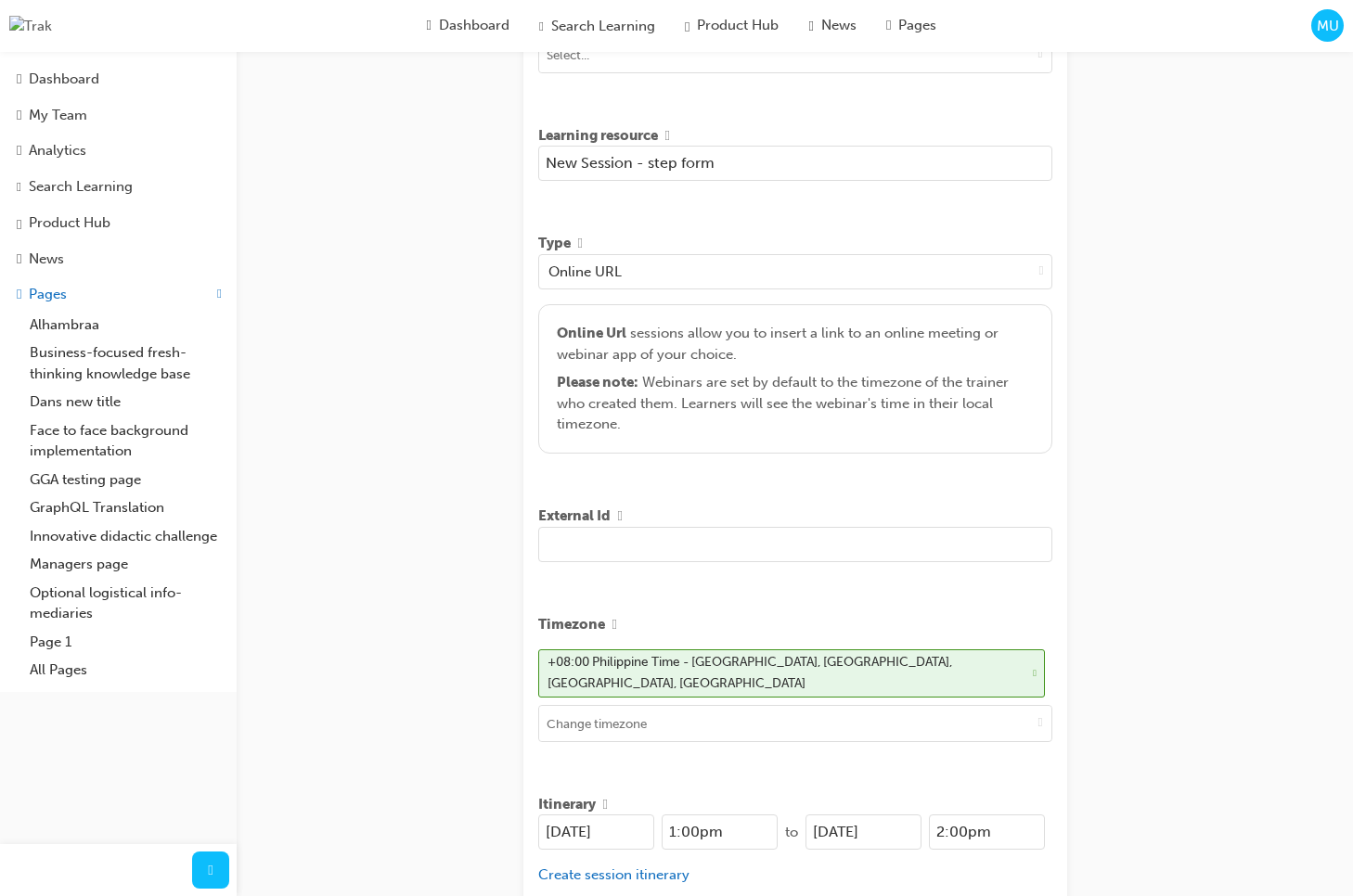
scroll to position [509, 0]
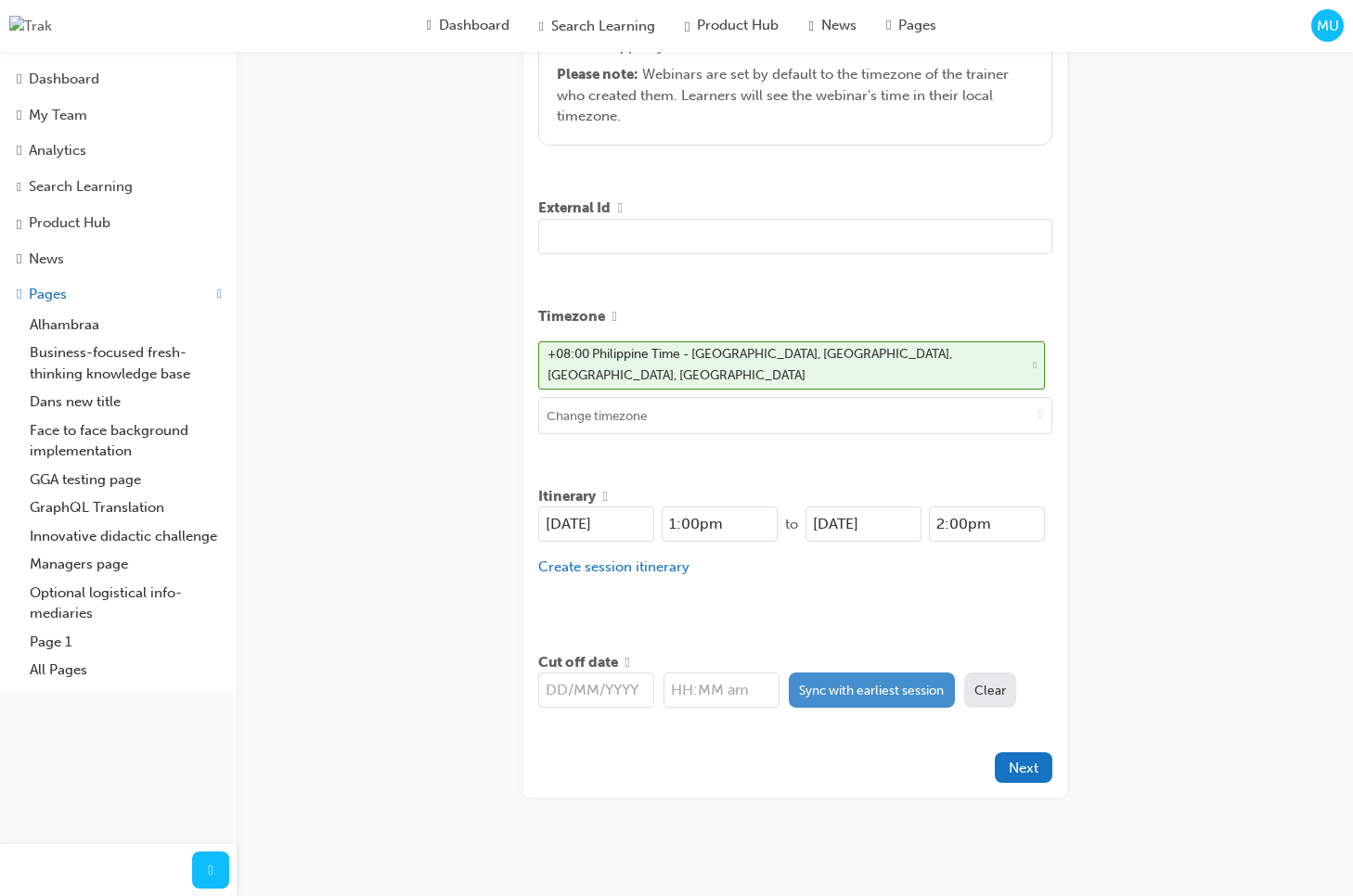
type input "New Session - step form"
click at [800, 675] on button "Sync with earliest session" at bounding box center [871, 690] width 166 height 35
type input "[DATE]"
type input "1:00pm"
click at [833, 632] on div "Title New Learning Resource Test - updated Learning resource New Session - step…" at bounding box center [795, 224] width 544 height 1147
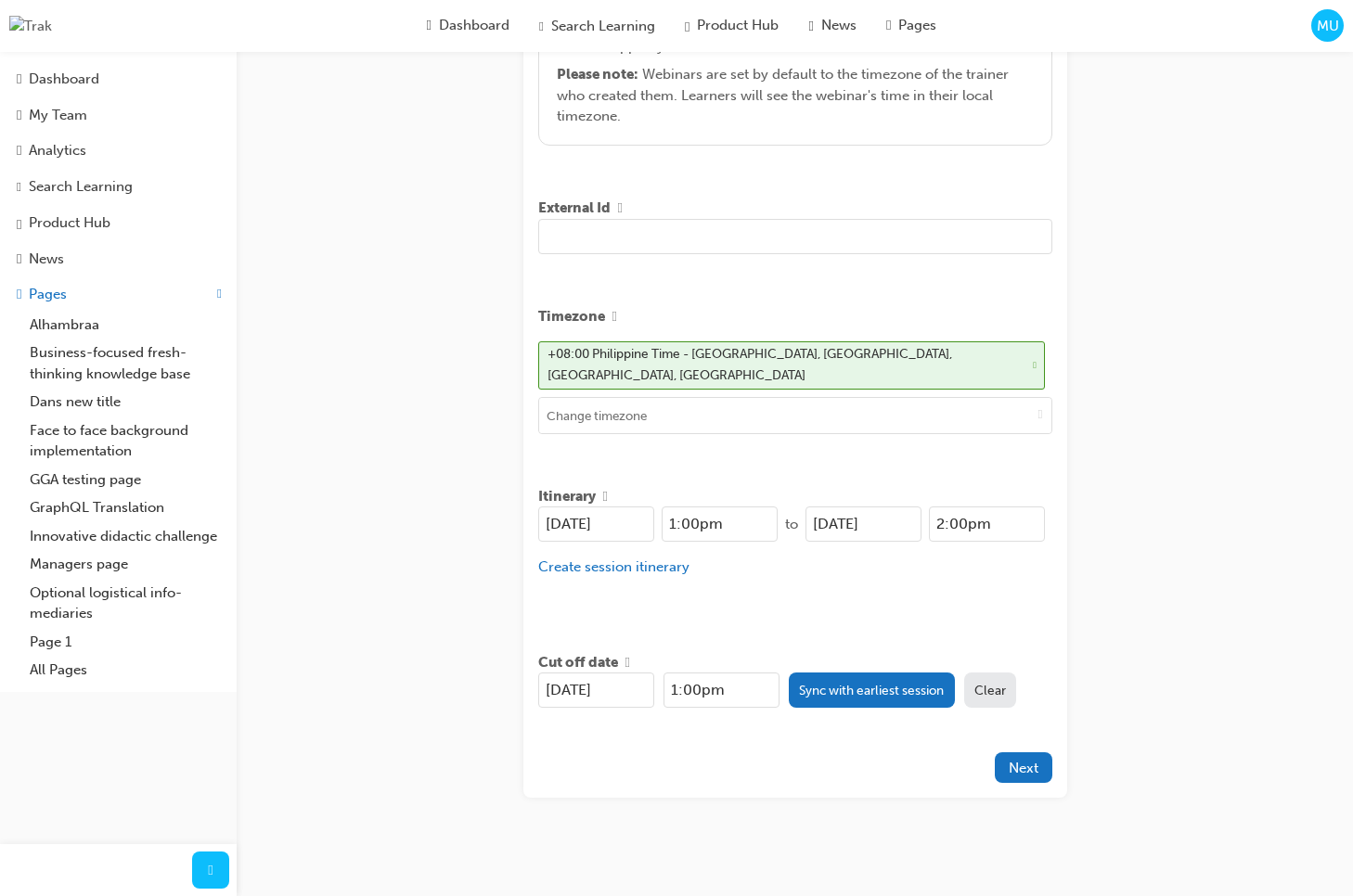
drag, startPoint x: 947, startPoint y: 752, endPoint x: 957, endPoint y: 755, distance: 10.4
click at [947, 752] on div at bounding box center [767, 767] width 457 height 30
click at [1029, 770] on button "Next" at bounding box center [1023, 767] width 58 height 30
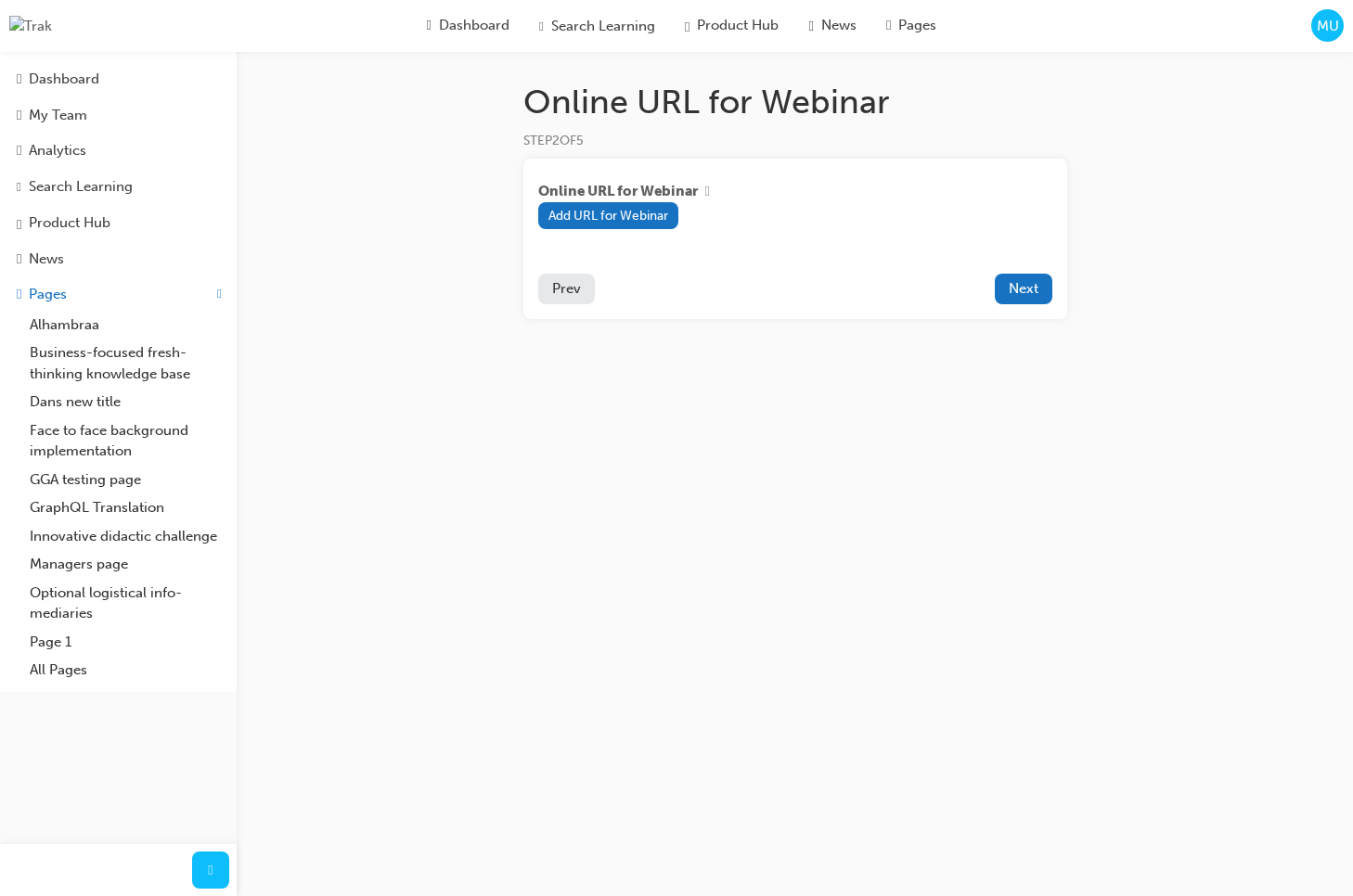
click at [803, 353] on div "Online URL for Webinar STEP 2 OF 5 Online URL for Webinar Add URL for Webinar P…" at bounding box center [795, 229] width 603 height 296
click at [571, 293] on span "Prev" at bounding box center [567, 289] width 28 height 17
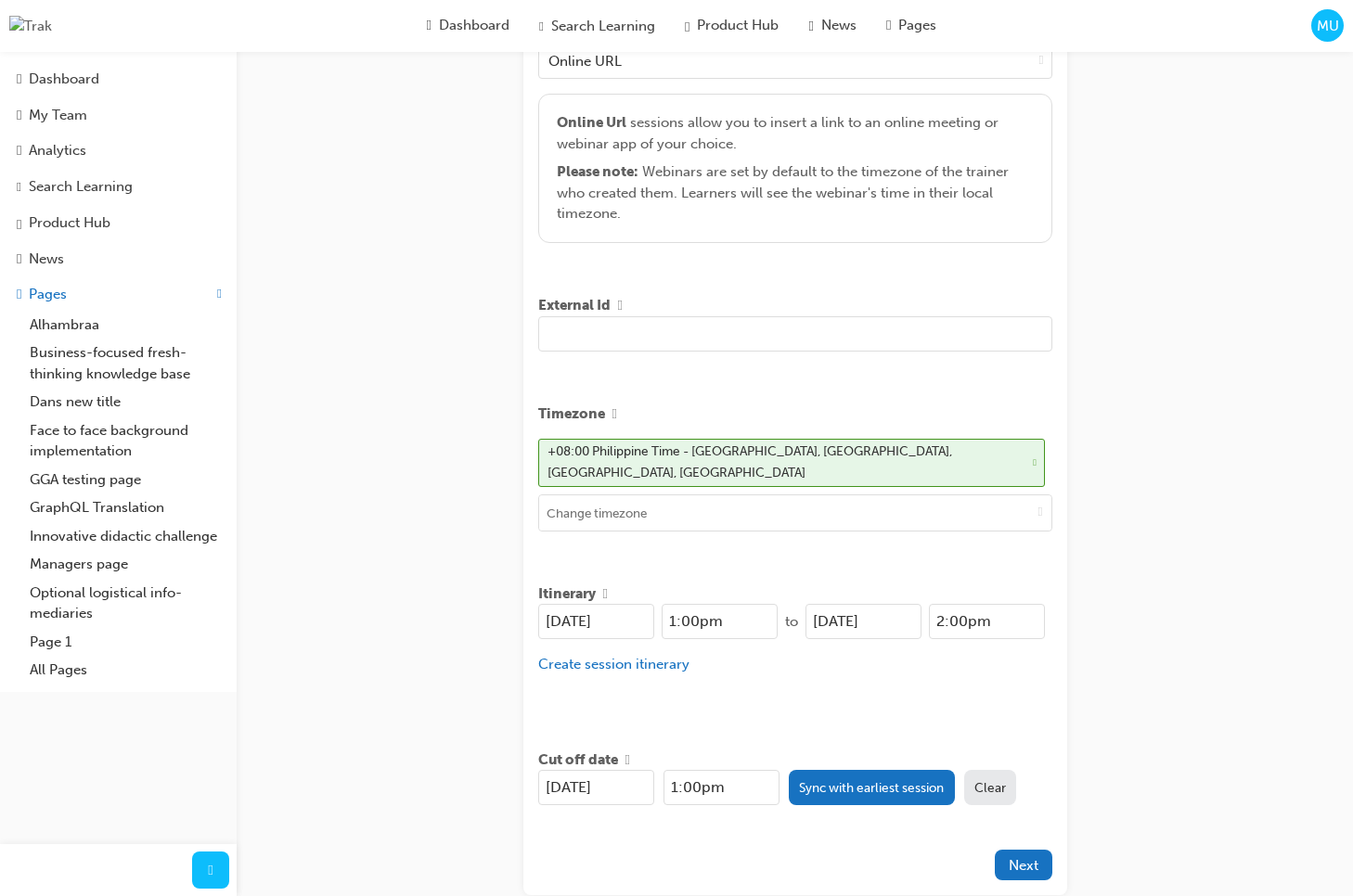
scroll to position [509, 0]
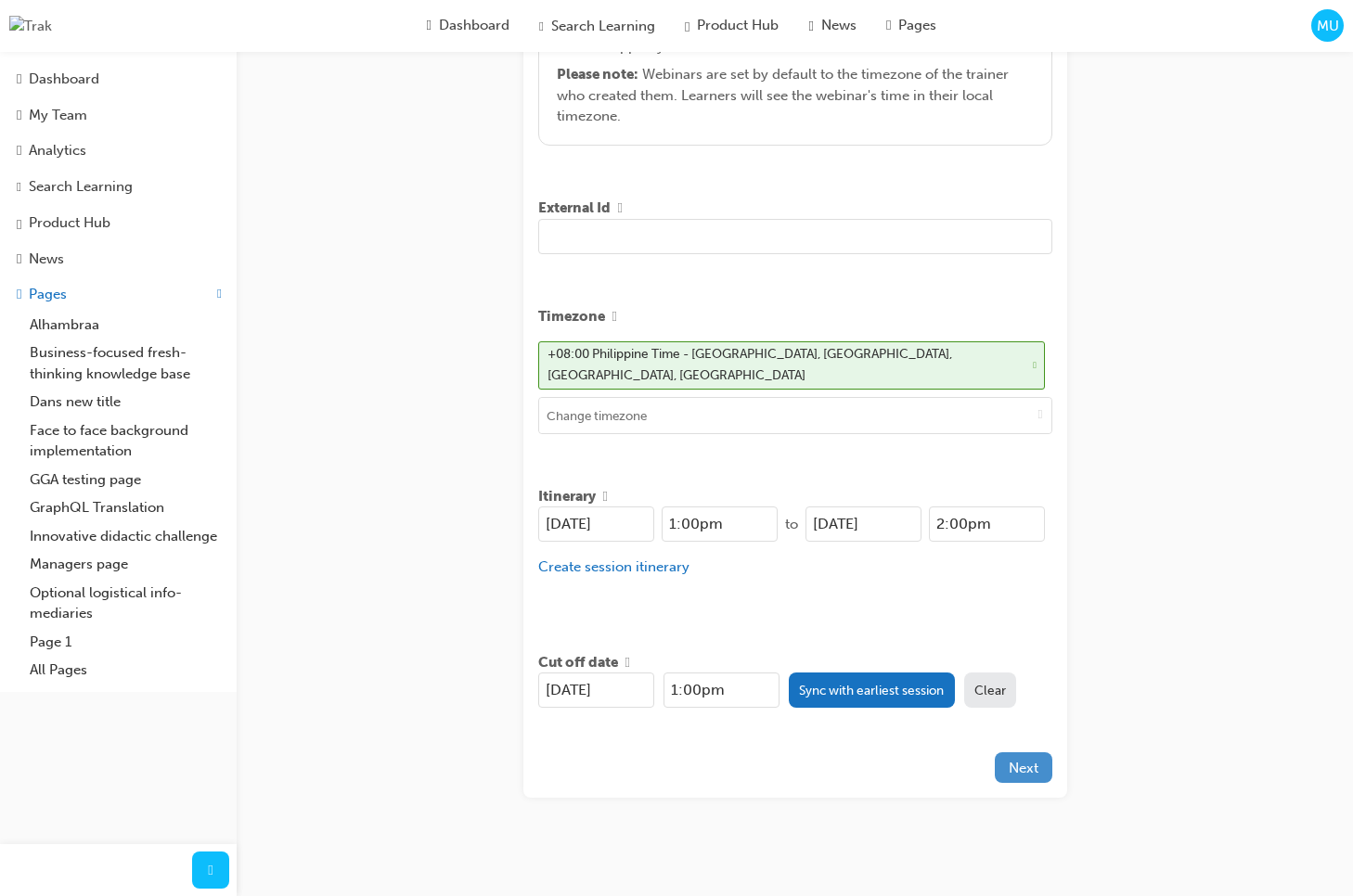
click at [1023, 760] on span "Next" at bounding box center [1022, 768] width 29 height 17
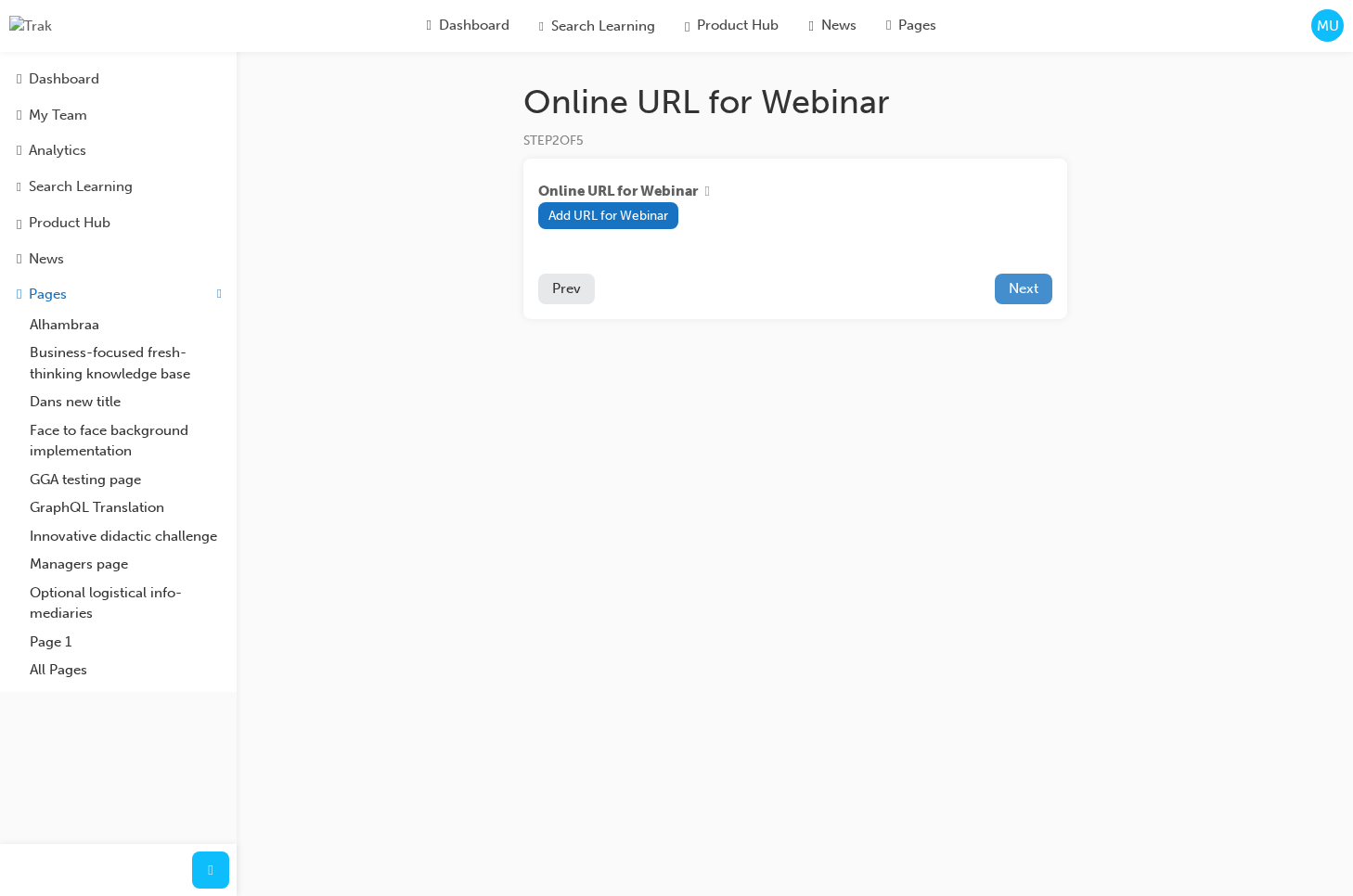
click at [1034, 293] on span "Next" at bounding box center [1022, 289] width 29 height 17
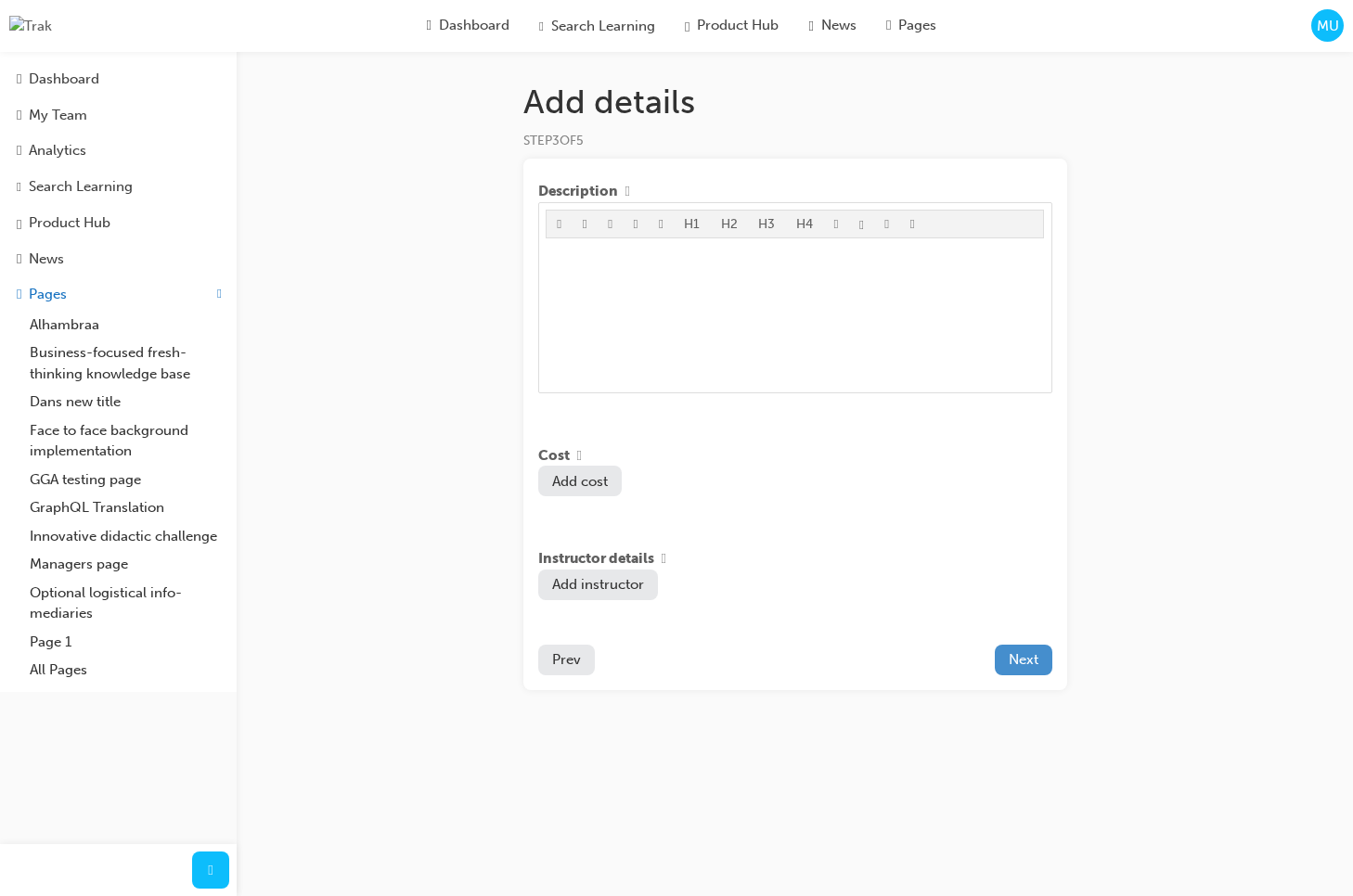
click at [1027, 661] on span "Next" at bounding box center [1022, 659] width 29 height 17
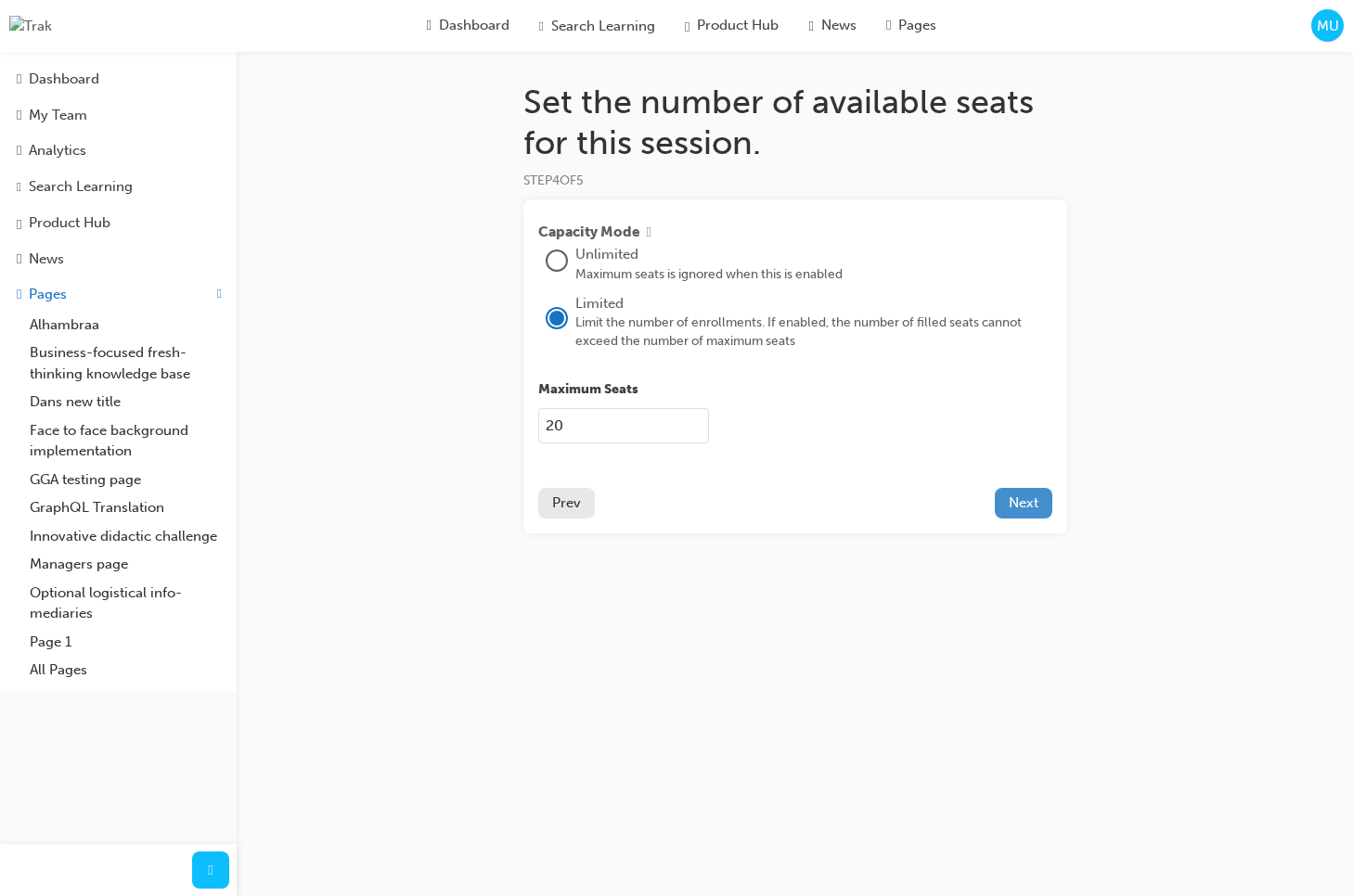
click at [1001, 499] on button "Next" at bounding box center [1023, 503] width 58 height 30
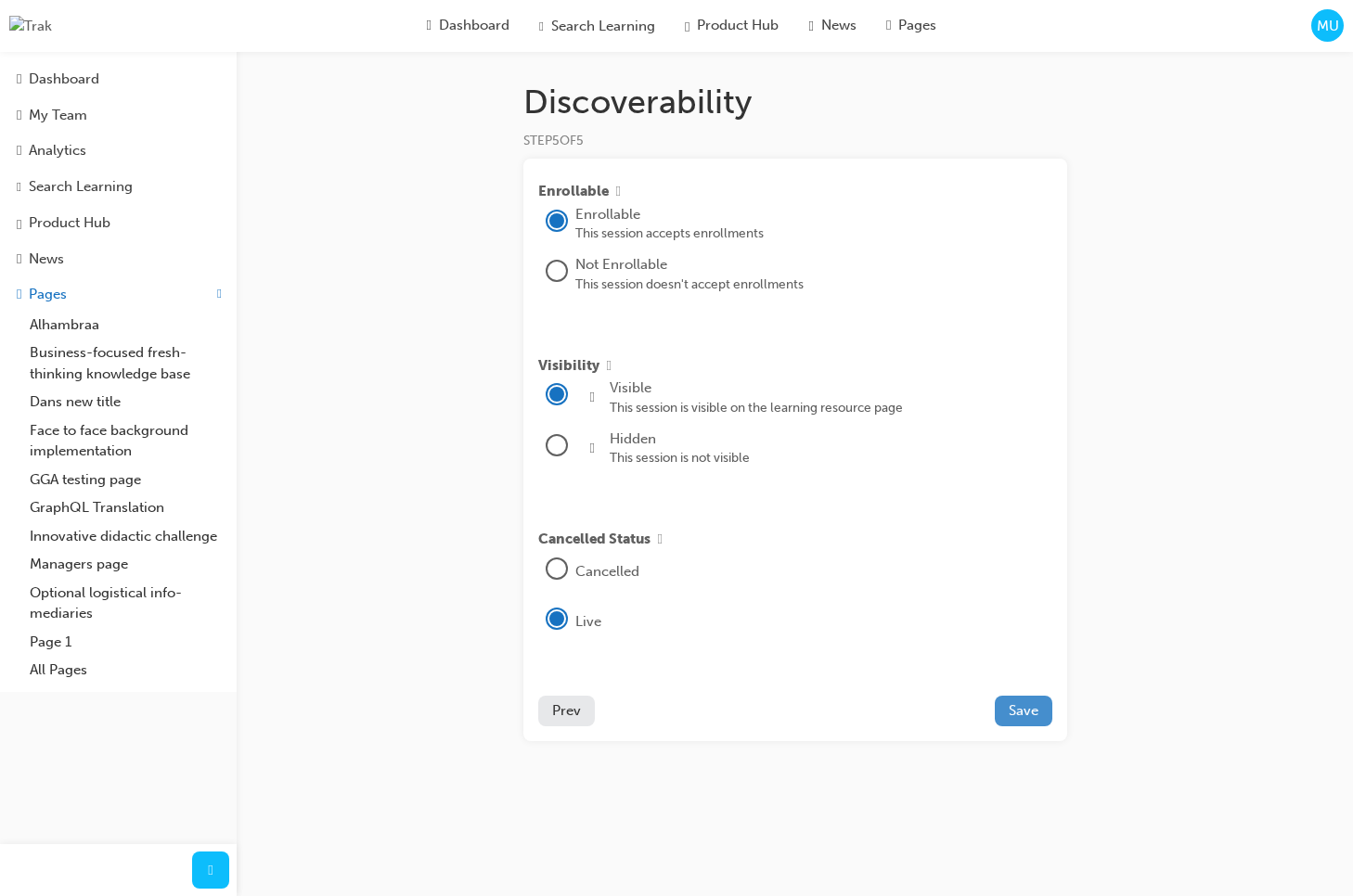
click at [1024, 717] on span "Save" at bounding box center [1022, 710] width 29 height 17
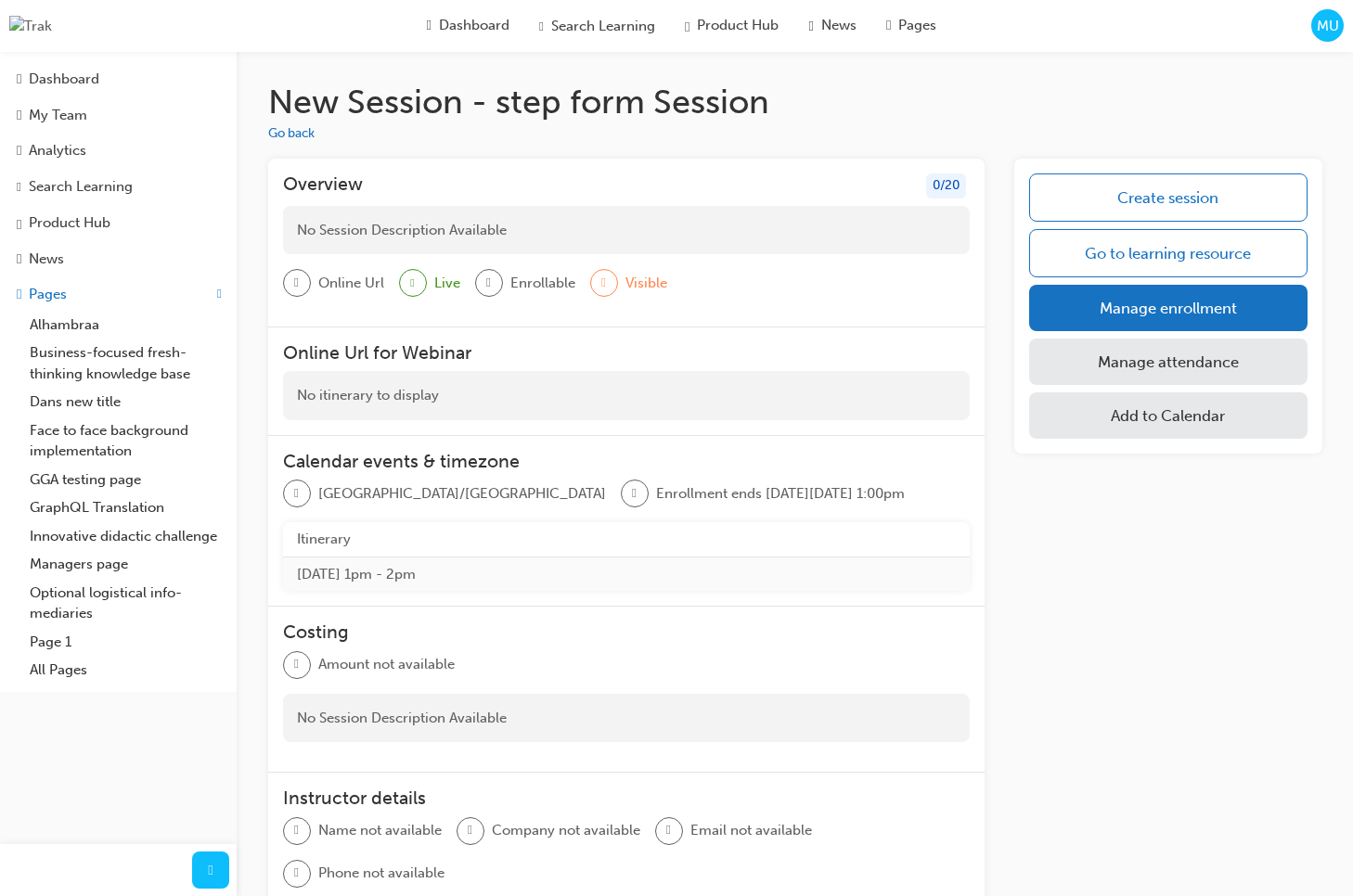
click at [1329, 33] on span "MU" at bounding box center [1326, 27] width 22 height 22
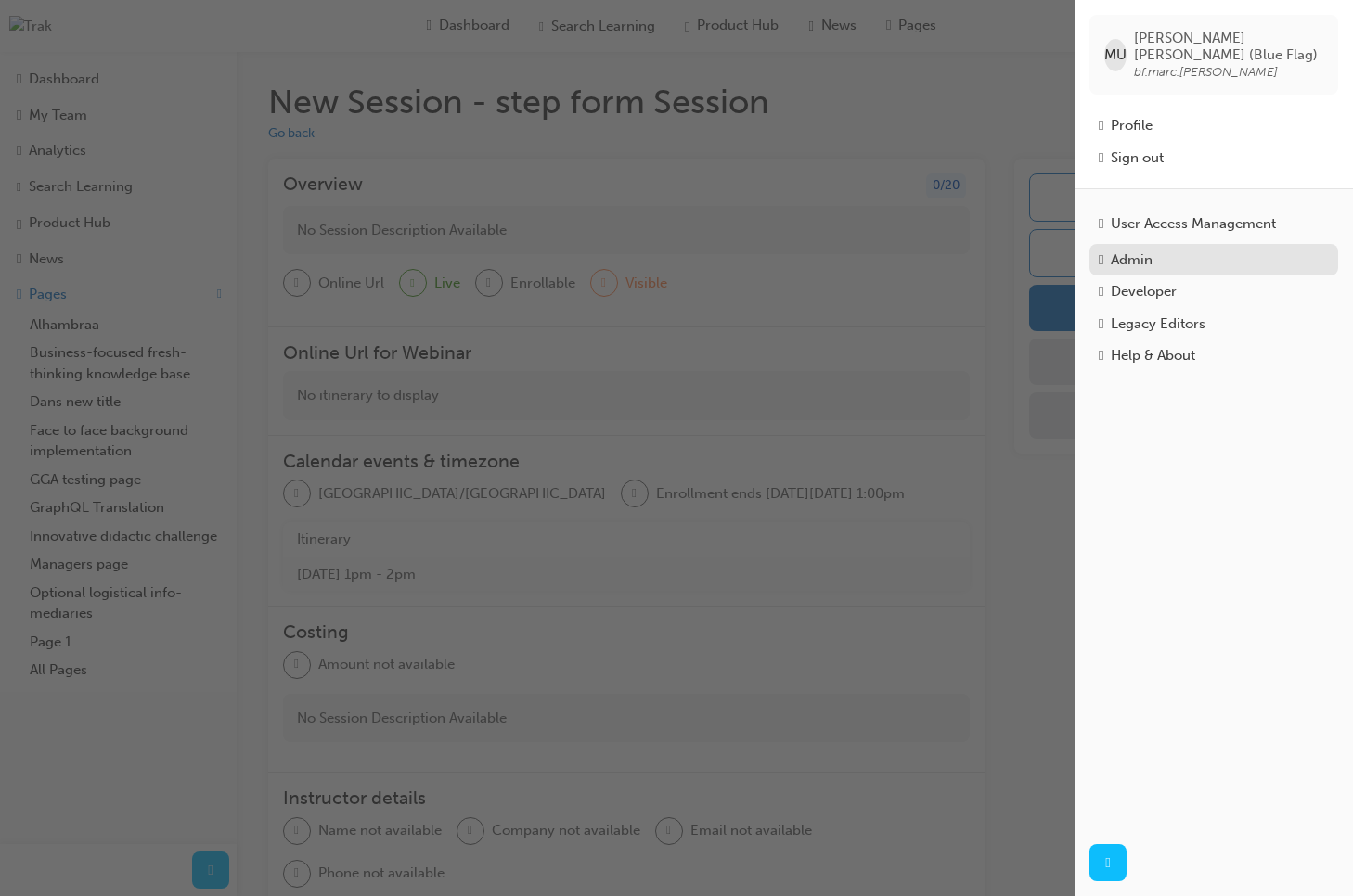
click at [1141, 259] on div "Admin" at bounding box center [1131, 260] width 42 height 22
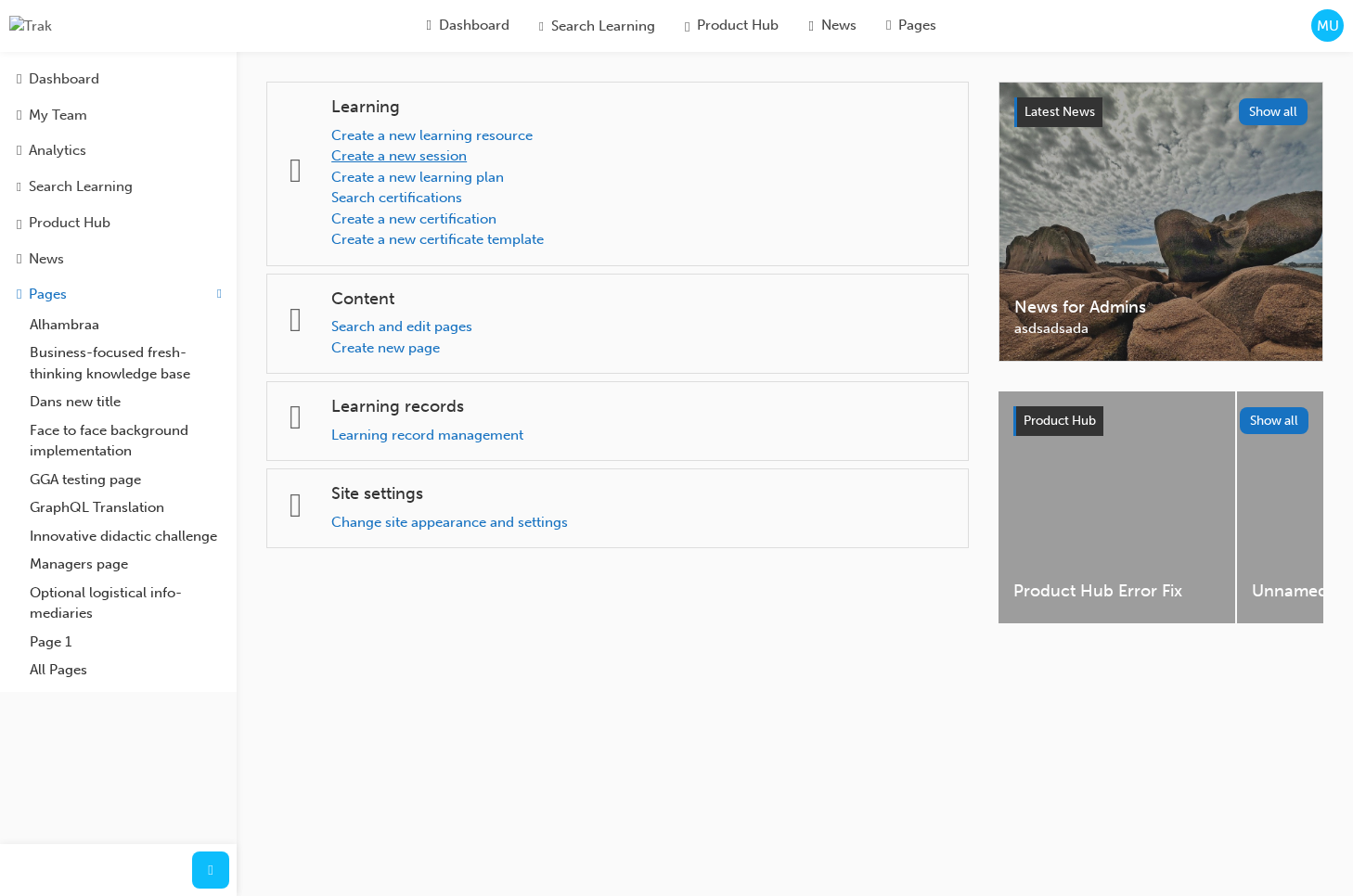
click at [447, 156] on link "Create a new session" at bounding box center [399, 156] width 135 height 17
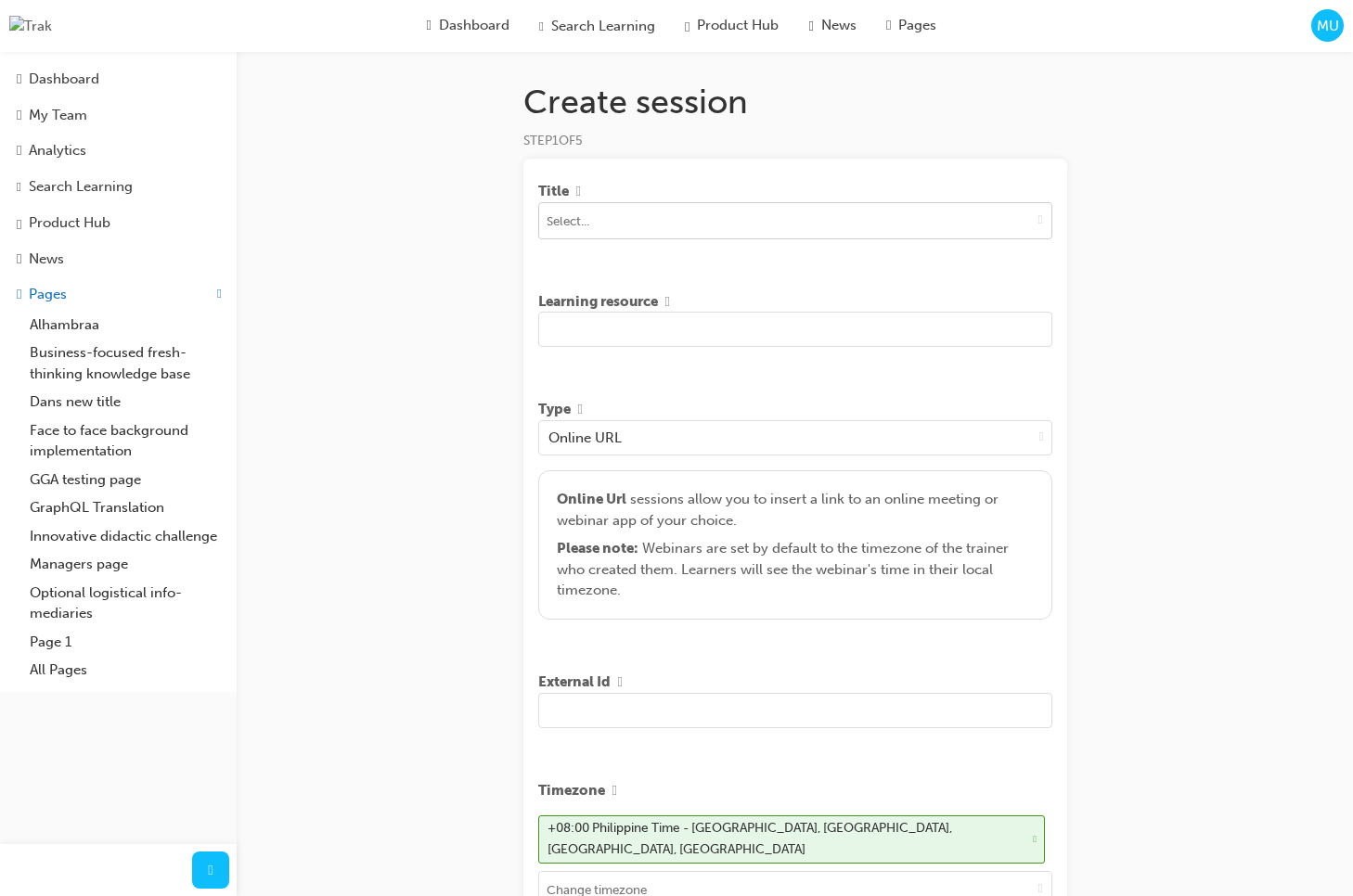
click at [828, 233] on input at bounding box center [795, 220] width 512 height 35
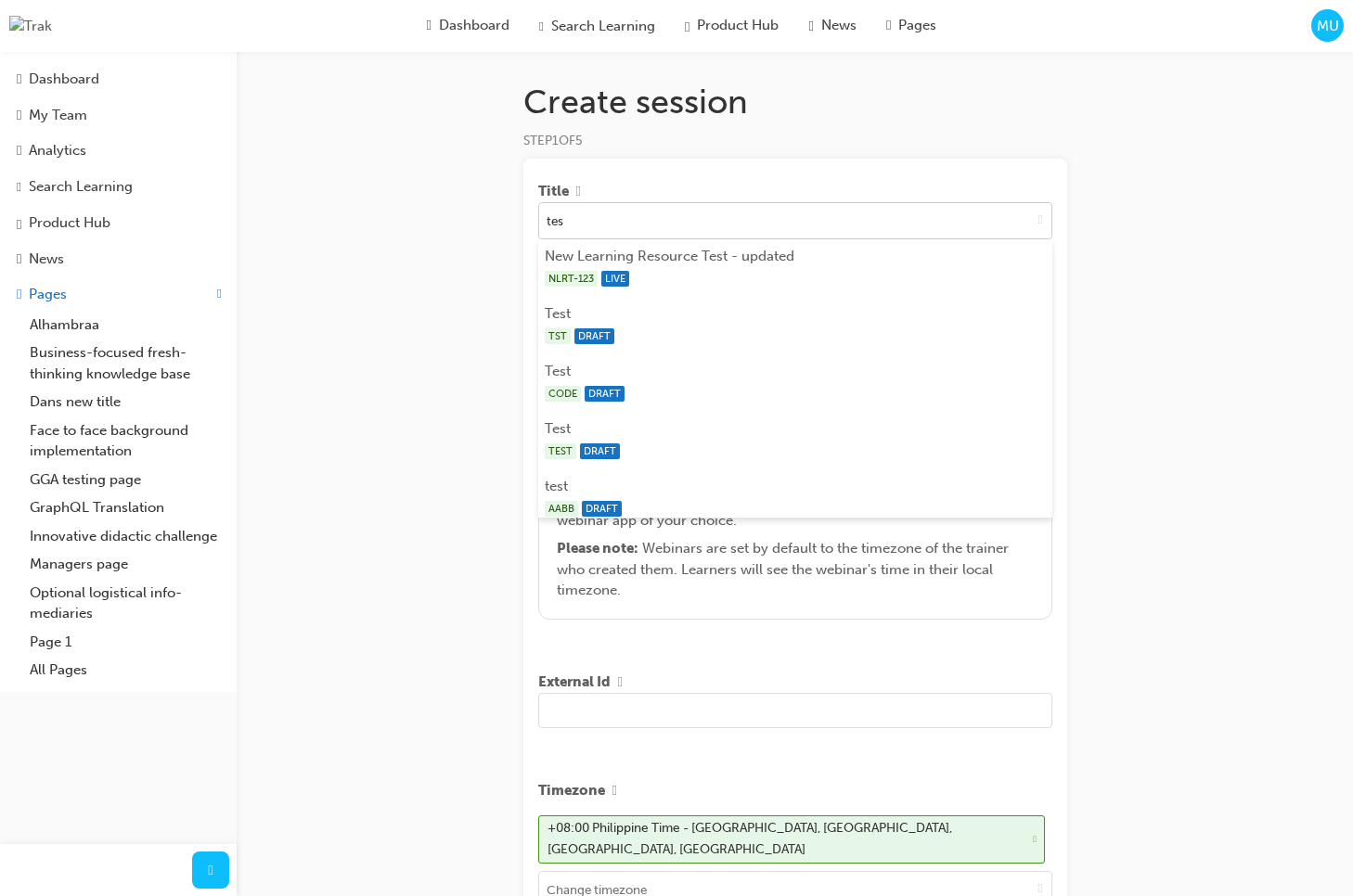
type input "test"
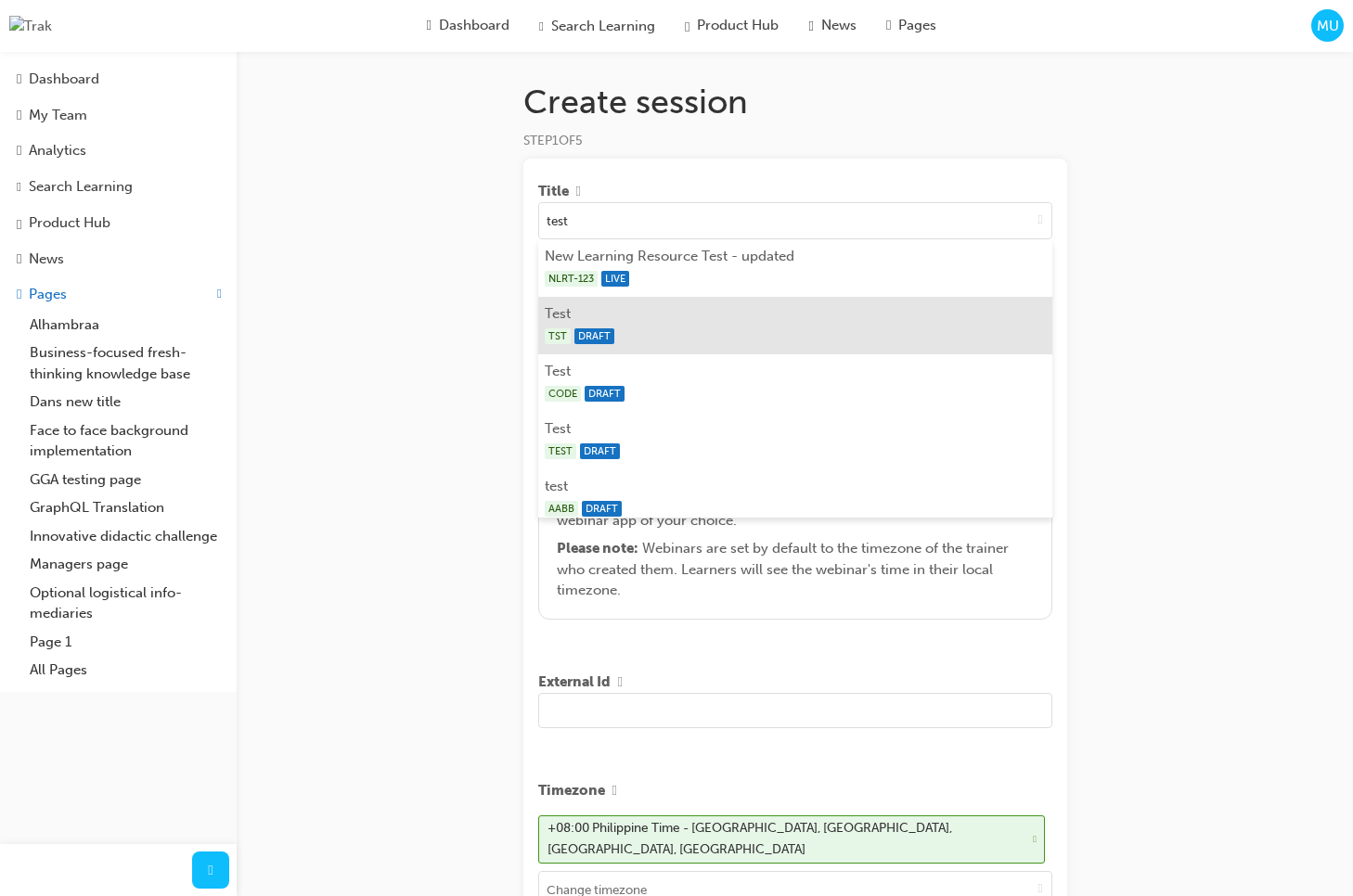
click at [702, 339] on div "TST DRAFT" at bounding box center [795, 336] width 500 height 23
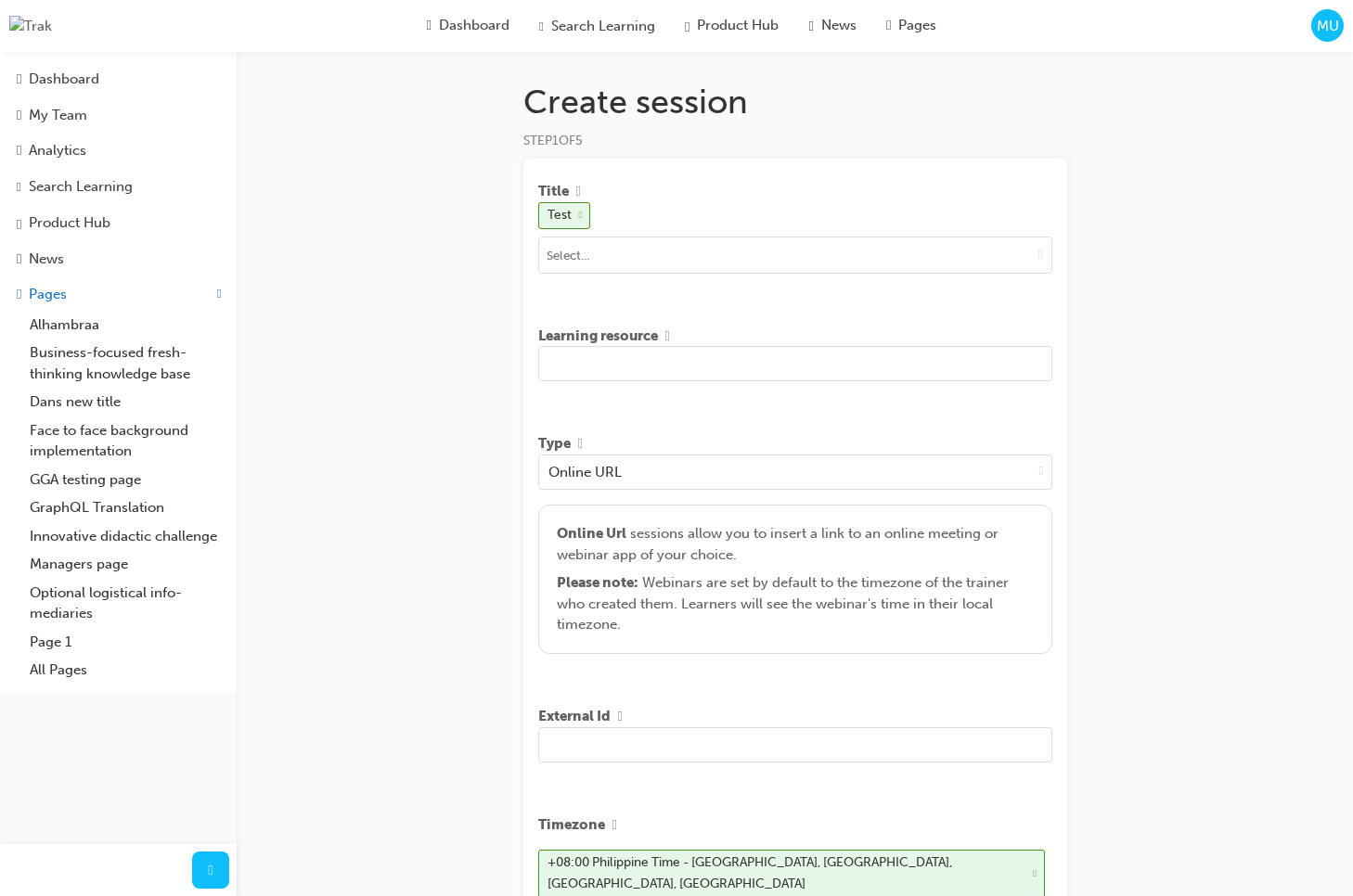
click at [701, 361] on input "text" at bounding box center [795, 363] width 514 height 35
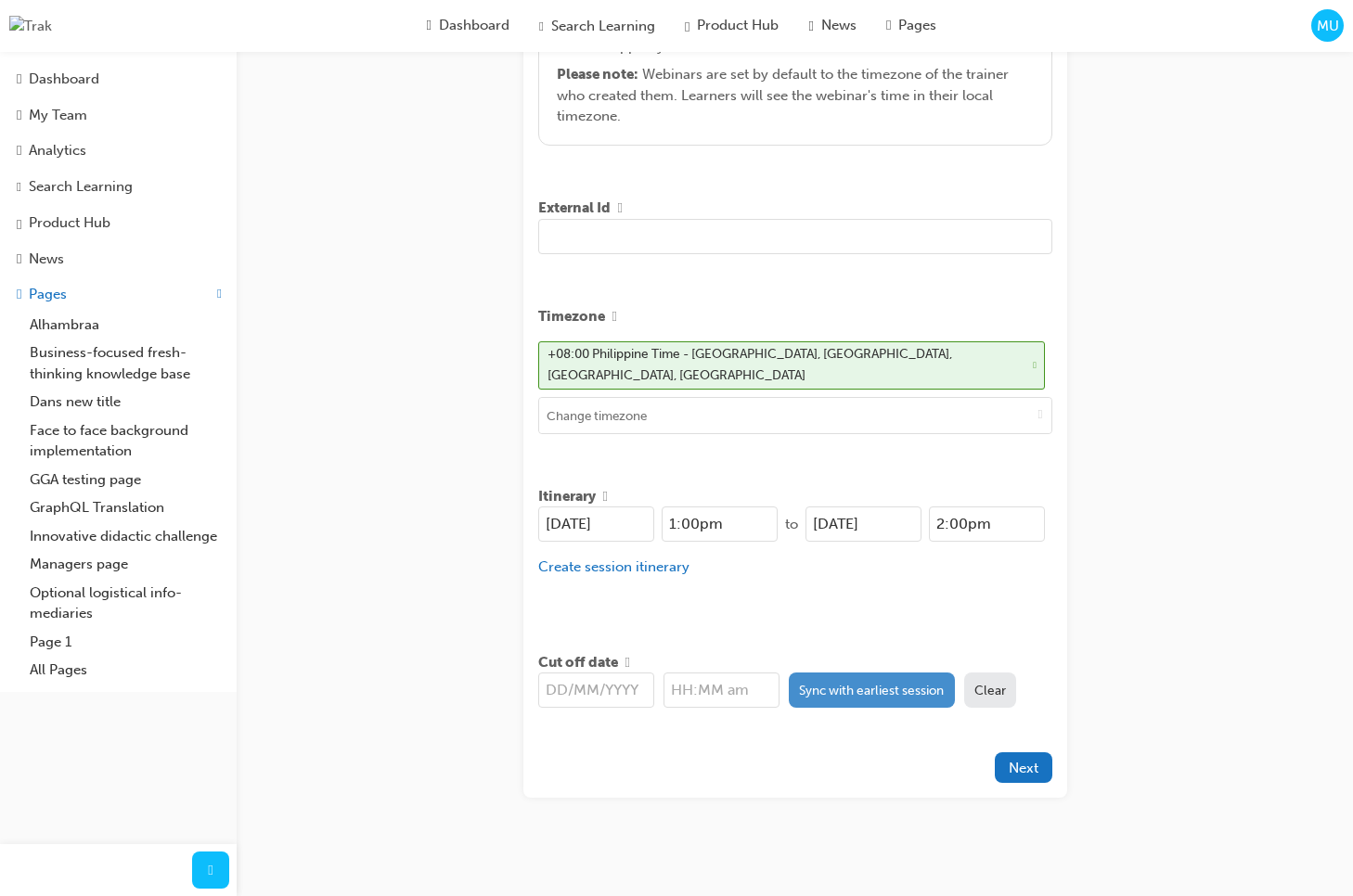
type input "d sad asd asd asdsadas dsad asdsa dsa"
drag, startPoint x: 867, startPoint y: 683, endPoint x: 877, endPoint y: 683, distance: 10.0
click at [869, 682] on button "Sync with earliest session" at bounding box center [871, 690] width 166 height 35
type input "[DATE]"
type input "1:00pm"
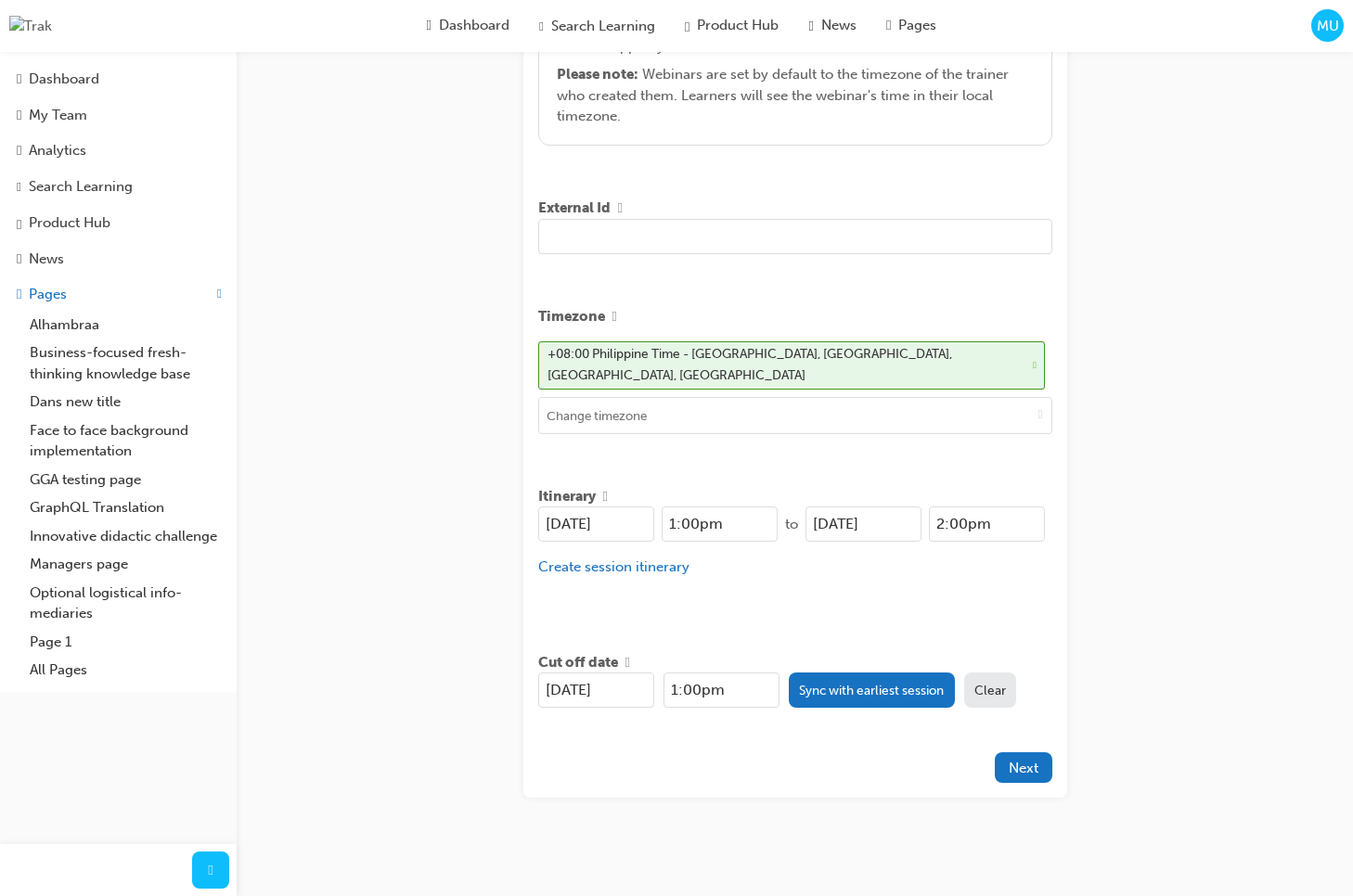
drag, startPoint x: 1253, startPoint y: 662, endPoint x: 1151, endPoint y: 739, distance: 127.8
click at [1251, 663] on div "Create session STEP 1 OF 5 Title Test Learning resource d sad asd asd asdsadas …" at bounding box center [676, 197] width 1353 height 1411
click at [1025, 761] on span "Next" at bounding box center [1022, 768] width 29 height 17
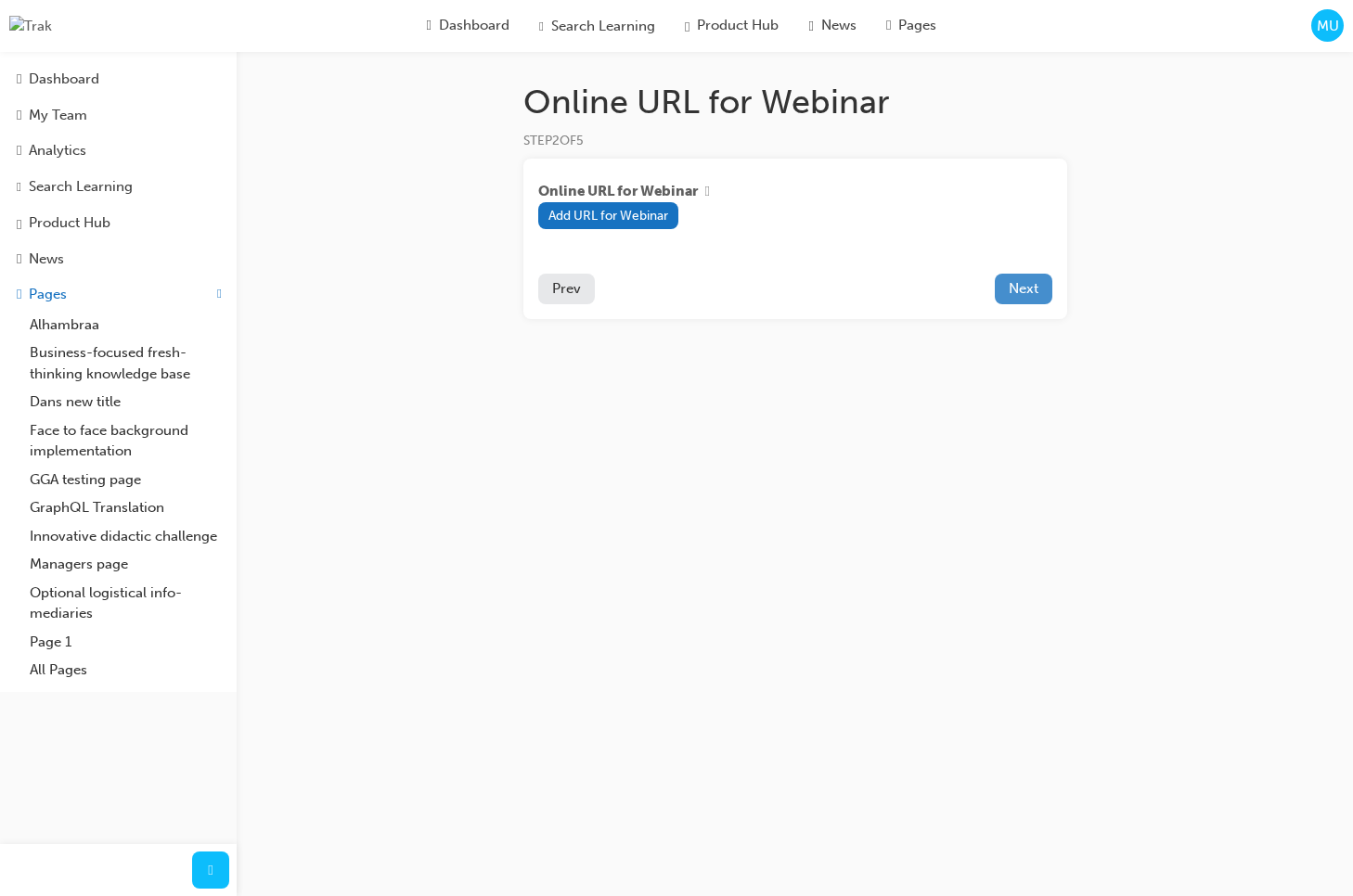
click at [1020, 296] on span "Next" at bounding box center [1022, 289] width 29 height 17
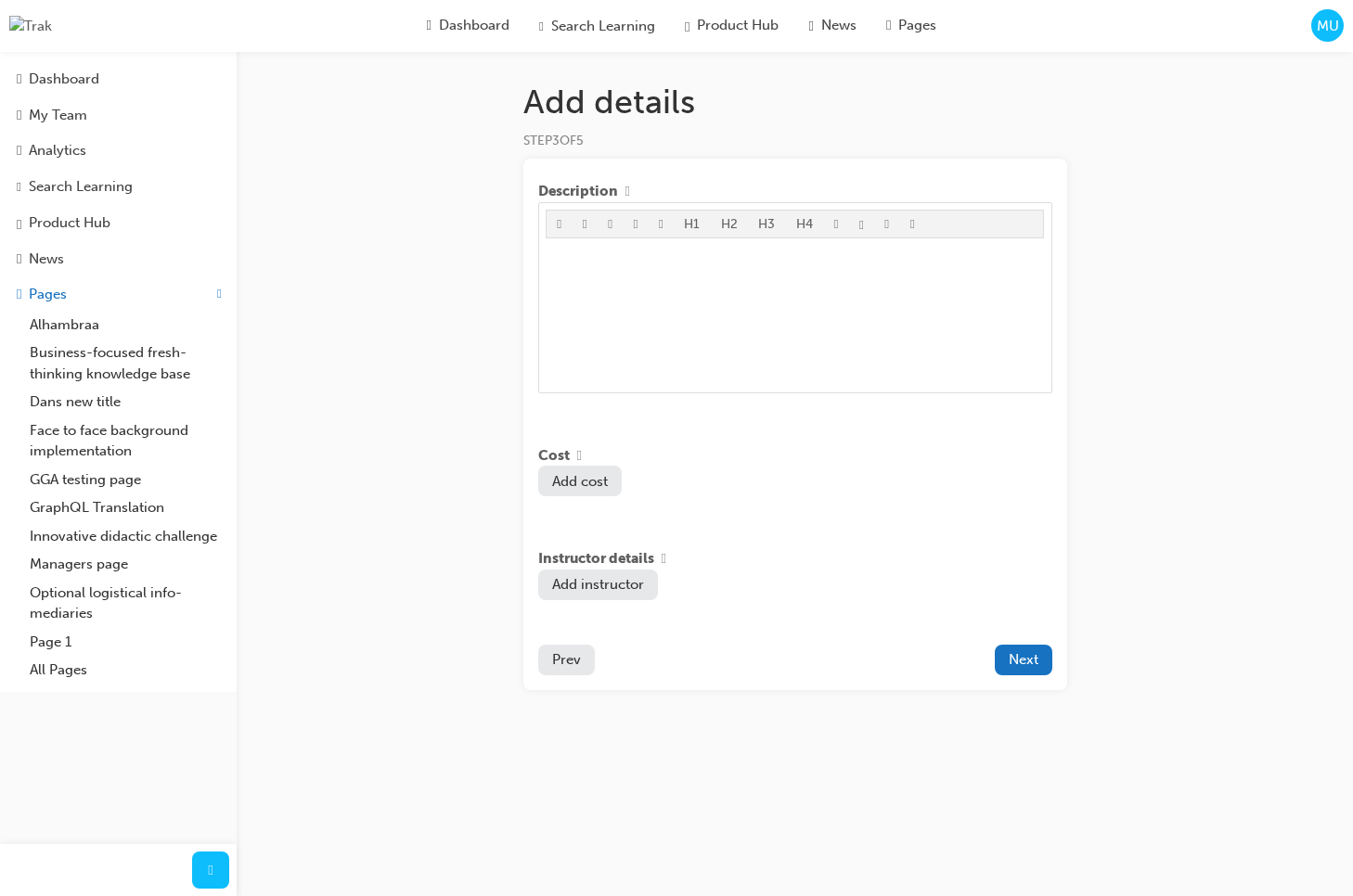
click at [581, 666] on button "Prev" at bounding box center [567, 660] width 57 height 30
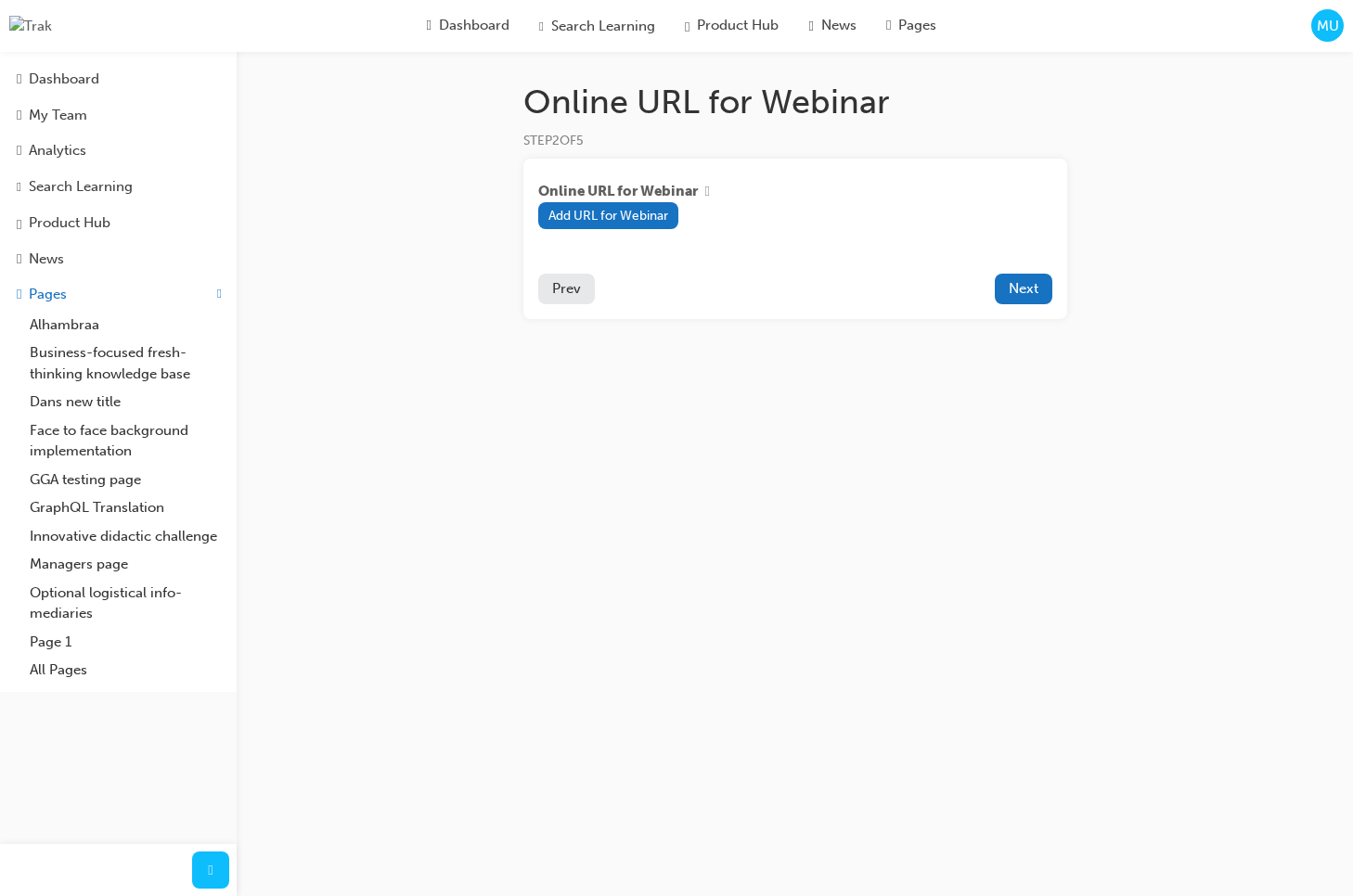
click at [574, 296] on span "Prev" at bounding box center [567, 289] width 28 height 17
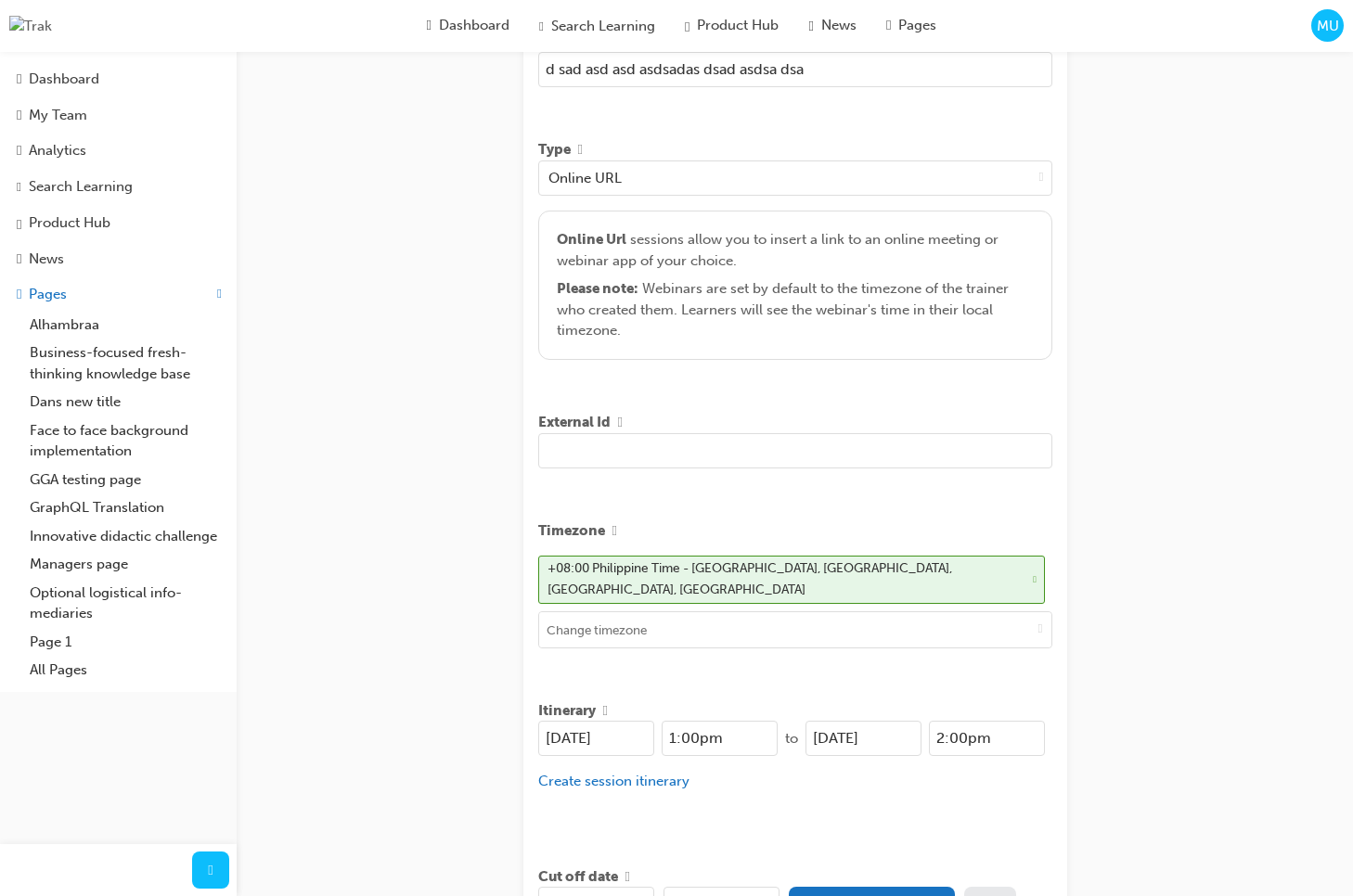
scroll to position [509, 0]
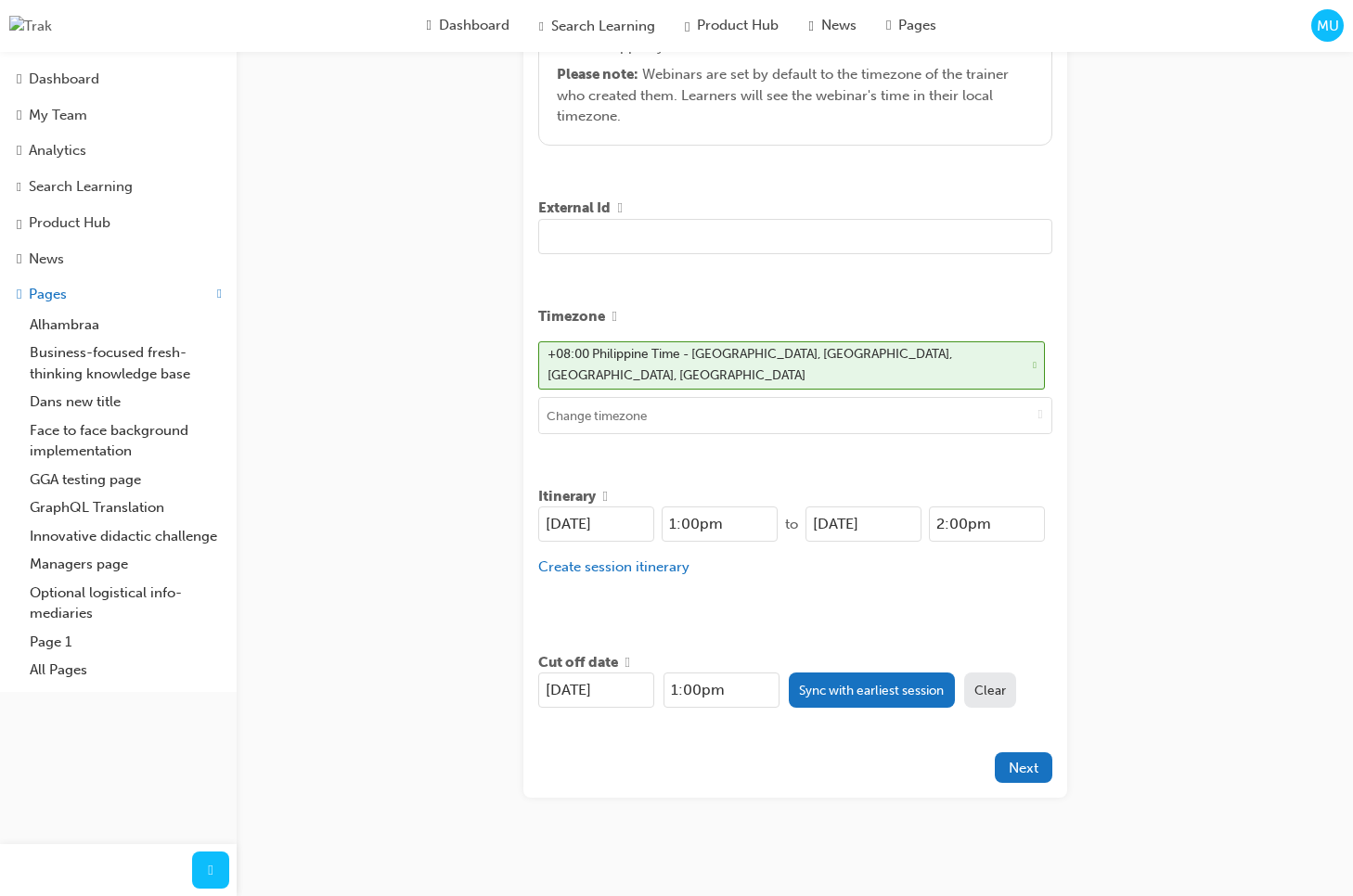
click at [1023, 760] on span "Next" at bounding box center [1022, 768] width 29 height 17
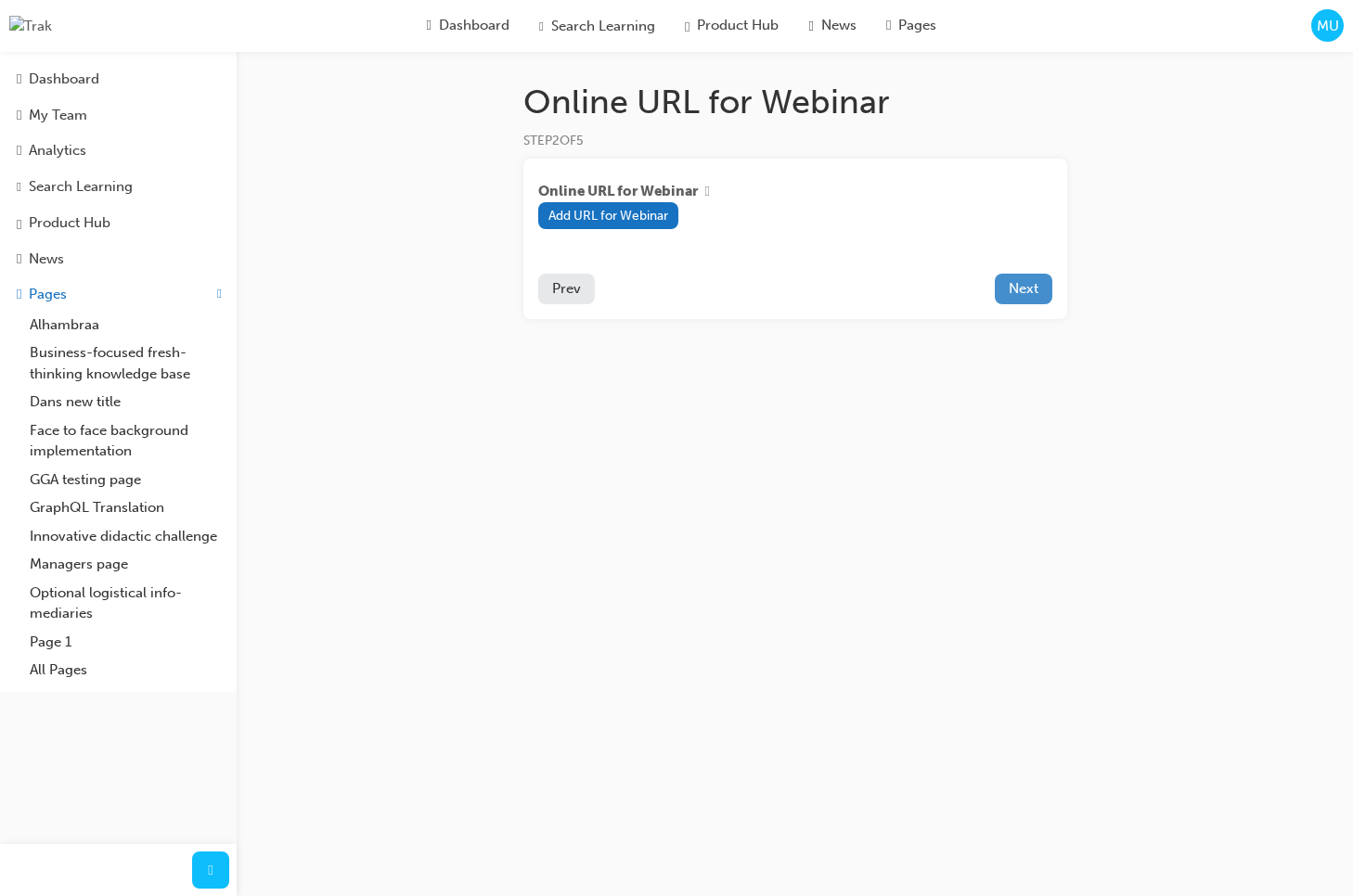
click at [1037, 287] on span "Next" at bounding box center [1022, 289] width 29 height 17
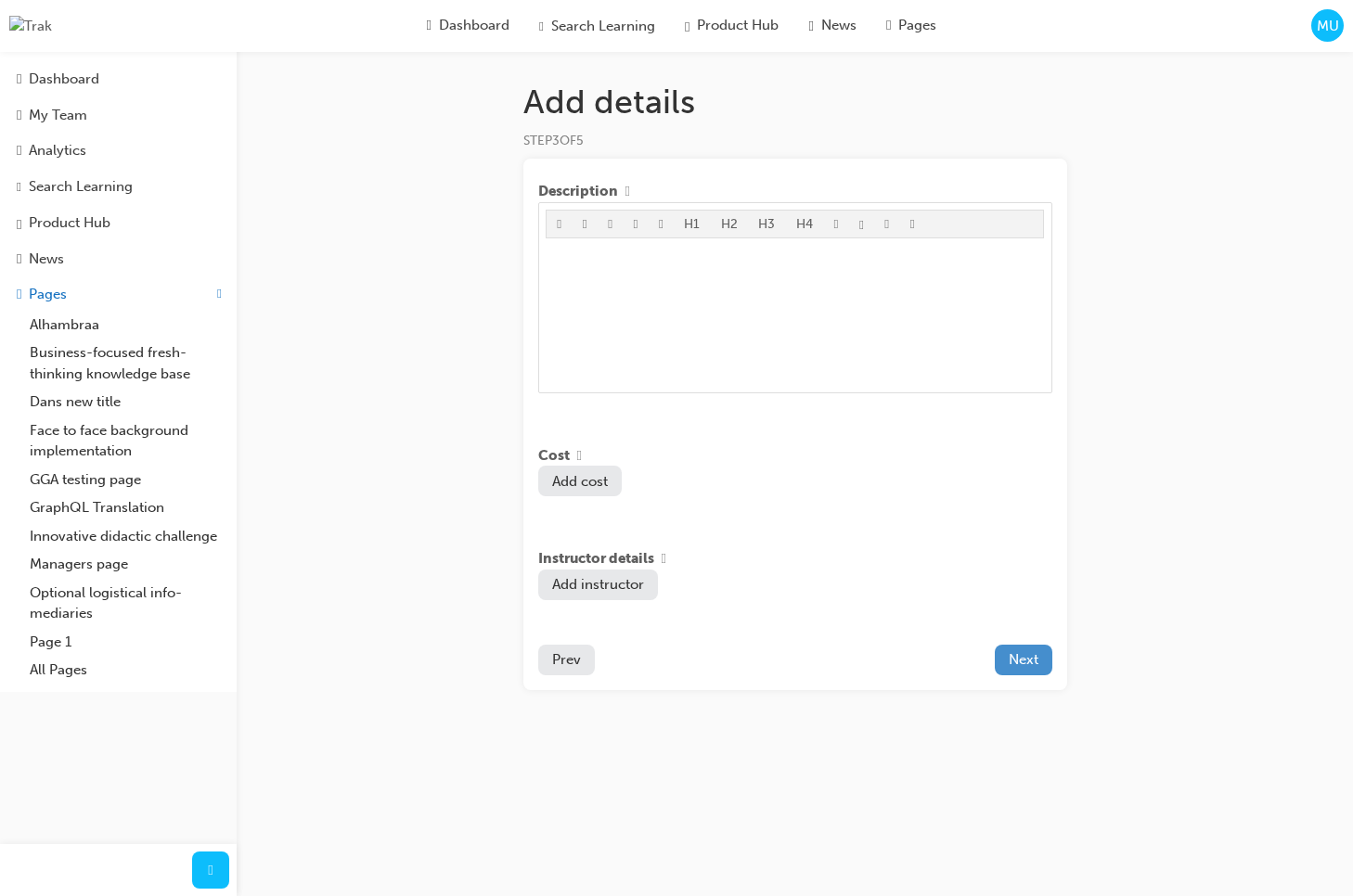
click at [1008, 660] on span "Next" at bounding box center [1022, 659] width 29 height 17
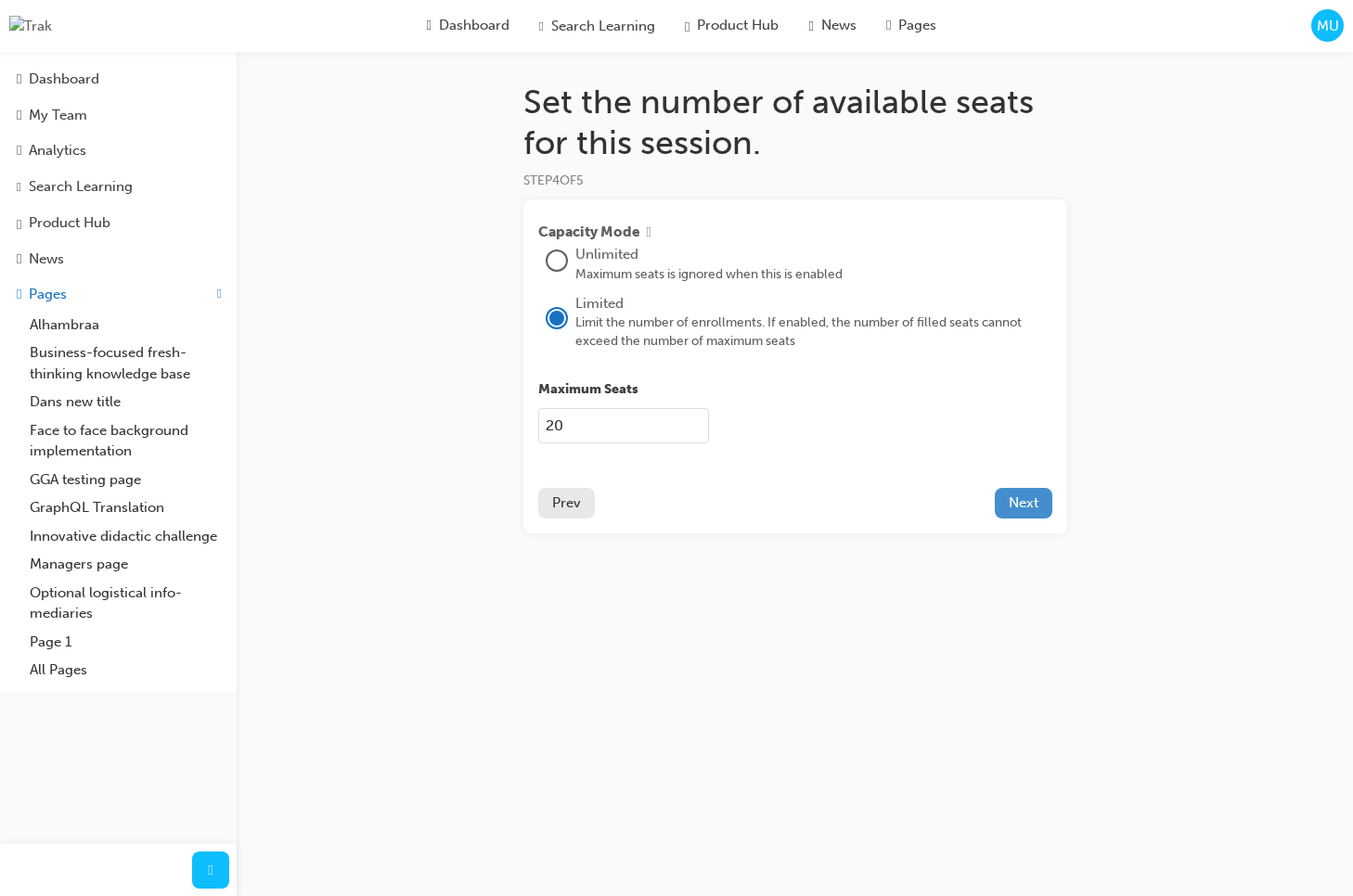
click at [1030, 503] on span "Next" at bounding box center [1022, 503] width 29 height 17
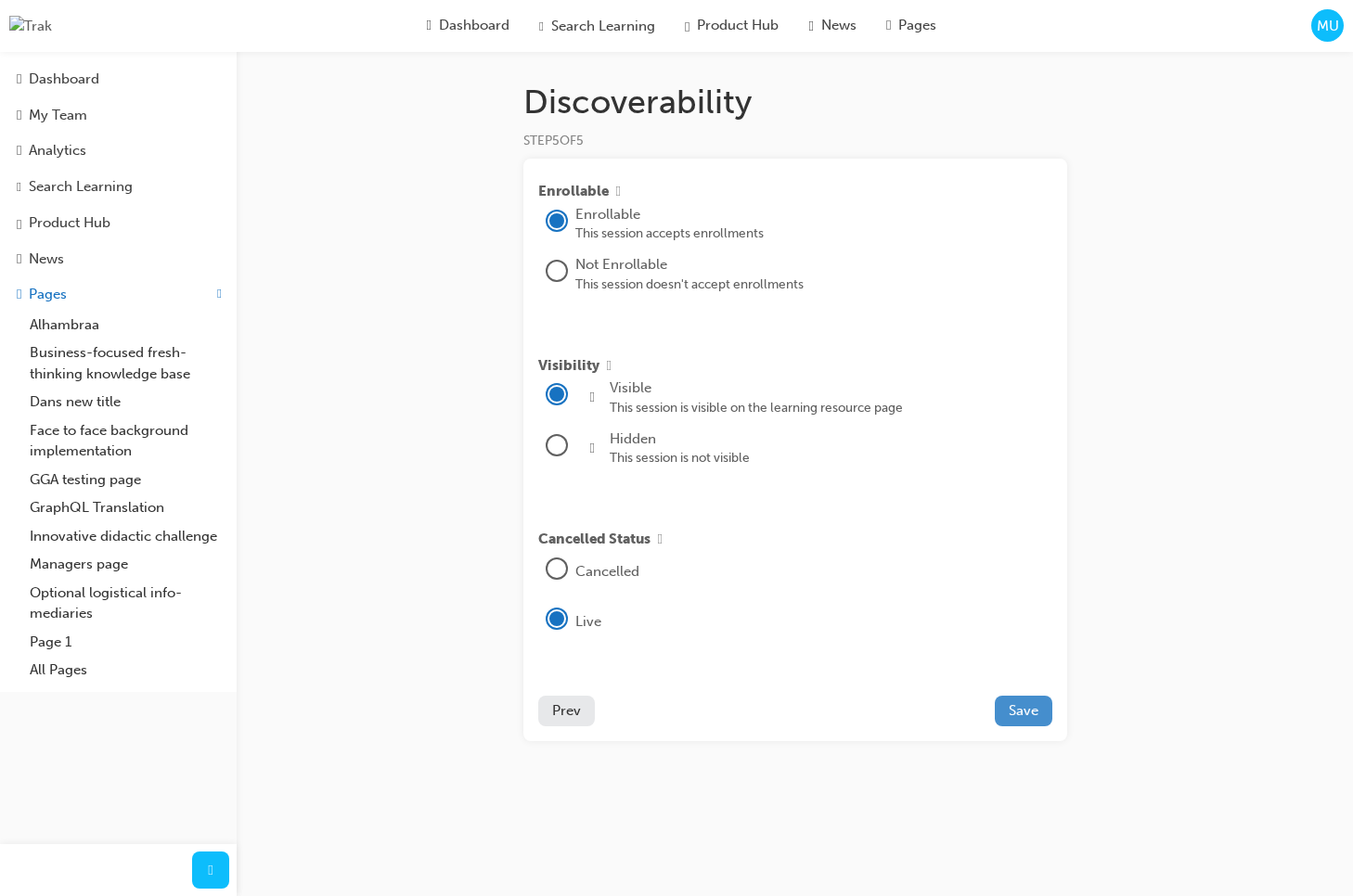
drag, startPoint x: 1024, startPoint y: 737, endPoint x: 1023, endPoint y: 726, distance: 11.0
click at [1024, 736] on div "Enrollable Enrollable This session accepts enrollments Not Enrollable This sess…" at bounding box center [795, 449] width 544 height 582
click at [1023, 719] on span "Save" at bounding box center [1022, 710] width 29 height 17
